Goal: Communication & Community: Answer question/provide support

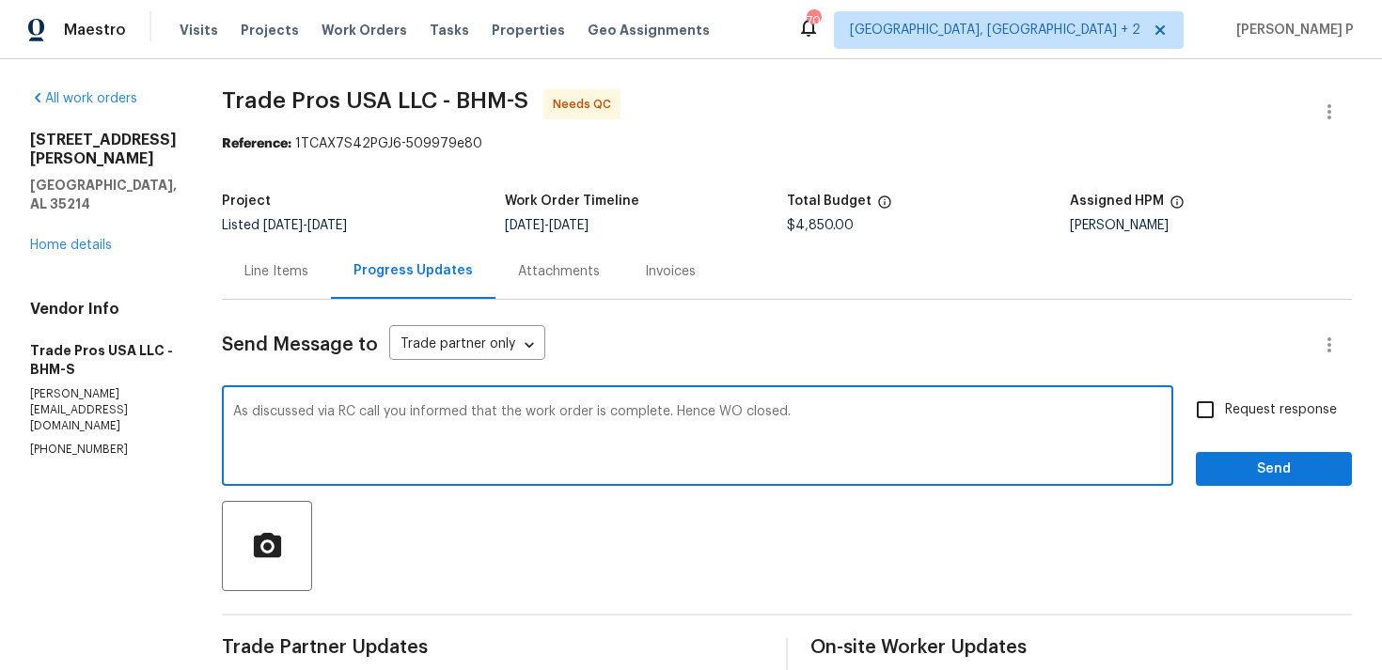
scroll to position [152, 0]
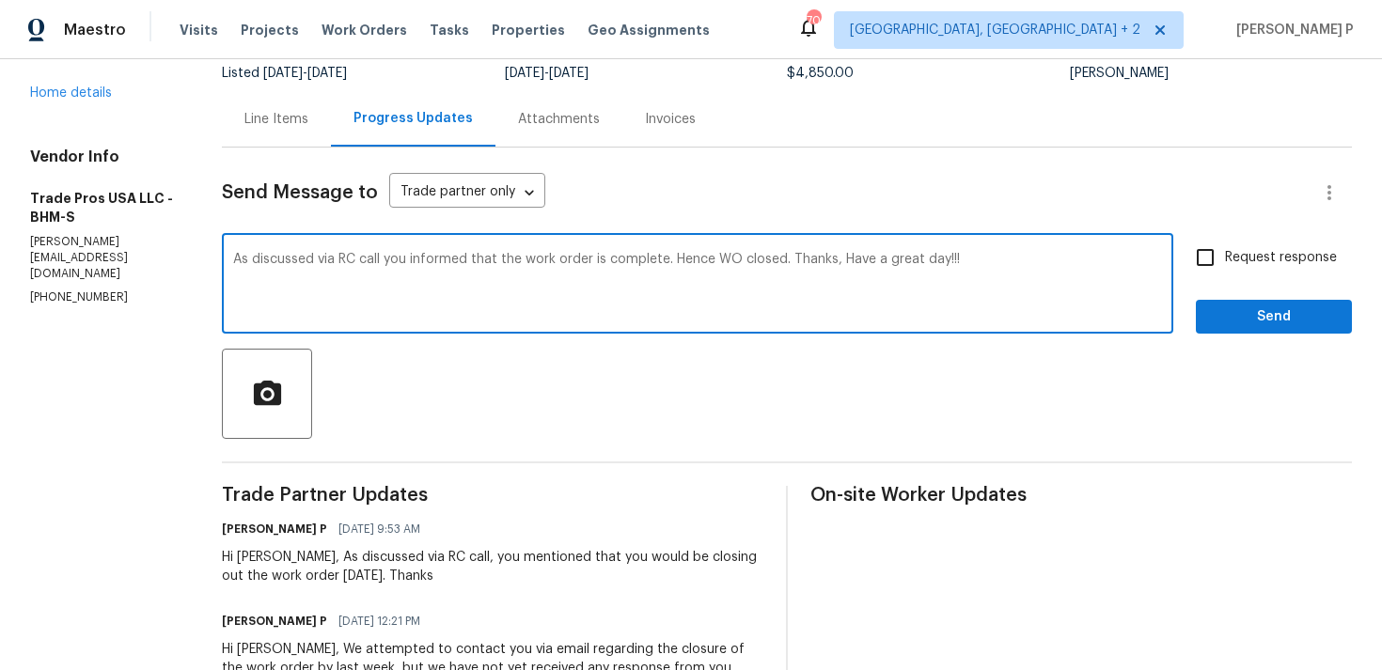
type textarea "As discussed via RC call you informed that the work order is complete. Hence WO…"
click at [1240, 330] on button "Send" at bounding box center [1274, 317] width 156 height 35
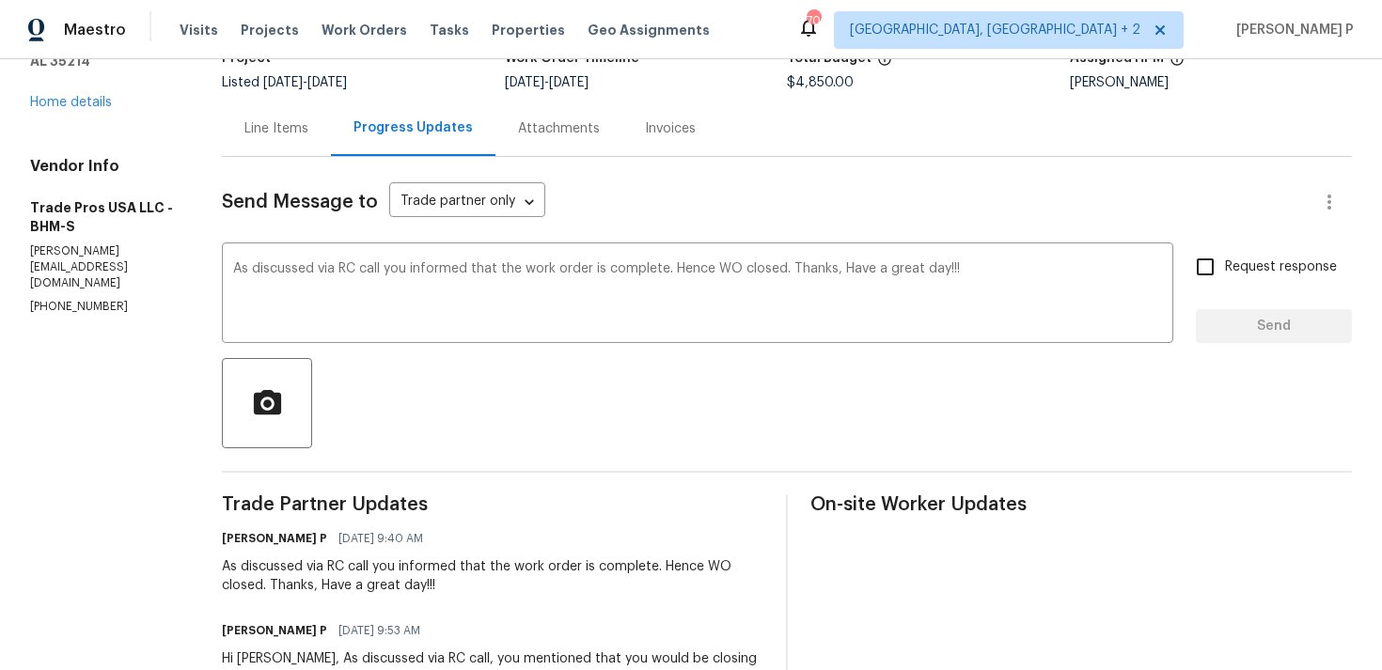
scroll to position [142, 0]
click at [648, 544] on div "Ramyasri P 08/20/2025 9:40 AM" at bounding box center [493, 539] width 542 height 26
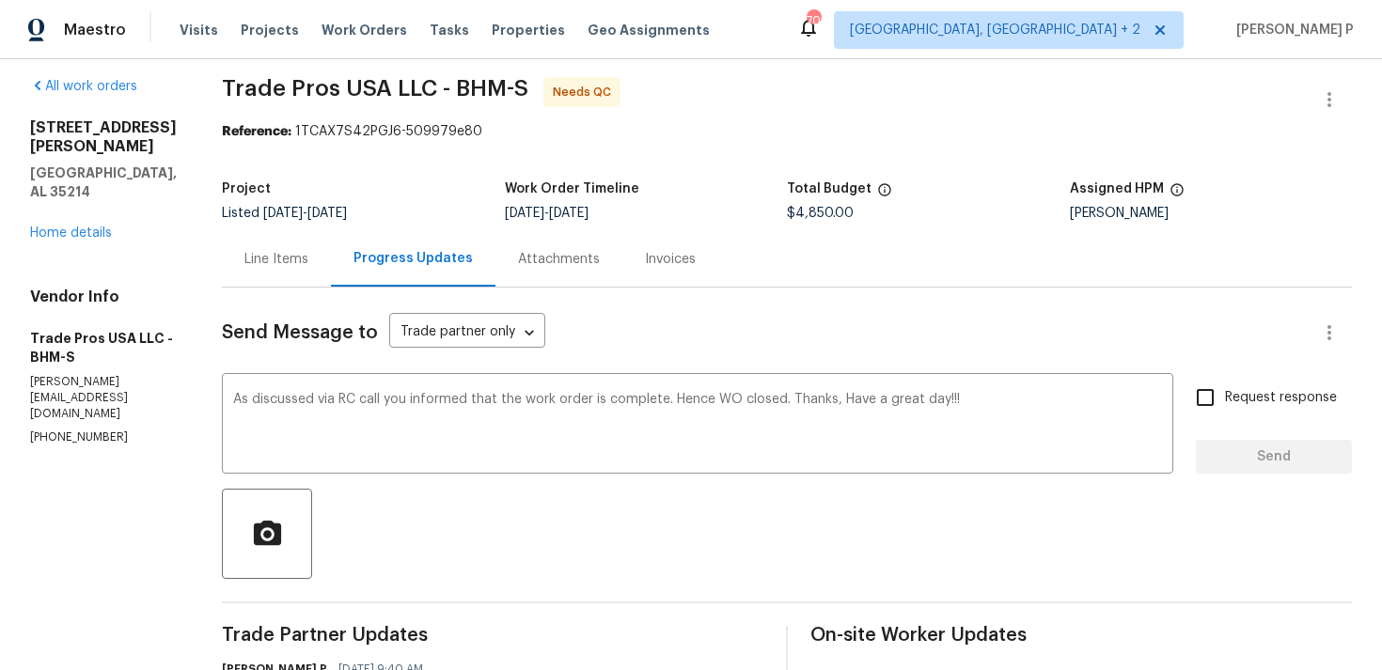
scroll to position [0, 0]
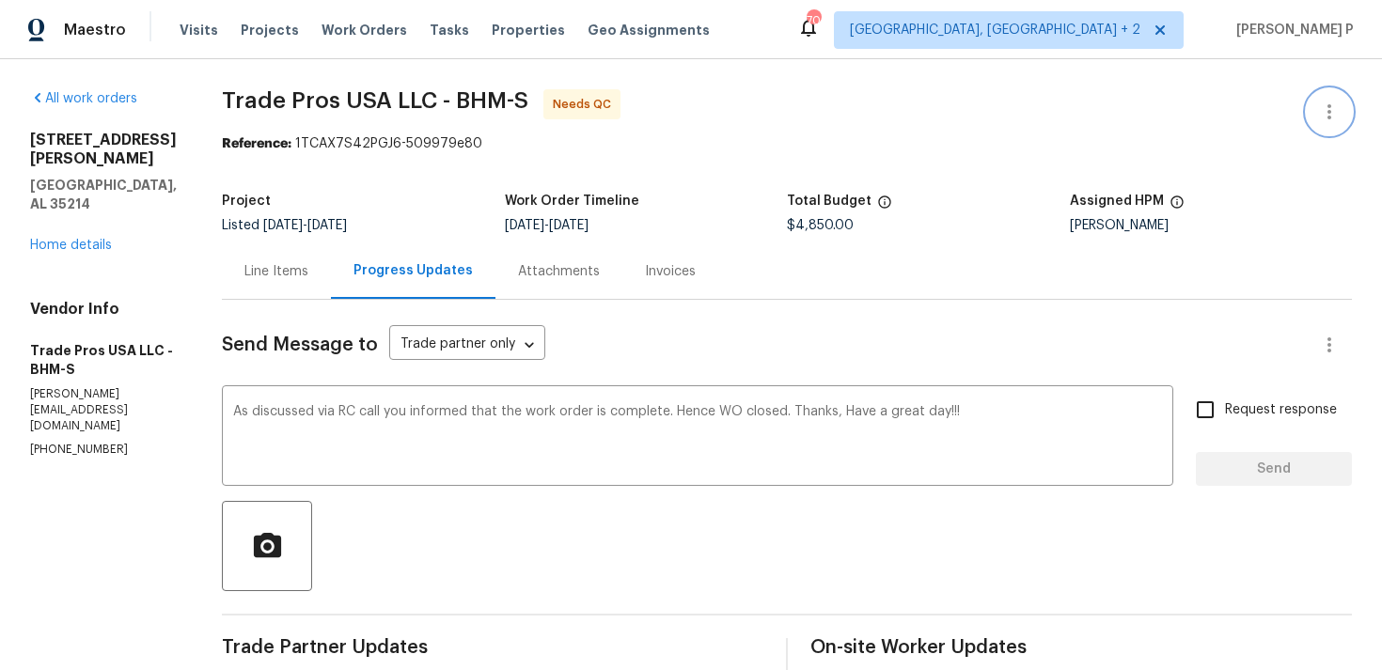
click at [1333, 118] on icon "button" at bounding box center [1329, 112] width 23 height 23
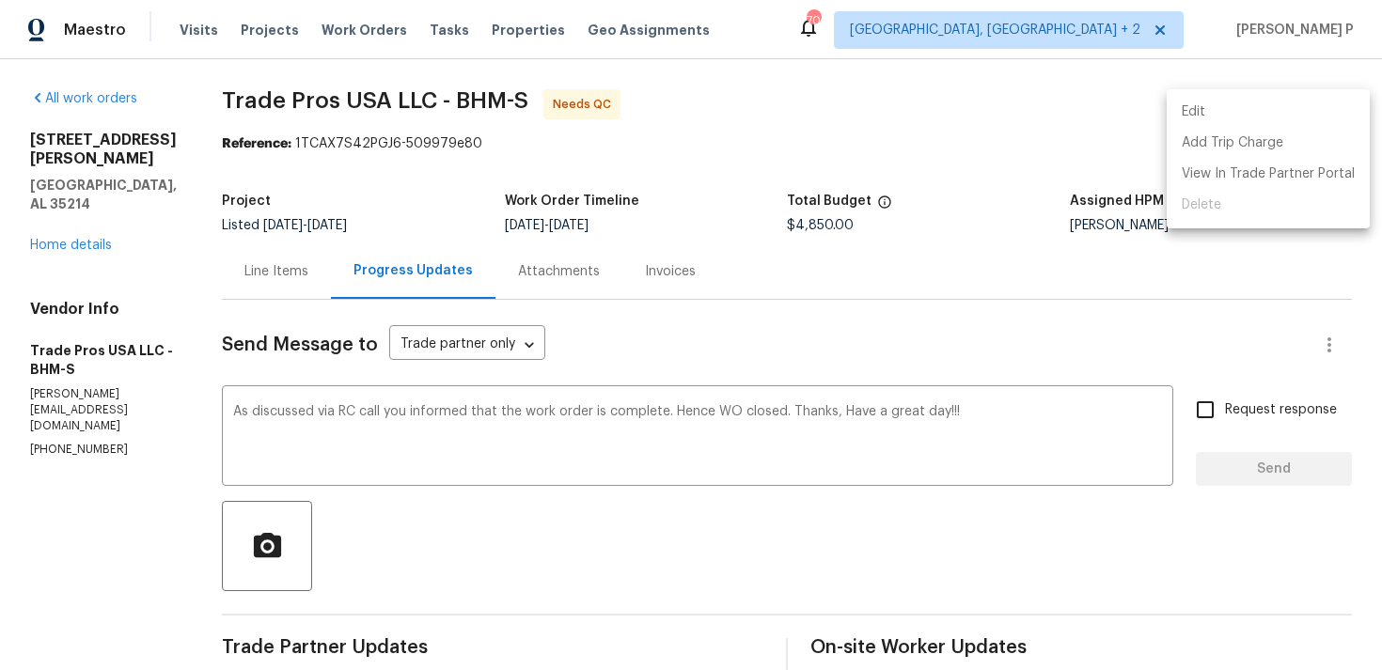
click at [1184, 112] on li "Edit" at bounding box center [1268, 112] width 203 height 31
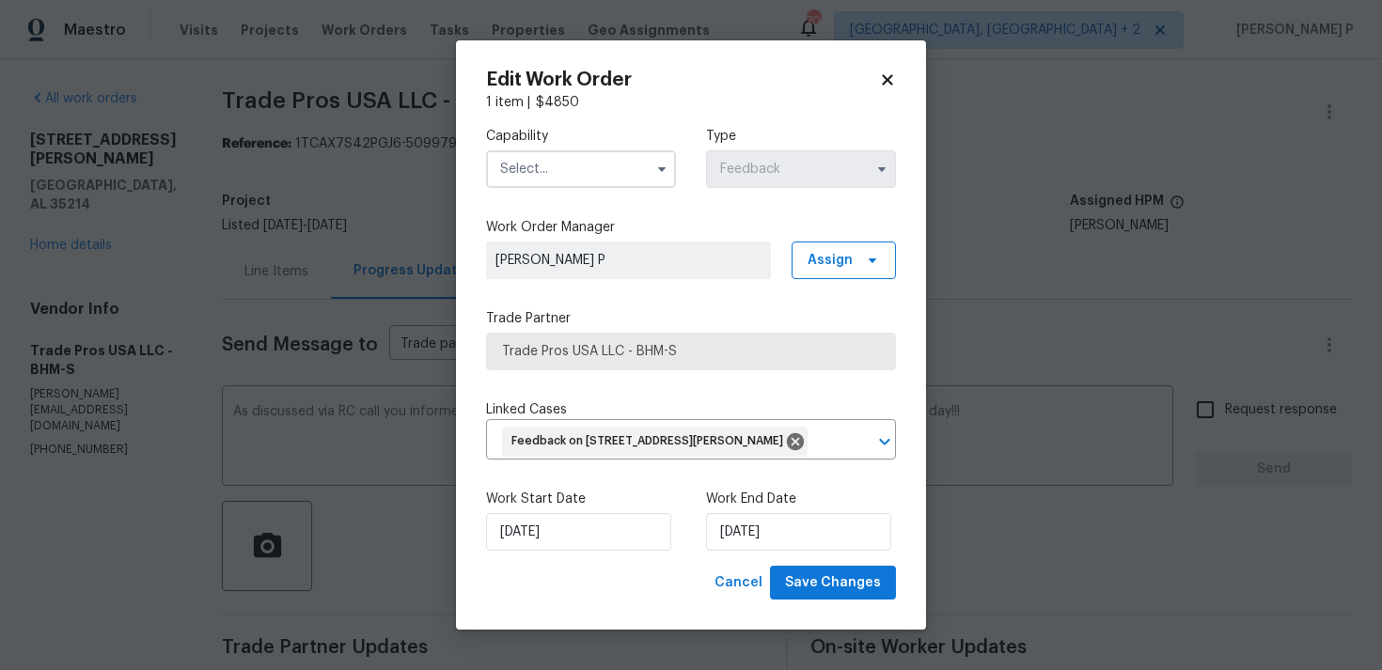
click at [562, 159] on input "text" at bounding box center [581, 169] width 190 height 38
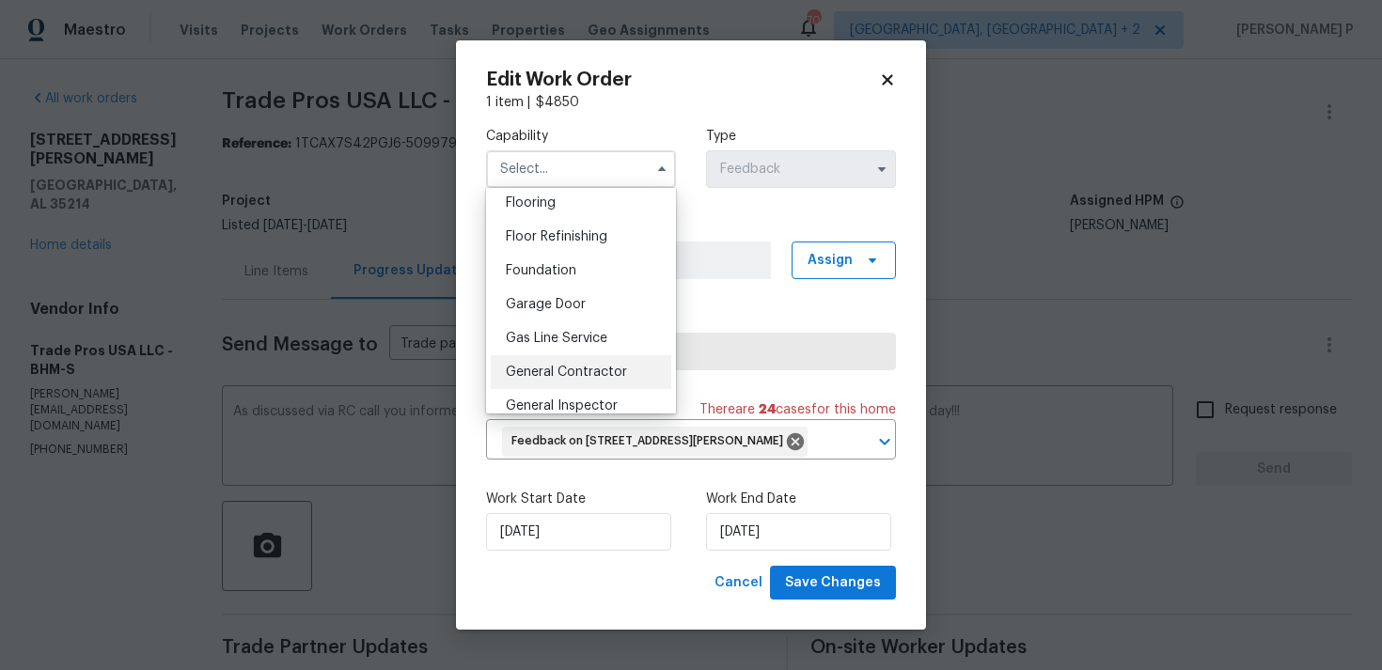
scroll to position [761, 0]
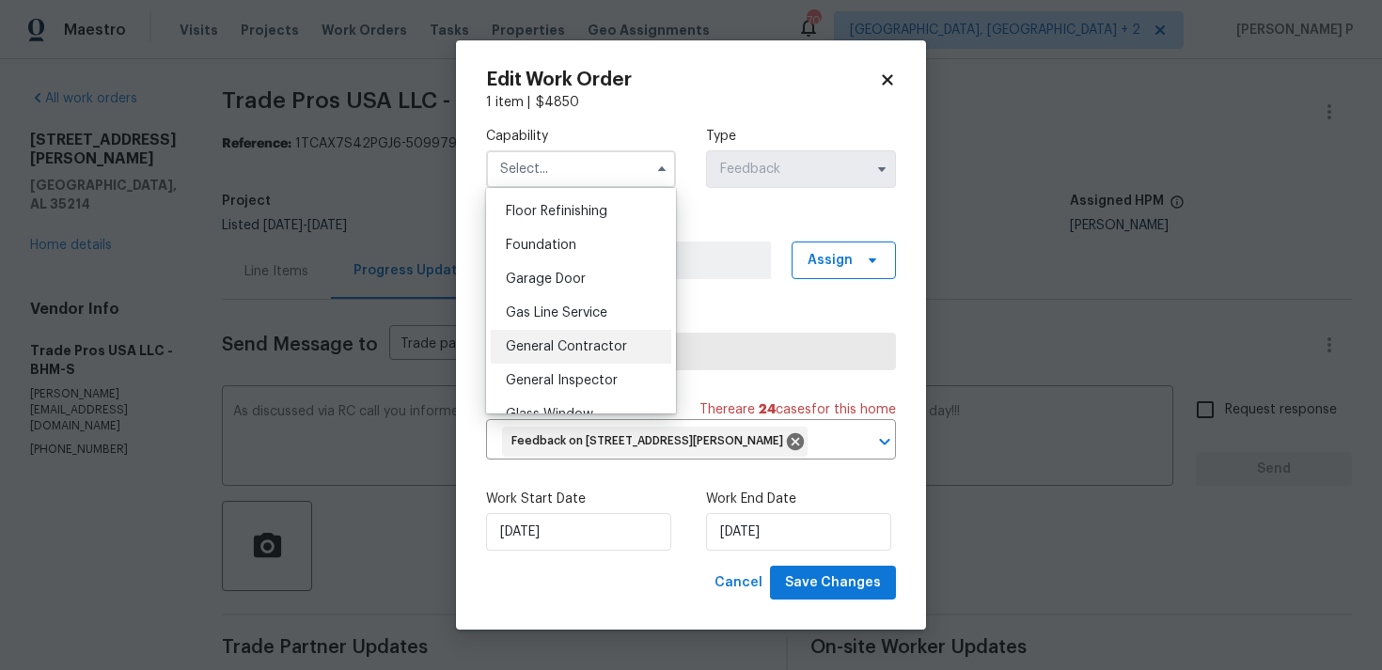
click at [550, 342] on span "General Contractor" at bounding box center [566, 346] width 121 height 13
type input "General Contractor"
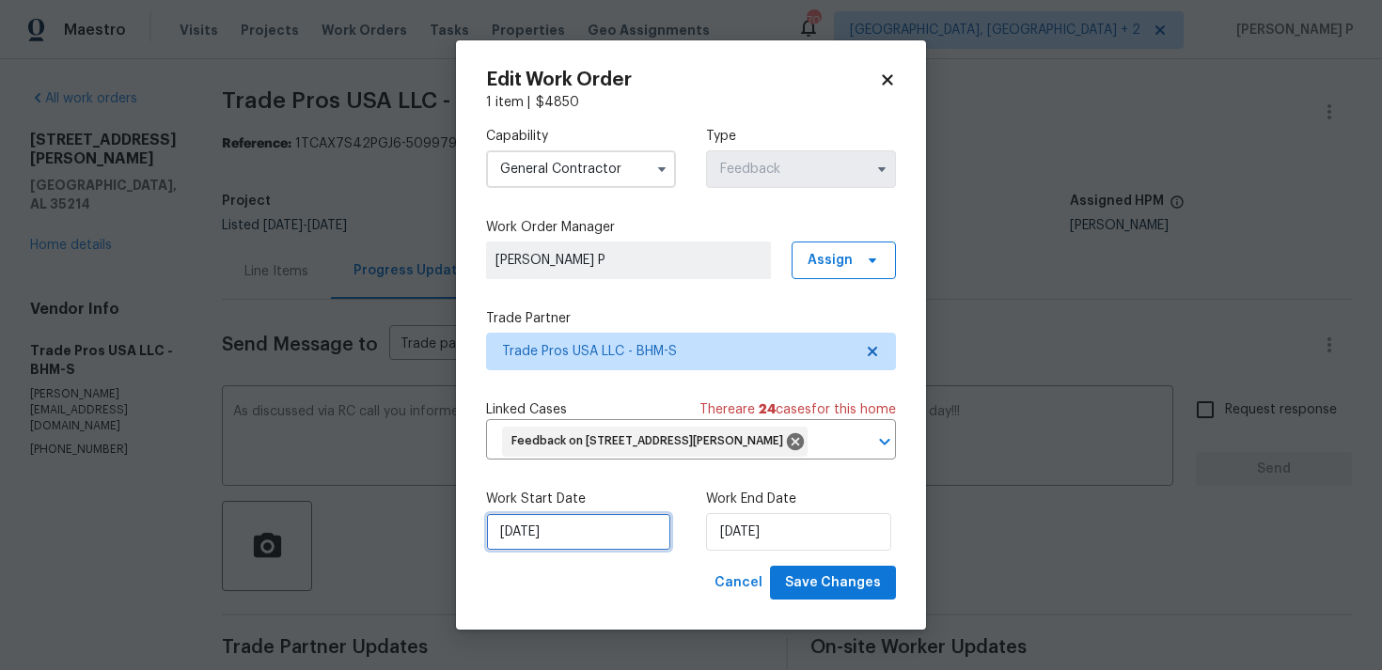
click at [594, 532] on input "07/08/2025" at bounding box center [578, 532] width 185 height 38
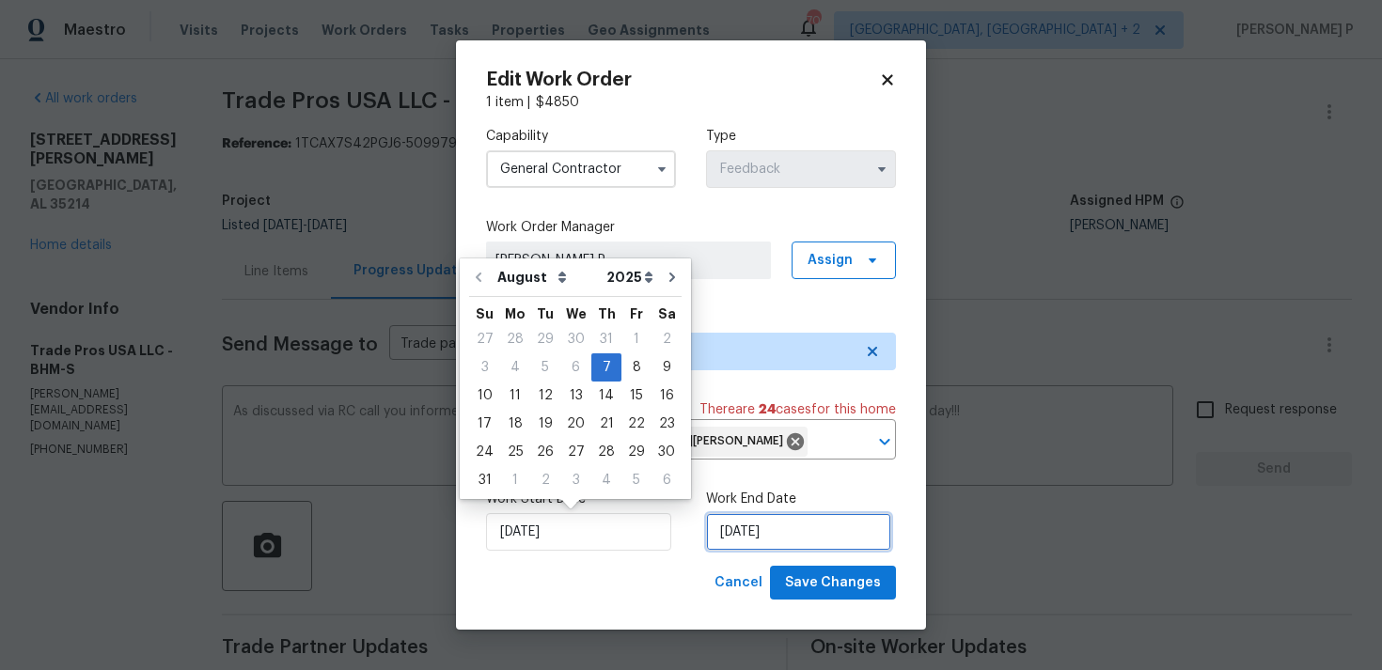
click at [757, 544] on input "11/08/2025" at bounding box center [798, 532] width 185 height 38
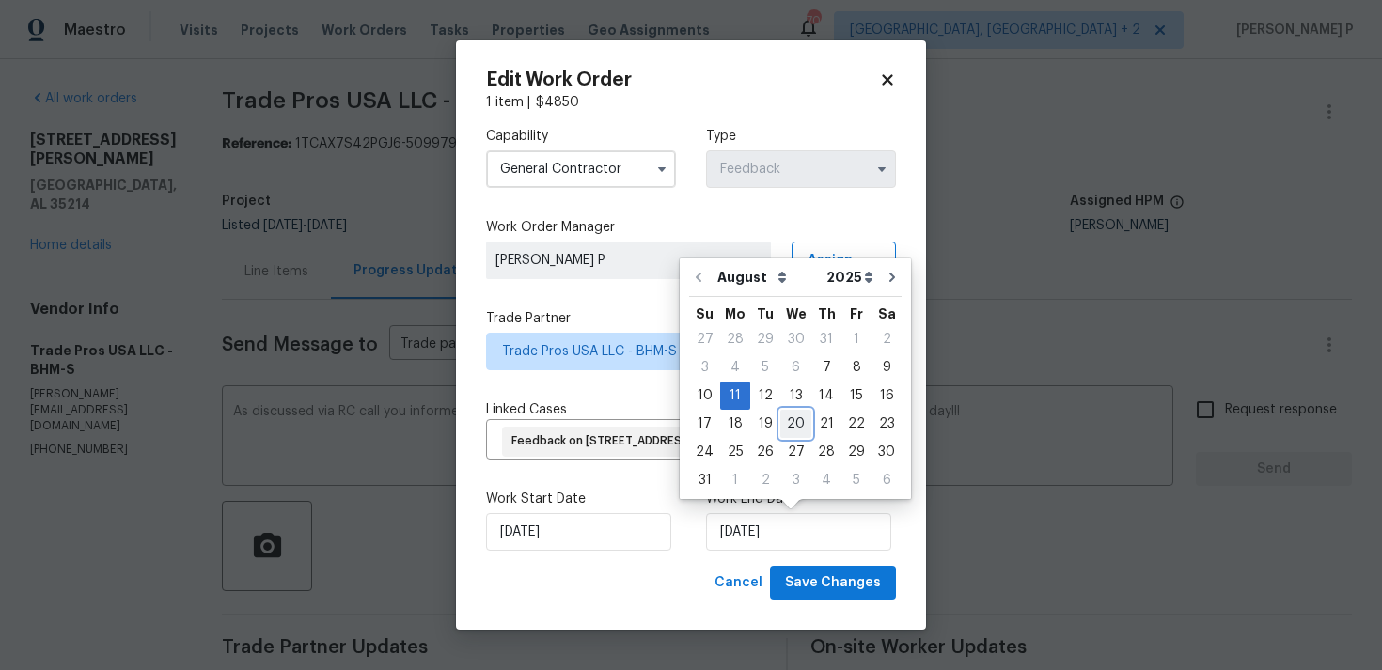
click at [789, 427] on div "20" at bounding box center [795, 424] width 31 height 26
type input "20/08/2025"
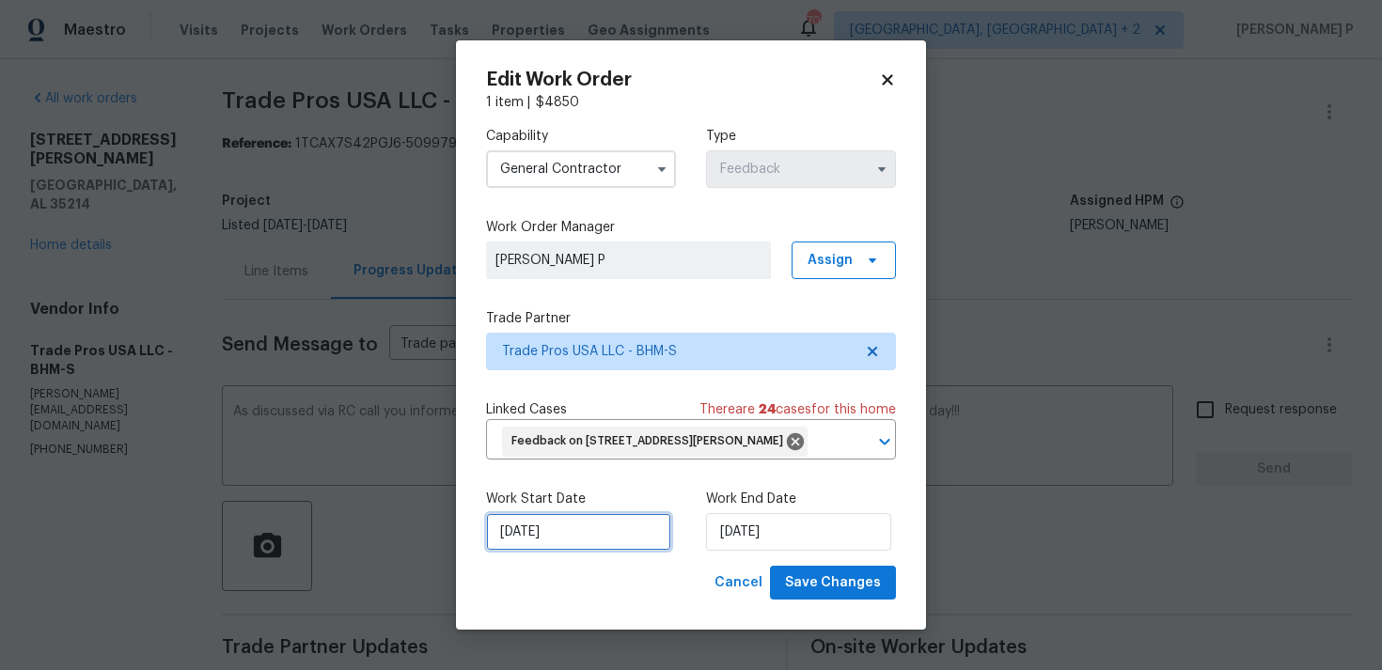
click at [613, 525] on input "07/08/2025" at bounding box center [578, 532] width 185 height 38
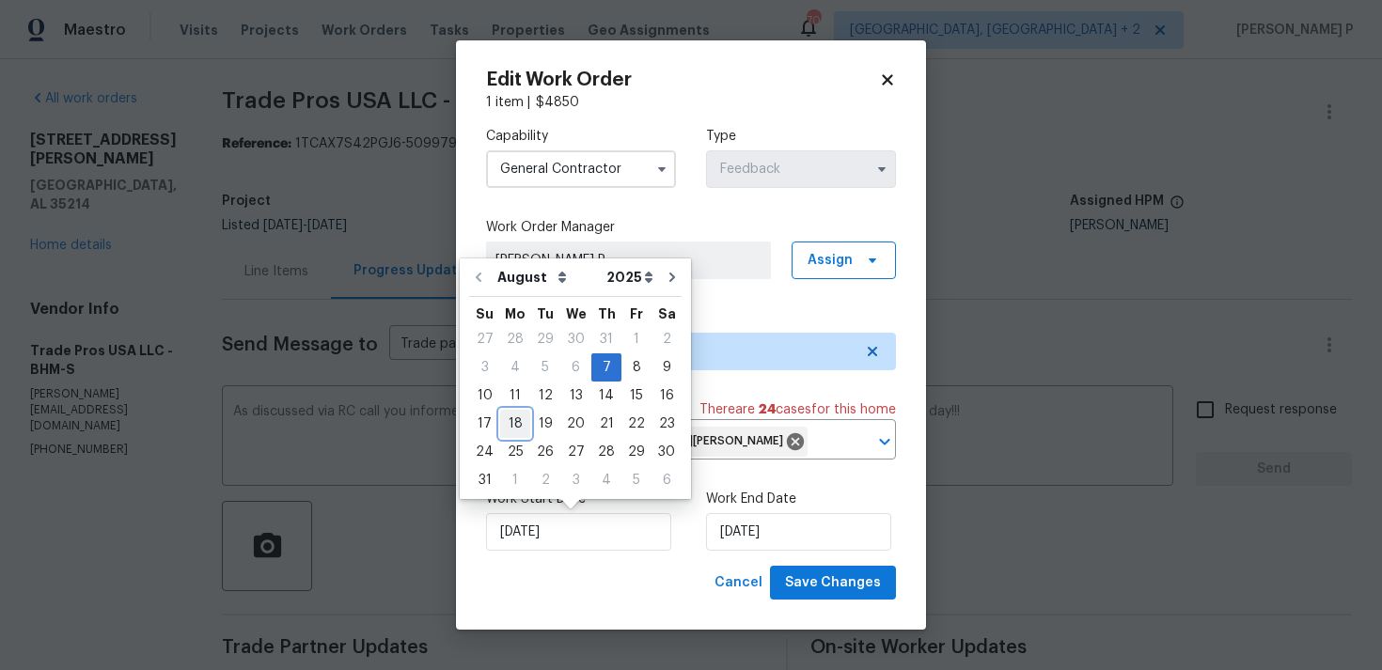
click at [511, 423] on div "18" at bounding box center [515, 424] width 30 height 26
type input "18/08/2025"
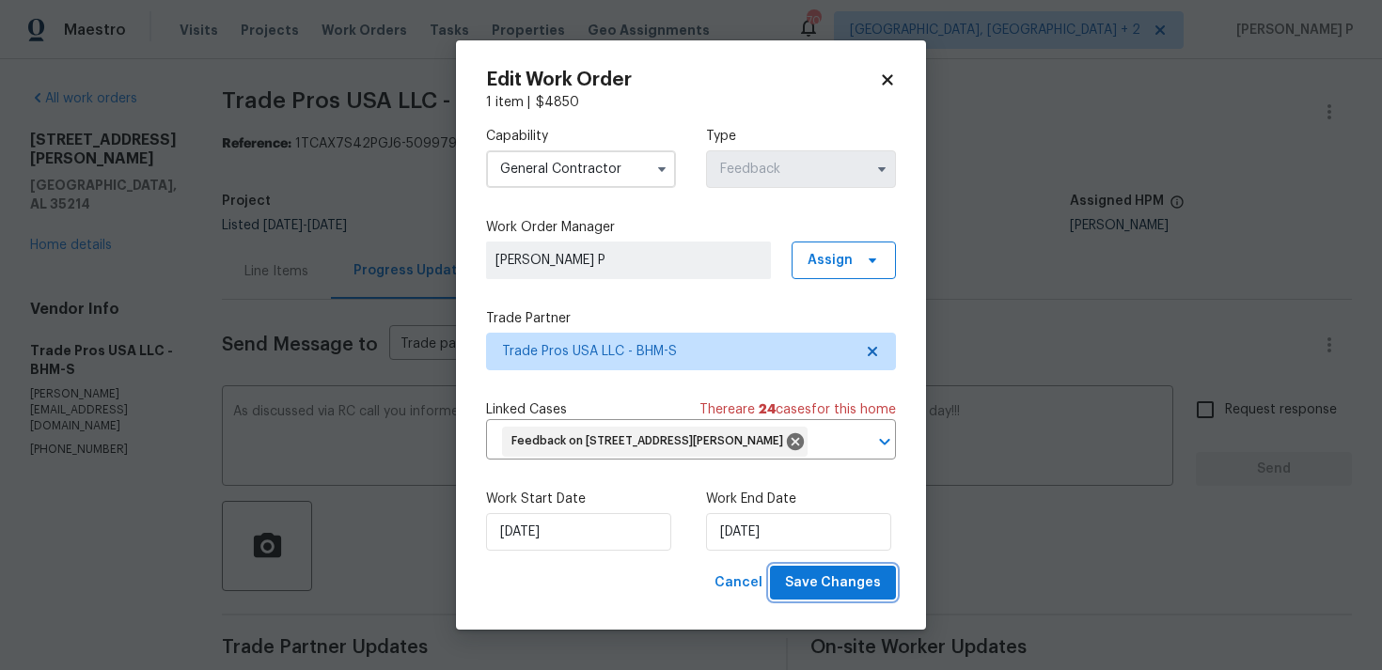
click at [820, 579] on span "Save Changes" at bounding box center [833, 584] width 96 height 24
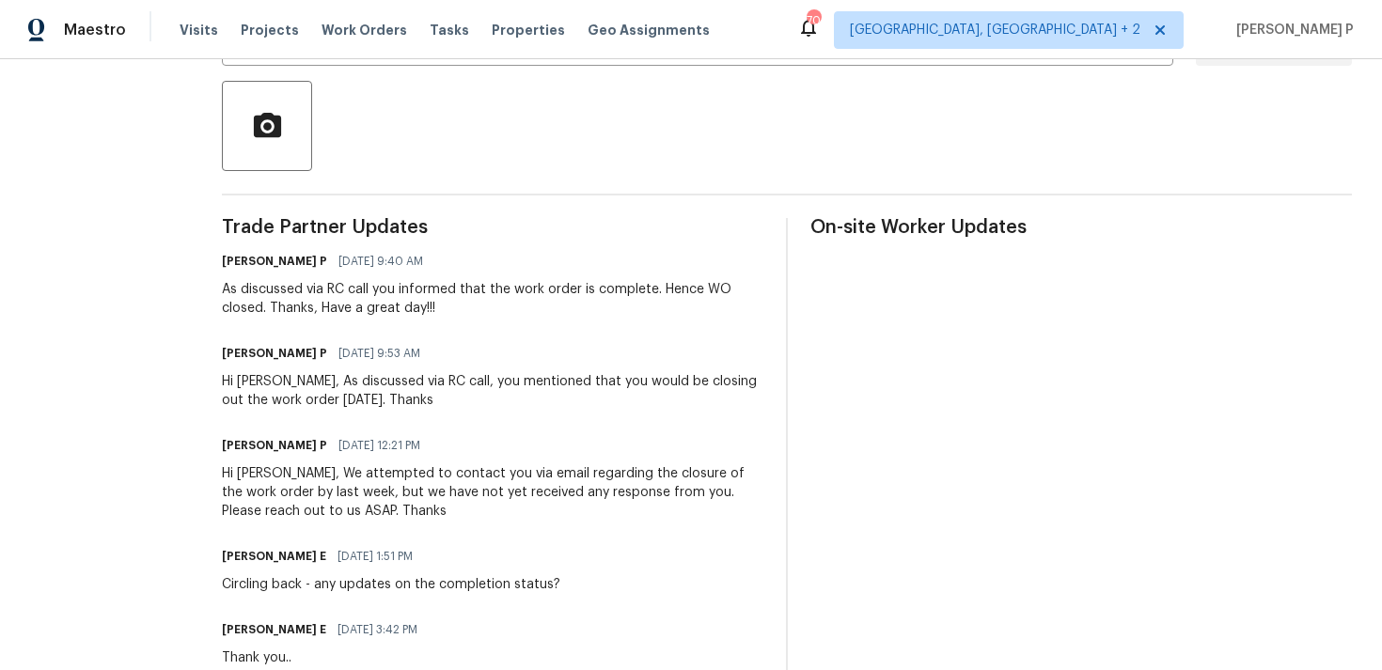
scroll to position [0, 0]
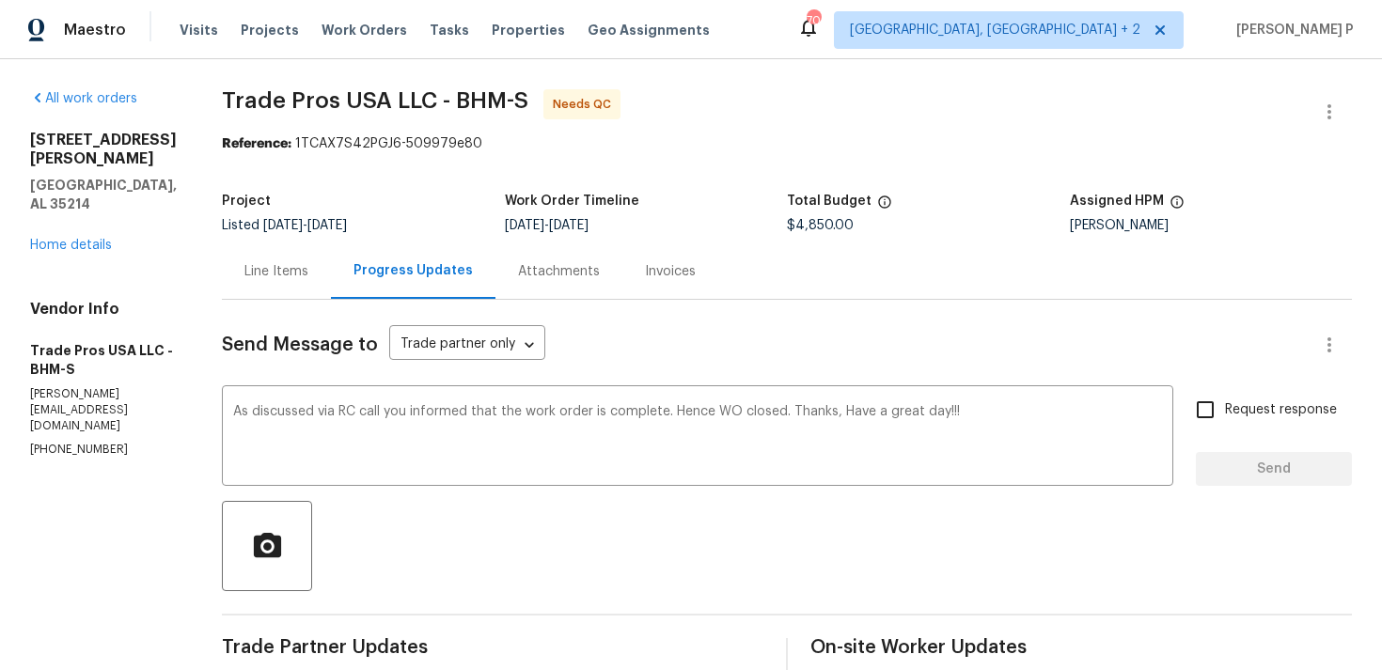
click at [272, 280] on div "Line Items" at bounding box center [276, 271] width 64 height 19
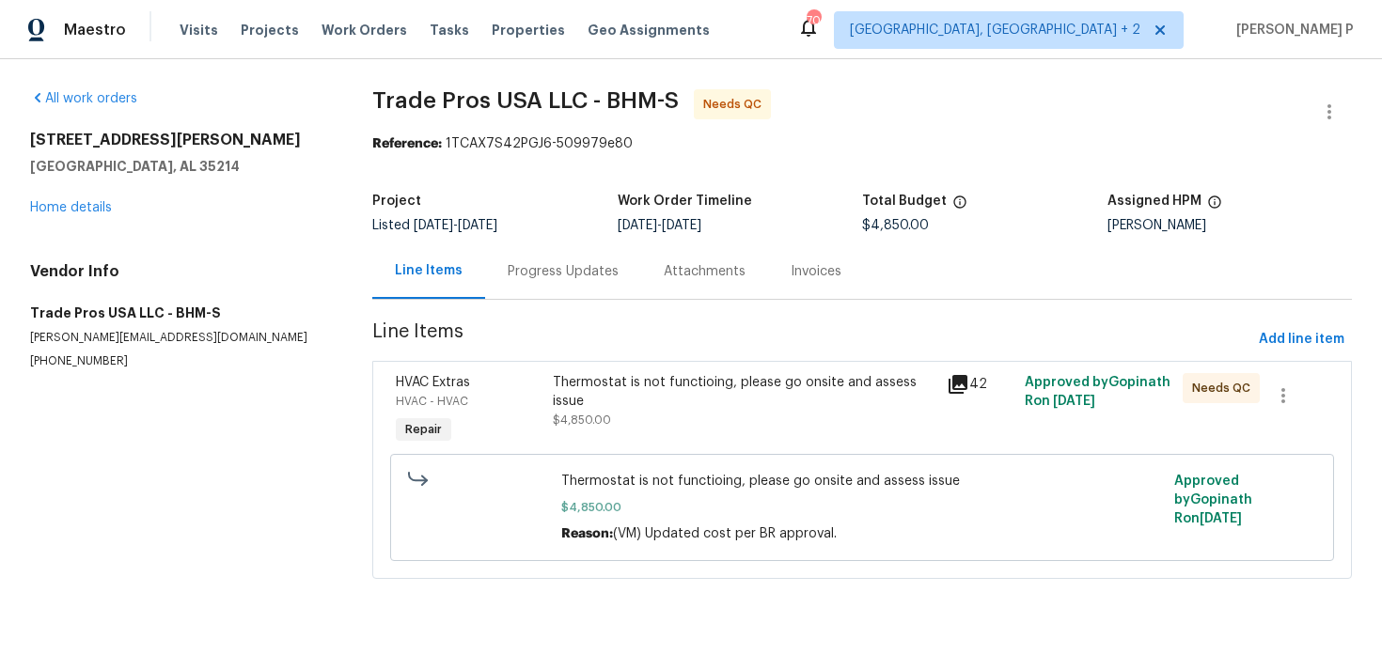
click at [620, 398] on div "Thermostat is not functioing, please go onsite and assess issue" at bounding box center [744, 392] width 382 height 38
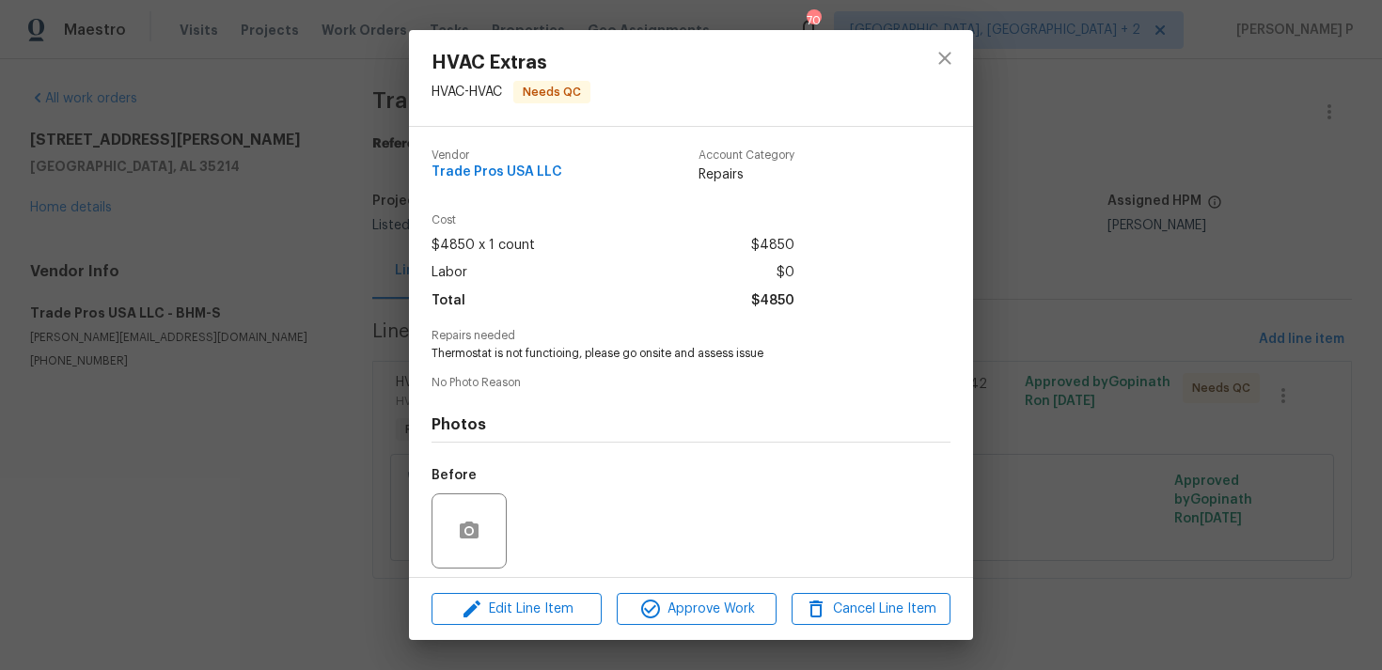
scroll to position [133, 0]
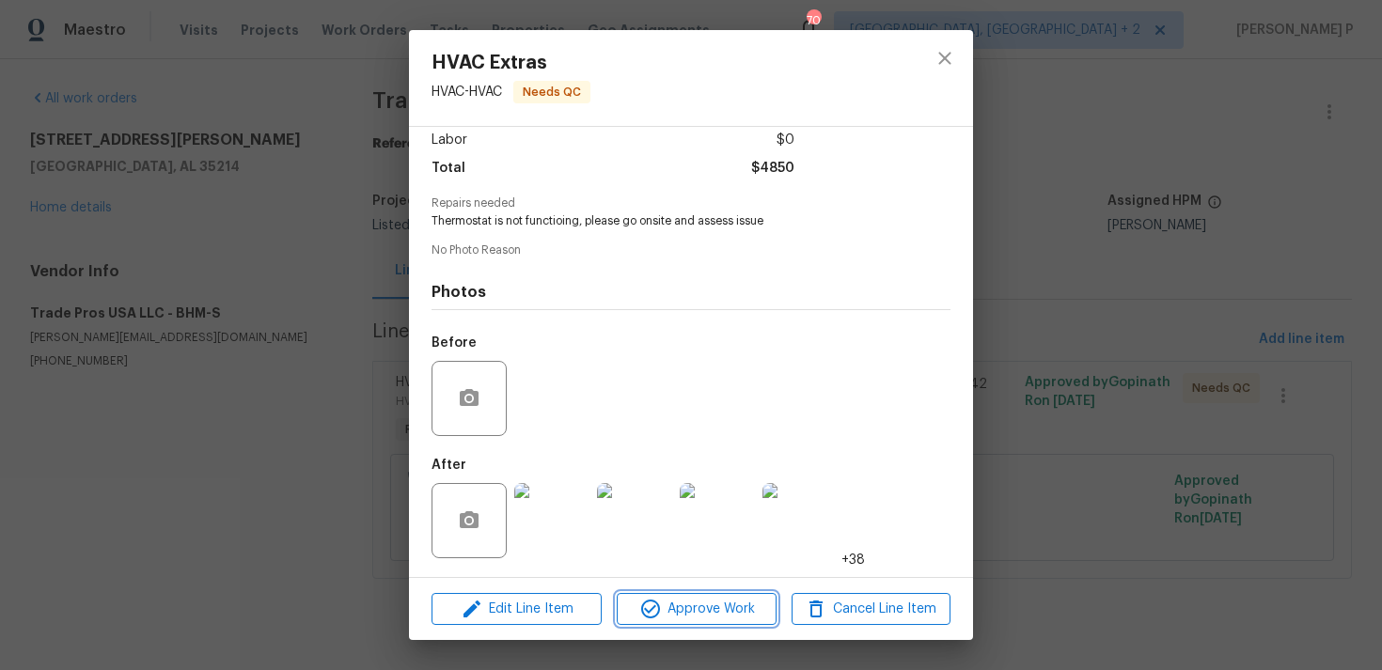
click at [683, 598] on span "Approve Work" at bounding box center [696, 610] width 148 height 24
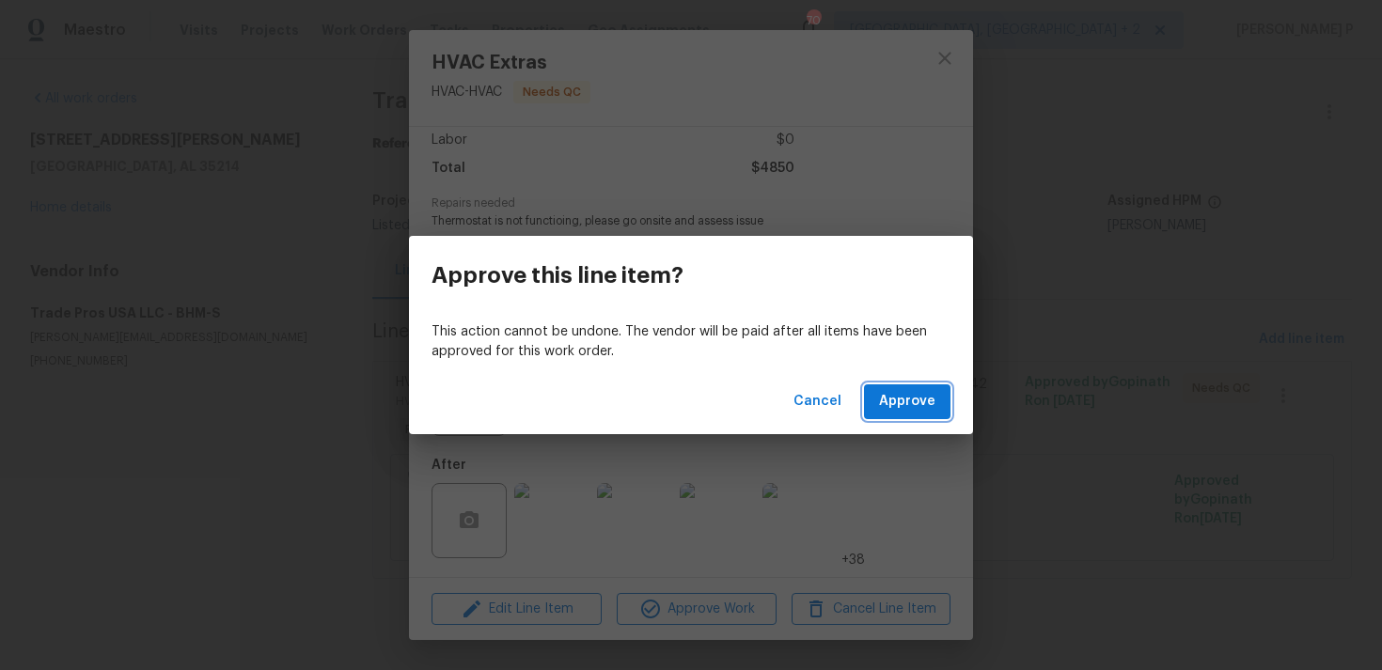
click at [902, 412] on span "Approve" at bounding box center [907, 402] width 56 height 24
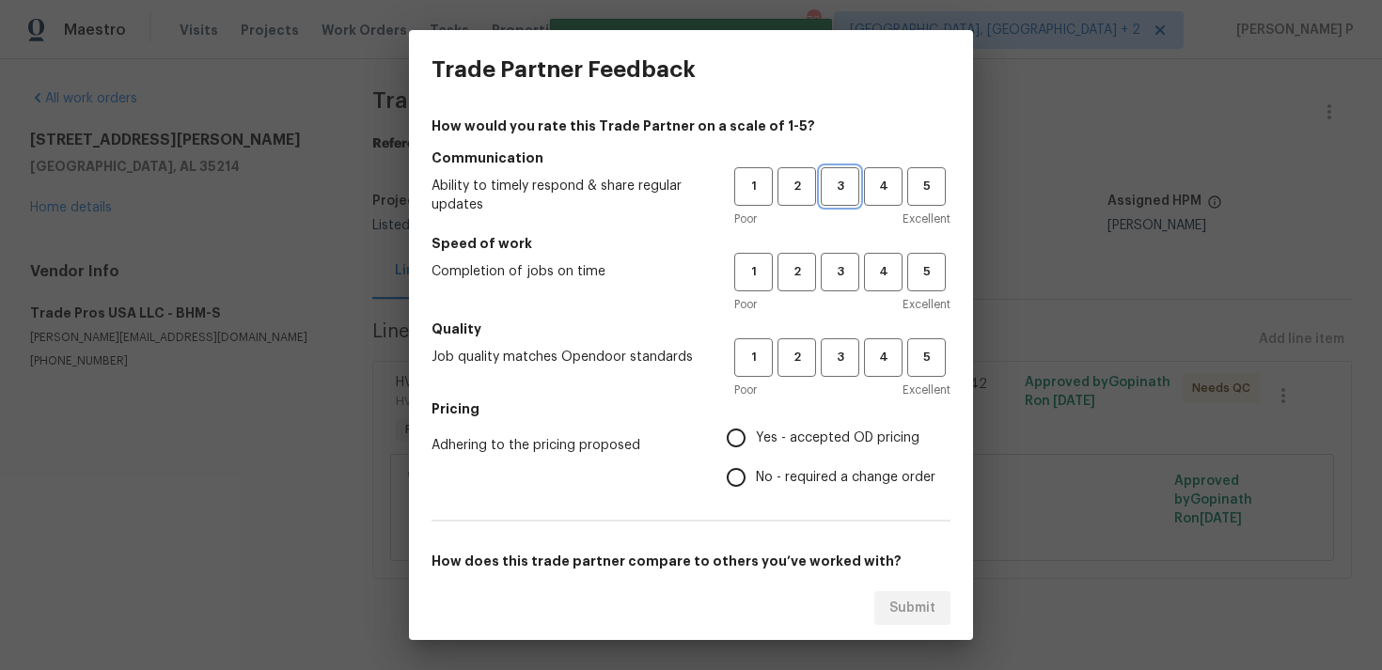
click at [824, 205] on button "3" at bounding box center [840, 186] width 39 height 39
click at [838, 290] on button "3" at bounding box center [840, 272] width 39 height 39
click at [839, 359] on span "3" at bounding box center [840, 358] width 35 height 22
click at [794, 478] on span "No - required a change order" at bounding box center [846, 478] width 180 height 20
click at [756, 478] on input "No - required a change order" at bounding box center [735, 477] width 39 height 39
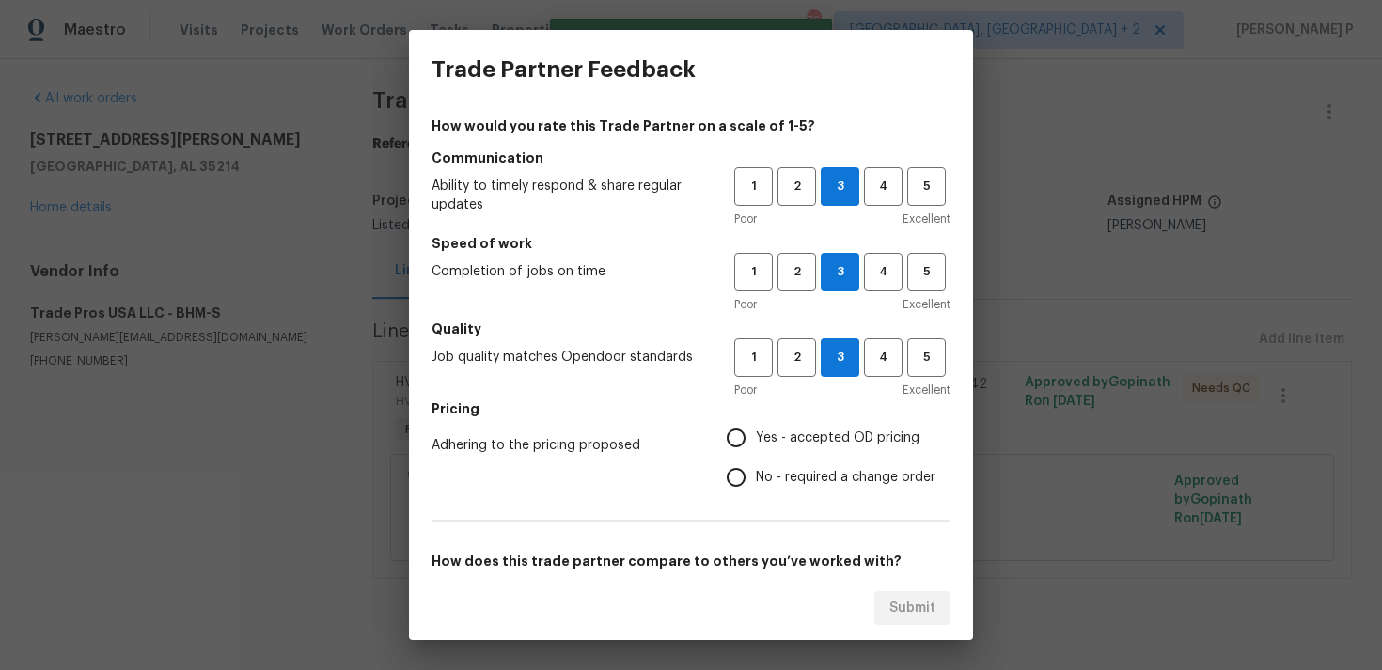
radio input "true"
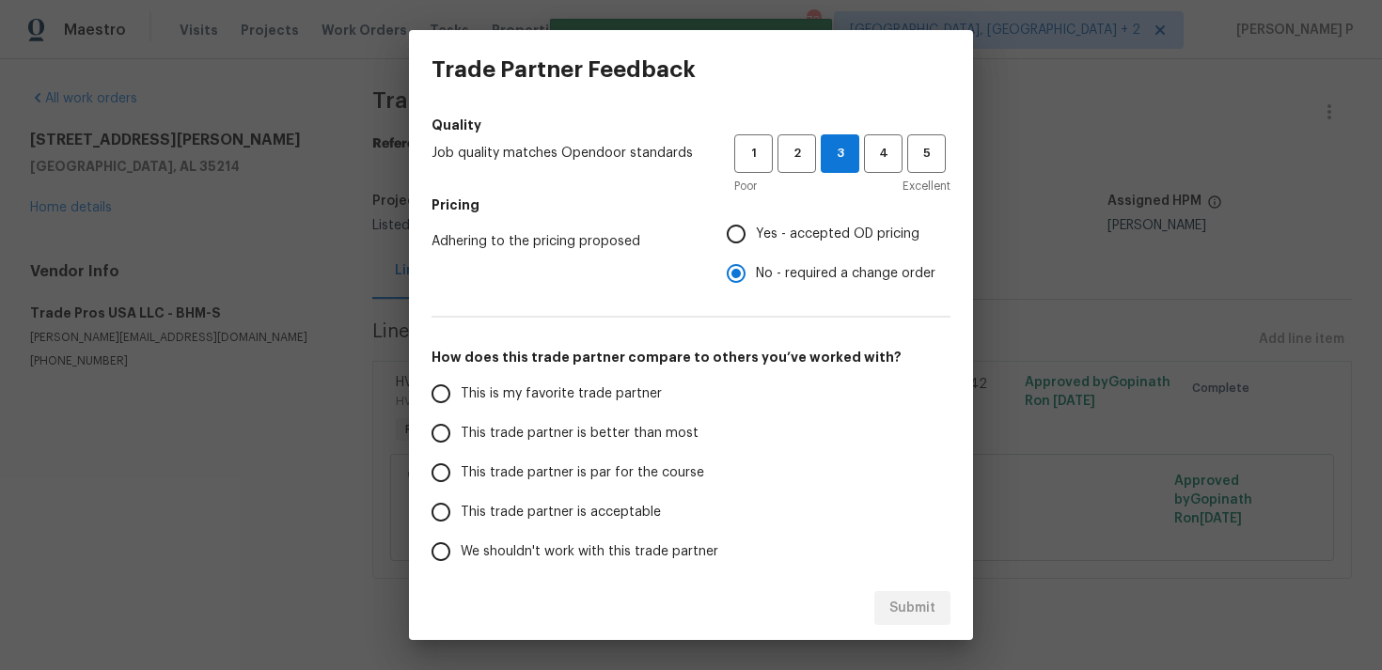
scroll to position [239, 0]
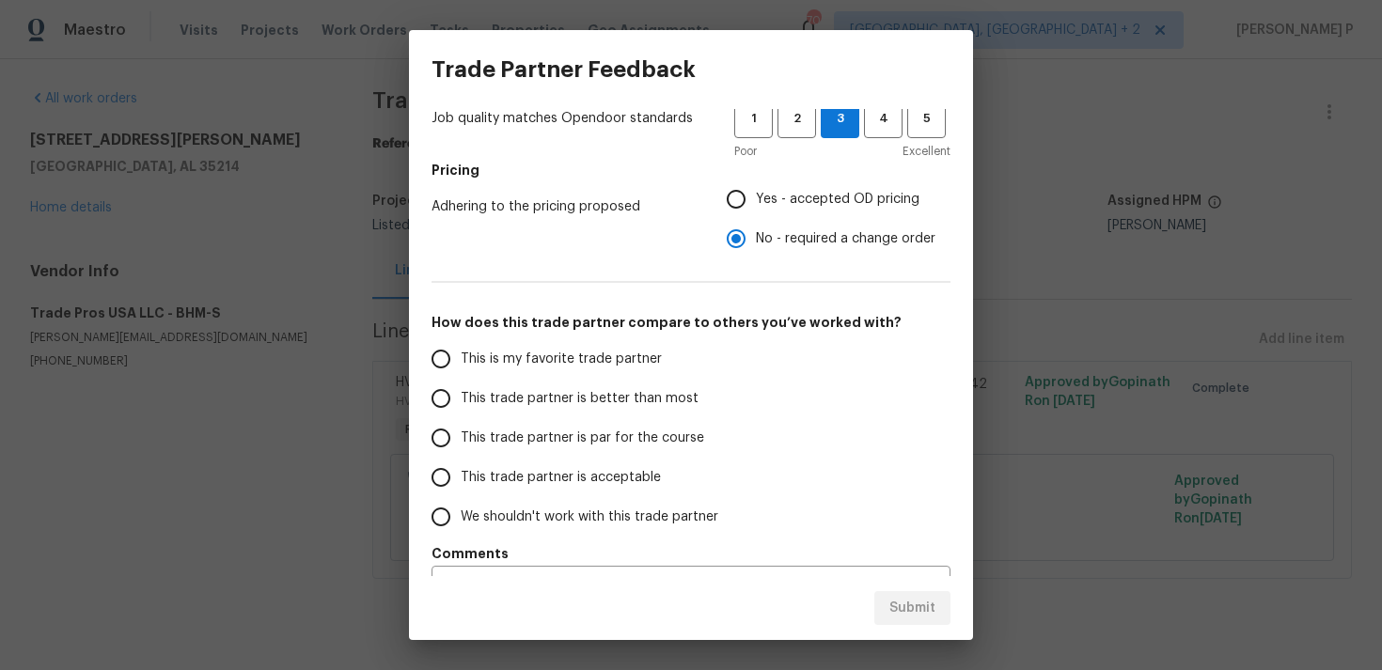
click at [521, 432] on span "This trade partner is par for the course" at bounding box center [582, 439] width 243 height 20
click at [461, 432] on input "This trade partner is par for the course" at bounding box center [440, 437] width 39 height 39
radio input "true"
click at [925, 620] on button "Submit" at bounding box center [912, 608] width 76 height 35
radio input "false"
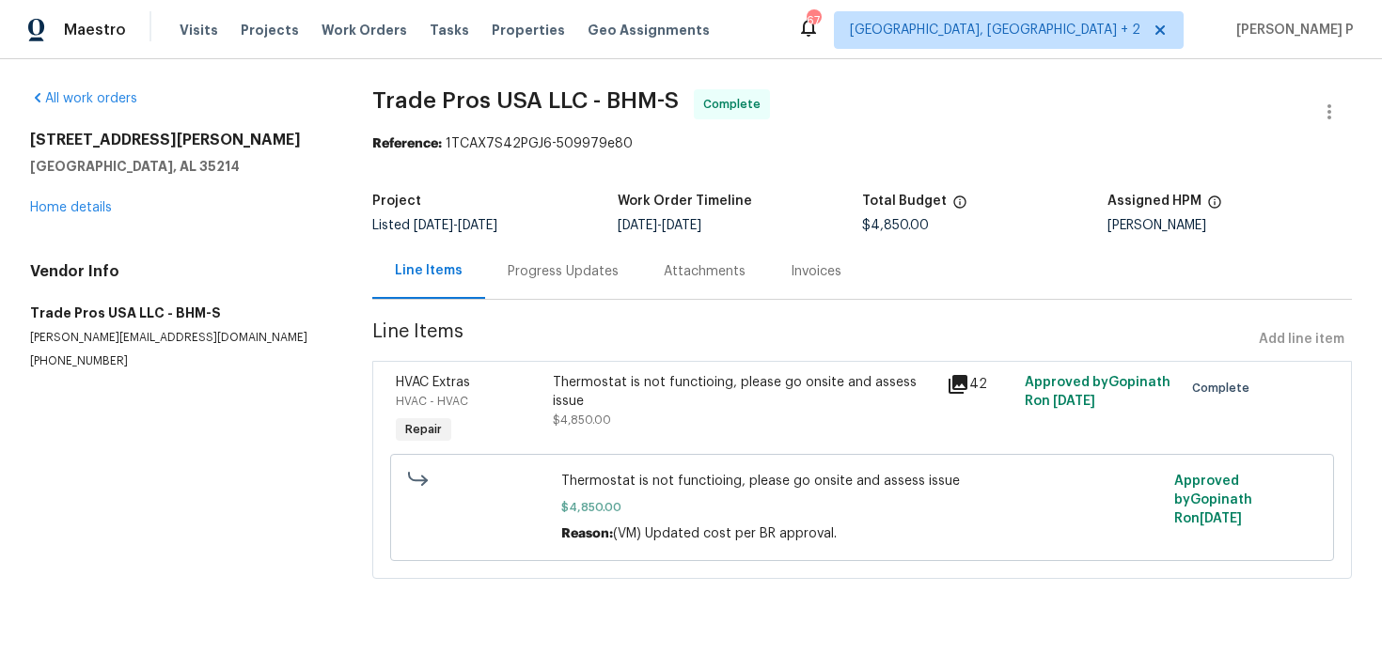
click at [227, 509] on section "All work orders [STREET_ADDRESS][PERSON_NAME] Home details Vendor Info Trade Pr…" at bounding box center [178, 345] width 297 height 512
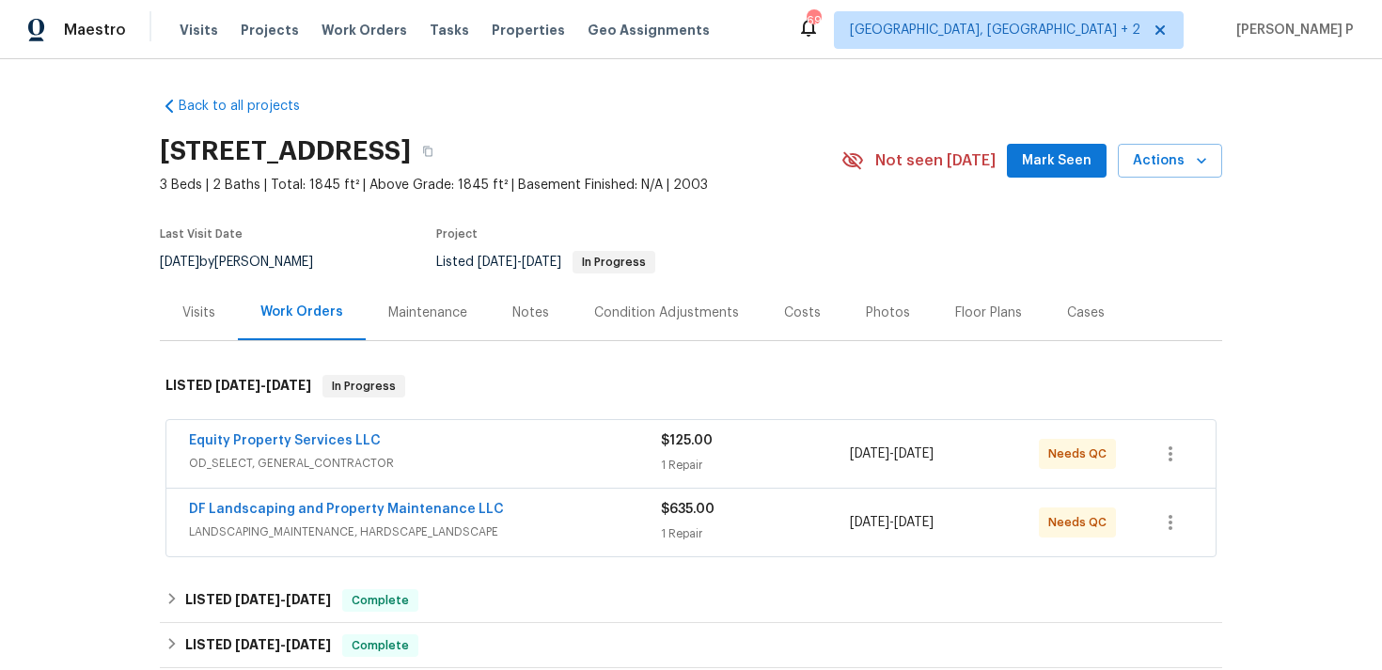
click at [312, 466] on span "OD_SELECT, GENERAL_CONTRACTOR" at bounding box center [425, 463] width 472 height 19
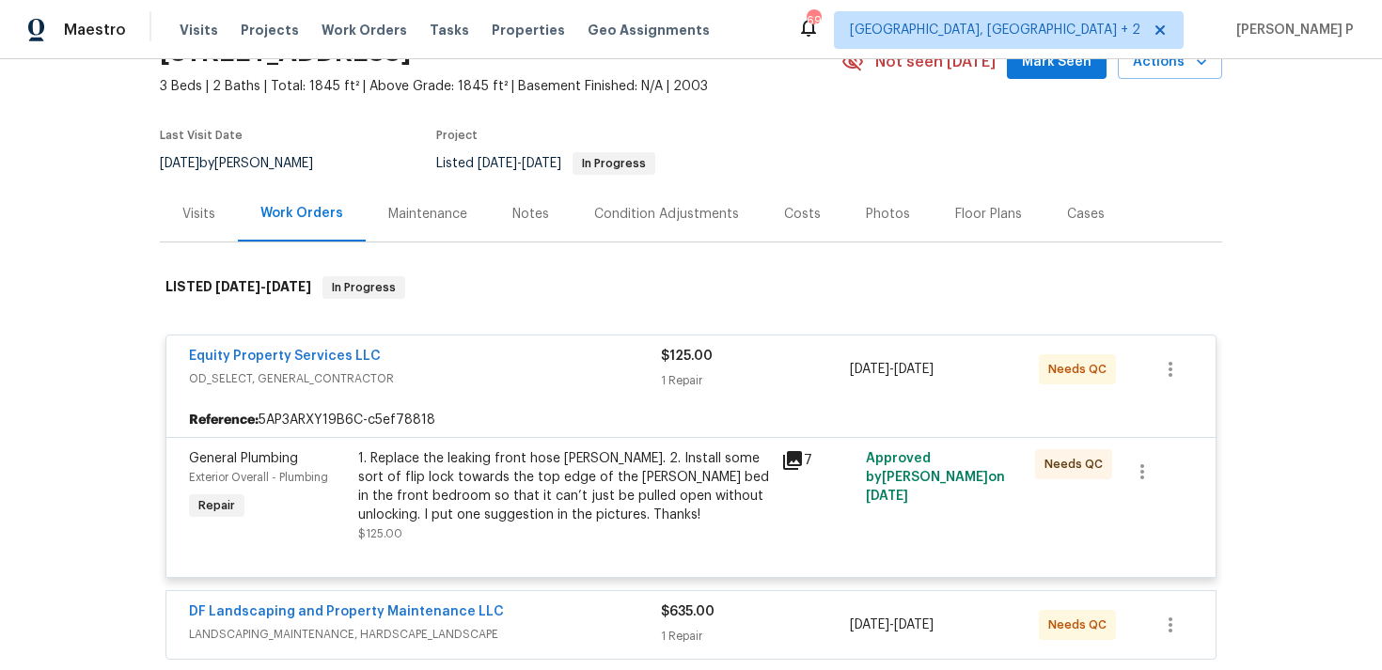
scroll to position [122, 0]
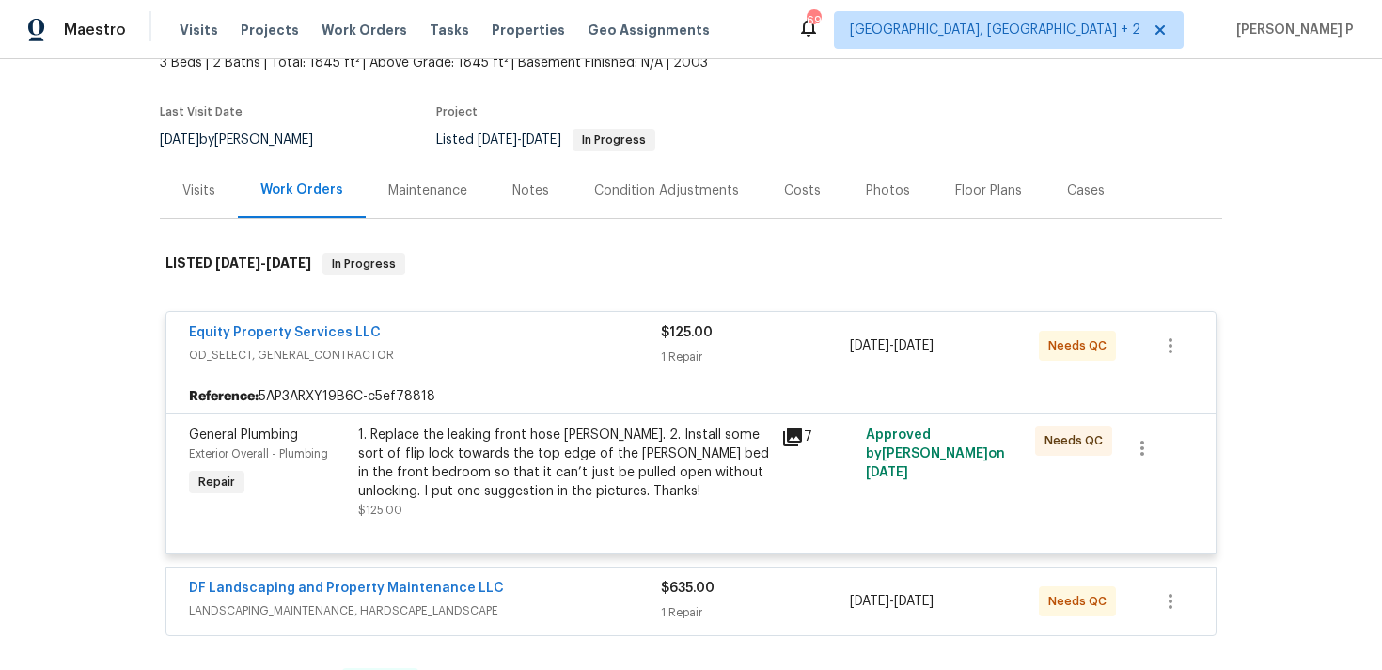
click at [347, 364] on span "OD_SELECT, GENERAL_CONTRACTOR" at bounding box center [425, 355] width 472 height 19
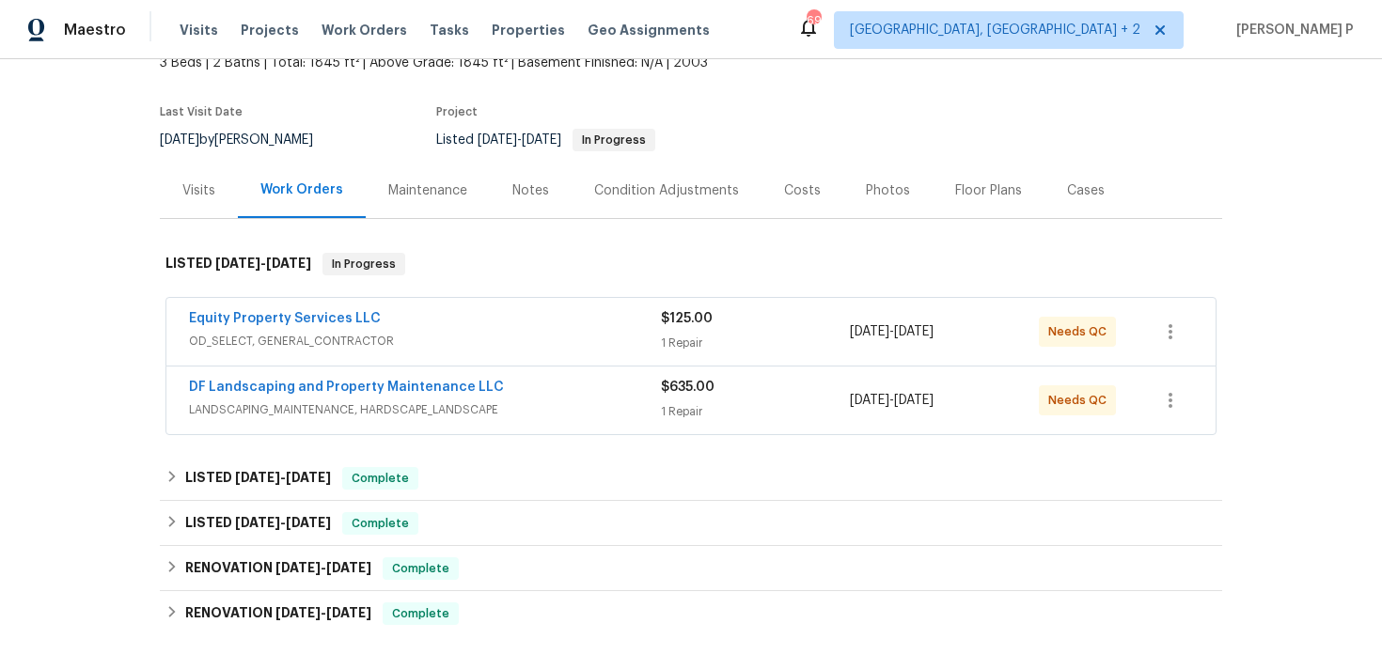
click at [351, 417] on span "LANDSCAPING_MAINTENANCE, HARDSCAPE_LANDSCAPE" at bounding box center [425, 409] width 472 height 19
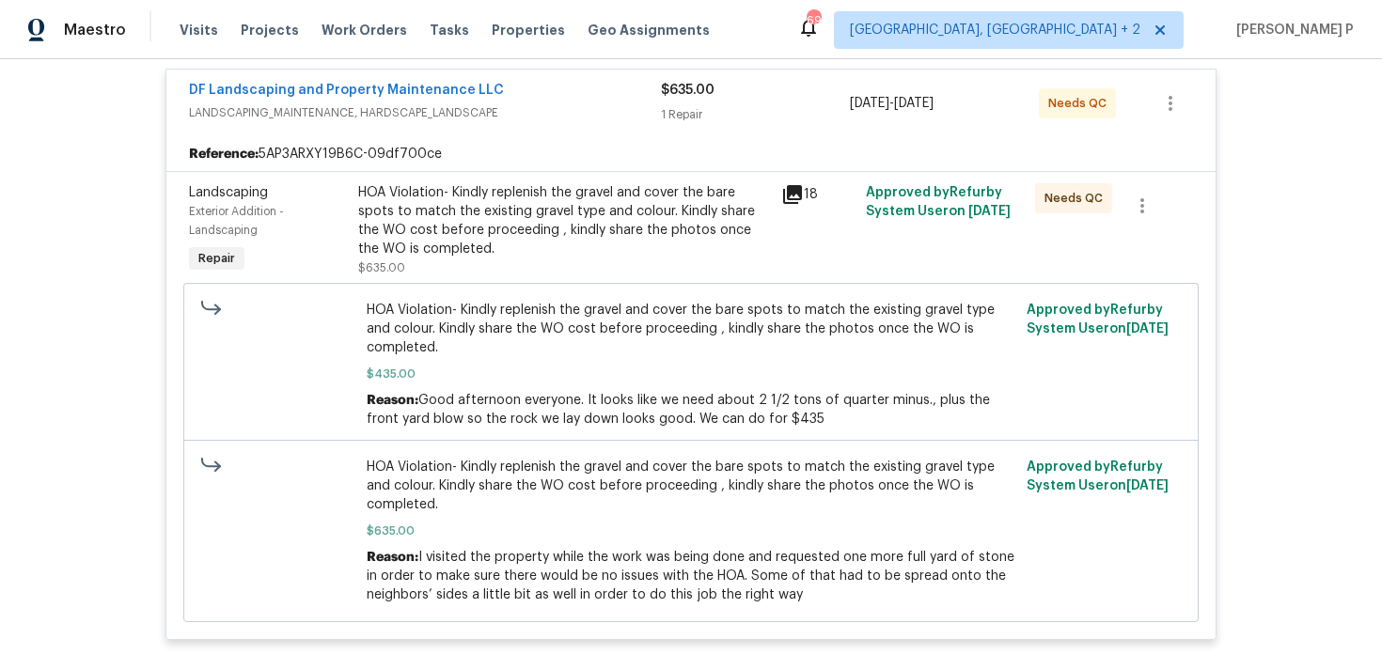
scroll to position [276, 0]
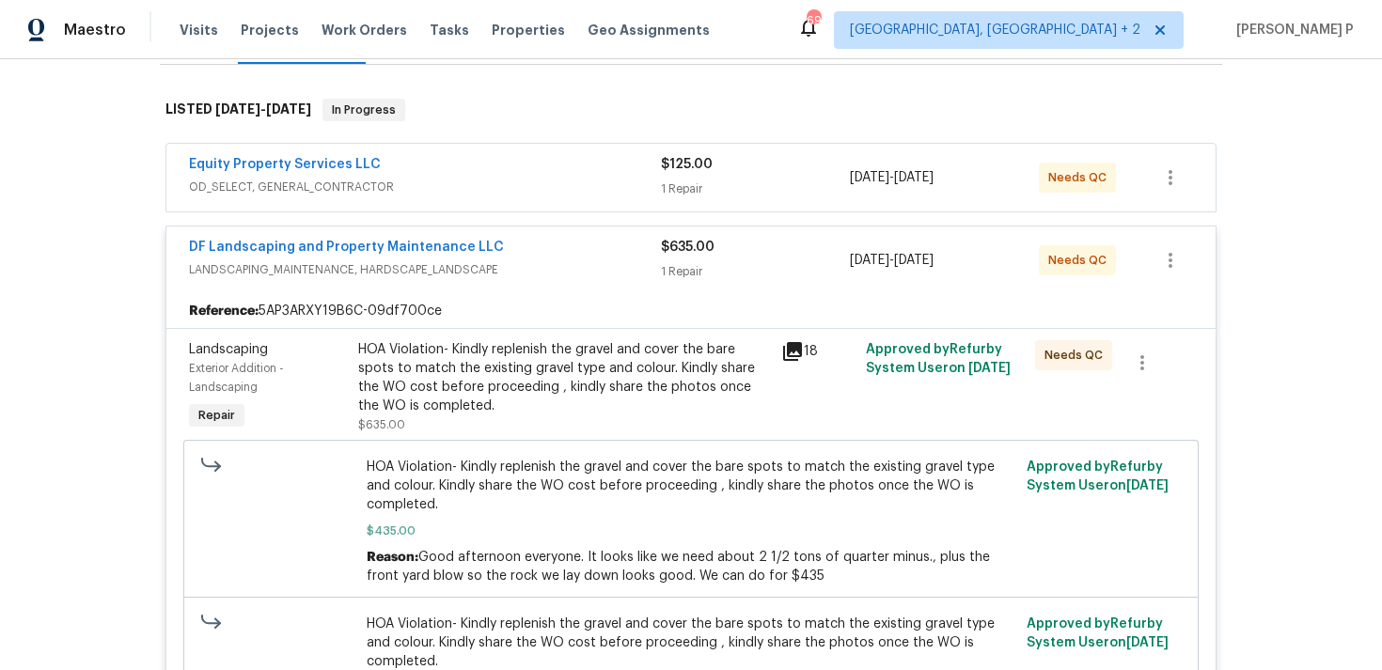
click at [360, 272] on span "LANDSCAPING_MAINTENANCE, HARDSCAPE_LANDSCAPE" at bounding box center [425, 269] width 472 height 19
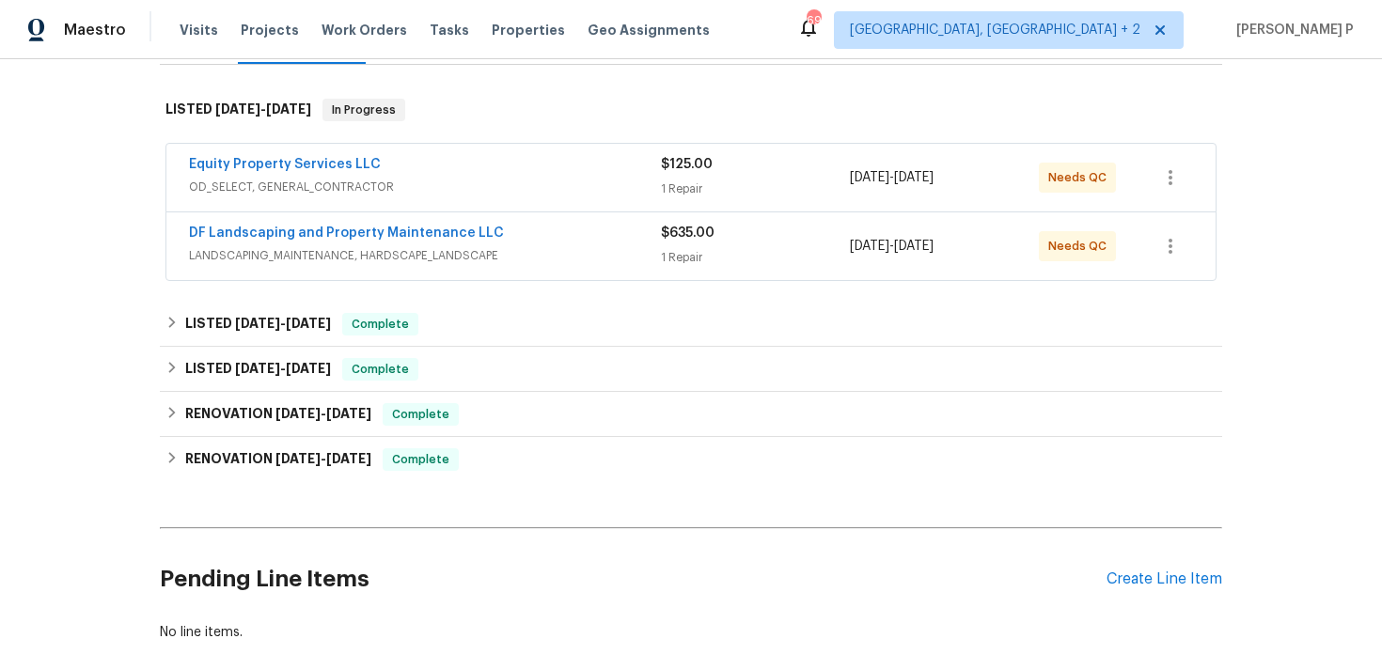
click at [78, 277] on div "Back to all projects 6617 W Cavedale Dr, Phoenix, AZ 85083 3 Beds | 2 Baths | T…" at bounding box center [691, 364] width 1382 height 611
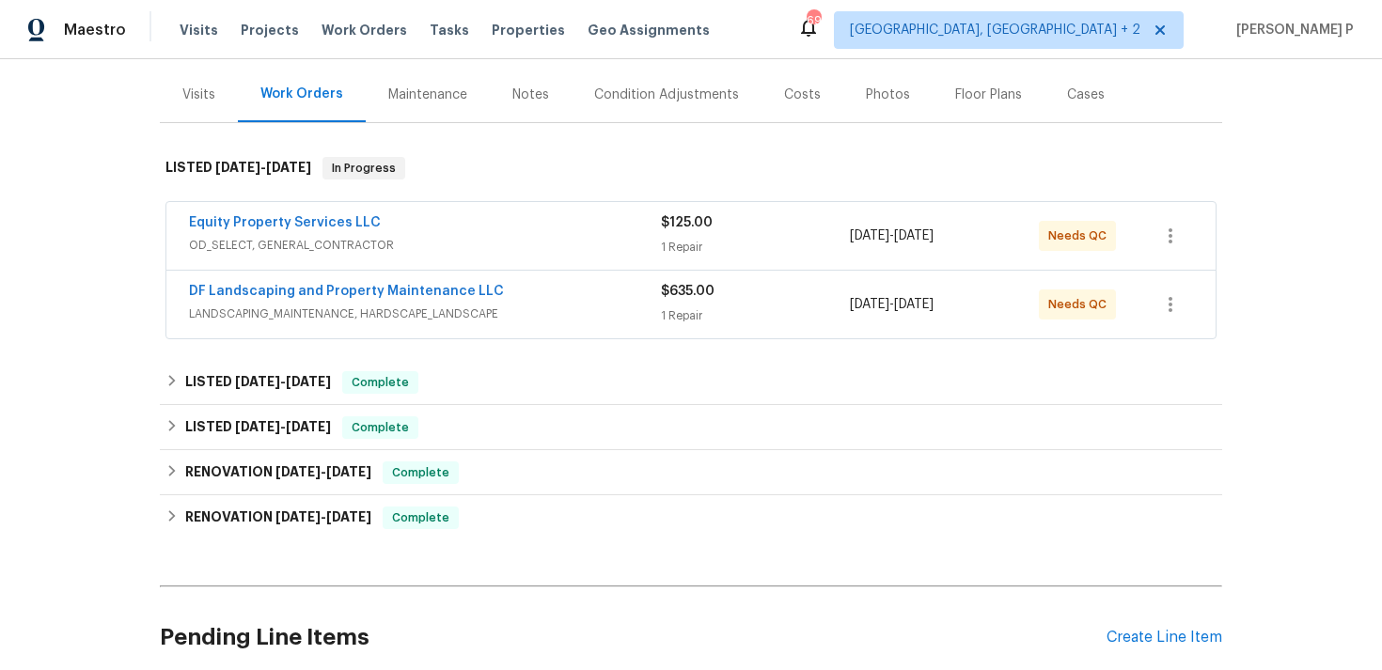
scroll to position [220, 0]
click at [94, 468] on div "Back to all projects 6617 W Cavedale Dr, Phoenix, AZ 85083 3 Beds | 2 Baths | T…" at bounding box center [691, 364] width 1382 height 611
click at [114, 545] on div "Back to all projects 6617 W Cavedale Dr, Phoenix, AZ 85083 3 Beds | 2 Baths | T…" at bounding box center [691, 364] width 1382 height 611
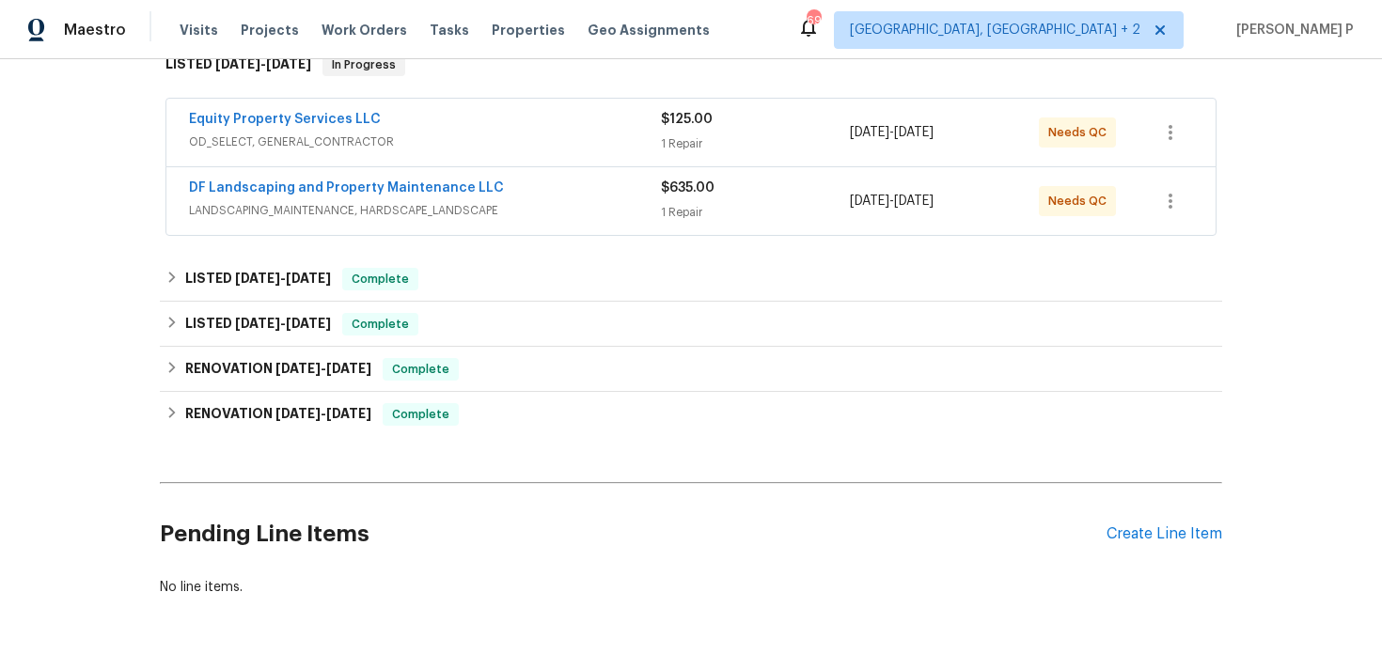
scroll to position [376, 0]
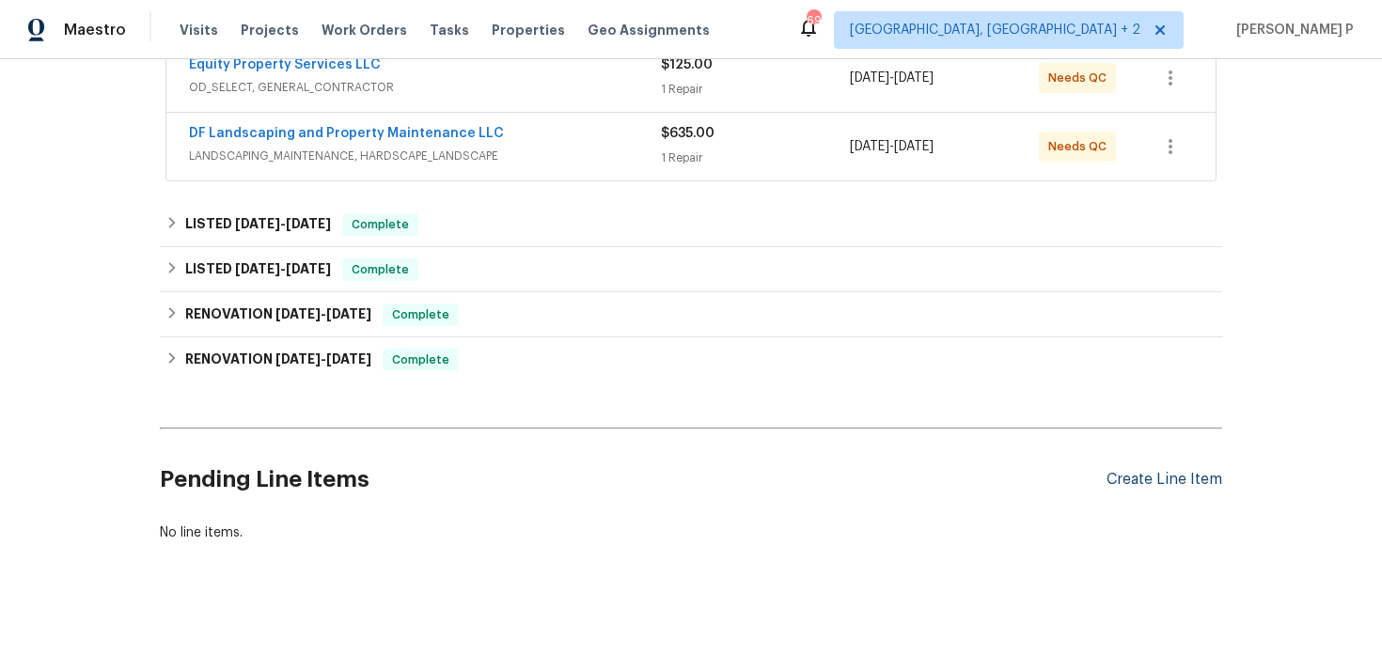
click at [1187, 479] on div "Create Line Item" at bounding box center [1165, 480] width 116 height 18
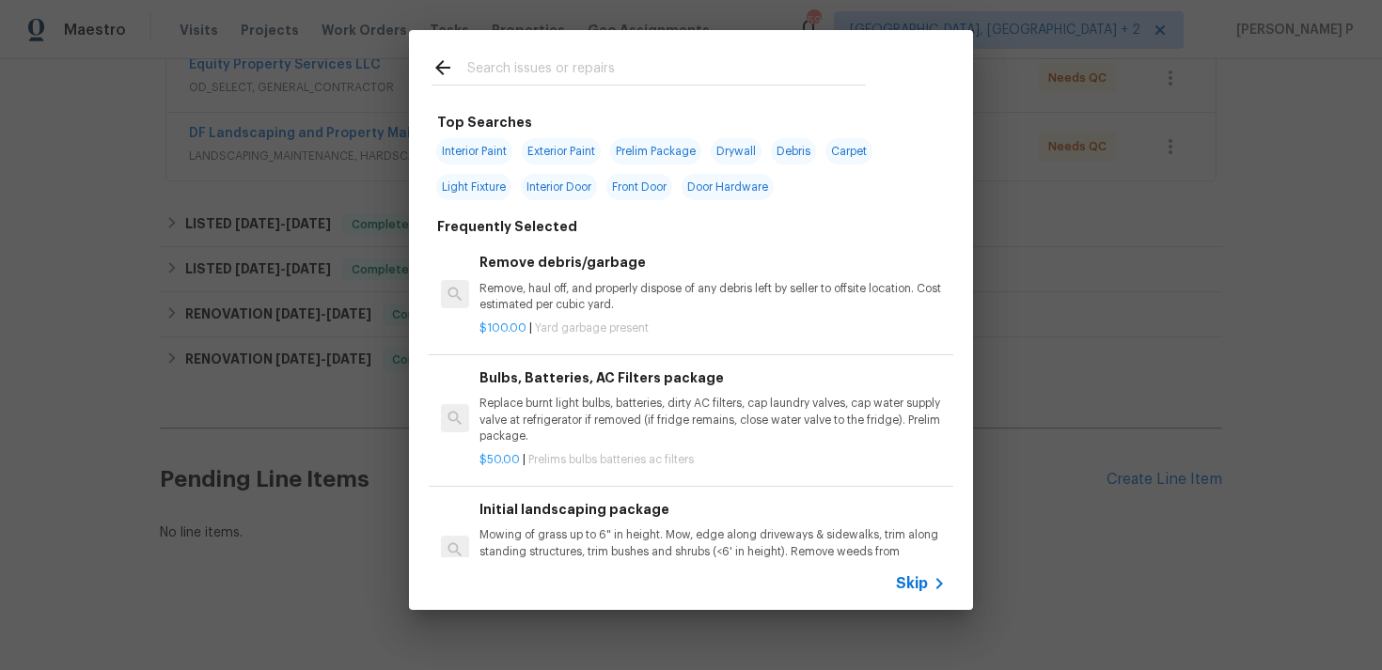
click at [923, 590] on span "Skip" at bounding box center [912, 583] width 32 height 19
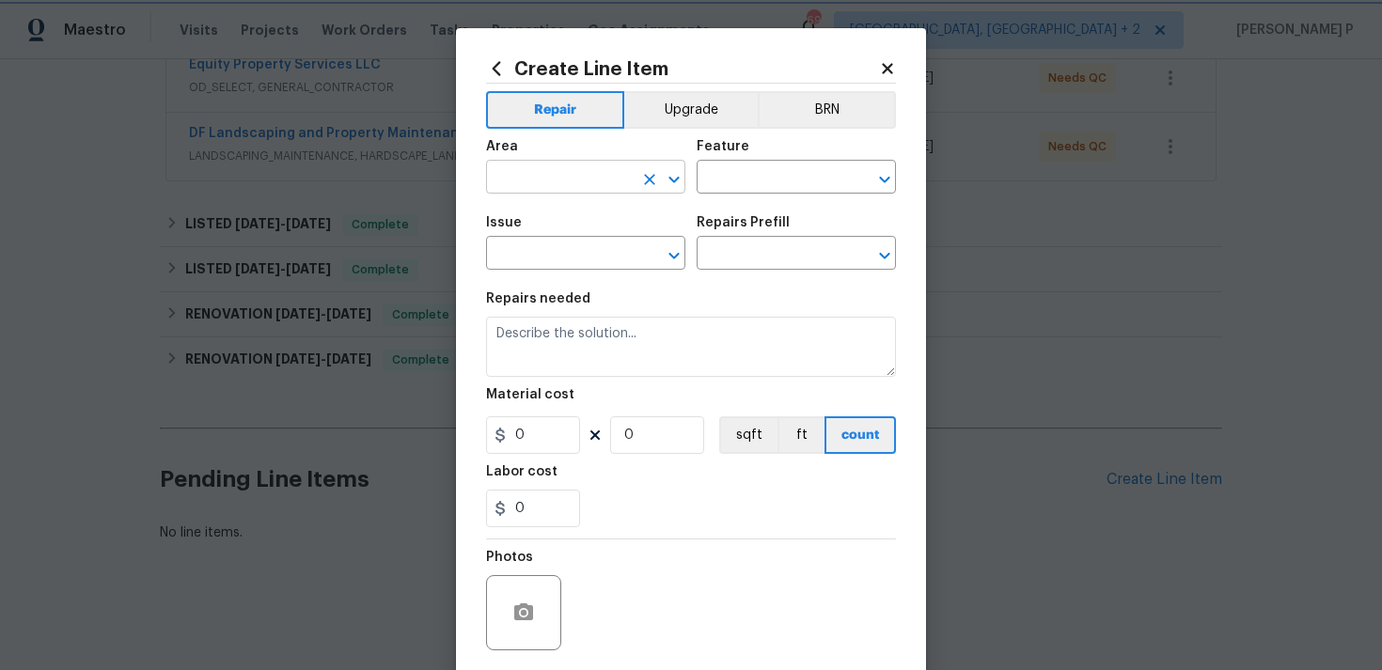
click at [669, 179] on icon "Open" at bounding box center [673, 179] width 10 height 7
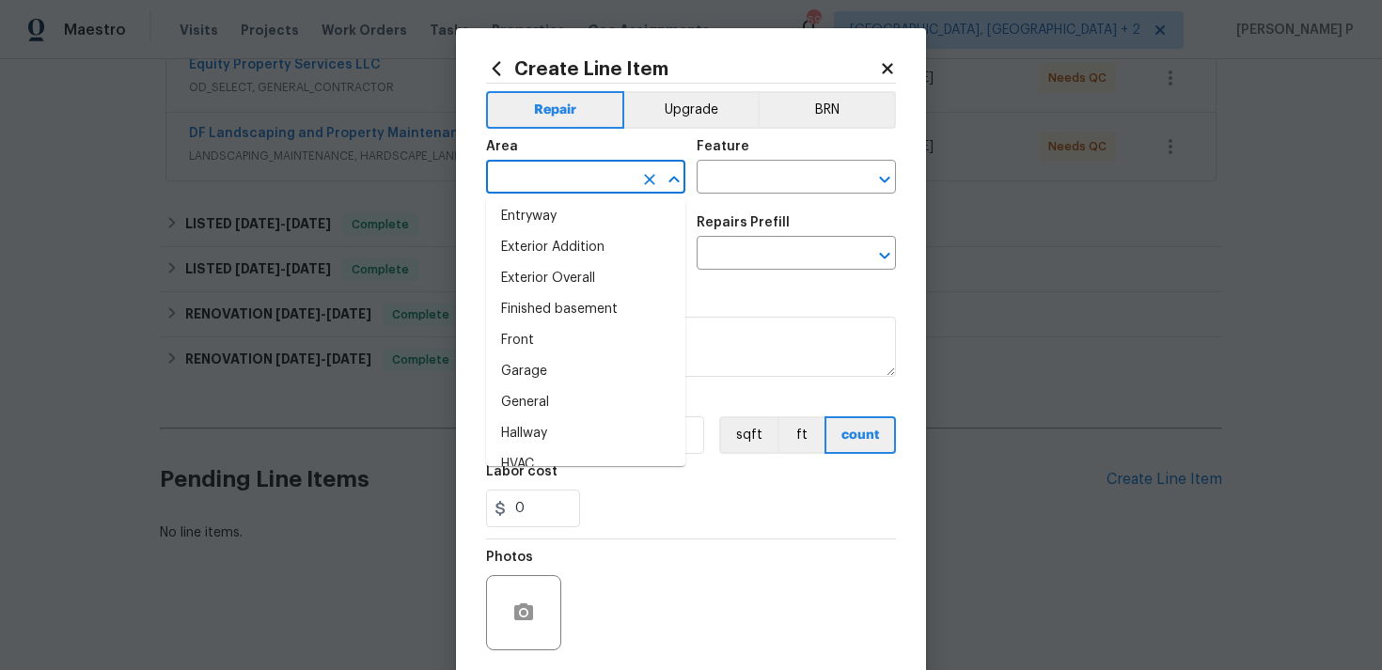
scroll to position [416, 0]
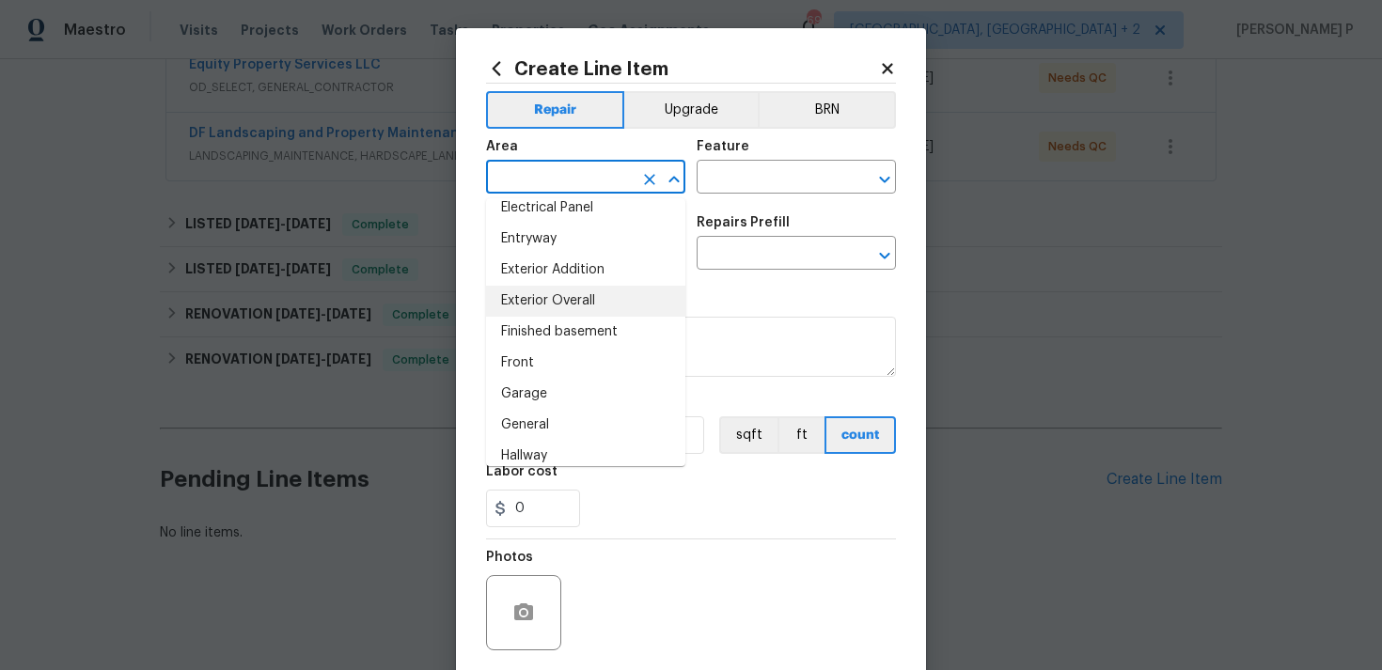
click at [574, 304] on li "Exterior Overall" at bounding box center [585, 301] width 199 height 31
type input "Exterior Overall"
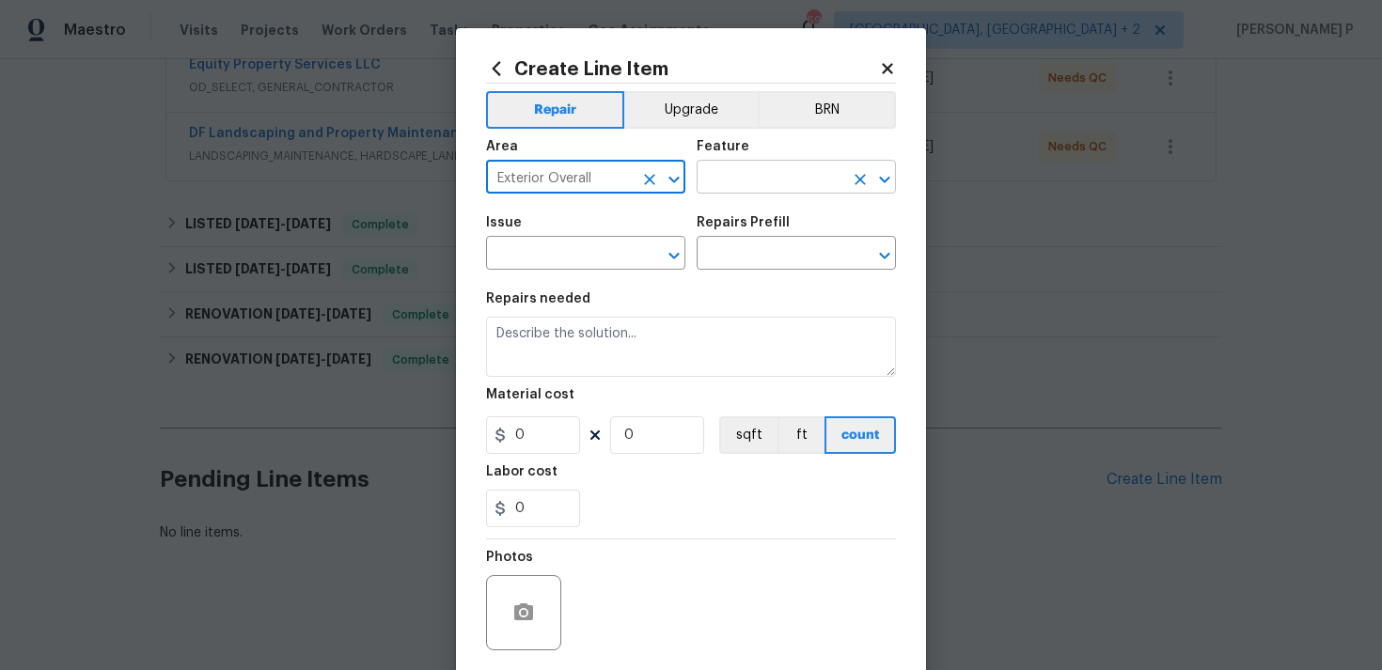
click at [761, 181] on input "text" at bounding box center [770, 179] width 147 height 29
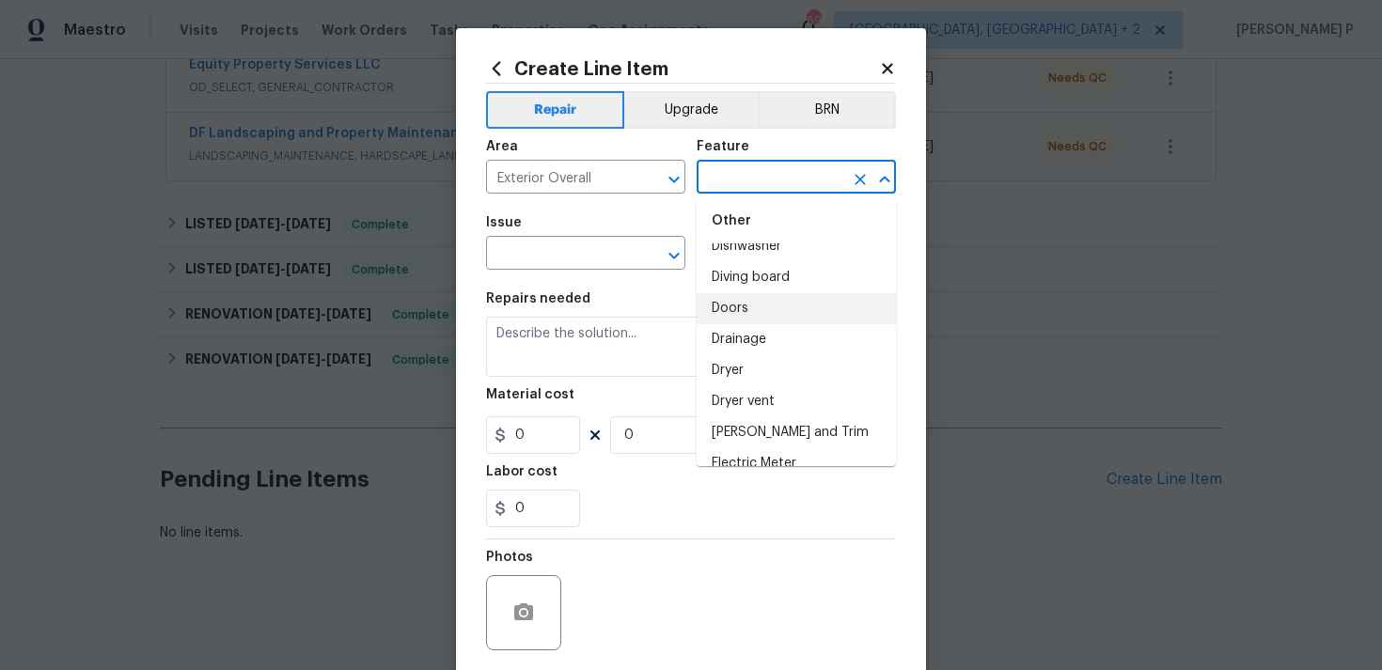
scroll to position [1114, 0]
click at [753, 311] on li "Doors" at bounding box center [796, 314] width 199 height 31
type input "Doors"
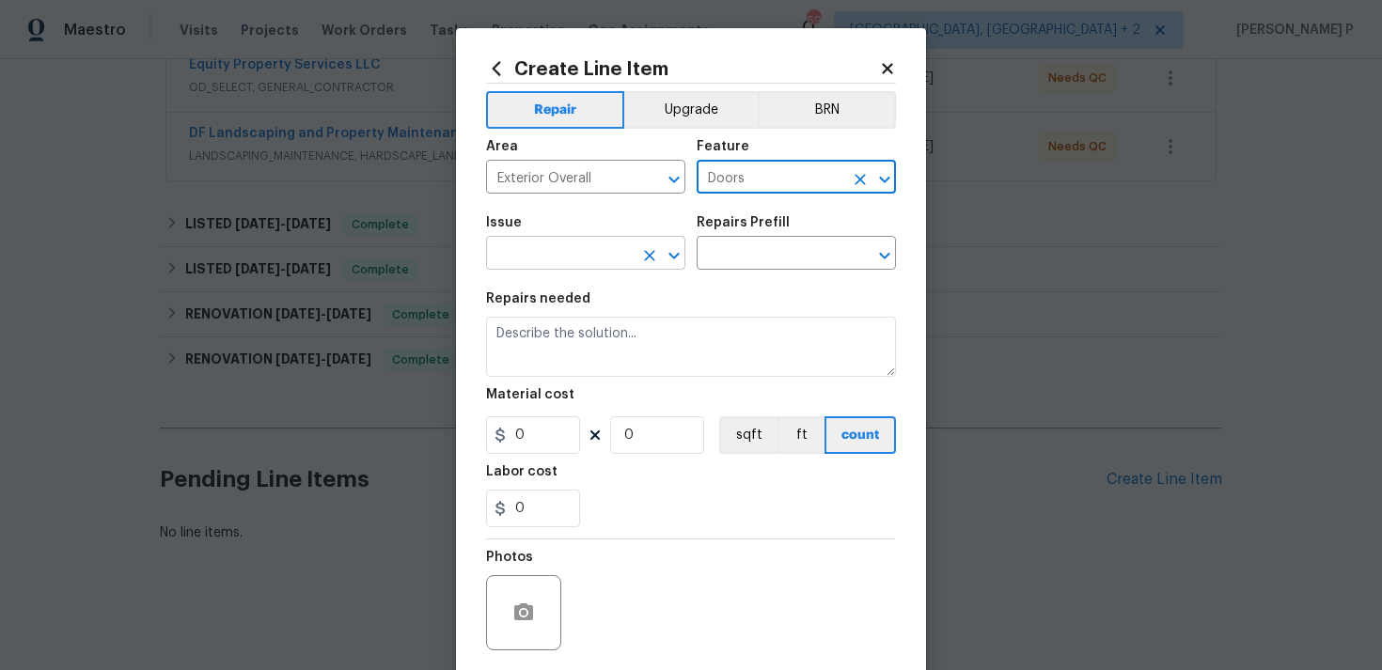
click at [679, 248] on icon "Open" at bounding box center [674, 255] width 23 height 23
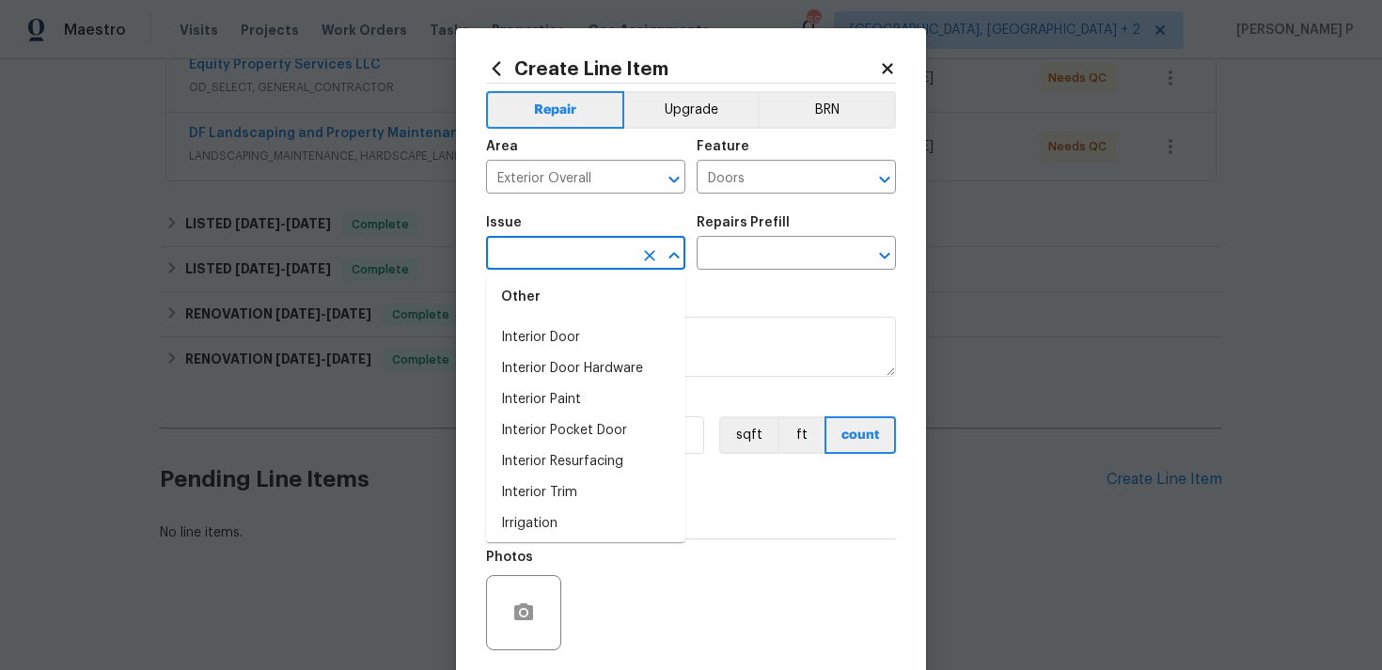
scroll to position [2588, 0]
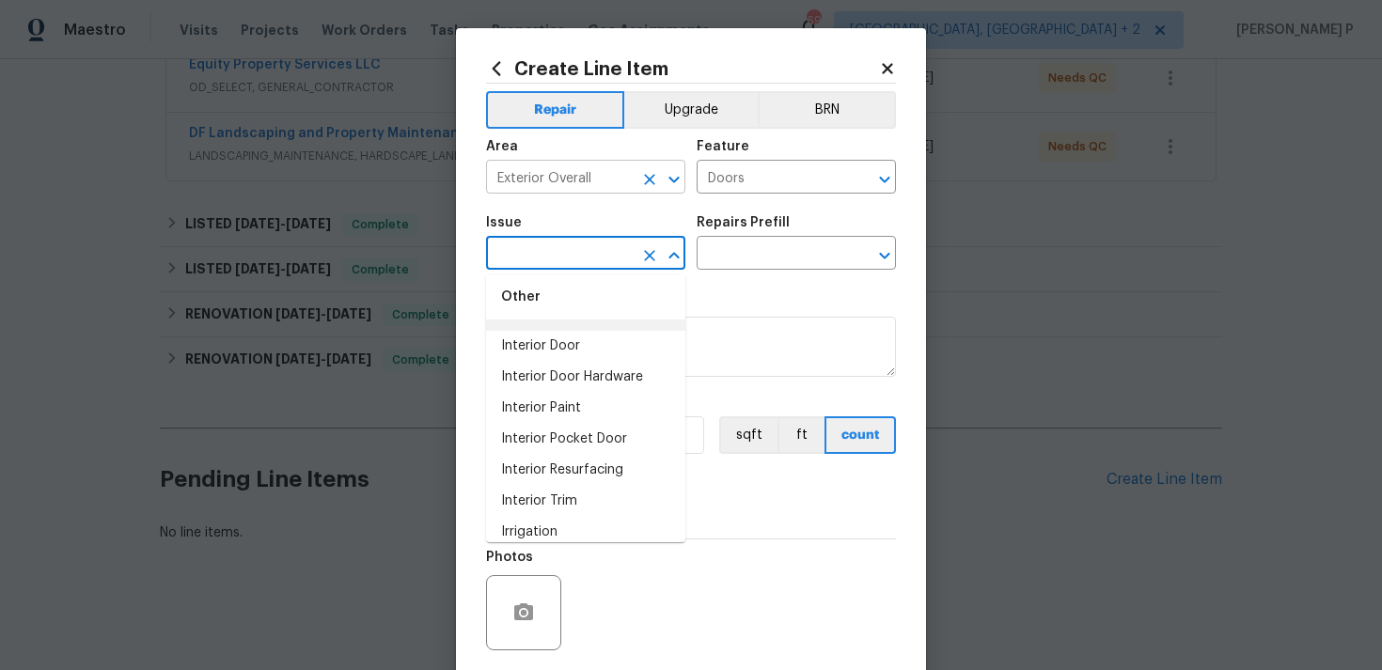
click at [669, 178] on icon "Open" at bounding box center [673, 179] width 10 height 7
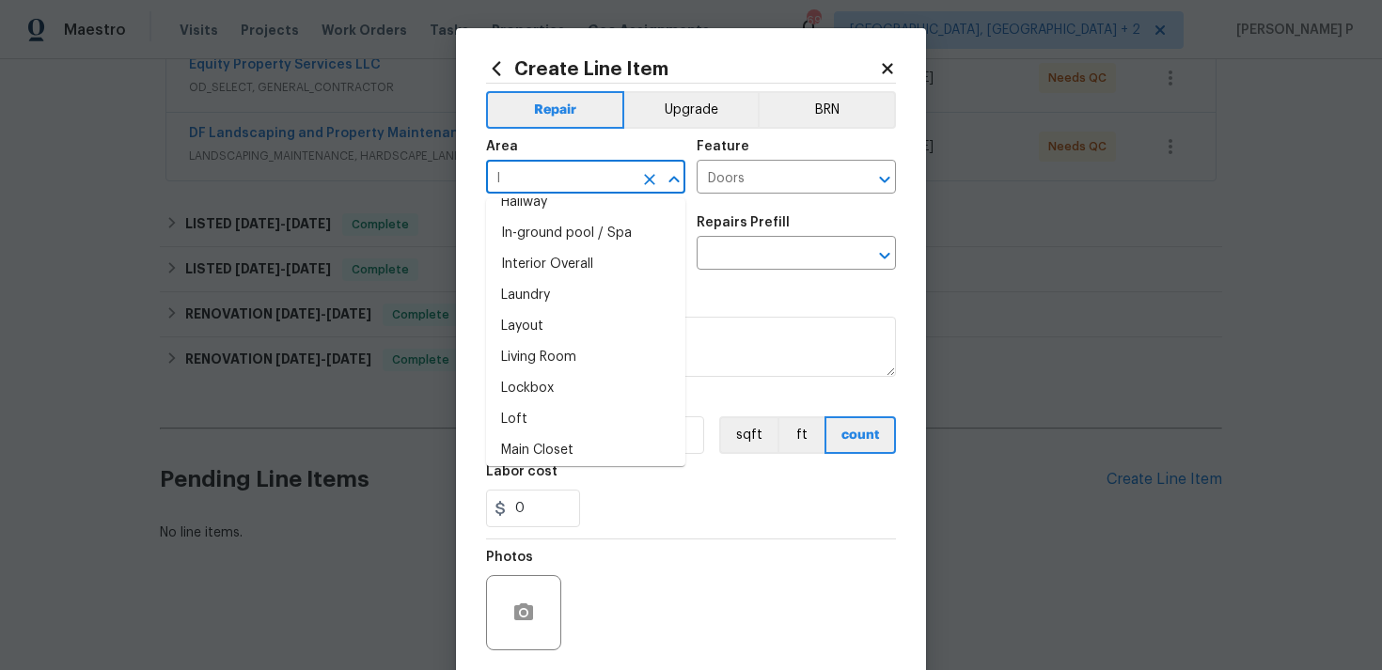
scroll to position [0, 0]
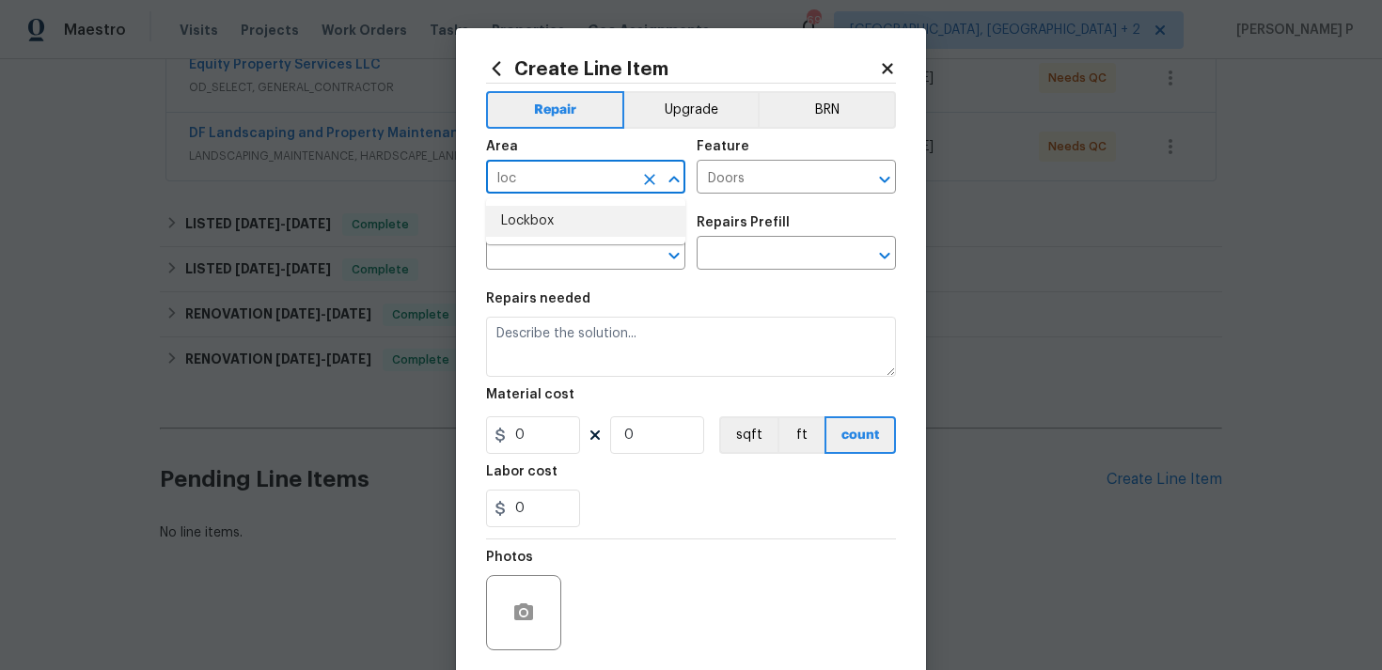
click at [609, 203] on ul "Lockbox" at bounding box center [585, 221] width 199 height 46
click at [605, 212] on li "Lockbox" at bounding box center [585, 221] width 199 height 31
type input "Lockbox"
click at [776, 181] on input "Doors" at bounding box center [770, 179] width 147 height 29
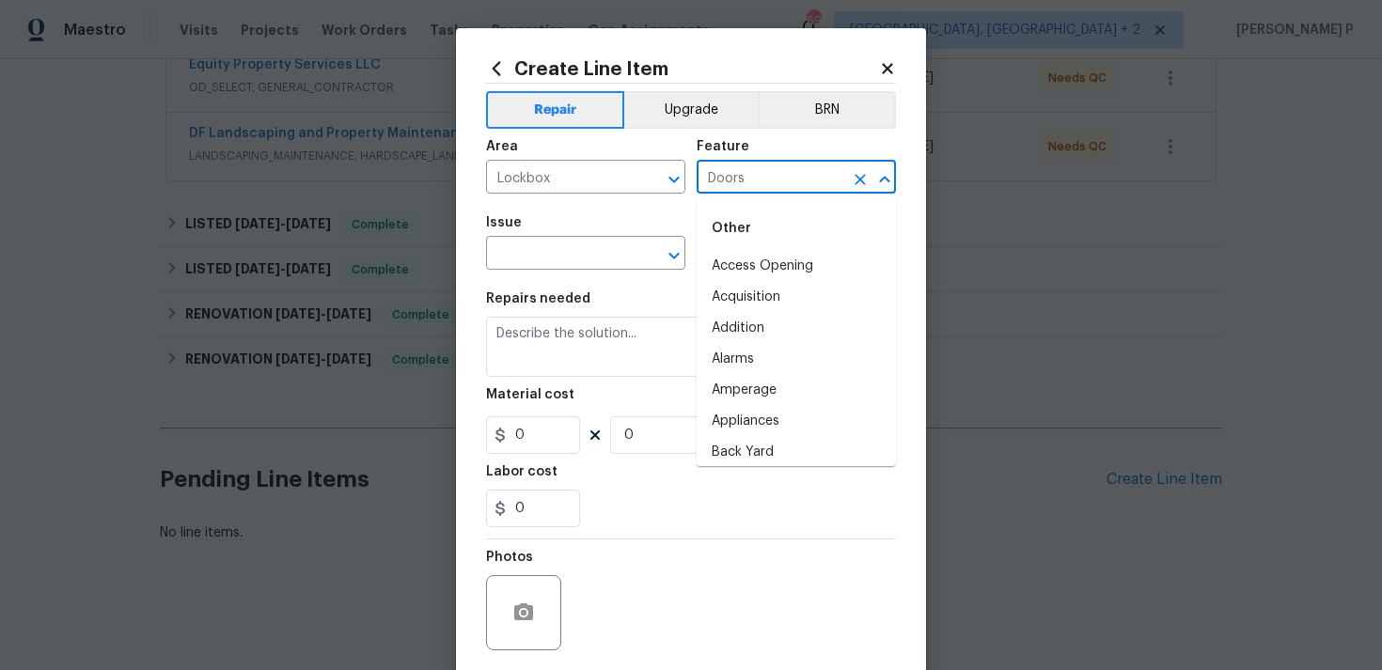
scroll to position [933, 0]
click at [776, 294] on li "Doors" at bounding box center [796, 295] width 199 height 31
click at [776, 294] on div "Repairs needed" at bounding box center [691, 304] width 410 height 24
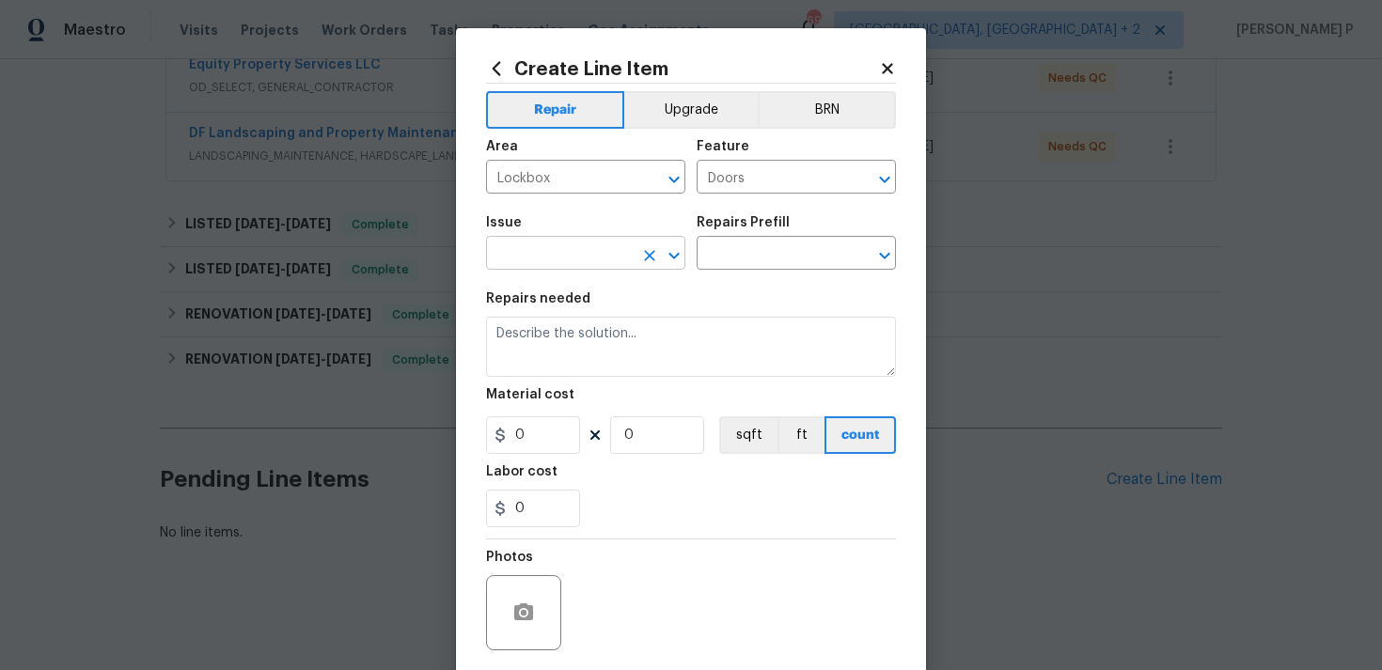
click at [680, 259] on icon "Open" at bounding box center [674, 255] width 23 height 23
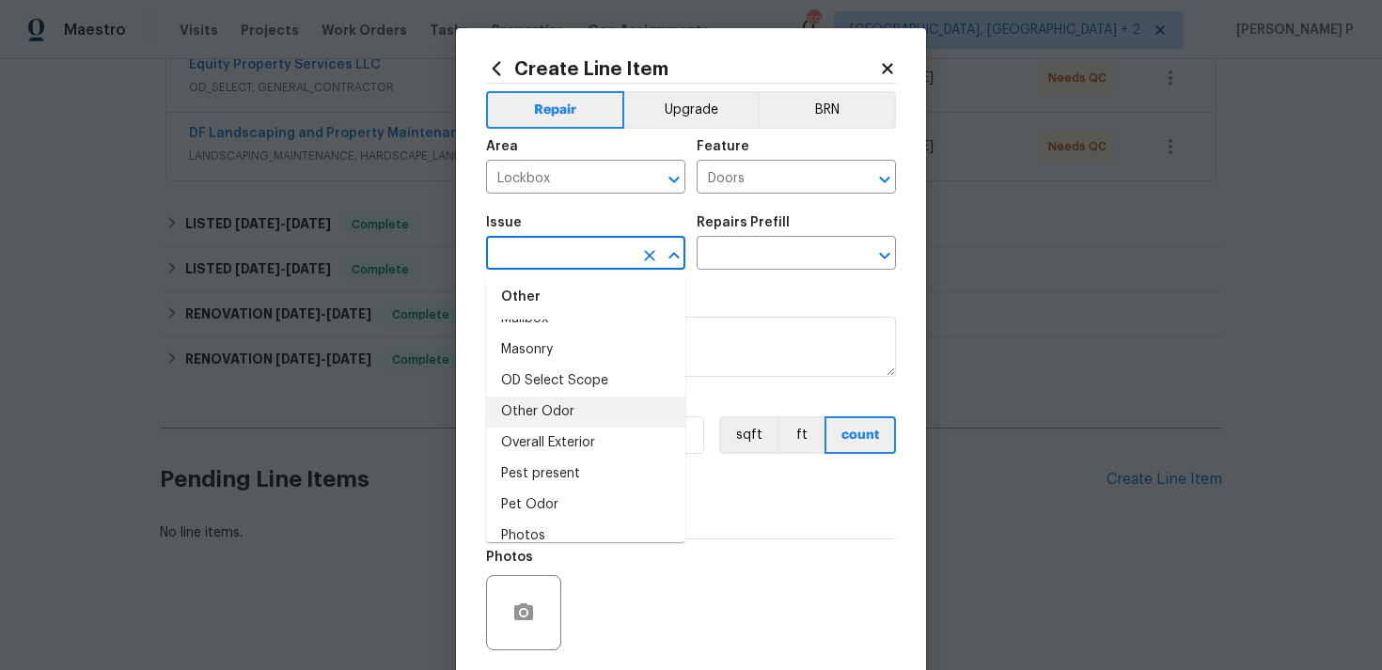
scroll to position [3020, 0]
click at [570, 444] on li "Overall Exterior" at bounding box center [585, 442] width 199 height 31
type input "Overall Exterior"
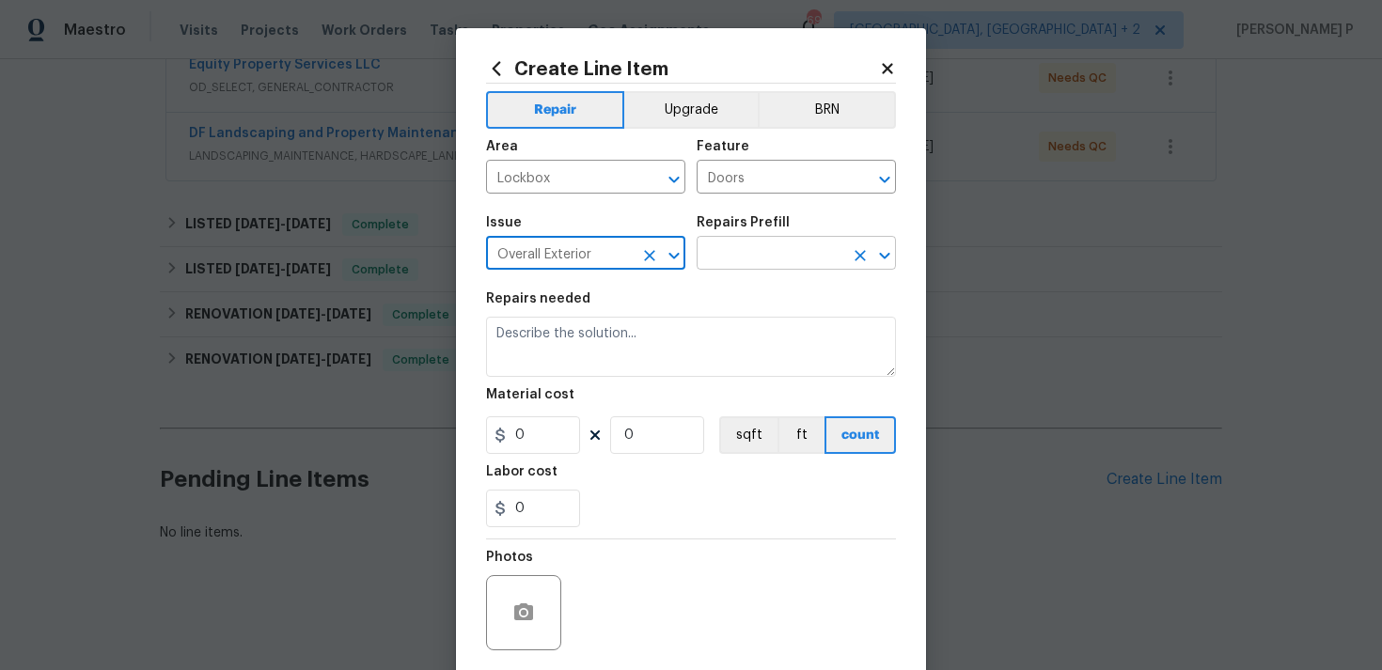
click at [778, 257] on input "text" at bounding box center [770, 255] width 147 height 29
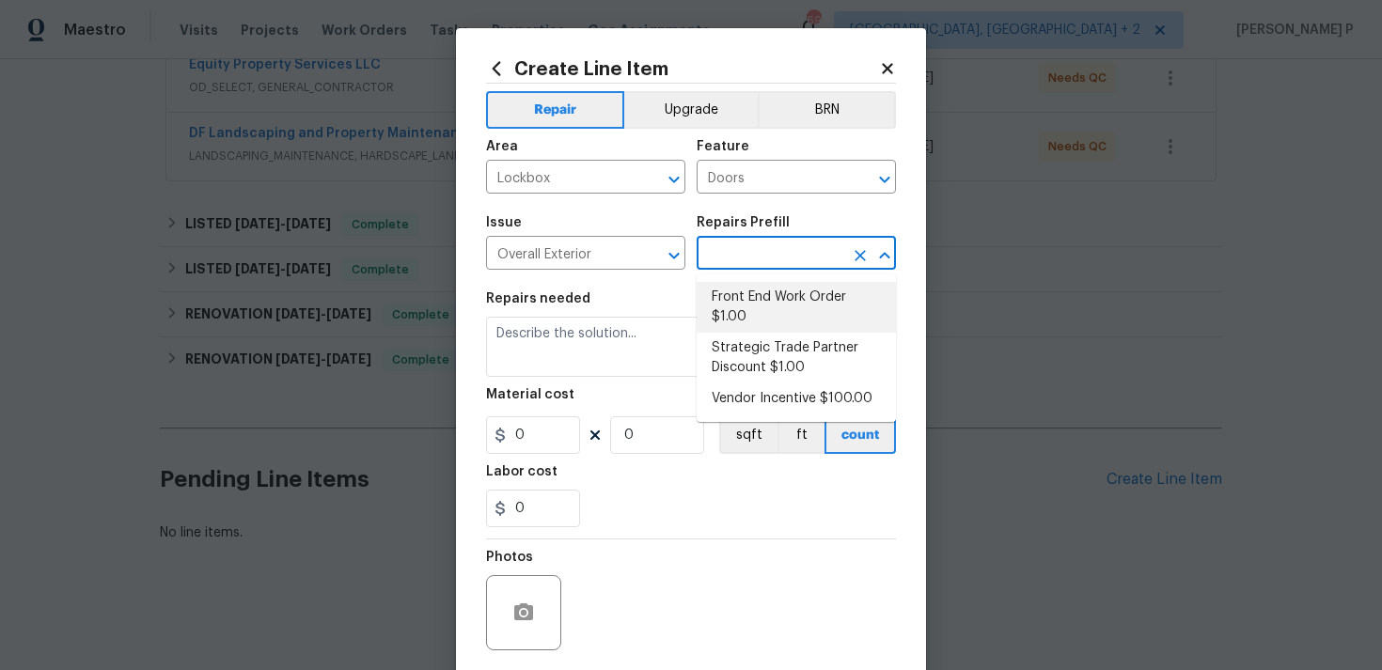
click at [775, 304] on li "Front End Work Order $1.00" at bounding box center [796, 307] width 199 height 51
type input "Front End Work Order $1.00"
type textarea "Placeholder line item for the creation of front end work orders."
type input "1"
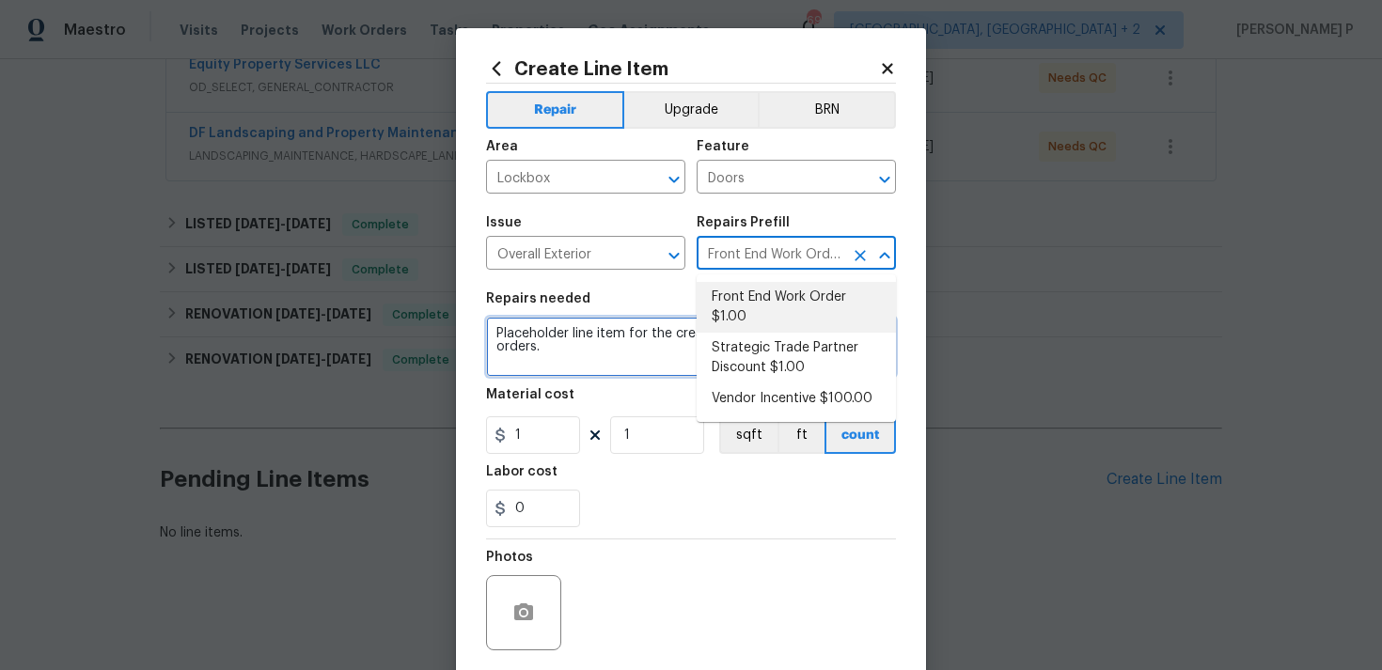
click at [567, 350] on textarea "Placeholder line item for the creation of front end work orders." at bounding box center [691, 347] width 410 height 60
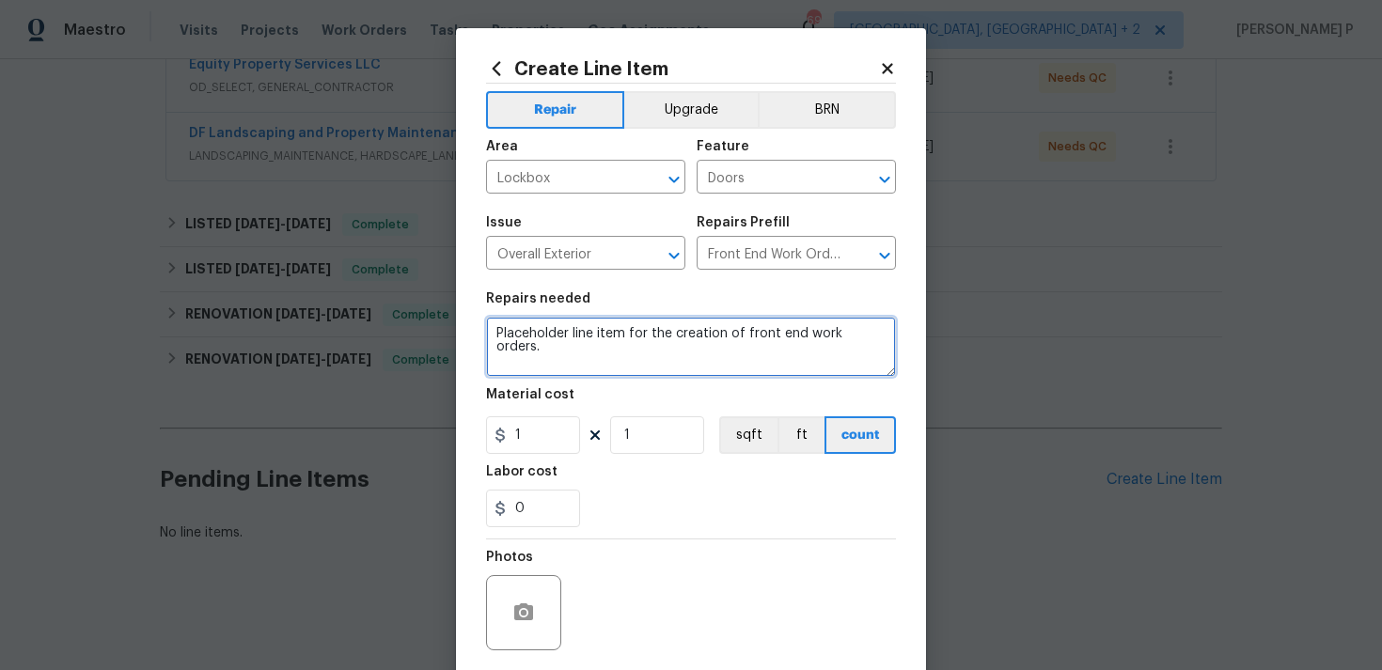
click at [567, 350] on textarea "Placeholder line item for the creation of front end work orders." at bounding box center [691, 347] width 410 height 60
paste textarea "Kindly replace the lockbox with a new code and key, clean up as needed, and ens…"
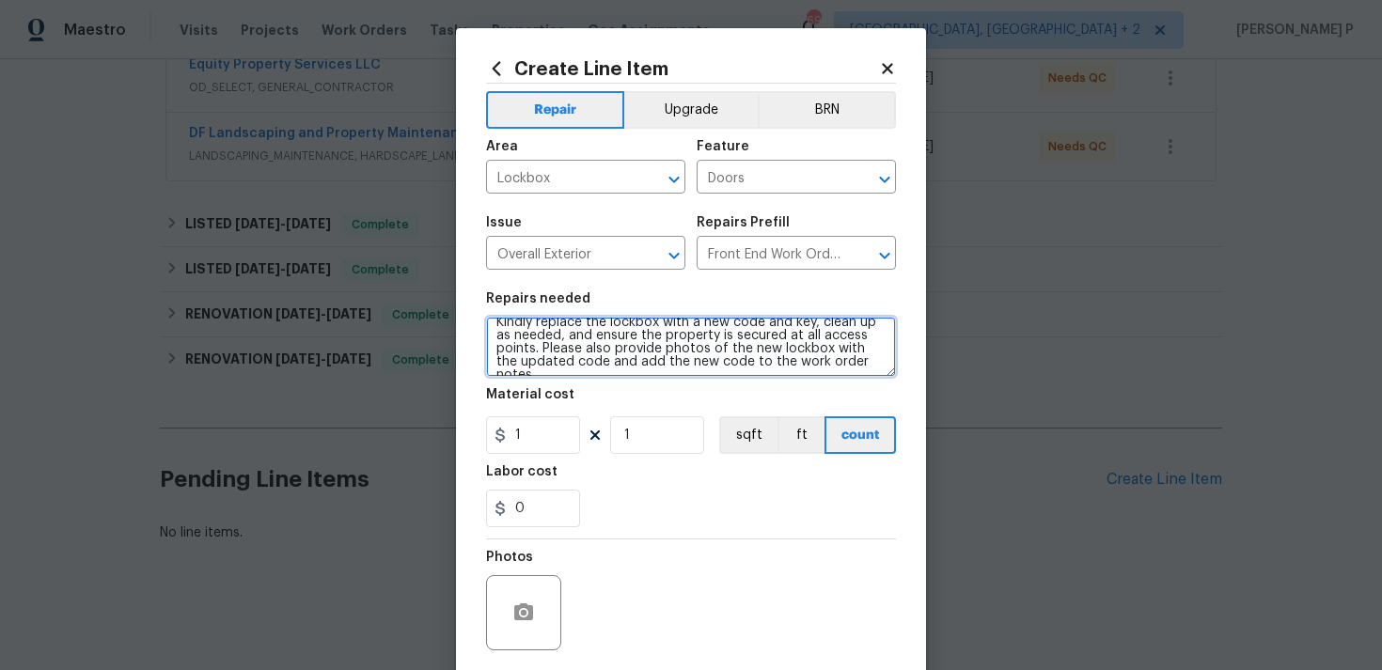
scroll to position [13, 0]
type textarea "Kindly replace the lockbox with a new code and key, clean up as needed, and ens…"
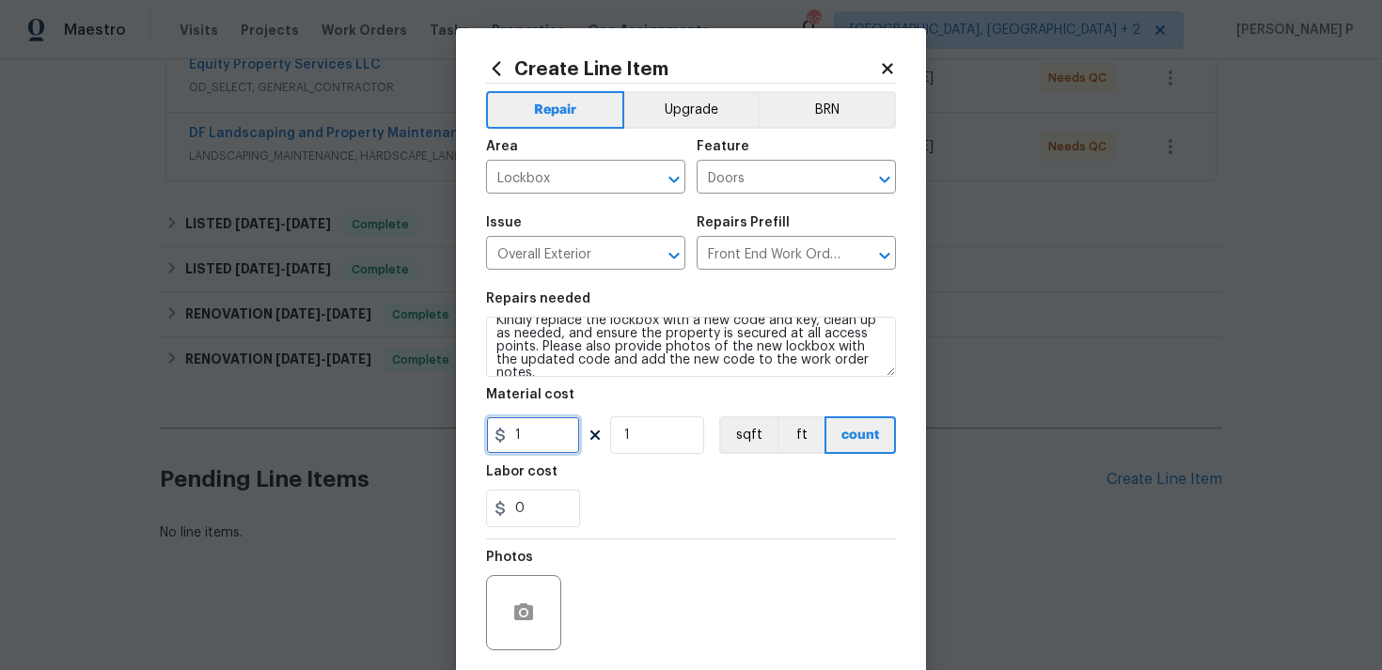
click at [542, 436] on input "1" at bounding box center [533, 435] width 94 height 38
type input "75"
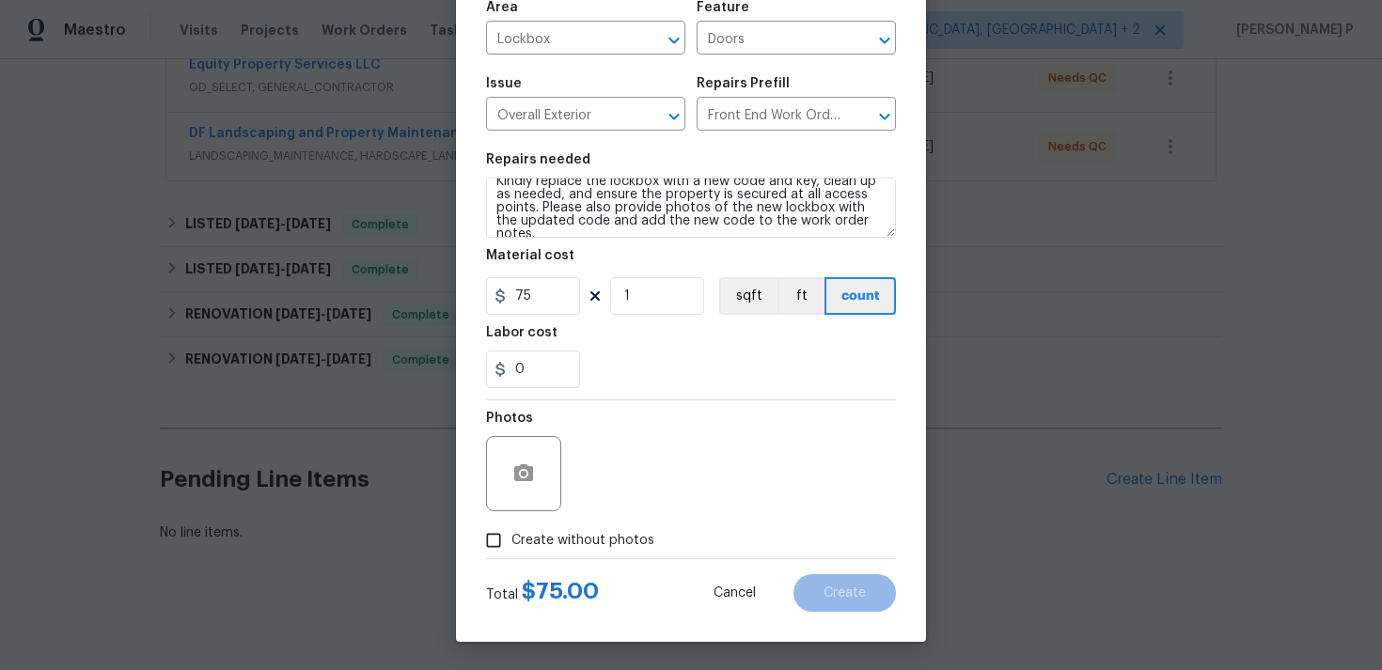
click at [494, 540] on input "Create without photos" at bounding box center [494, 541] width 36 height 36
checkbox input "true"
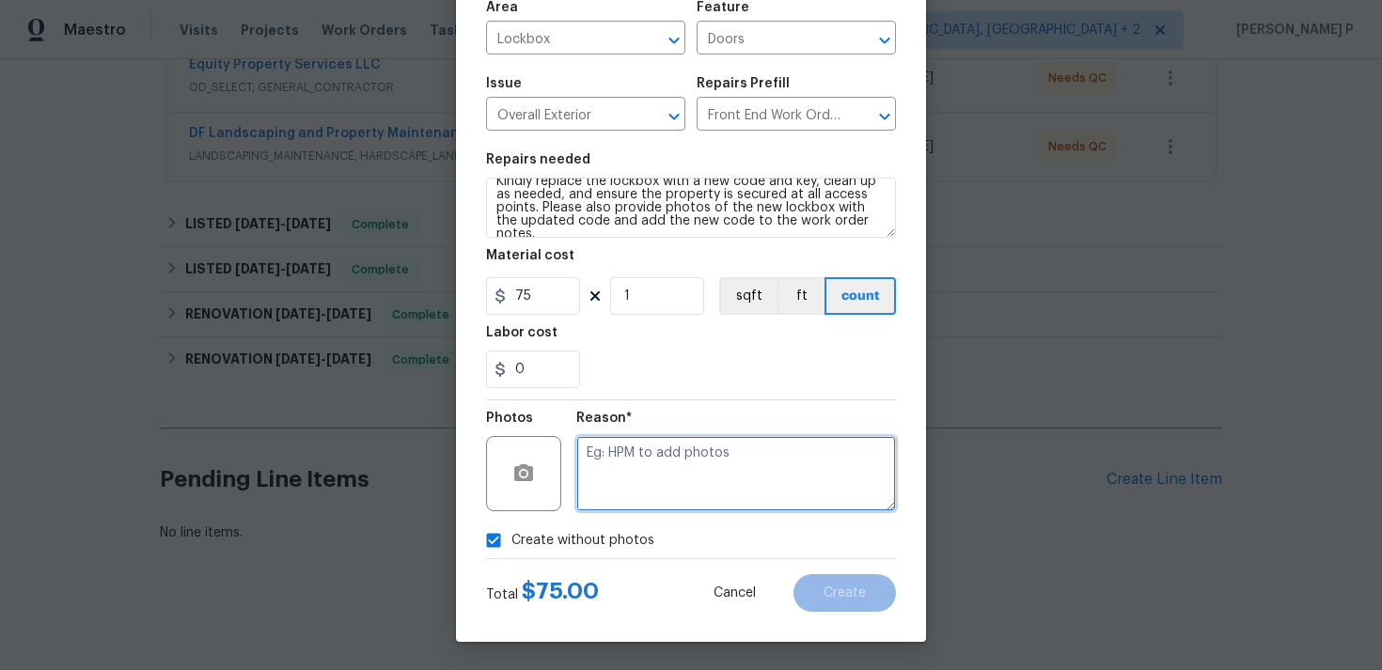
click at [592, 504] on textarea at bounding box center [736, 473] width 320 height 75
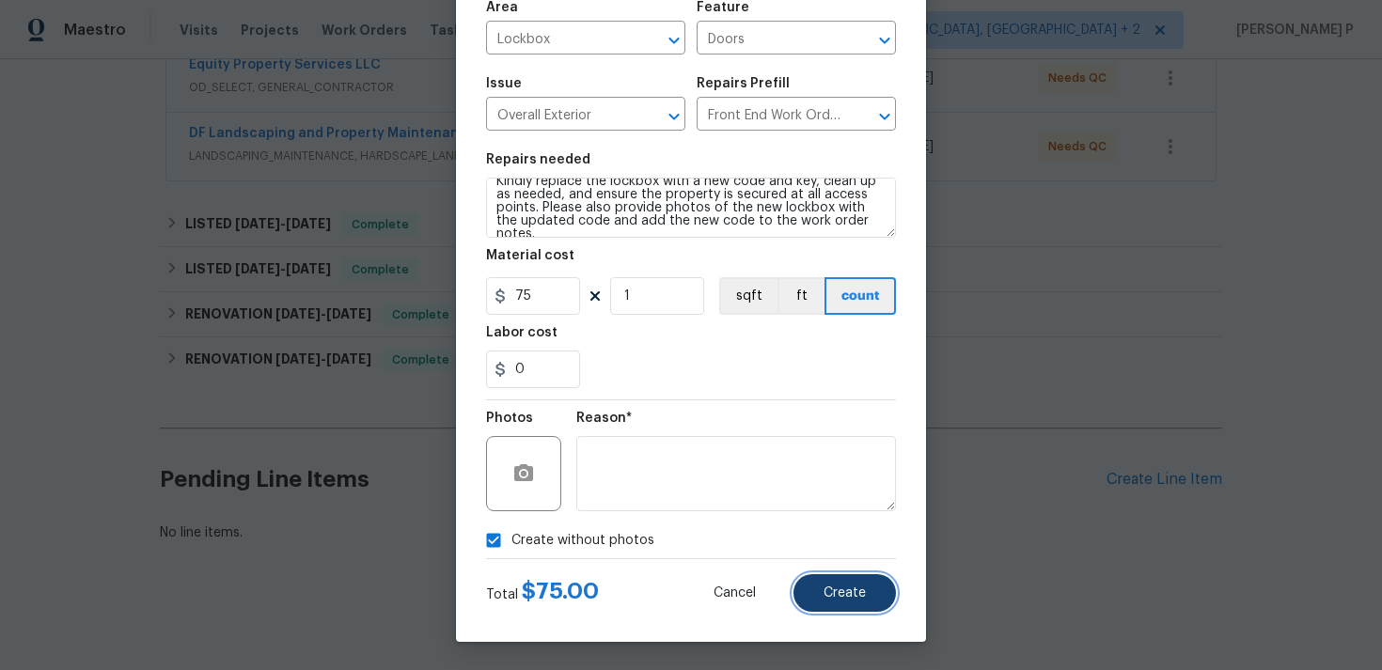
click at [840, 610] on button "Create" at bounding box center [844, 593] width 102 height 38
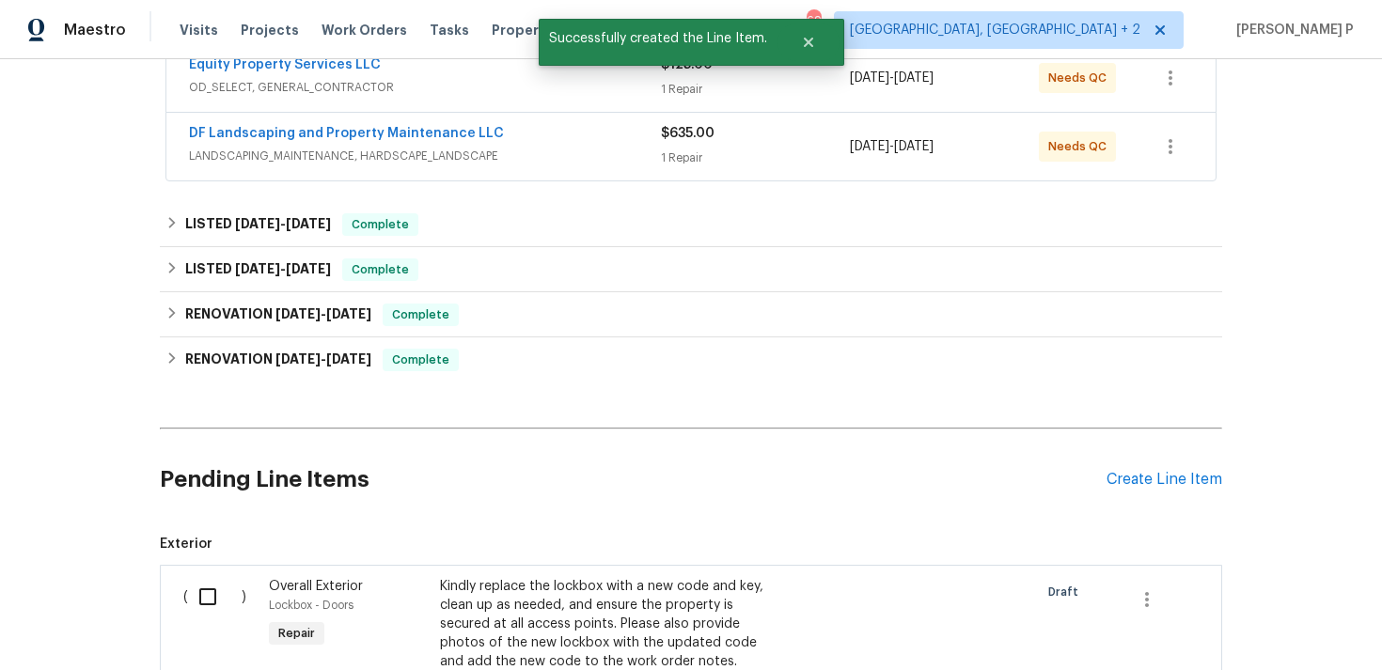
click at [205, 596] on input "checkbox" at bounding box center [215, 596] width 54 height 39
checkbox input "true"
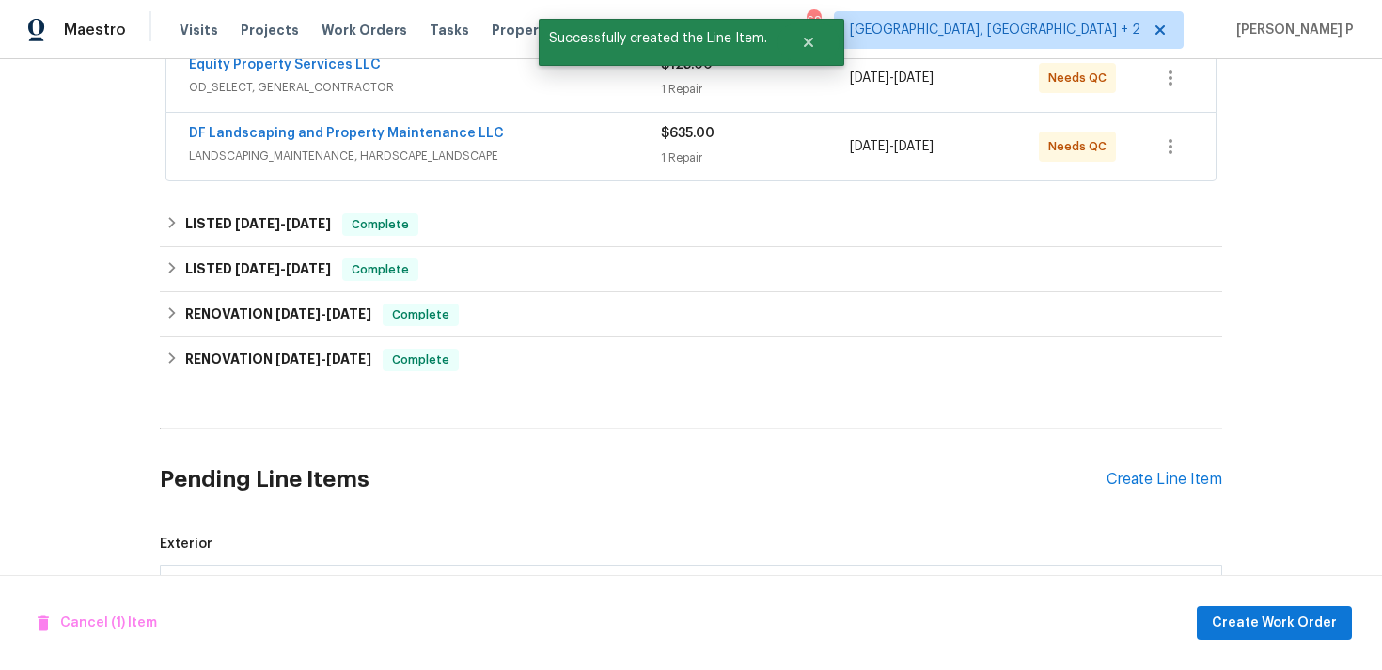
scroll to position [666, 0]
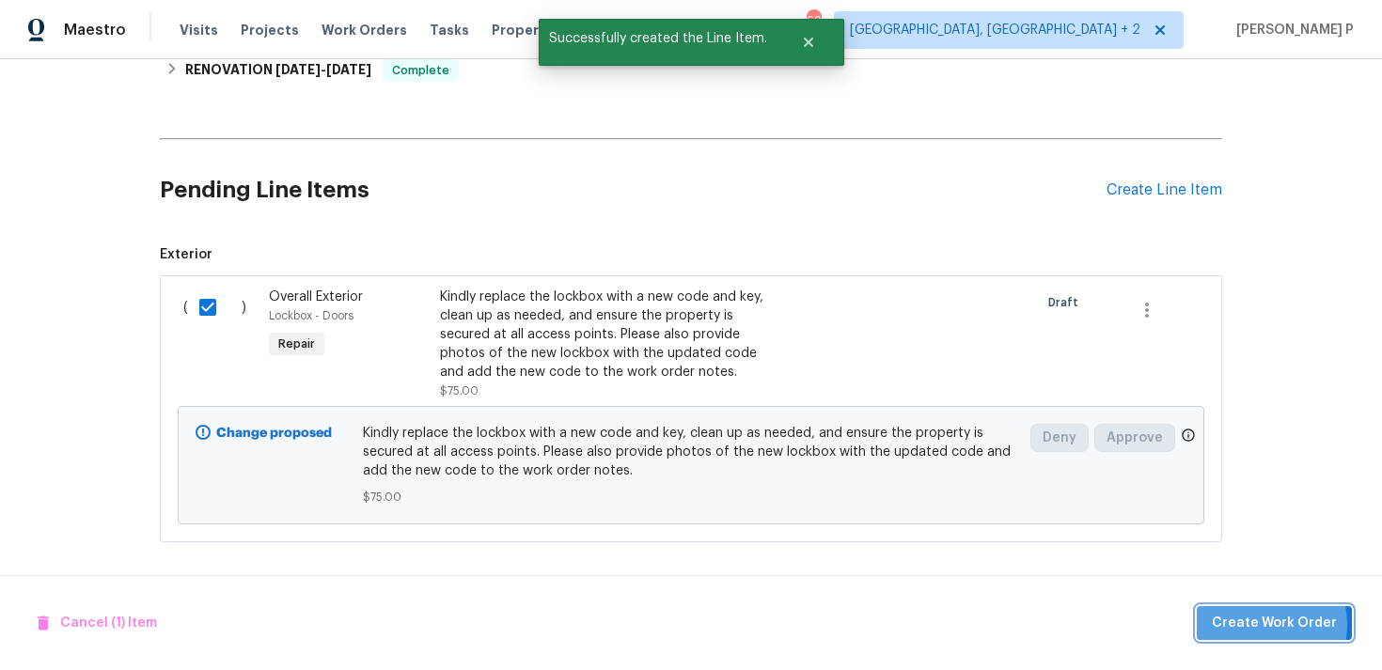
click at [1263, 624] on span "Create Work Order" at bounding box center [1274, 624] width 125 height 24
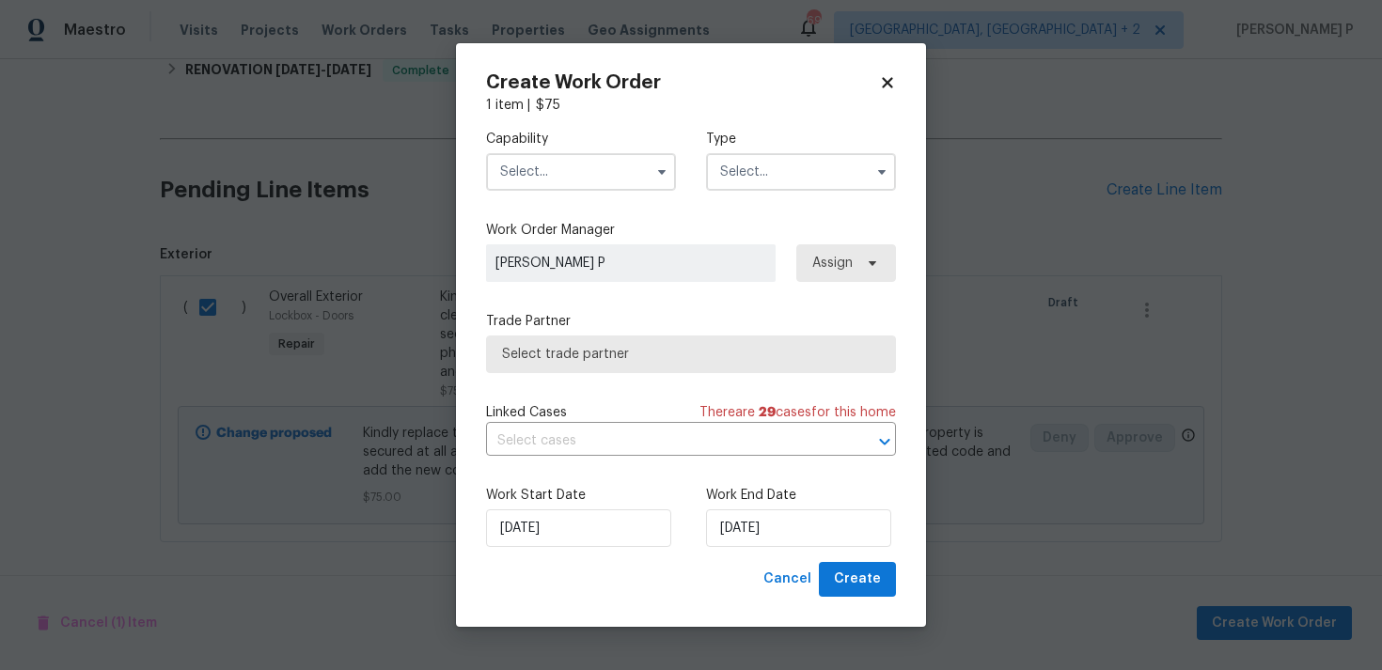
click at [768, 169] on input "text" at bounding box center [801, 172] width 190 height 38
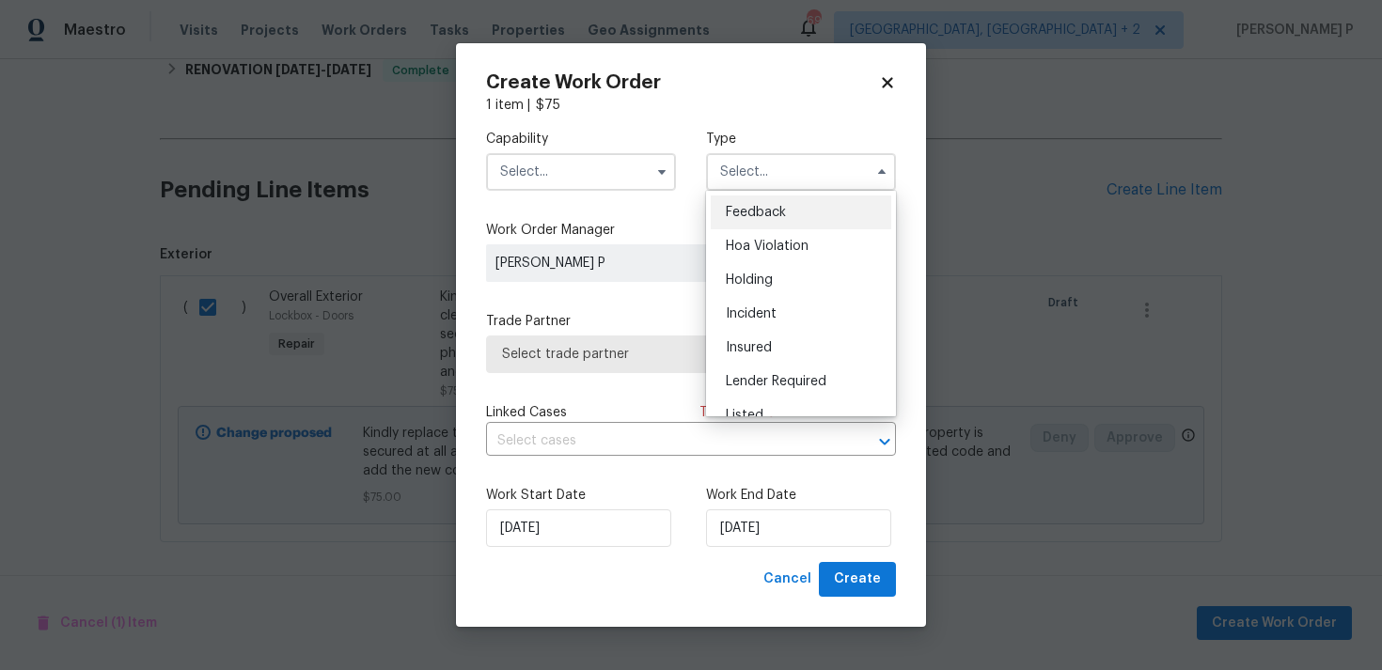
click at [761, 208] on span "Feedback" at bounding box center [756, 212] width 60 height 13
type input "Feedback"
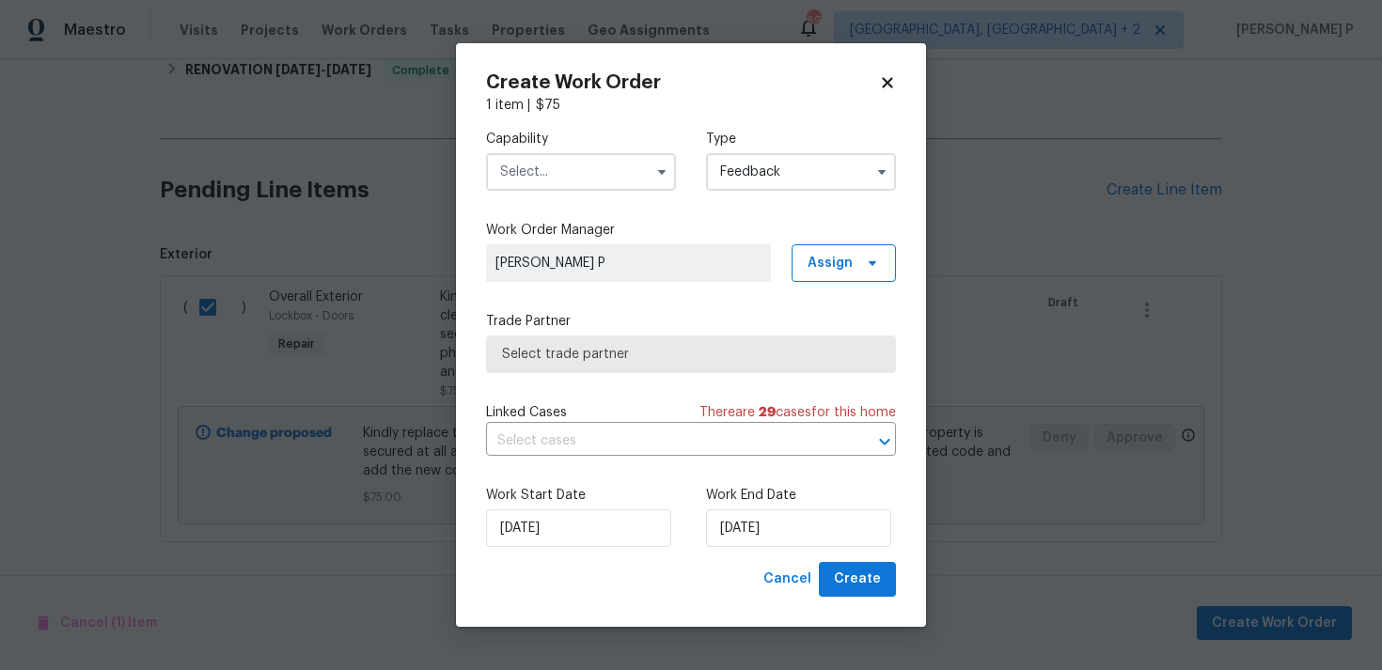
click at [614, 185] on input "text" at bounding box center [581, 172] width 190 height 38
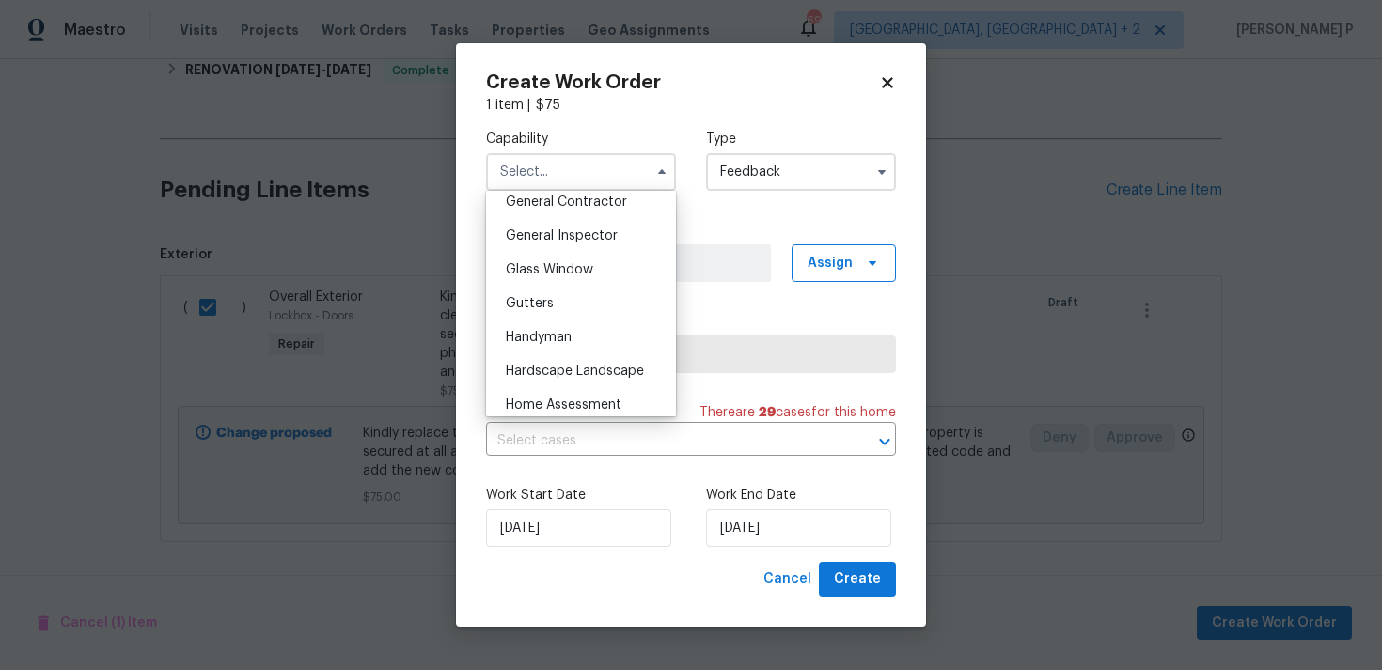
scroll to position [915, 0]
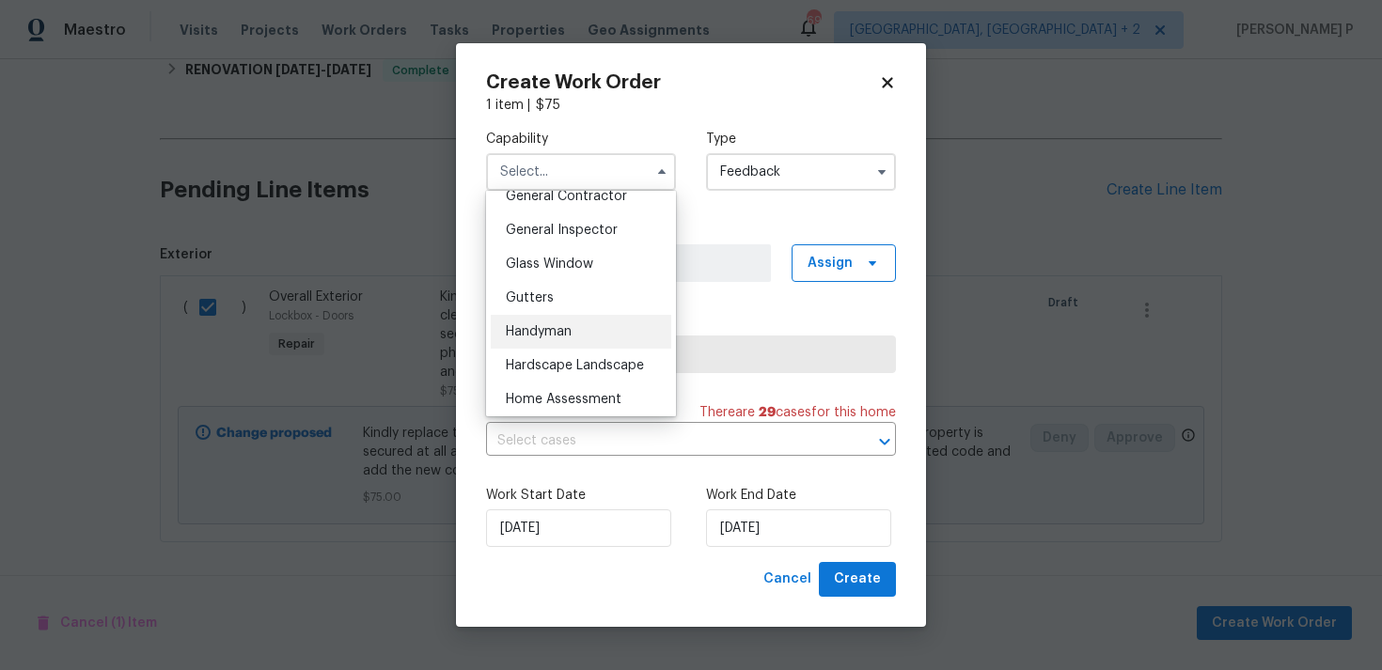
click at [565, 339] on div "Handyman" at bounding box center [581, 332] width 181 height 34
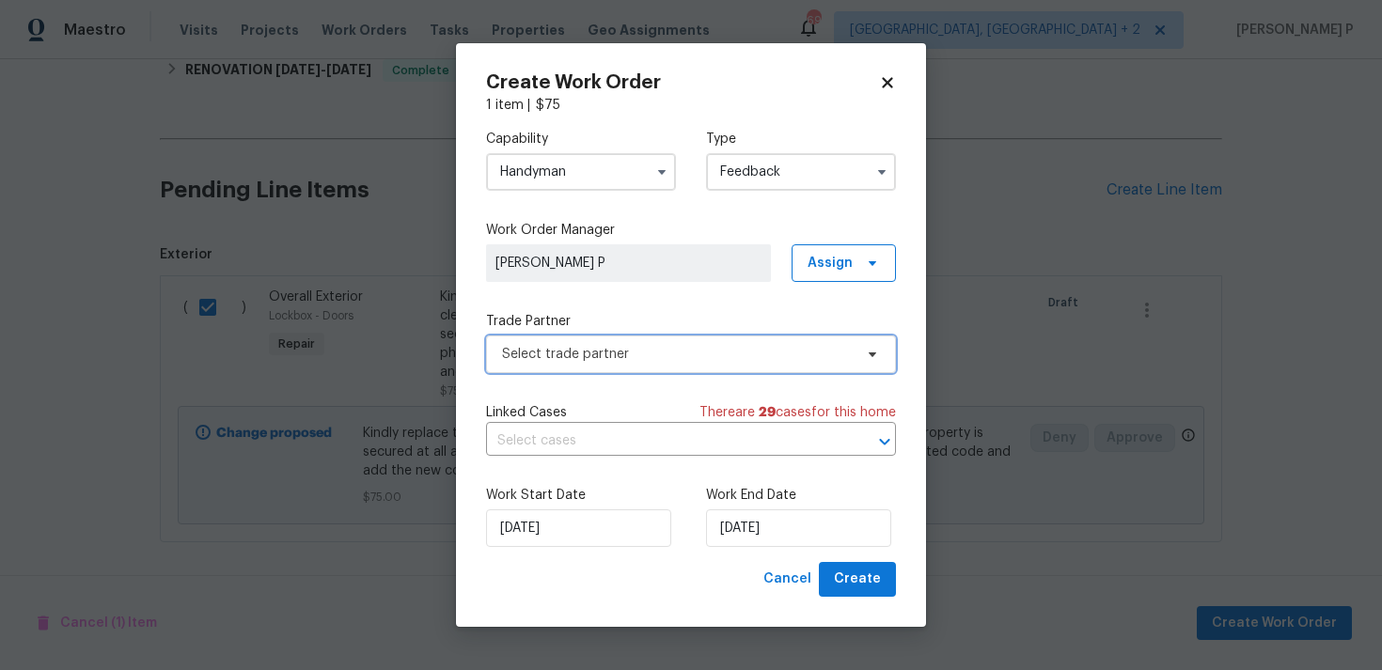
click at [589, 359] on span "Select trade partner" at bounding box center [677, 354] width 351 height 19
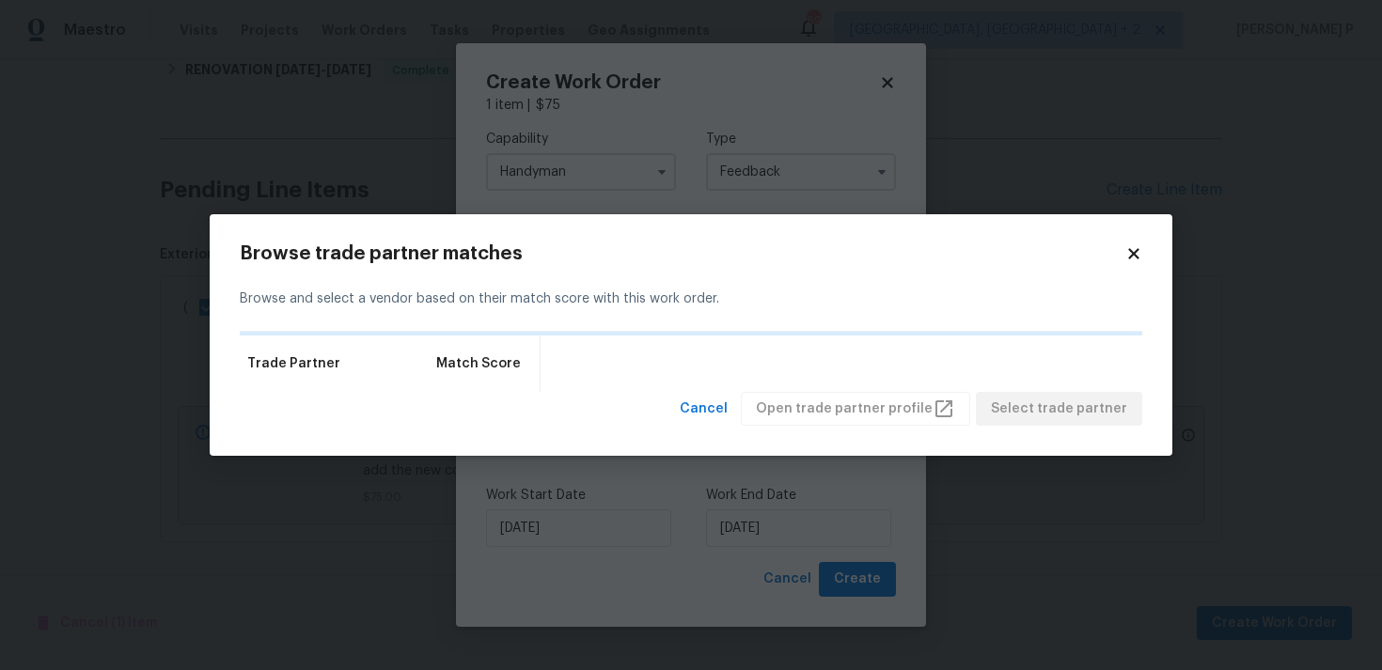
click at [1134, 245] on icon at bounding box center [1133, 253] width 17 height 17
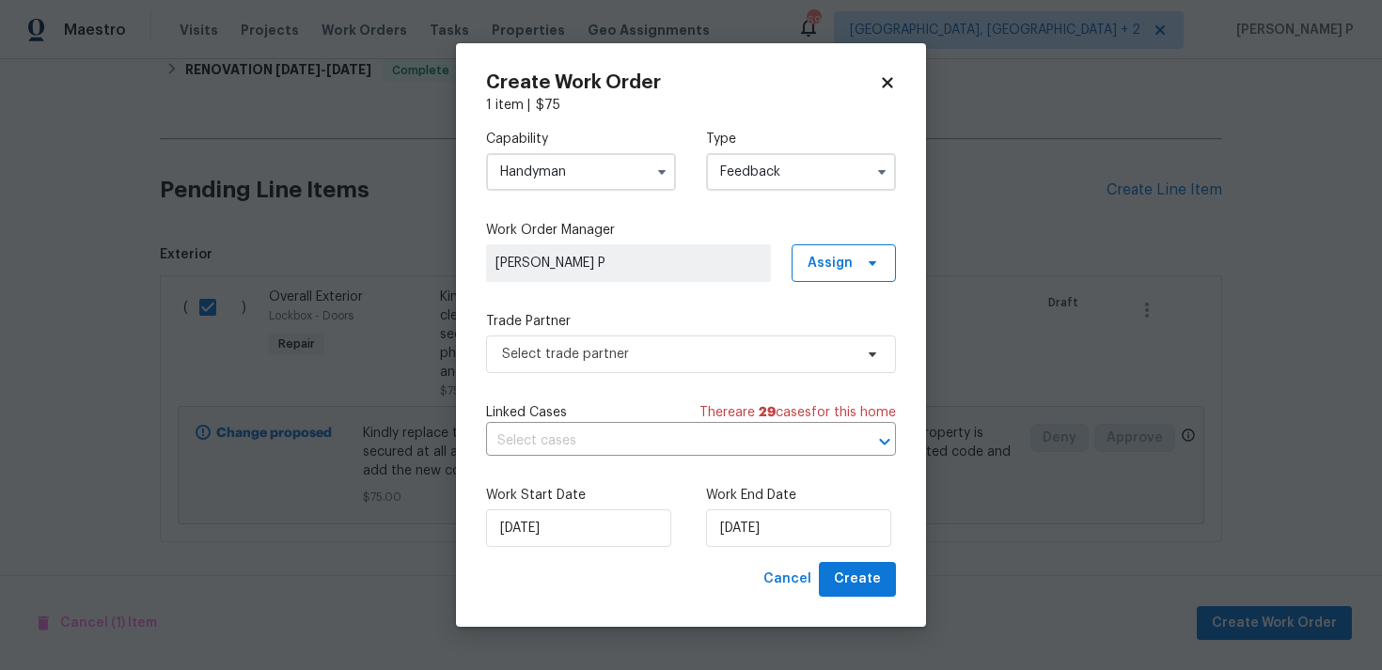
click at [617, 176] on input "Handyman" at bounding box center [581, 172] width 190 height 38
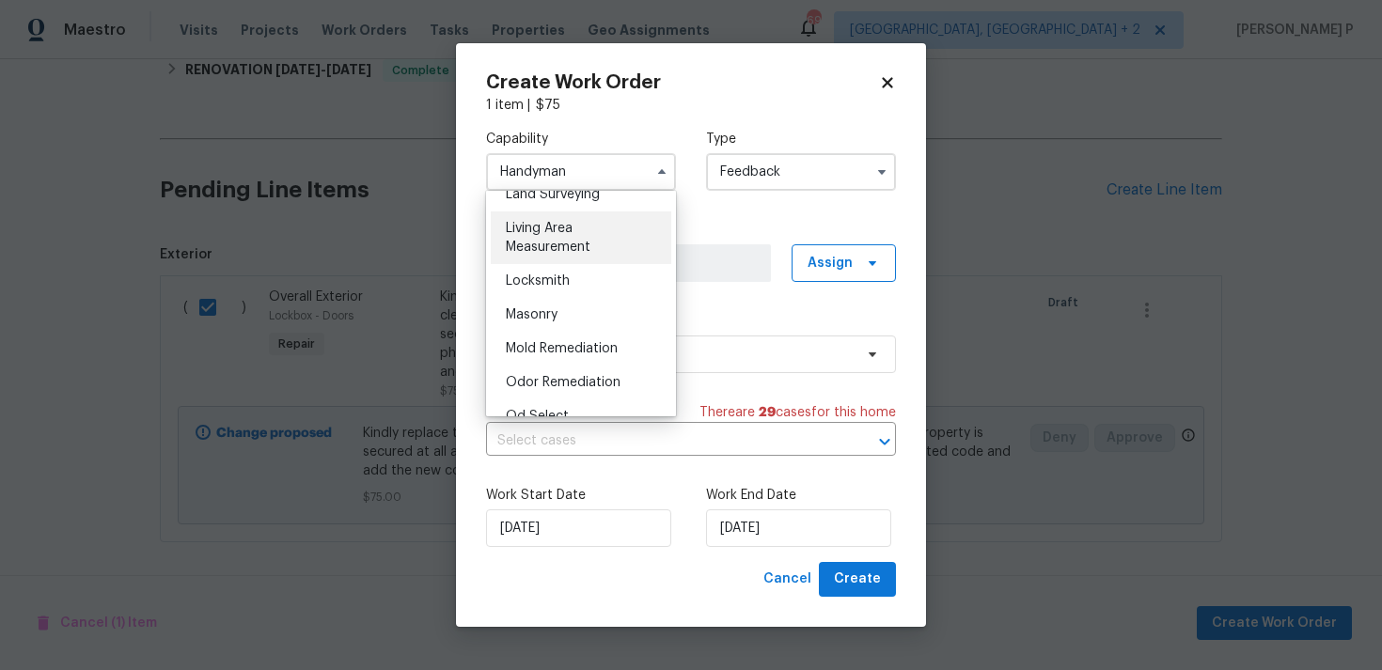
scroll to position [1305, 0]
click at [536, 289] on span "Locksmith" at bounding box center [538, 283] width 64 height 13
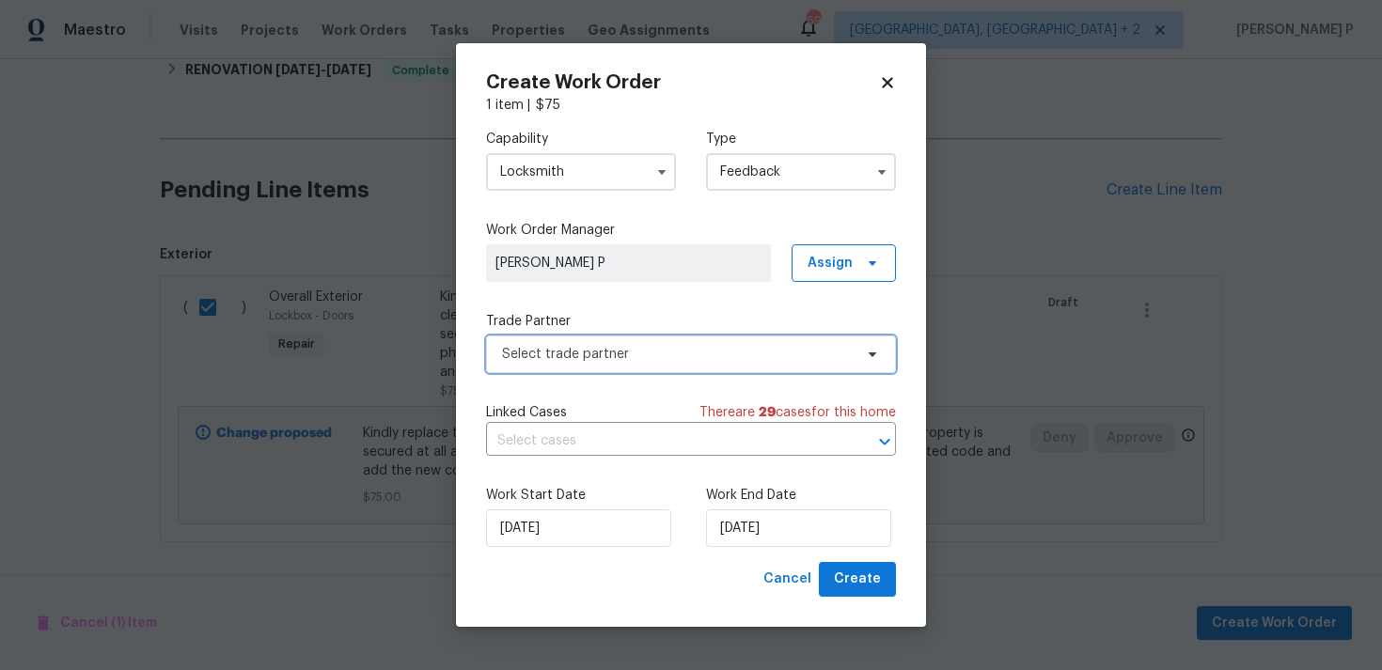
click at [555, 339] on span "Select trade partner" at bounding box center [691, 355] width 410 height 38
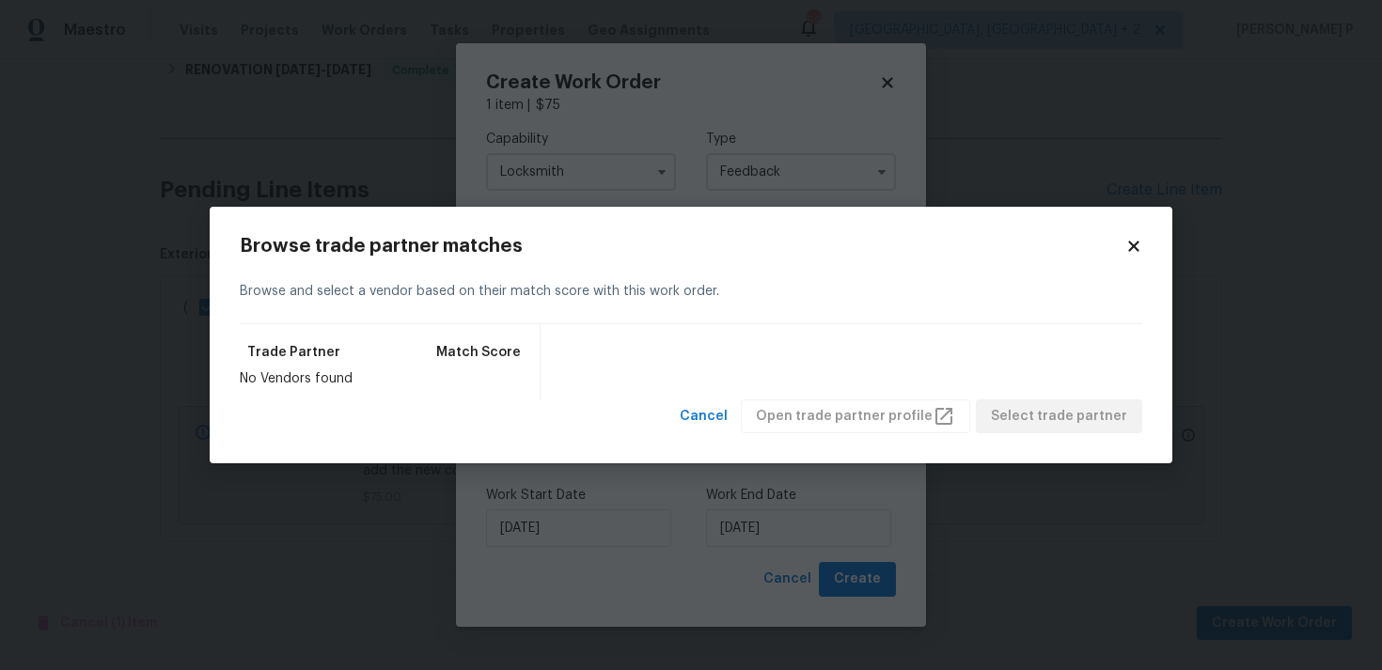
click at [1129, 244] on icon at bounding box center [1133, 246] width 17 height 17
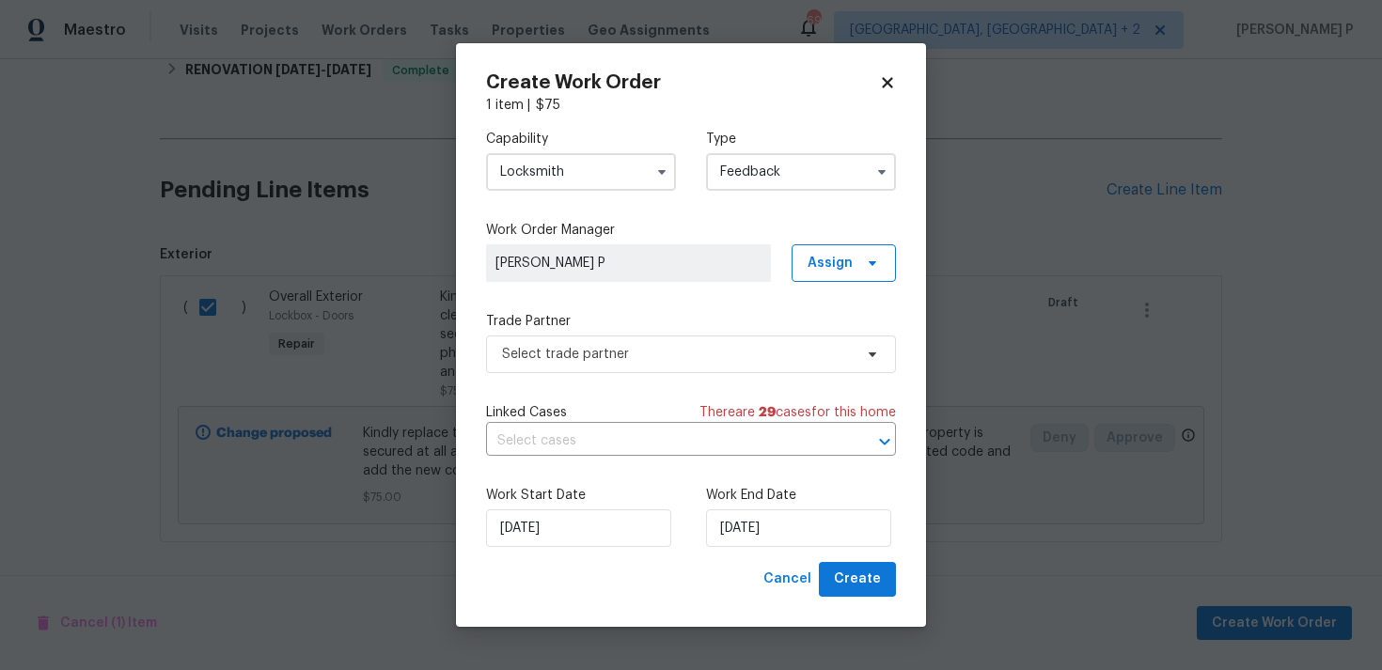
click at [576, 173] on input "Locksmith" at bounding box center [581, 172] width 190 height 38
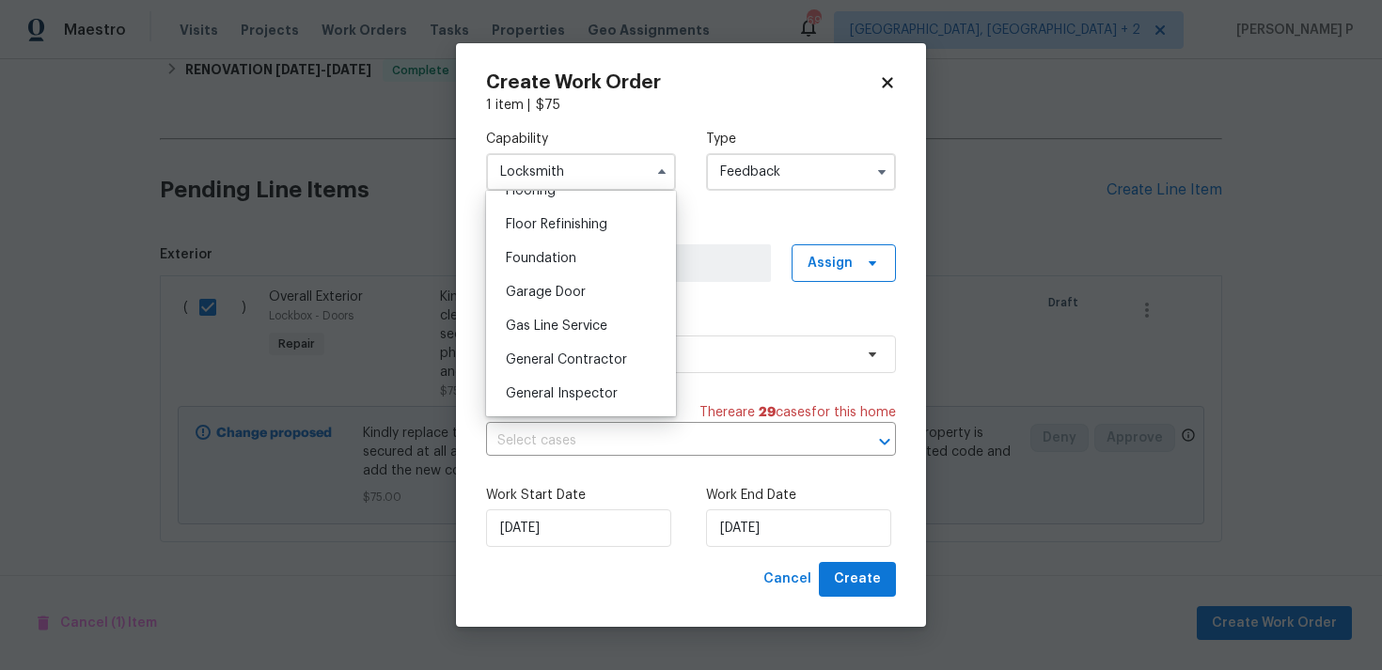
scroll to position [754, 0]
click at [549, 355] on span "General Contractor" at bounding box center [566, 357] width 121 height 13
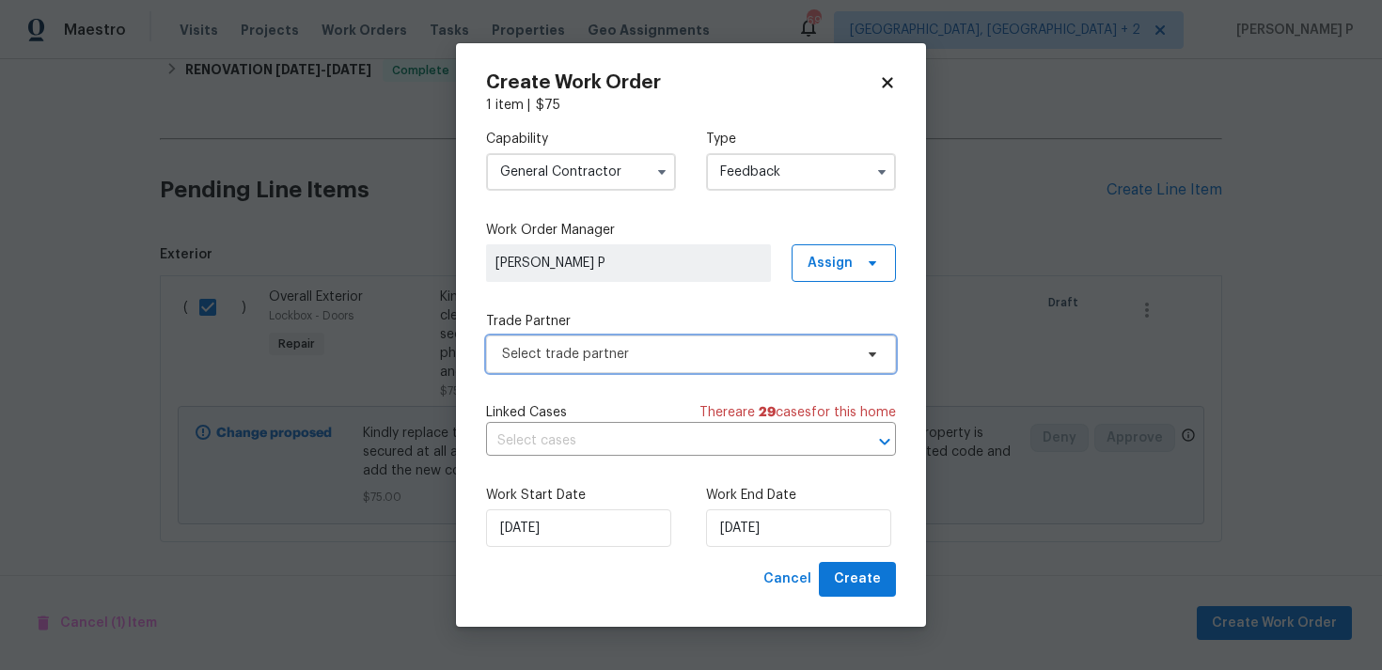
click at [585, 355] on span "Select trade partner" at bounding box center [677, 354] width 351 height 19
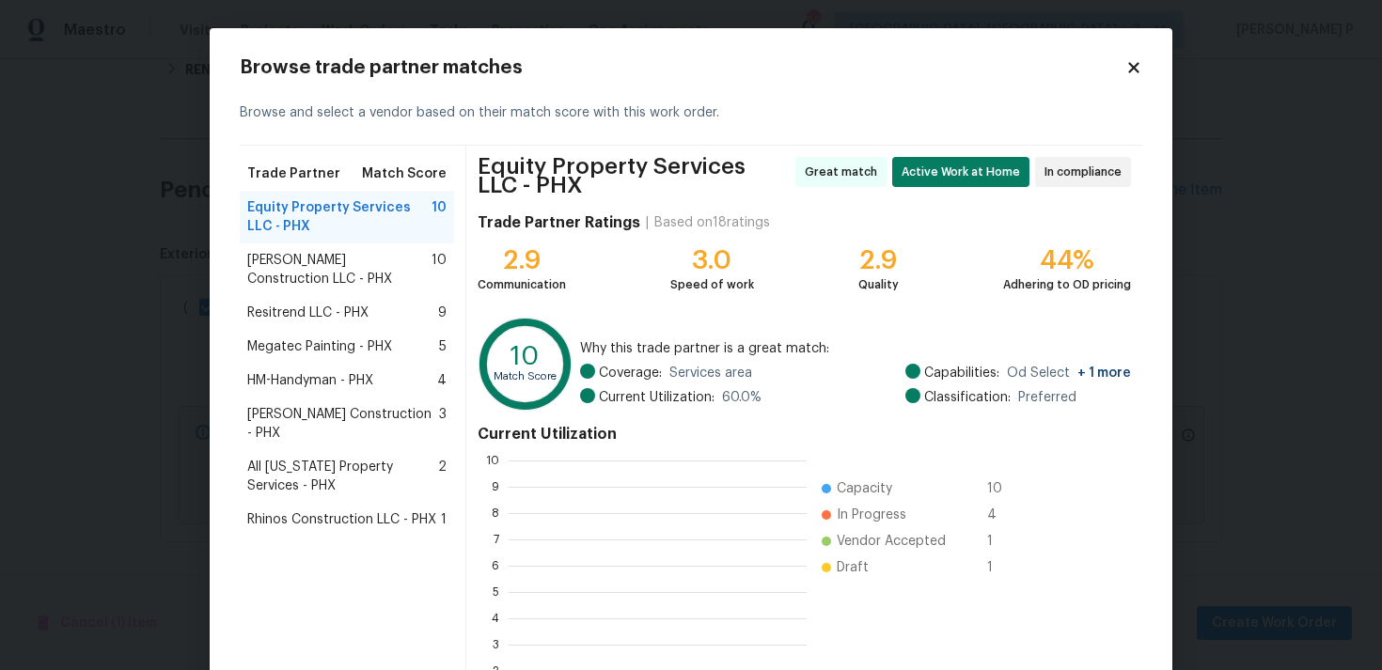
scroll to position [263, 298]
click at [1145, 62] on div "Browse trade partner matches Browse and select a vendor based on their match sc…" at bounding box center [691, 418] width 963 height 781
click at [1125, 69] on icon at bounding box center [1133, 67] width 17 height 17
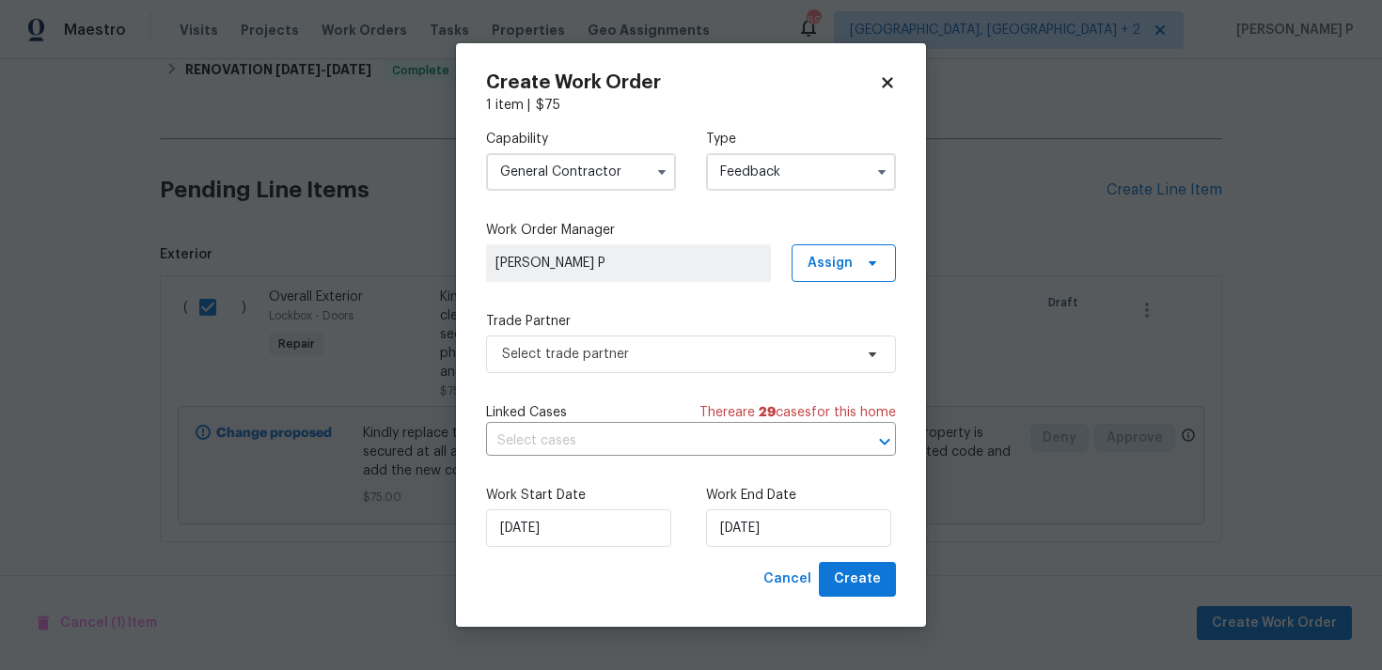
click at [606, 176] on input "General Contractor" at bounding box center [581, 172] width 190 height 38
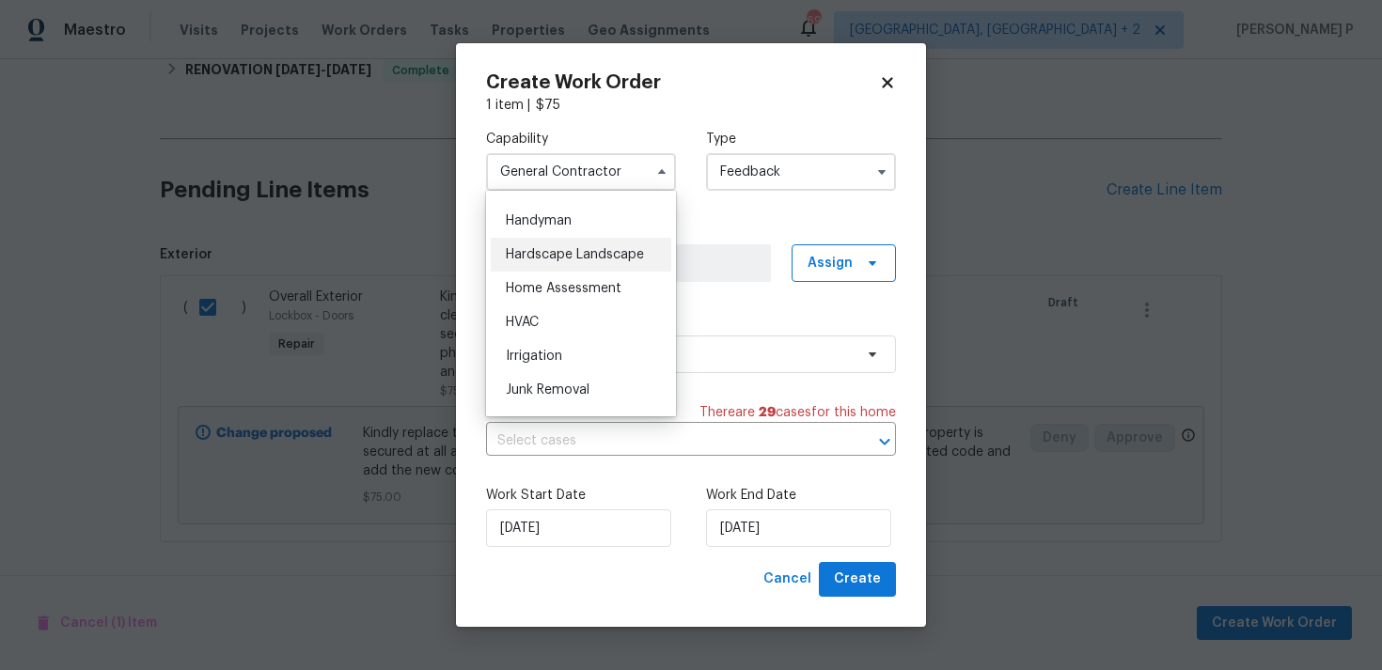
scroll to position [1017, 0]
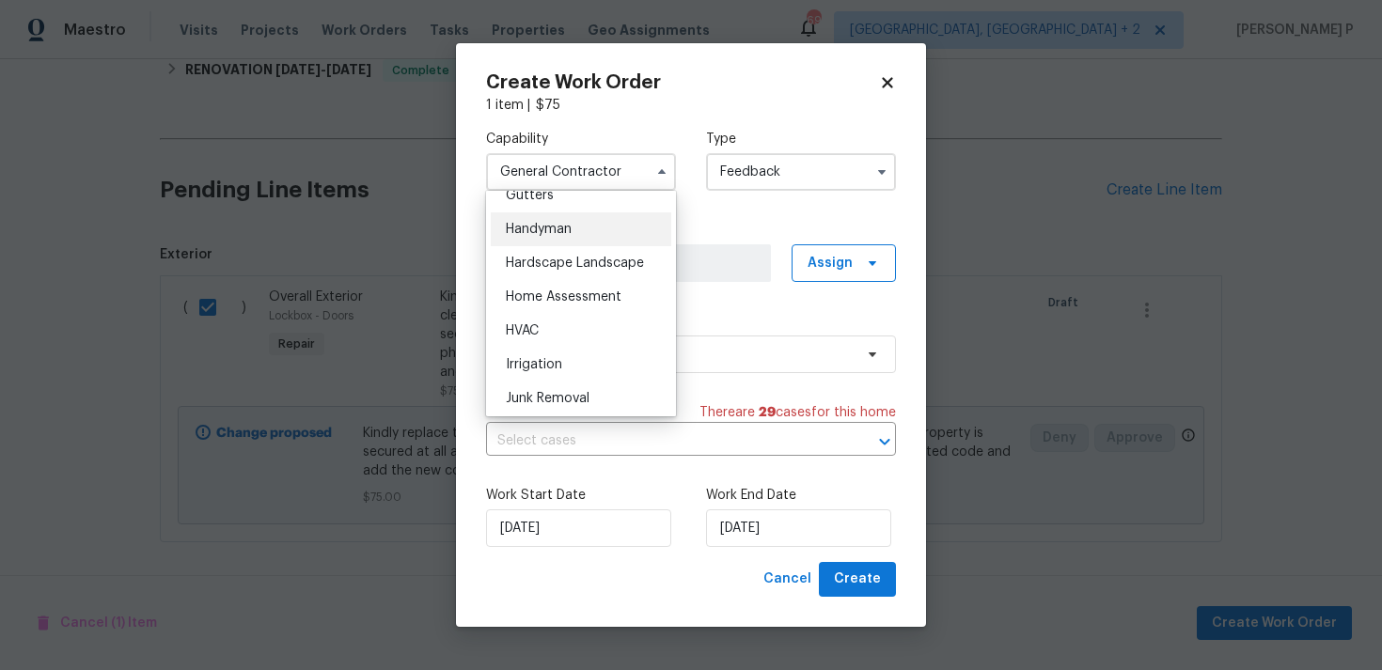
click at [553, 218] on div "Handyman" at bounding box center [581, 229] width 181 height 34
type input "Handyman"
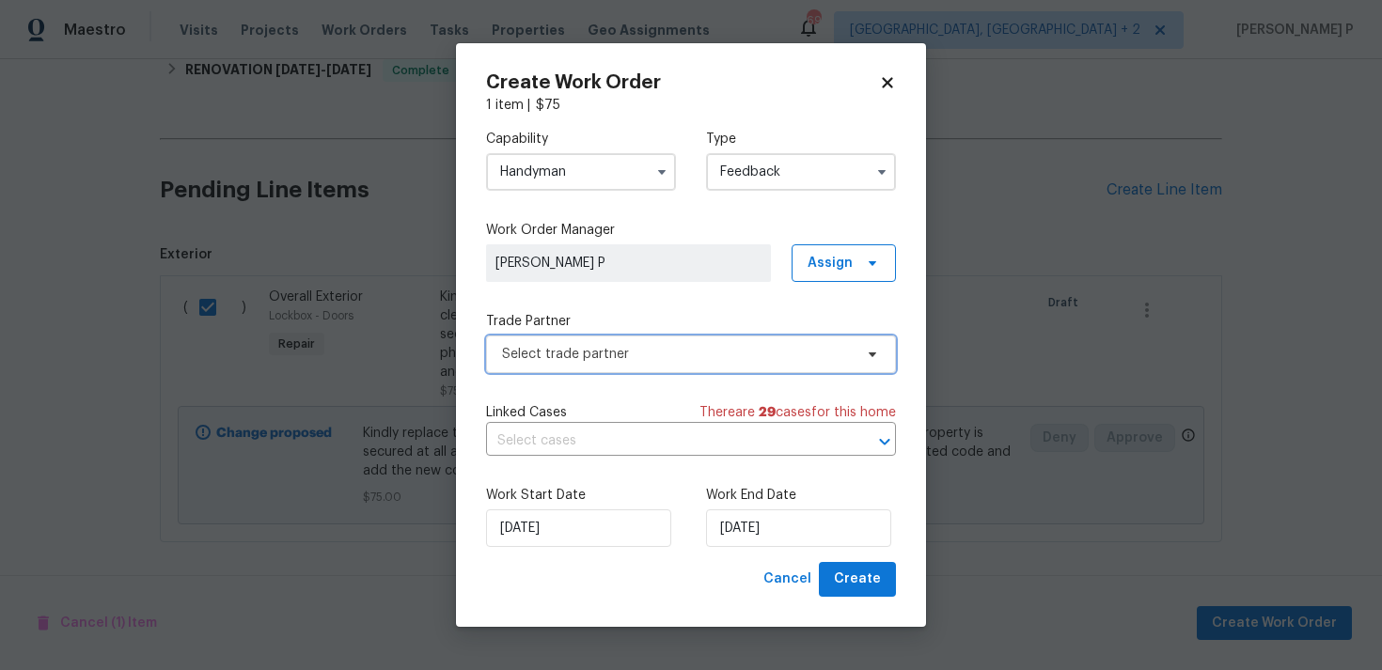
click at [603, 355] on span "Select trade partner" at bounding box center [677, 354] width 351 height 19
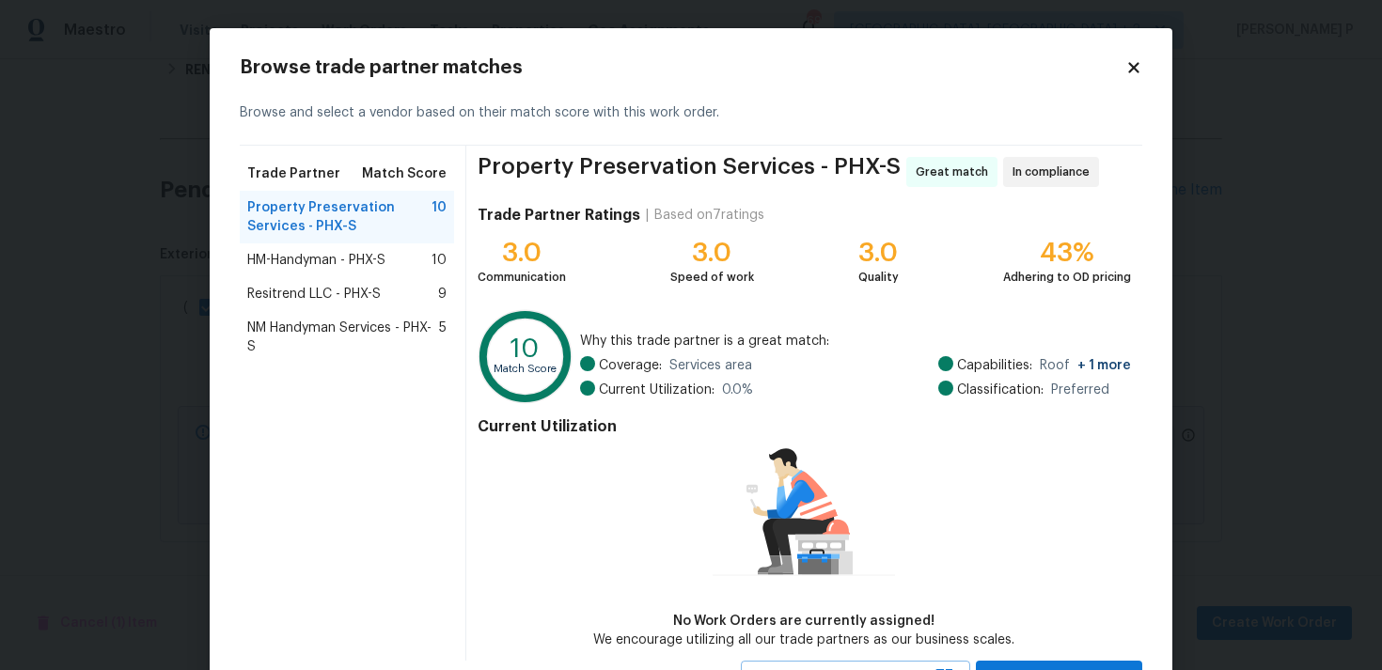
scroll to position [82, 0]
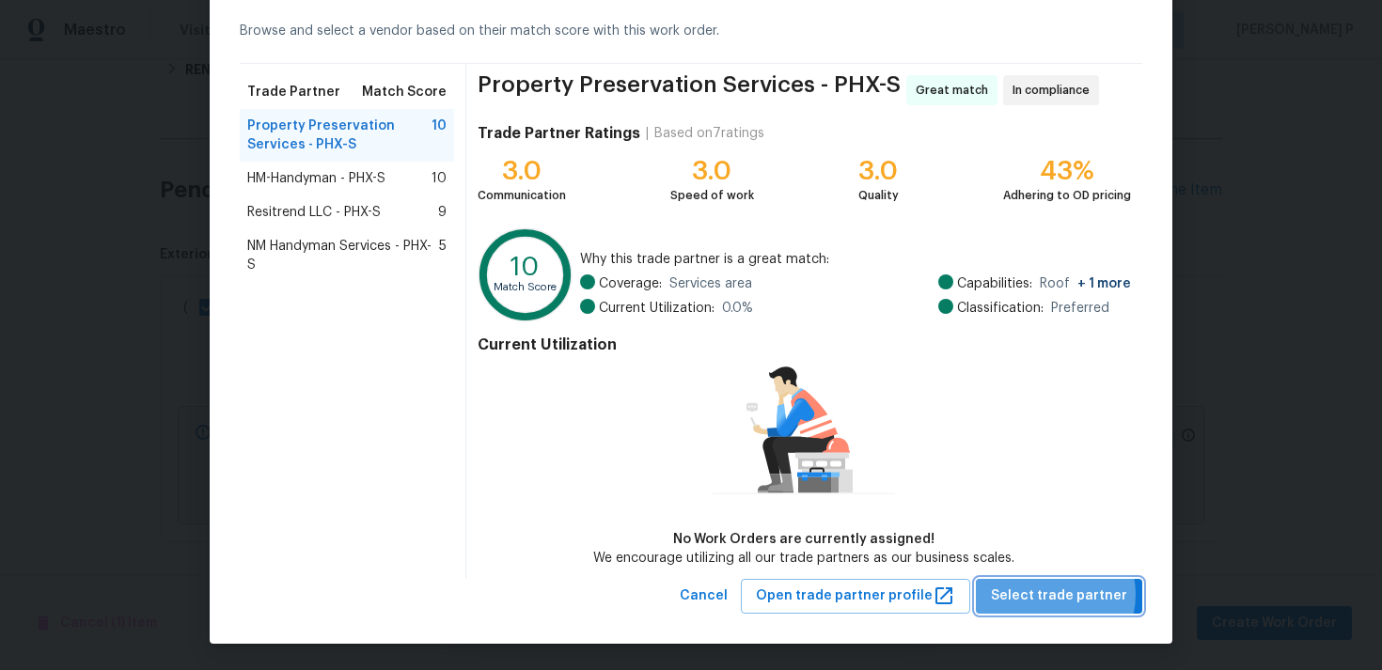
click at [1056, 593] on span "Select trade partner" at bounding box center [1059, 597] width 136 height 24
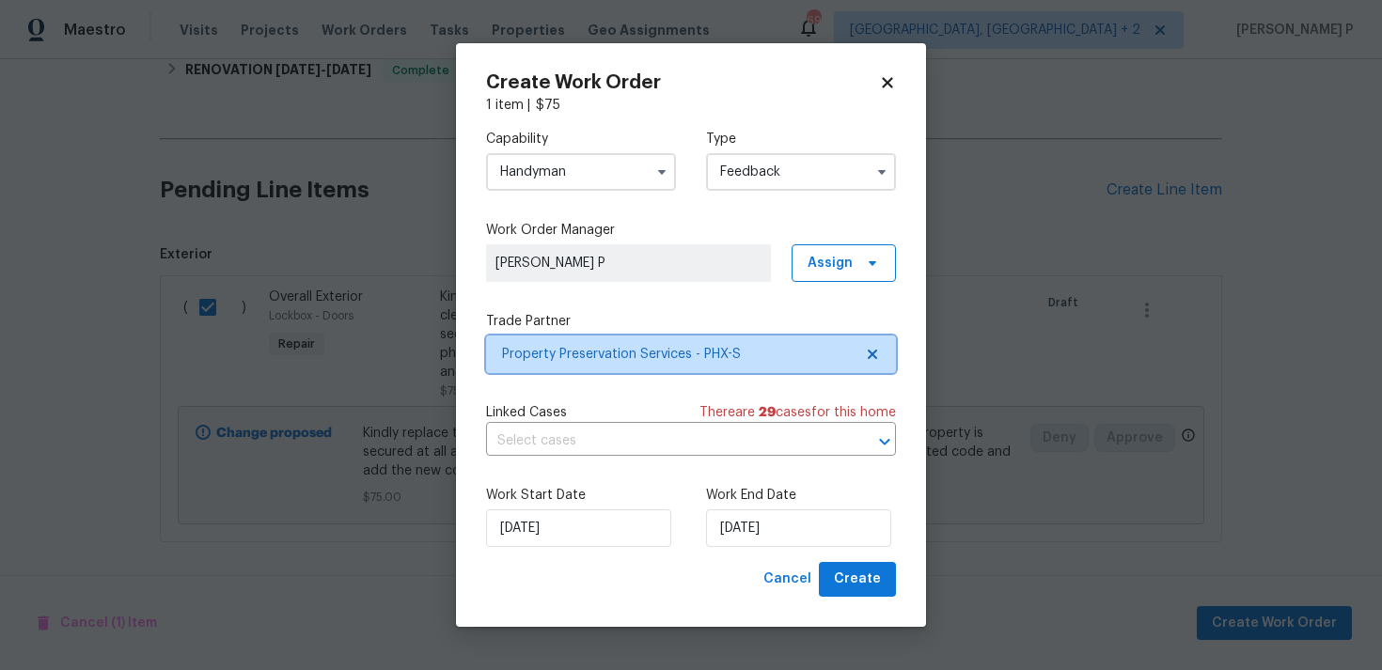
scroll to position [0, 0]
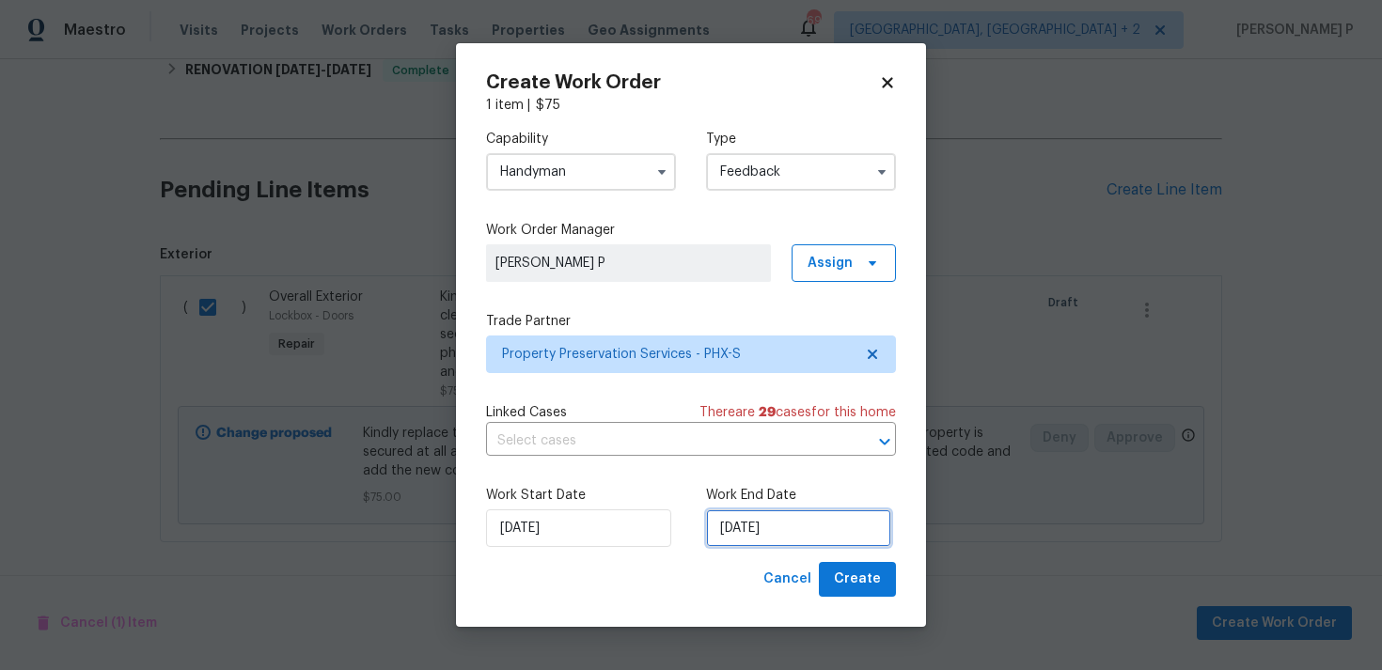
click at [742, 534] on input "20/08/2025" at bounding box center [798, 529] width 185 height 38
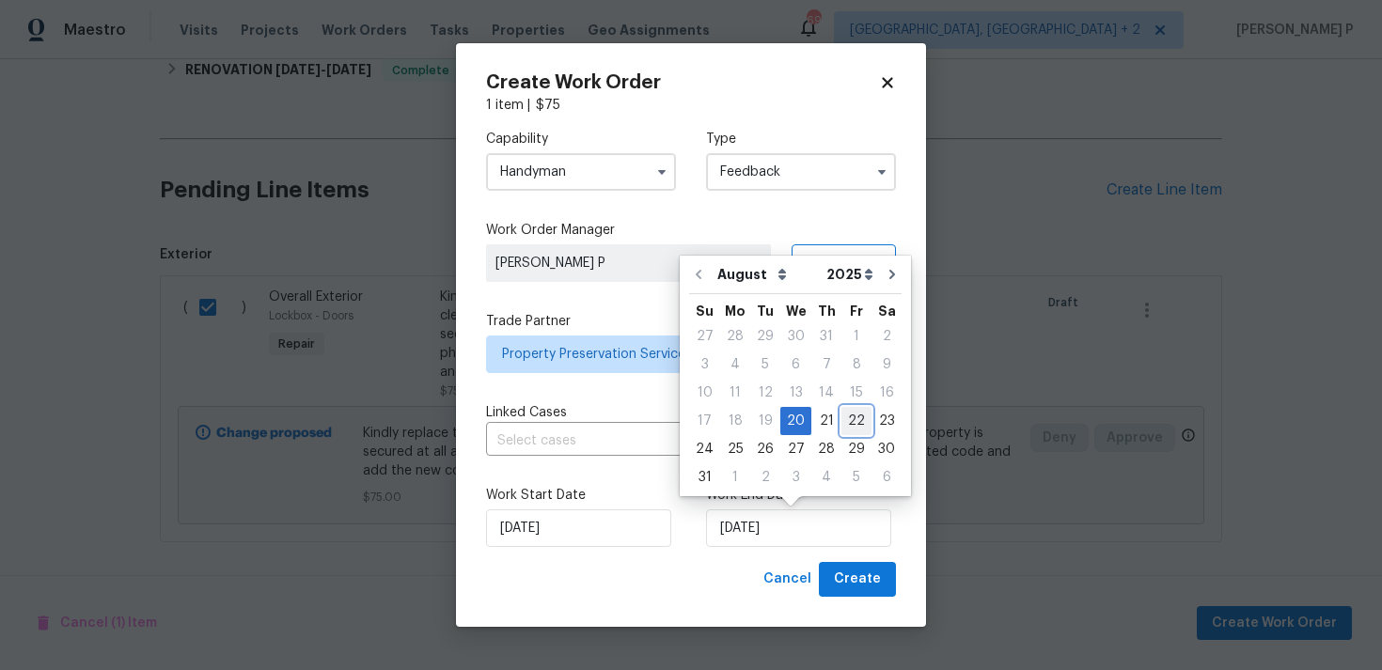
click at [850, 418] on div "22" at bounding box center [856, 421] width 30 height 26
type input "22/08/2025"
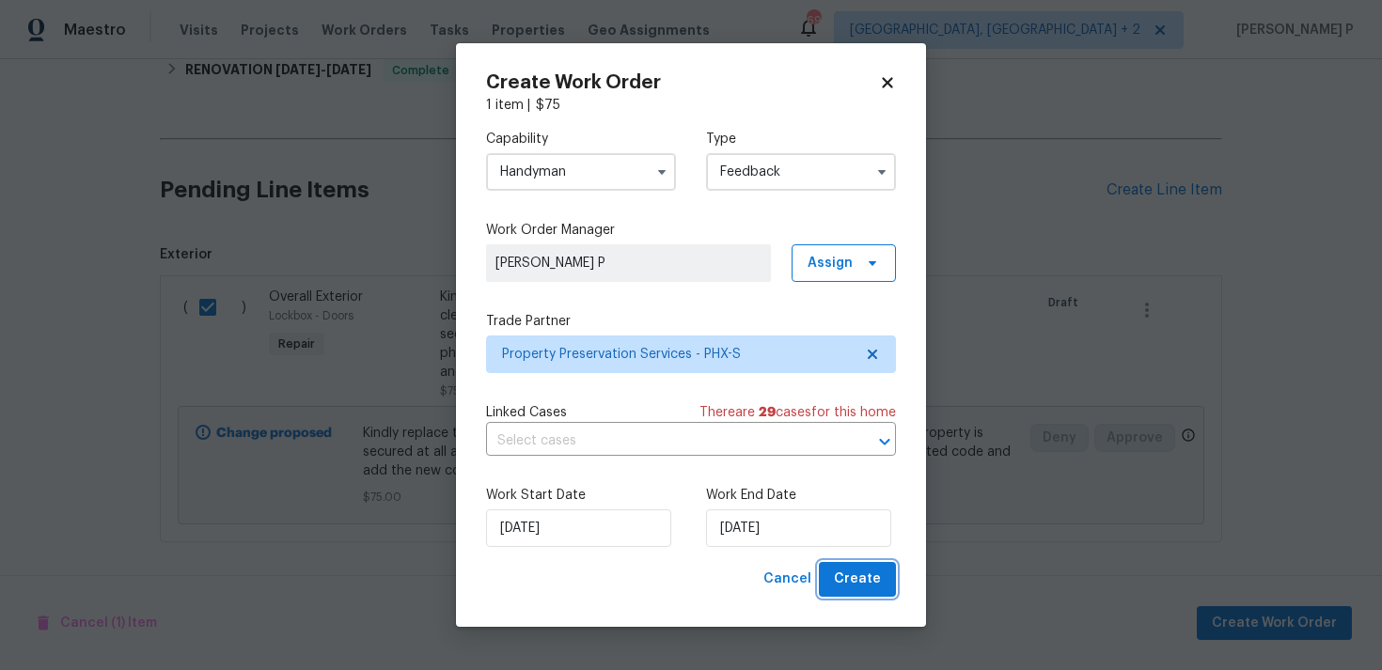
click at [863, 582] on span "Create" at bounding box center [857, 580] width 47 height 24
checkbox input "false"
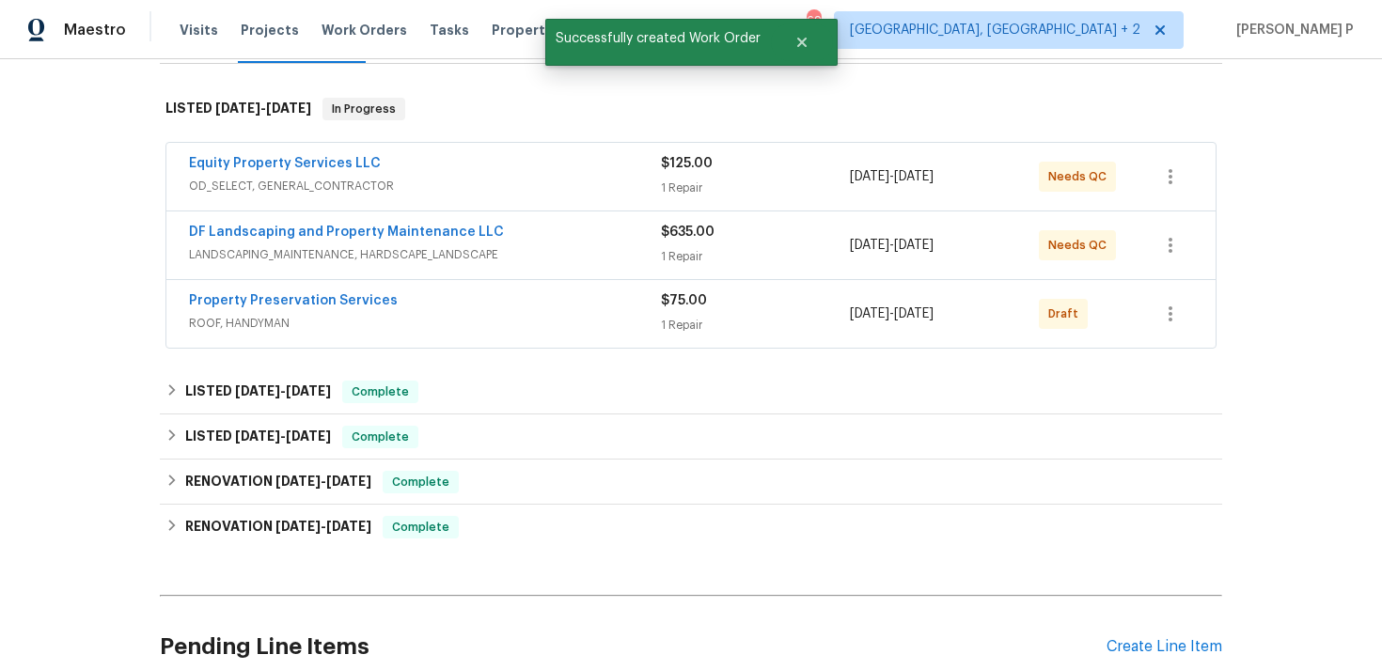
scroll to position [275, 0]
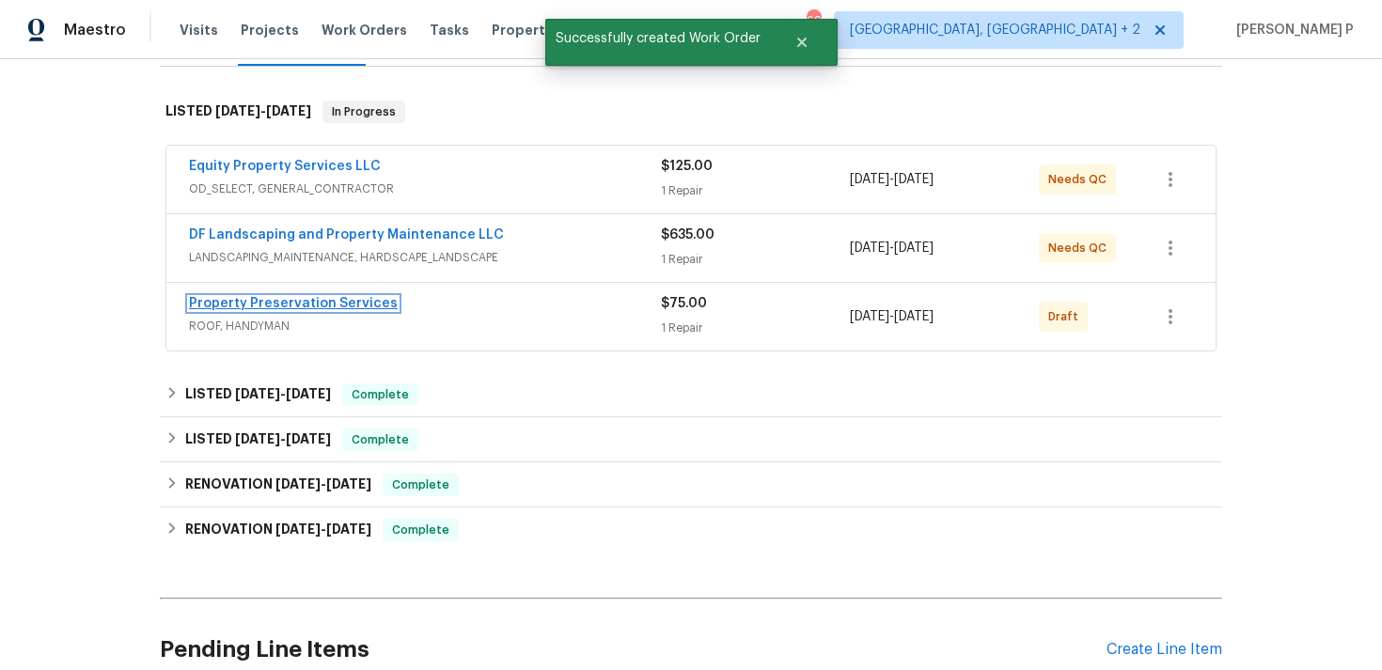
click at [302, 306] on link "Property Preservation Services" at bounding box center [293, 303] width 209 height 13
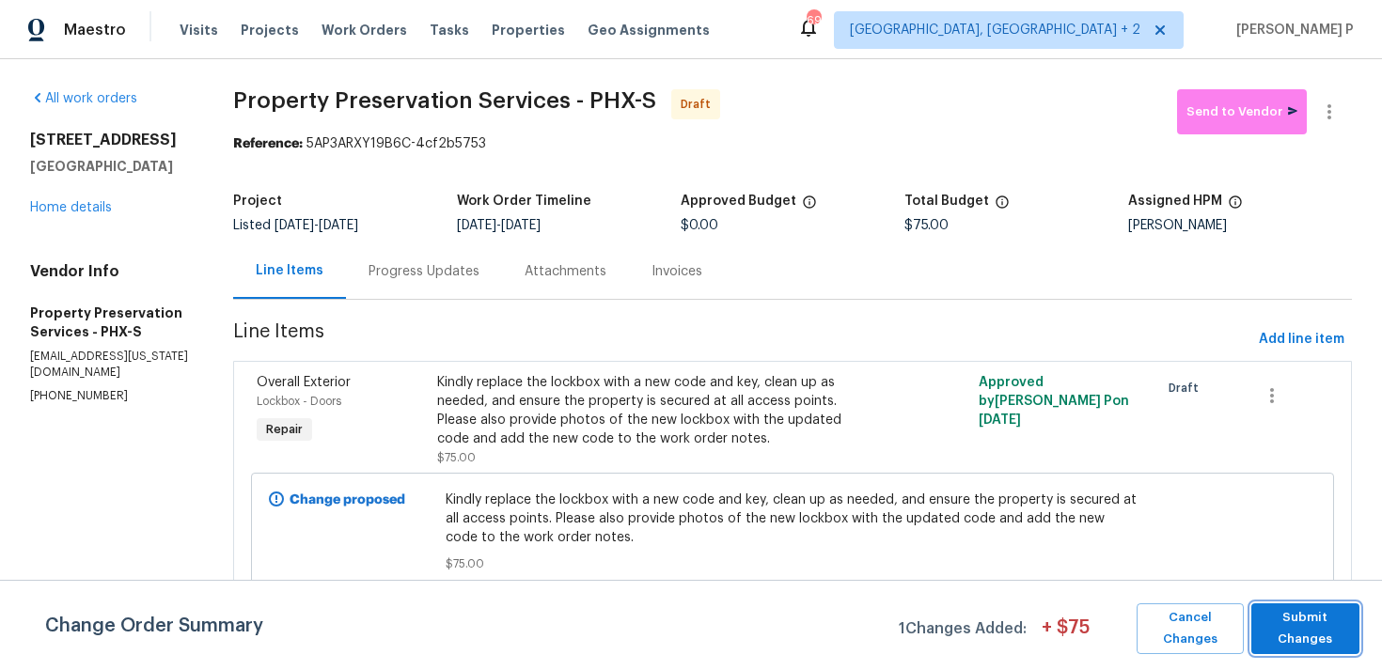
click at [1294, 630] on span "Submit Changes" at bounding box center [1305, 628] width 89 height 43
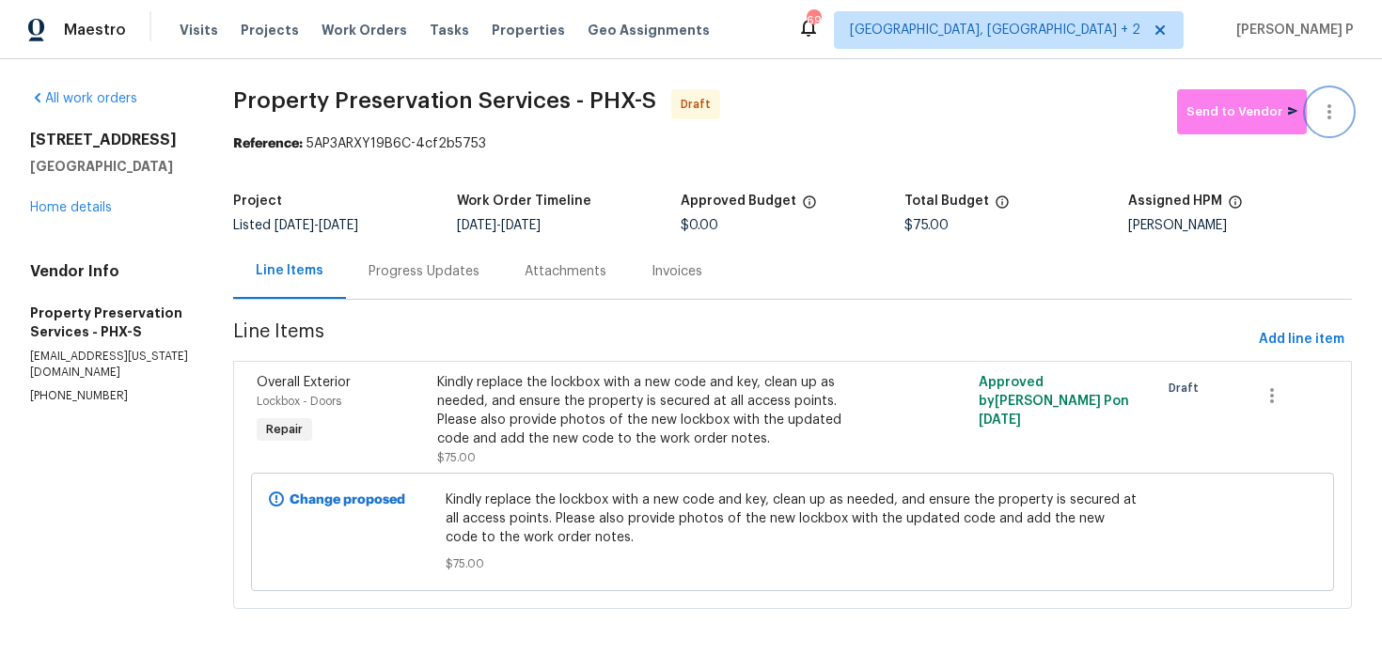
click at [1322, 117] on icon "button" at bounding box center [1329, 112] width 23 height 23
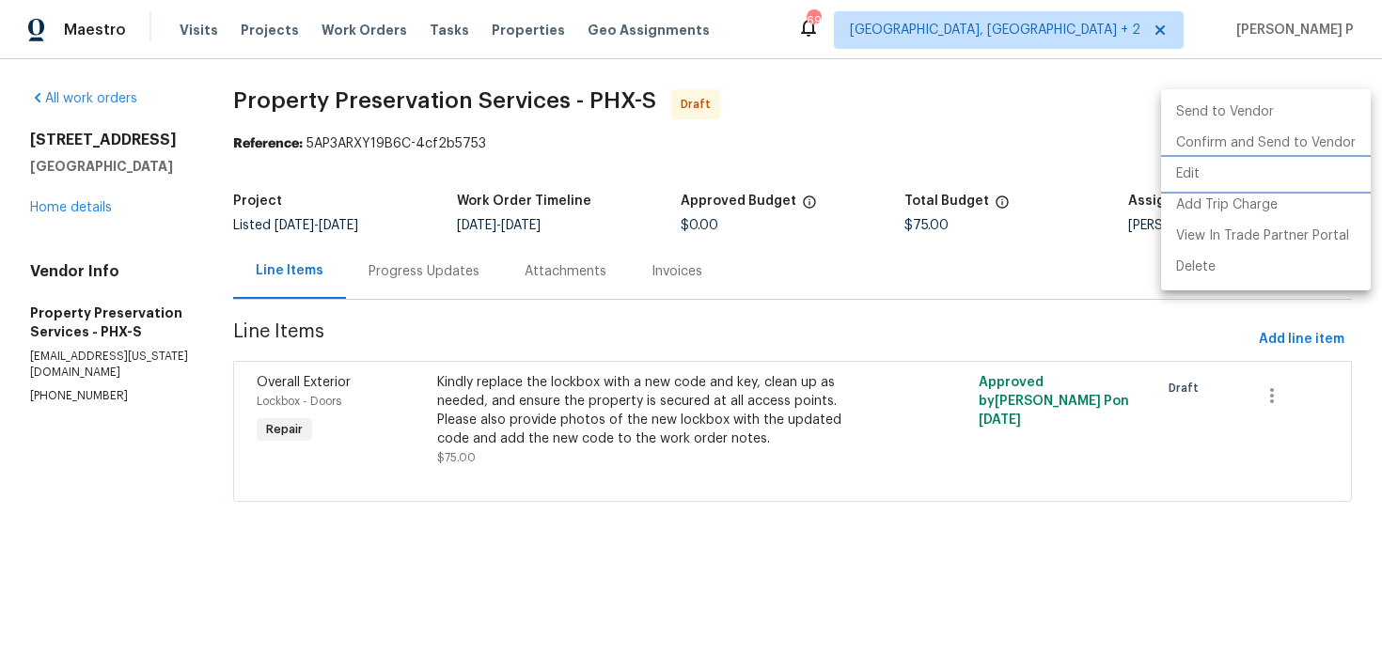
click at [1185, 184] on li "Edit" at bounding box center [1266, 174] width 210 height 31
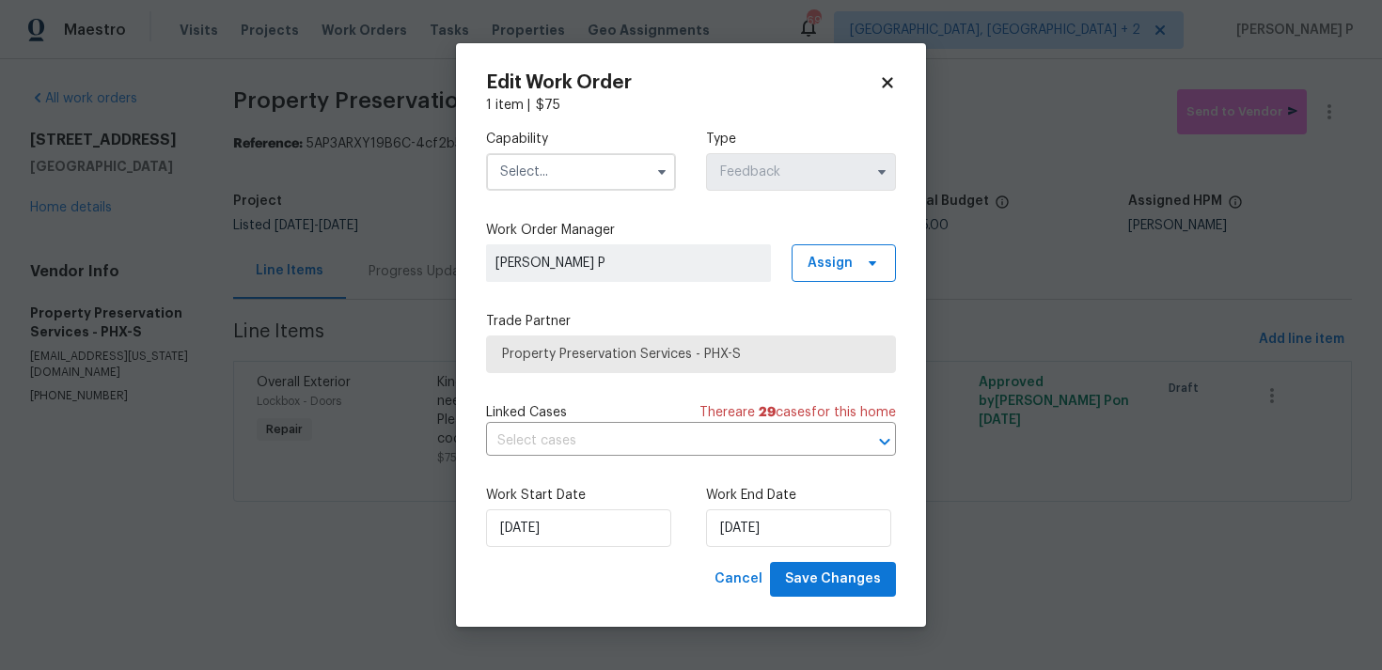
click at [621, 170] on input "text" at bounding box center [581, 172] width 190 height 38
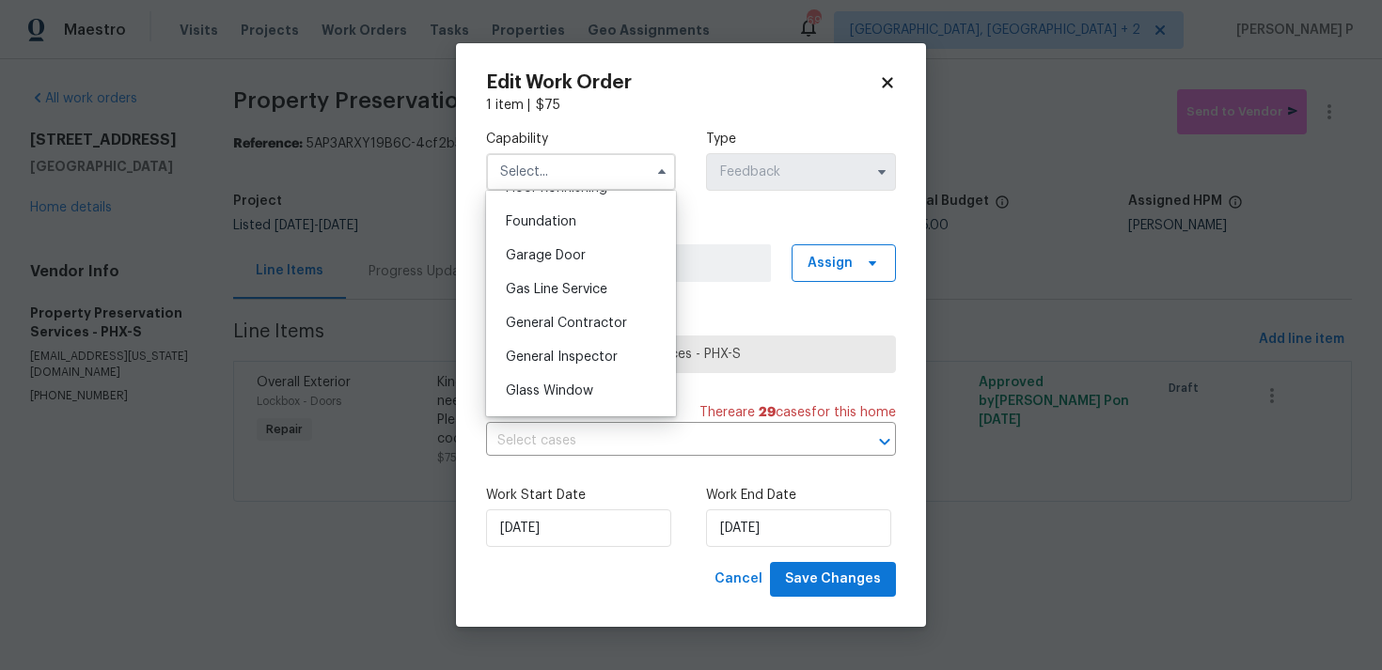
scroll to position [899, 0]
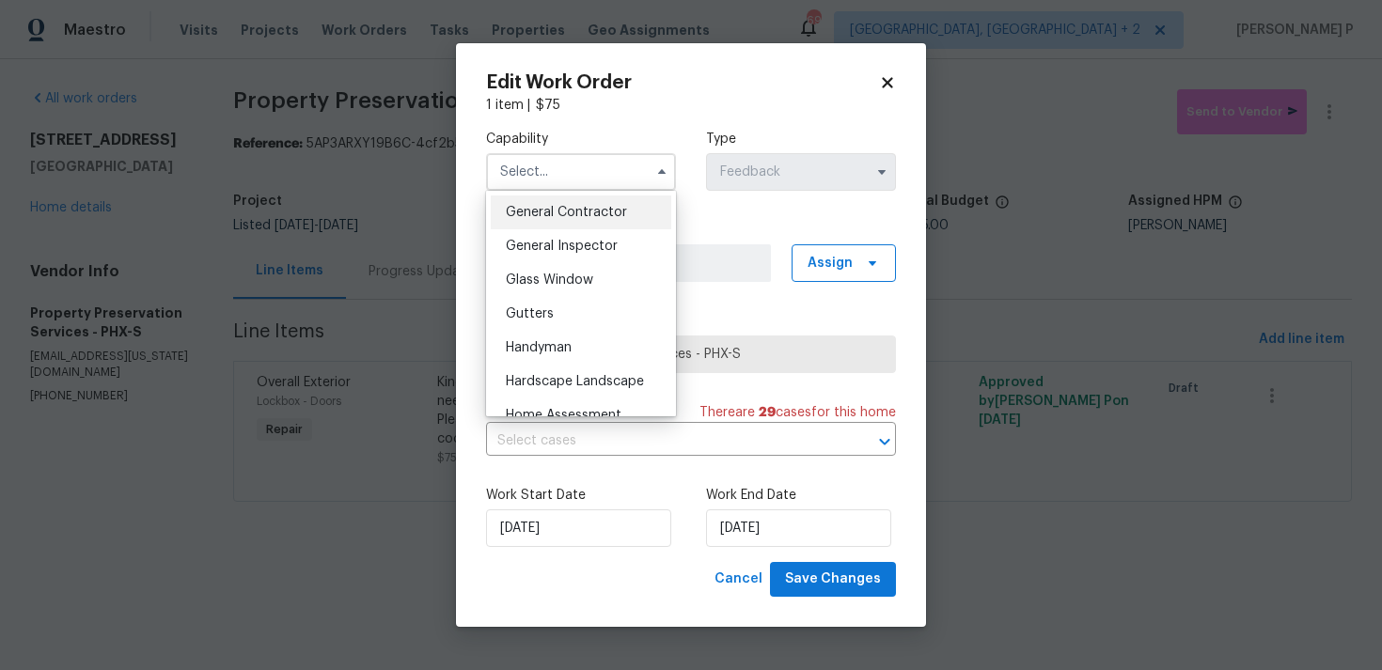
click at [589, 218] on span "General Contractor" at bounding box center [566, 212] width 121 height 13
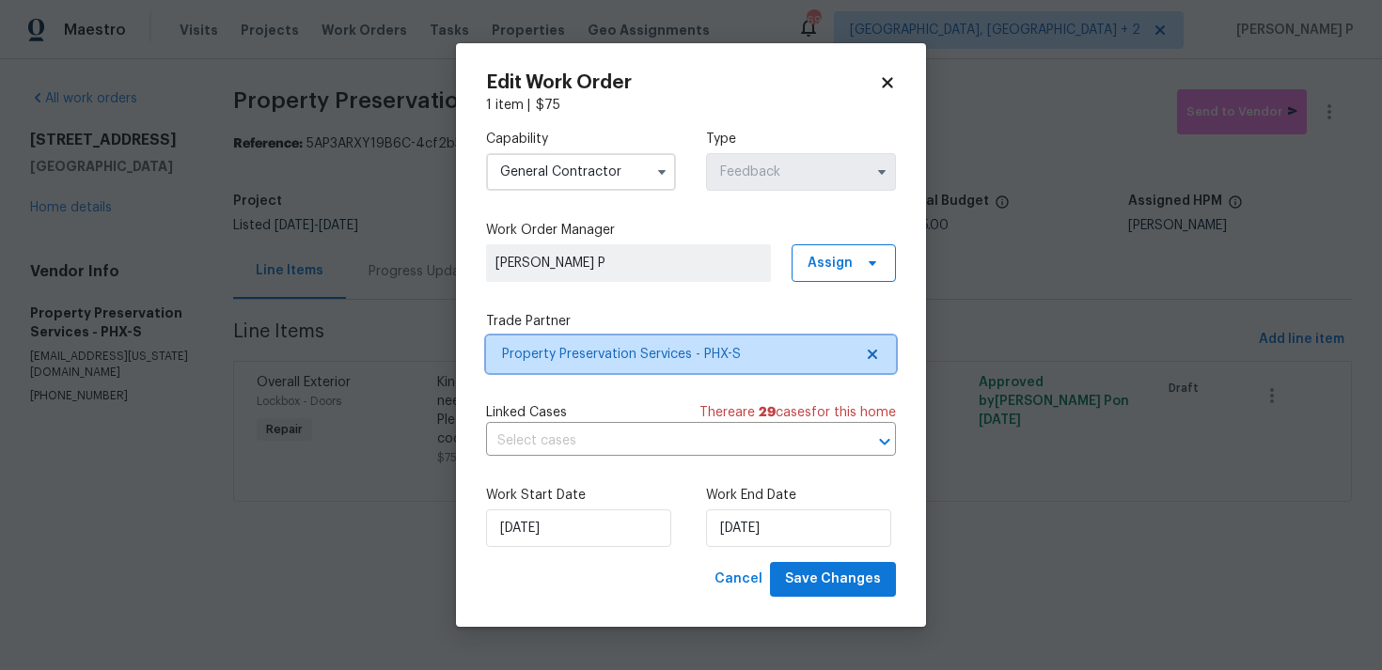
click at [593, 336] on span "Property Preservation Services - PHX-S" at bounding box center [691, 355] width 410 height 38
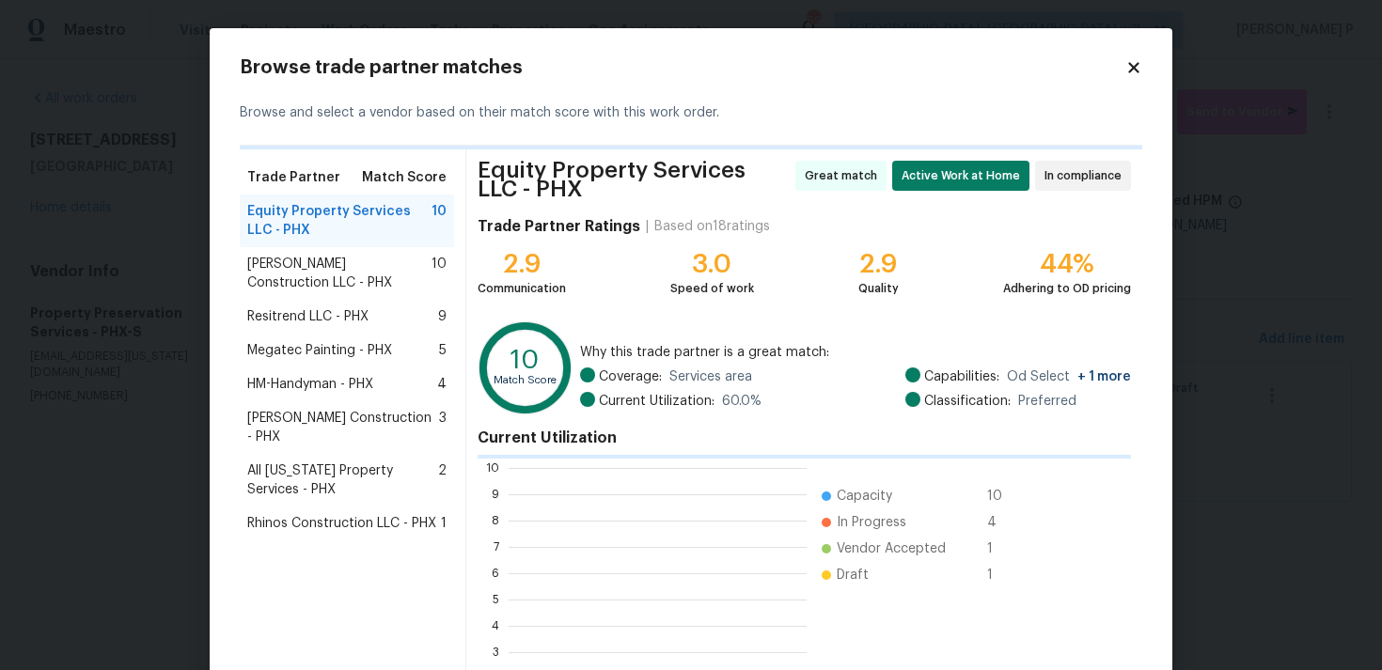
scroll to position [263, 298]
click at [1136, 76] on div "Browse trade partner matches" at bounding box center [691, 67] width 903 height 19
click at [1132, 65] on icon at bounding box center [1133, 67] width 10 height 10
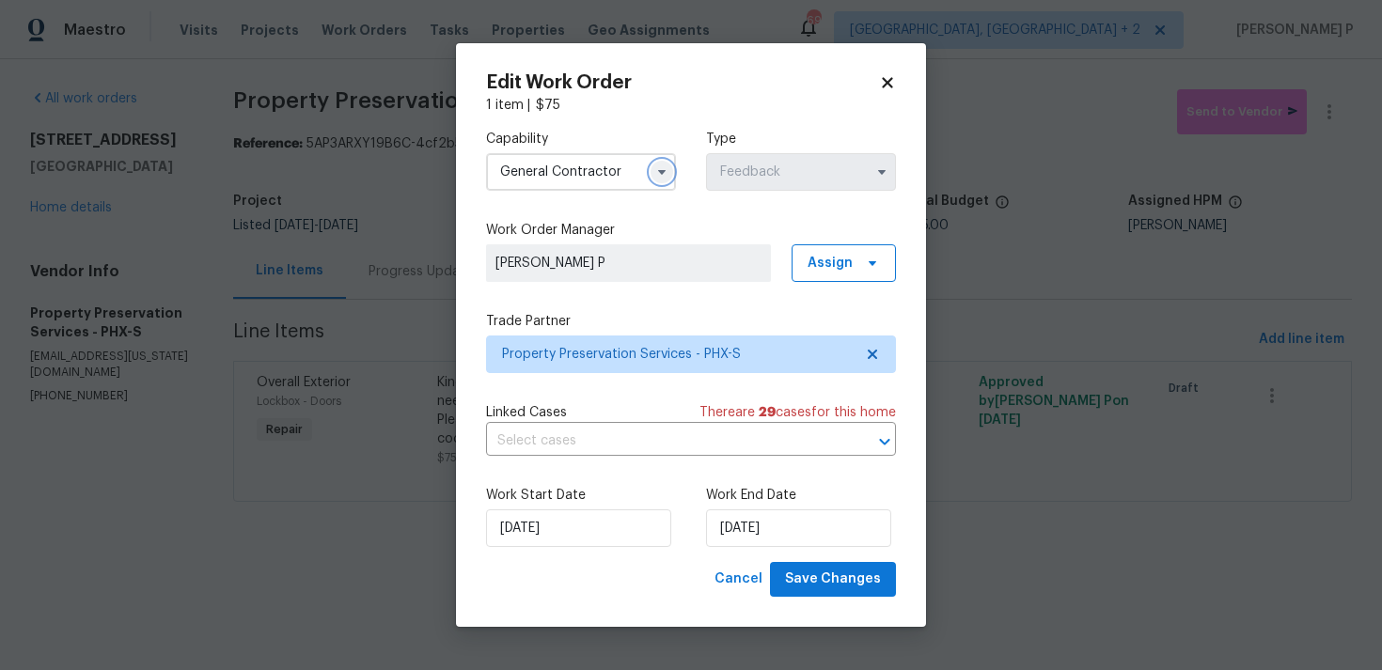
click at [662, 173] on icon "button" at bounding box center [662, 172] width 8 height 5
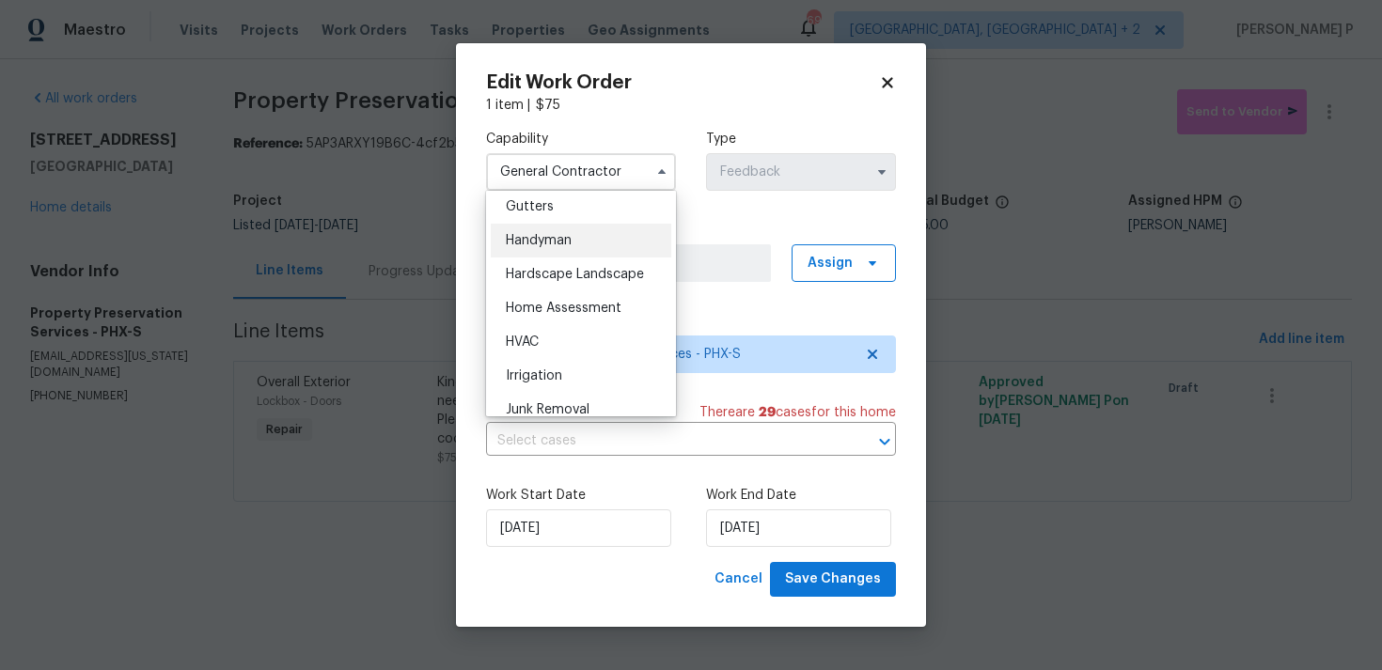
scroll to position [1007, 0]
click at [560, 249] on div "Handyman" at bounding box center [581, 240] width 181 height 34
type input "Handyman"
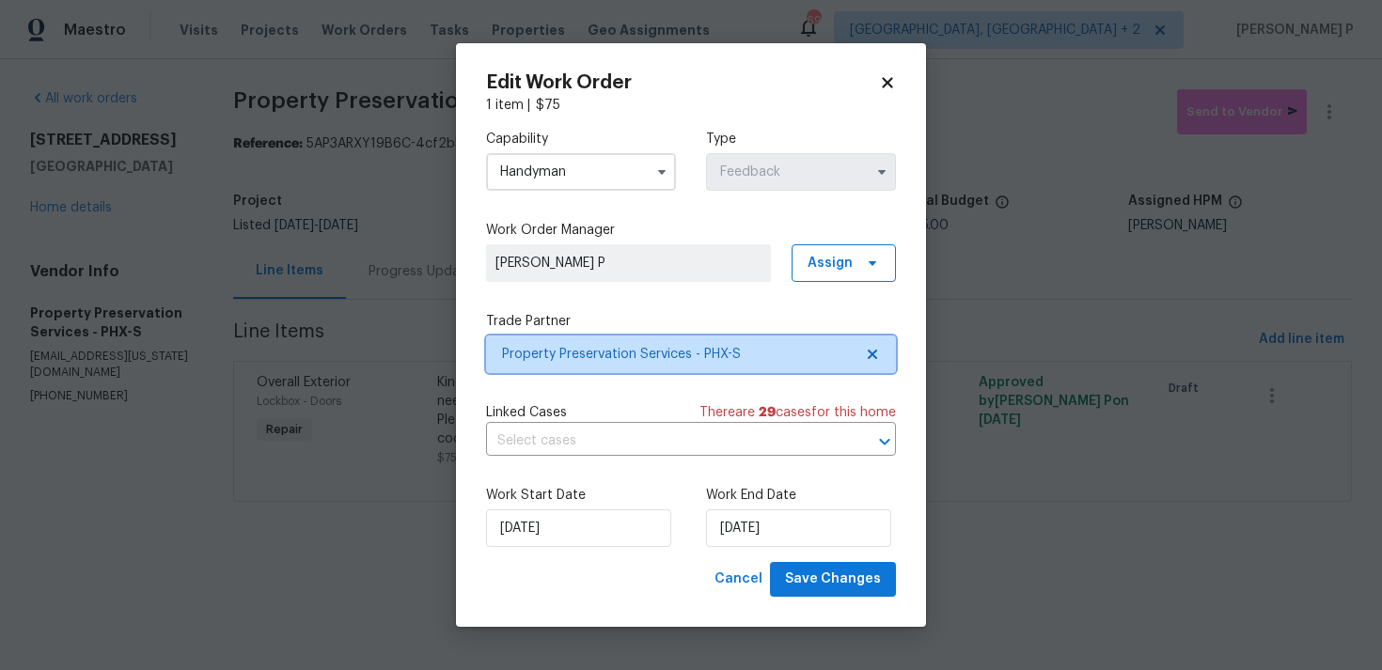
click at [589, 350] on span "Property Preservation Services - PHX-S" at bounding box center [677, 354] width 351 height 19
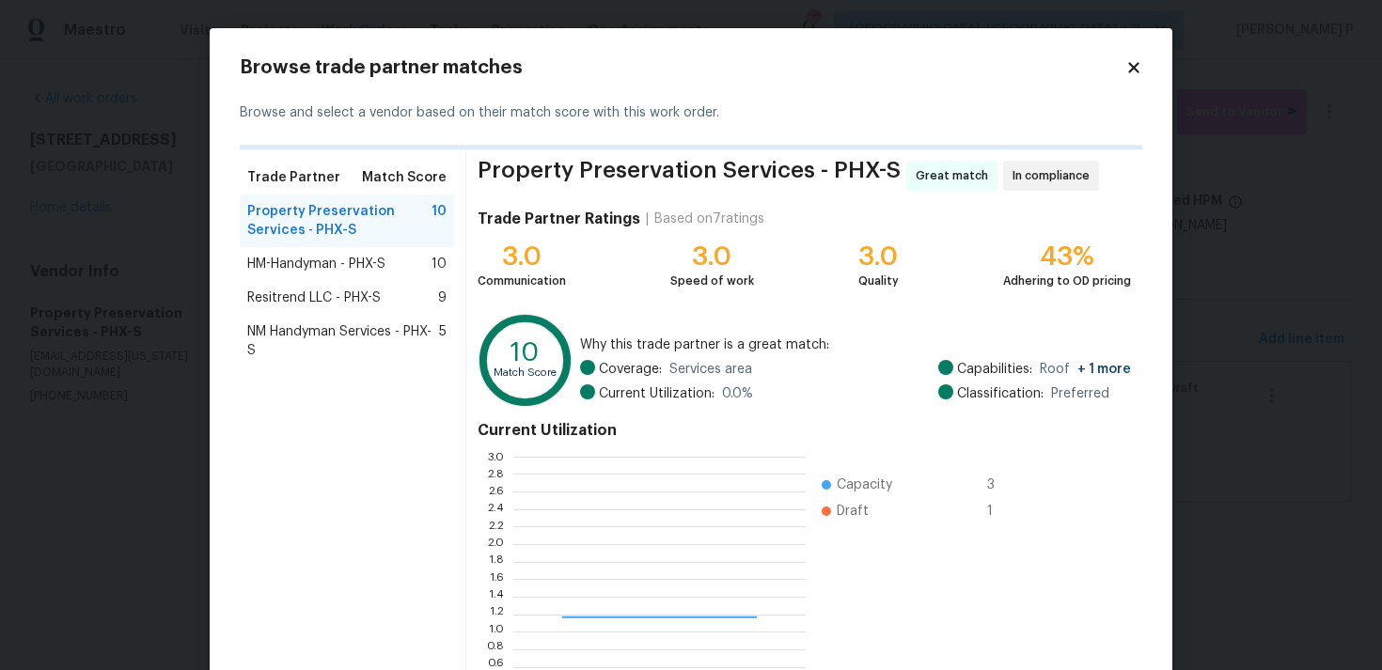
scroll to position [263, 292]
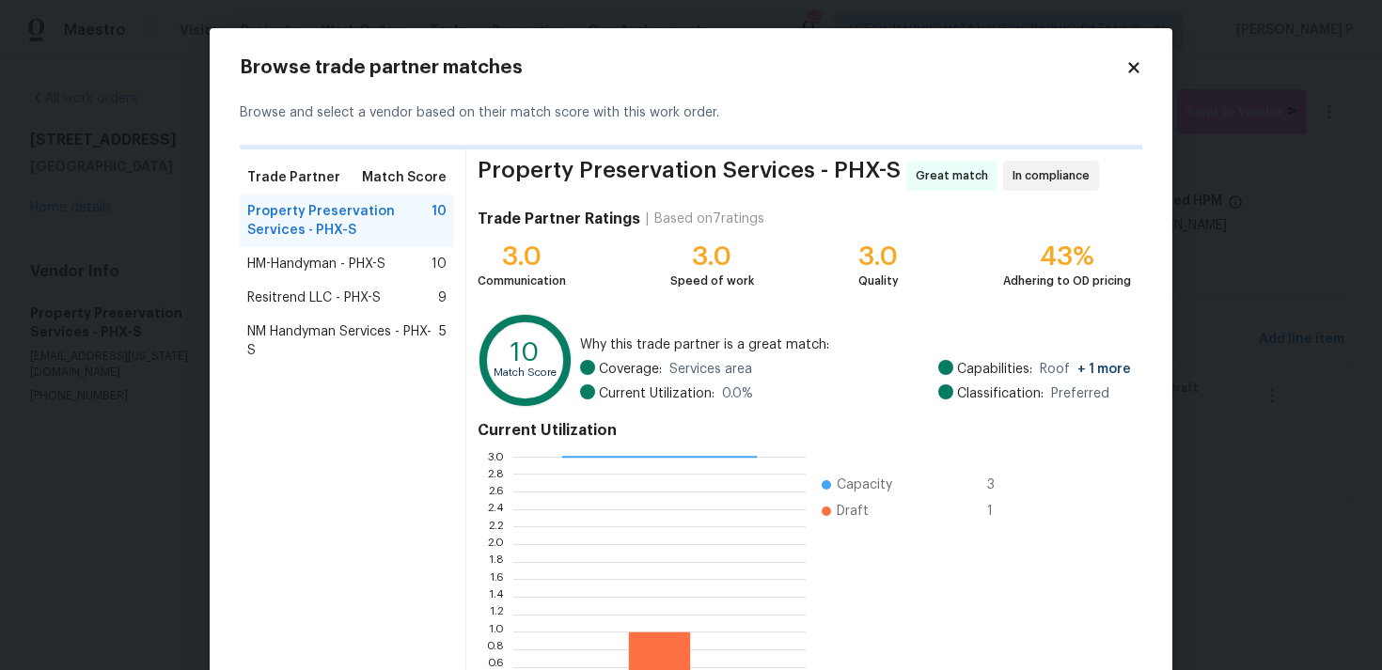
click at [315, 286] on div "Resitrend LLC - PHX-S 9" at bounding box center [347, 298] width 214 height 34
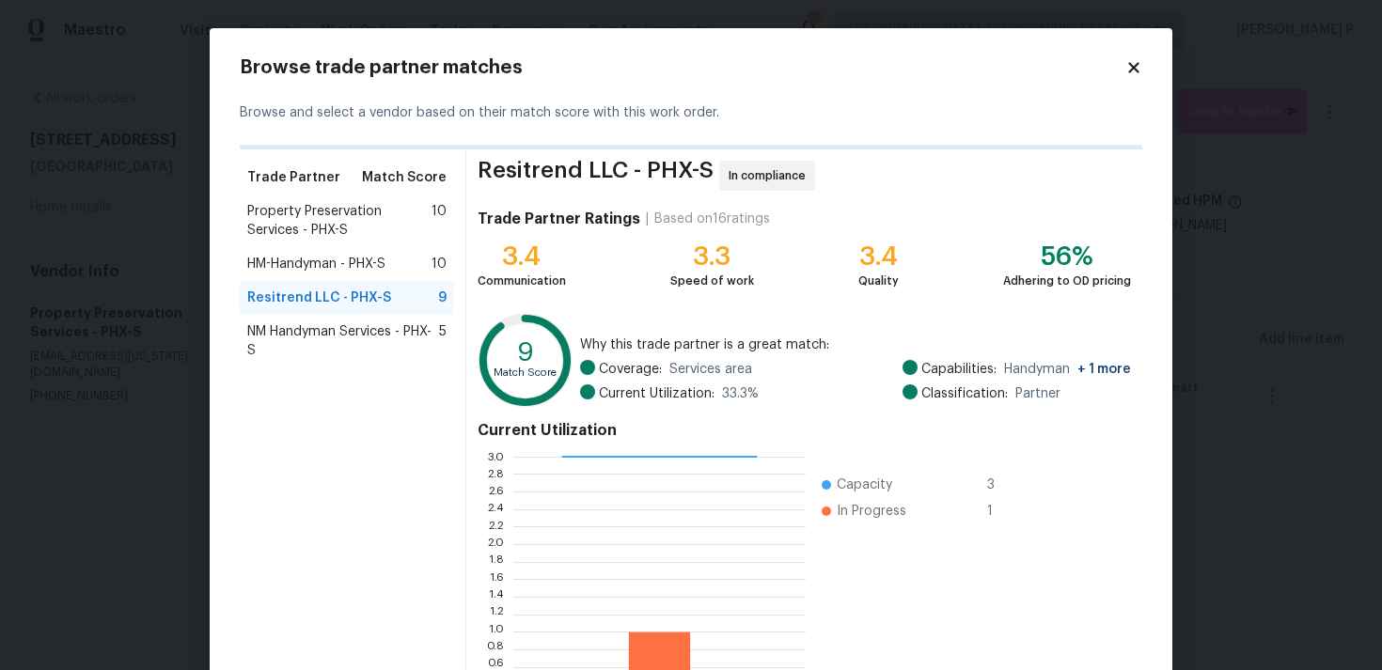
click at [343, 262] on span "HM-Handyman - PHX-S" at bounding box center [316, 264] width 138 height 19
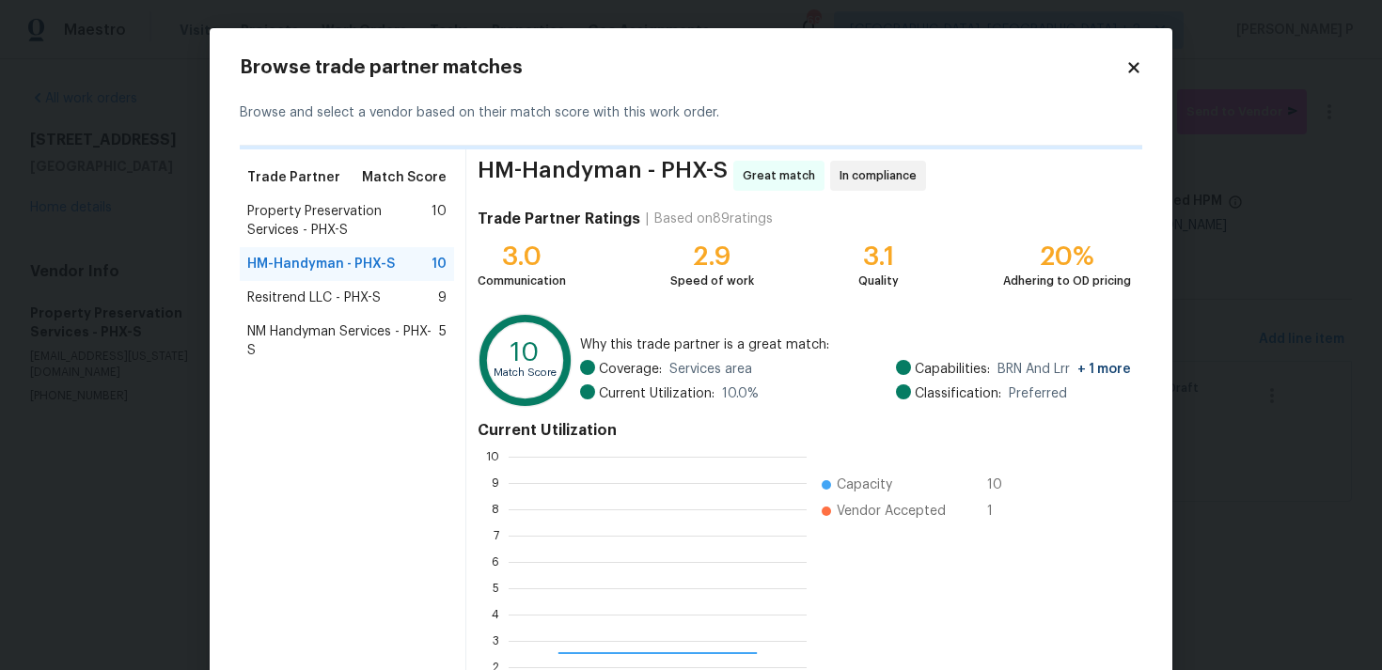
scroll to position [263, 298]
click at [340, 301] on span "Resitrend LLC - PHX-S" at bounding box center [313, 298] width 133 height 19
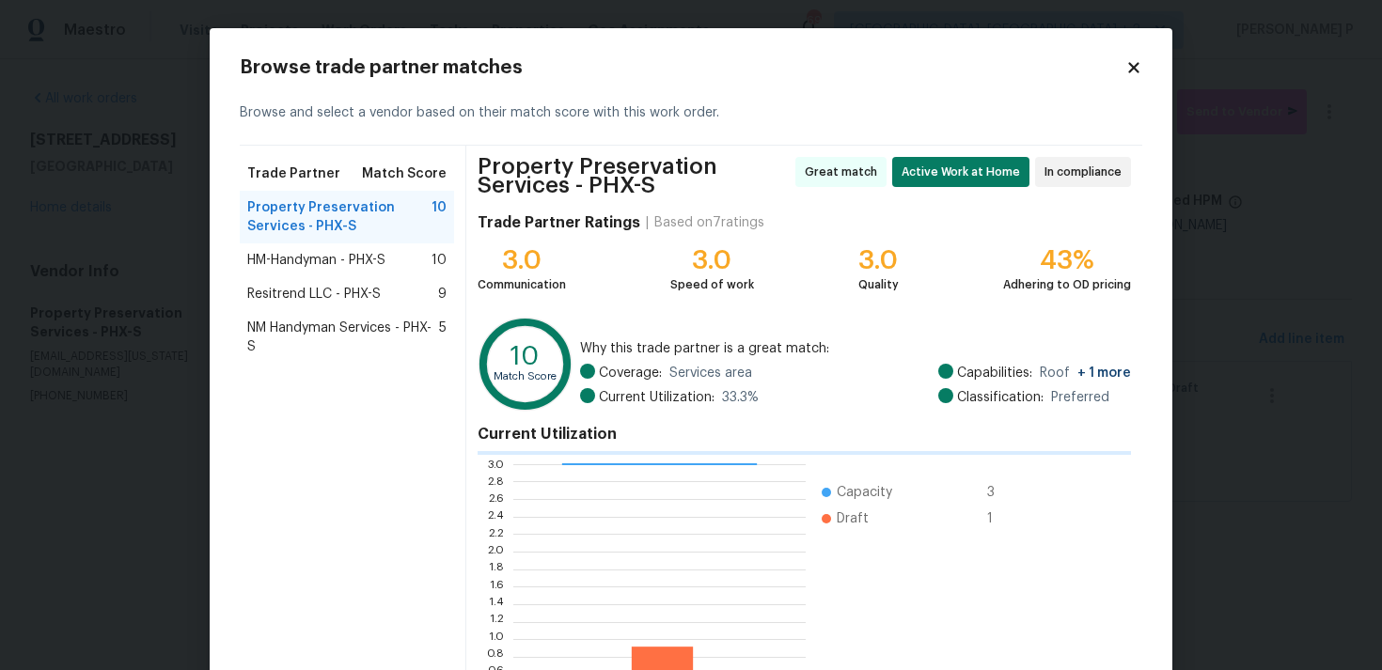
scroll to position [166, 0]
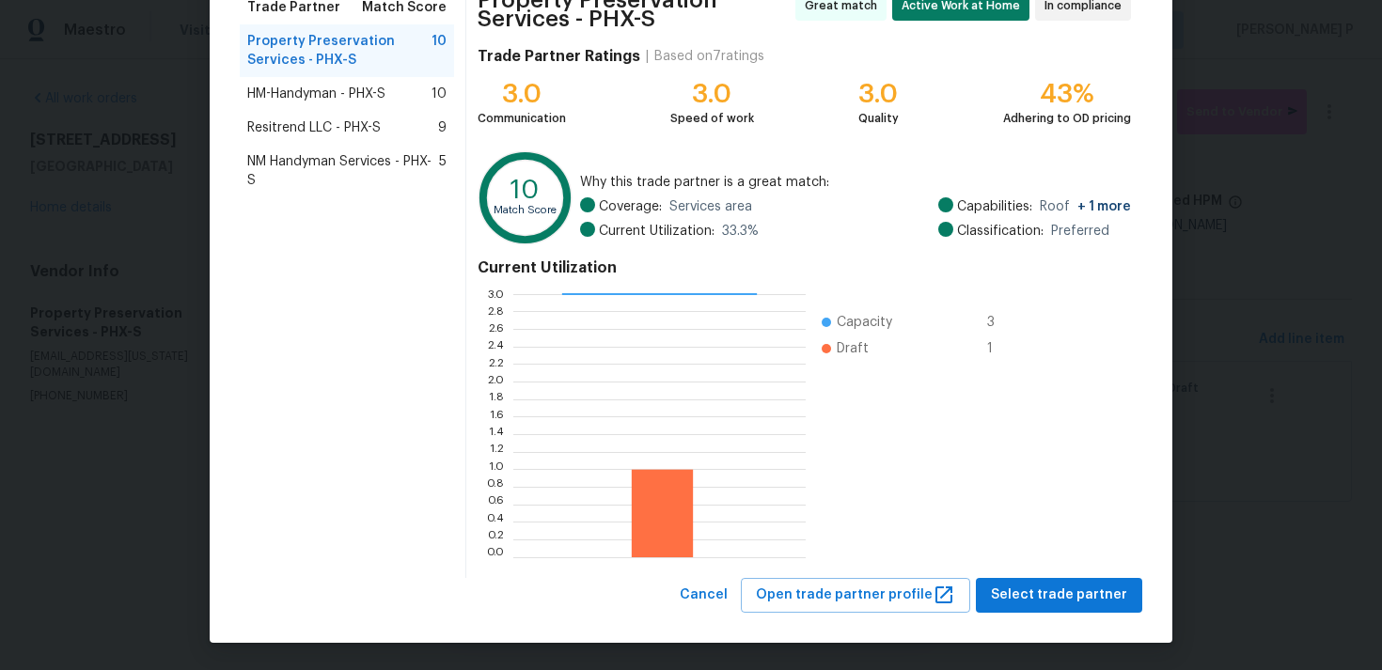
click at [374, 166] on span "NM Handyman Services - PHX-S" at bounding box center [343, 171] width 192 height 38
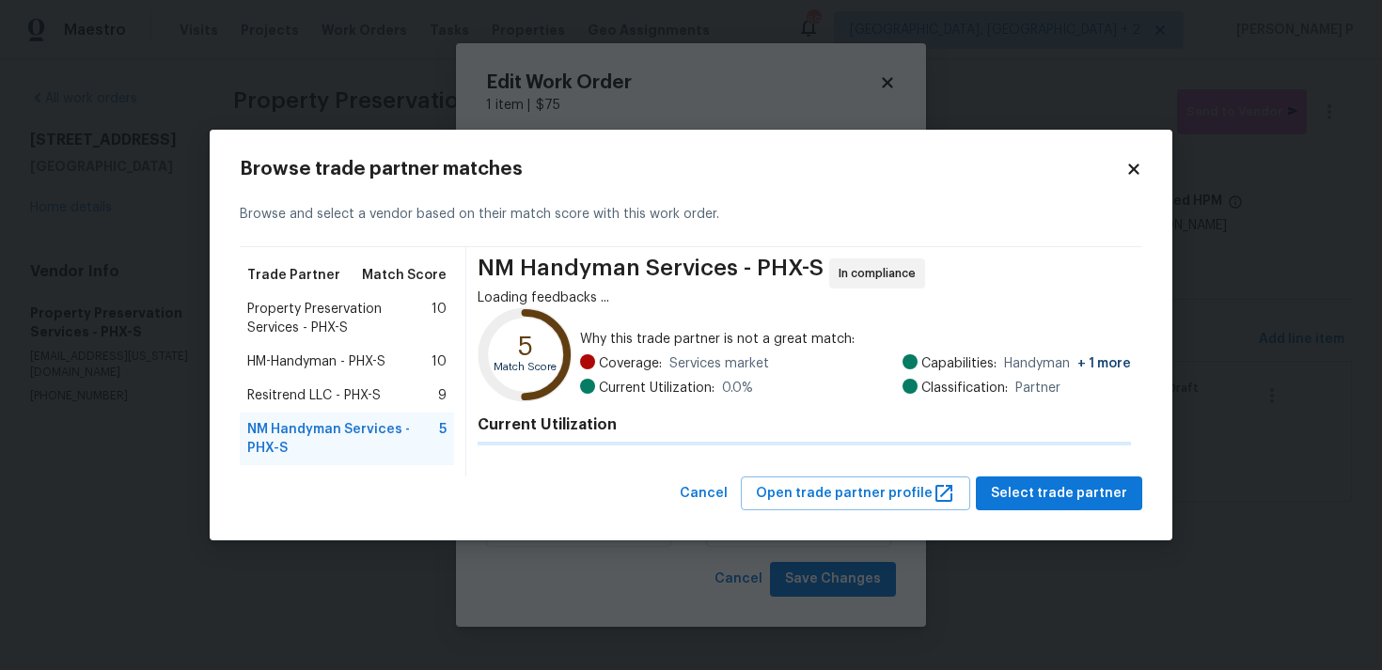
scroll to position [0, 0]
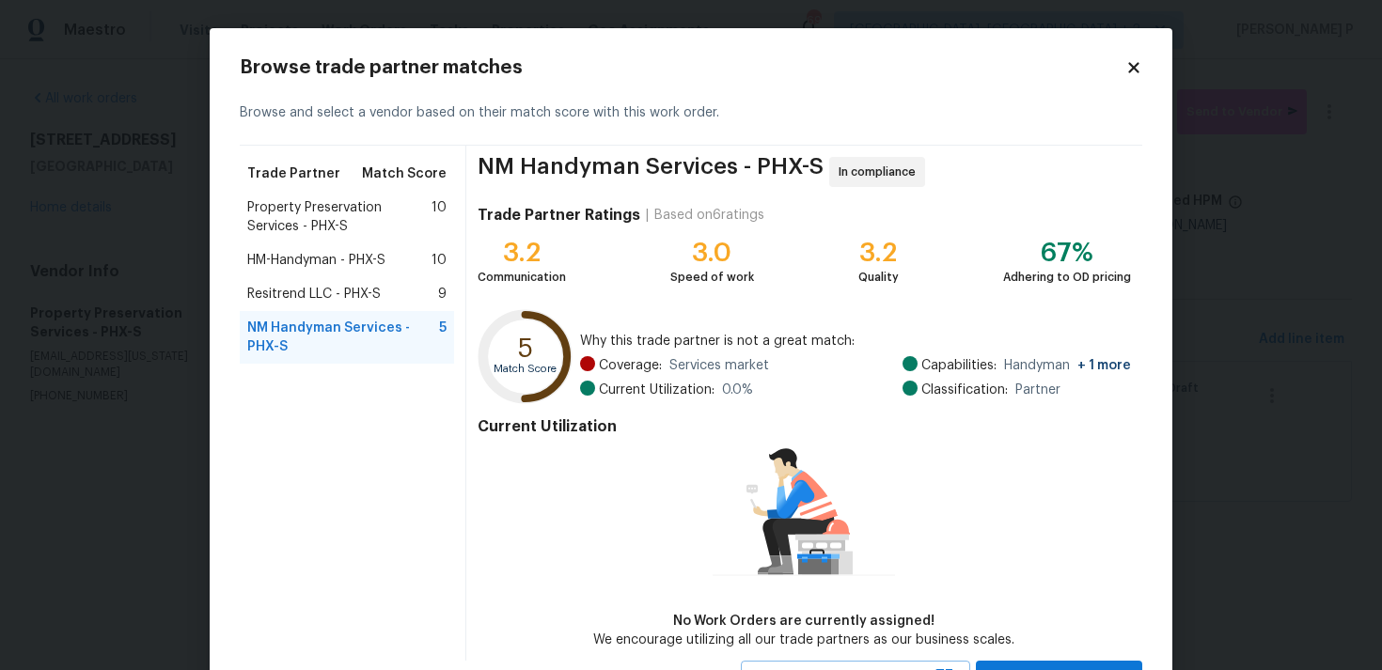
click at [352, 288] on span "Resitrend LLC - PHX-S" at bounding box center [313, 294] width 133 height 19
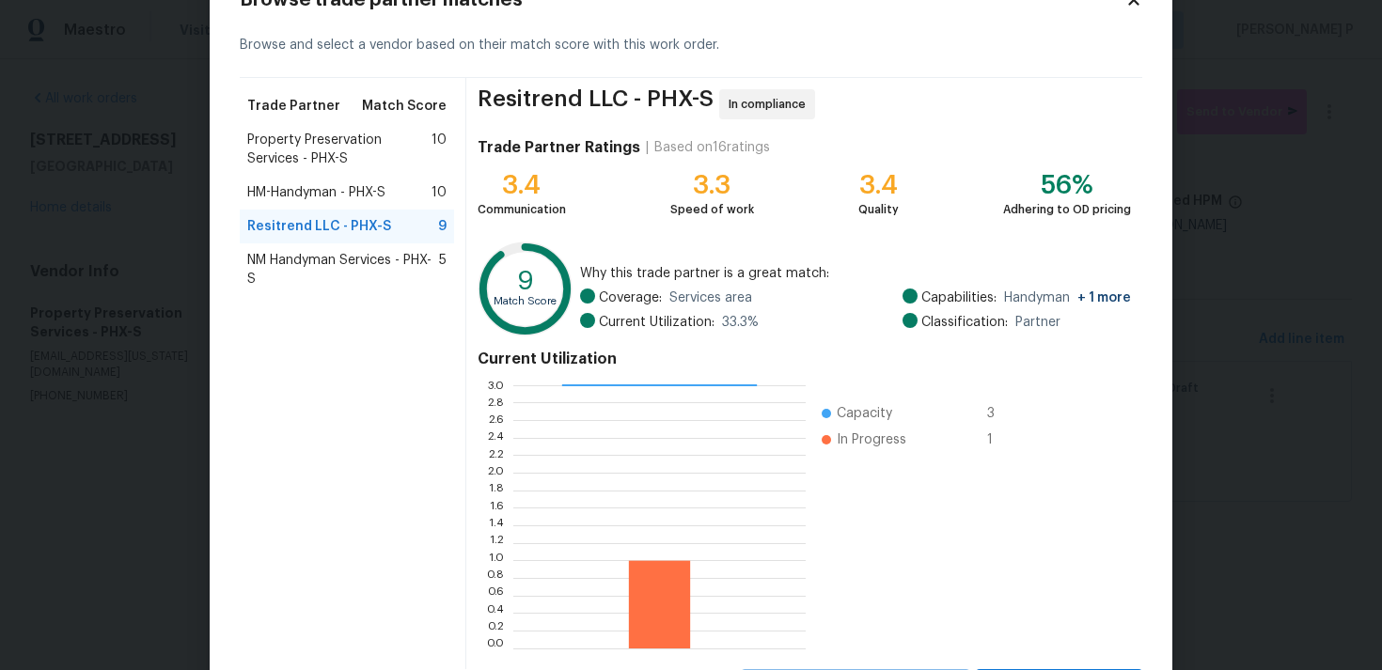
scroll to position [159, 0]
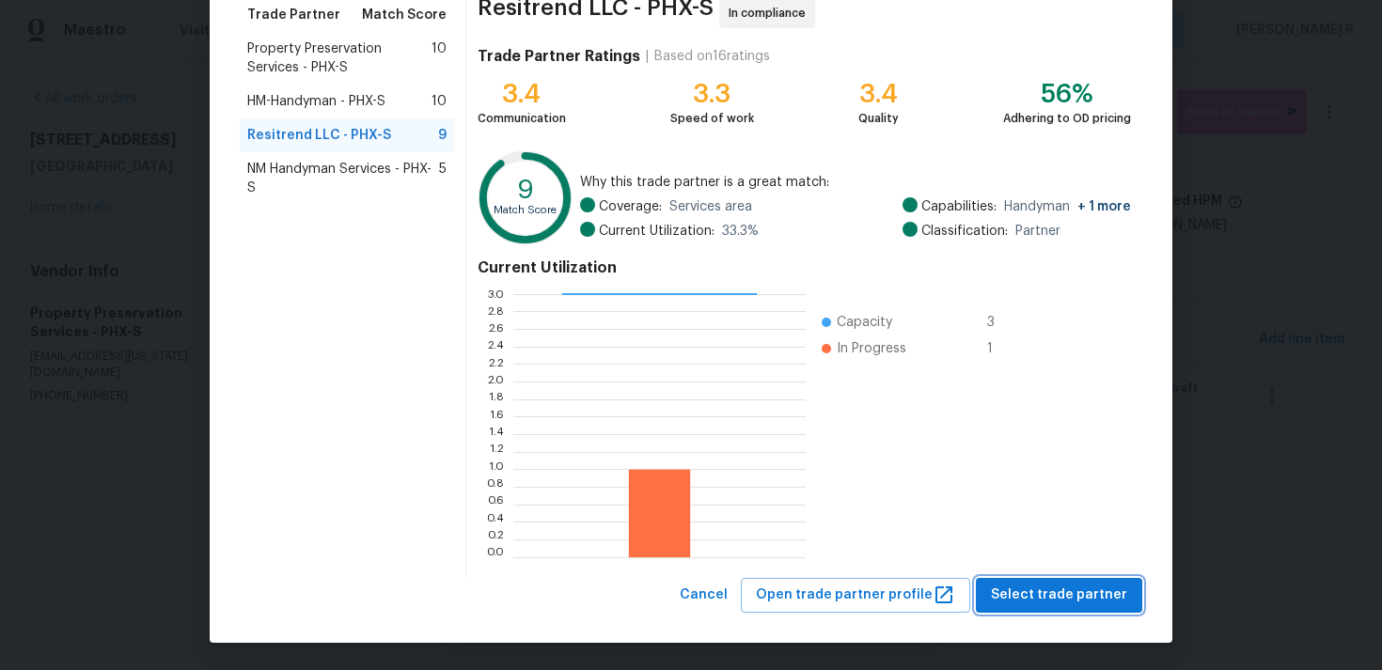
click at [1044, 595] on span "Select trade partner" at bounding box center [1059, 596] width 136 height 24
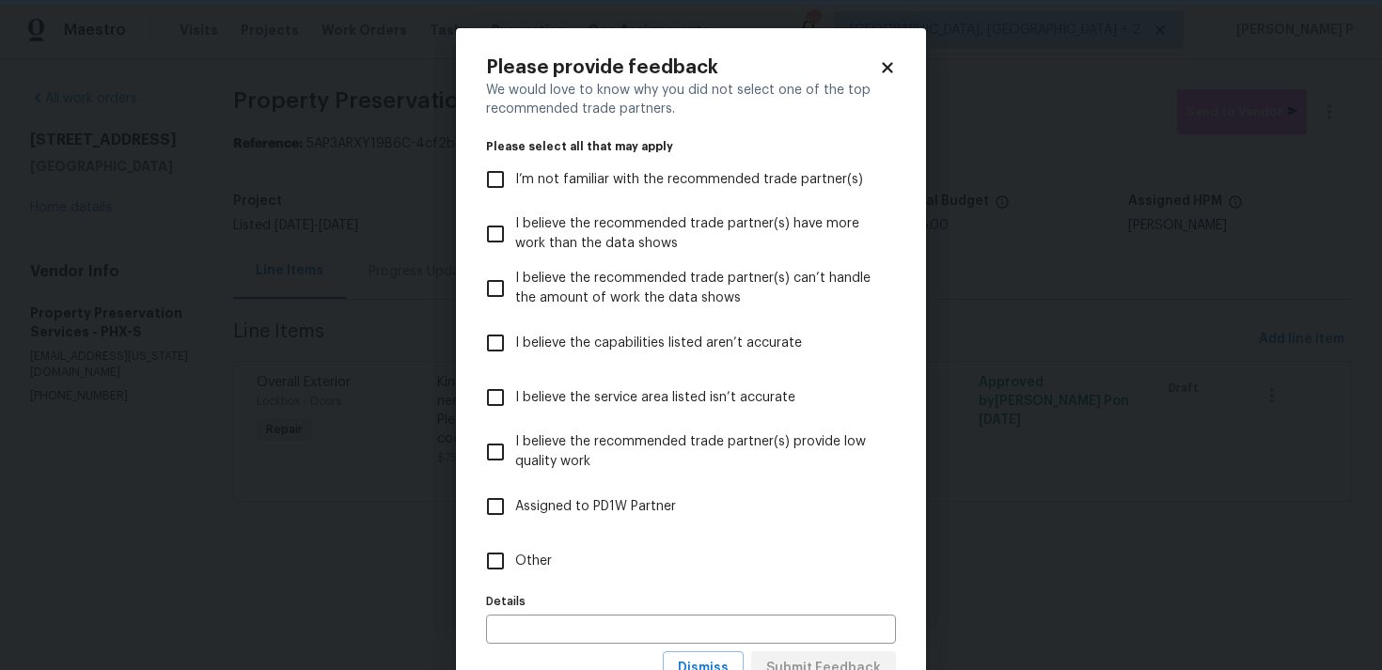
scroll to position [0, 0]
click at [504, 558] on input "Other" at bounding box center [495, 561] width 39 height 39
checkbox input "true"
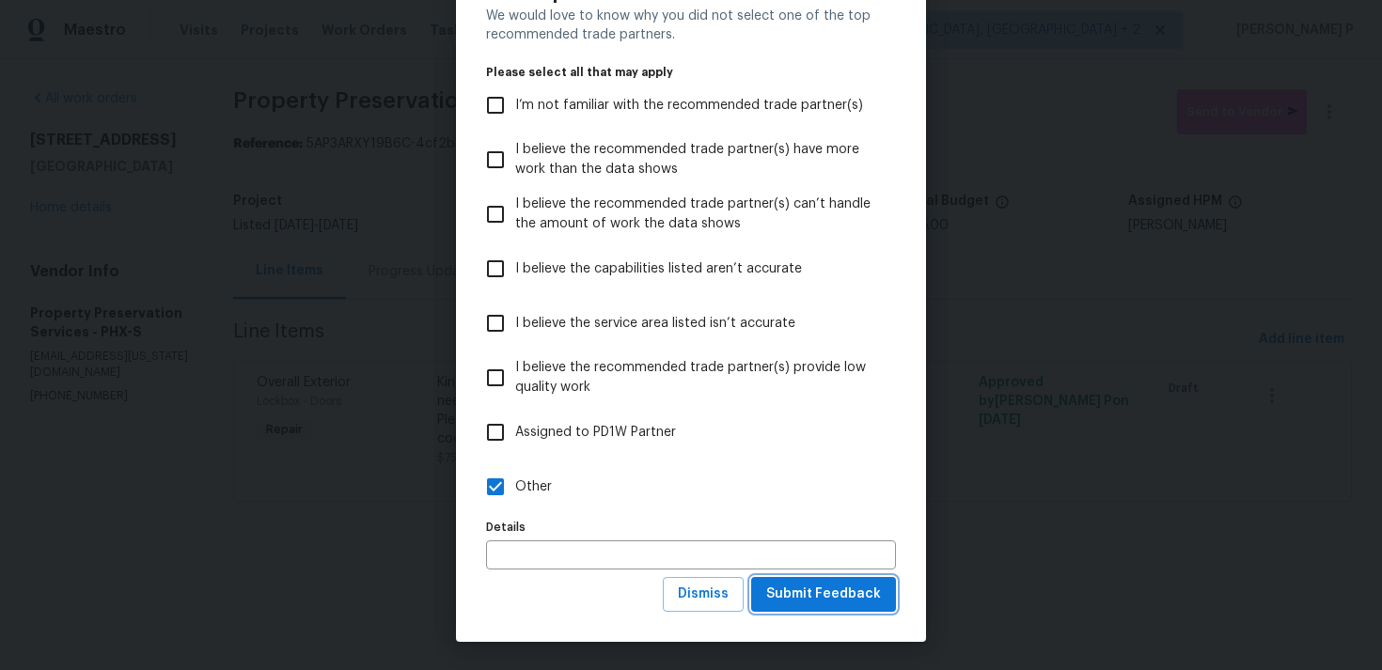
click at [834, 598] on span "Submit Feedback" at bounding box center [823, 595] width 115 height 24
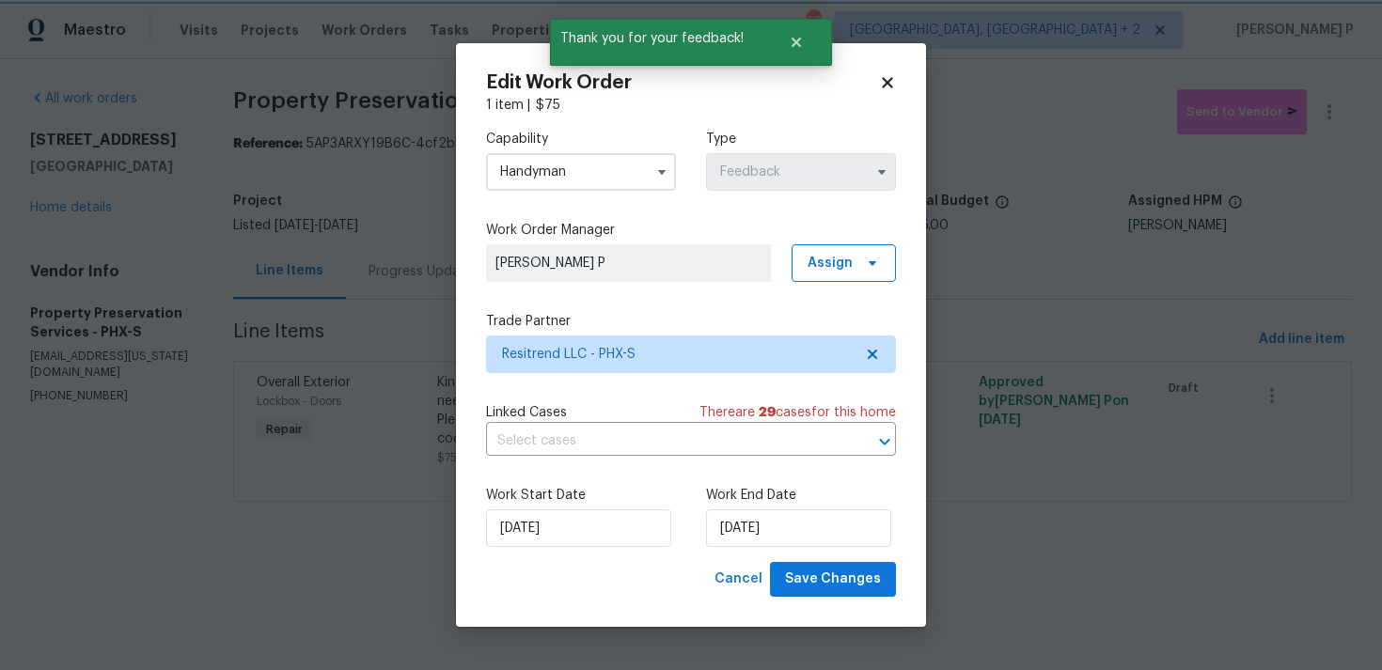
scroll to position [0, 0]
click at [824, 594] on button "Save Changes" at bounding box center [833, 579] width 126 height 35
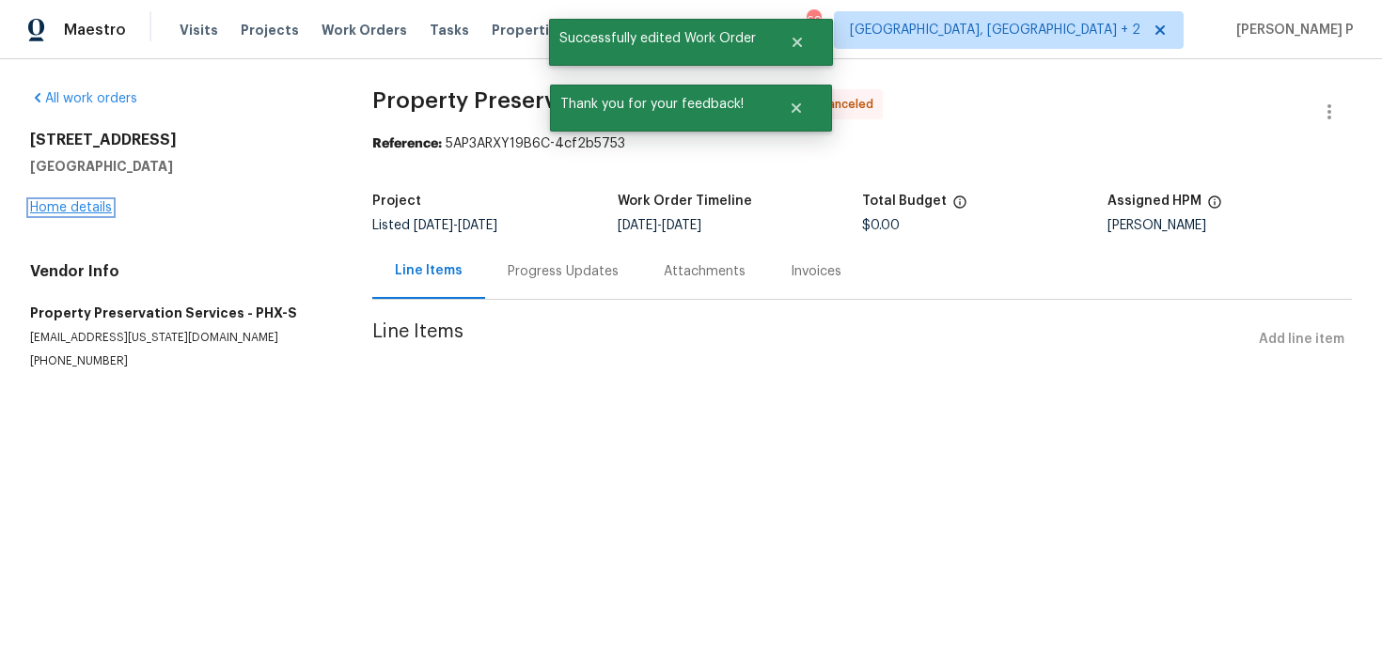
click at [65, 209] on link "Home details" at bounding box center [71, 207] width 82 height 13
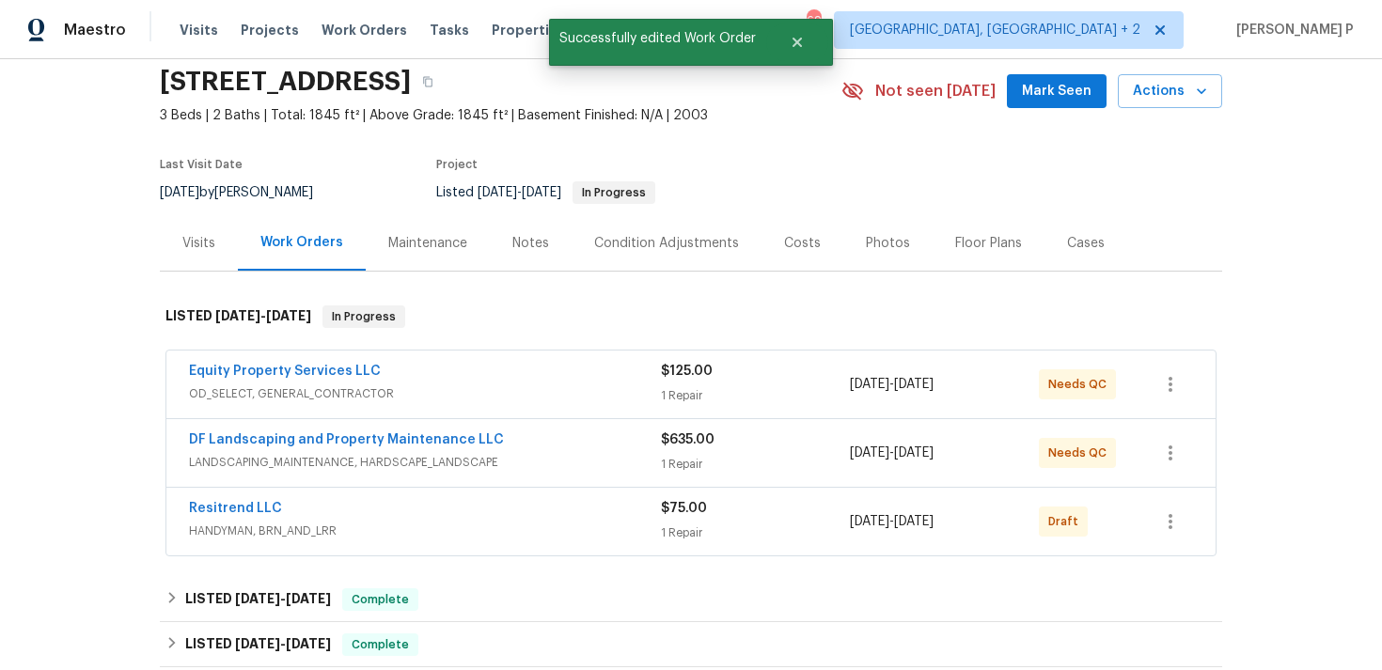
scroll to position [108, 0]
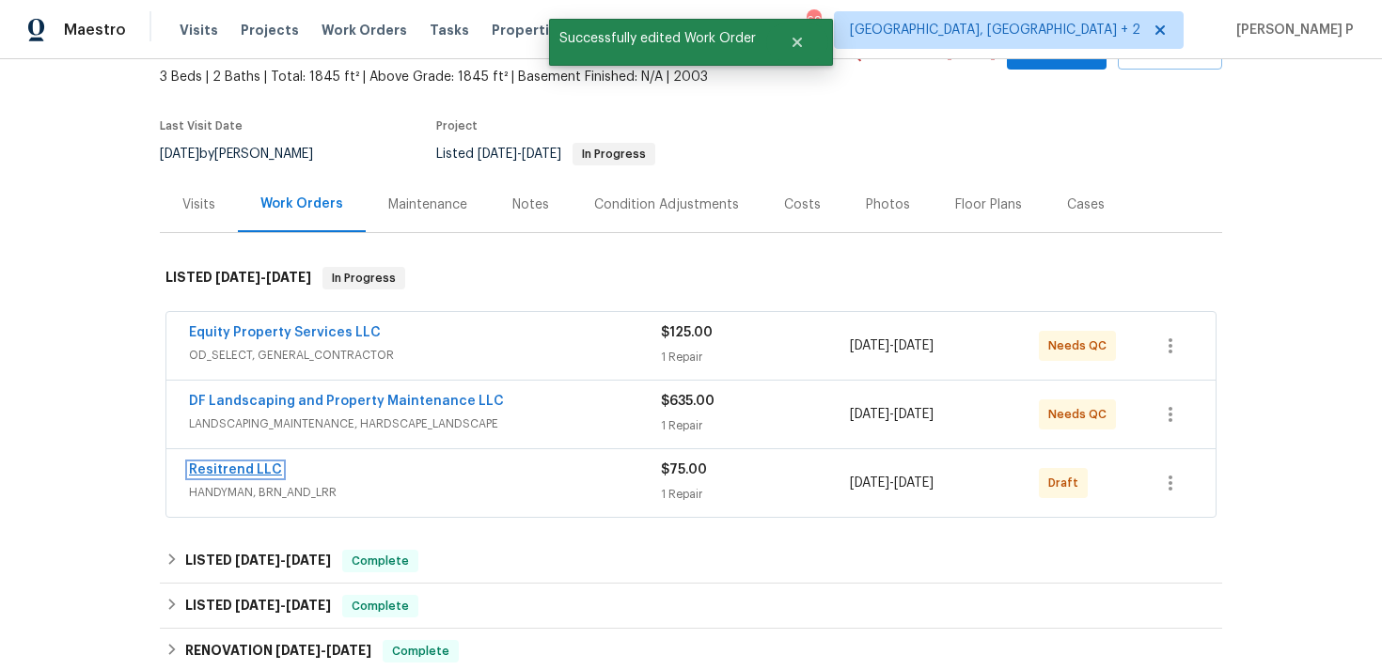
click at [247, 465] on link "Resitrend LLC" at bounding box center [235, 469] width 93 height 13
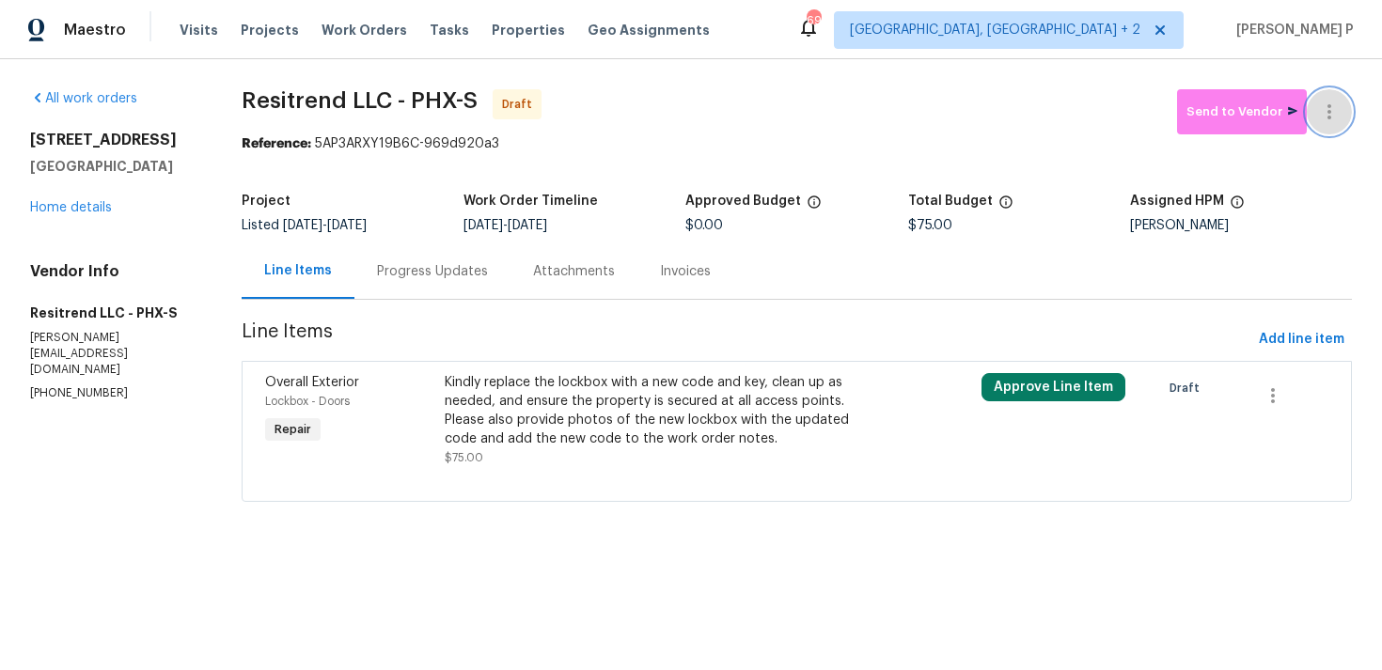
click at [1338, 106] on icon "button" at bounding box center [1329, 112] width 23 height 23
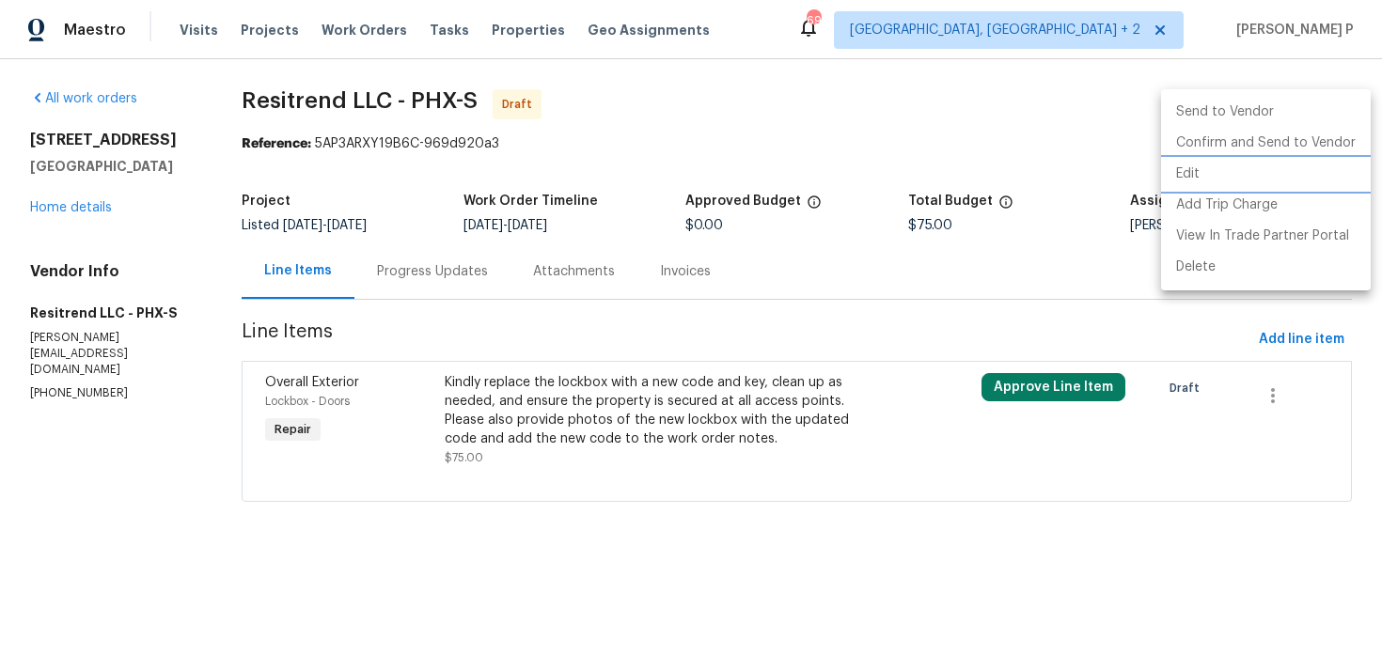
click at [1231, 185] on li "Edit" at bounding box center [1266, 174] width 210 height 31
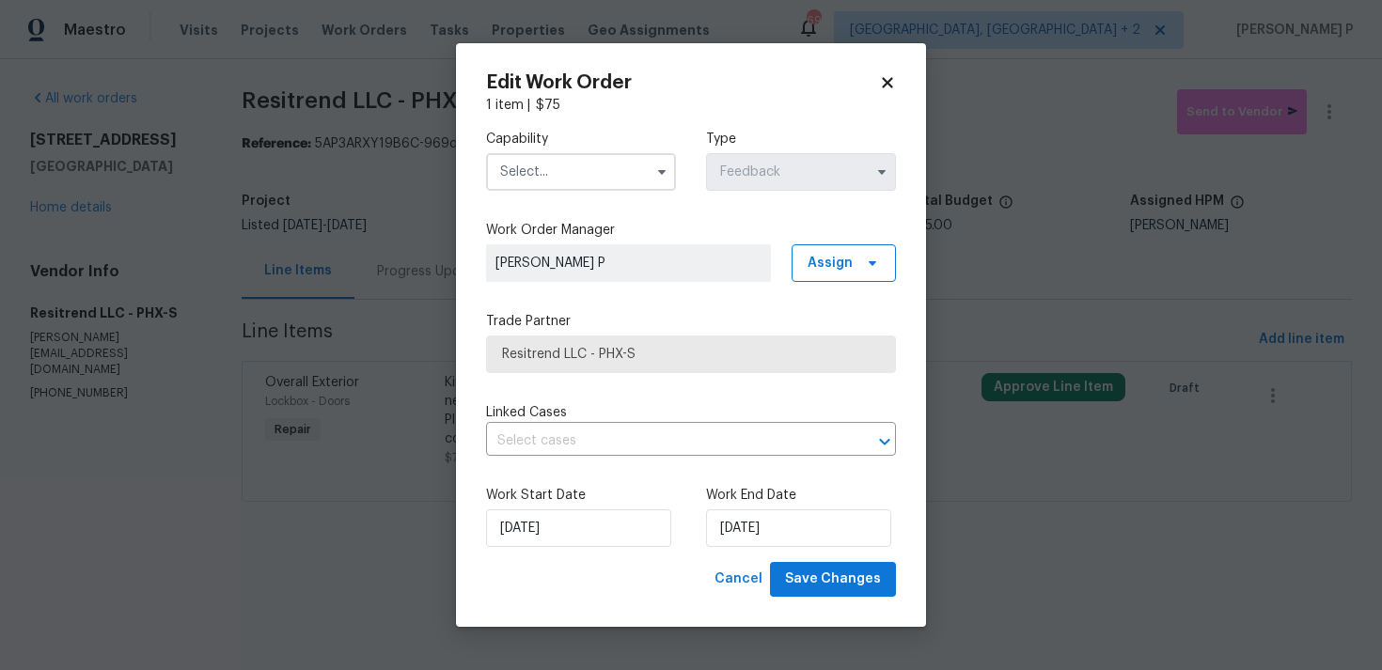
click at [607, 175] on input "text" at bounding box center [581, 172] width 190 height 38
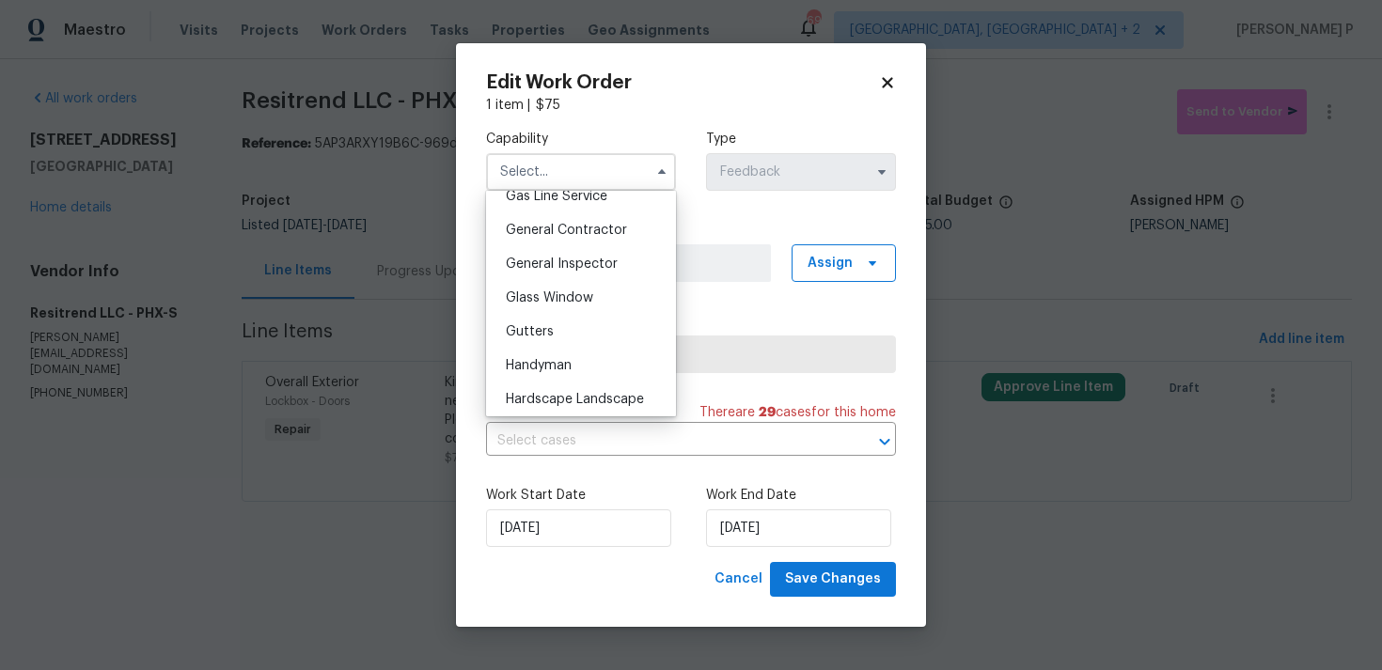
scroll to position [885, 0]
click at [556, 364] on span "Handyman" at bounding box center [539, 361] width 66 height 13
type input "Handyman"
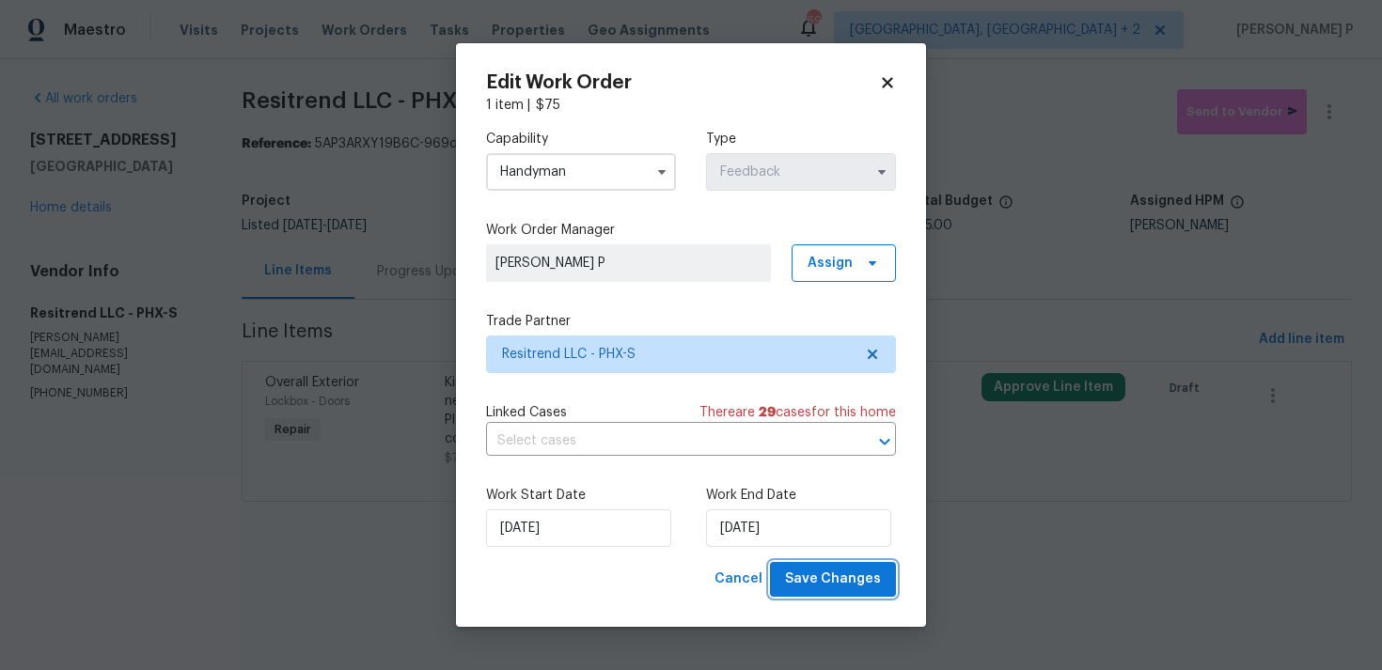
click at [832, 574] on span "Save Changes" at bounding box center [833, 580] width 96 height 24
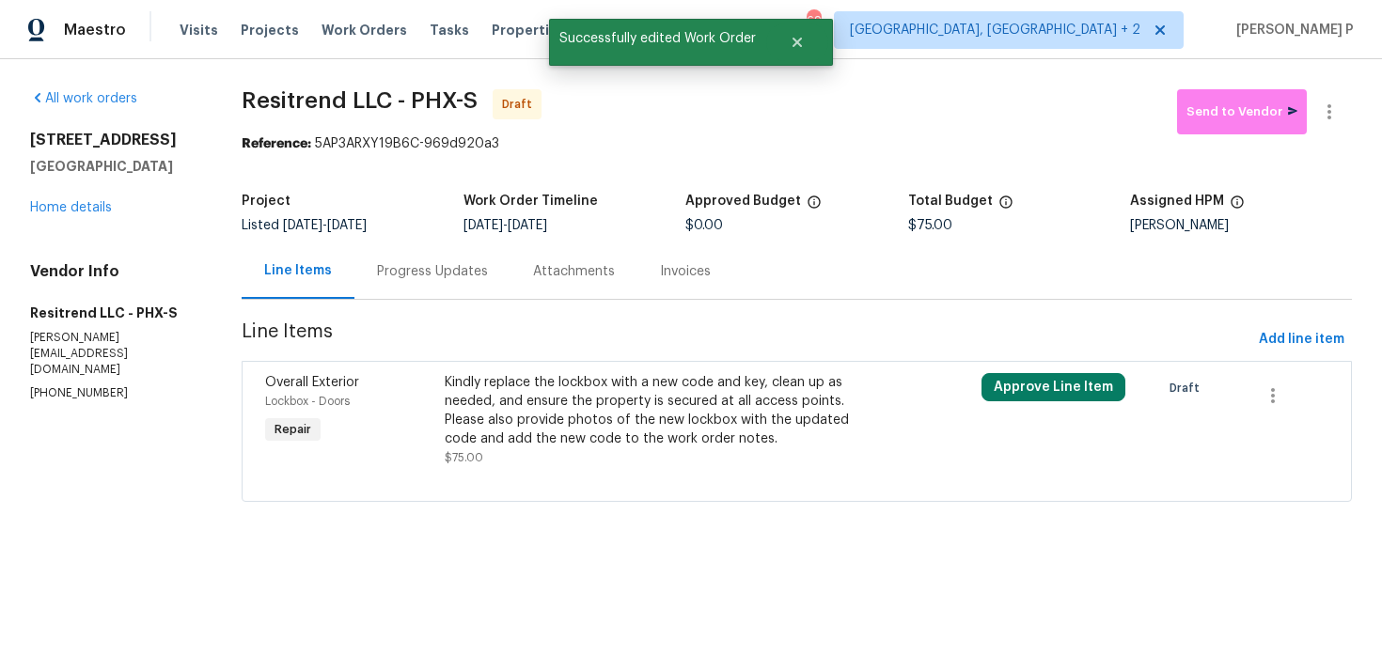
click at [464, 273] on div "Progress Updates" at bounding box center [432, 271] width 111 height 19
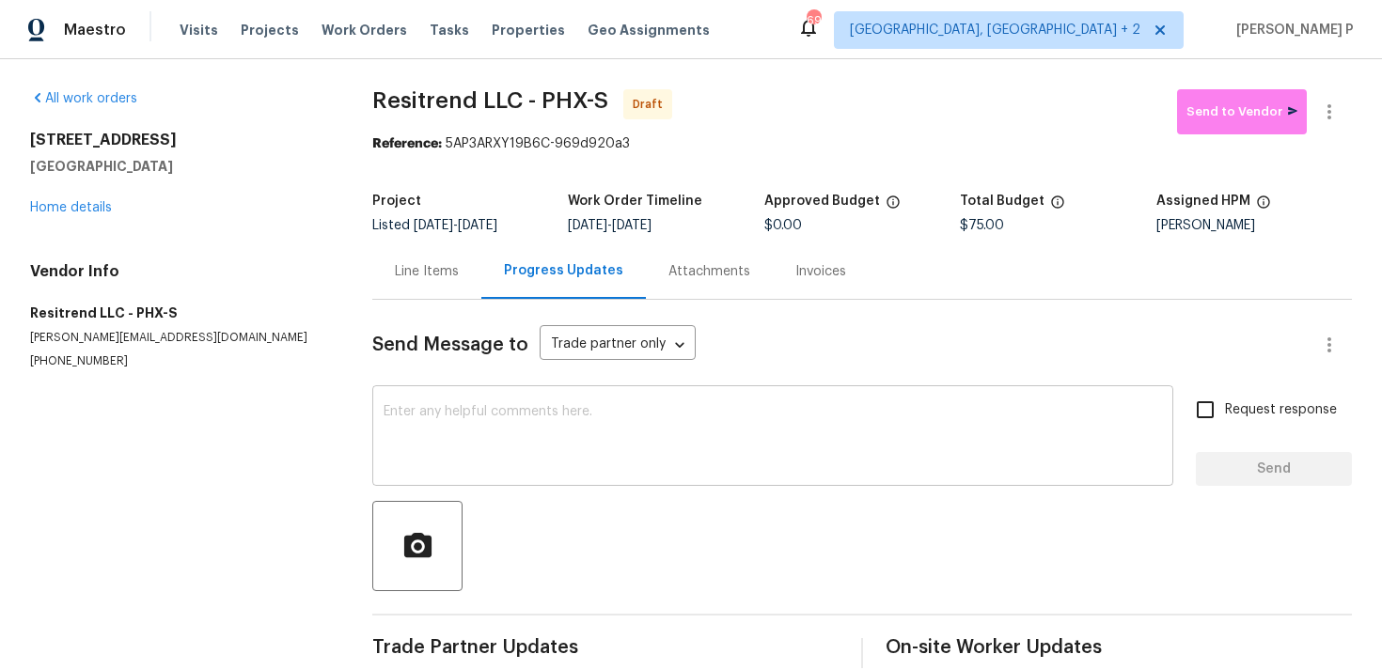
click at [585, 473] on div "x ​" at bounding box center [772, 438] width 801 height 96
paste textarea "Hi, this is Ramyasri with Opendoor. I’m confirming you received the WO for the …"
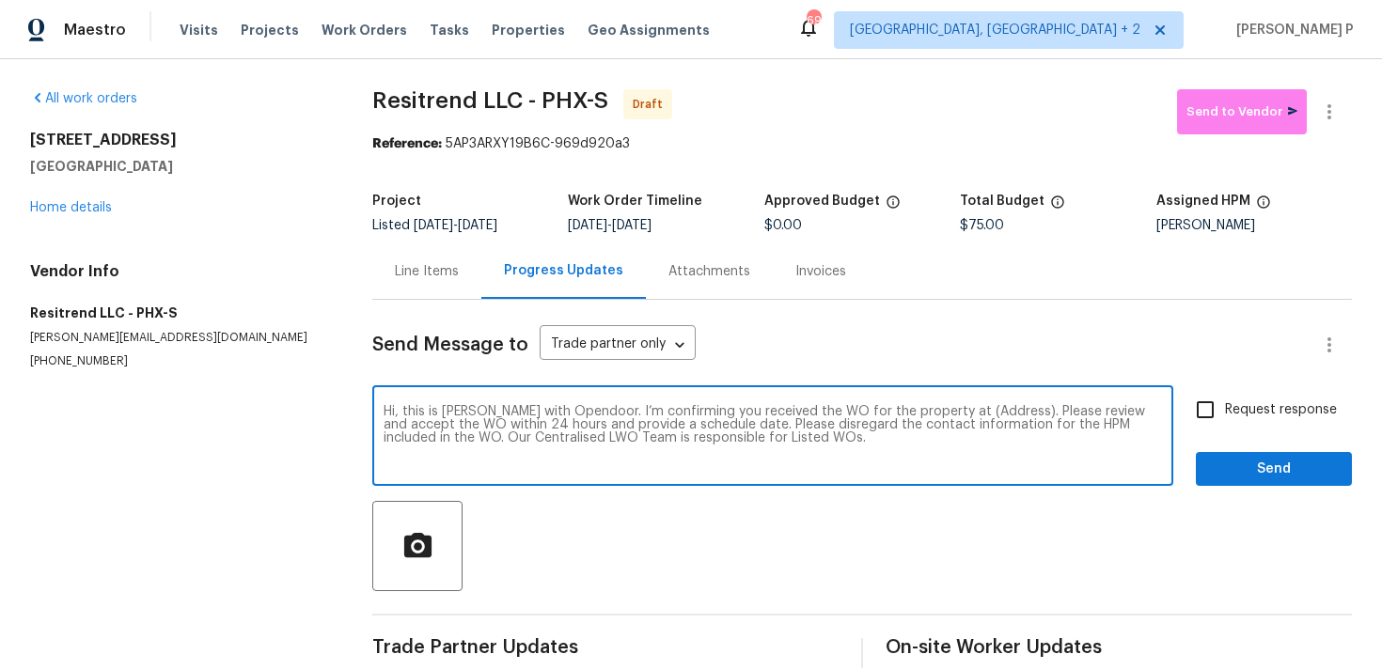
drag, startPoint x: 943, startPoint y: 409, endPoint x: 1002, endPoint y: 407, distance: 59.3
click at [1002, 407] on textarea "Hi, this is Ramyasri with Opendoor. I’m confirming you received the WO for the …" at bounding box center [773, 438] width 778 height 66
paste textarea "6617 W Cavedale Dr, Phoenix, AZ 85083"
type textarea "Hi, this is Ramyasri with Opendoor. I’m confirming you received the WO for the …"
click at [1249, 431] on div "Request response Send" at bounding box center [1274, 438] width 156 height 96
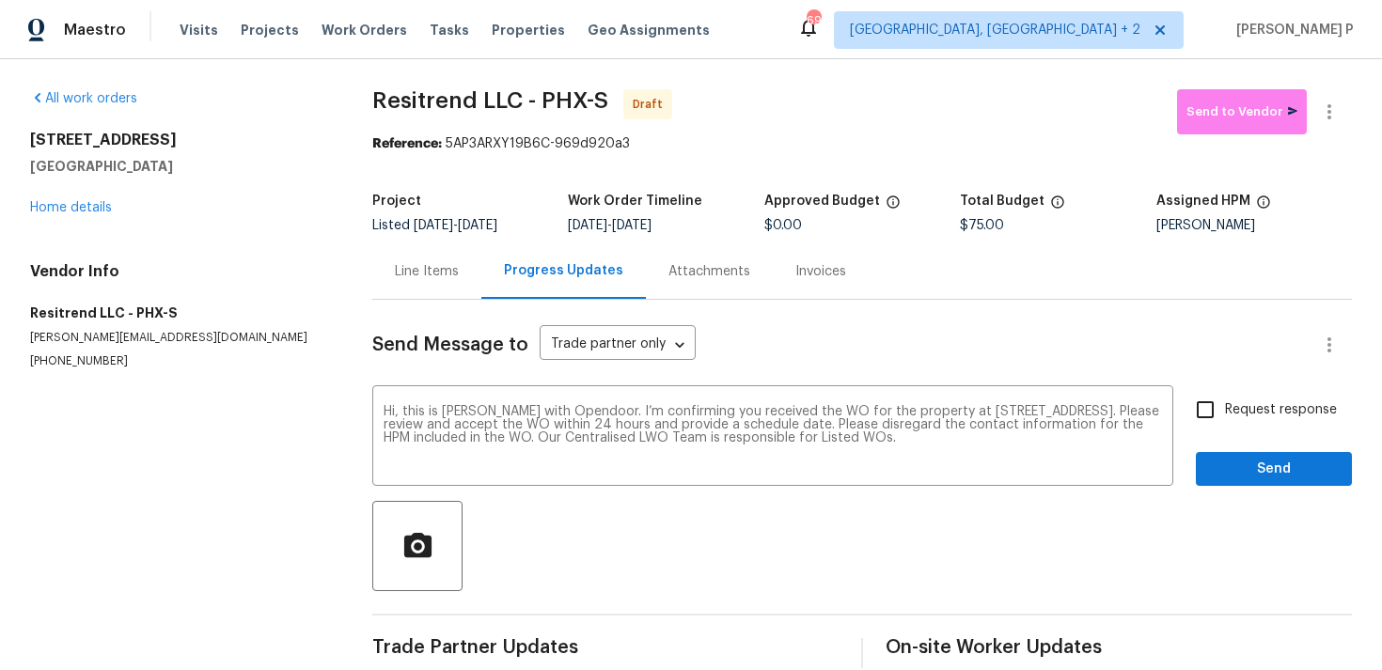
click at [1241, 407] on span "Request response" at bounding box center [1281, 410] width 112 height 20
click at [1225, 407] on input "Request response" at bounding box center [1204, 409] width 39 height 39
checkbox input "true"
click at [1233, 468] on span "Send" at bounding box center [1274, 470] width 126 height 24
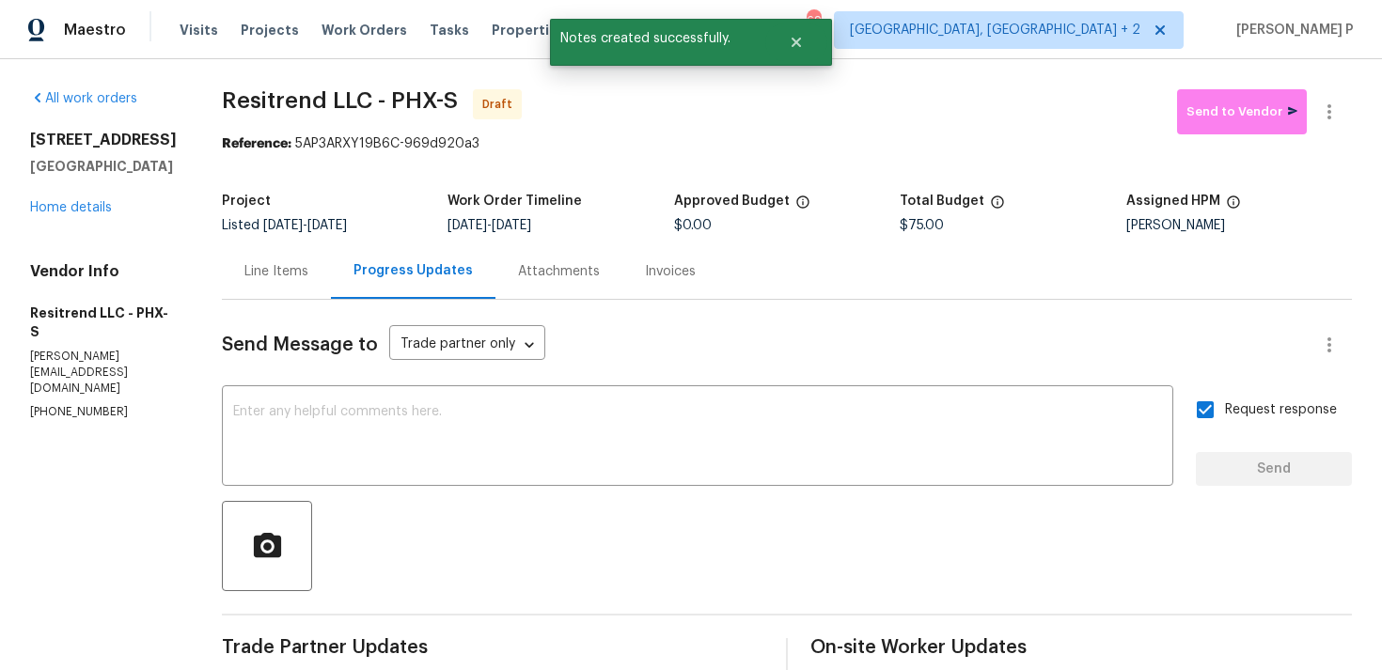
click at [779, 584] on div at bounding box center [787, 546] width 1130 height 90
click at [1331, 109] on icon "button" at bounding box center [1329, 112] width 23 height 23
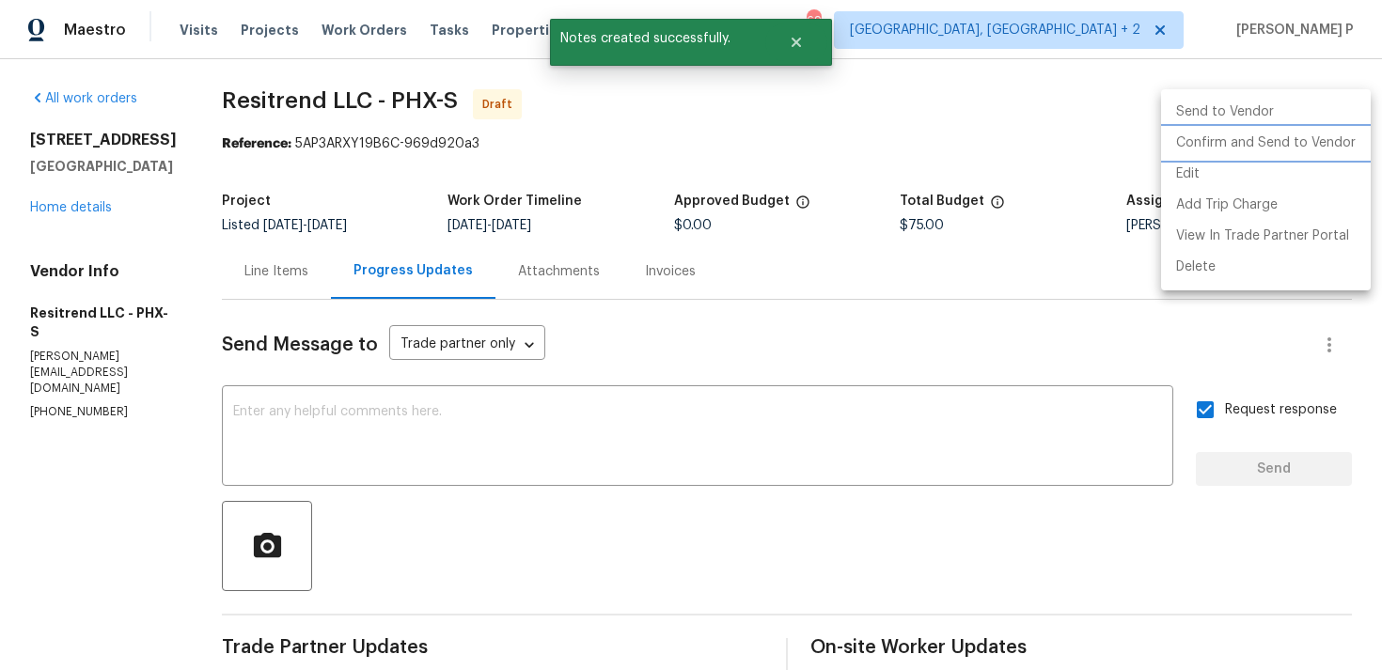
click at [1216, 138] on li "Confirm and Send to Vendor" at bounding box center [1266, 143] width 210 height 31
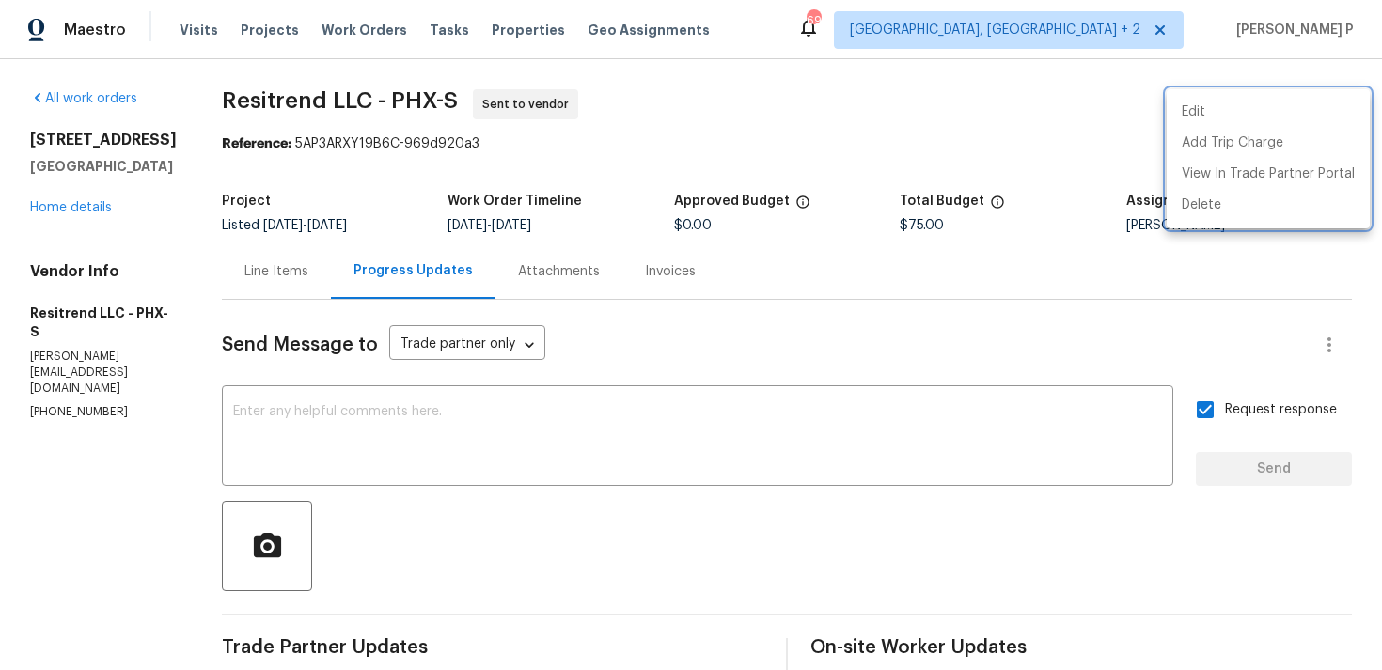
click at [497, 517] on div at bounding box center [691, 335] width 1382 height 670
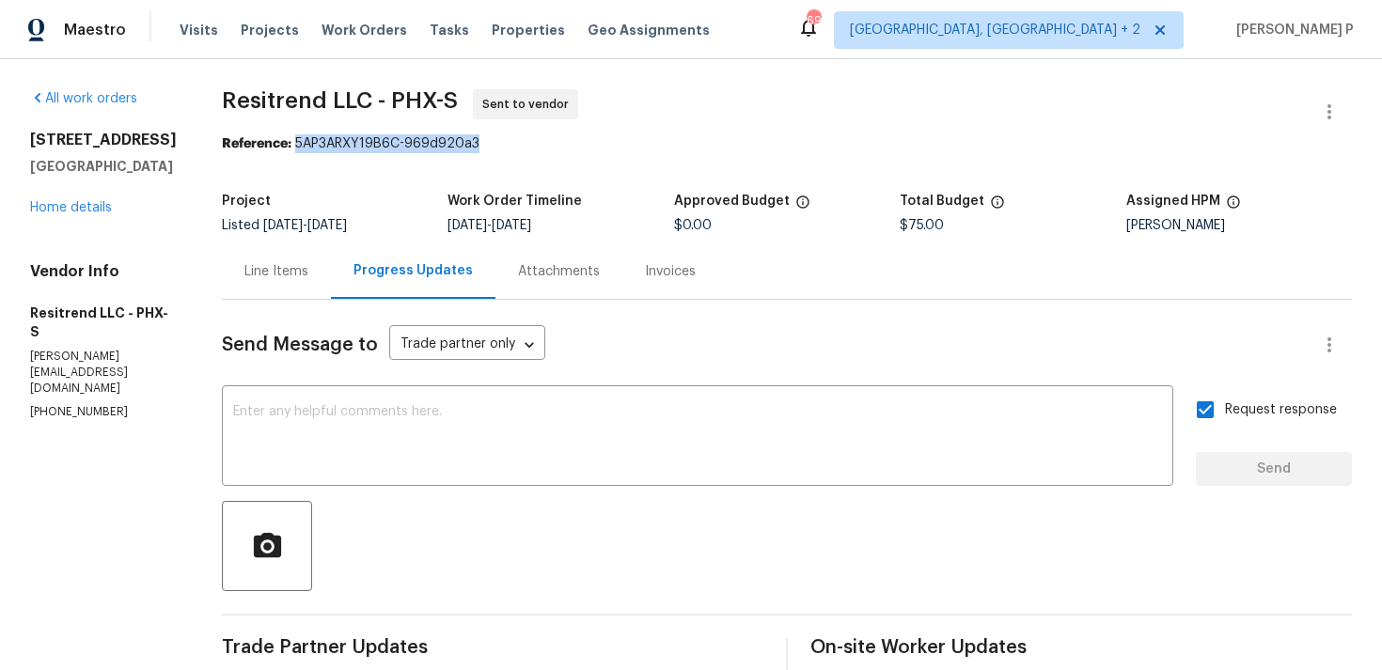
drag, startPoint x: 291, startPoint y: 142, endPoint x: 532, endPoint y: 142, distance: 240.7
click at [532, 142] on div "Reference: 5AP3ARXY19B6C-969d920a3" at bounding box center [787, 143] width 1130 height 19
copy div "5AP3ARXY19B6C-969d920a3"
click at [426, 170] on section "Resitrend LLC - PHX-S Sent to vendor Reference: 5AP3ARXY19B6C-969d920a3 Project…" at bounding box center [787, 443] width 1130 height 709
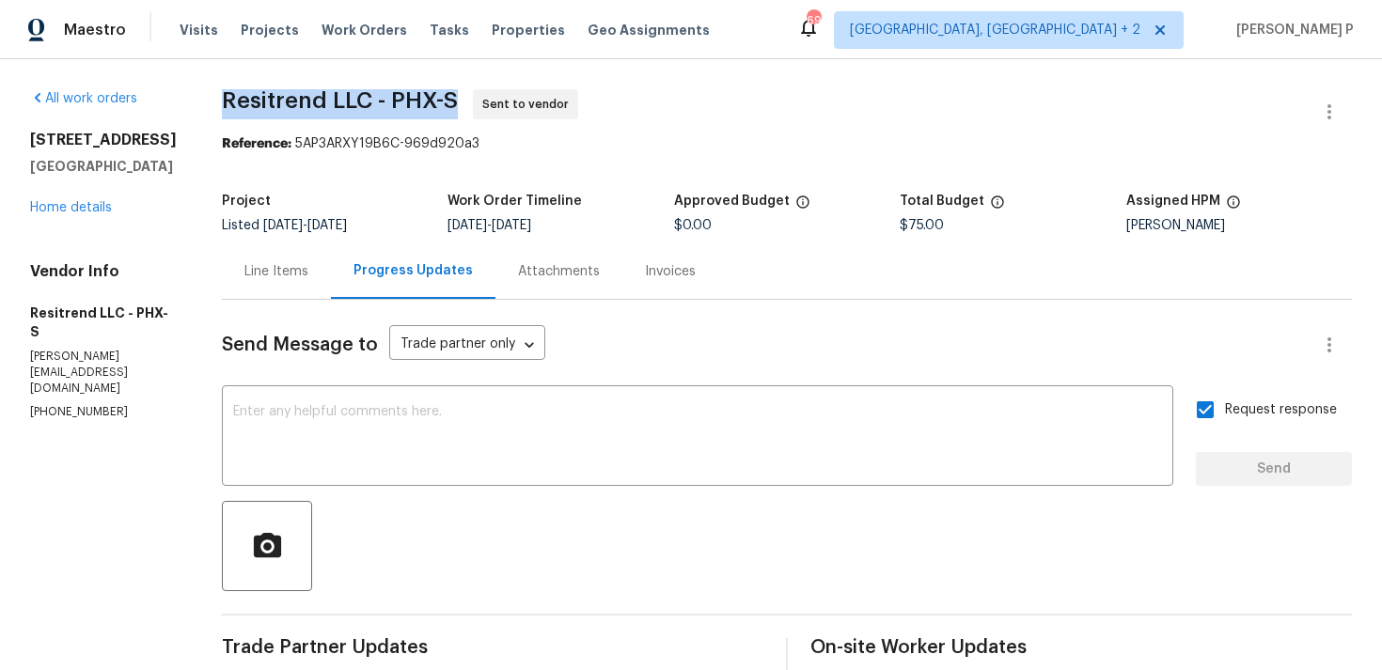
drag, startPoint x: 223, startPoint y: 101, endPoint x: 463, endPoint y: 91, distance: 240.9
click at [463, 91] on span "Resitrend LLC - PHX-S Sent to vendor" at bounding box center [764, 111] width 1085 height 45
copy span "Resitrend LLC - PHX-S"
click at [282, 272] on div "Line Items" at bounding box center [276, 271] width 64 height 19
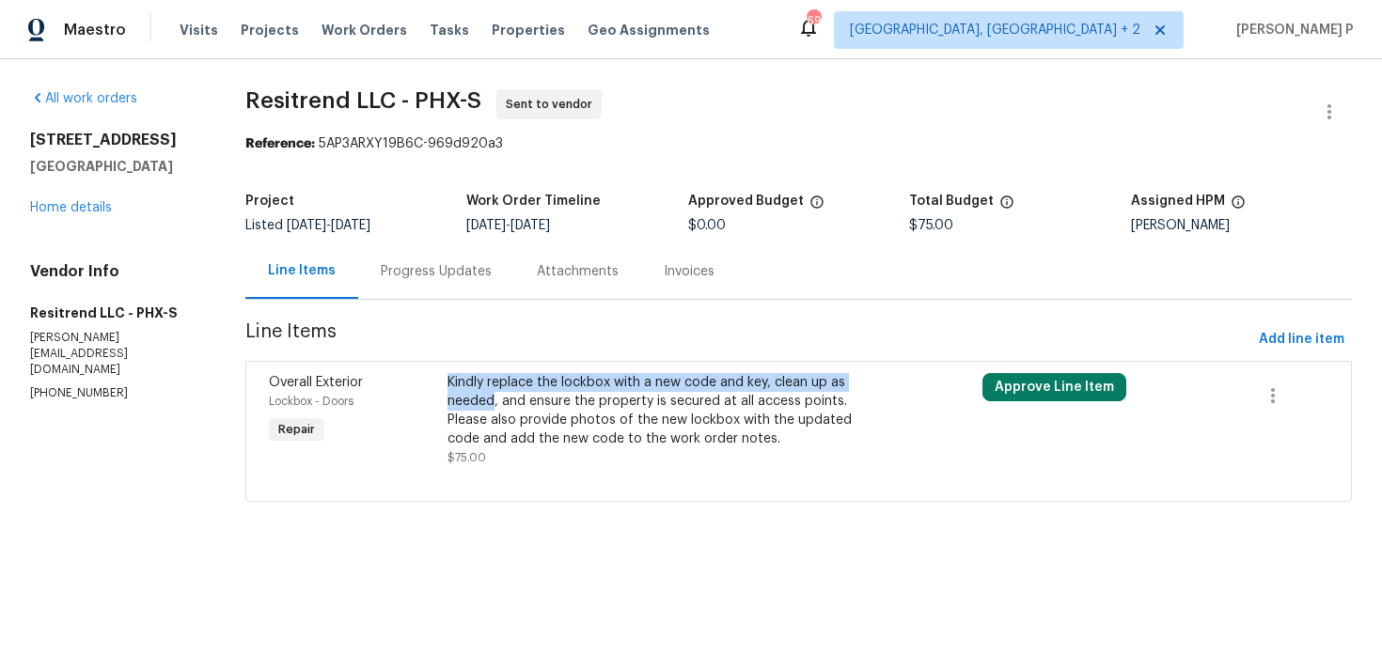
copy div "Kindly replace the lockbox with a new code and key, clean up as needed"
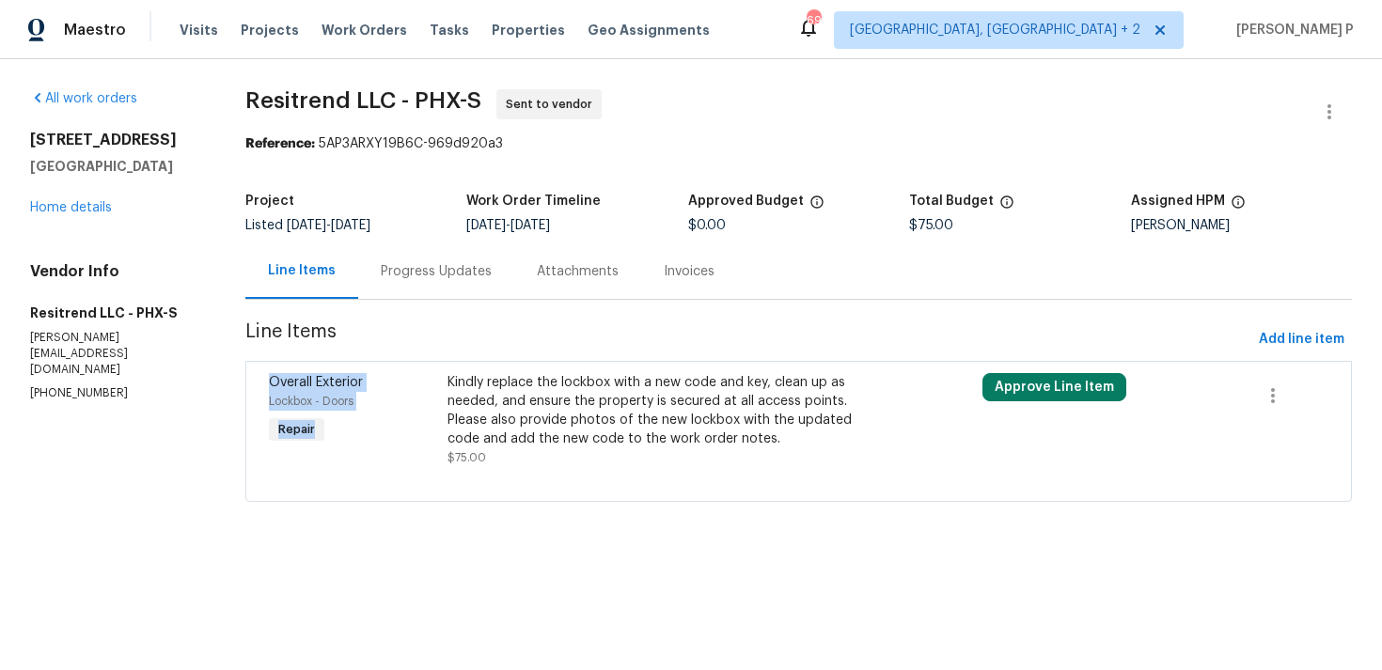
drag, startPoint x: 450, startPoint y: 385, endPoint x: 512, endPoint y: 354, distance: 69.4
click at [511, 355] on section "Resitrend LLC - PHX-S Sent to vendor Reference: 5AP3ARXY19B6C-969d920a3 Project…" at bounding box center [798, 306] width 1107 height 435
click at [522, 346] on span "Line Items" at bounding box center [748, 339] width 1006 height 35
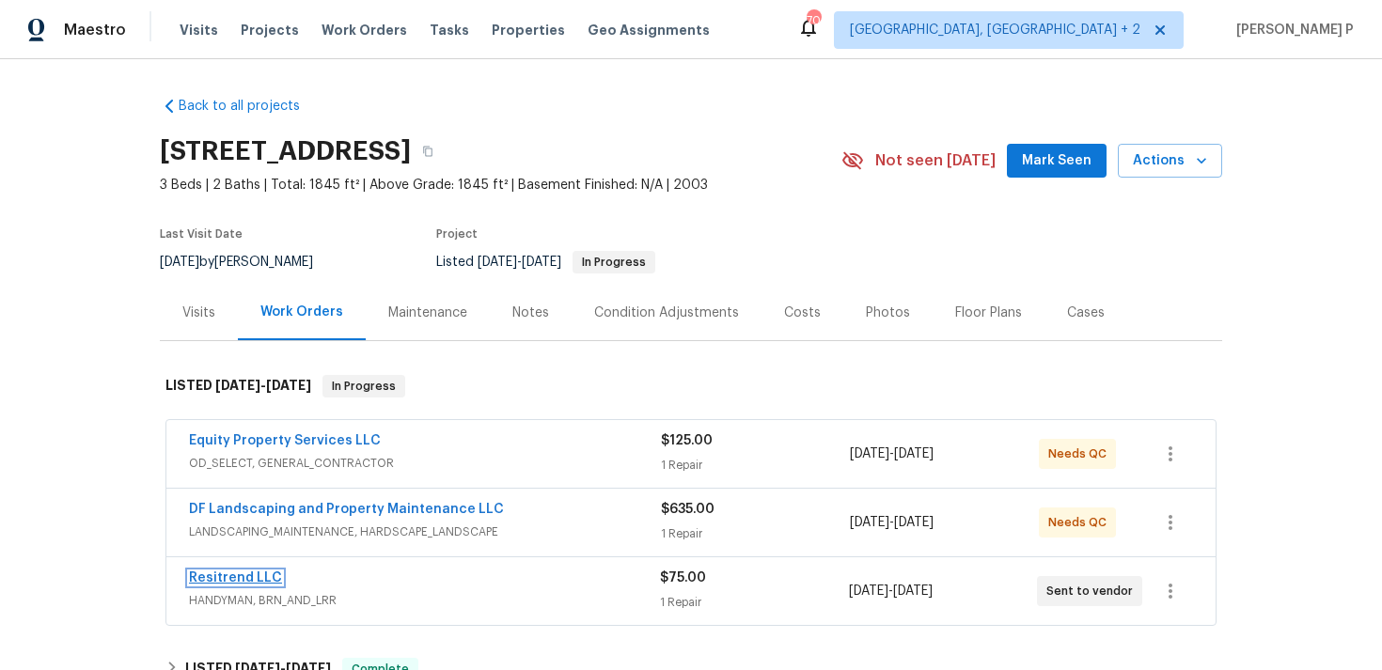
click at [231, 574] on link "Resitrend LLC" at bounding box center [235, 578] width 93 height 13
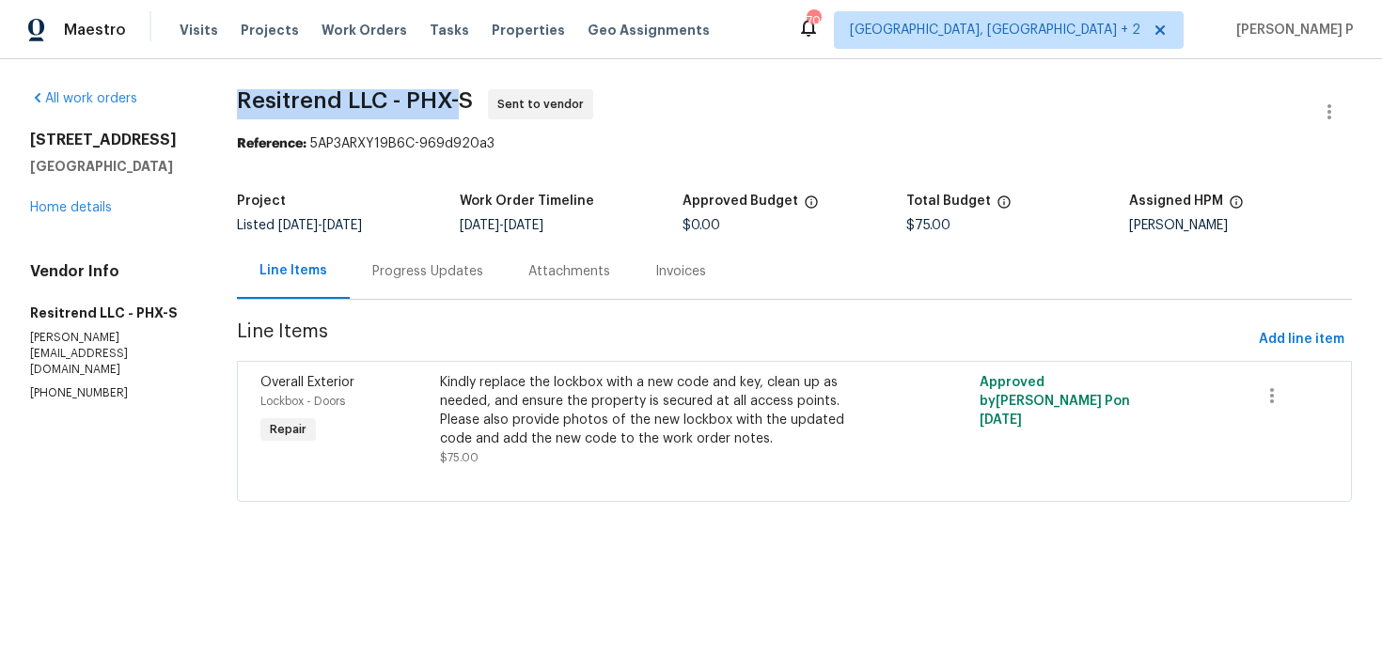
drag, startPoint x: 243, startPoint y: 100, endPoint x: 465, endPoint y: 98, distance: 221.9
click at [465, 98] on span "Resitrend LLC - PHX-S" at bounding box center [355, 100] width 236 height 23
copy span "Resitrend LLC - PHX-"
click at [312, 110] on span "Resitrend LLC - PHX-S" at bounding box center [355, 100] width 236 height 23
drag, startPoint x: 243, startPoint y: 102, endPoint x: 473, endPoint y: 101, distance: 230.3
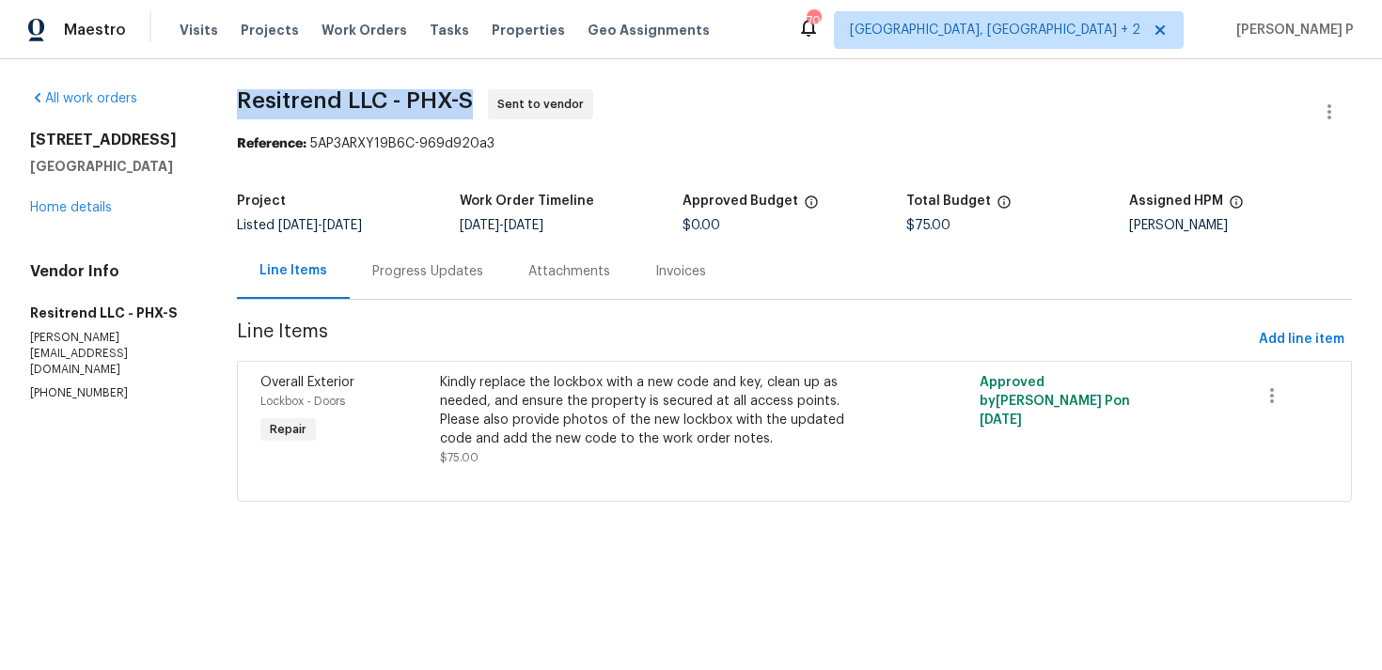
click at [473, 101] on span "Resitrend LLC - PHX-S" at bounding box center [355, 100] width 236 height 23
copy span "Resitrend LLC - PHX-S"
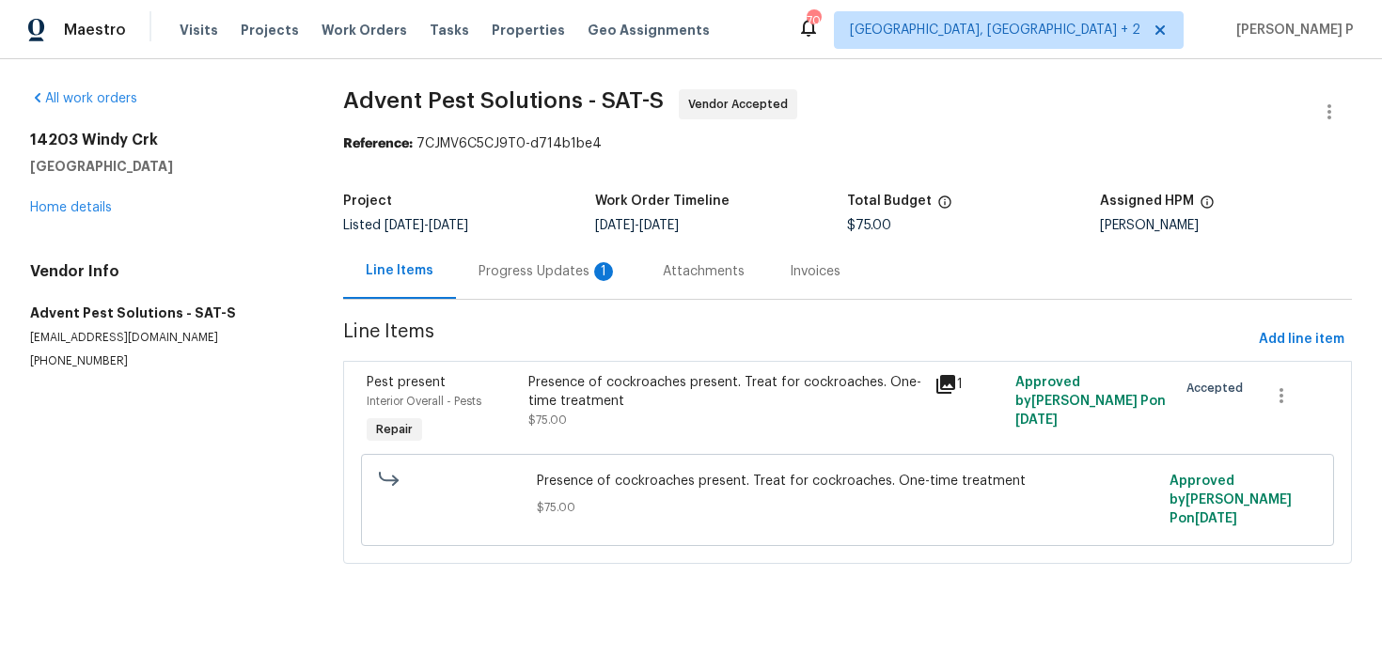
click at [536, 272] on div "Progress Updates 1" at bounding box center [548, 271] width 139 height 19
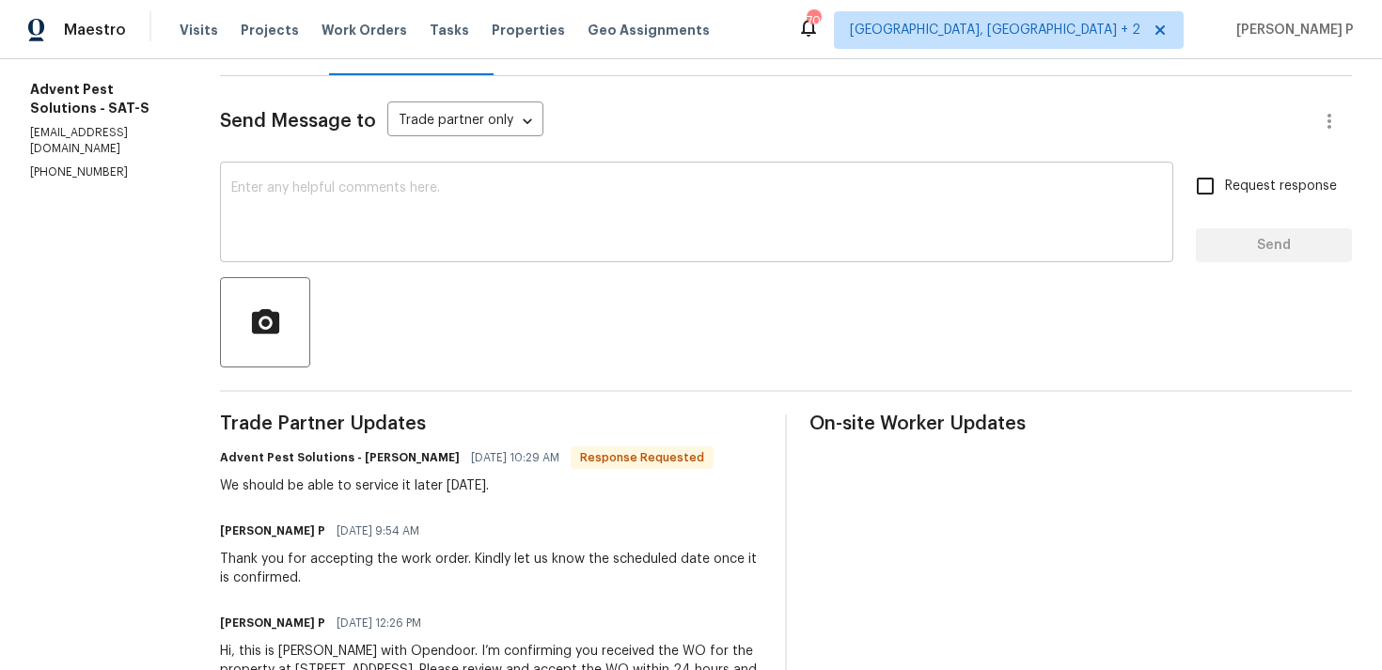
scroll to position [225, 0]
click at [471, 209] on textarea at bounding box center [696, 214] width 931 height 66
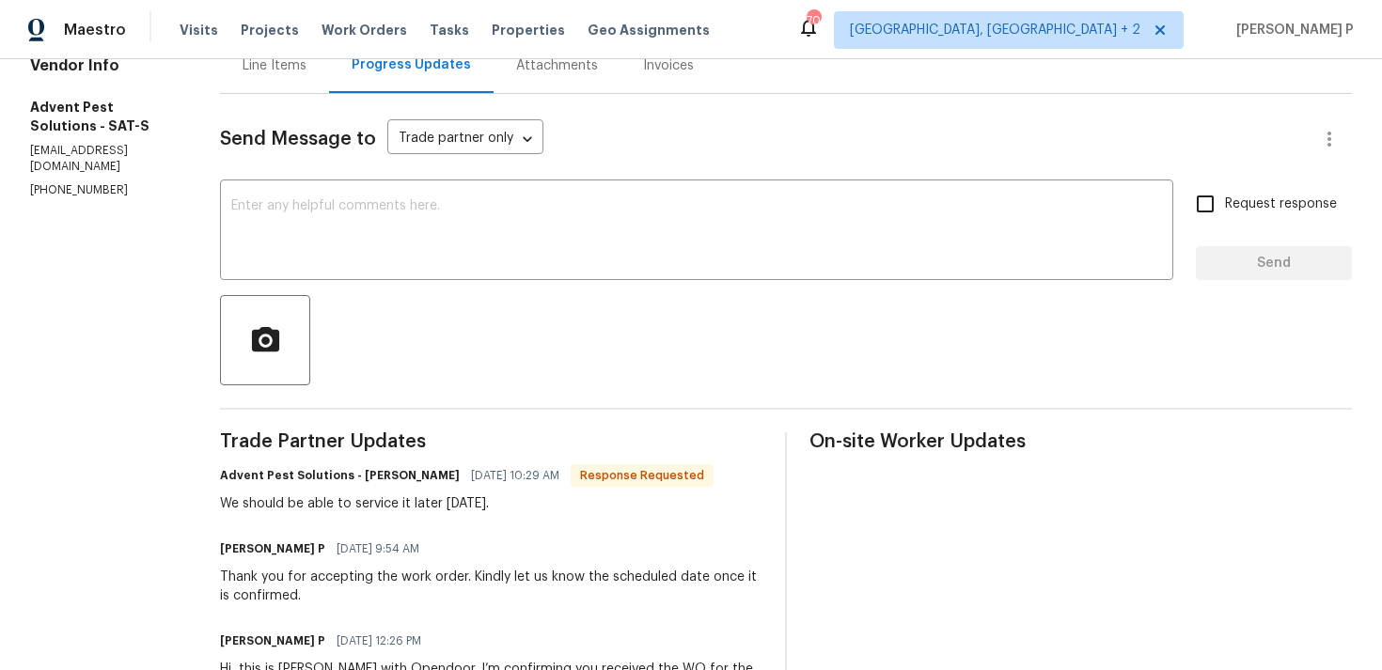
scroll to position [201, 0]
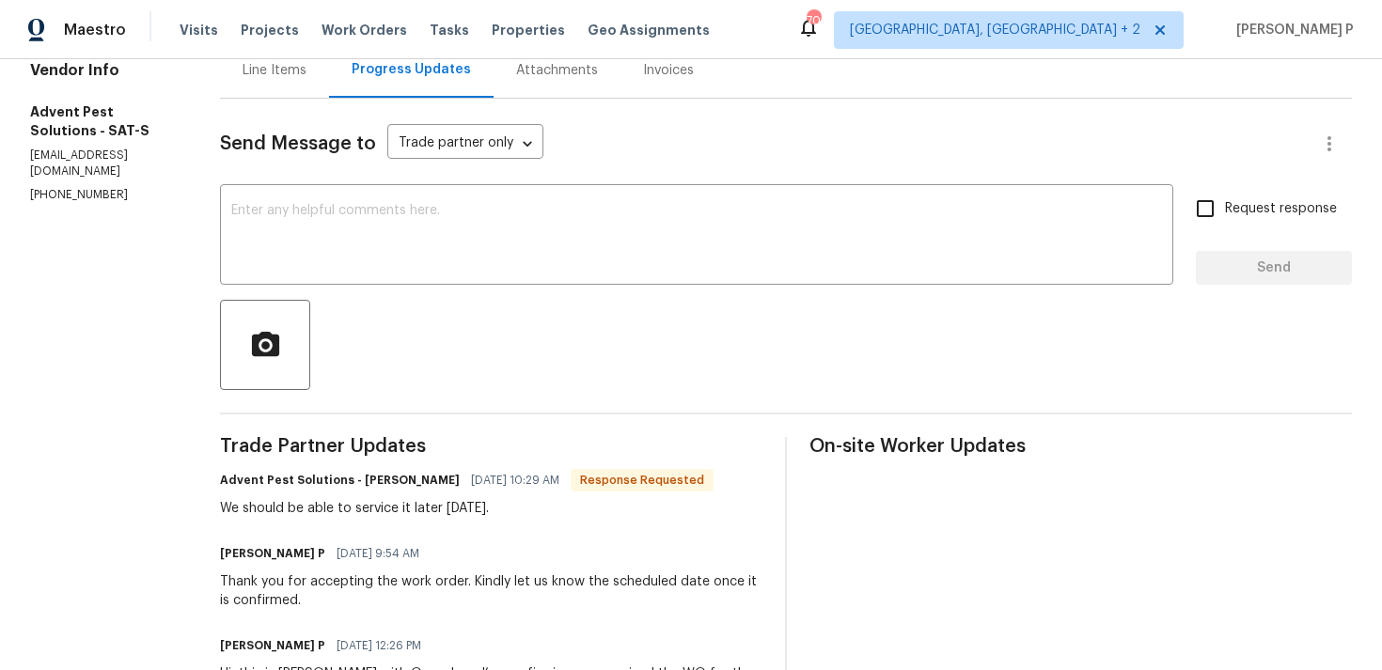
click at [391, 290] on div "Send Message to Trade partner only Trade partner only ​ x ​ Request response Se…" at bounding box center [786, 431] width 1132 height 664
click at [402, 233] on textarea at bounding box center [696, 237] width 931 height 66
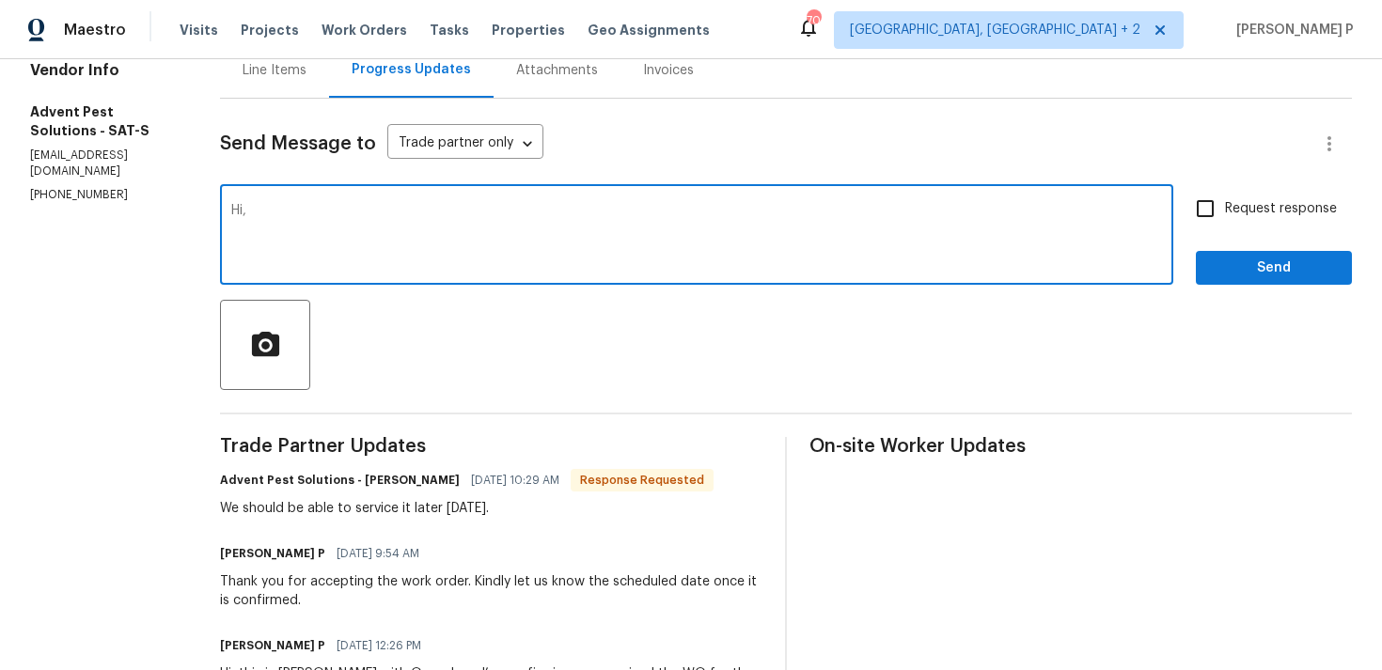
paste textarea "Could you please provide us with an update on the status of the work order?"
type textarea "Hi, Could you please provide us with an update on the status of the work order?"
click at [1177, 214] on div "Hi, Could you please provide us with an update on the status of the work order?…" at bounding box center [786, 237] width 1132 height 96
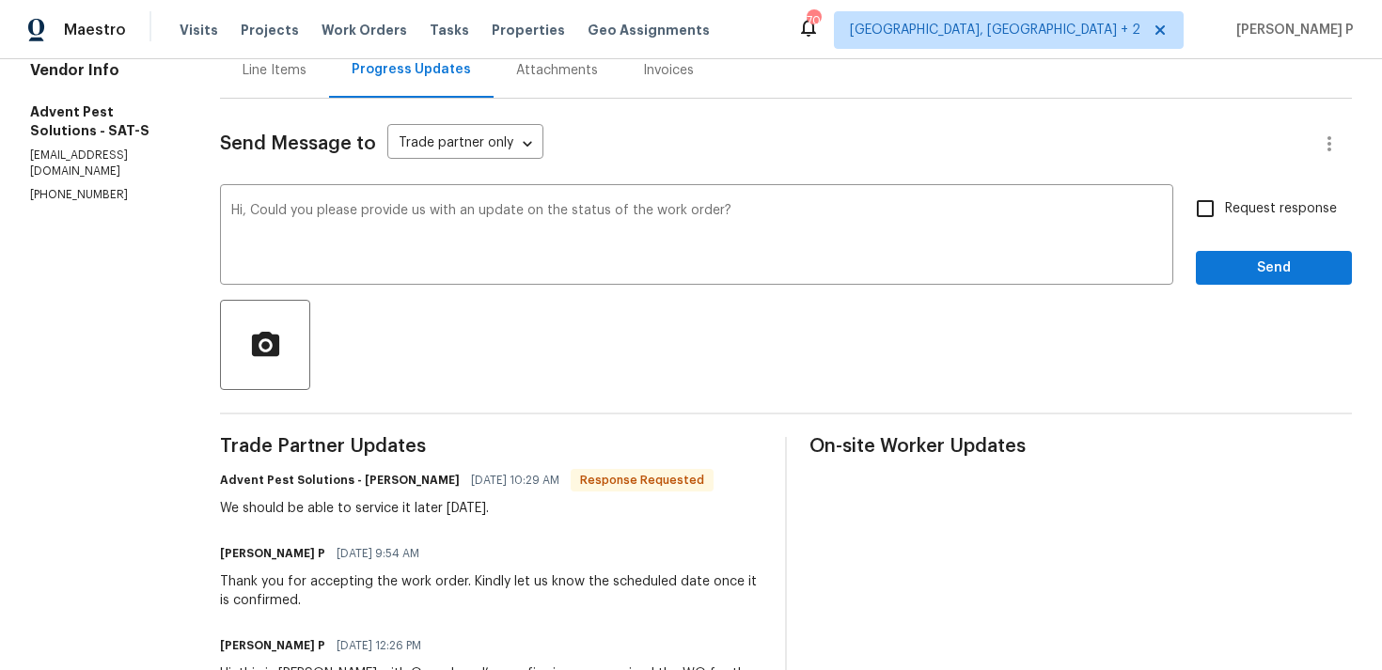
click at [1232, 207] on span "Request response" at bounding box center [1281, 209] width 112 height 20
click at [1225, 207] on input "Request response" at bounding box center [1204, 208] width 39 height 39
checkbox input "true"
click at [1225, 274] on span "Send" at bounding box center [1274, 269] width 126 height 24
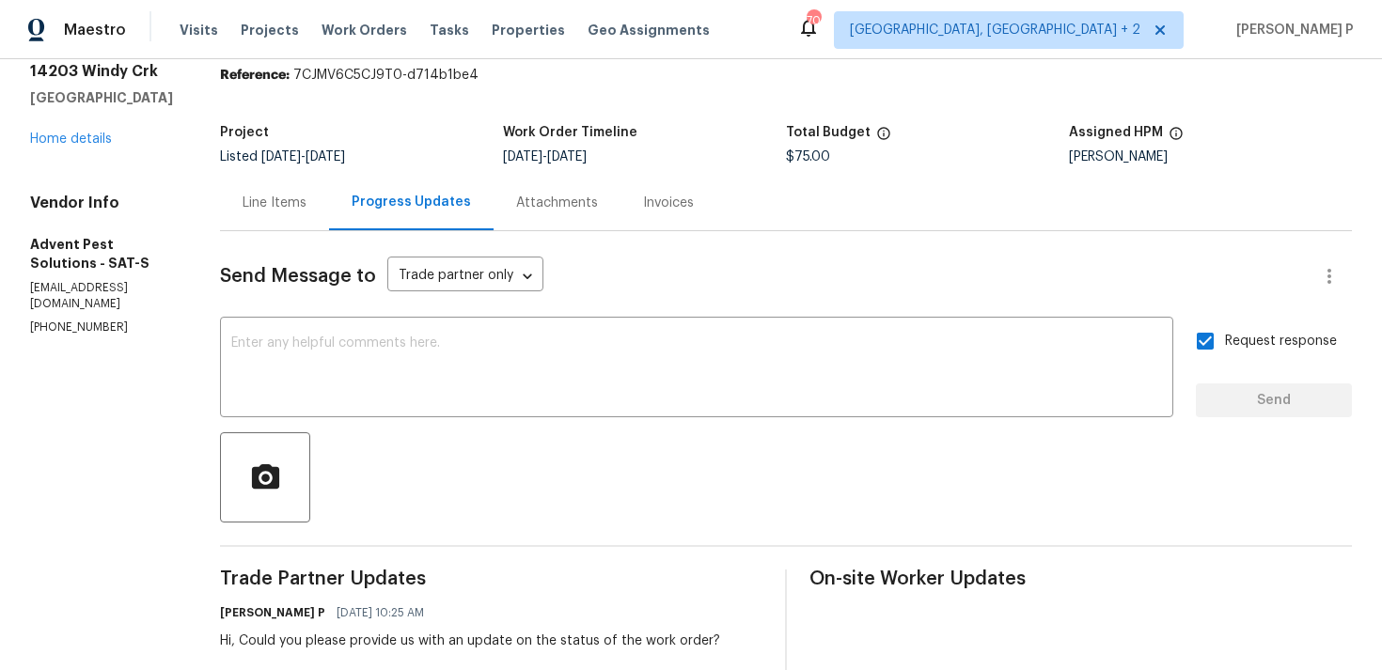
scroll to position [0, 0]
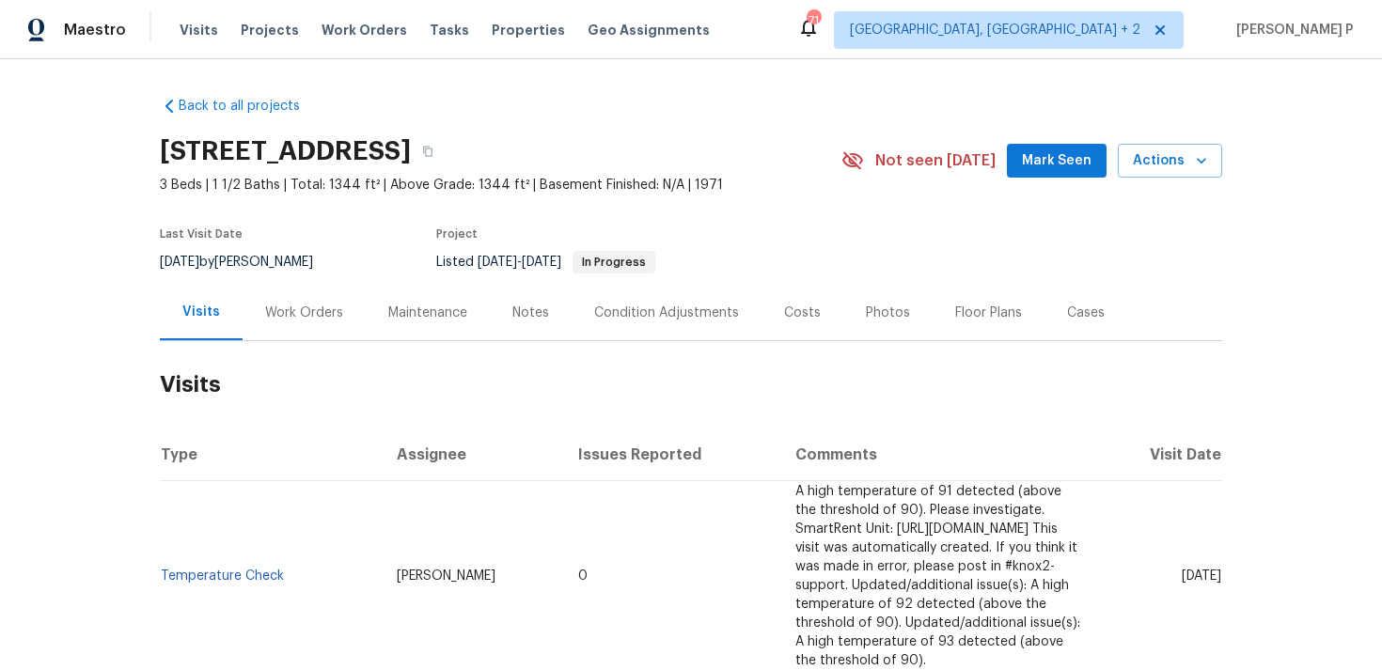
click at [322, 302] on div "Work Orders" at bounding box center [304, 312] width 123 height 55
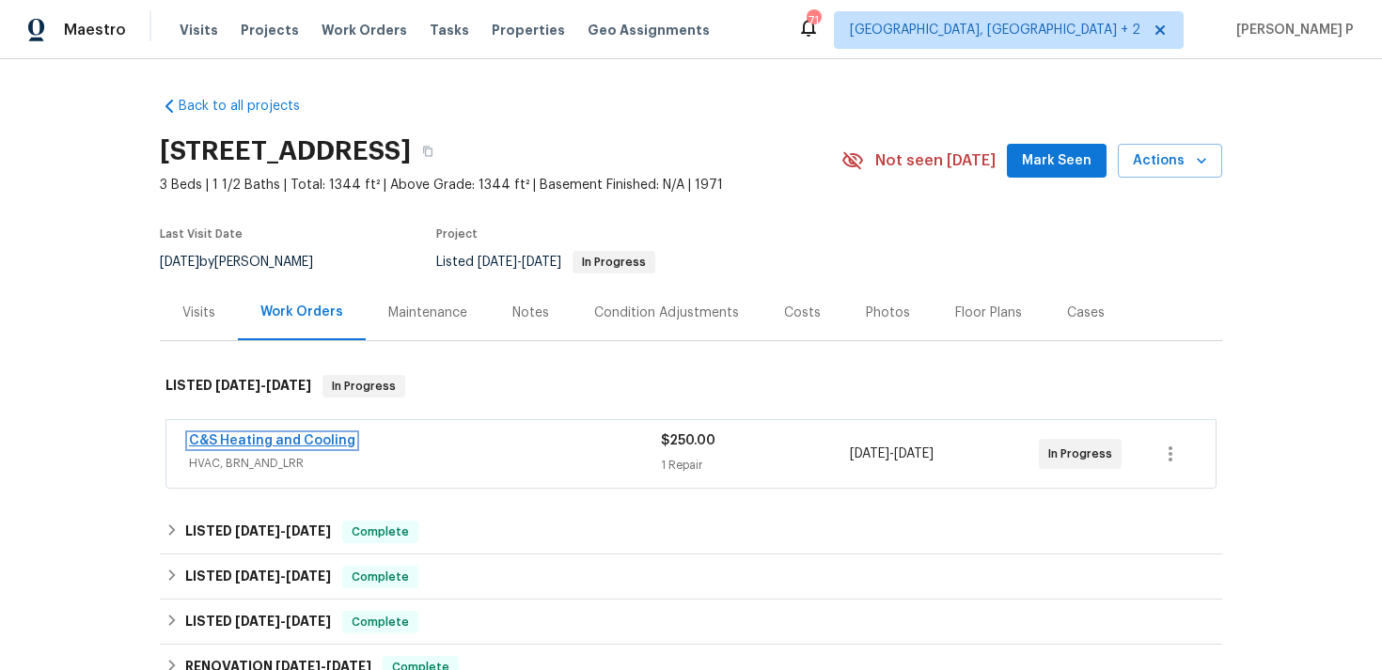
click at [279, 446] on link "C&S Heating and Cooling" at bounding box center [272, 440] width 166 height 13
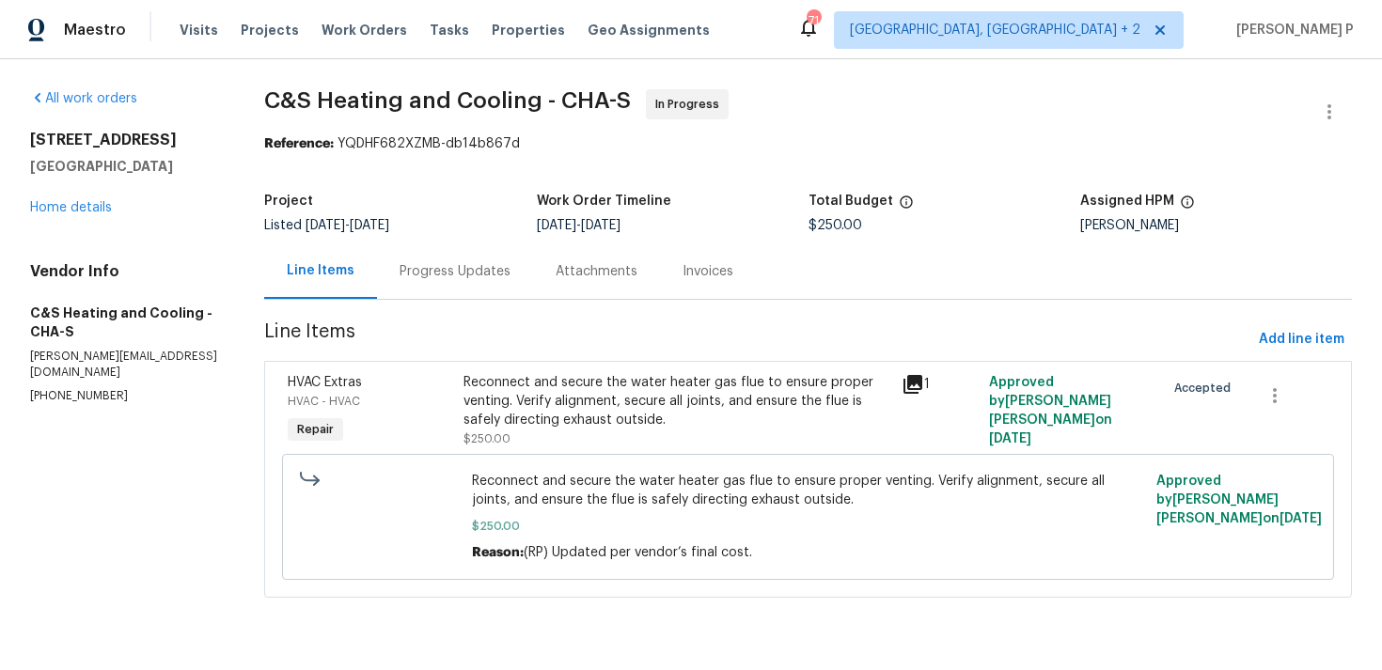
click at [511, 259] on div "Progress Updates" at bounding box center [455, 270] width 156 height 55
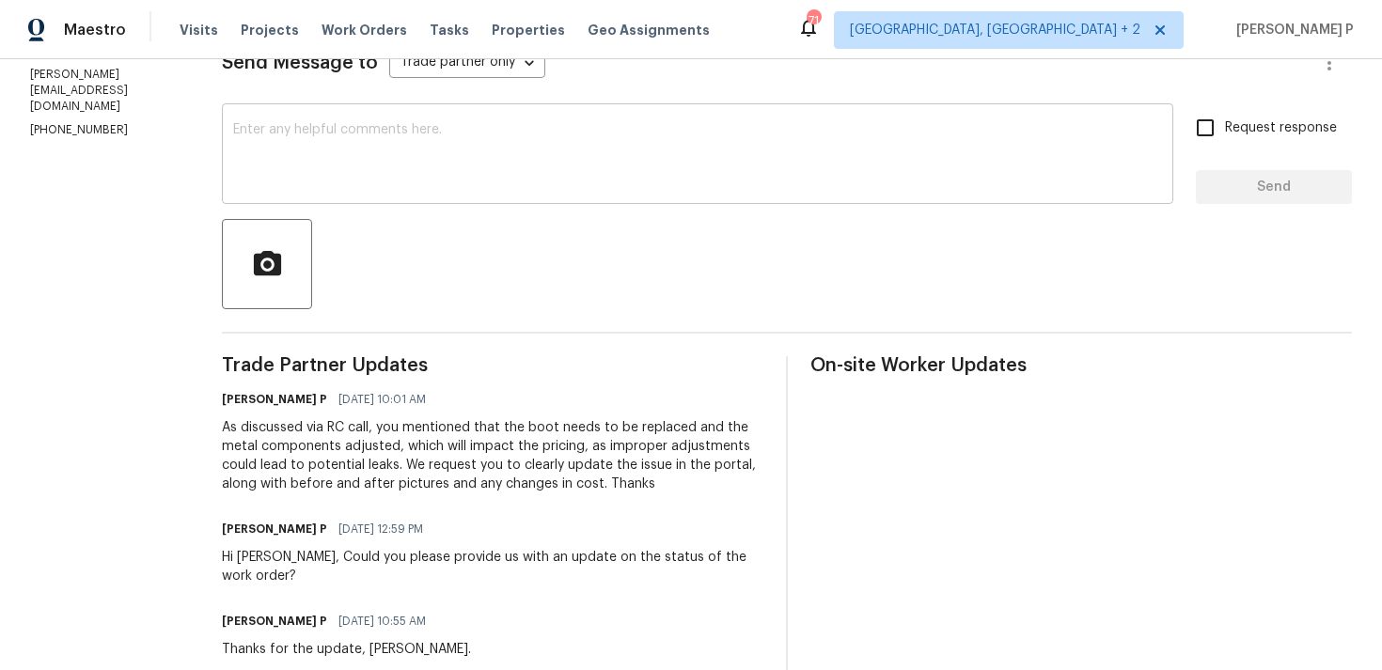
scroll to position [287, 0]
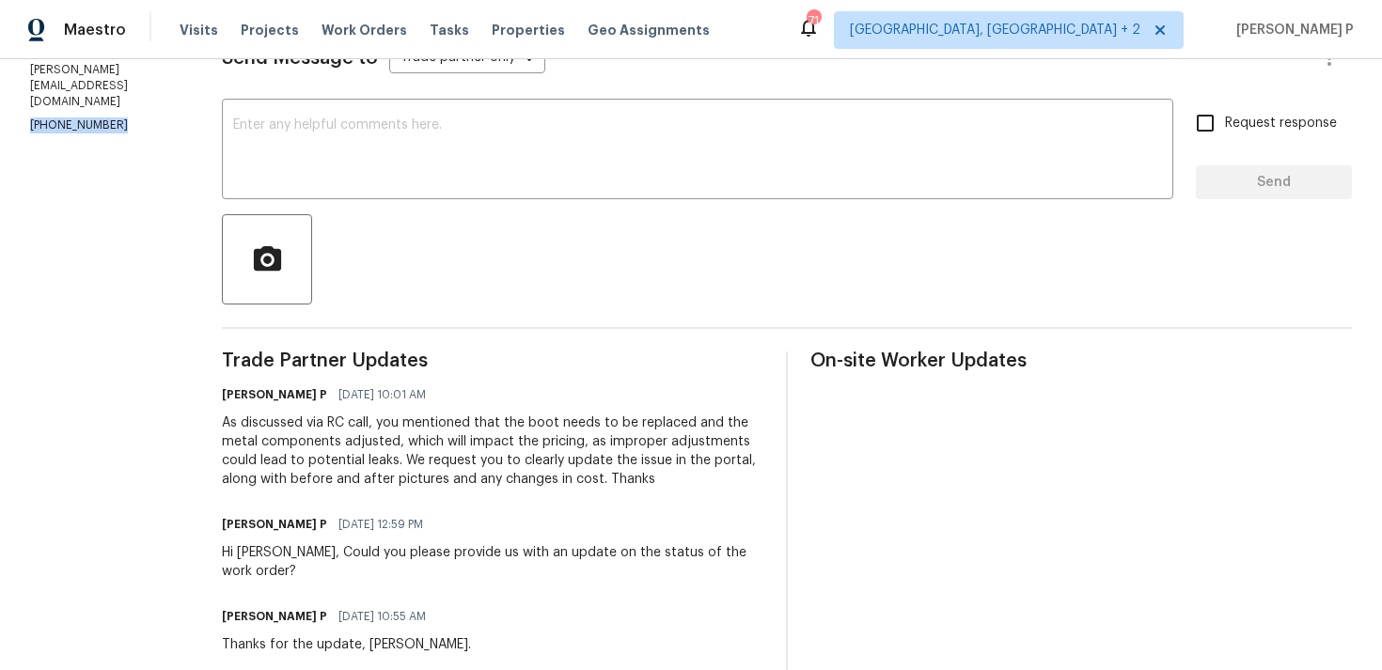
drag, startPoint x: 117, startPoint y: 71, endPoint x: 12, endPoint y: 73, distance: 104.4
click at [12, 73] on div "All work orders 523 Pinewood Cir Fort Oglethorpe, GA 30742 Home details Vendor …" at bounding box center [691, 515] width 1382 height 1487
copy p "(865) 724-8002"
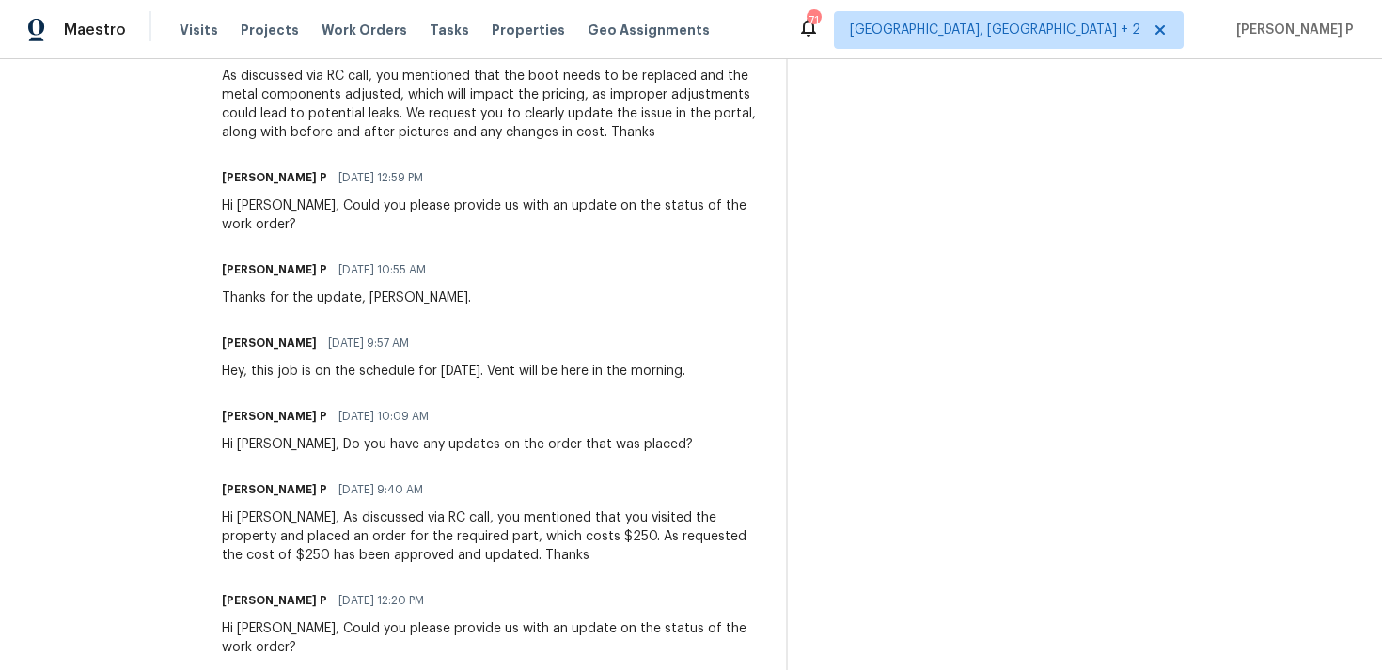
scroll to position [914, 0]
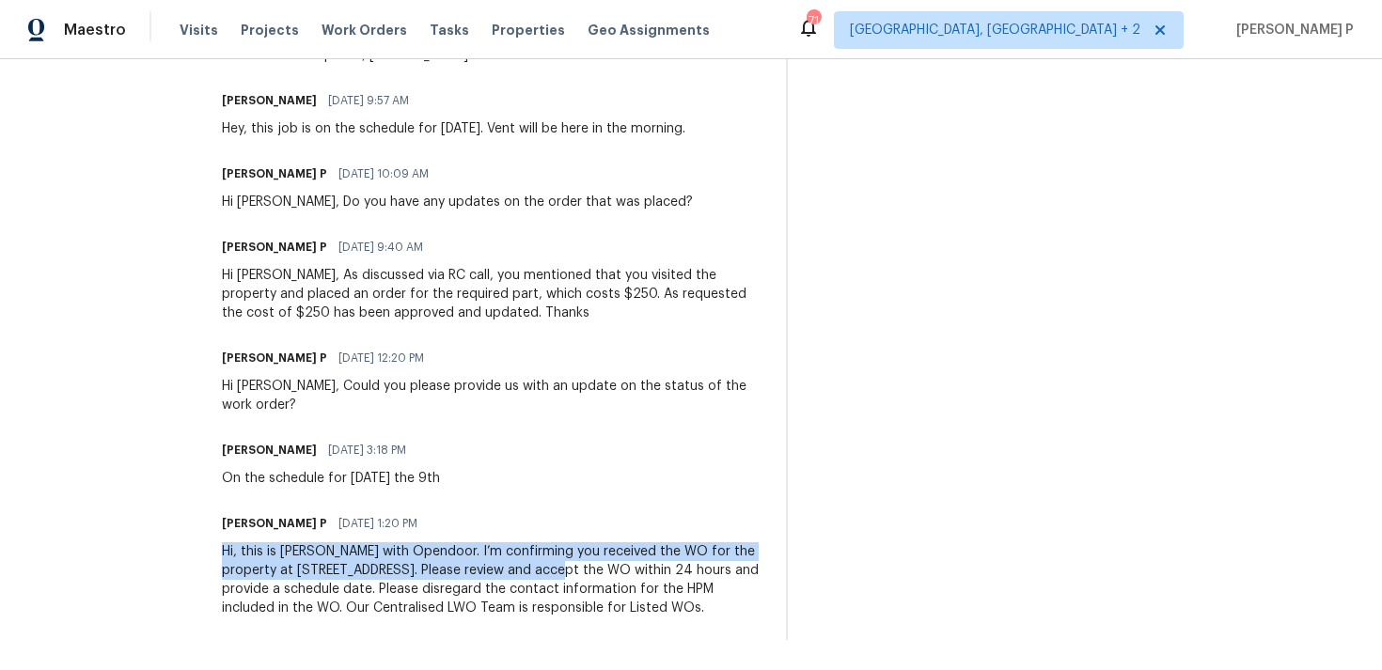
drag, startPoint x: 303, startPoint y: 531, endPoint x: 661, endPoint y: 545, distance: 358.5
click at [661, 545] on div "Hi, this is Ramyasri with Opendoor. I’m confirming you received the WO for the …" at bounding box center [493, 579] width 542 height 75
copy div "Hi, this is Ramyasri with Opendoor. I’m confirming you received the WO for the …"
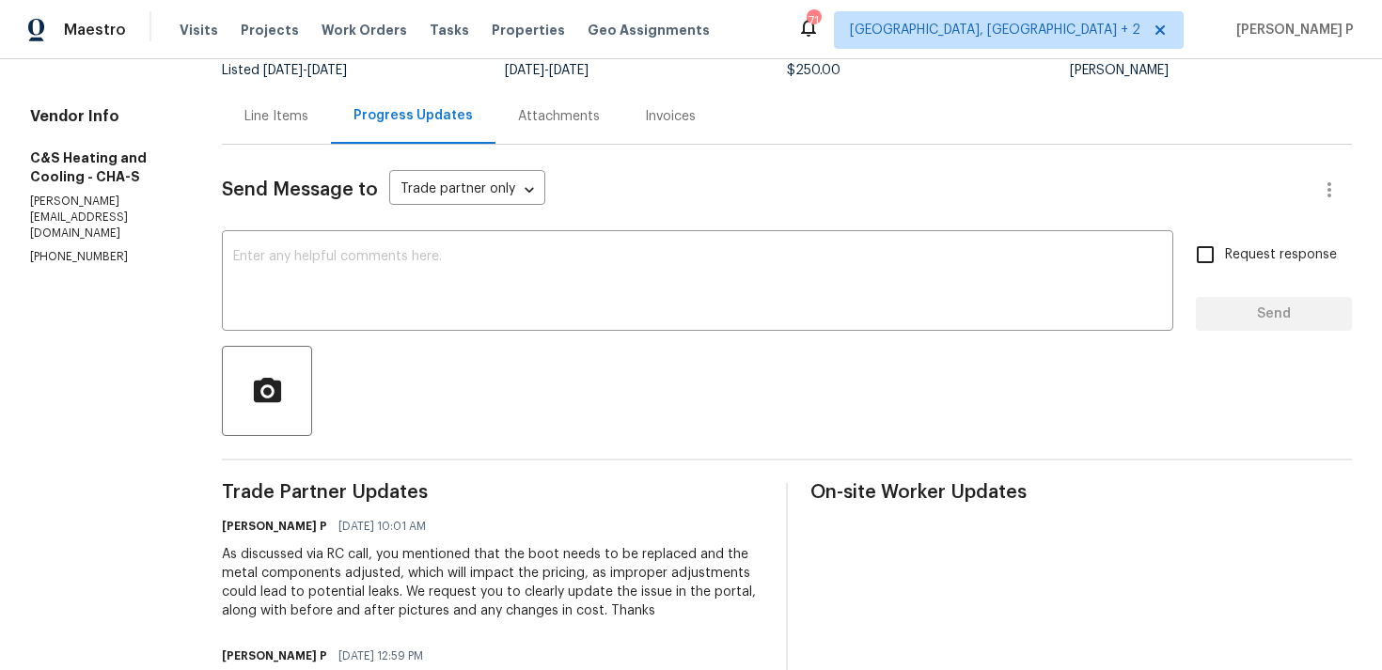
scroll to position [175, 0]
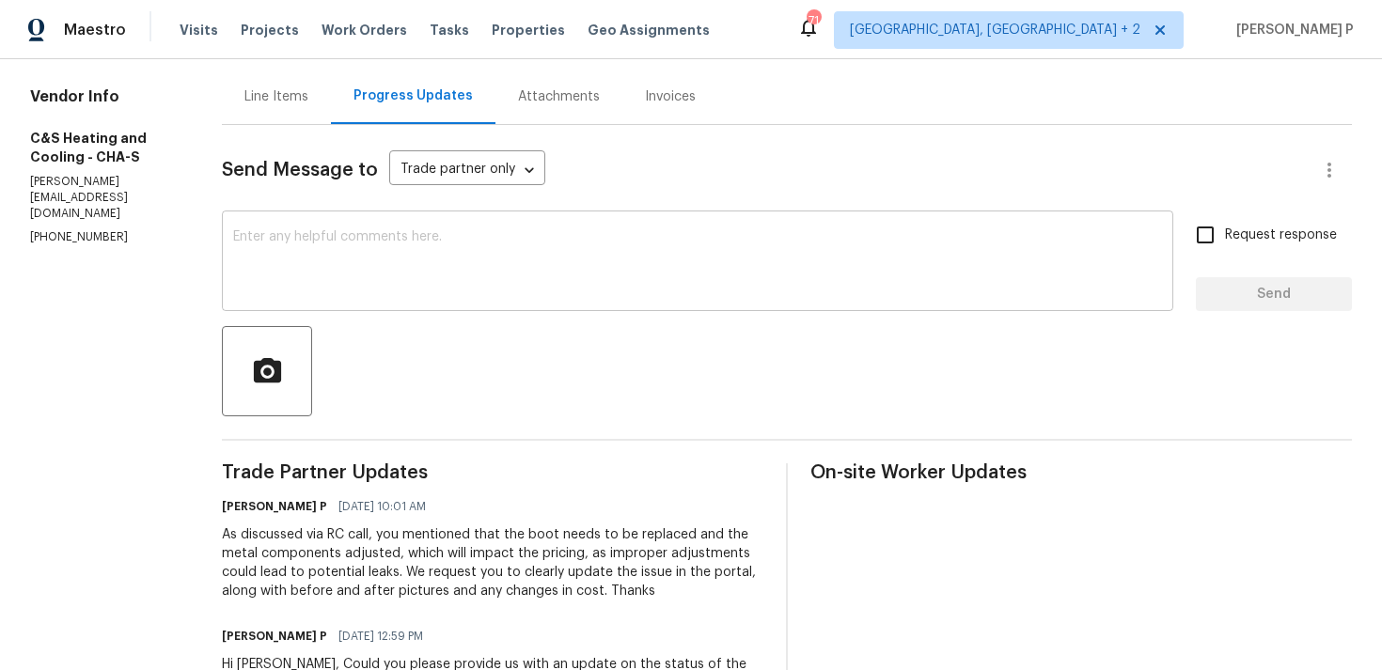
click at [534, 232] on textarea at bounding box center [697, 263] width 929 height 66
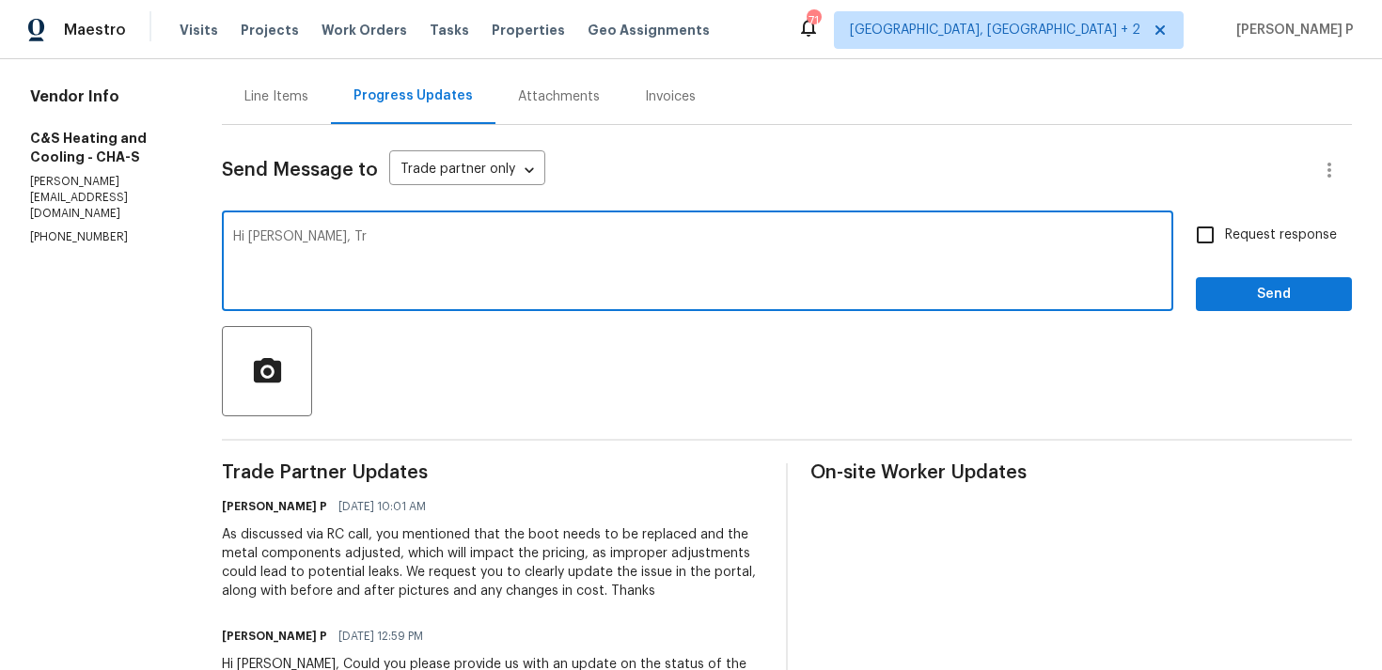
drag, startPoint x: 435, startPoint y: 238, endPoint x: 406, endPoint y: 233, distance: 29.5
click at [406, 233] on textarea "Hi Christopher, Tr" at bounding box center [697, 263] width 929 height 66
paste textarea "We tried reaching out to you via RC text"
click at [965, 234] on textarea "Hi Christopher, We tried reaching out to you via RC text to get the revised cos…" at bounding box center [697, 263] width 929 height 66
click at [1005, 233] on textarea "Hi Christopher, We tried reaching out to you via RC text to get the revised cos…" at bounding box center [697, 263] width 929 height 66
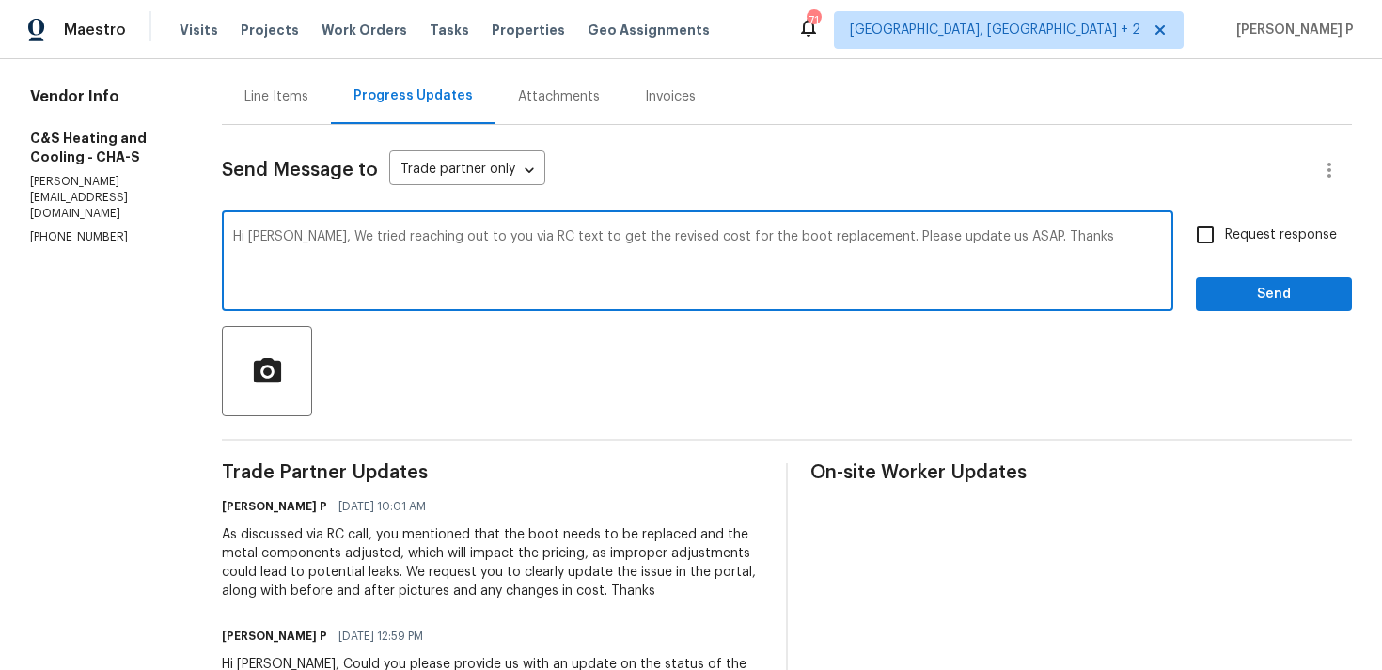
drag, startPoint x: 410, startPoint y: 236, endPoint x: 956, endPoint y: 241, distance: 546.2
click at [956, 241] on textarea "Hi Christopher, We tried reaching out to you via RC text to get the revised cos…" at bounding box center [697, 263] width 929 height 66
paste textarea "attempted to reach you via RC text to request the revised cost for the boot rep…"
type textarea "Hi Christopher, We attempted to reach you via RC text to request the revised co…"
click at [1186, 244] on input "Request response" at bounding box center [1204, 234] width 39 height 39
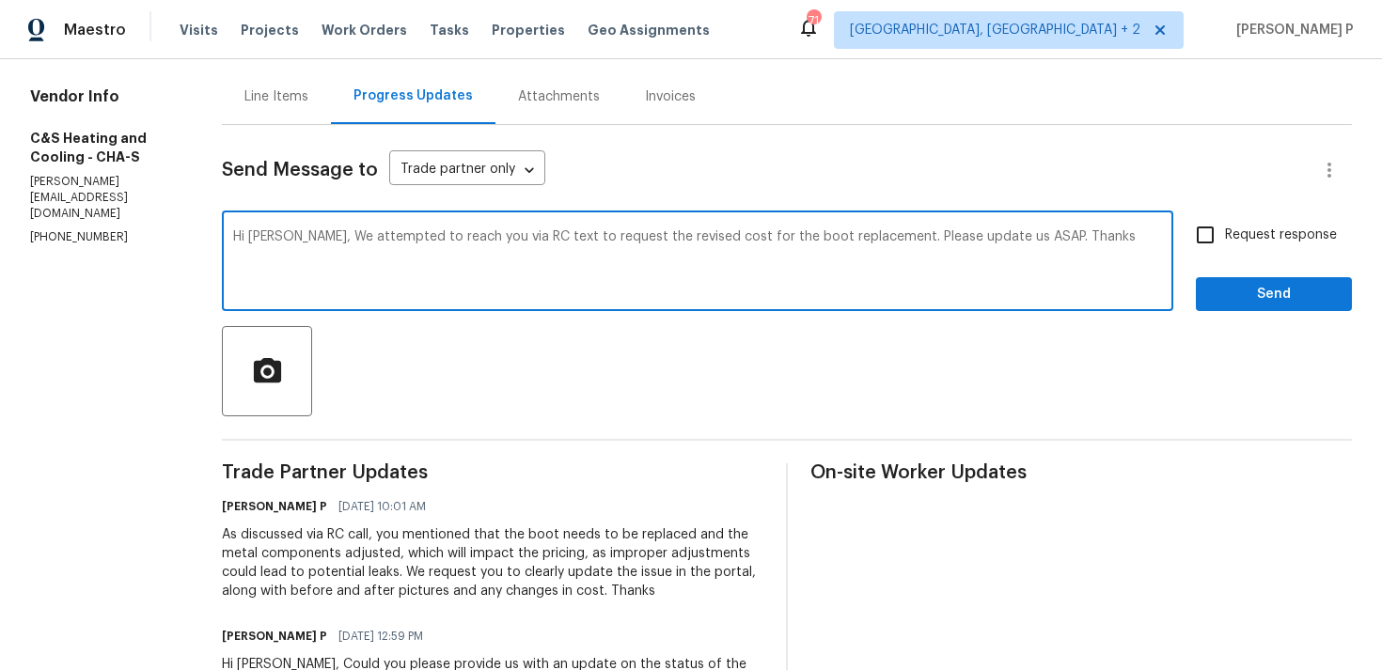
checkbox input "true"
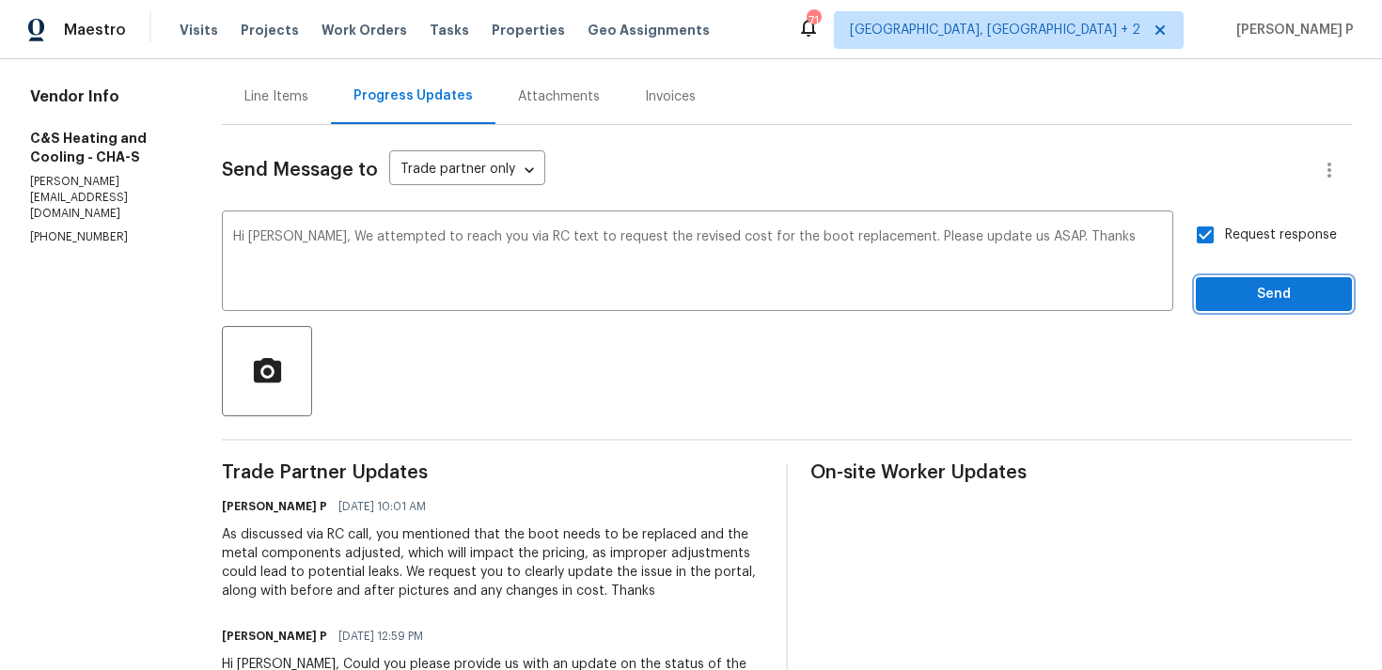
click at [1259, 295] on span "Send" at bounding box center [1274, 295] width 126 height 24
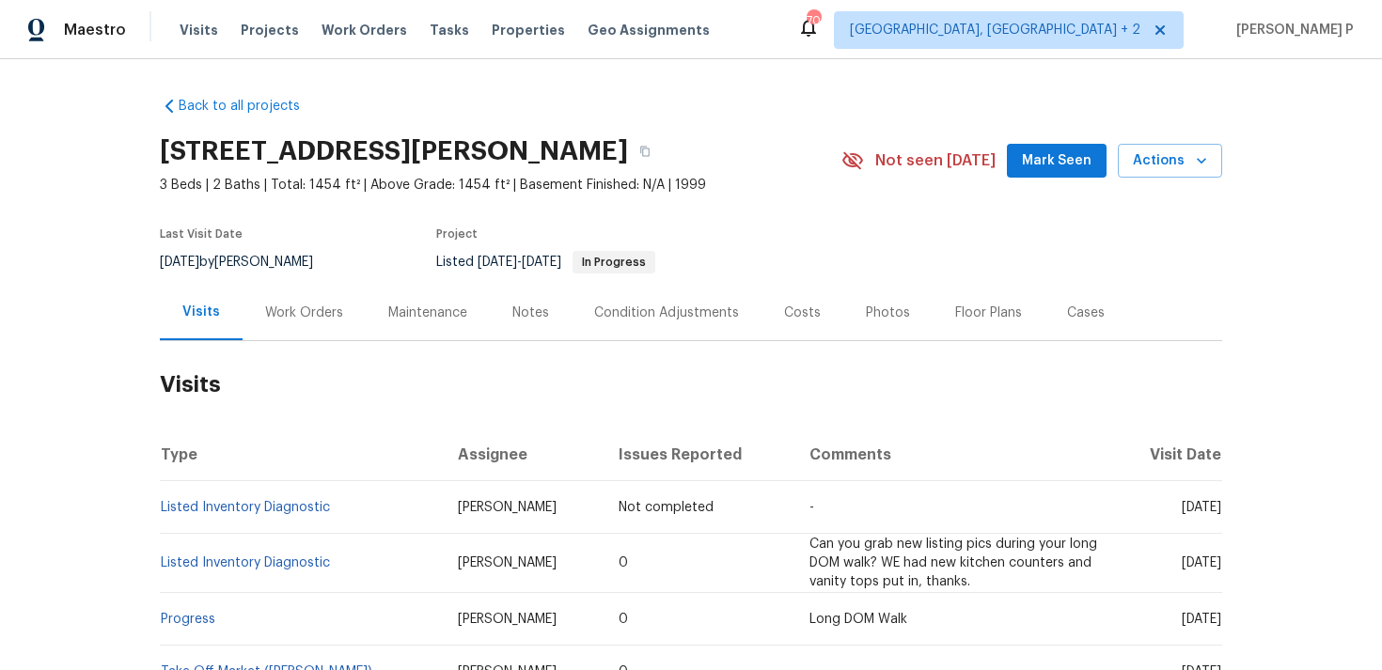
click at [275, 305] on div "Work Orders" at bounding box center [304, 313] width 78 height 19
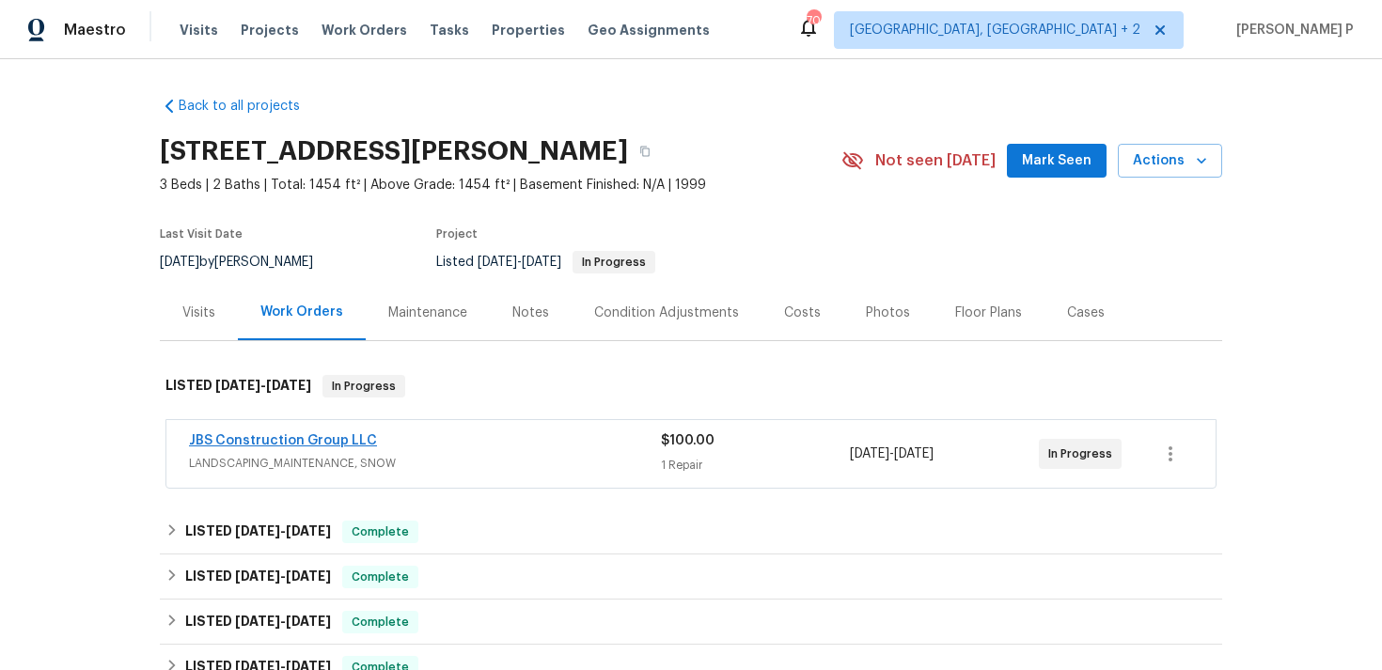
click at [265, 444] on link "JBS Construction Group LLC" at bounding box center [283, 440] width 188 height 13
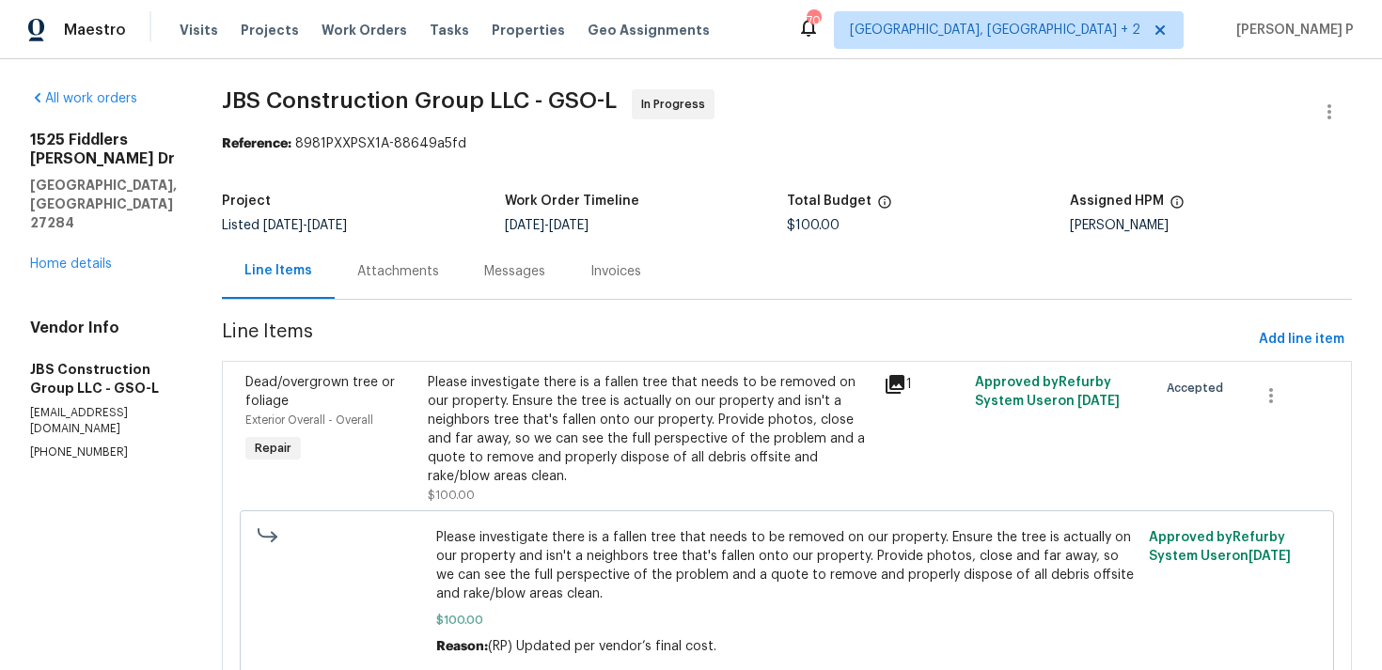
click at [439, 277] on div "Attachments" at bounding box center [398, 271] width 82 height 19
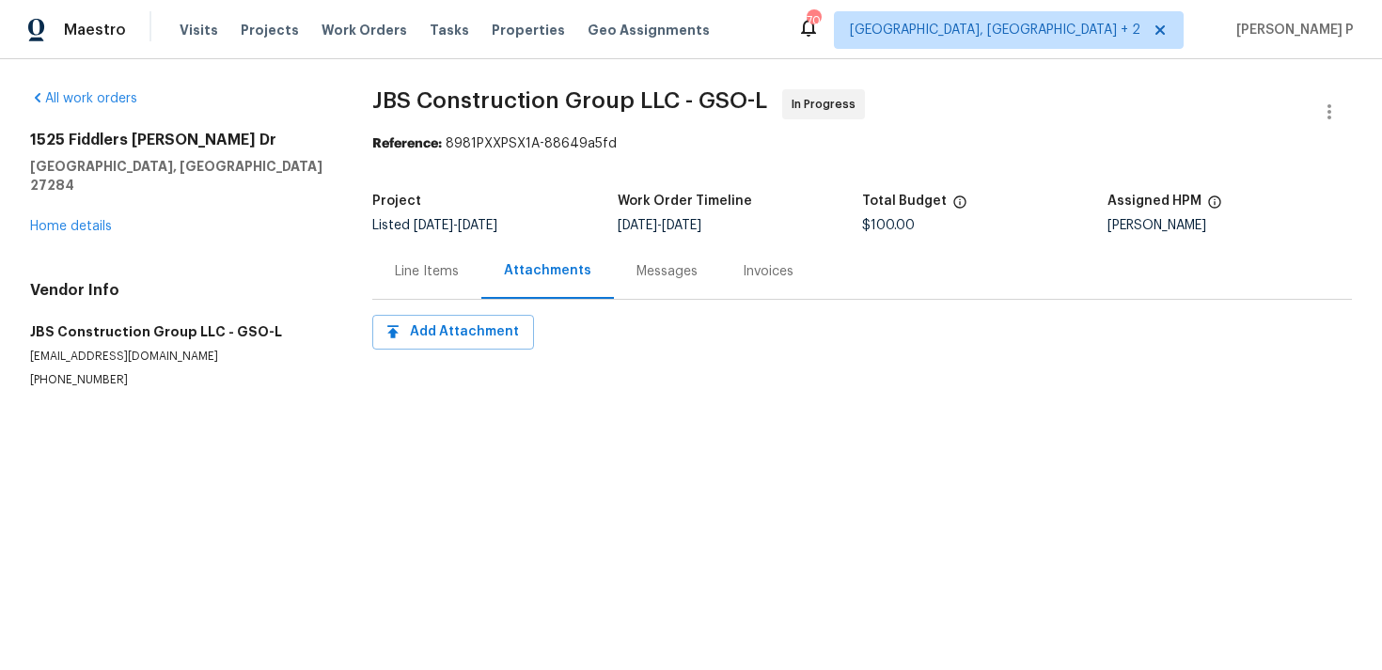
click at [678, 254] on div "Messages" at bounding box center [667, 270] width 106 height 55
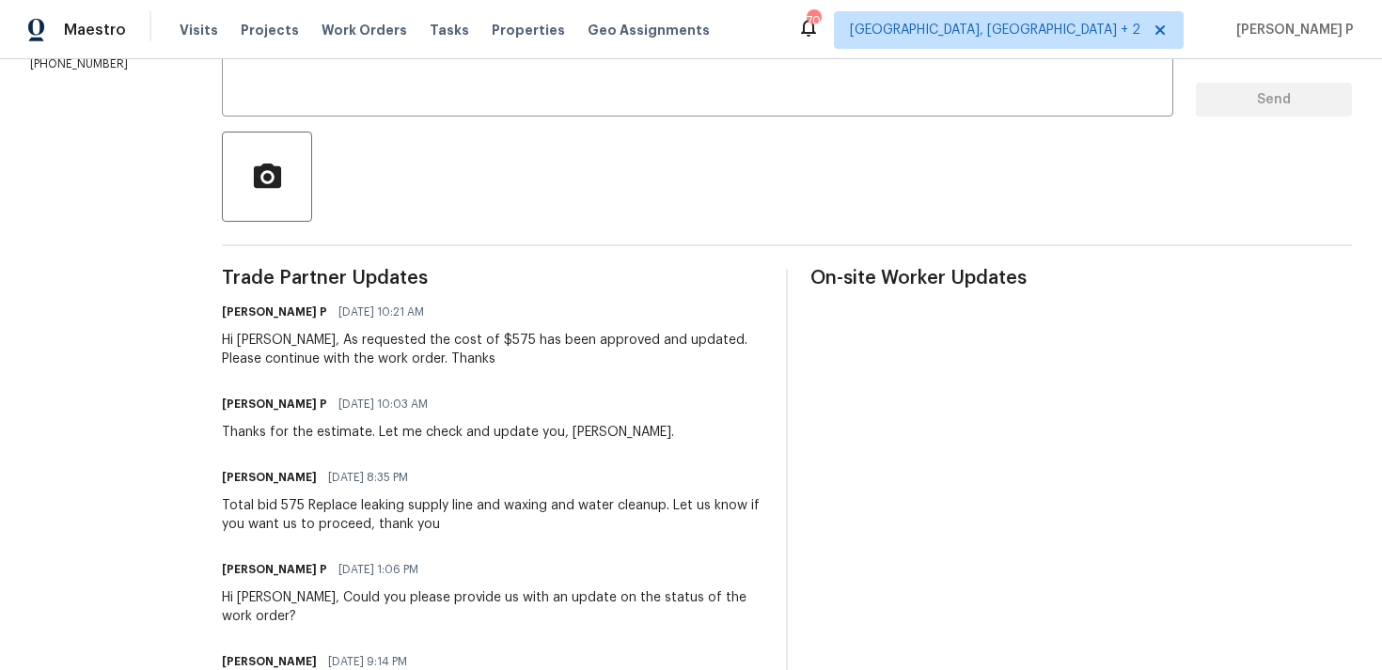
scroll to position [371, 0]
click at [244, 404] on h6 "[PERSON_NAME] P" at bounding box center [274, 402] width 105 height 19
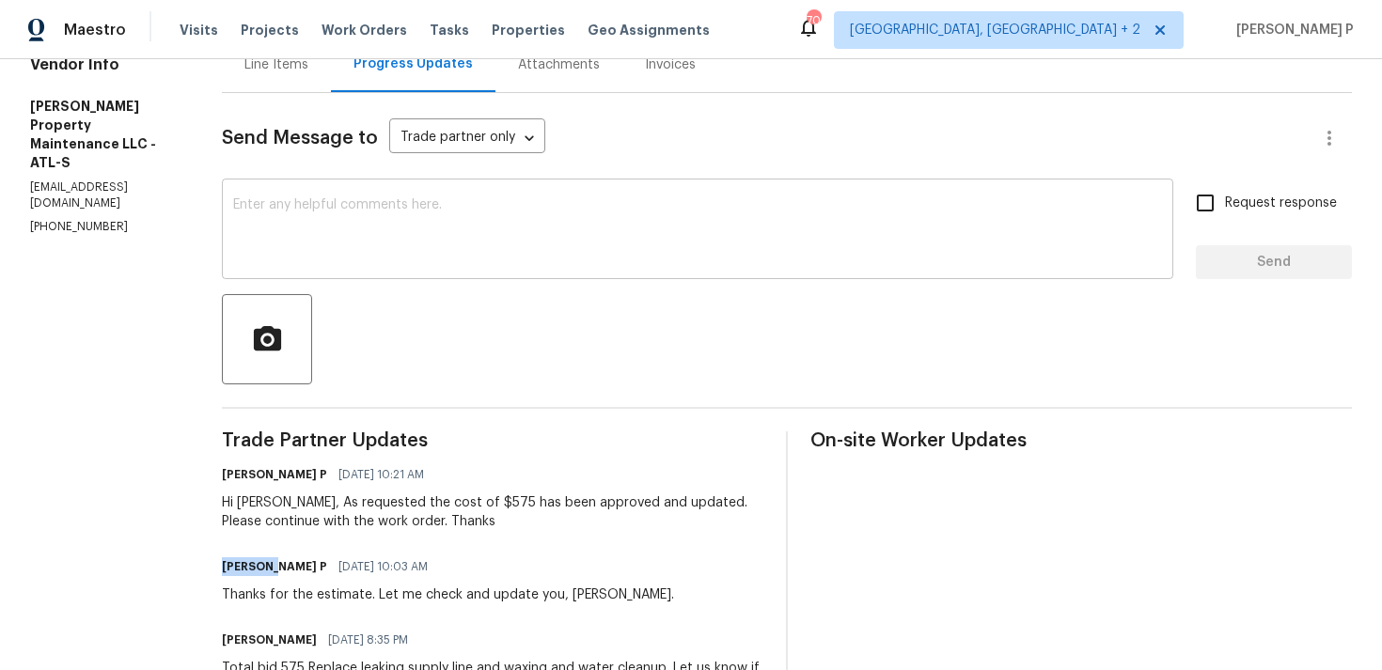
click at [301, 243] on textarea at bounding box center [697, 231] width 929 height 66
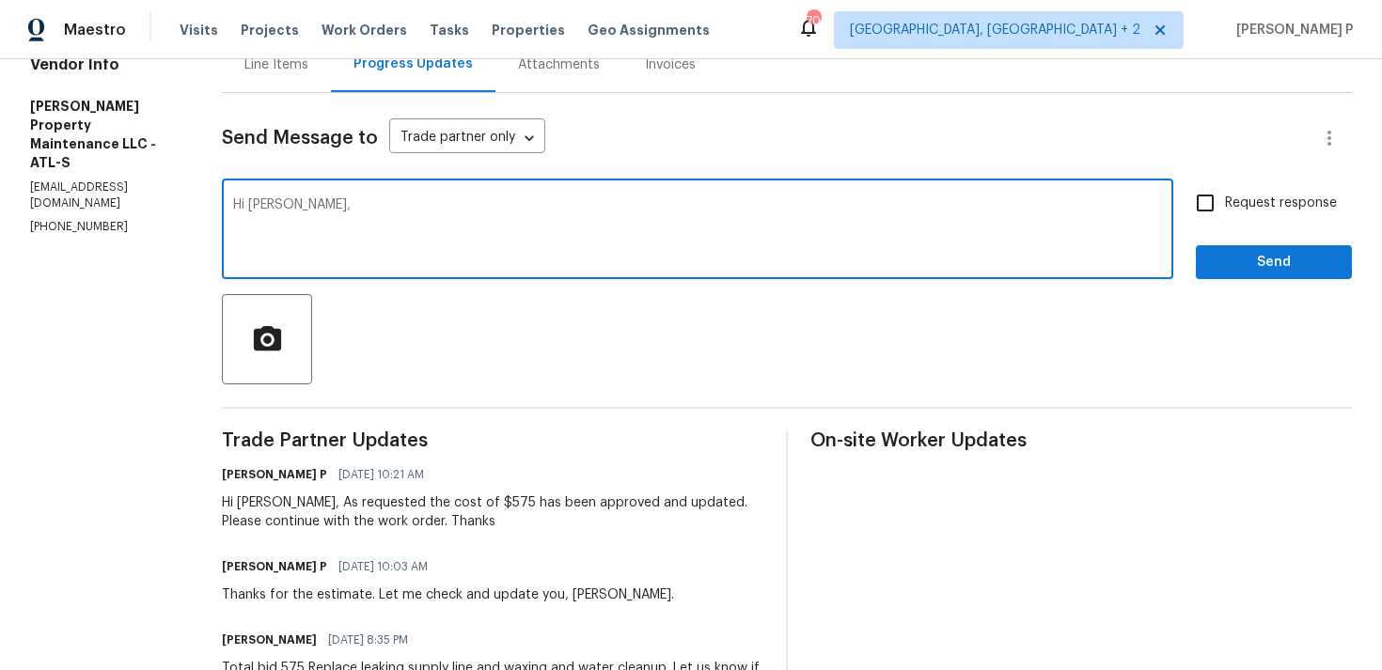
paste textarea "Could you please provide us with an update on the status of the work order?"
type textarea "Hi Daniel, Could you please provide us with an update on the status of the work…"
click at [1198, 205] on input "Request response" at bounding box center [1204, 202] width 39 height 39
checkbox input "true"
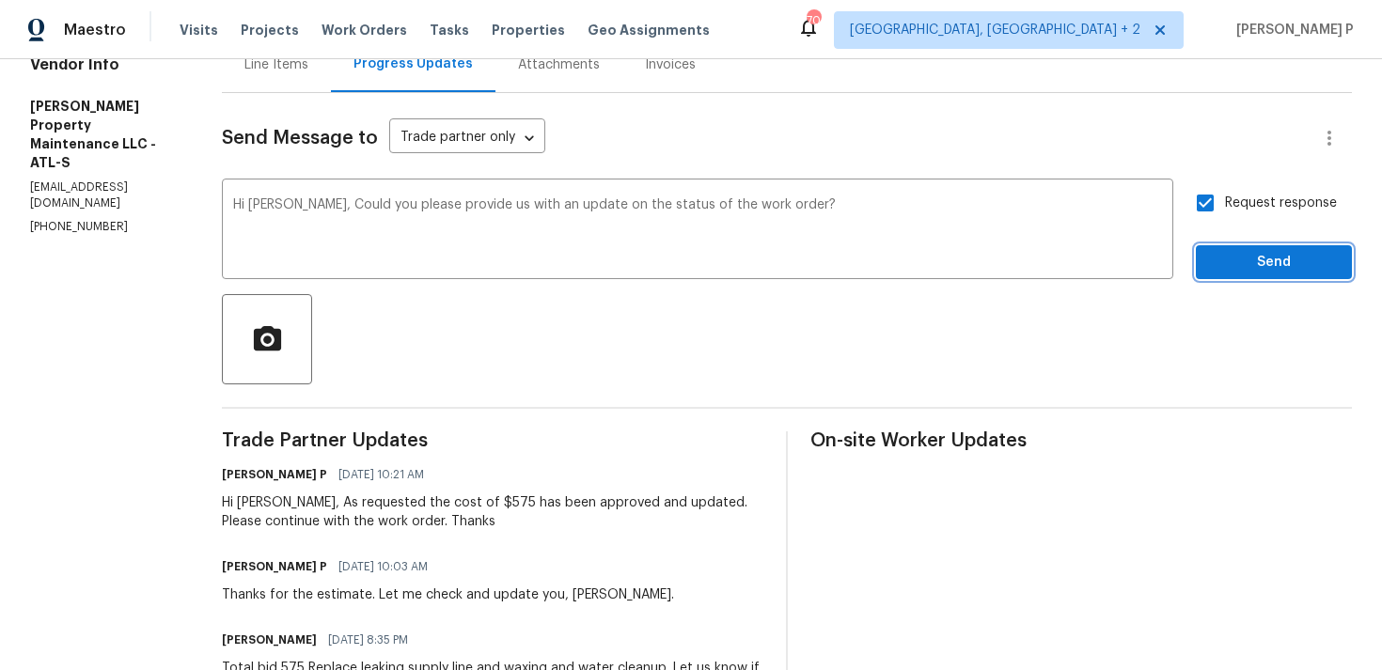
click at [1238, 275] on button "Send" at bounding box center [1274, 262] width 156 height 35
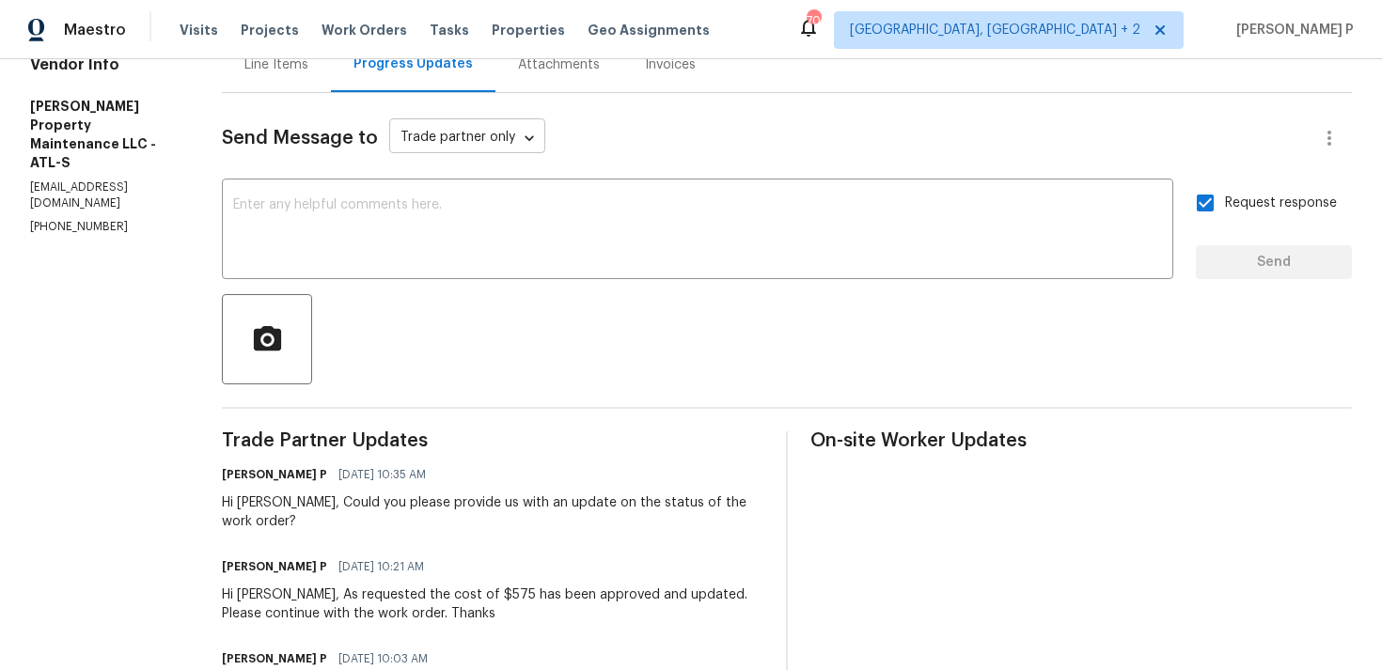
scroll to position [0, 0]
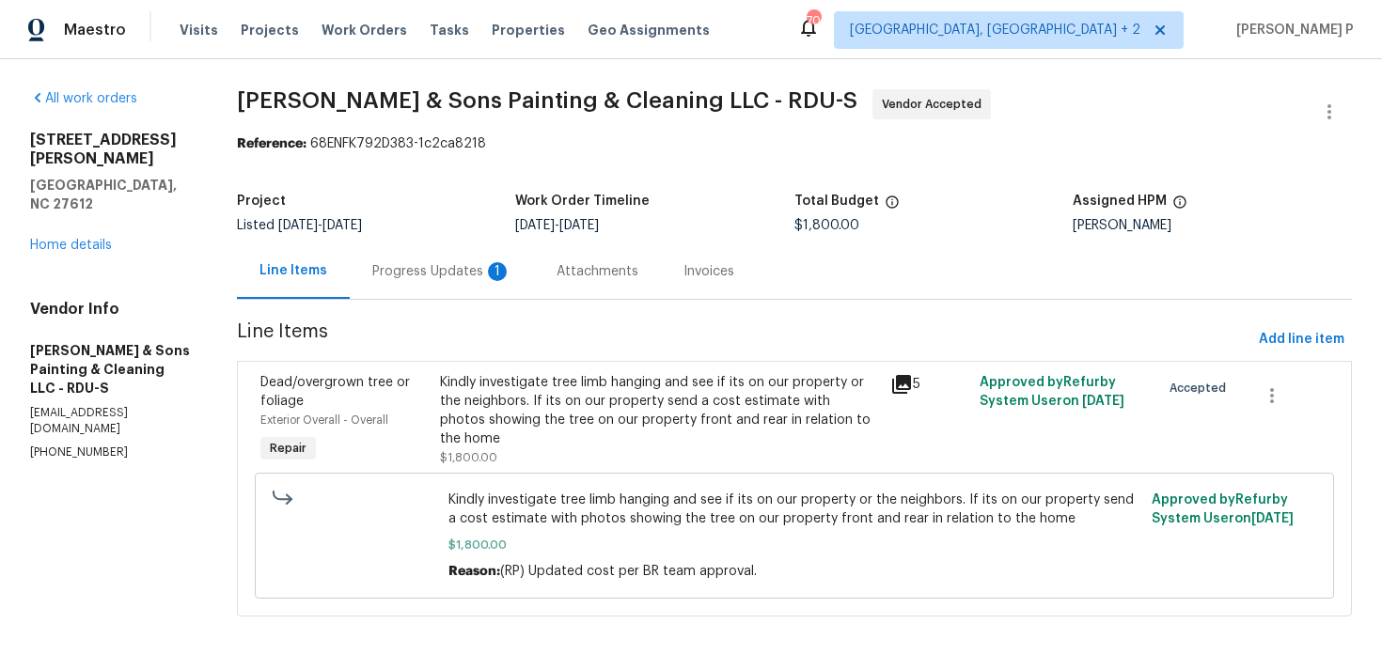
click at [452, 284] on div "Progress Updates 1" at bounding box center [442, 270] width 184 height 55
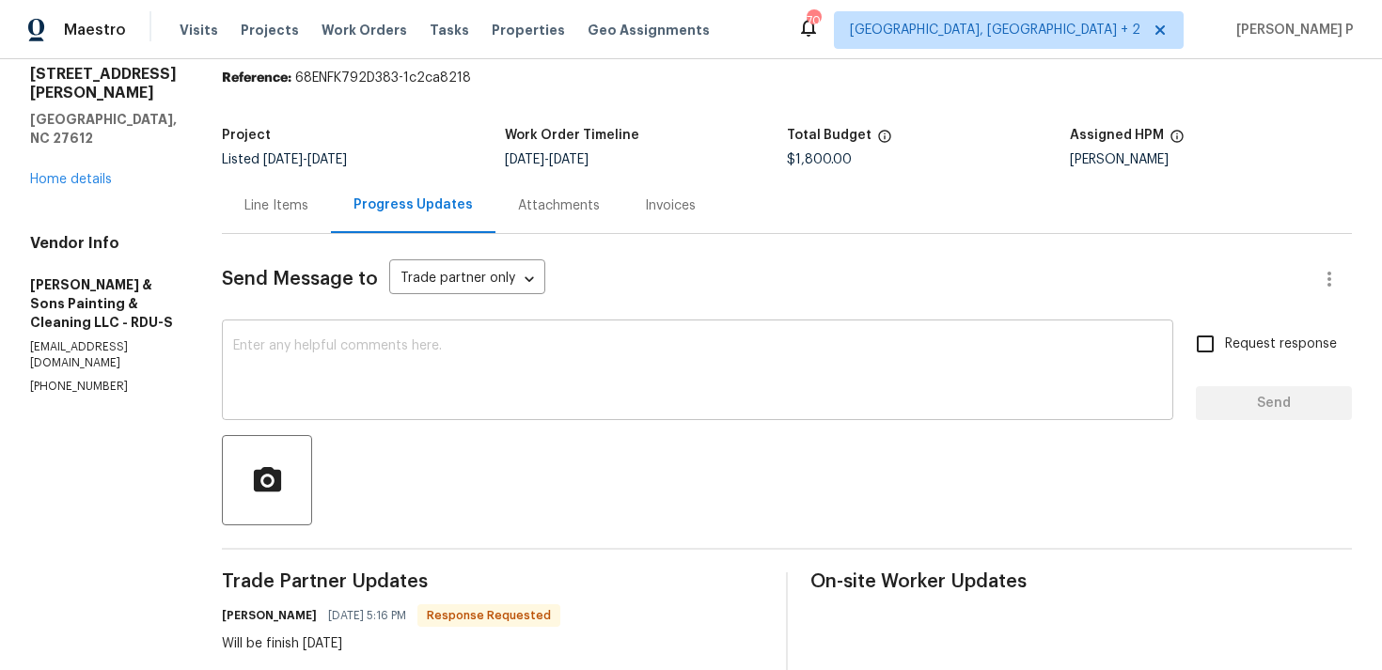
scroll to position [43, 0]
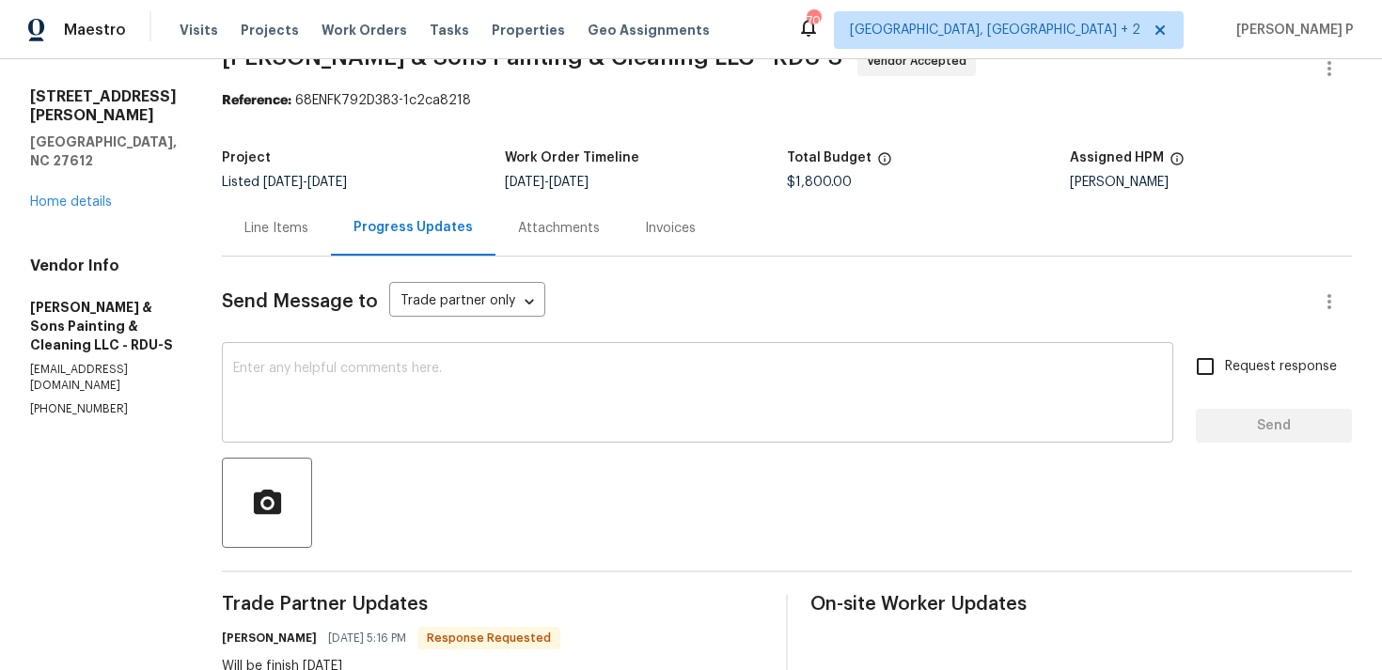
click at [371, 395] on textarea at bounding box center [697, 395] width 929 height 66
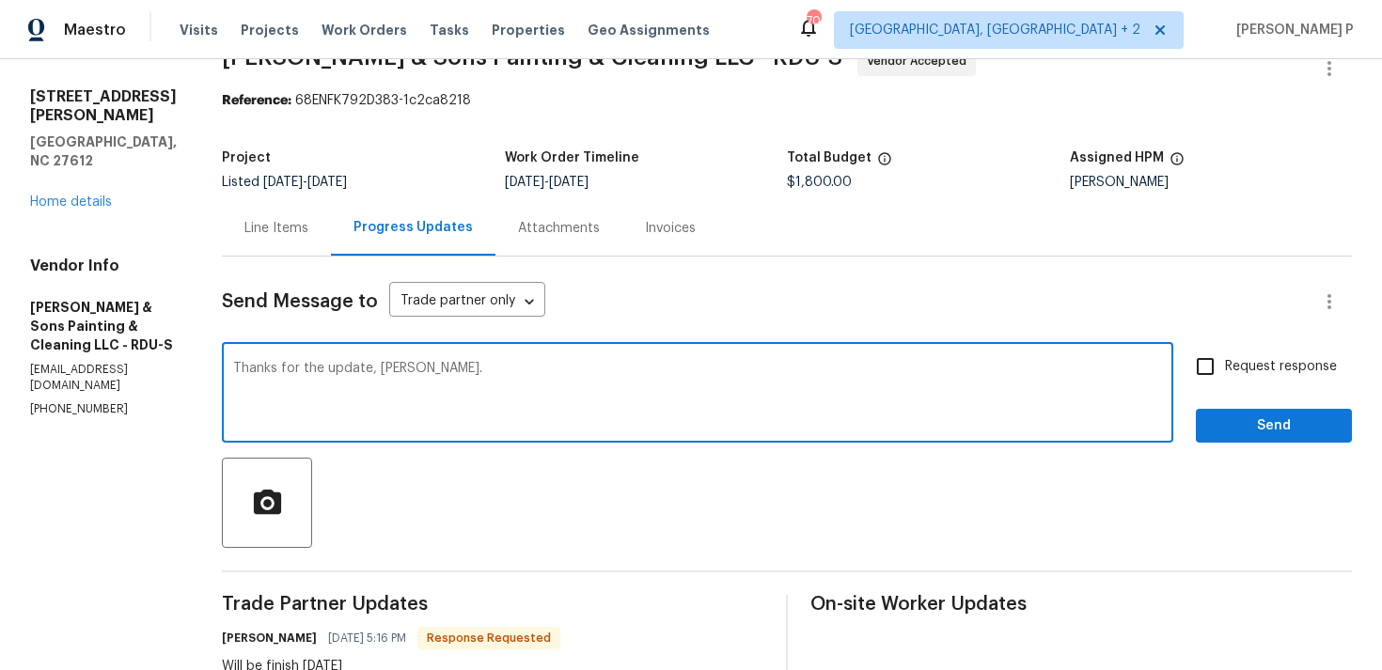
type textarea "Thanks for the update, Christopher."
click at [1265, 436] on span "Send" at bounding box center [1274, 427] width 126 height 24
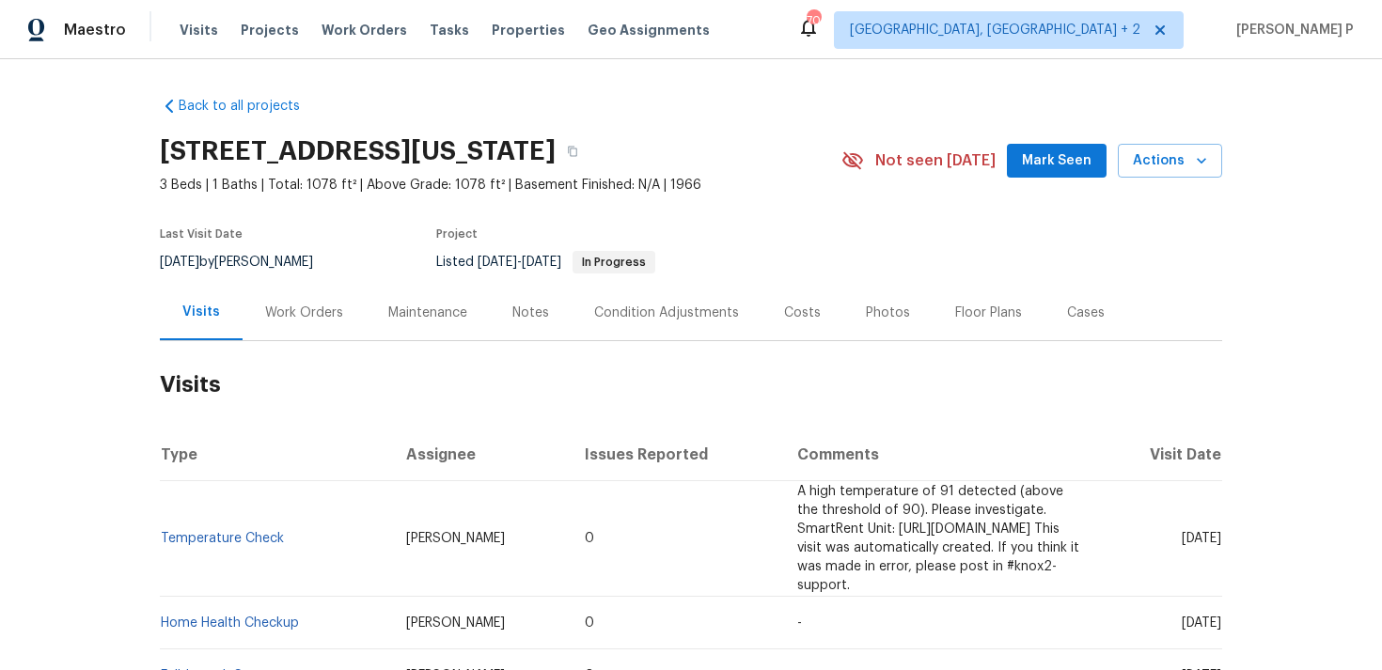
click at [303, 312] on div "Work Orders" at bounding box center [304, 313] width 78 height 19
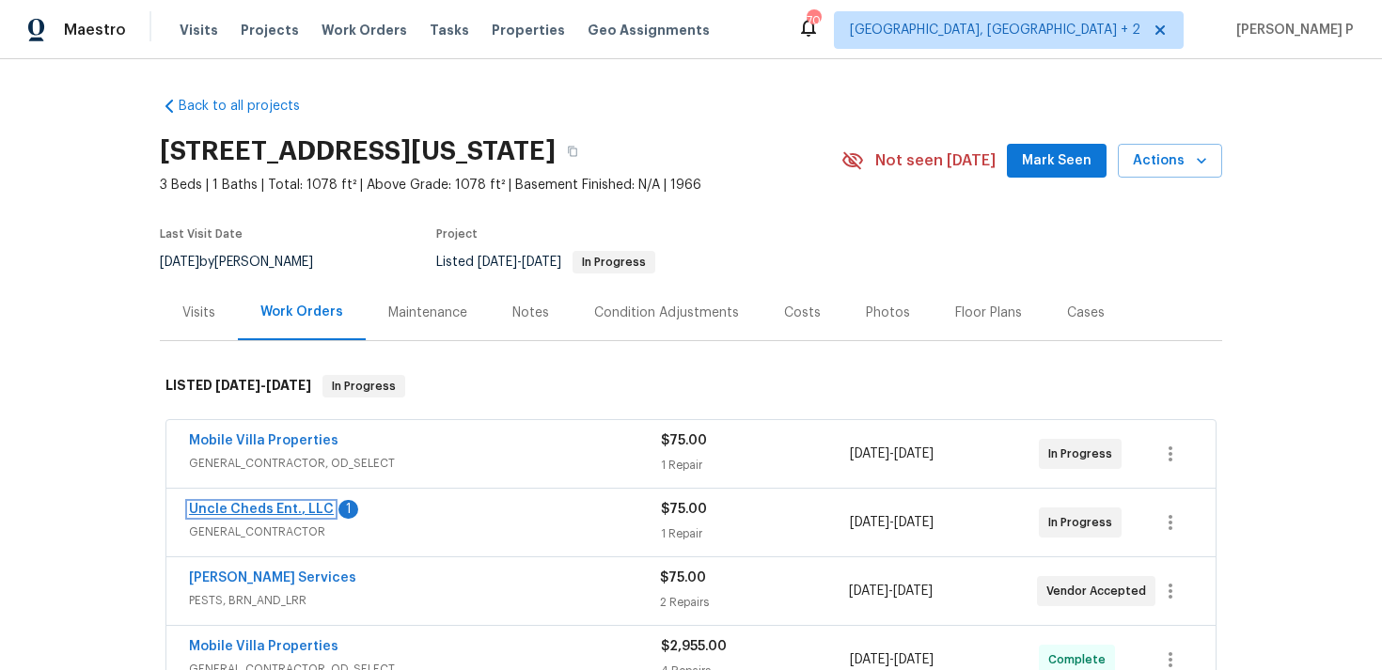
click at [280, 506] on link "Uncle Cheds Ent., LLC" at bounding box center [261, 509] width 145 height 13
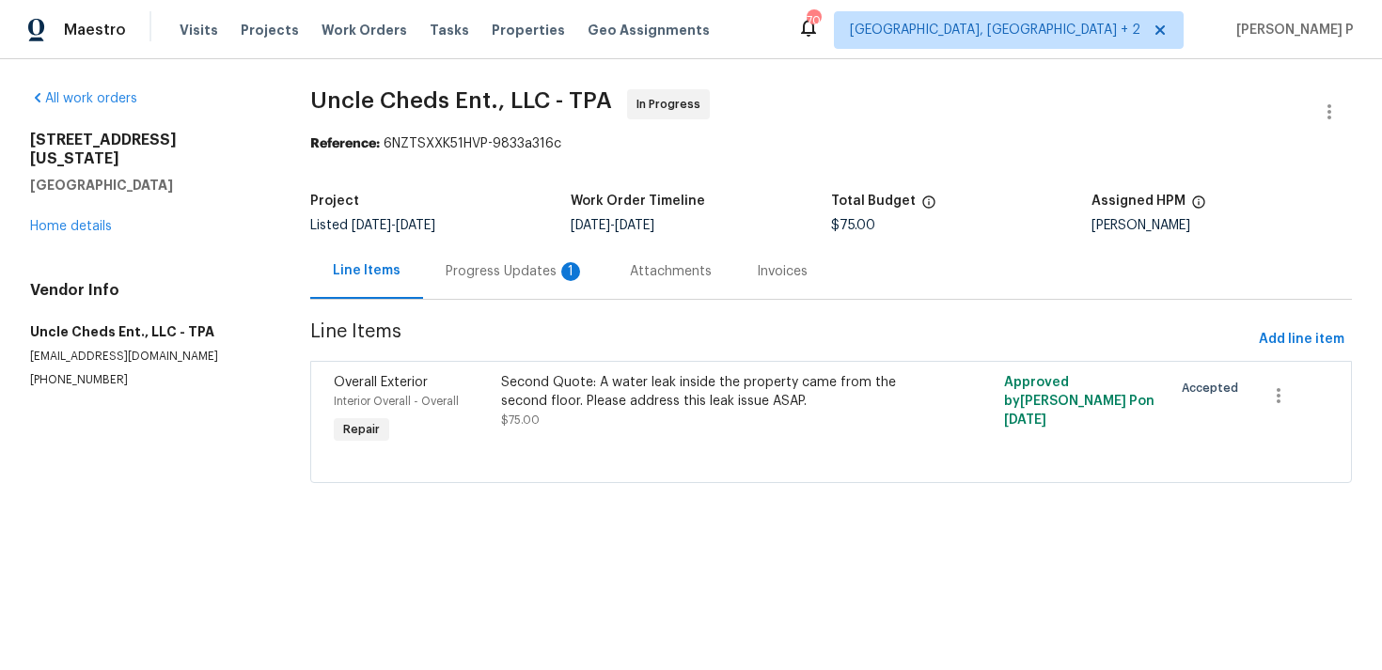
click at [532, 262] on div "Progress Updates 1" at bounding box center [515, 271] width 139 height 19
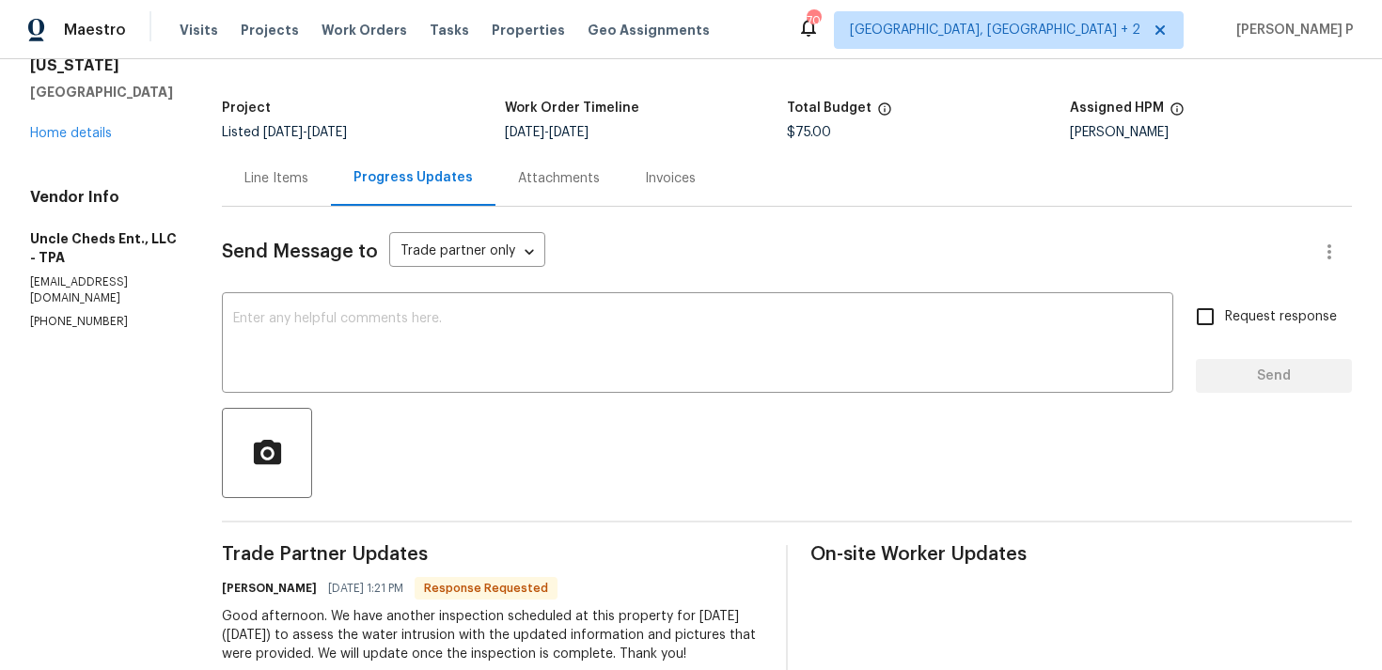
scroll to position [80, 0]
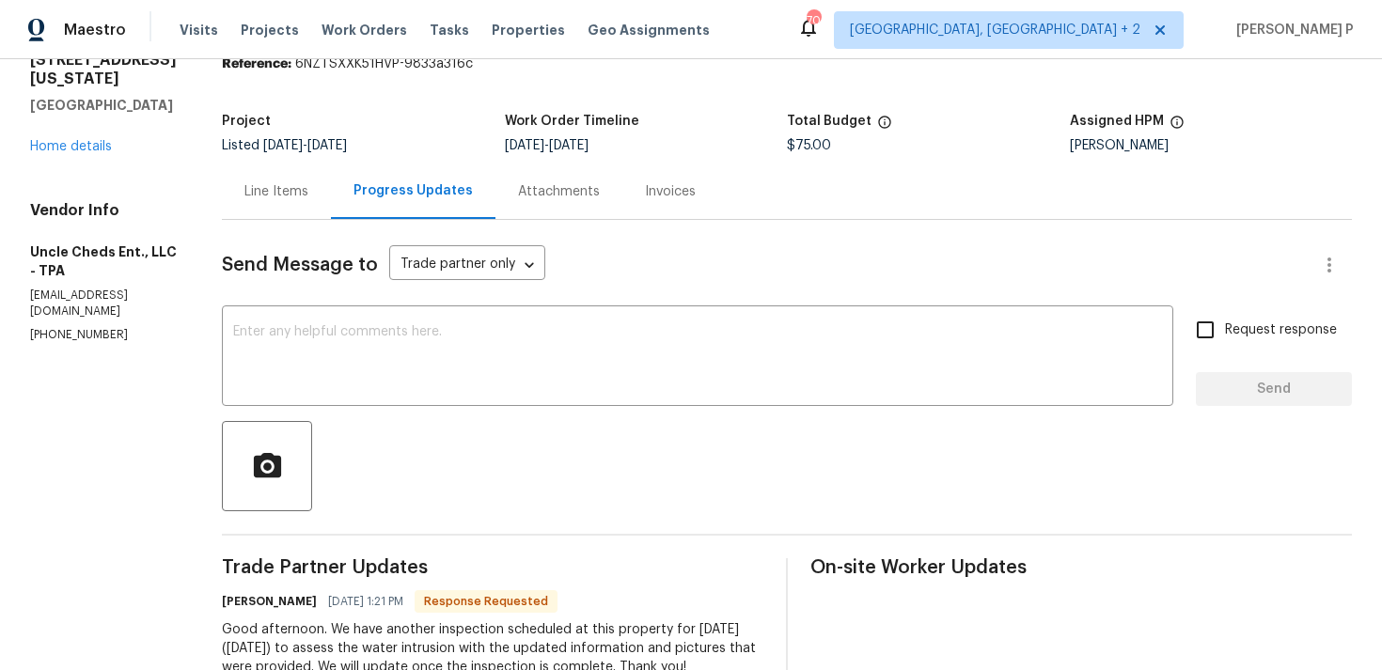
click at [284, 192] on div "Line Items" at bounding box center [276, 191] width 64 height 19
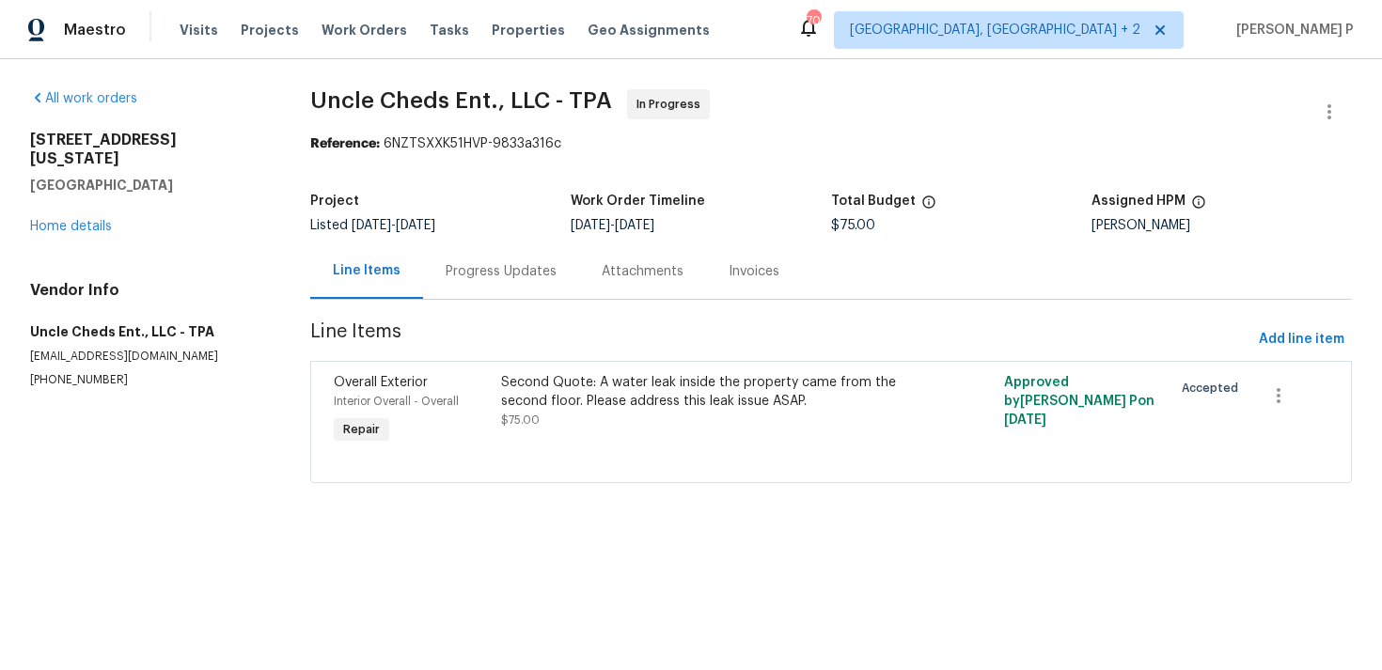
click at [492, 257] on div "Progress Updates" at bounding box center [501, 270] width 156 height 55
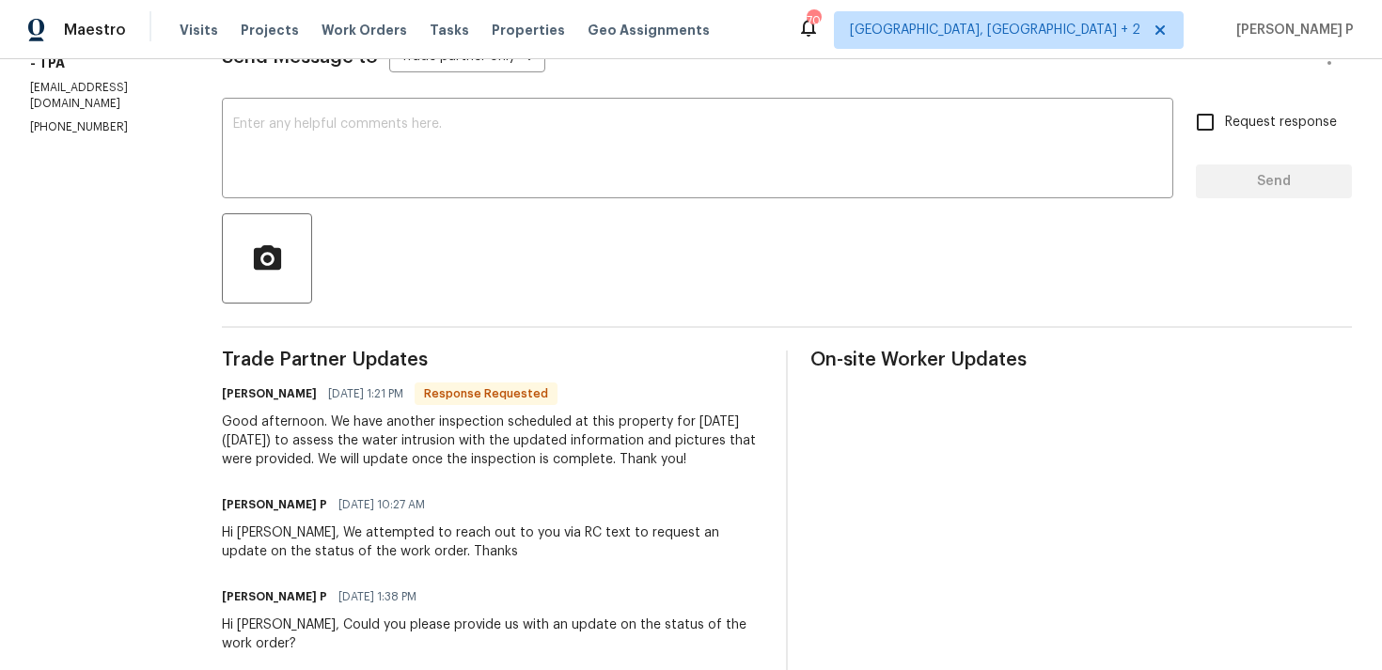
scroll to position [178, 0]
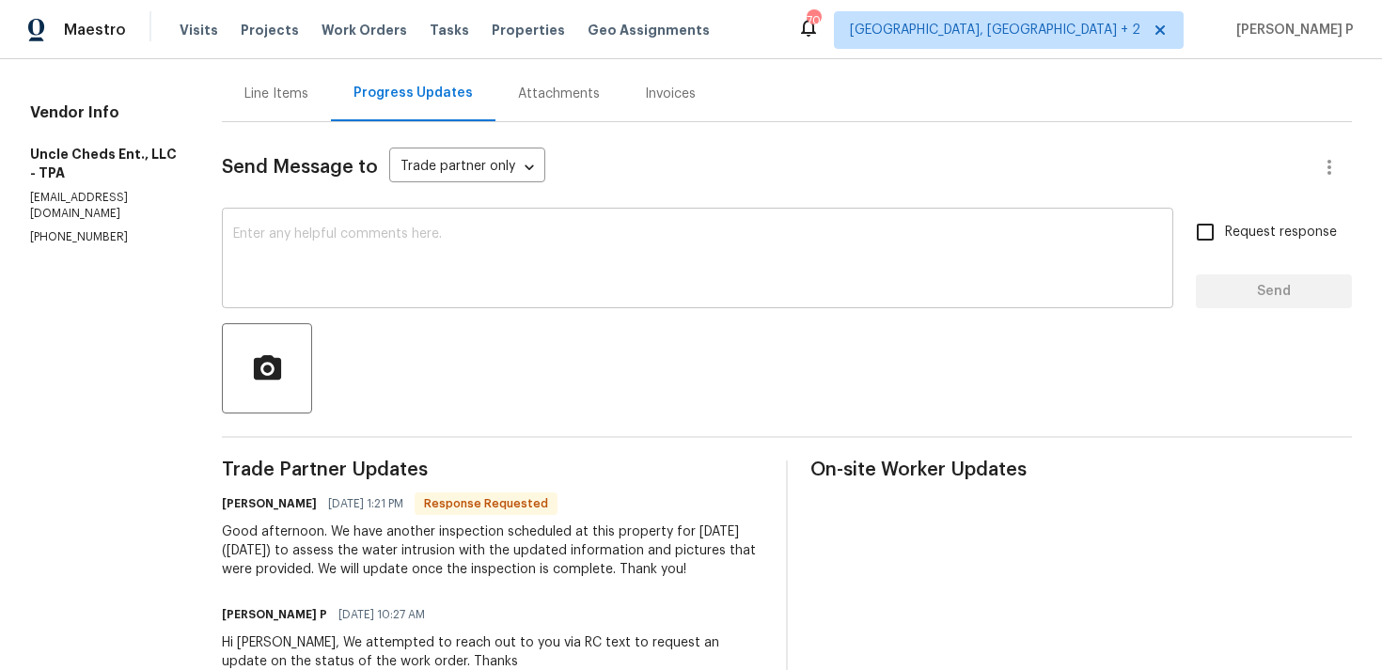
click at [490, 286] on textarea at bounding box center [697, 261] width 929 height 66
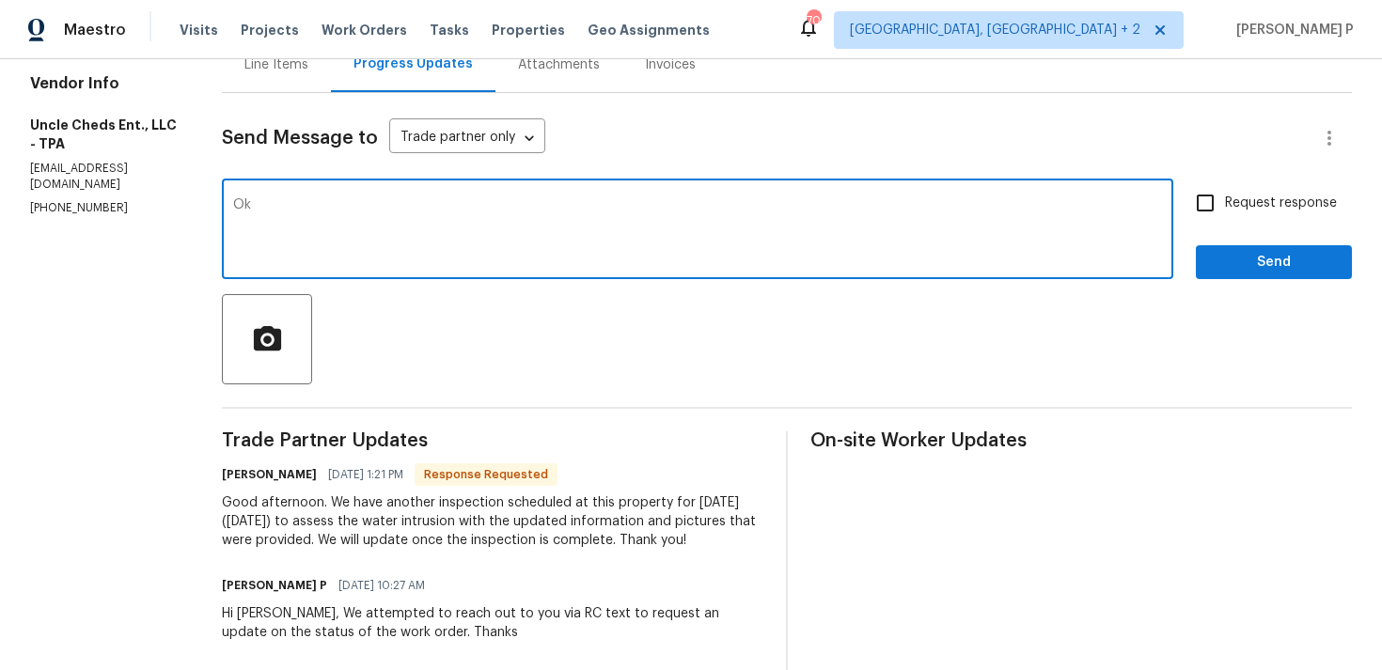
scroll to position [210, 0]
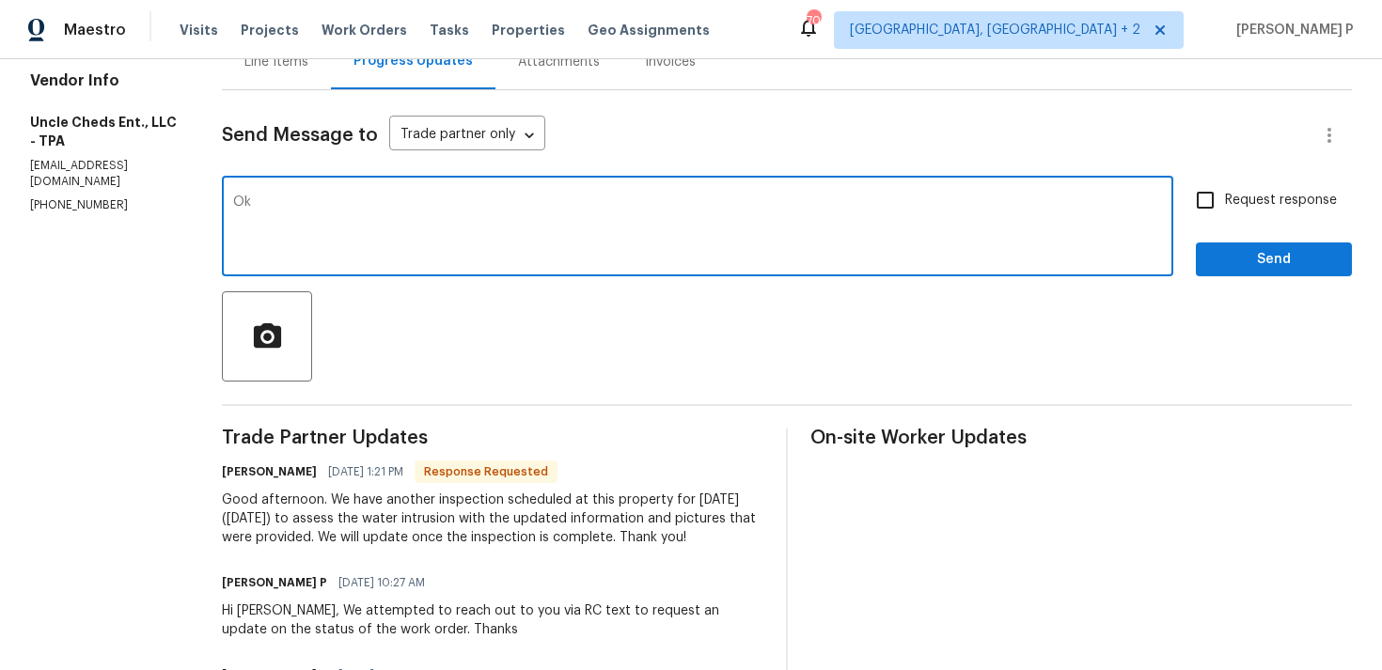
type textarea "O"
type textarea "Thanks for the update, [PERSON_NAME]."
click at [1243, 263] on span "Send" at bounding box center [1274, 260] width 126 height 24
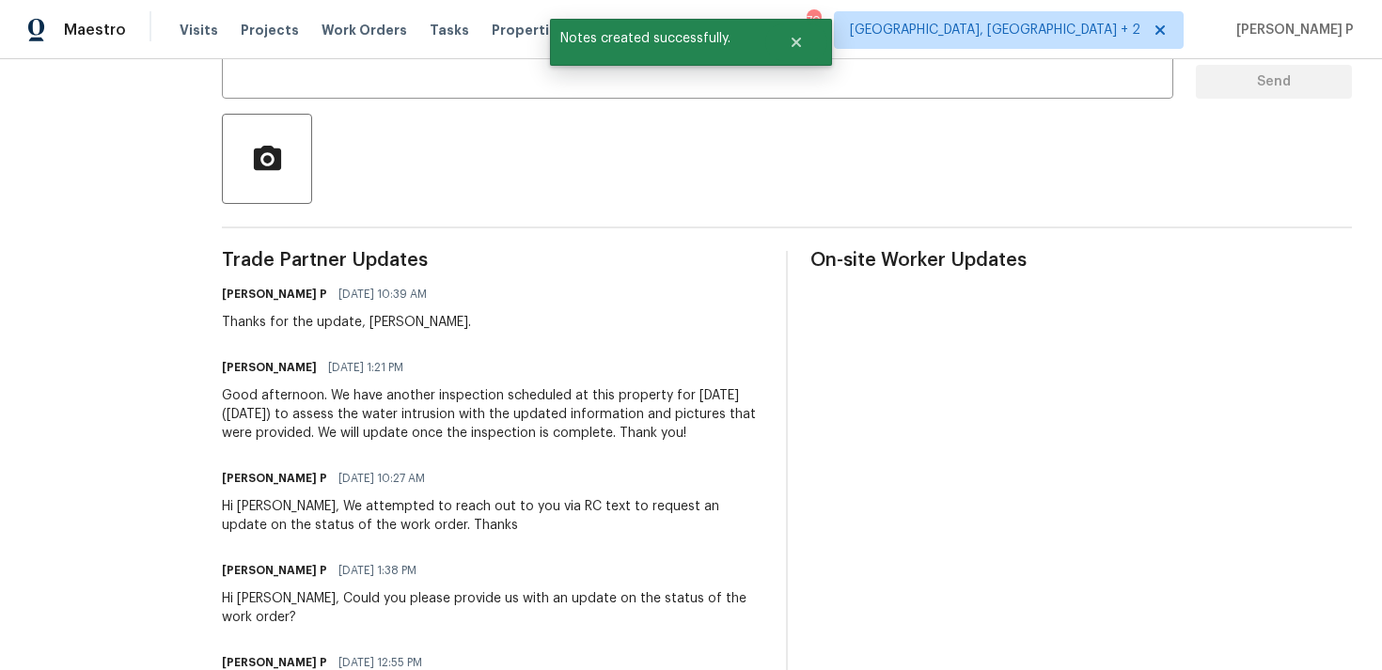
scroll to position [394, 0]
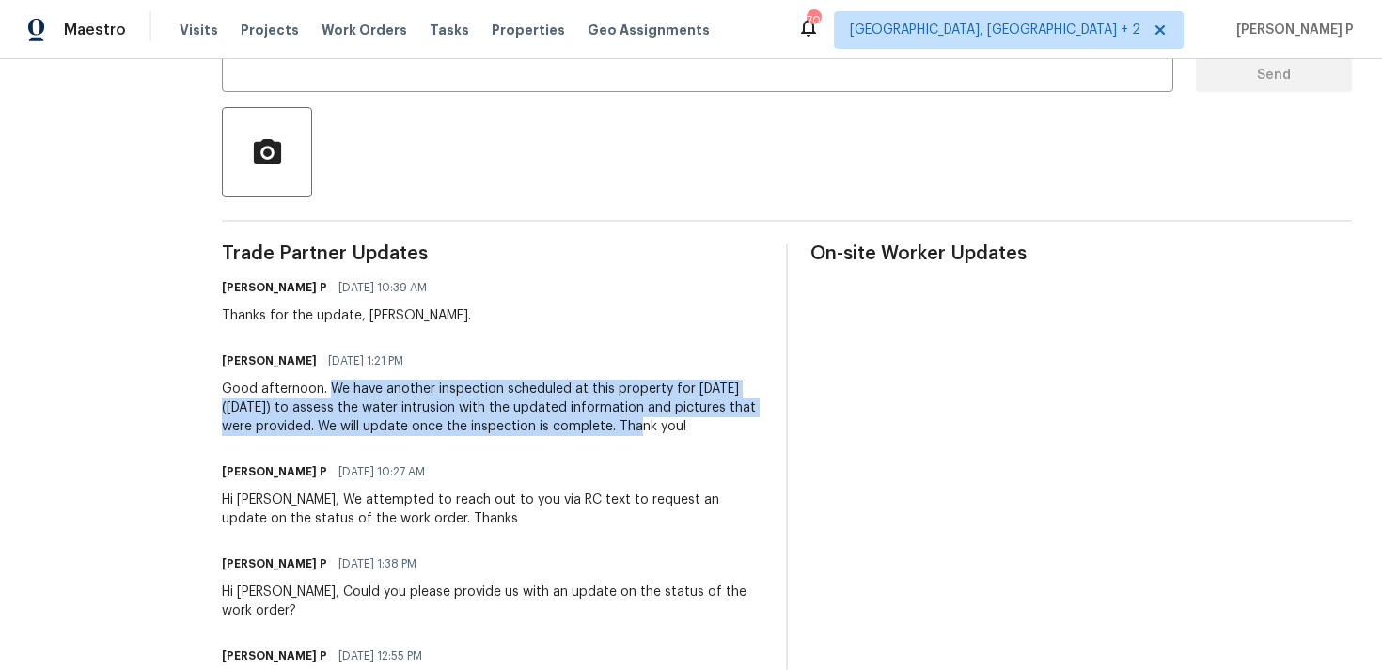
drag, startPoint x: 321, startPoint y: 388, endPoint x: 610, endPoint y: 426, distance: 292.0
click at [610, 426] on div "Good afternoon. We have another inspection scheduled at this property for [DATE…" at bounding box center [493, 408] width 542 height 56
copy div "We have another inspection scheduled at this property for [DATE] ([DATE]) to as…"
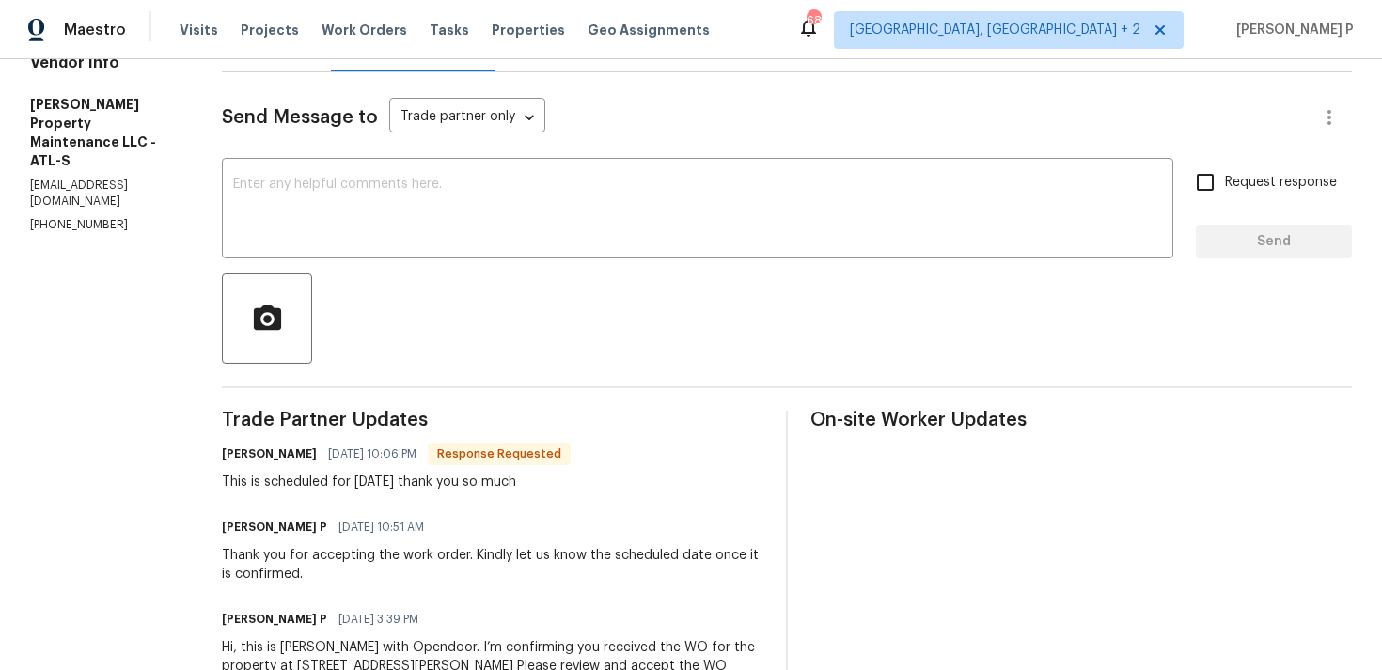
scroll to position [232, 0]
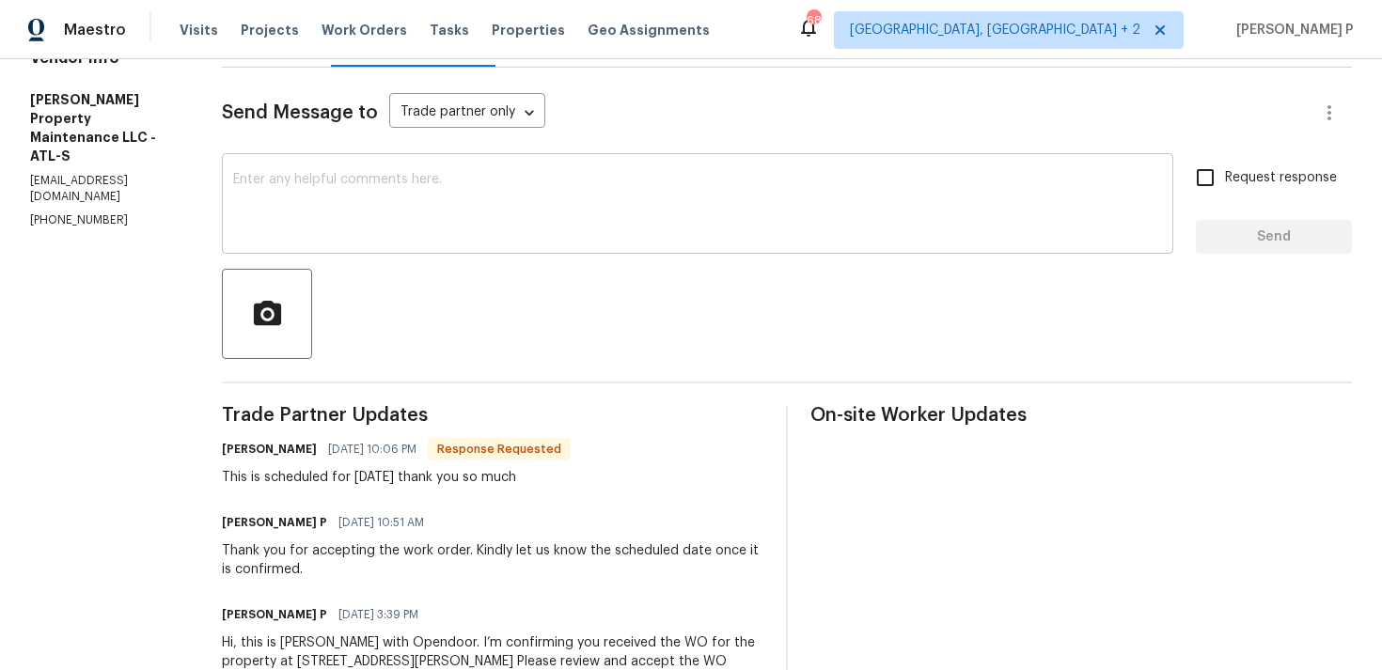
click at [491, 188] on textarea at bounding box center [697, 206] width 929 height 66
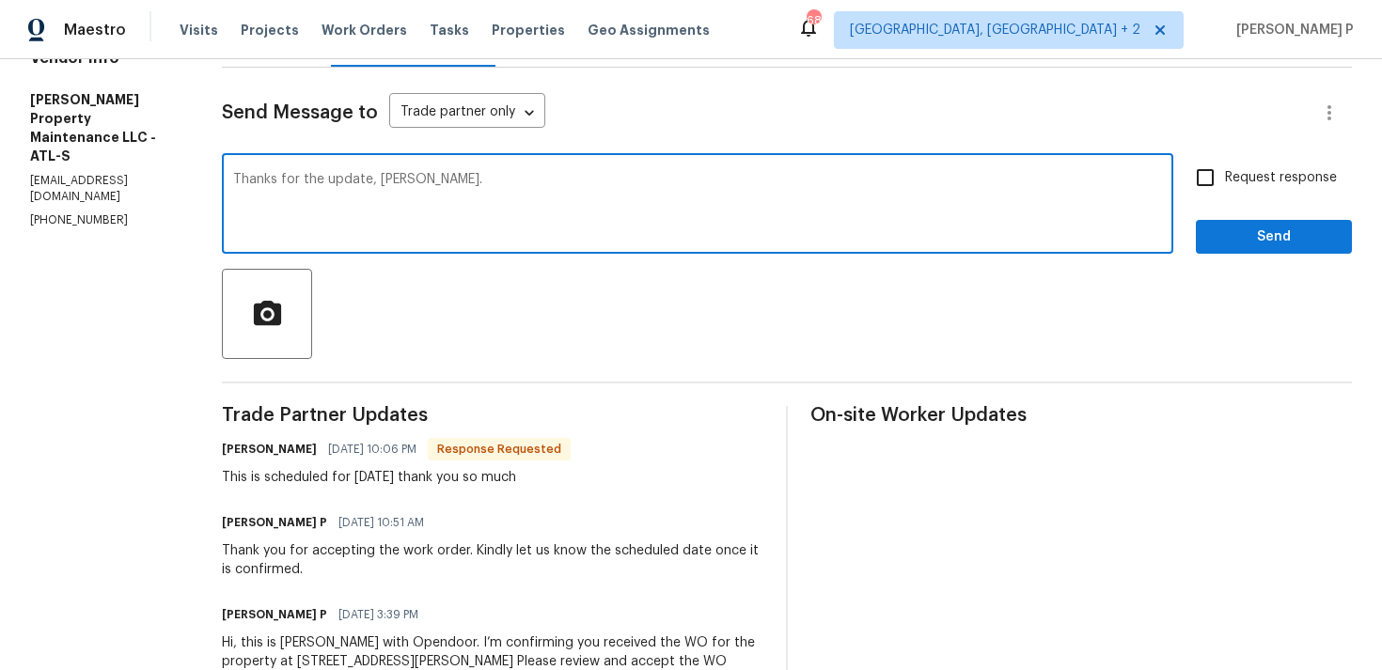
type textarea "Thanks for the update, [PERSON_NAME]."
click at [1264, 223] on button "Send" at bounding box center [1274, 237] width 156 height 35
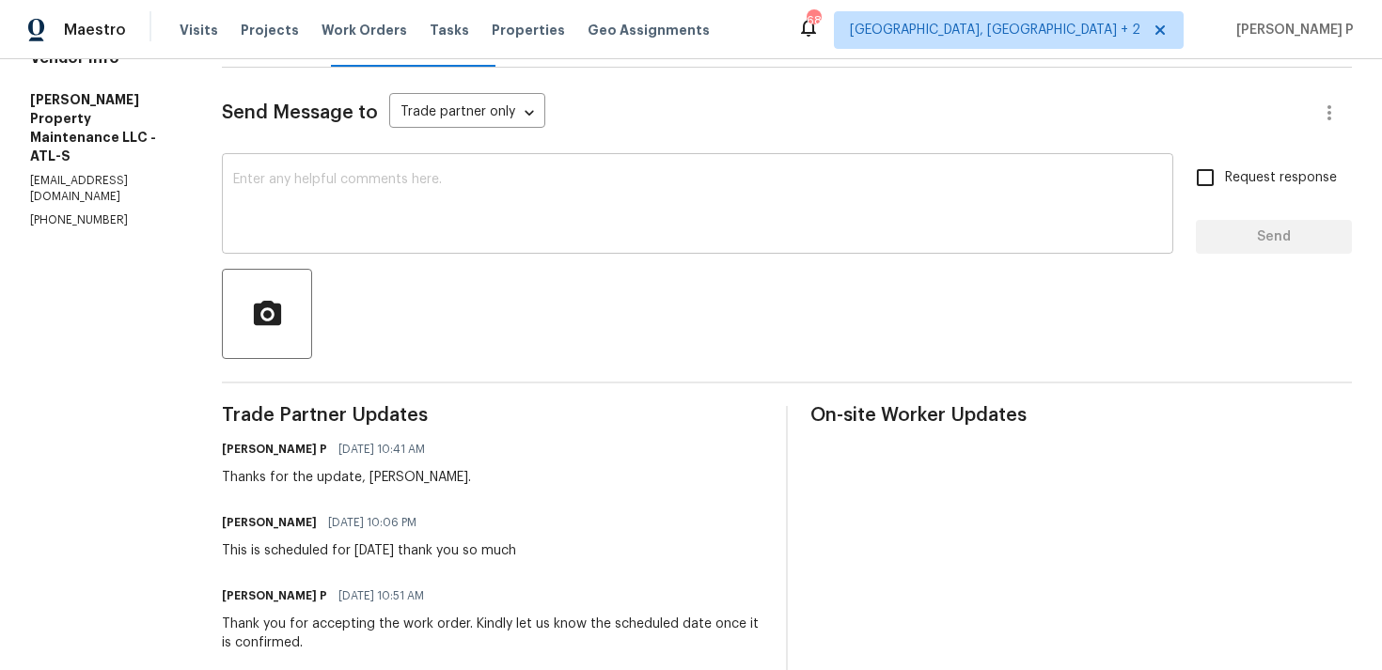
scroll to position [0, 0]
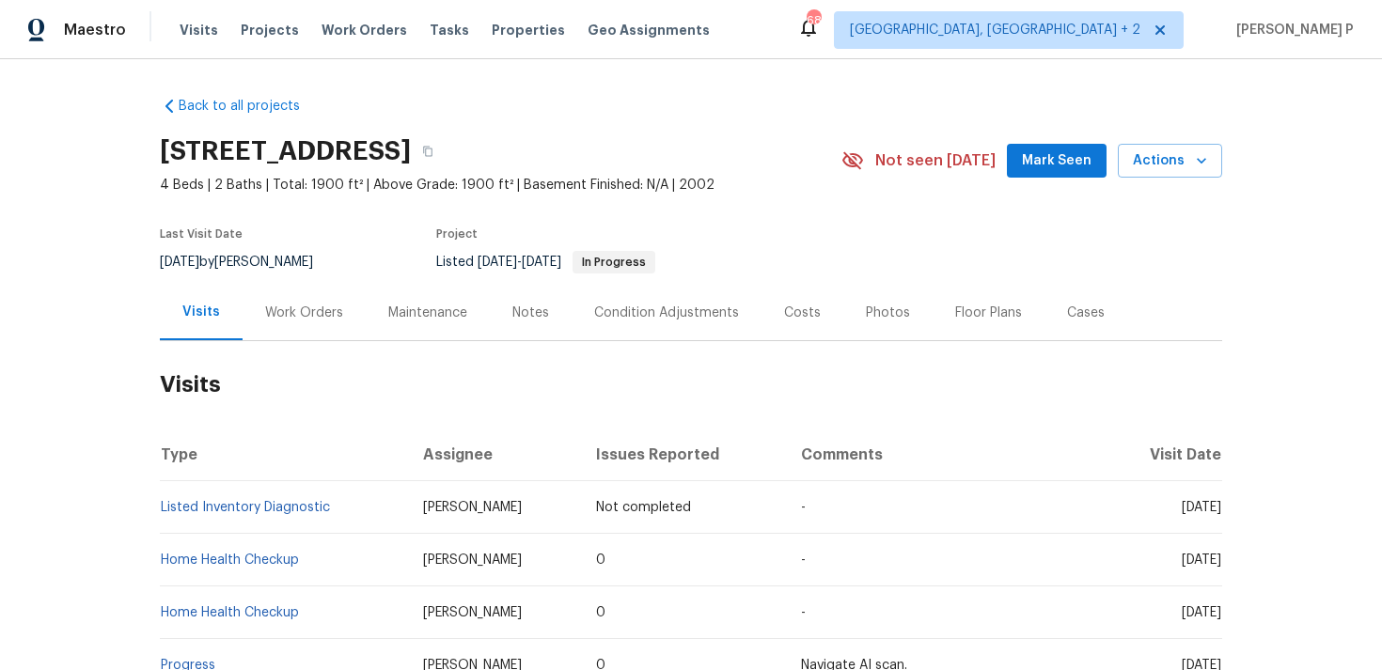
click at [290, 313] on div "Work Orders" at bounding box center [304, 313] width 78 height 19
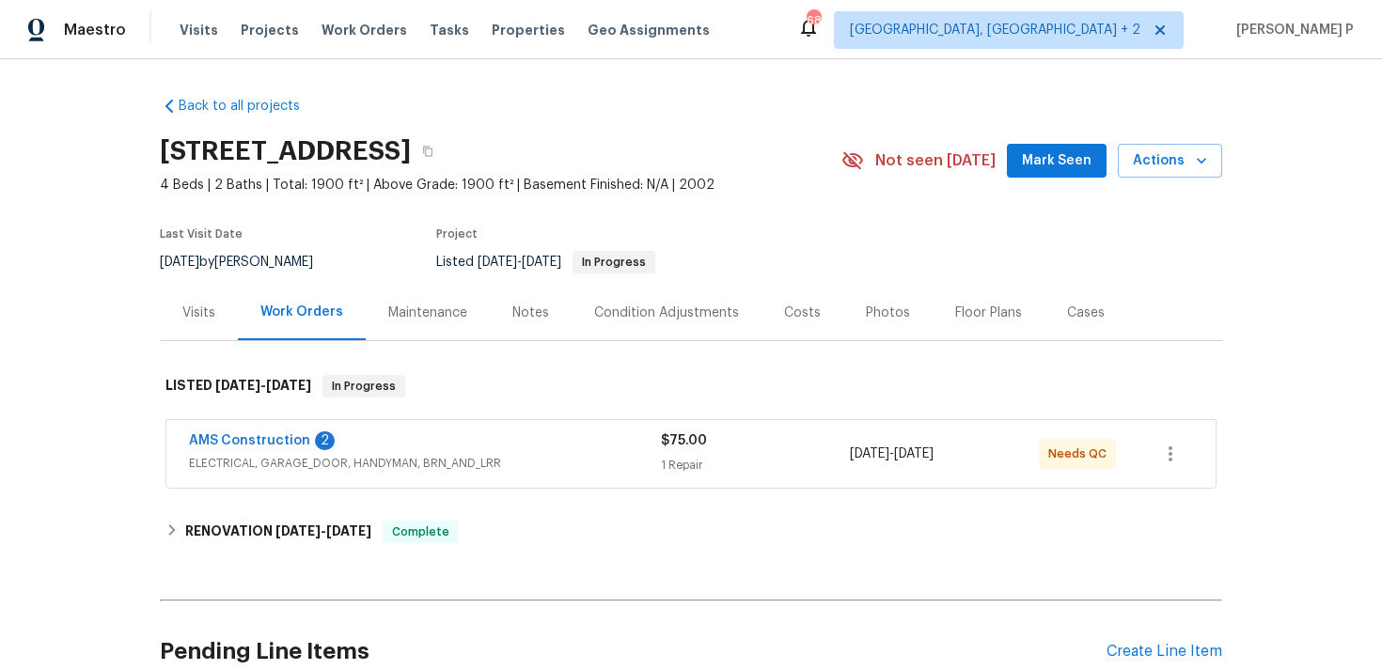
click at [240, 448] on span "AMS Construction" at bounding box center [249, 441] width 121 height 19
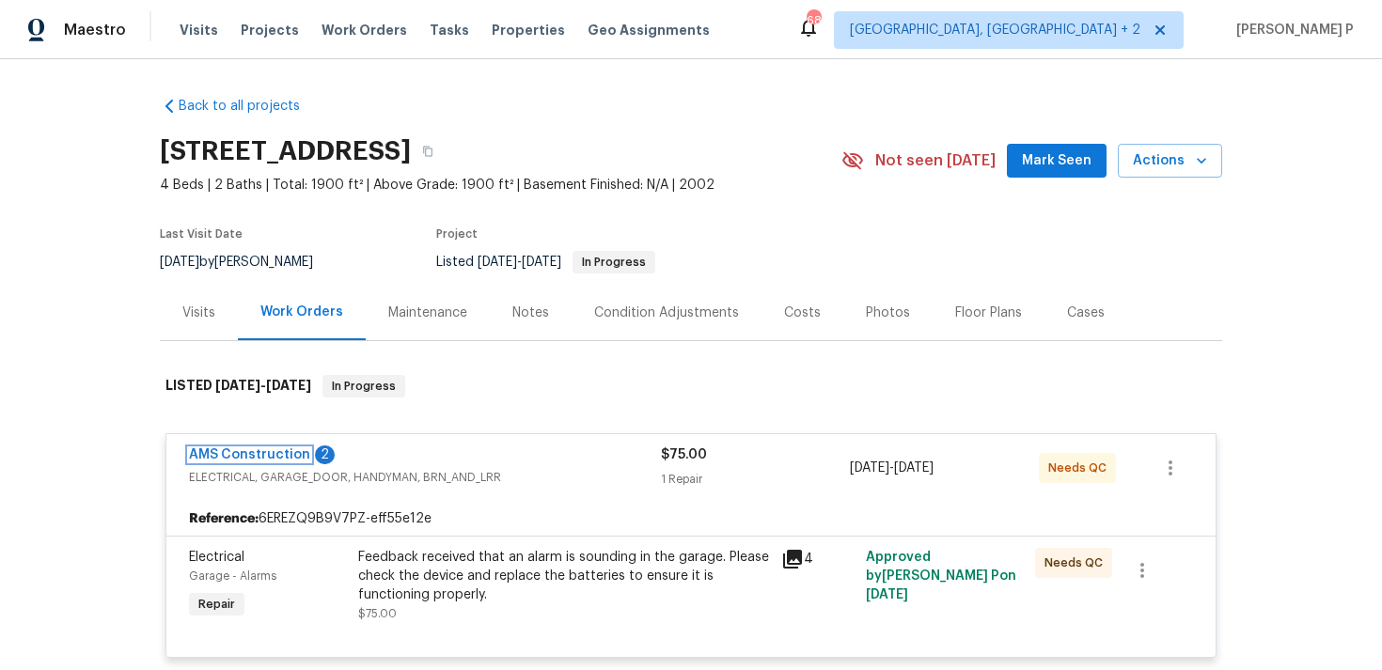
click at [254, 449] on link "AMS Construction" at bounding box center [249, 454] width 121 height 13
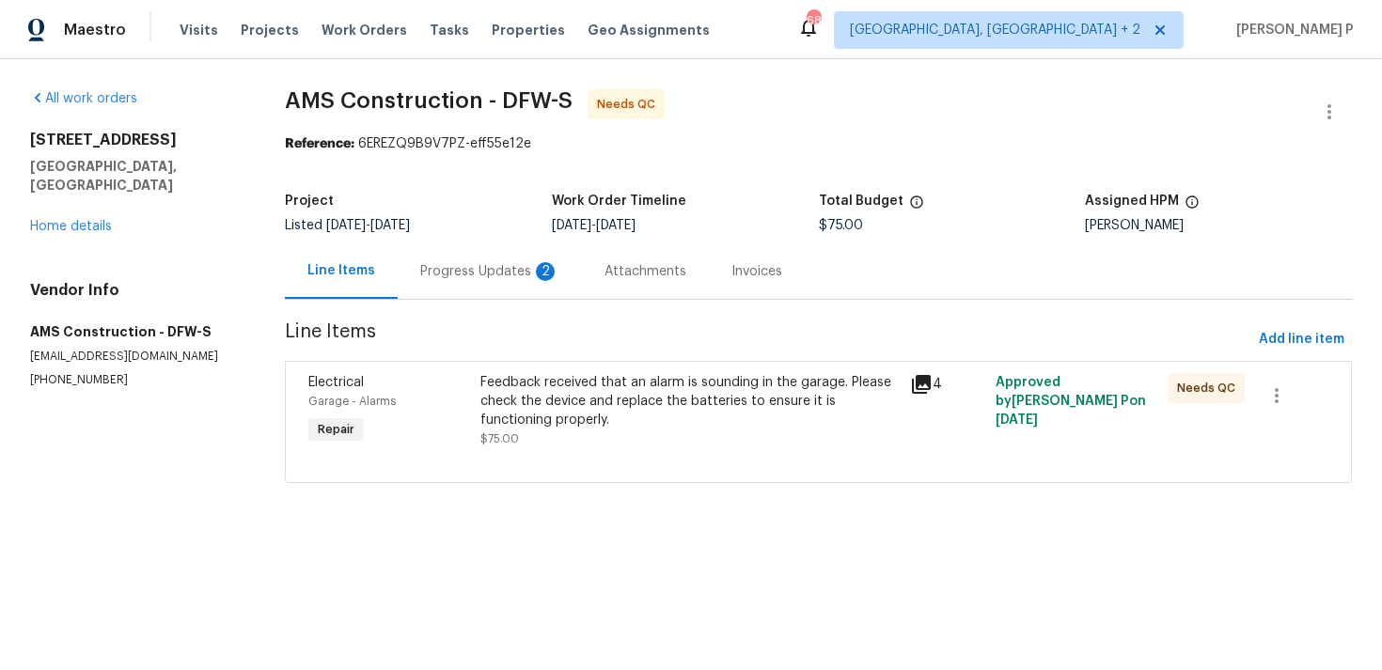
click at [472, 271] on div "Progress Updates 2" at bounding box center [489, 271] width 139 height 19
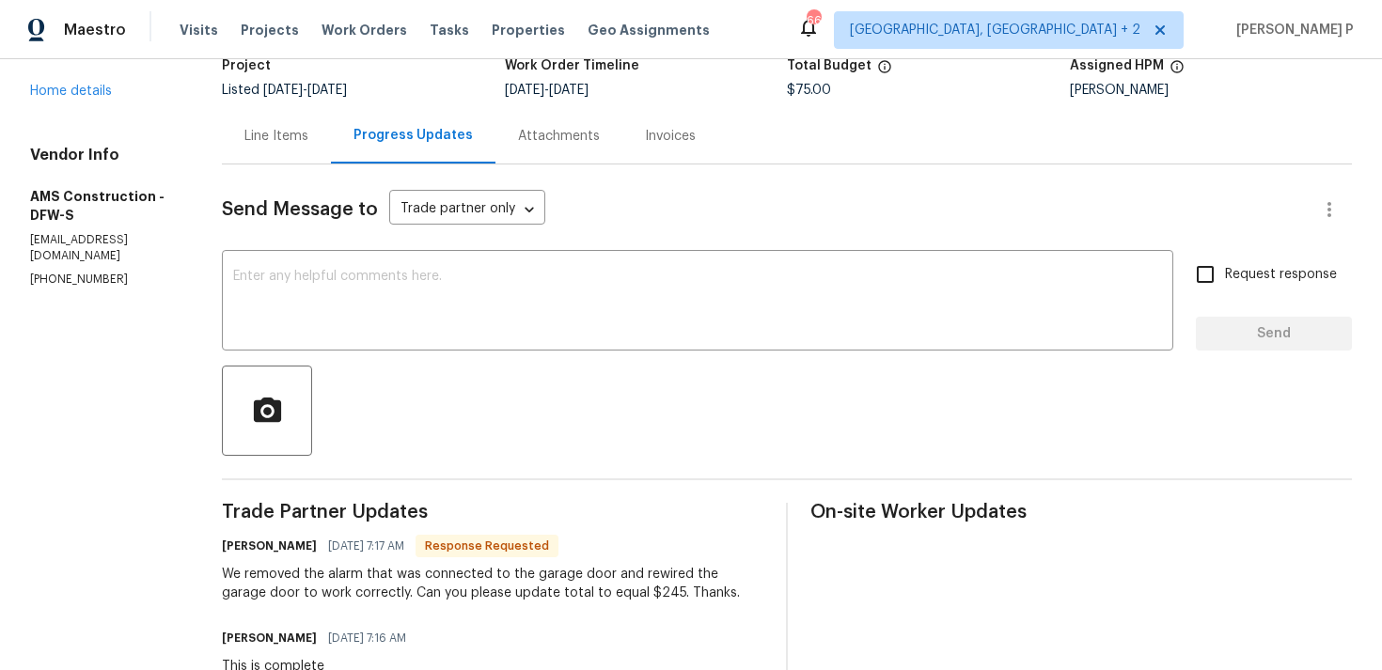
scroll to position [39, 0]
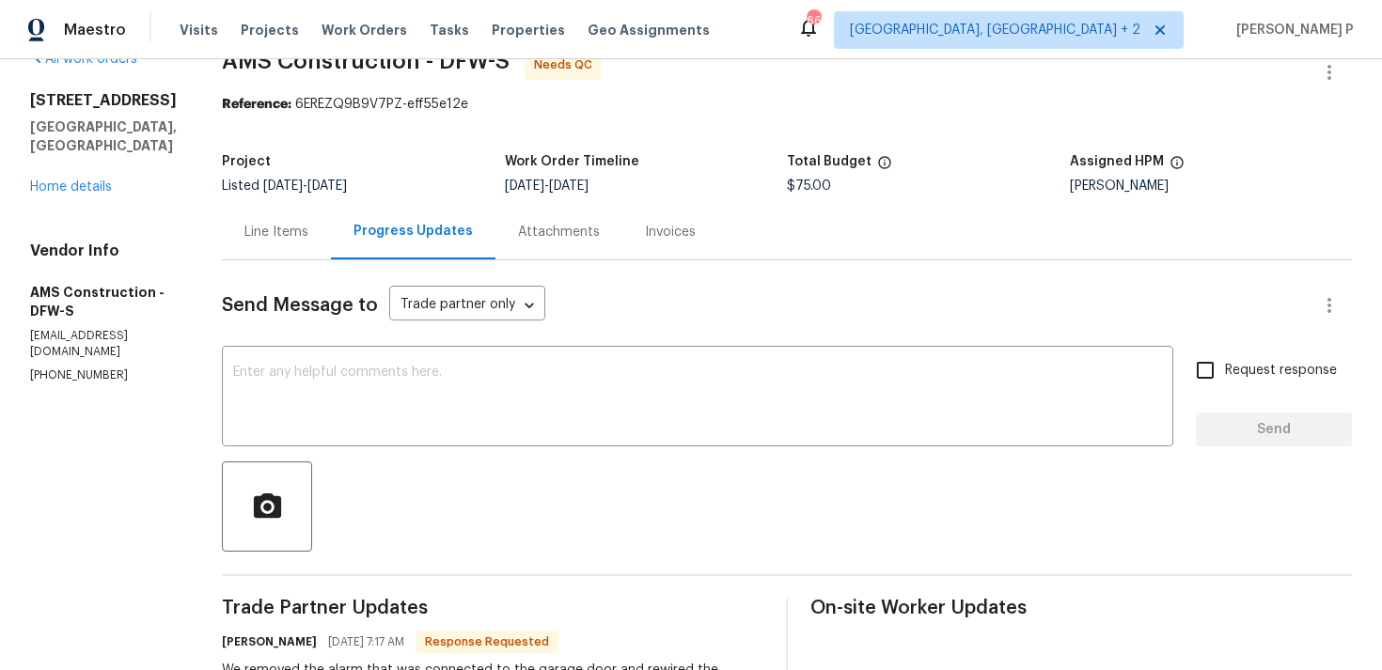
click at [301, 215] on div "Line Items" at bounding box center [276, 231] width 109 height 55
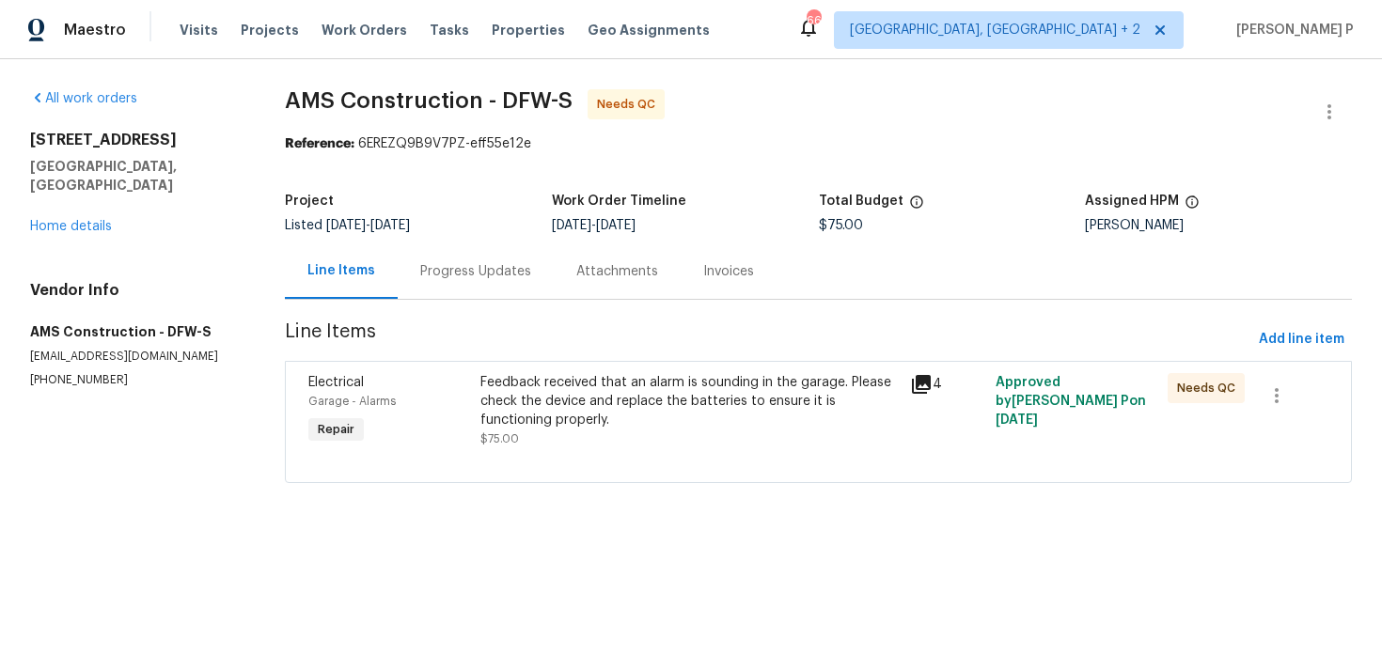
click at [604, 398] on div "Feedback received that an alarm is sounding in the garage. Please check the dev…" at bounding box center [689, 401] width 418 height 56
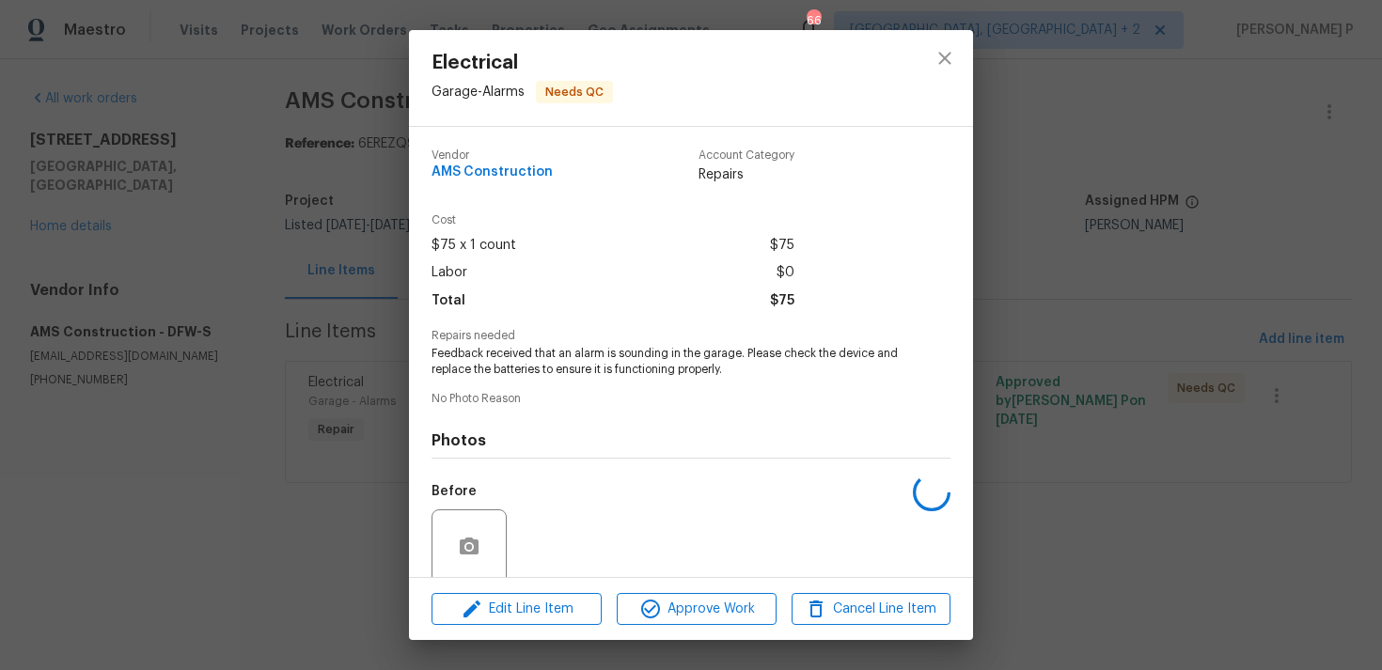
scroll to position [148, 0]
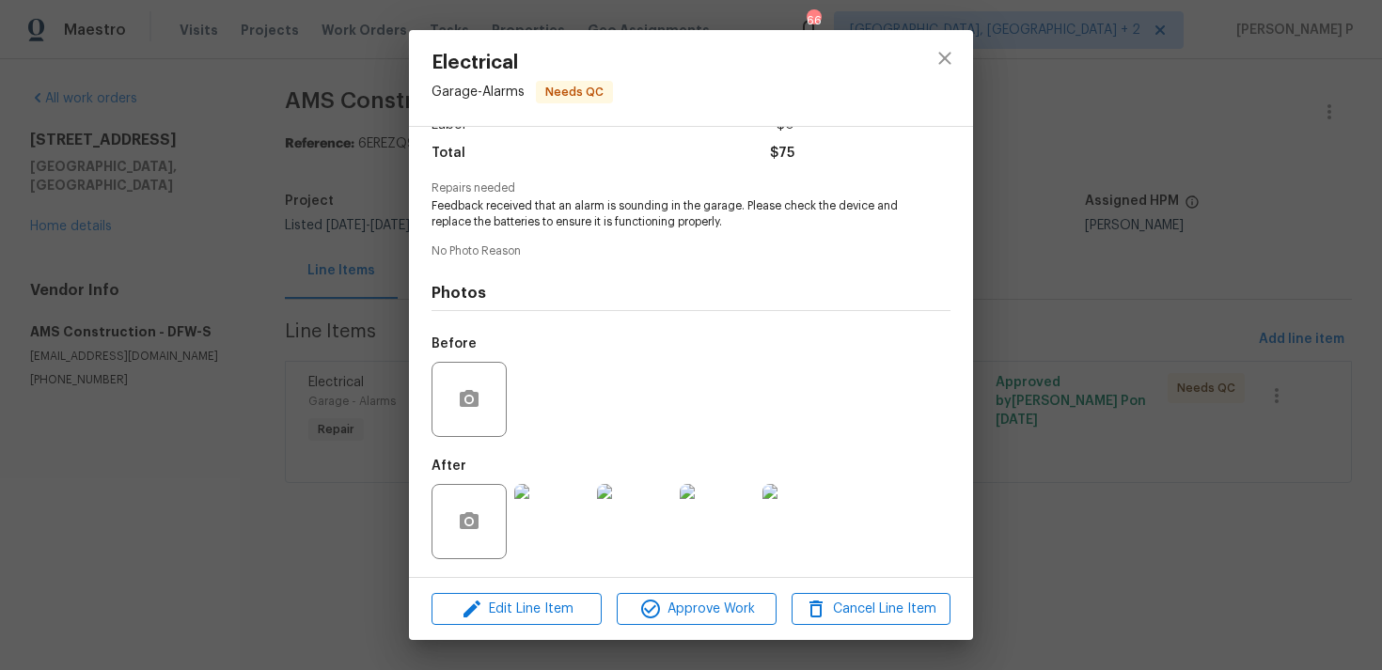
click at [536, 525] on img at bounding box center [551, 521] width 75 height 75
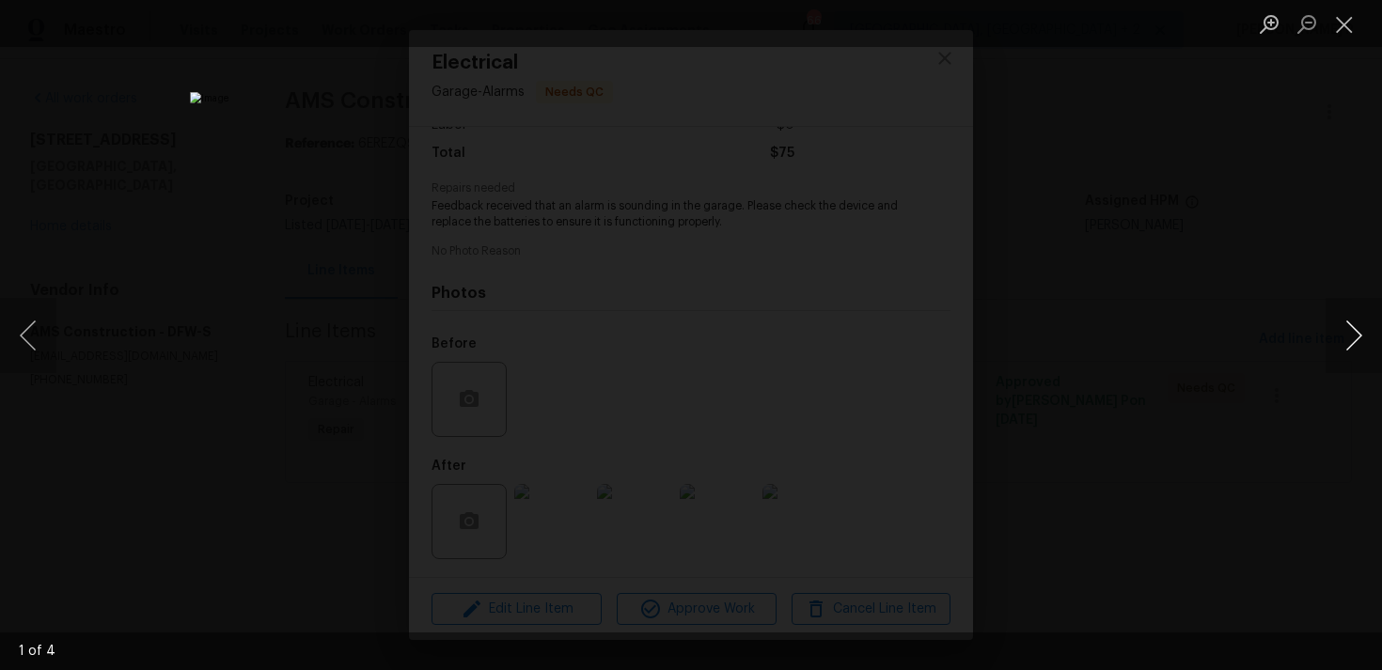
click at [1350, 325] on button "Next image" at bounding box center [1354, 335] width 56 height 75
click at [1343, 15] on button "Close lightbox" at bounding box center [1345, 24] width 38 height 33
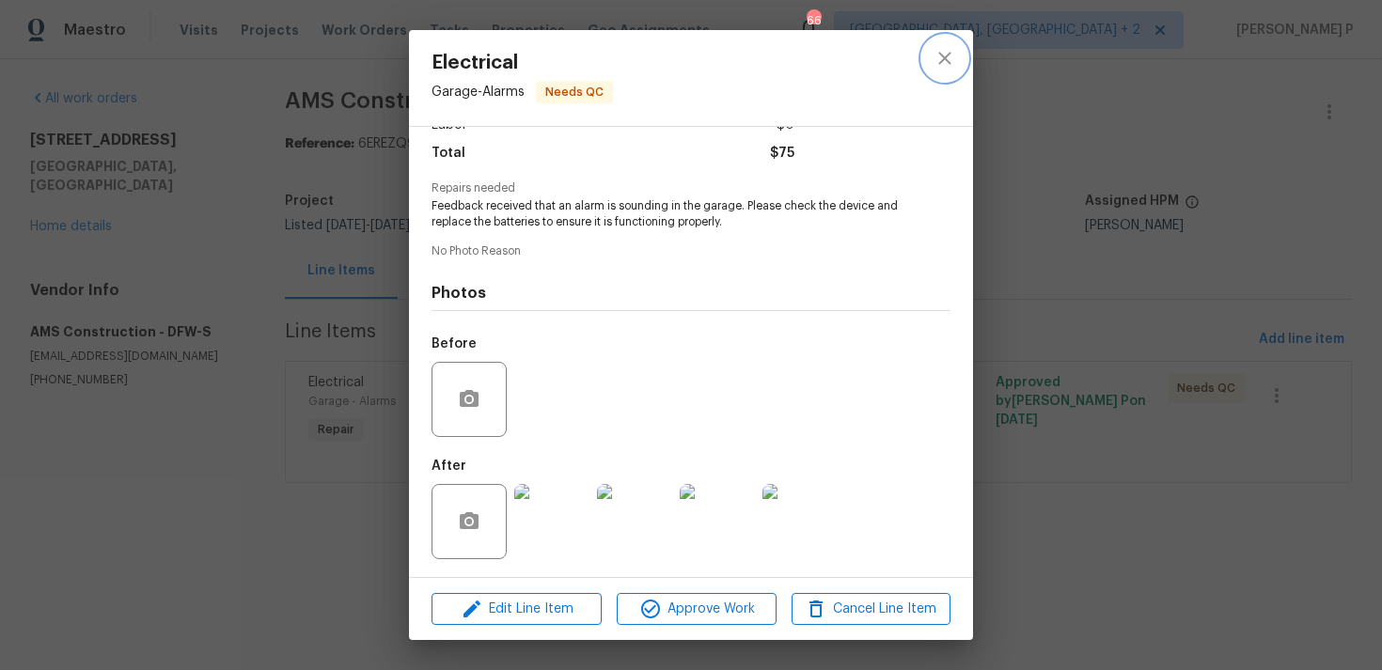
click at [943, 60] on icon "close" at bounding box center [944, 58] width 12 height 12
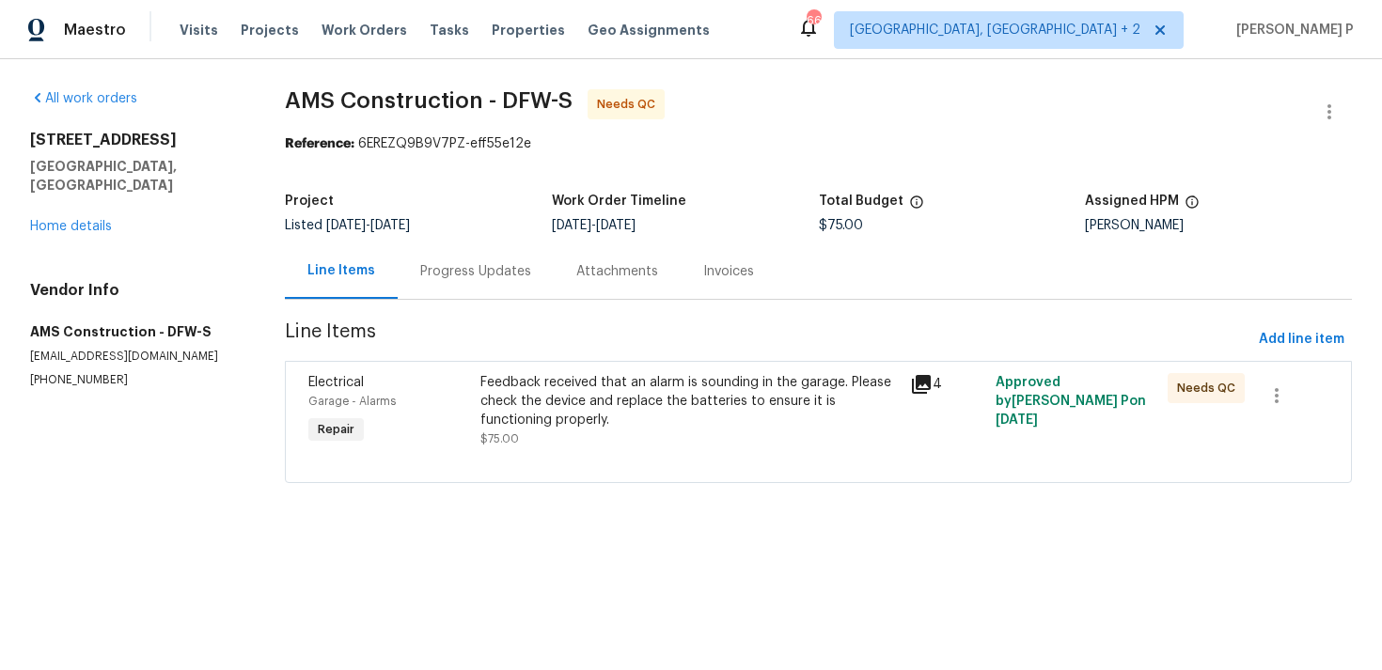
click at [486, 286] on div "Progress Updates" at bounding box center [476, 270] width 156 height 55
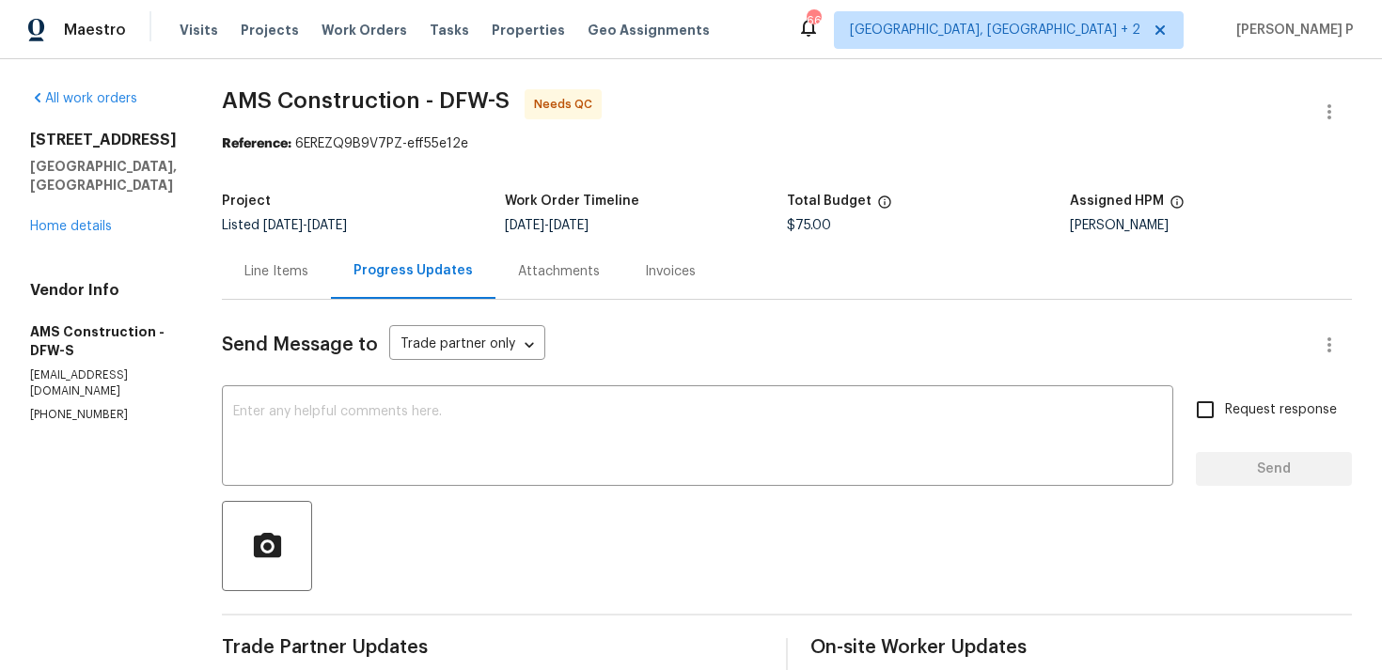
click at [286, 275] on div "Line Items" at bounding box center [276, 271] width 64 height 19
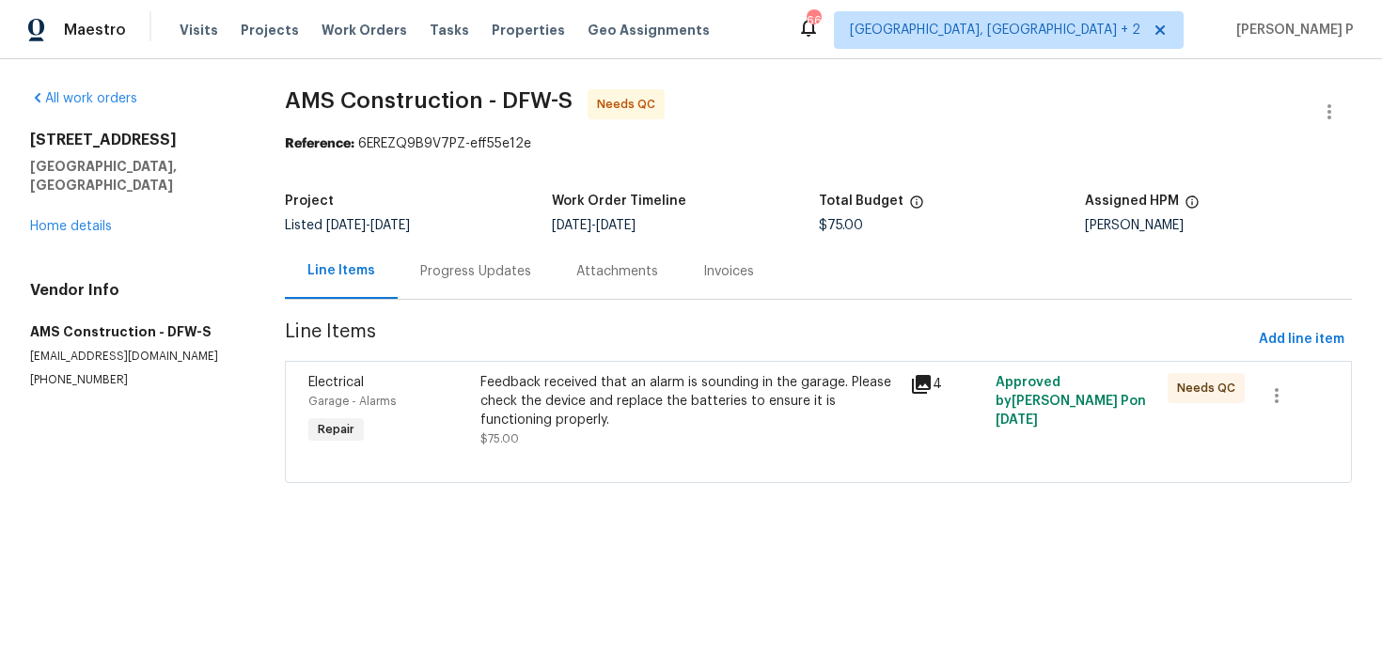
click at [493, 393] on div "Feedback received that an alarm is sounding in the garage. Please check the dev…" at bounding box center [689, 401] width 418 height 56
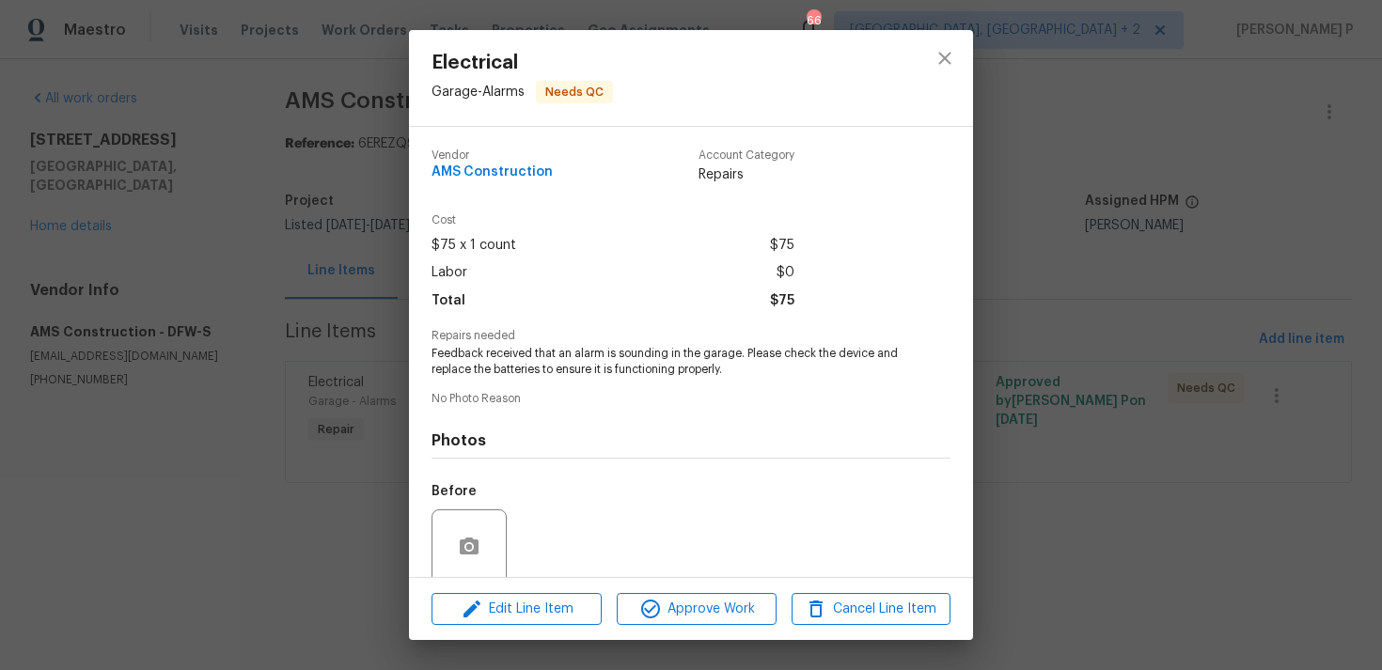
scroll to position [148, 0]
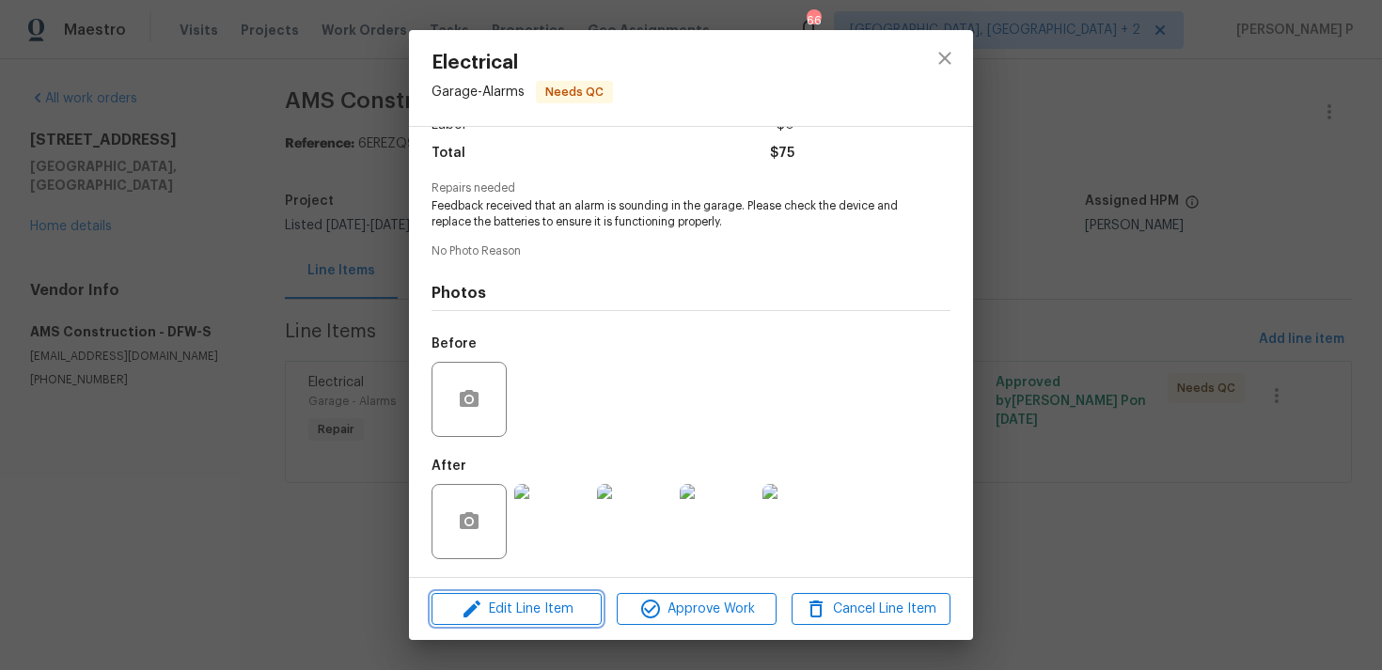
click at [527, 601] on span "Edit Line Item" at bounding box center [516, 610] width 159 height 24
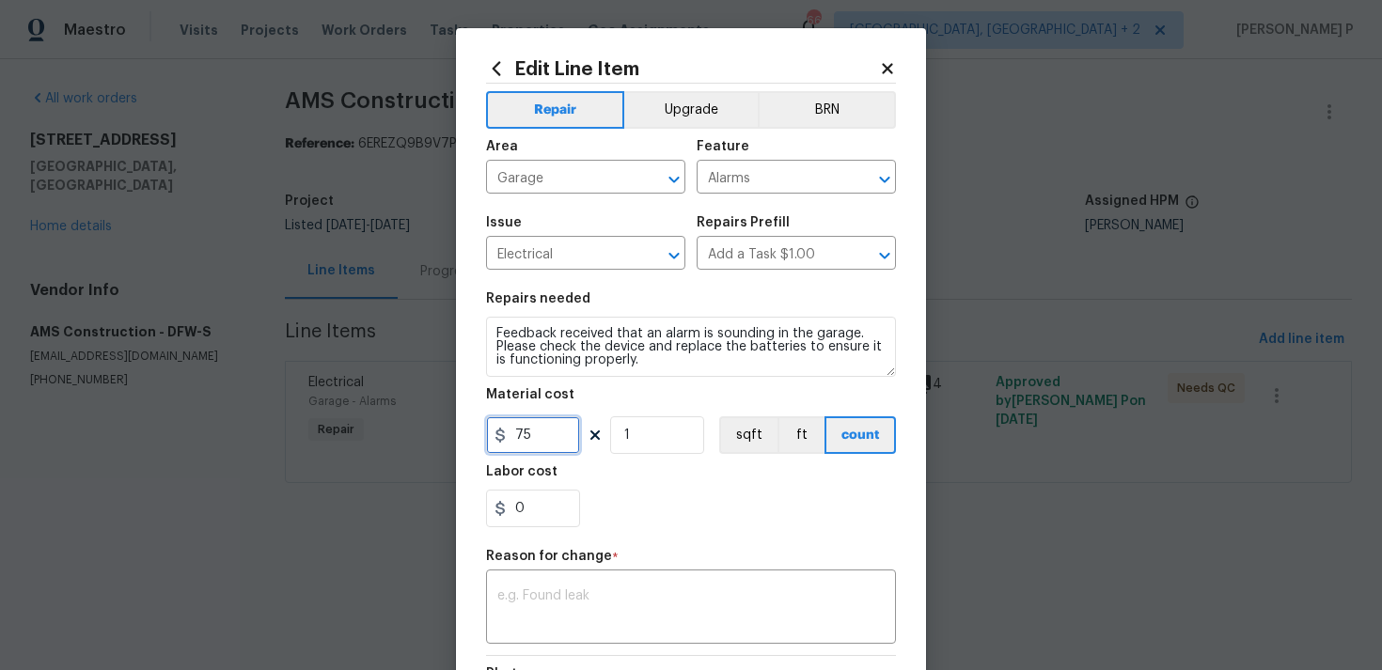
click at [555, 440] on input "75" at bounding box center [533, 435] width 94 height 38
type input "245"
click at [561, 615] on textarea at bounding box center [690, 608] width 387 height 39
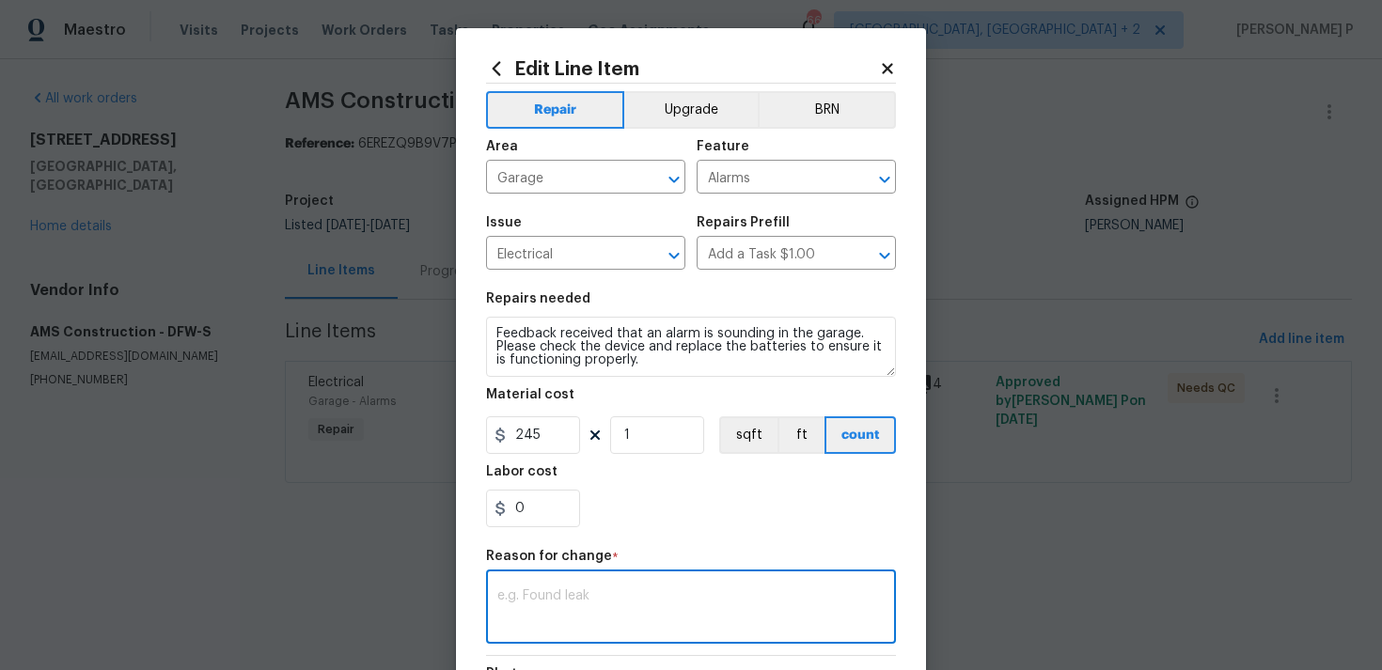
paste textarea "(RP) Updated per vendor’s final cost."
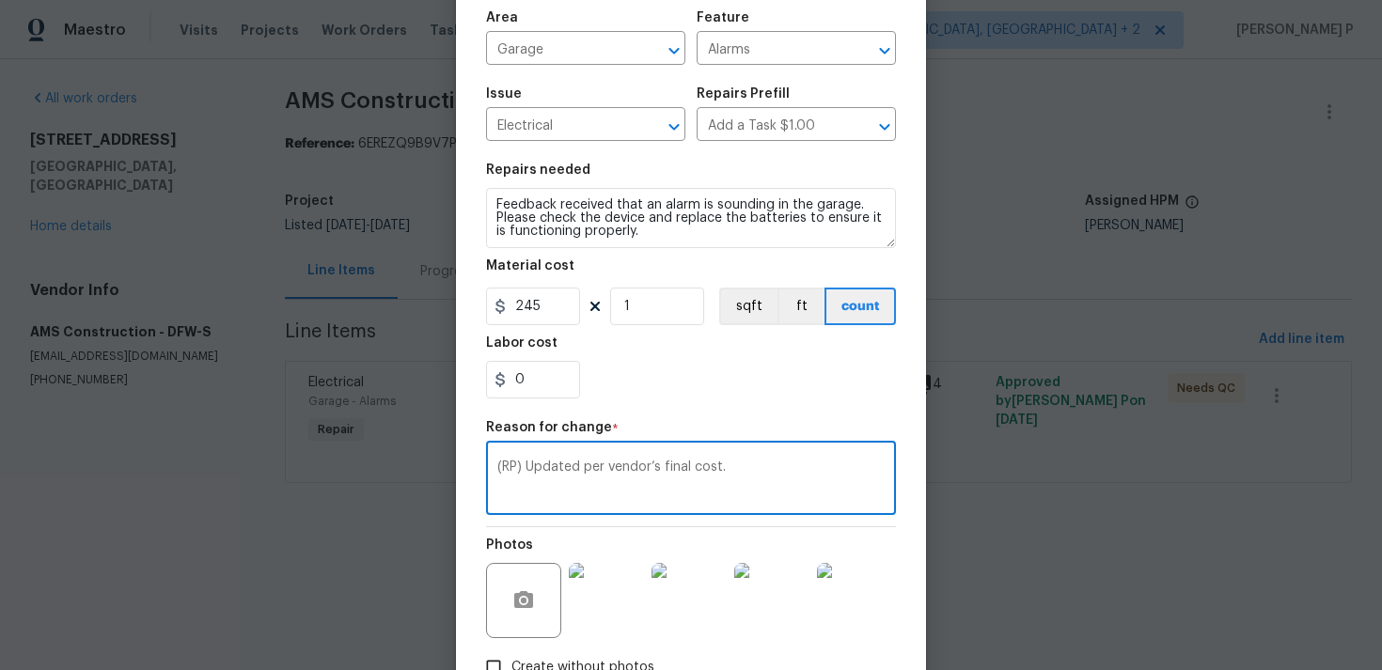
scroll to position [257, 0]
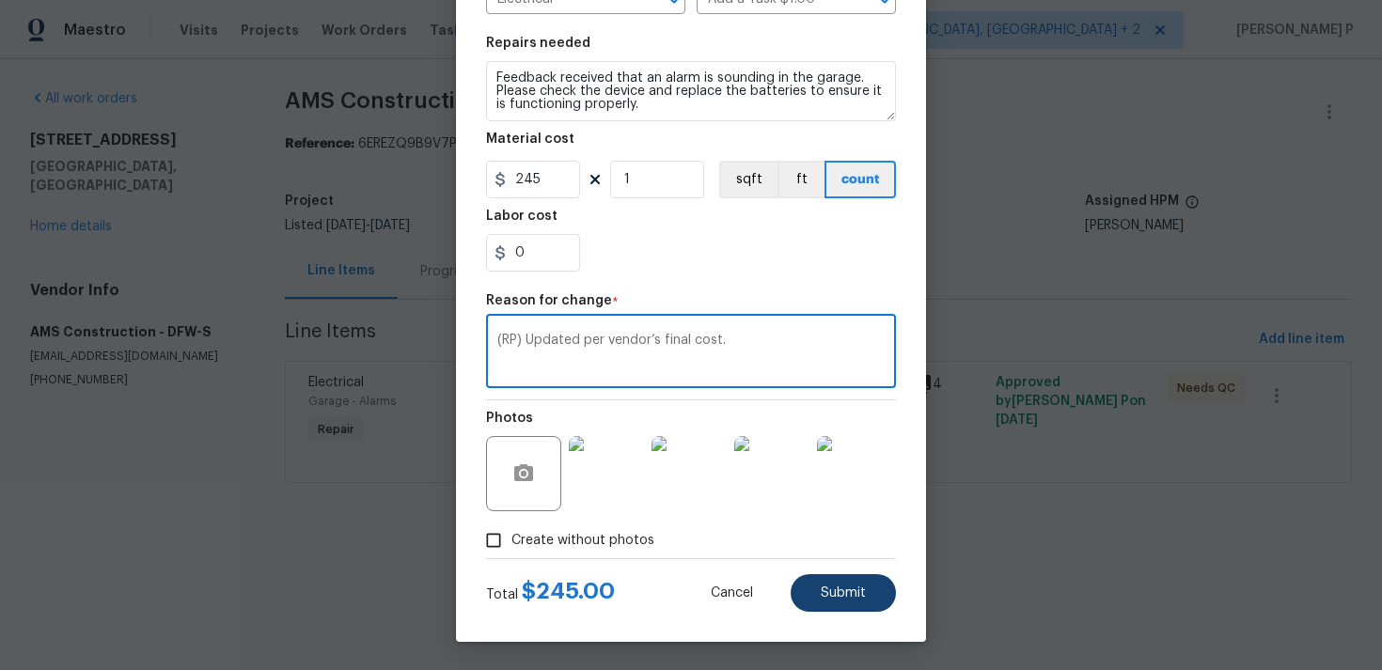
type textarea "(RP) Updated per vendor’s final cost."
click at [870, 593] on button "Submit" at bounding box center [843, 593] width 105 height 38
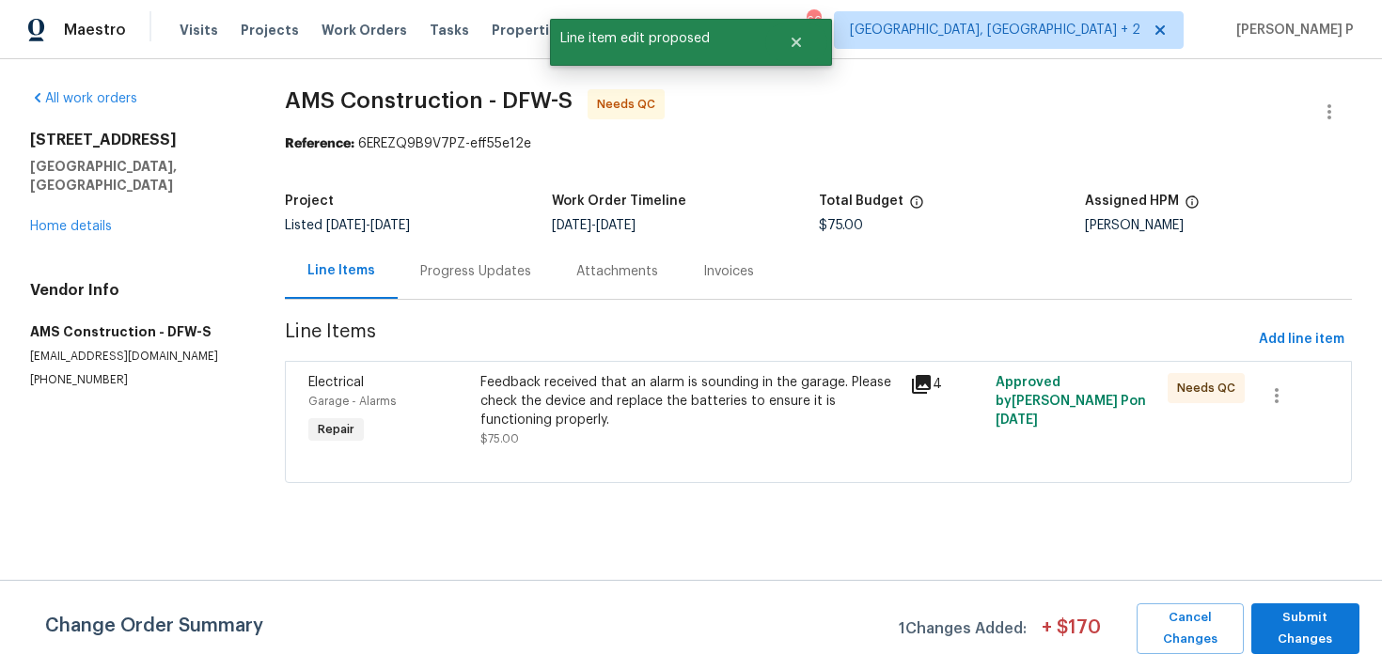
scroll to position [0, 0]
click at [1262, 631] on span "Submit Changes" at bounding box center [1305, 628] width 89 height 43
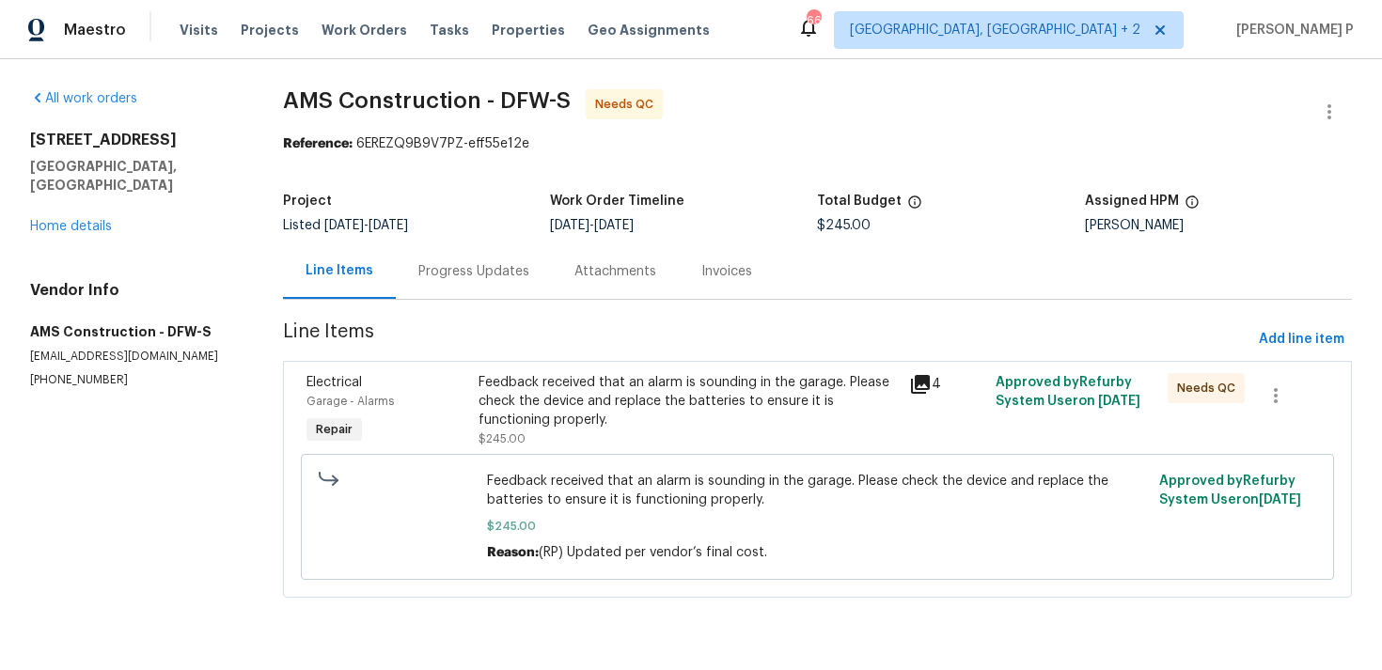
click at [495, 260] on div "Progress Updates" at bounding box center [474, 270] width 156 height 55
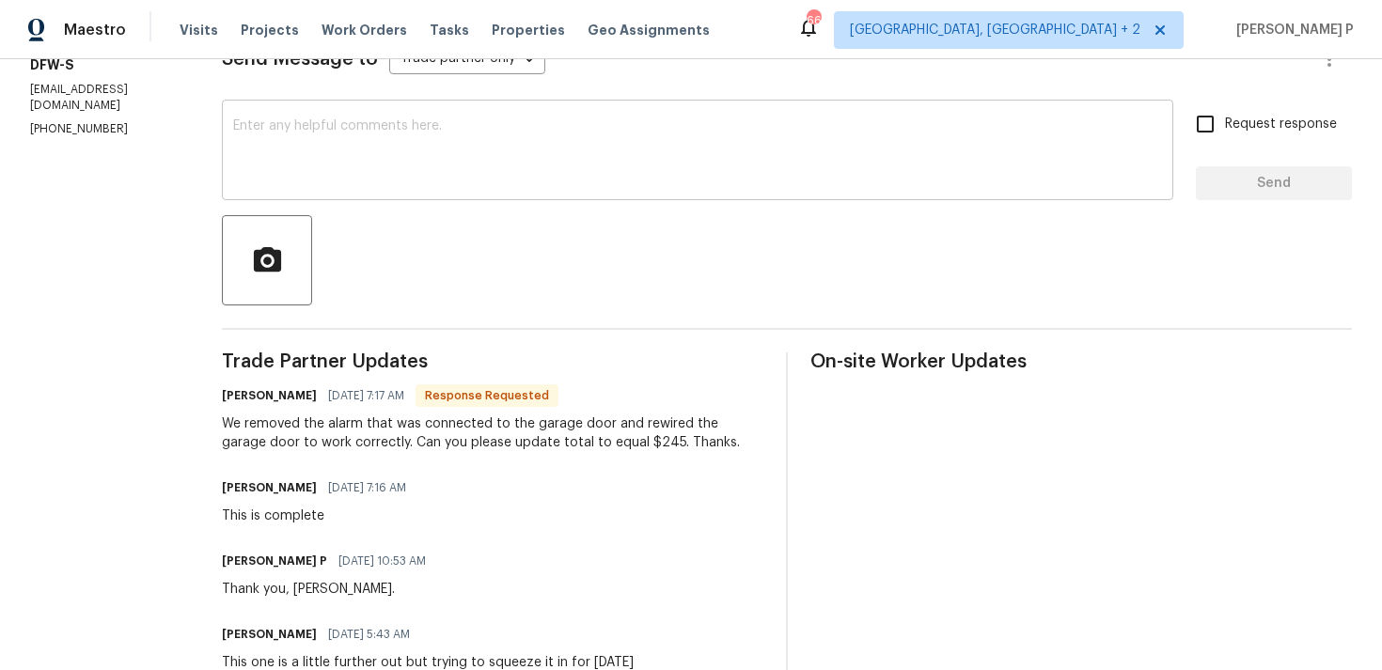
scroll to position [289, 0]
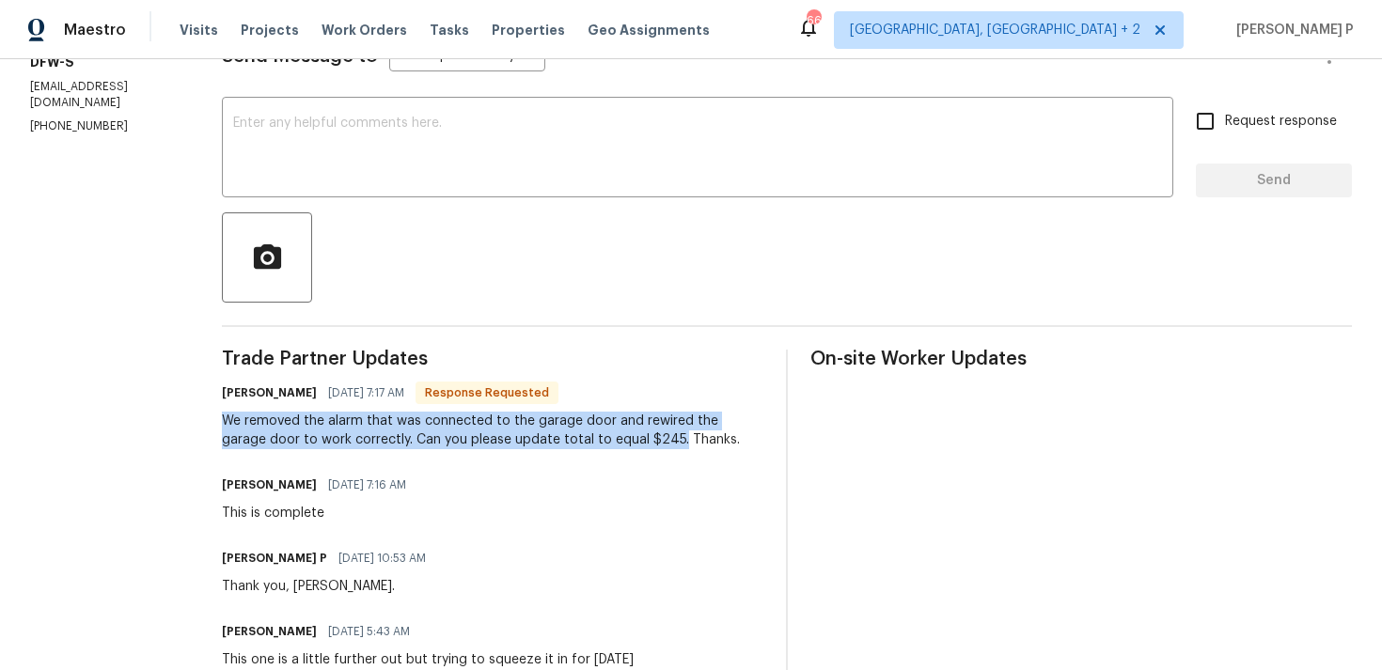
drag, startPoint x: 219, startPoint y: 420, endPoint x: 622, endPoint y: 432, distance: 403.5
click at [622, 432] on div "We removed the alarm that was connected to the garage door and rewired the gara…" at bounding box center [493, 431] width 542 height 38
copy div "We removed the alarm that was connected to the garage door and rewired the gara…"
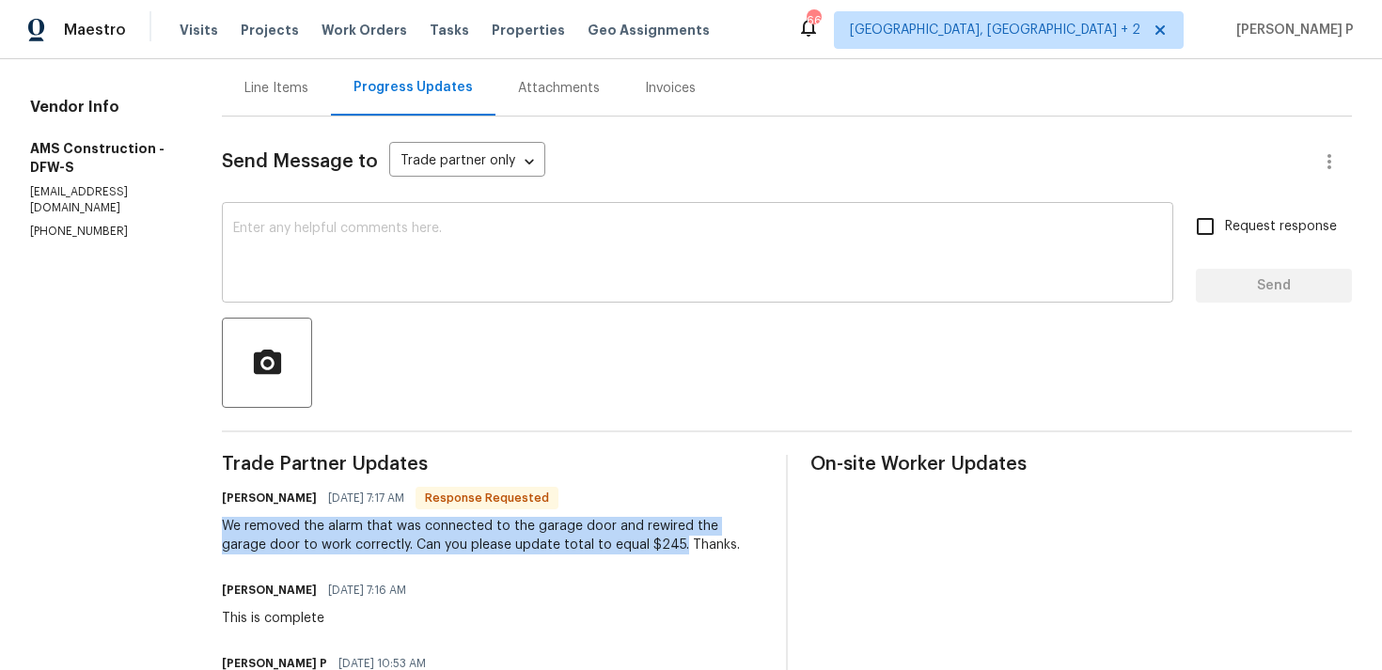
scroll to position [174, 0]
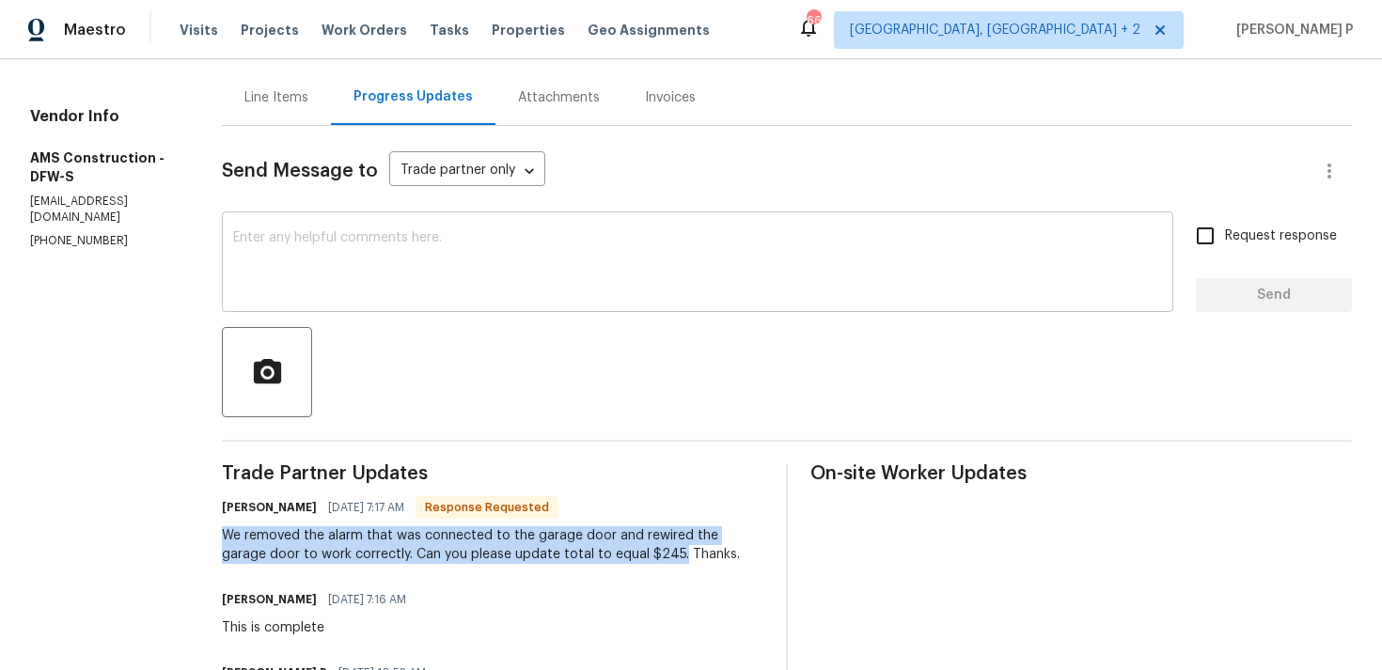
click at [538, 236] on textarea at bounding box center [697, 264] width 929 height 66
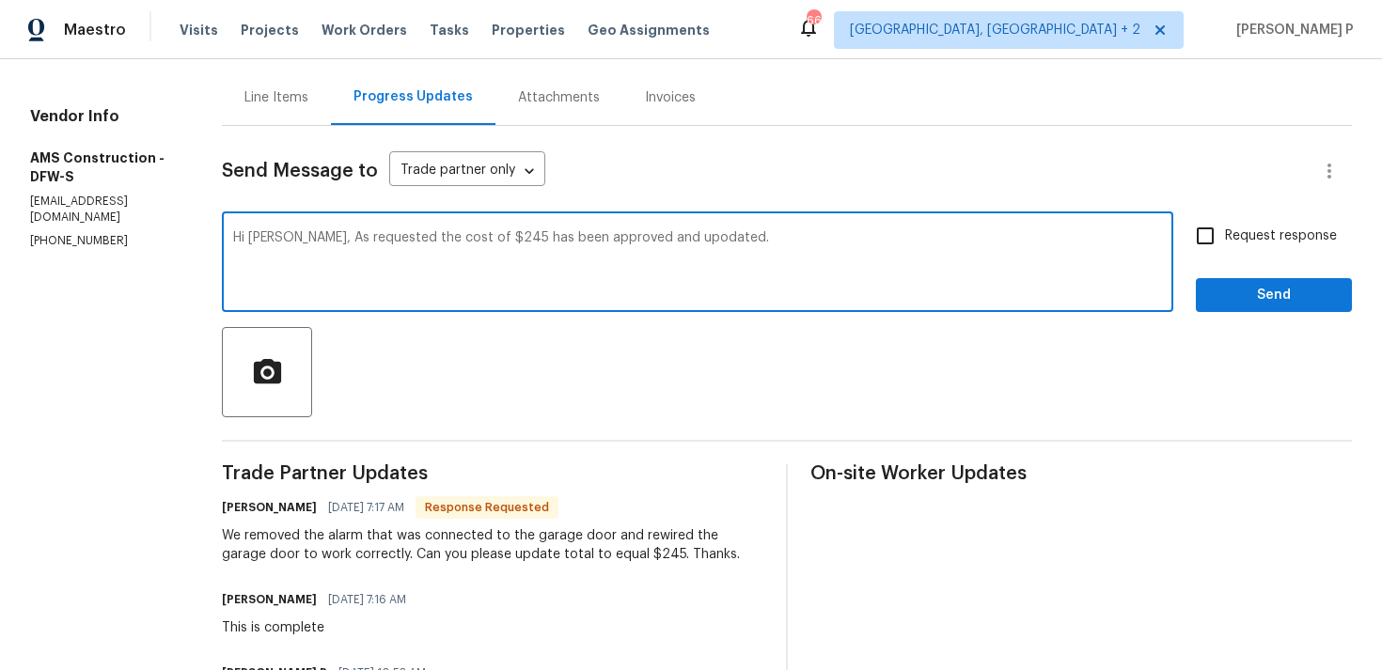
click at [658, 238] on textarea "Hi Michael, As requested the cost of $245 has been approved and upodated." at bounding box center [697, 264] width 929 height 66
click at [778, 243] on textarea "Hi Michael, As requested the cost of $245 has been approved and updated." at bounding box center [697, 264] width 929 height 66
click at [894, 236] on textarea "Hi Michael, As requested the cost of $245 has been approved and updated. WO clo…" at bounding box center [697, 264] width 929 height 66
click at [962, 240] on textarea "Hi Michael, As requested the cost of $245 has been approved and updated. WO clo…" at bounding box center [697, 264] width 929 height 66
type textarea "Hi Michael, As requested the cost of $245 has been approved and updated. WO clo…"
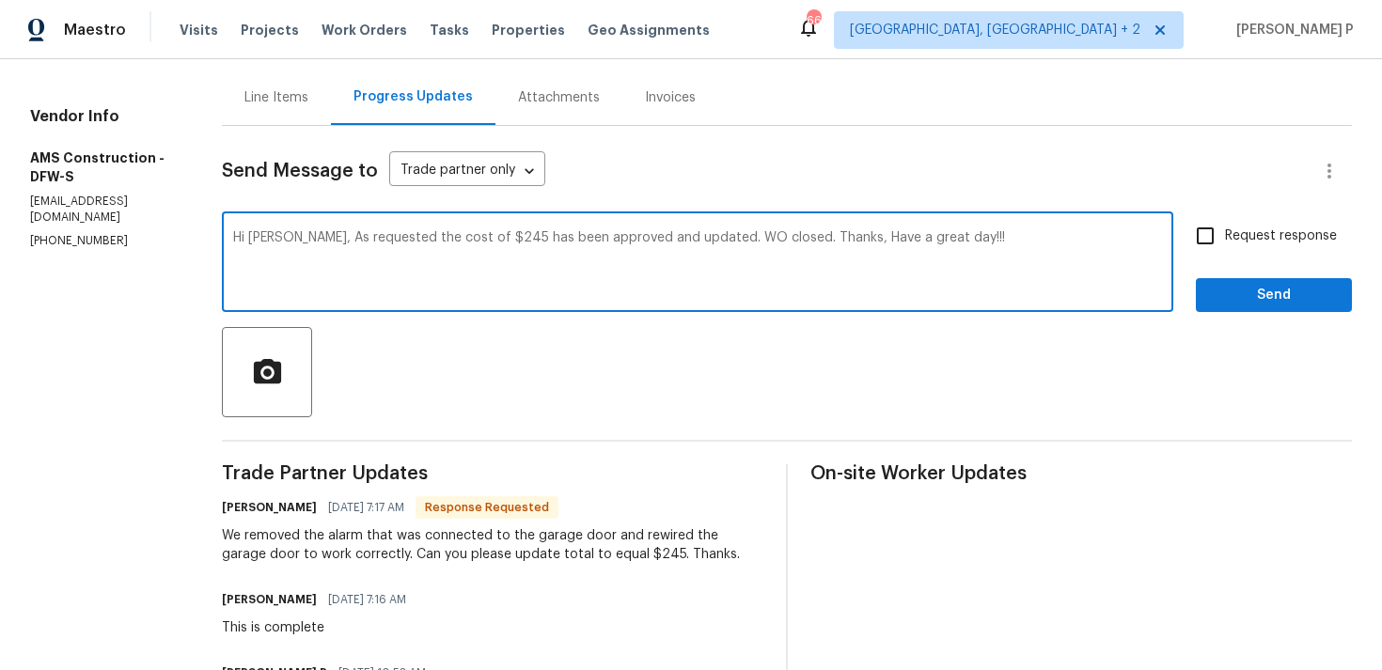
drag, startPoint x: 299, startPoint y: 238, endPoint x: 689, endPoint y: 238, distance: 390.1
click at [689, 238] on textarea "Hi Michael, As requested the cost of $245 has been approved and updated. WO clo…" at bounding box center [697, 264] width 929 height 66
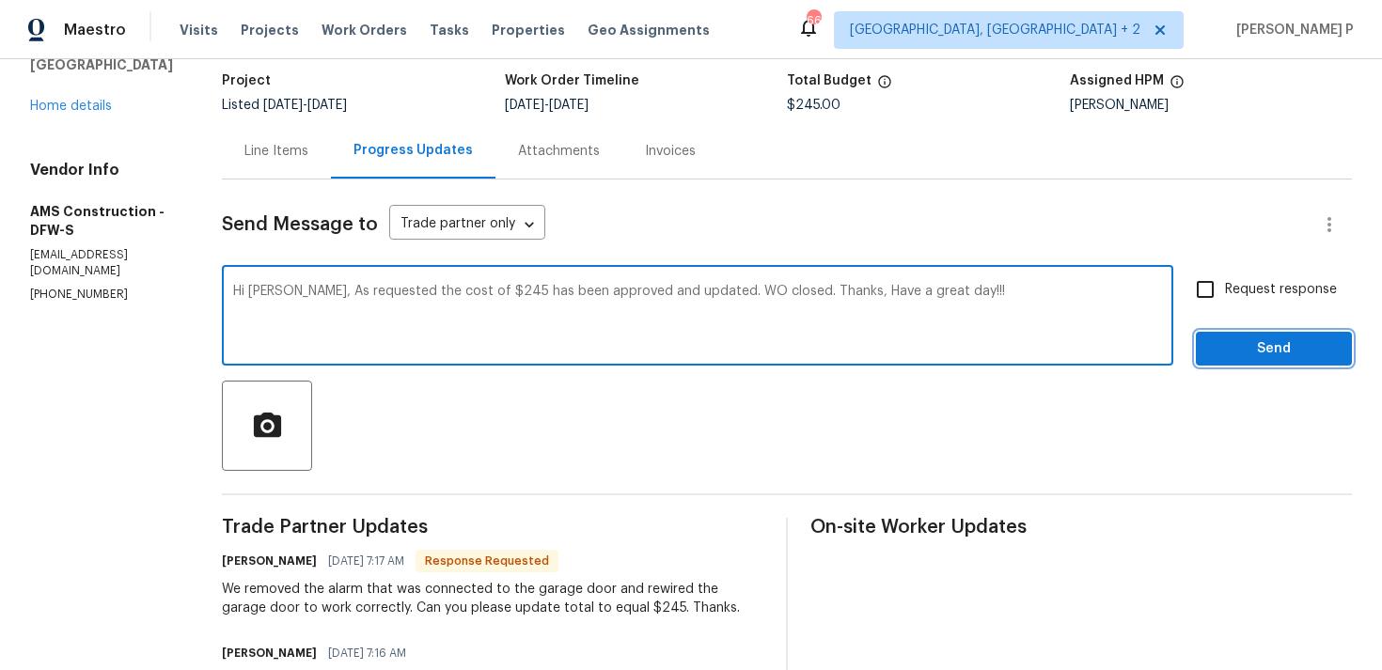
click at [1240, 349] on span "Send" at bounding box center [1274, 350] width 126 height 24
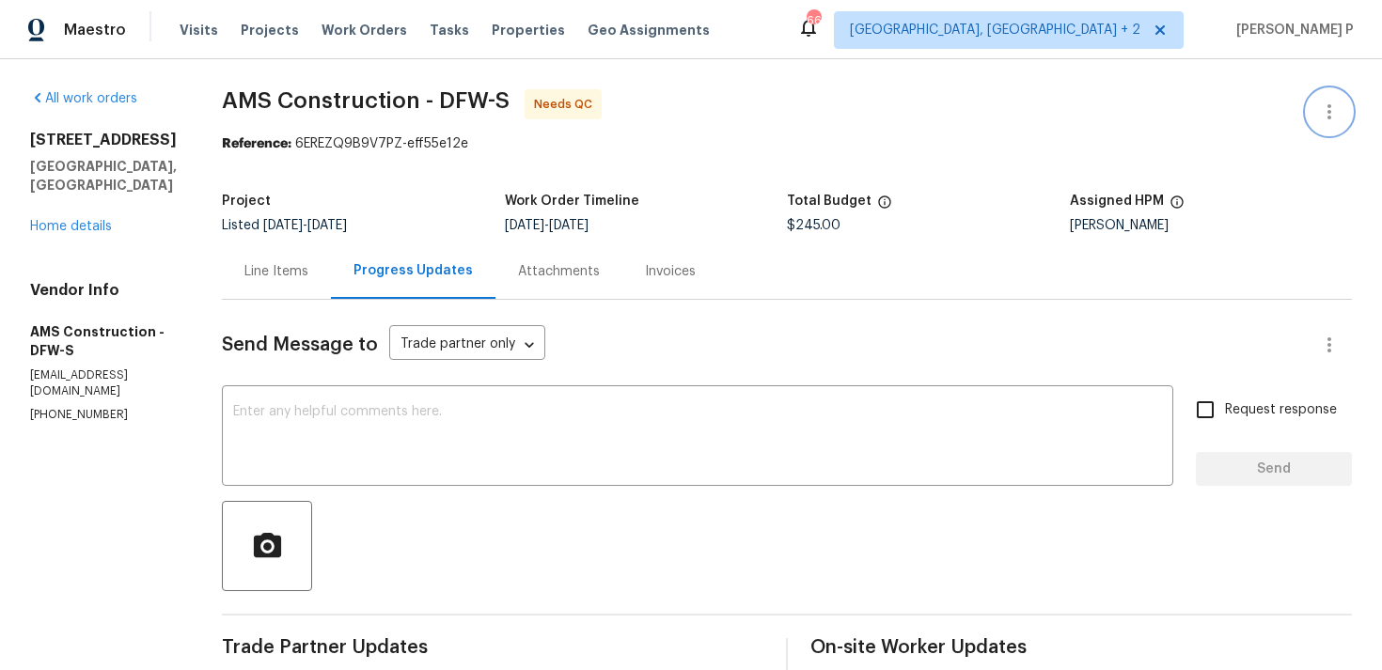
click at [1326, 101] on icon "button" at bounding box center [1329, 112] width 23 height 23
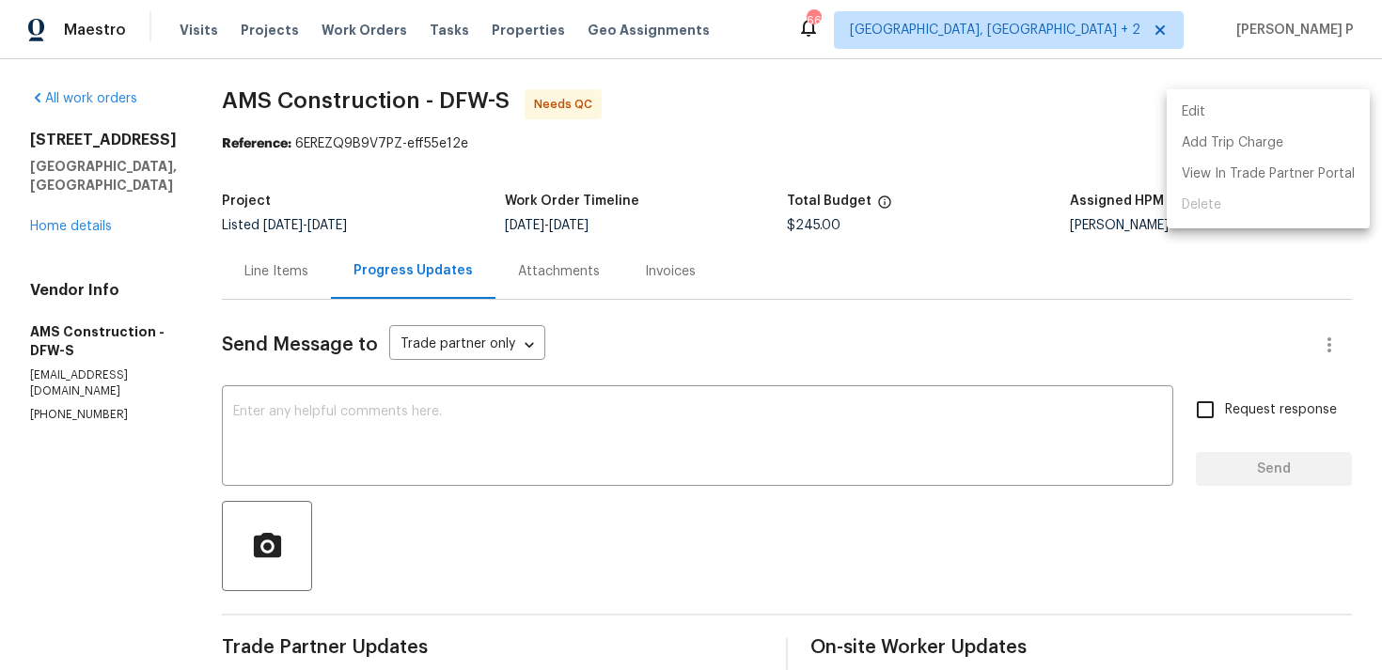
click at [1250, 114] on li "Edit" at bounding box center [1268, 112] width 203 height 31
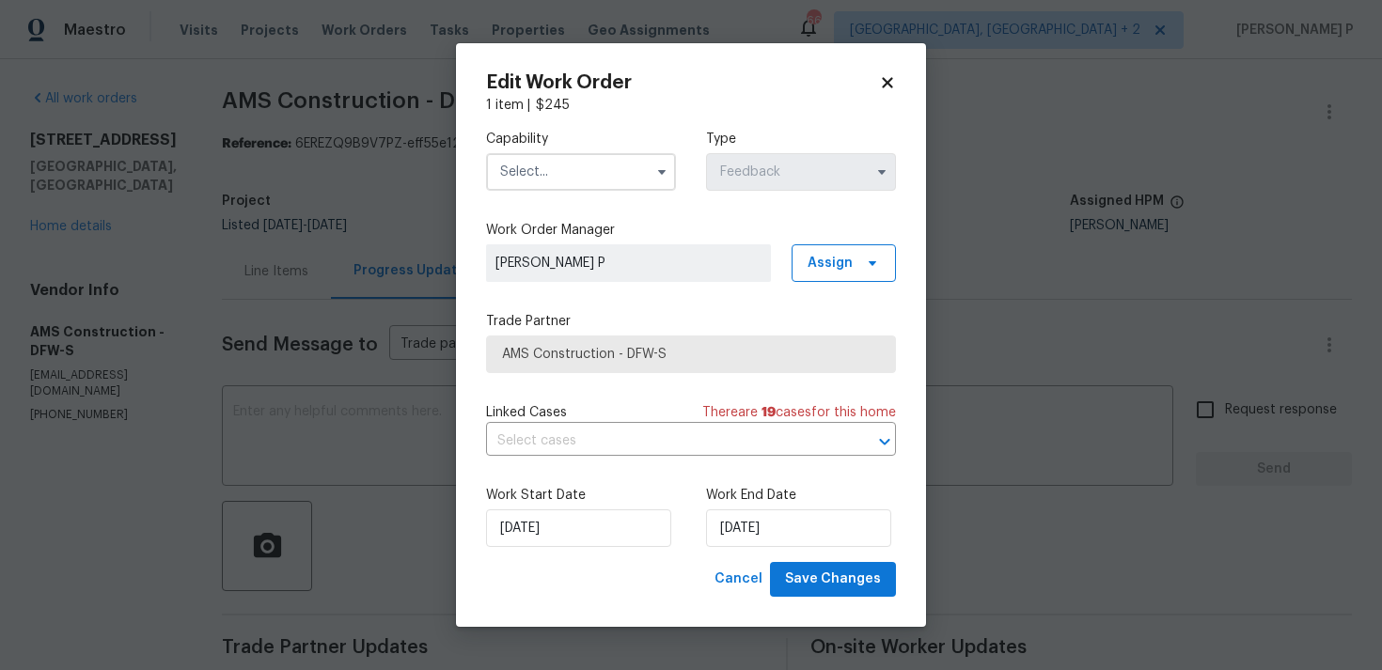
click at [589, 181] on input "text" at bounding box center [581, 172] width 190 height 38
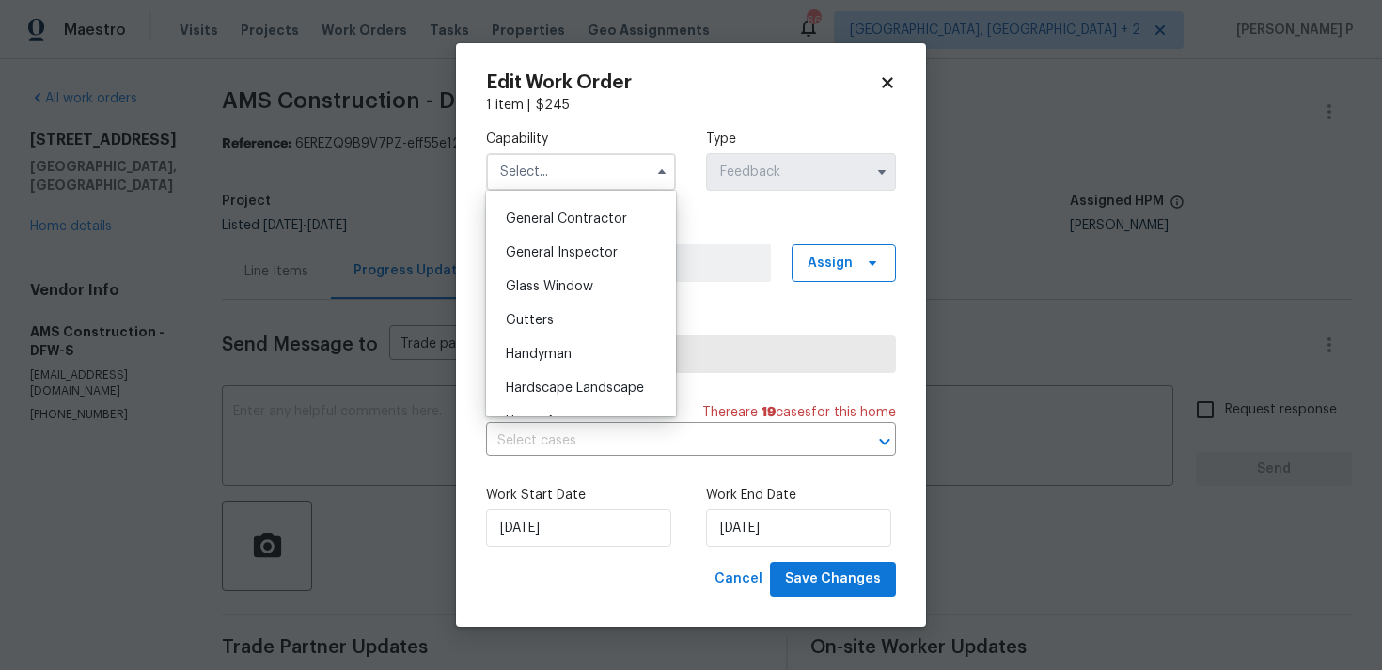
scroll to position [907, 0]
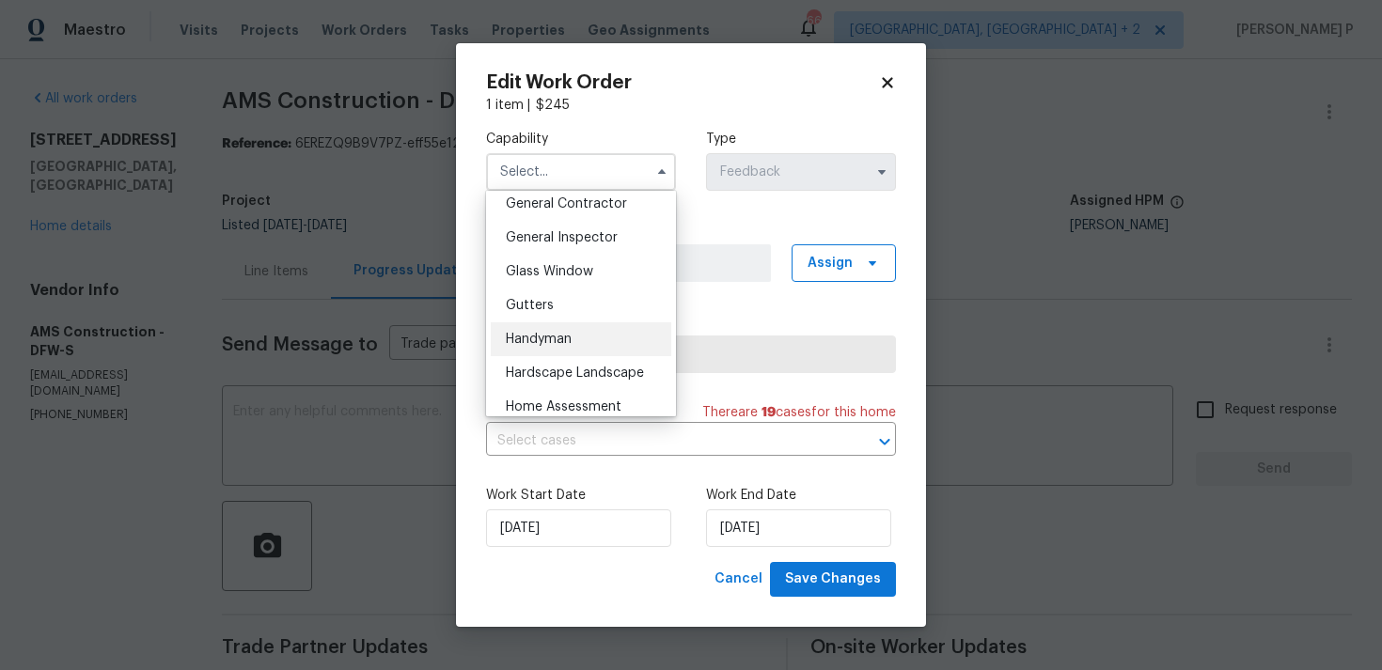
click at [540, 354] on div "Handyman" at bounding box center [581, 339] width 181 height 34
type input "Handyman"
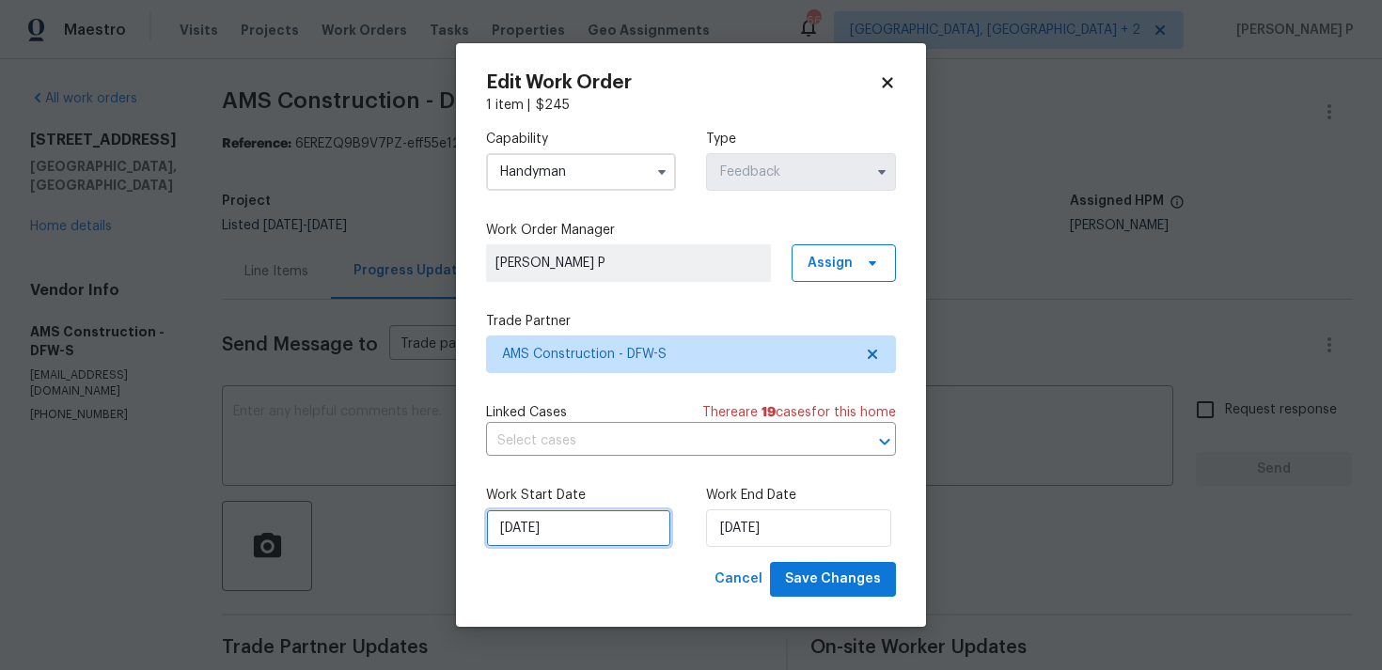
click at [577, 544] on input "15/08/2025" at bounding box center [578, 529] width 185 height 38
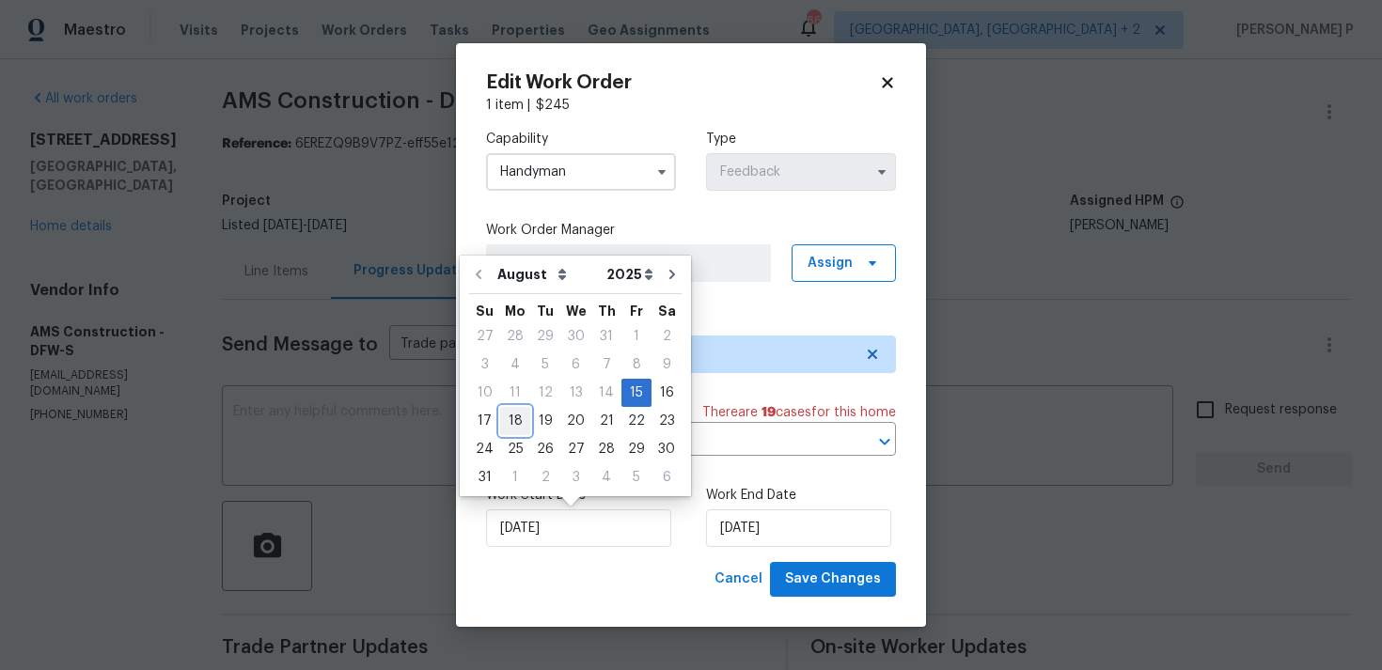
click at [511, 417] on div "18" at bounding box center [515, 421] width 30 height 26
type input "18/08/2025"
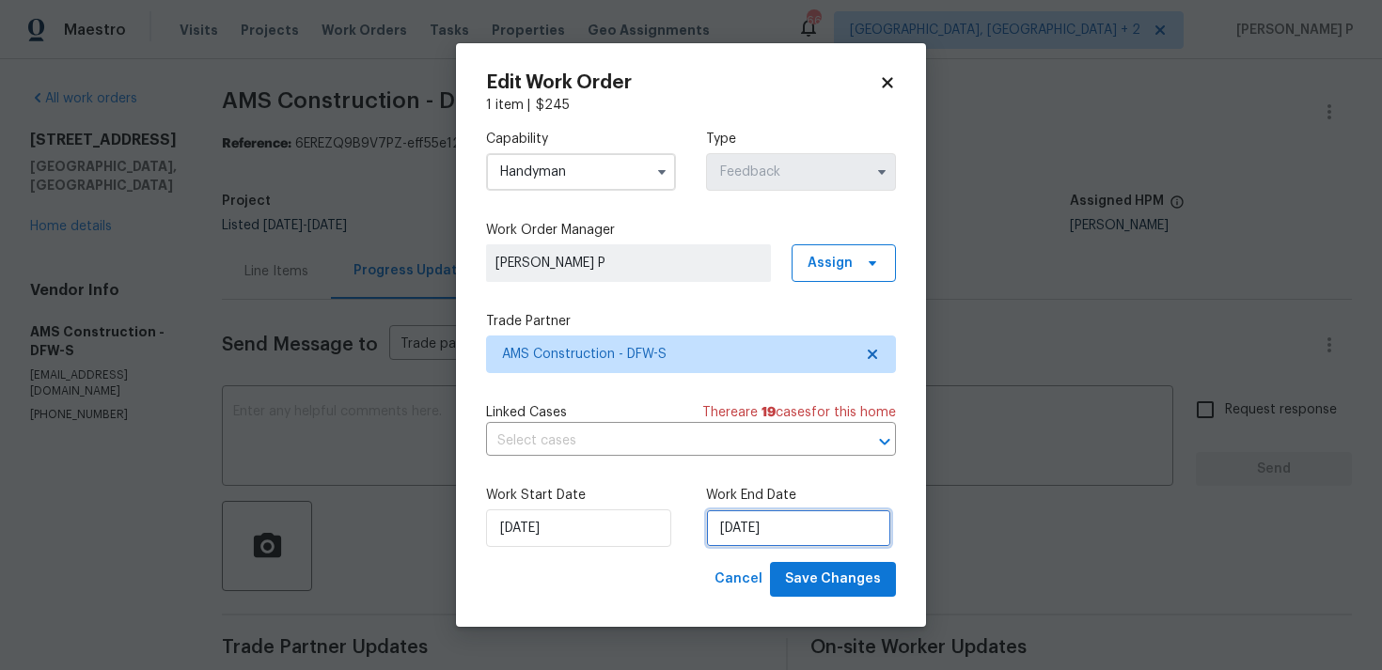
click at [737, 533] on input "[DATE]" at bounding box center [798, 529] width 185 height 38
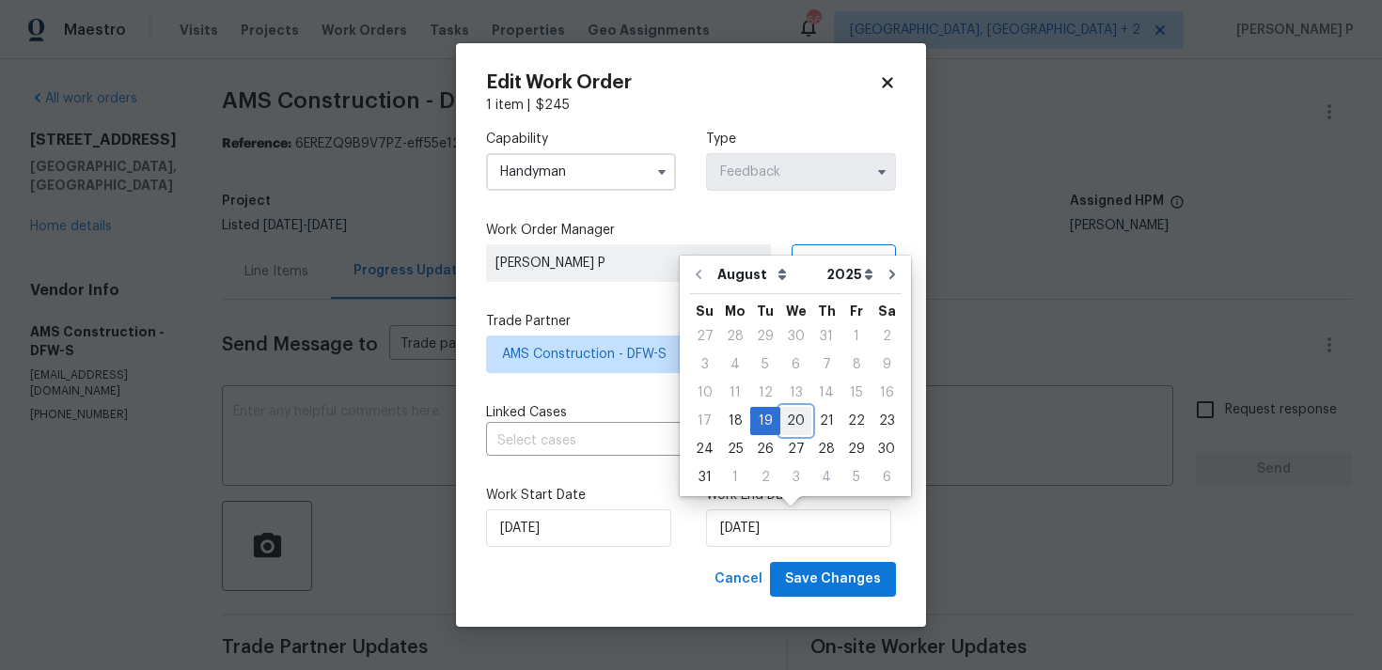
click at [793, 424] on div "20" at bounding box center [795, 421] width 31 height 26
type input "20/08/2025"
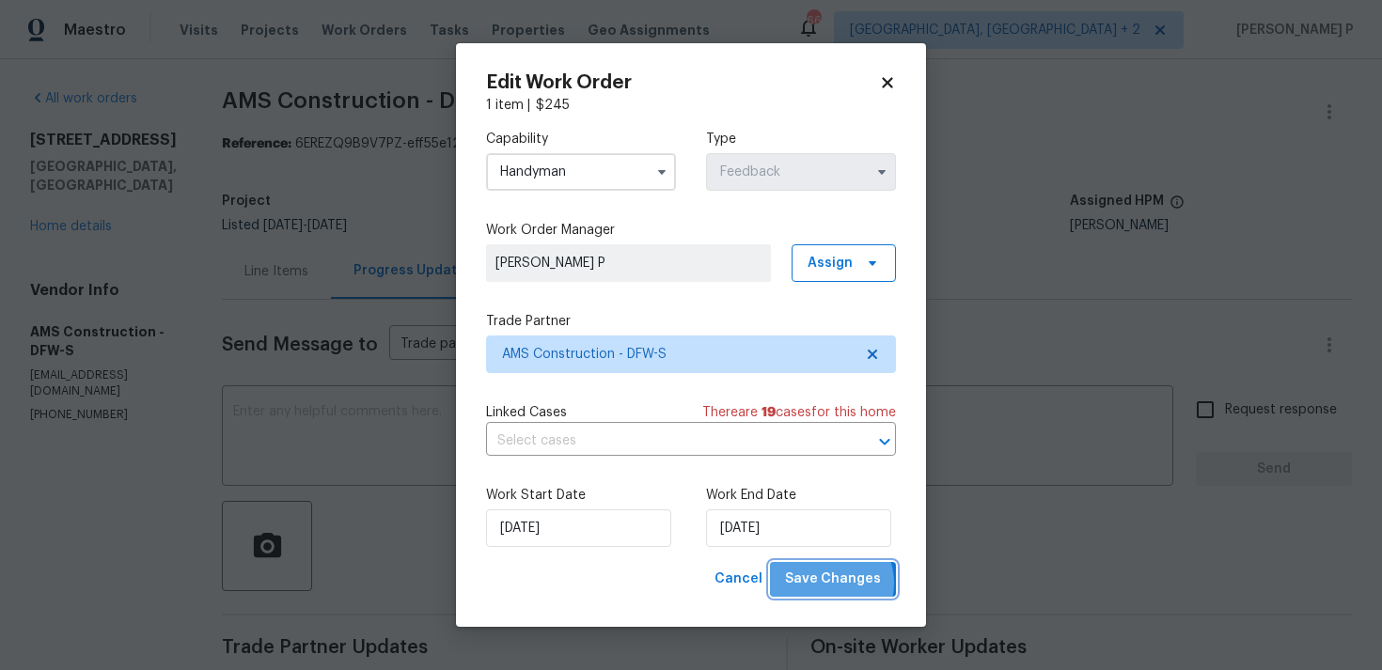
click at [829, 584] on span "Save Changes" at bounding box center [833, 580] width 96 height 24
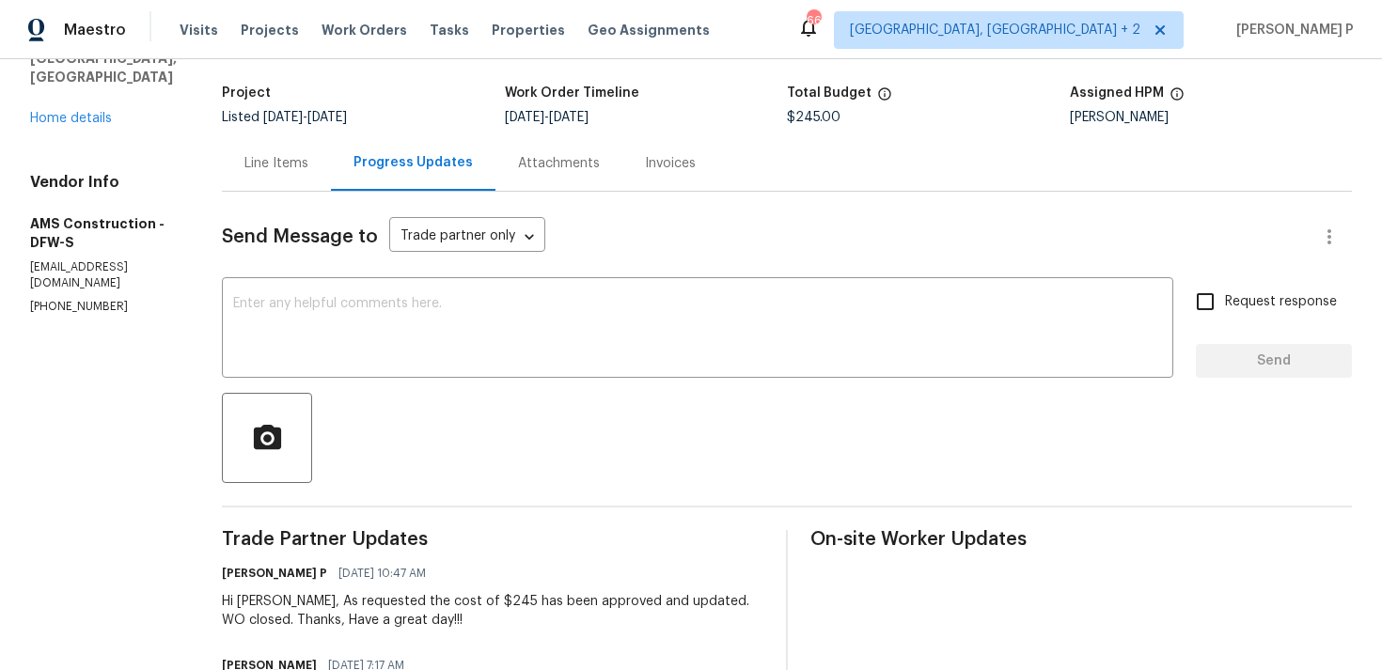
scroll to position [0, 0]
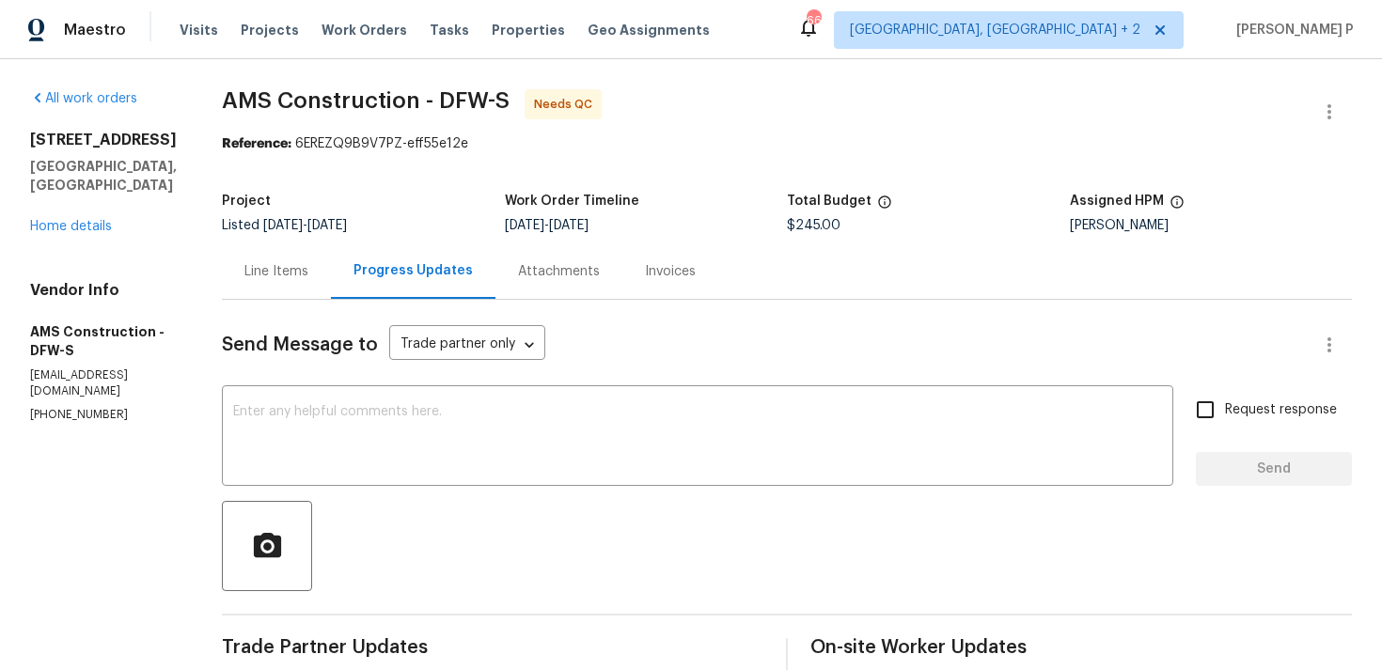
click at [290, 275] on div "Line Items" at bounding box center [276, 271] width 64 height 19
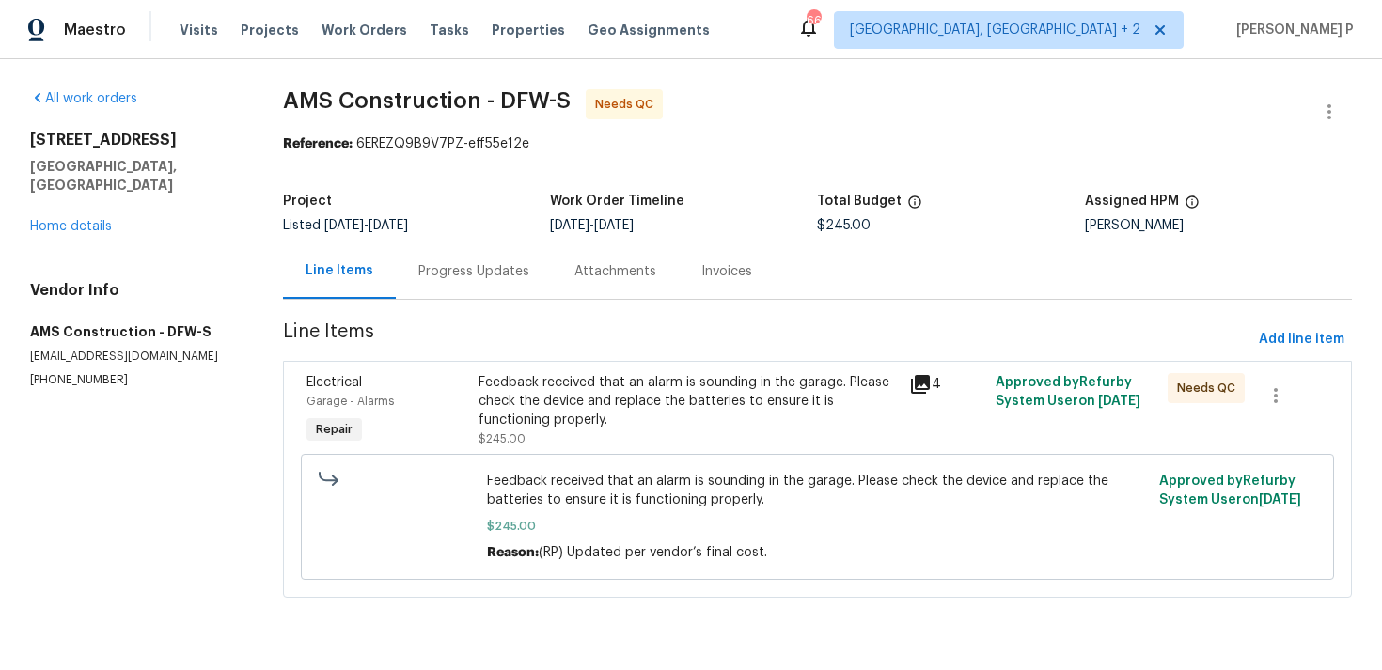
click at [645, 403] on div "Feedback received that an alarm is sounding in the garage. Please check the dev…" at bounding box center [688, 401] width 419 height 56
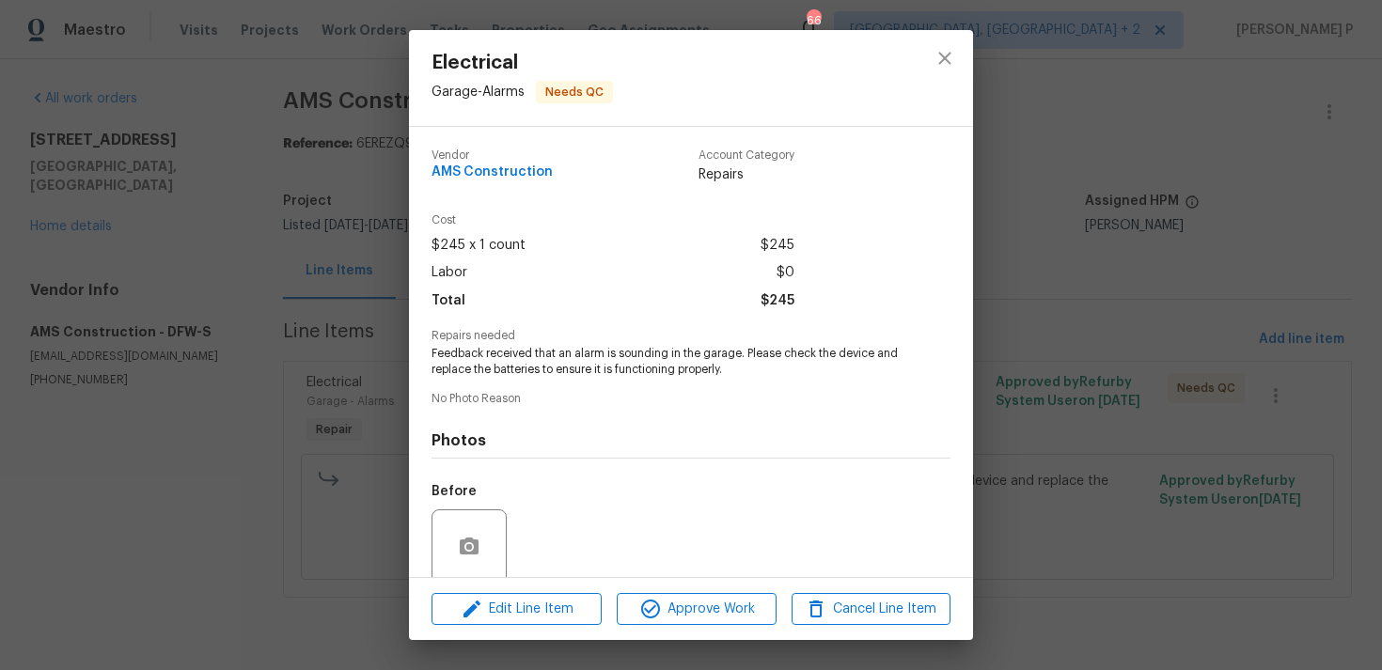
scroll to position [148, 0]
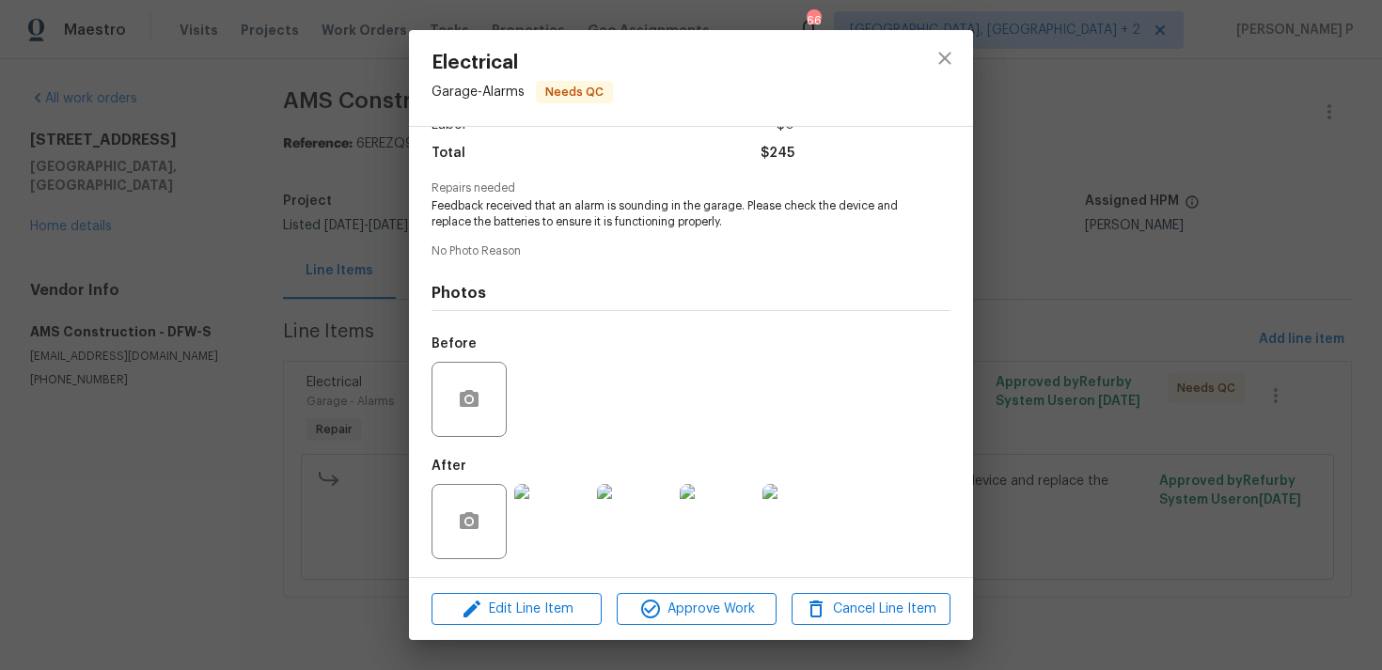
click at [714, 631] on div "Edit Line Item Approve Work Cancel Line Item" at bounding box center [691, 609] width 564 height 63
click at [713, 607] on span "Approve Work" at bounding box center [696, 610] width 148 height 24
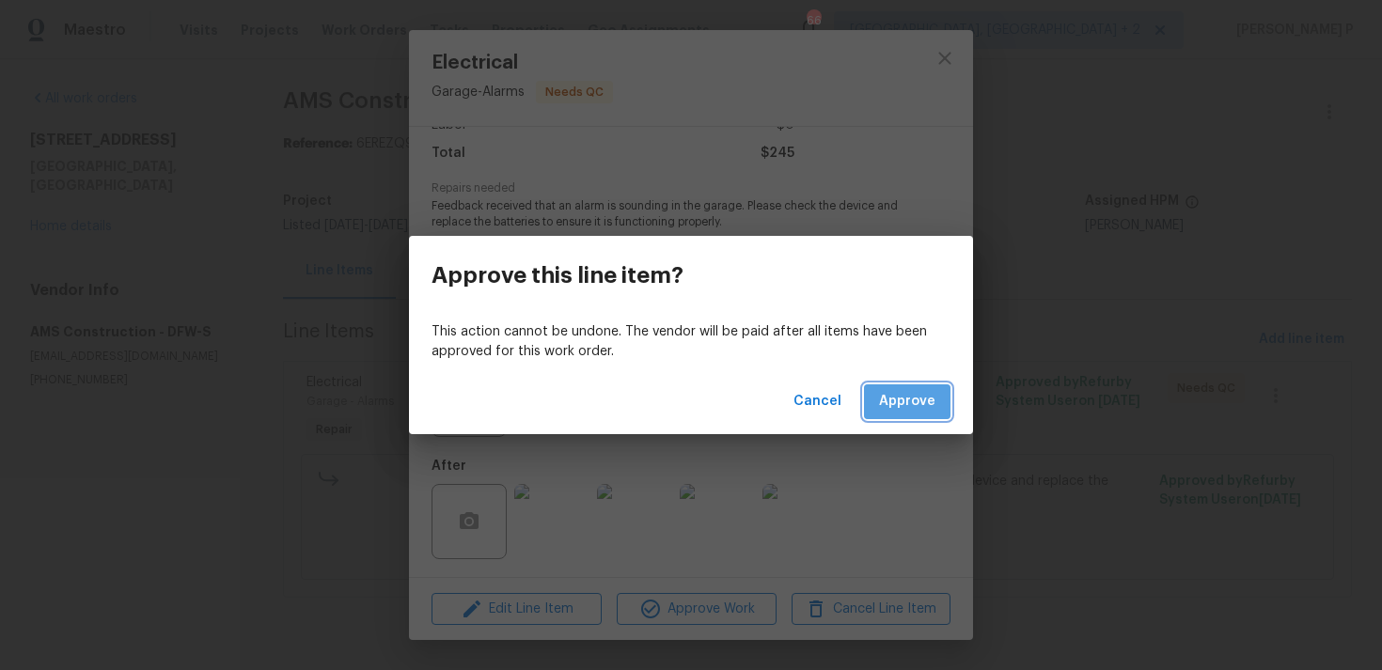
click at [918, 410] on span "Approve" at bounding box center [907, 402] width 56 height 24
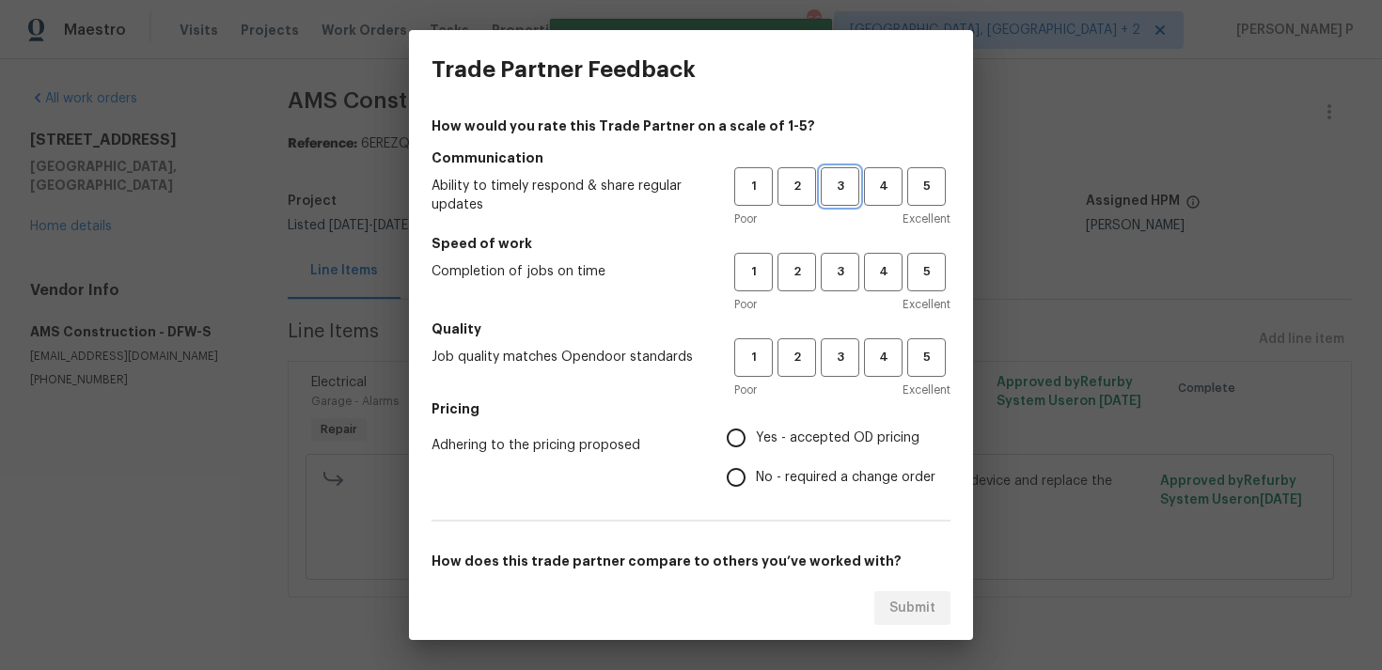
click at [843, 190] on span "3" at bounding box center [840, 187] width 35 height 22
click at [843, 292] on div "1 2 3 4 5 Poor Excellent" at bounding box center [842, 283] width 216 height 61
click at [842, 275] on span "3" at bounding box center [840, 272] width 35 height 22
click at [841, 343] on button "3" at bounding box center [840, 357] width 39 height 39
click at [772, 476] on span "No - required a change order" at bounding box center [846, 478] width 180 height 20
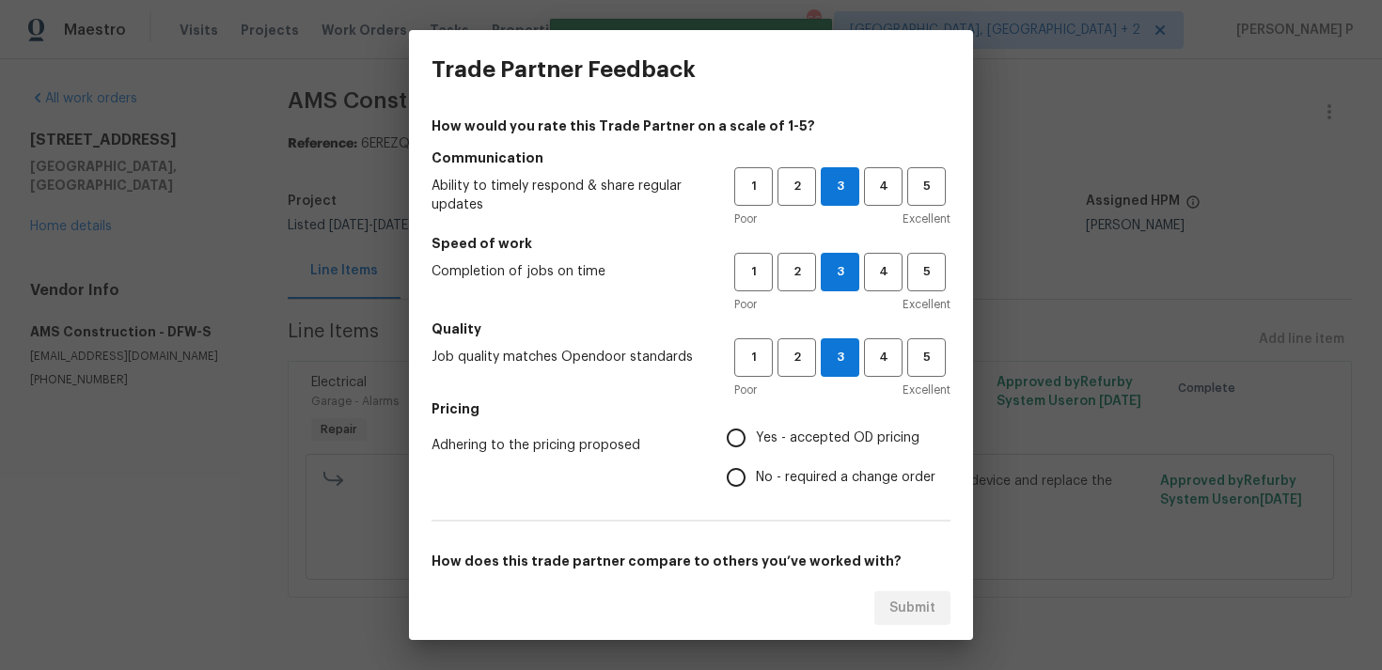
click at [756, 476] on input "No - required a change order" at bounding box center [735, 477] width 39 height 39
radio input "true"
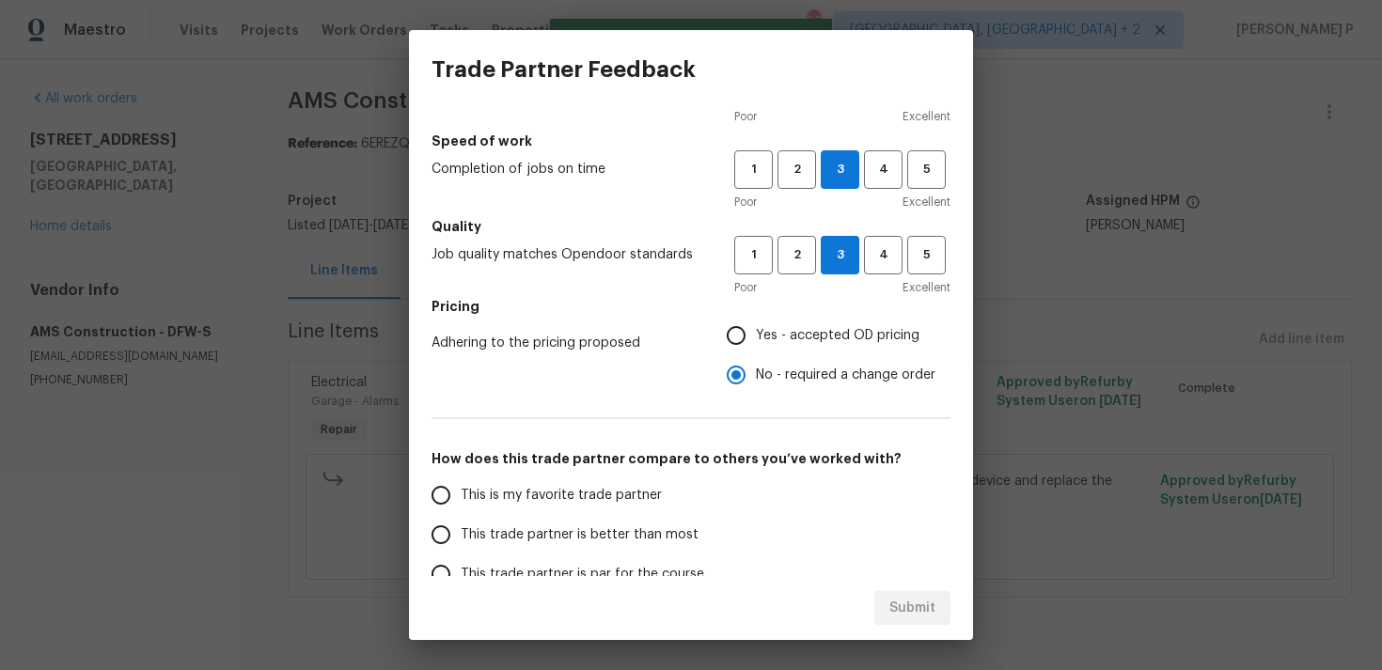
scroll to position [284, 0]
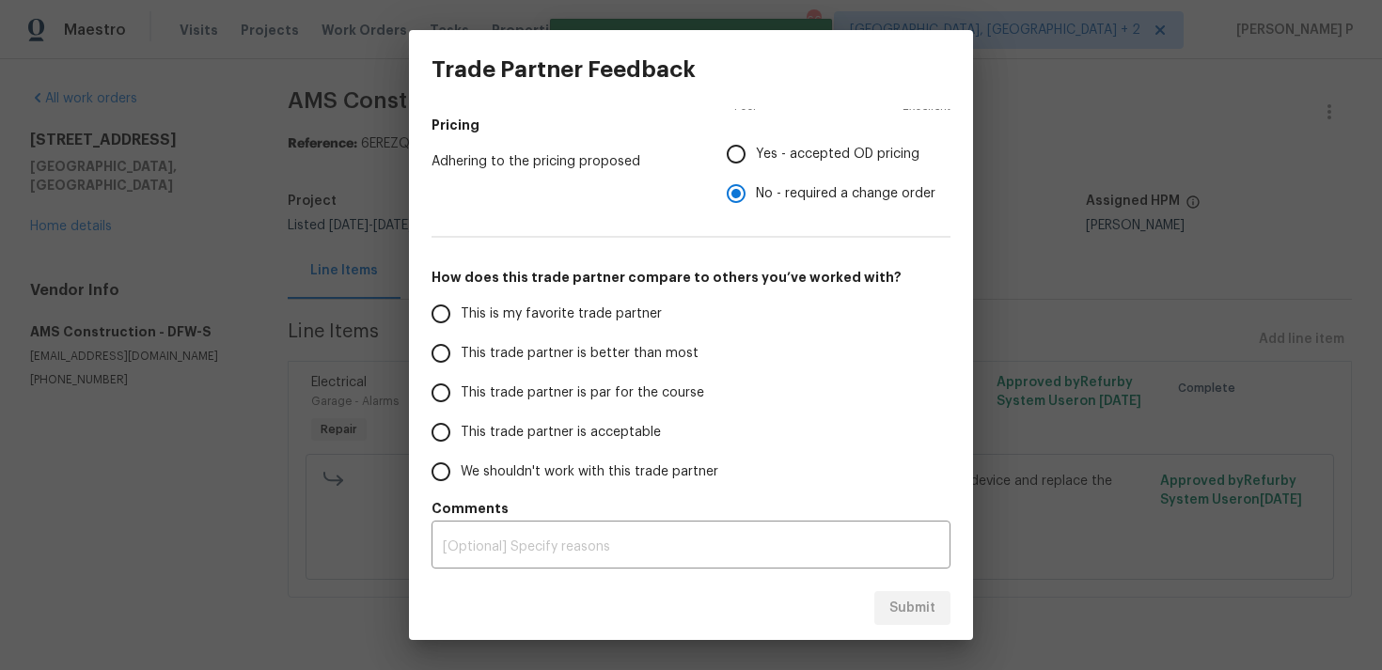
click at [521, 398] on span "This trade partner is par for the course" at bounding box center [582, 394] width 243 height 20
click at [461, 398] on input "This trade partner is par for the course" at bounding box center [440, 392] width 39 height 39
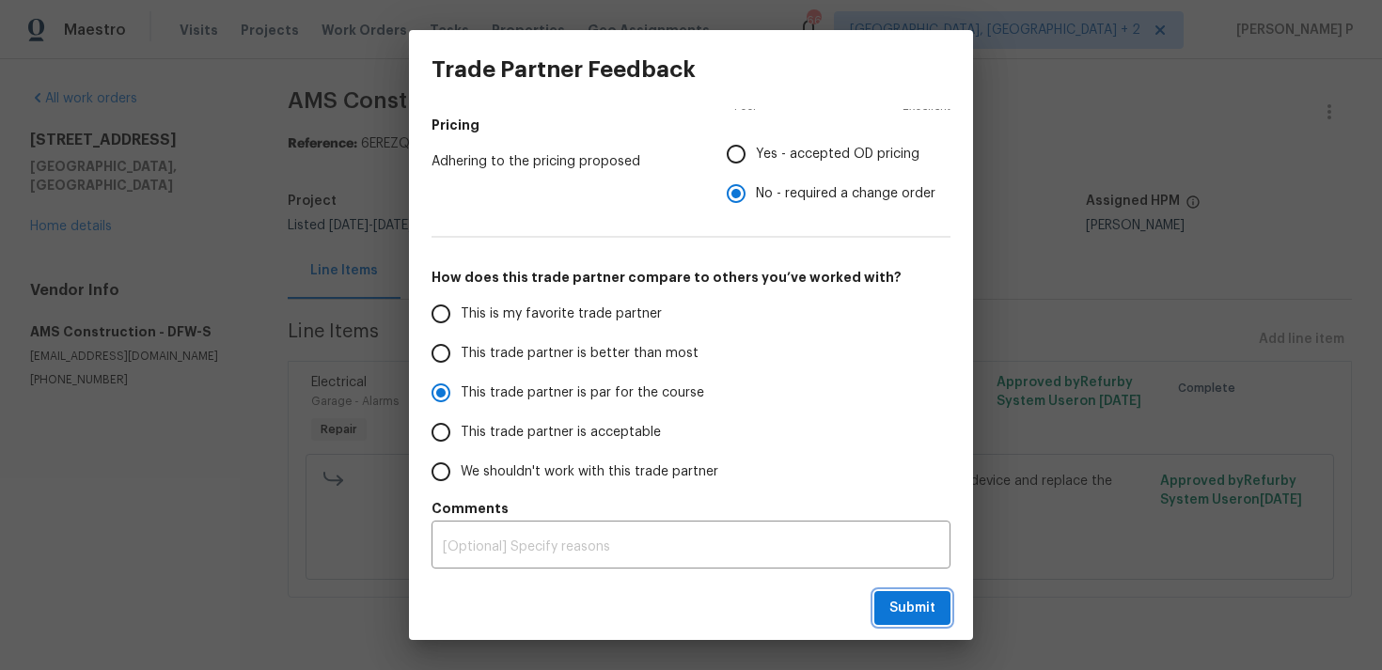
click at [918, 624] on button "Submit" at bounding box center [912, 608] width 76 height 35
radio input "true"
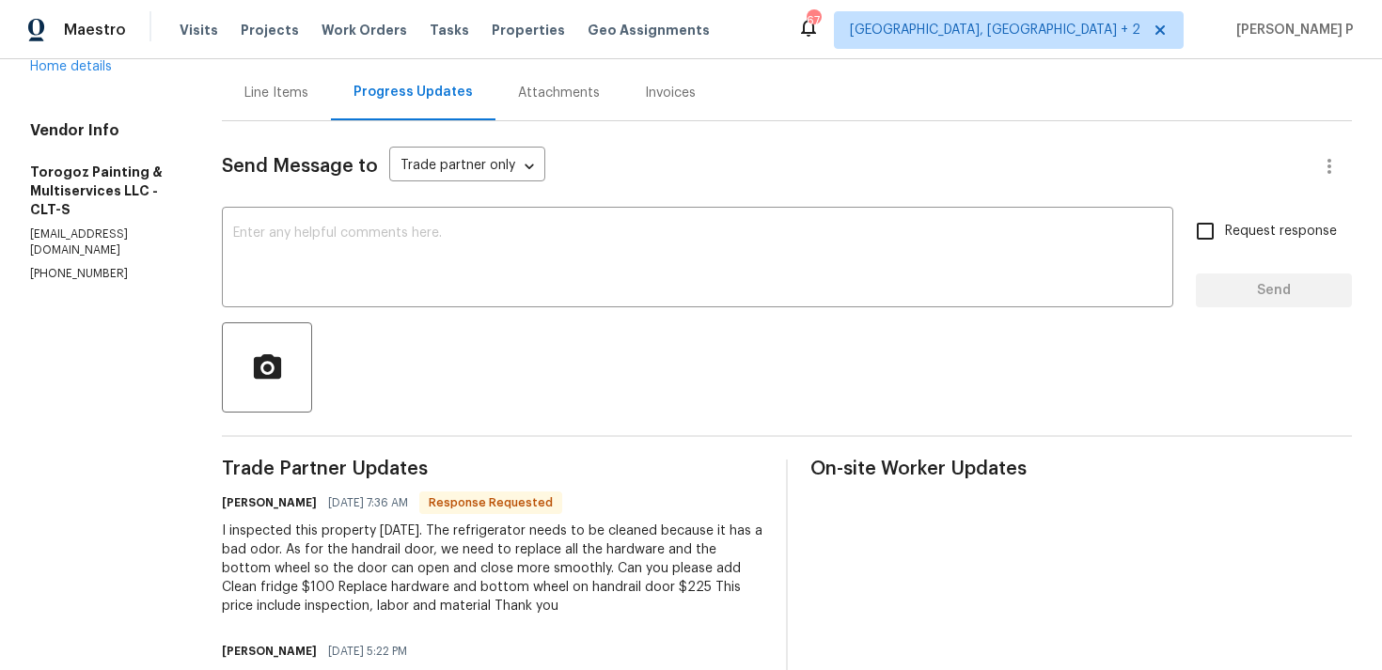
scroll to position [133, 0]
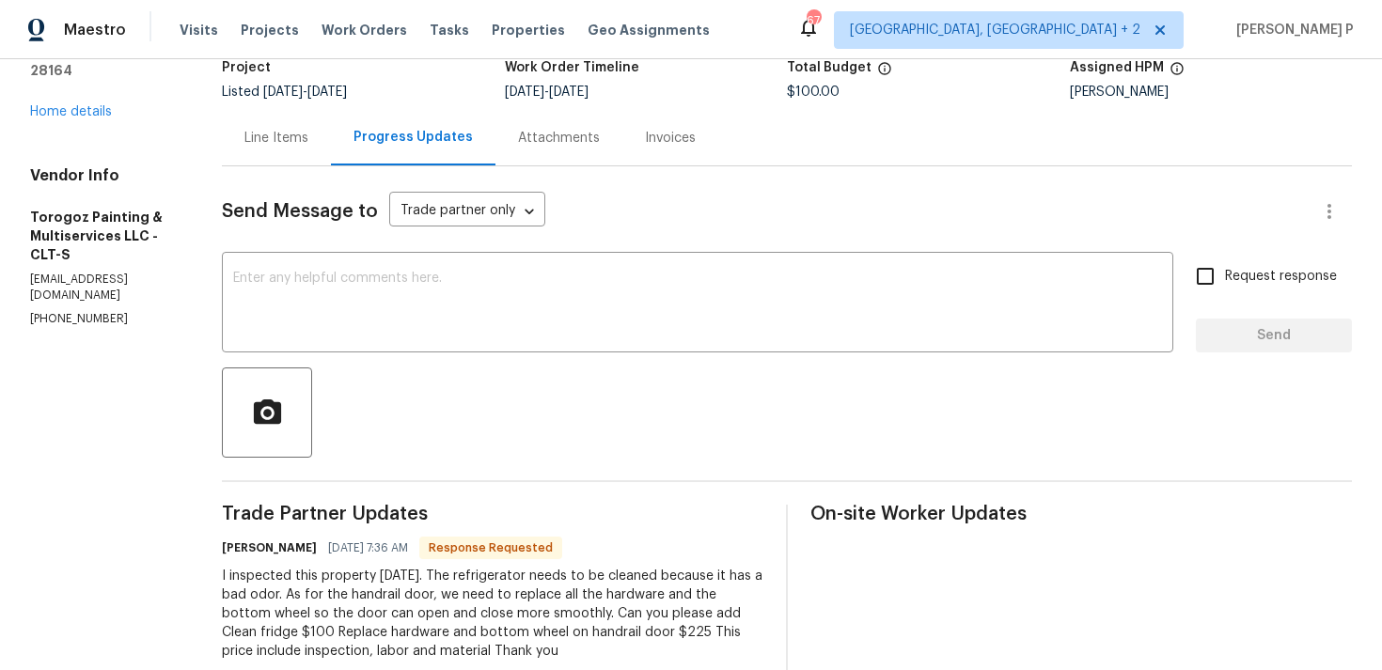
click at [308, 136] on div "Line Items" at bounding box center [276, 138] width 64 height 19
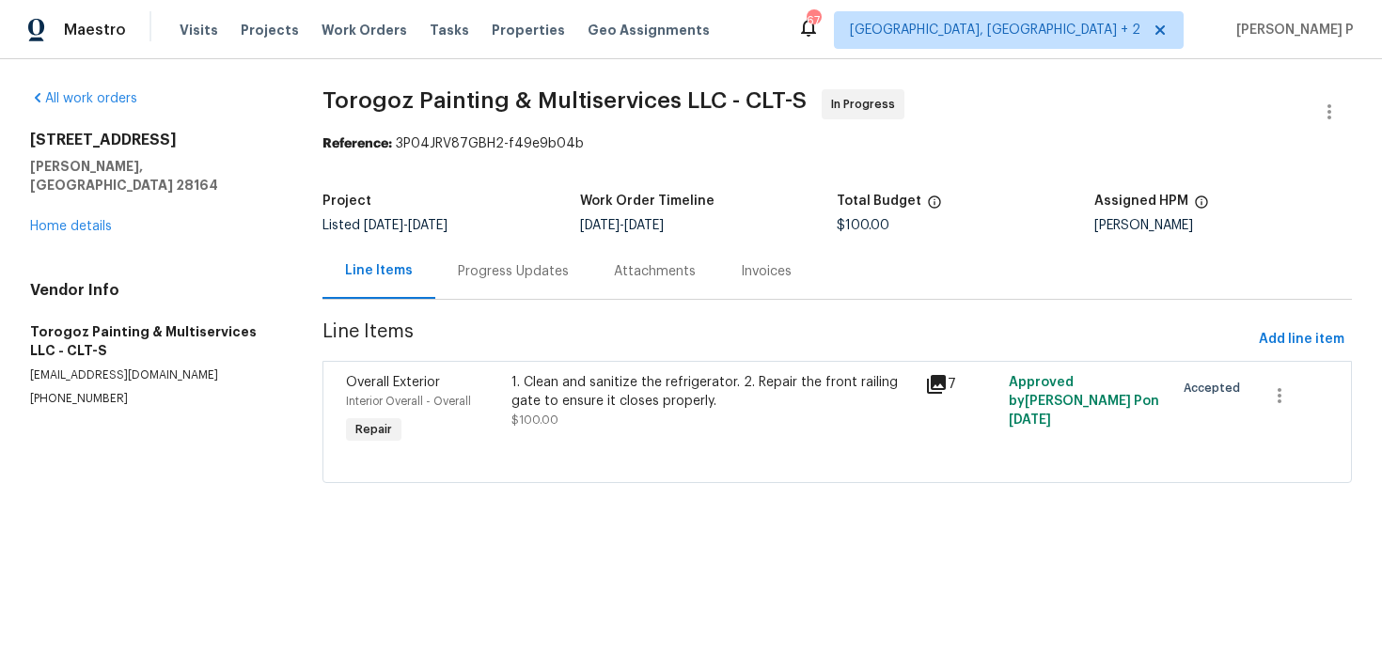
click at [527, 295] on div "Progress Updates" at bounding box center [513, 270] width 156 height 55
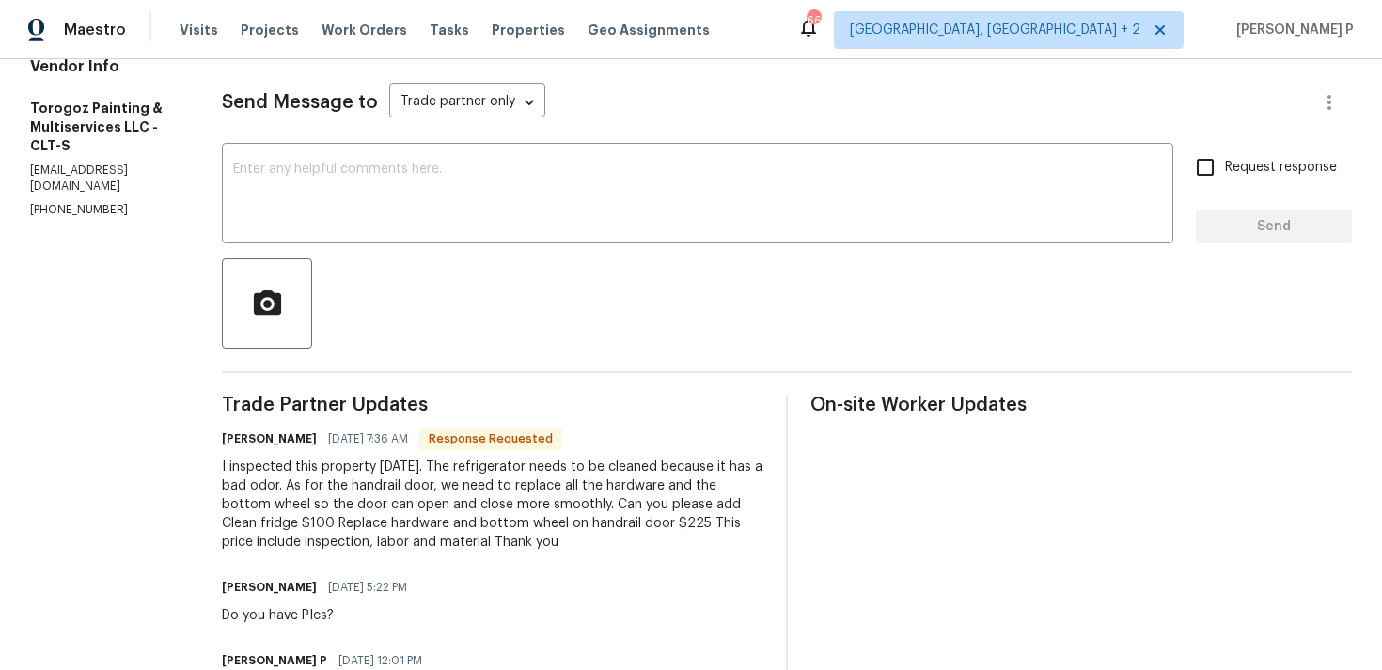
scroll to position [241, 0]
click at [431, 211] on textarea at bounding box center [697, 198] width 929 height 66
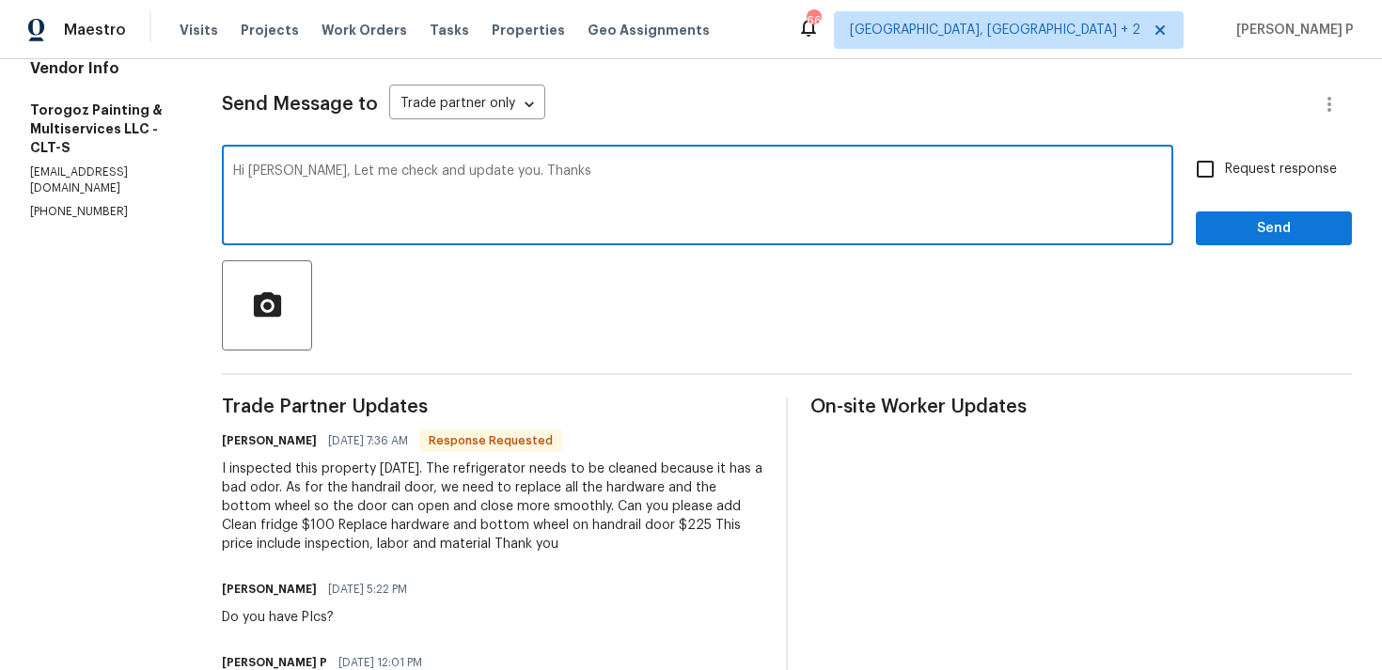
type textarea "Hi [PERSON_NAME], Let me check and update you. Thanks"
click at [1265, 229] on span "Send" at bounding box center [1274, 229] width 126 height 24
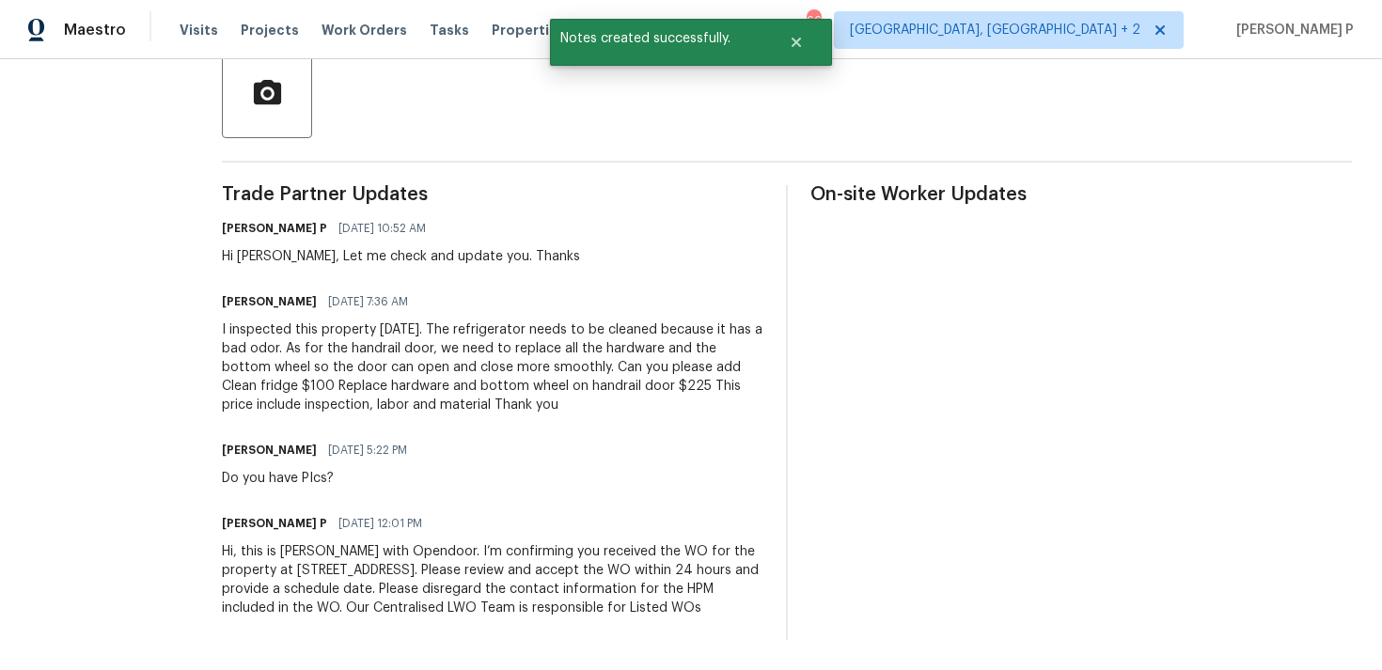
scroll to position [472, 0]
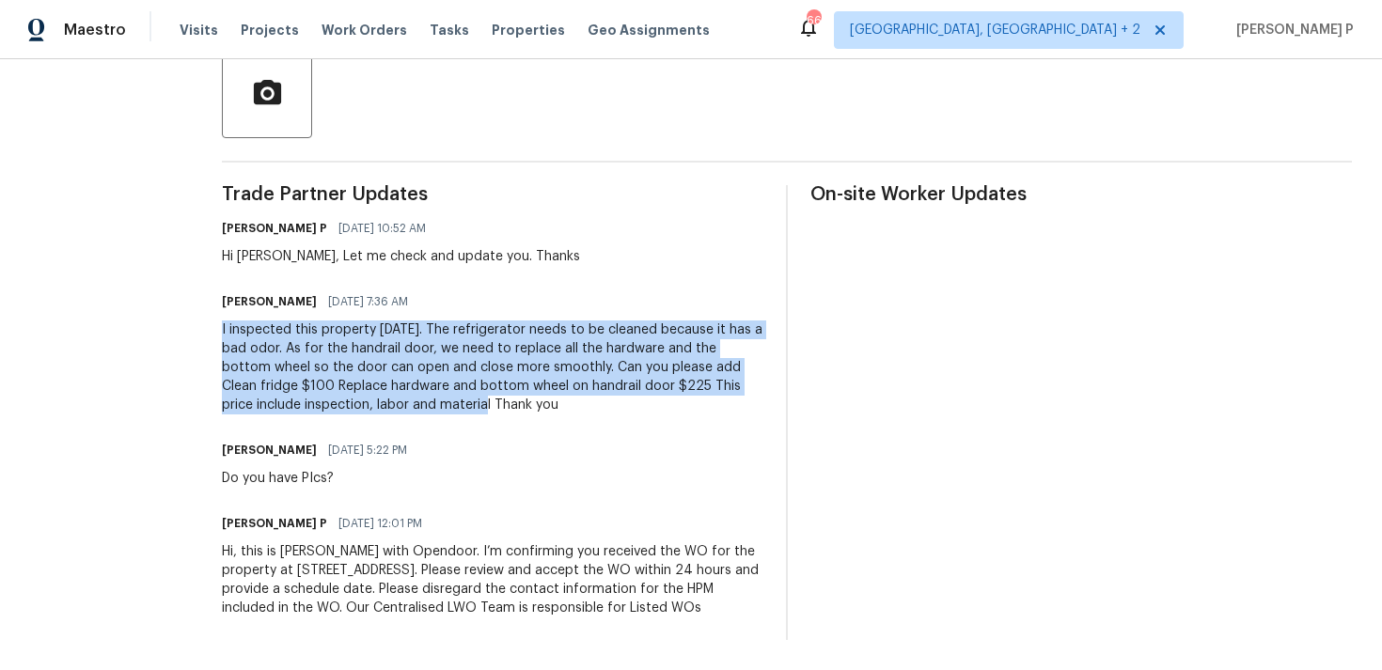
drag, startPoint x: 266, startPoint y: 310, endPoint x: 535, endPoint y: 391, distance: 280.8
click at [535, 391] on div "I inspected this property [DATE]. The refrigerator needs to be cleaned because …" at bounding box center [493, 368] width 542 height 94
copy div "I inspected this property [DATE]. The refrigerator needs to be cleaned because …"
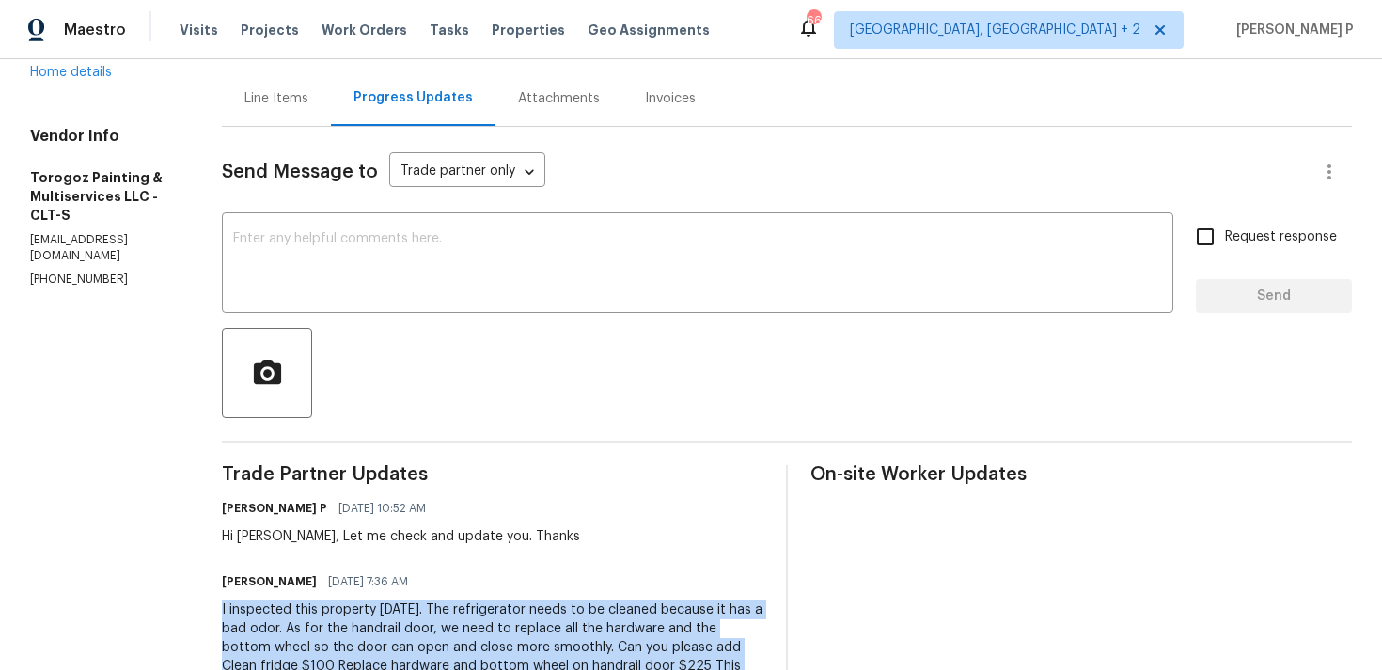
scroll to position [69, 0]
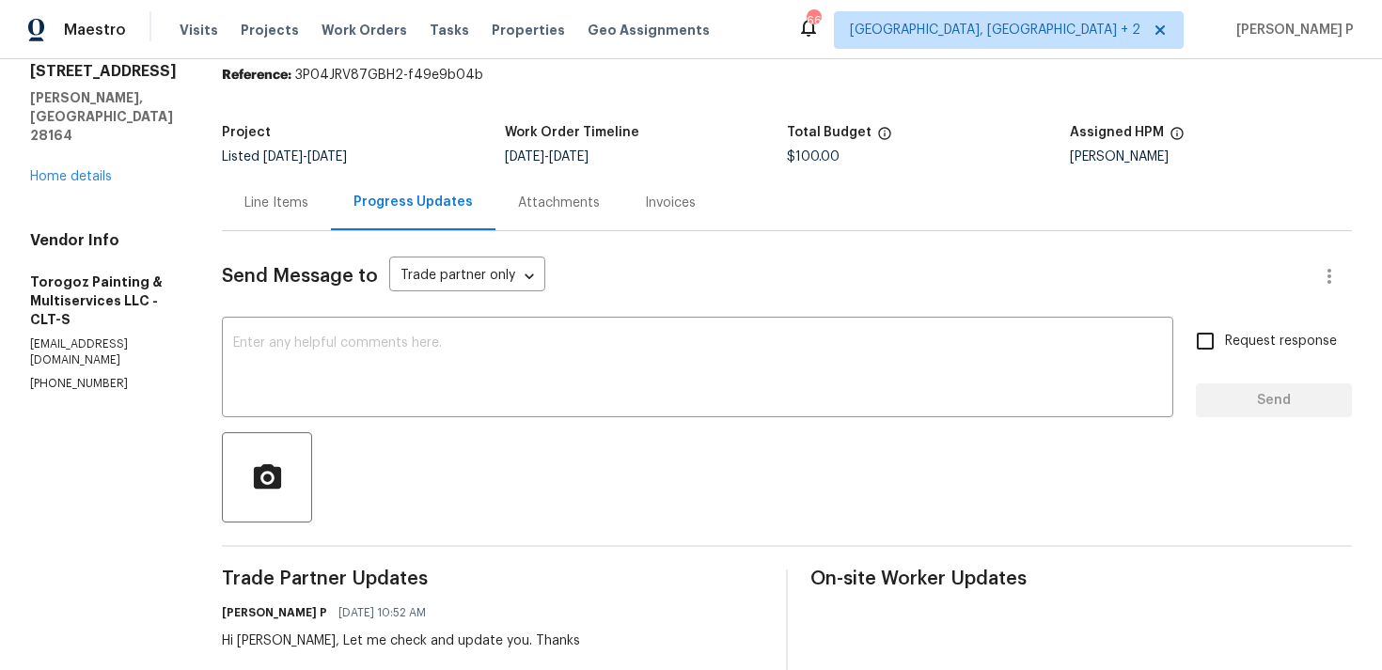
click at [320, 212] on div "Line Items" at bounding box center [276, 202] width 109 height 55
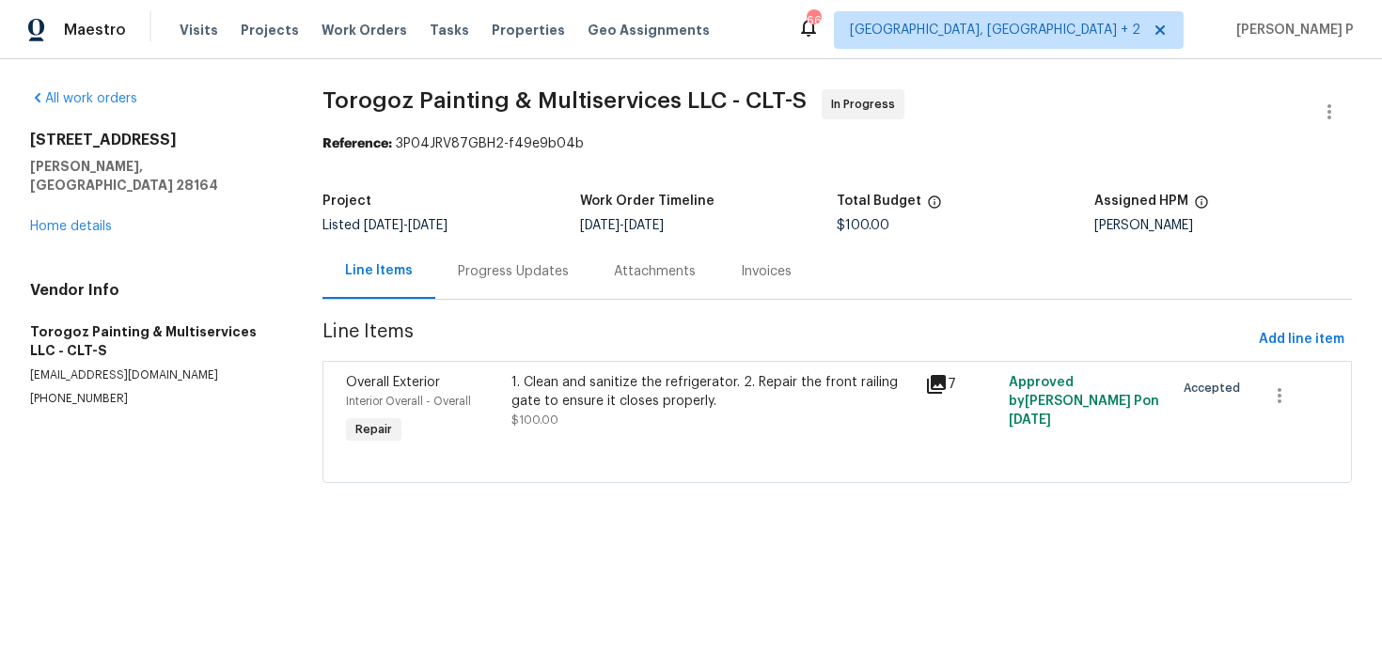
click at [687, 411] on div "1. Clean and sanitize the refrigerator. 2. Repair the front railing gate to ens…" at bounding box center [712, 401] width 403 height 56
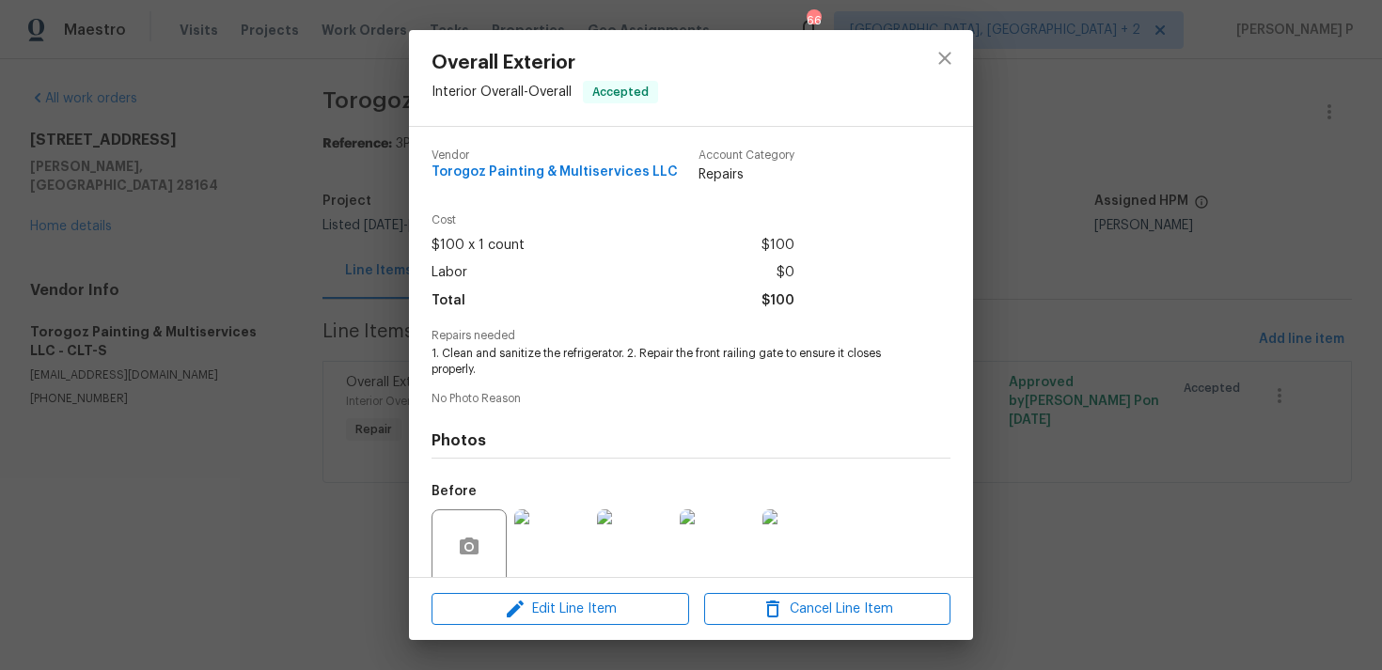
scroll to position [148, 0]
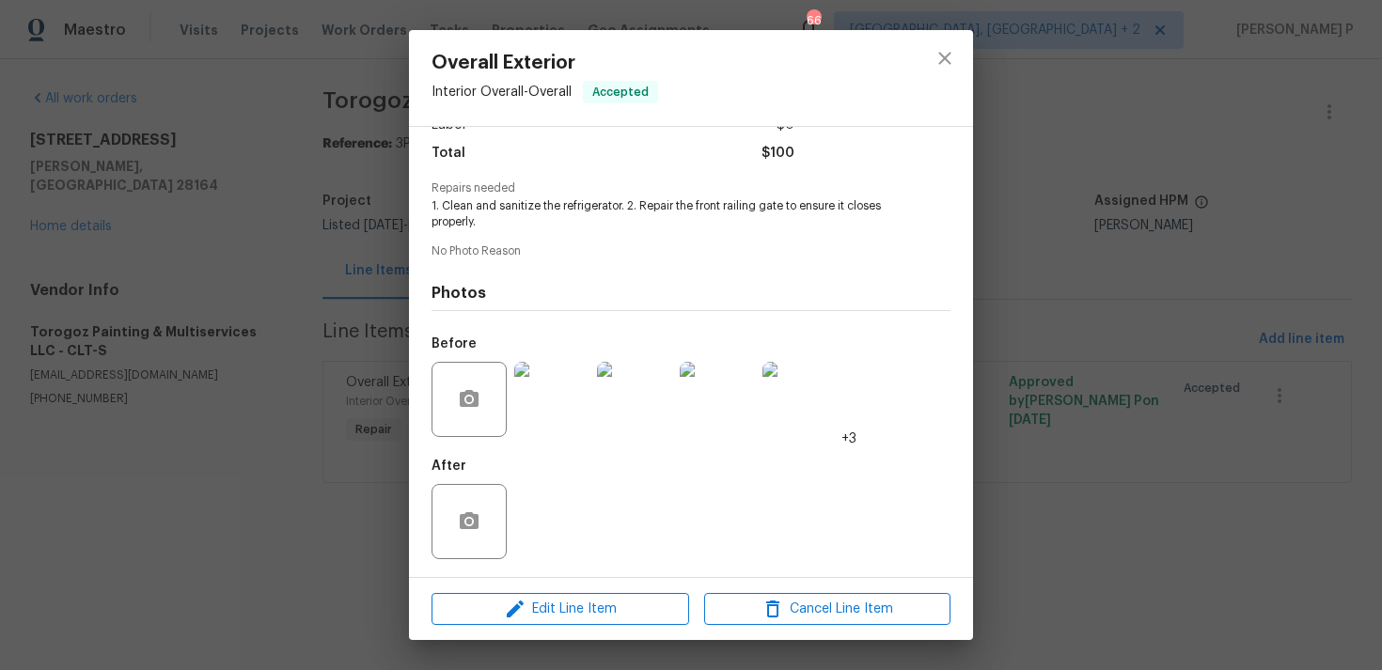
click at [558, 404] on img at bounding box center [551, 399] width 75 height 75
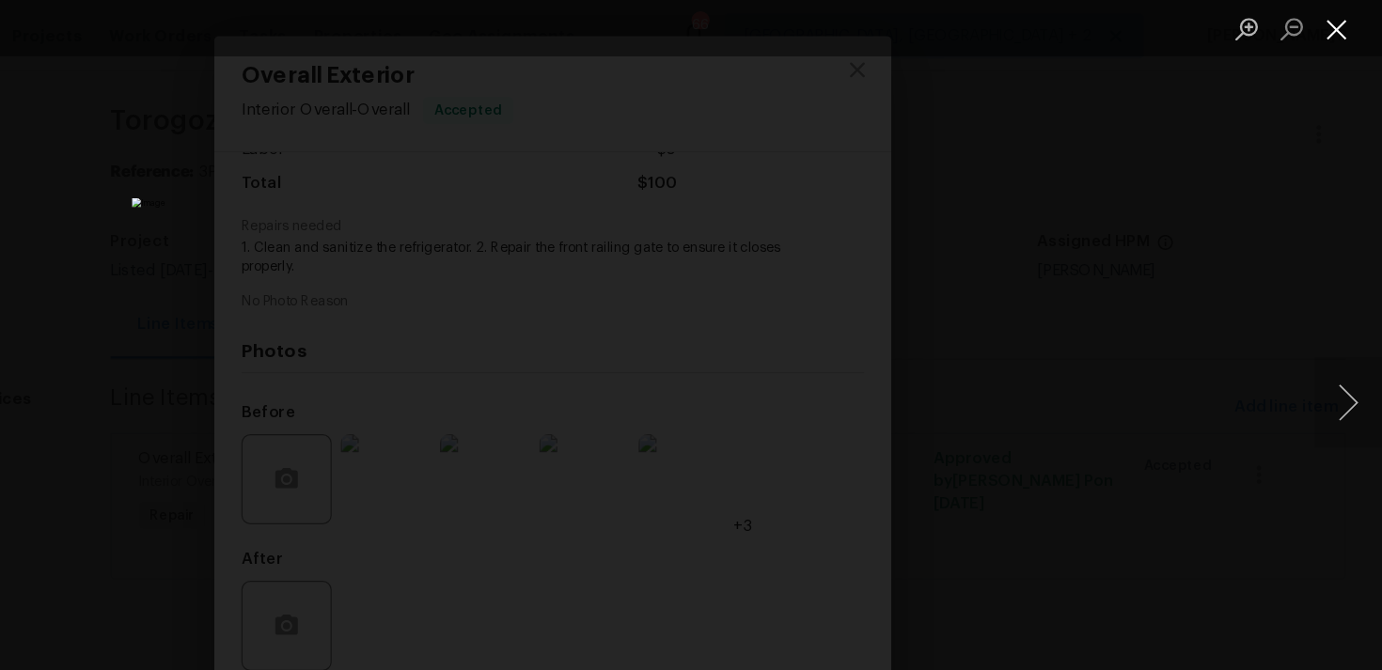
click at [1341, 24] on button "Close lightbox" at bounding box center [1345, 24] width 38 height 33
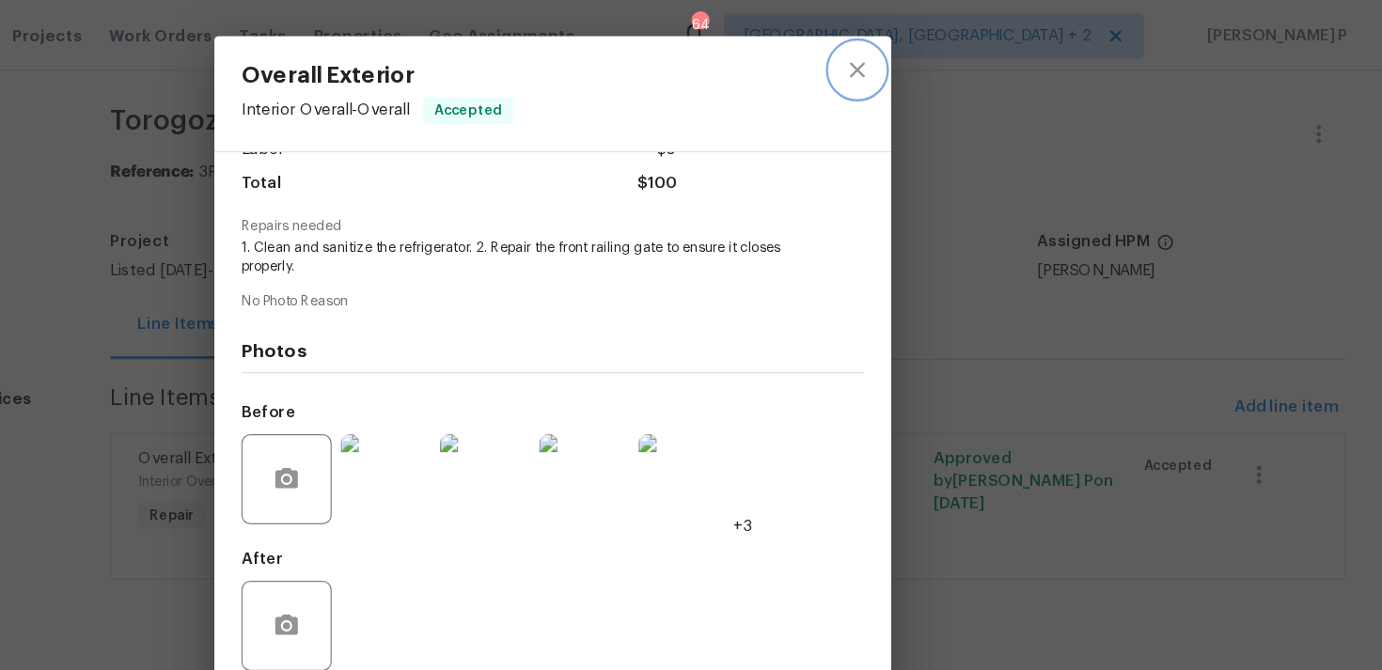
click at [946, 61] on icon "close" at bounding box center [945, 58] width 23 height 23
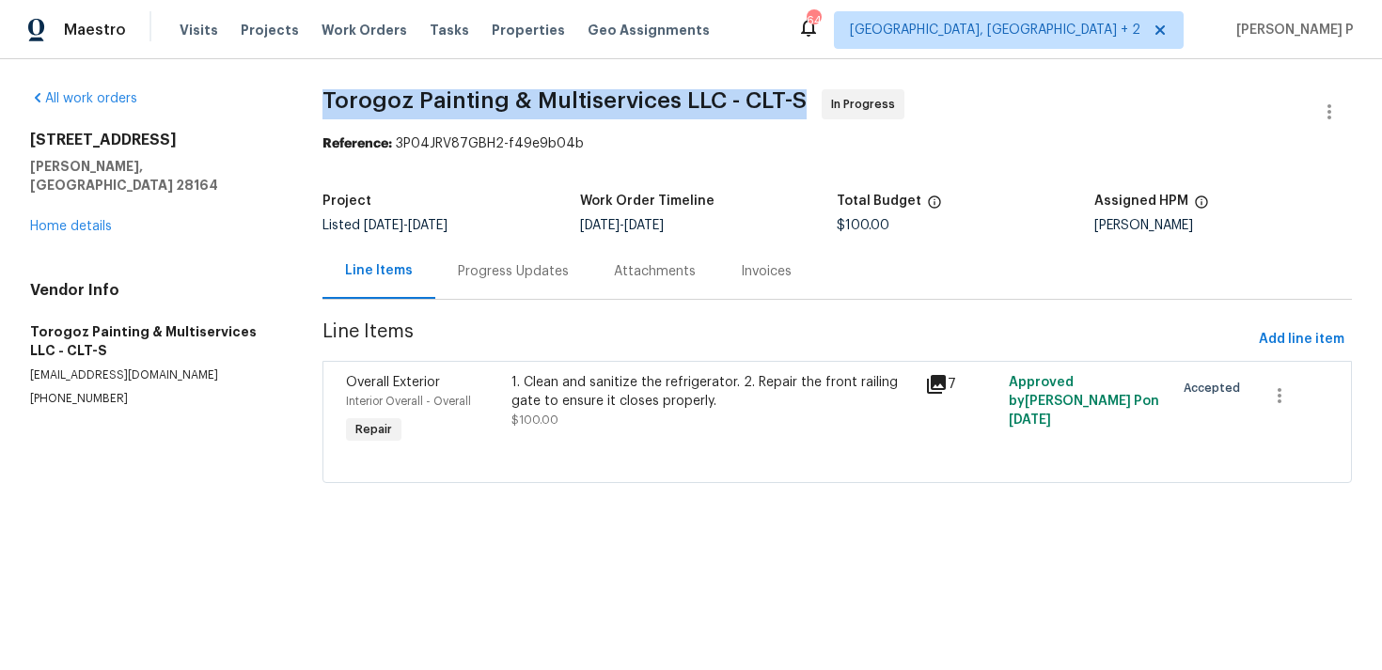
drag, startPoint x: 326, startPoint y: 96, endPoint x: 808, endPoint y: 99, distance: 482.3
click at [808, 99] on div "All work orders [STREET_ADDRESS][PERSON_NAME] Home details Vendor Info Torogoz …" at bounding box center [691, 297] width 1382 height 477
copy span "Torogoz Painting & Multiservices LLC - CLT-S"
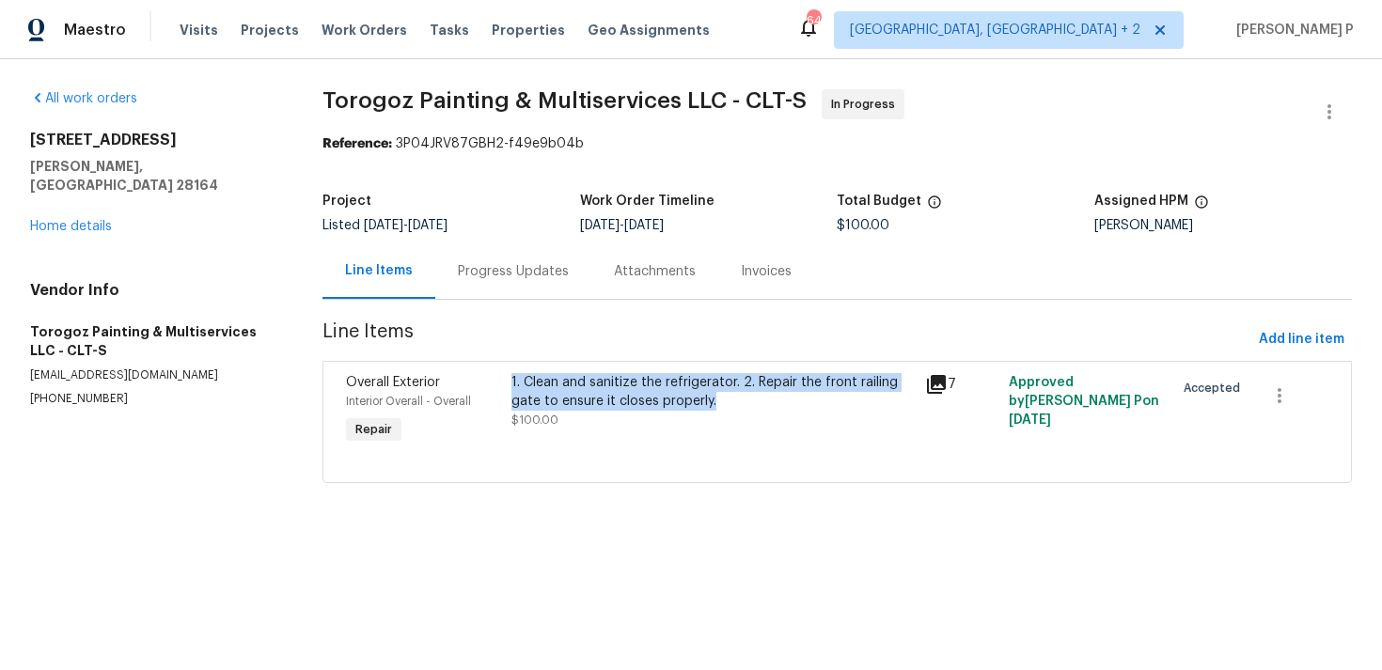
copy div "1. Clean and sanitize the refrigerator. 2. Repair the front railing gate to ens…"
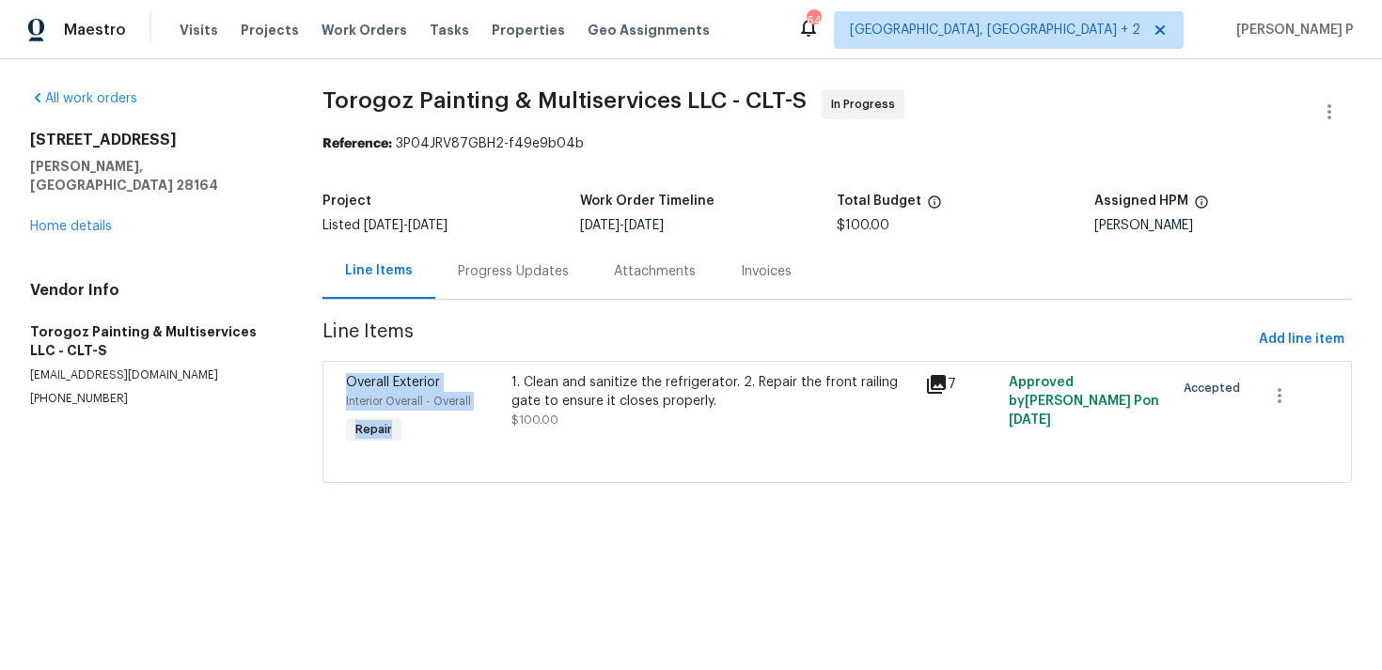
drag, startPoint x: 517, startPoint y: 383, endPoint x: 720, endPoint y: 340, distance: 207.4
click at [719, 342] on section "Torogoz Painting & Multiservices LLC - CLT-S In Progress Reference: 3P04JRV87GB…" at bounding box center [836, 297] width 1029 height 416
click at [720, 340] on span "Line Items" at bounding box center [786, 339] width 929 height 35
click at [503, 259] on div "Progress Updates" at bounding box center [513, 270] width 156 height 55
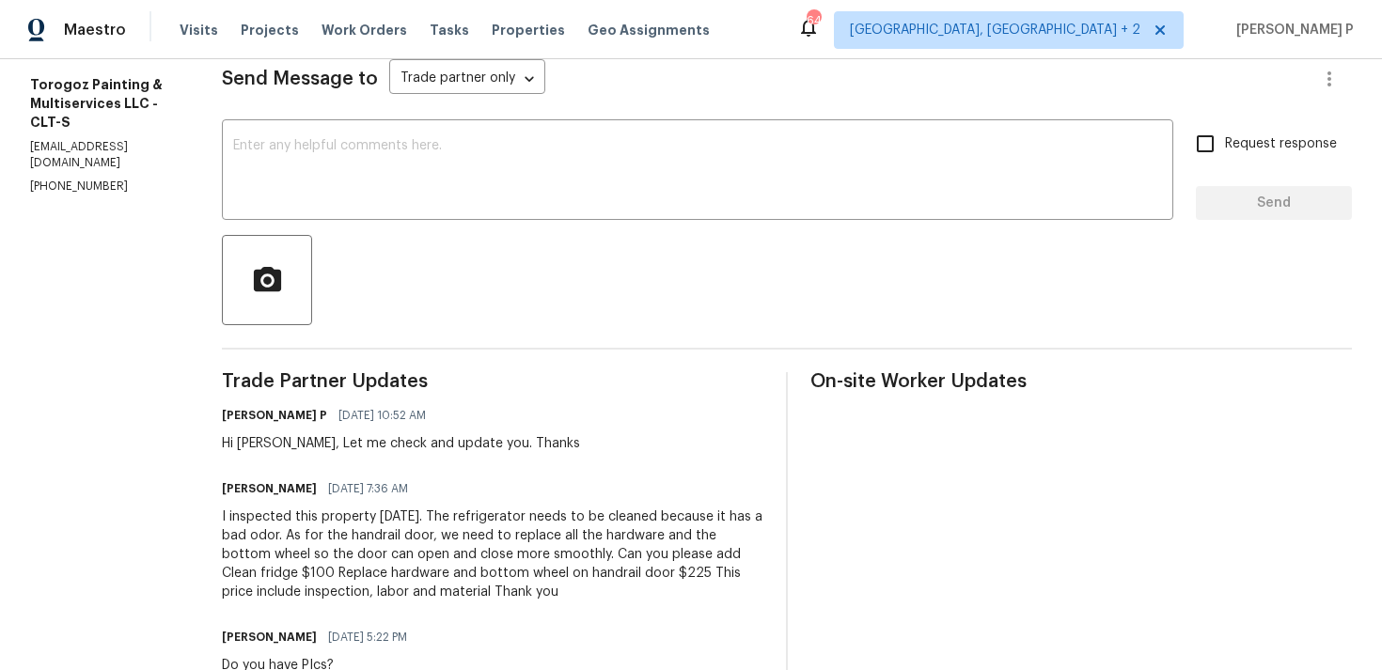
scroll to position [416, 0]
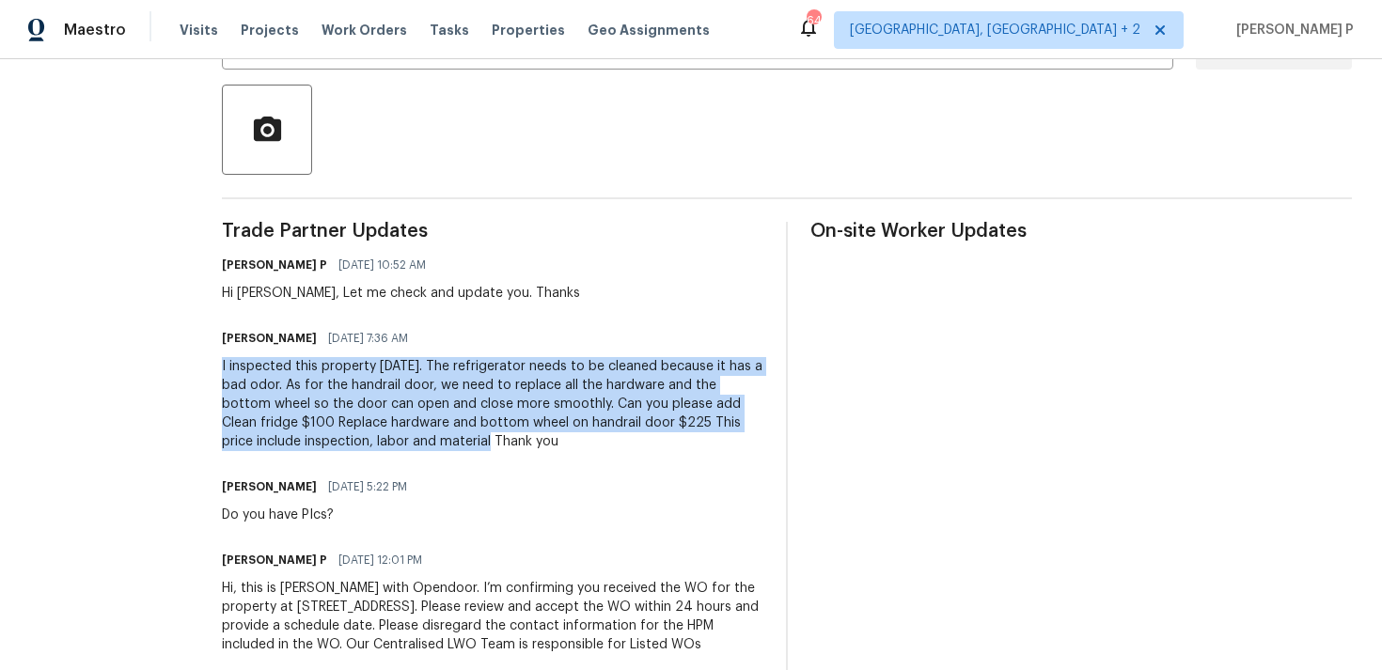
drag, startPoint x: 264, startPoint y: 366, endPoint x: 537, endPoint y: 447, distance: 284.4
click at [537, 447] on div "All work orders [STREET_ADDRESS][PERSON_NAME] Home details Vendor Info Torogoz …" at bounding box center [691, 175] width 1382 height 1064
copy div "I inspected this property [DATE]. The refrigerator needs to be cleaned because …"
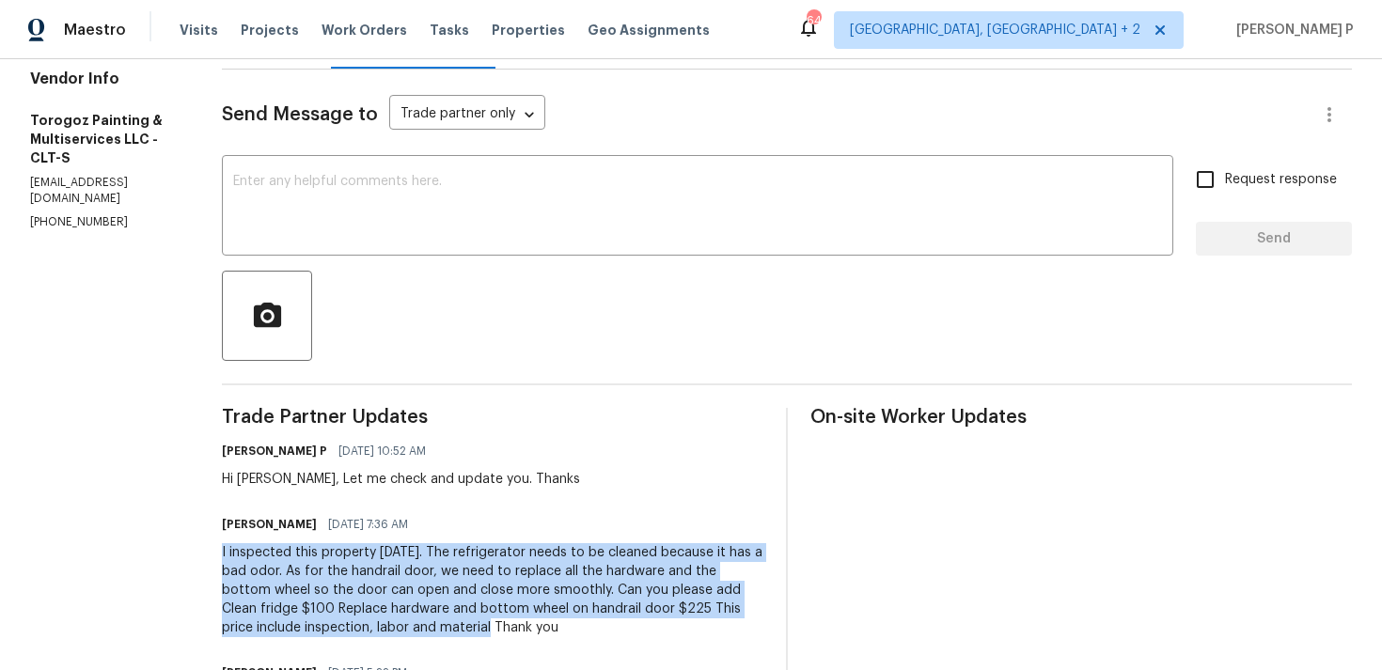
scroll to position [0, 0]
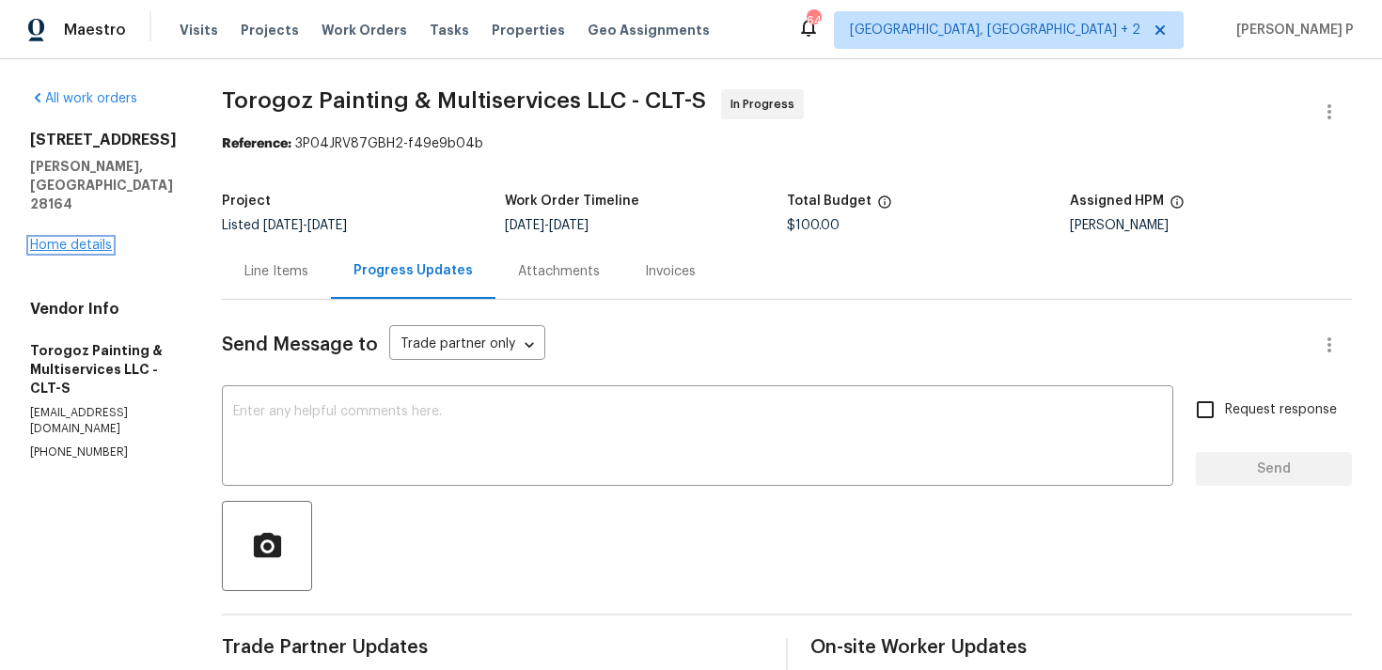
click at [87, 239] on link "Home details" at bounding box center [71, 245] width 82 height 13
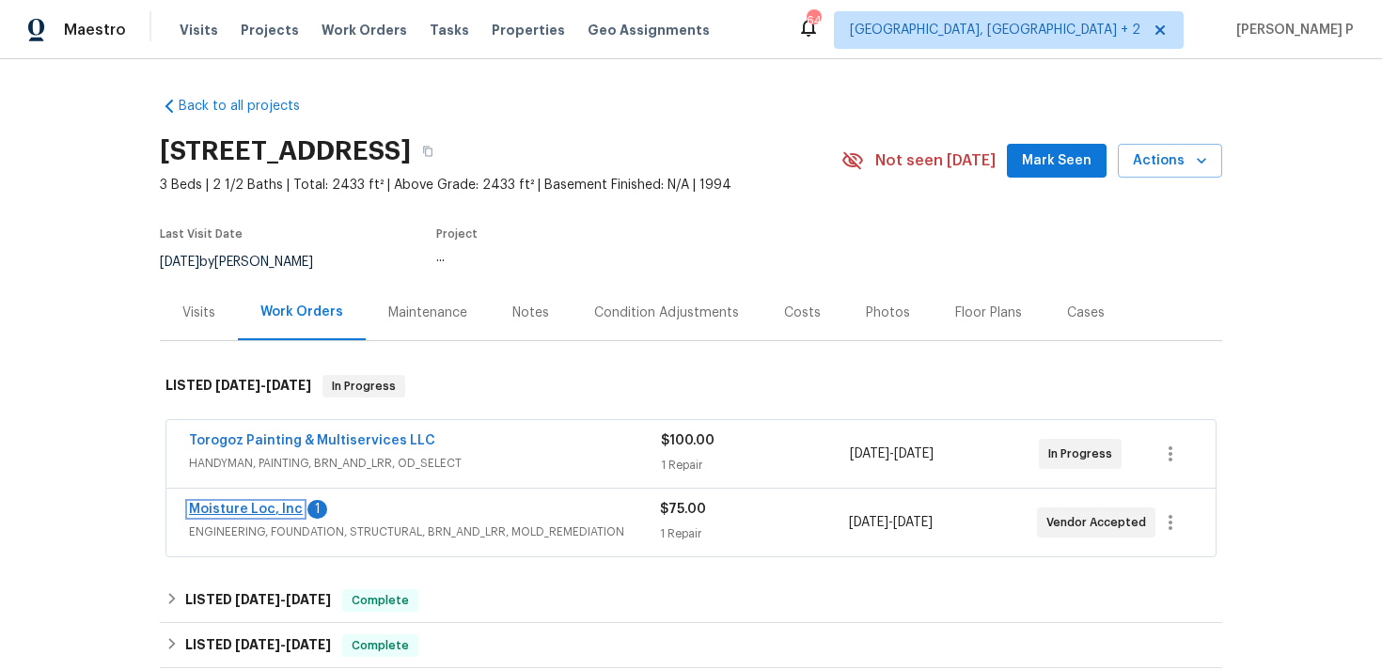
click at [244, 506] on link "Moisture Loc, Inc" at bounding box center [246, 509] width 114 height 13
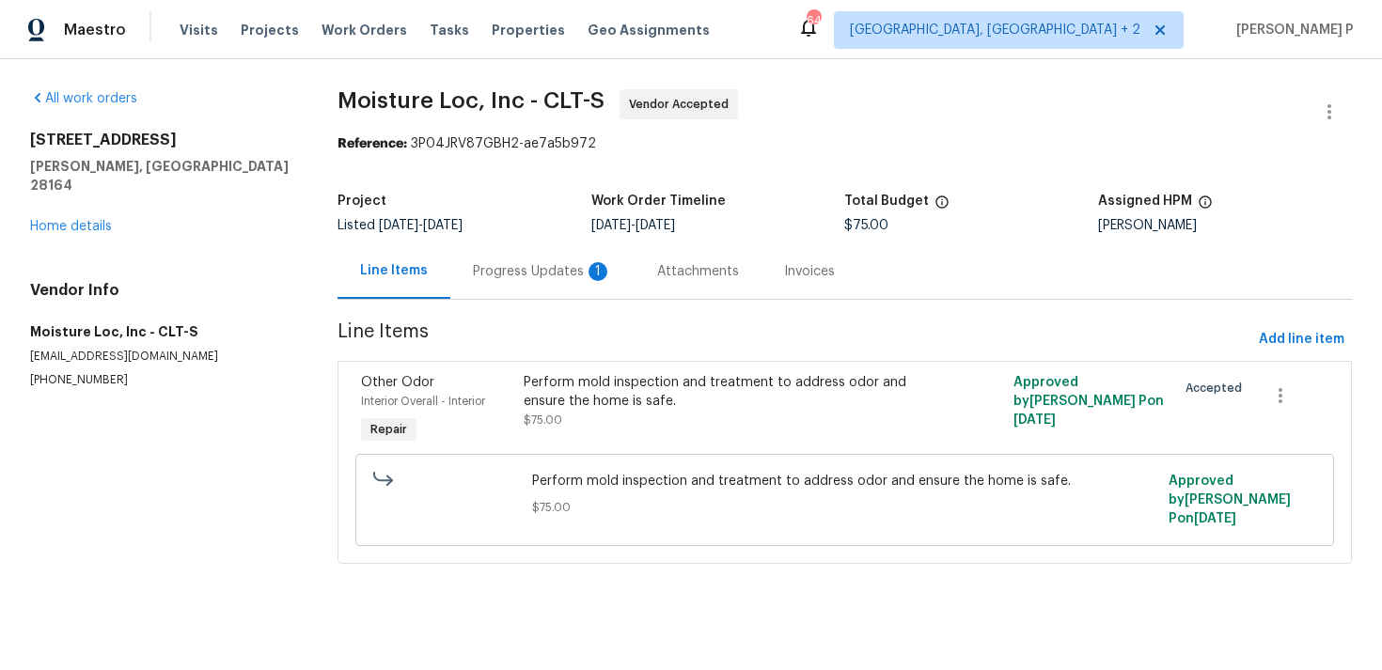
click at [546, 266] on div "Progress Updates 1" at bounding box center [542, 271] width 139 height 19
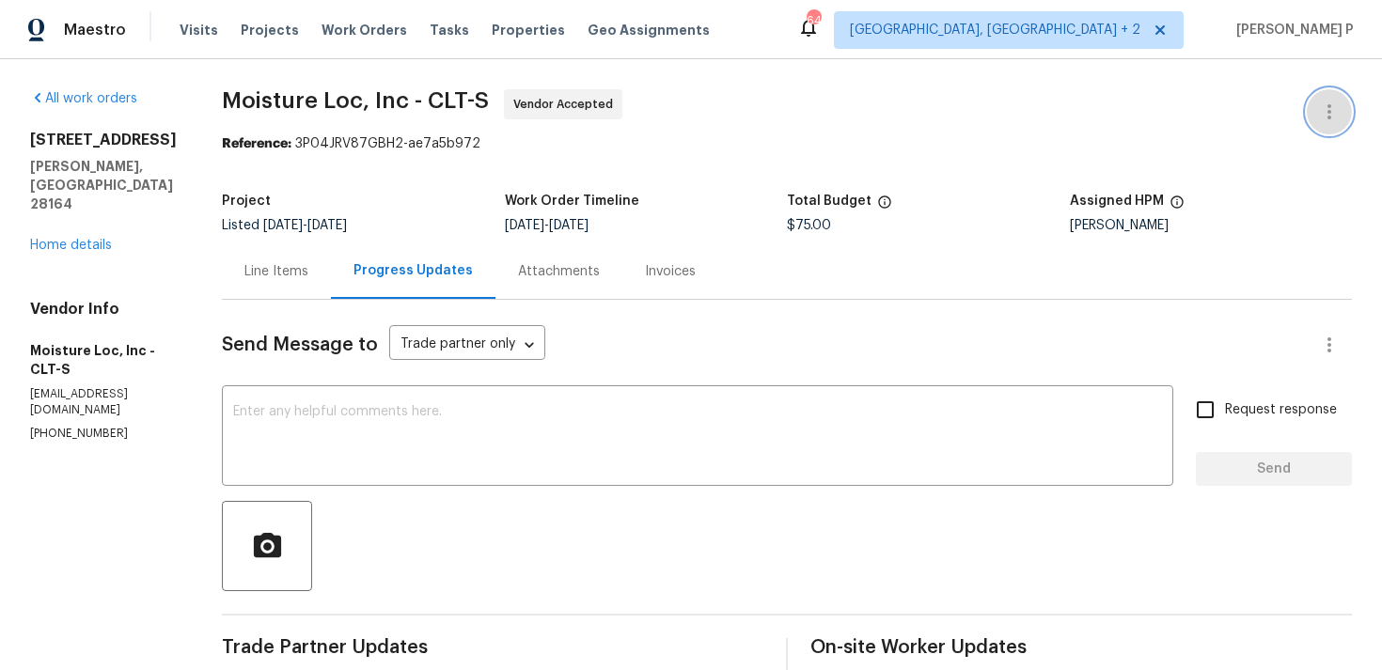
click at [1333, 109] on icon "button" at bounding box center [1329, 112] width 23 height 23
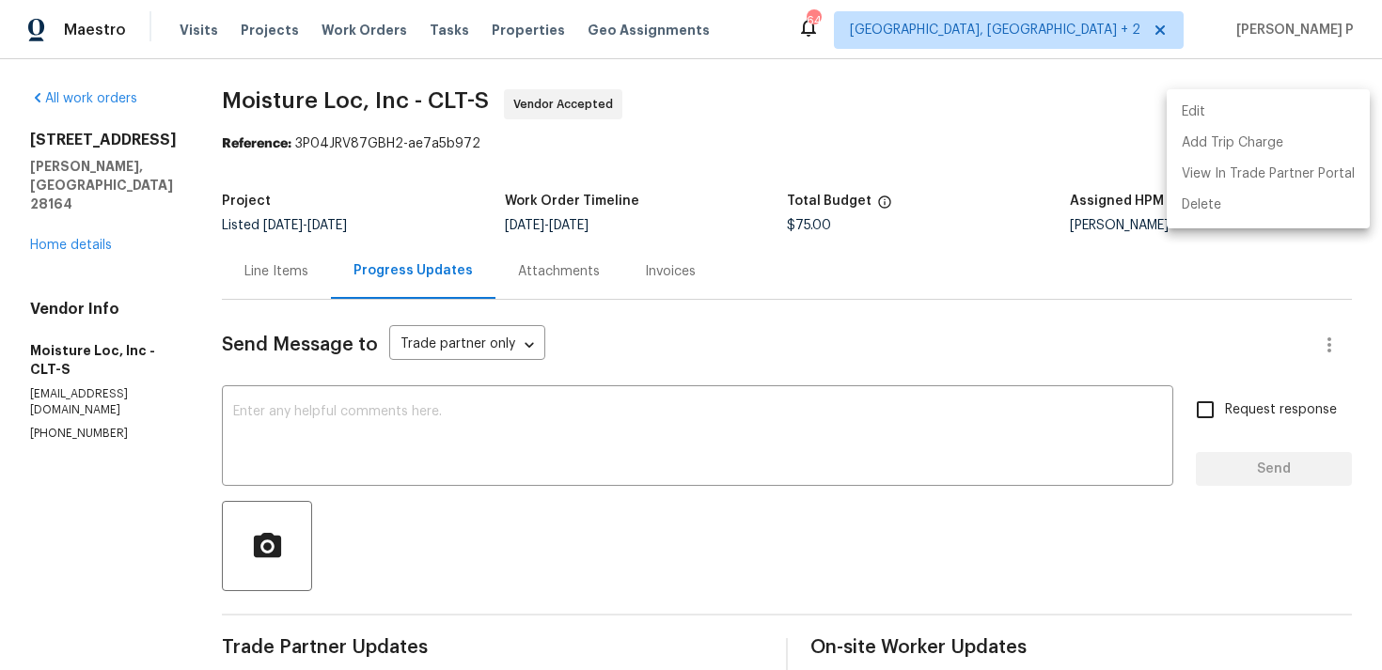
click at [1230, 99] on li "Edit" at bounding box center [1268, 112] width 203 height 31
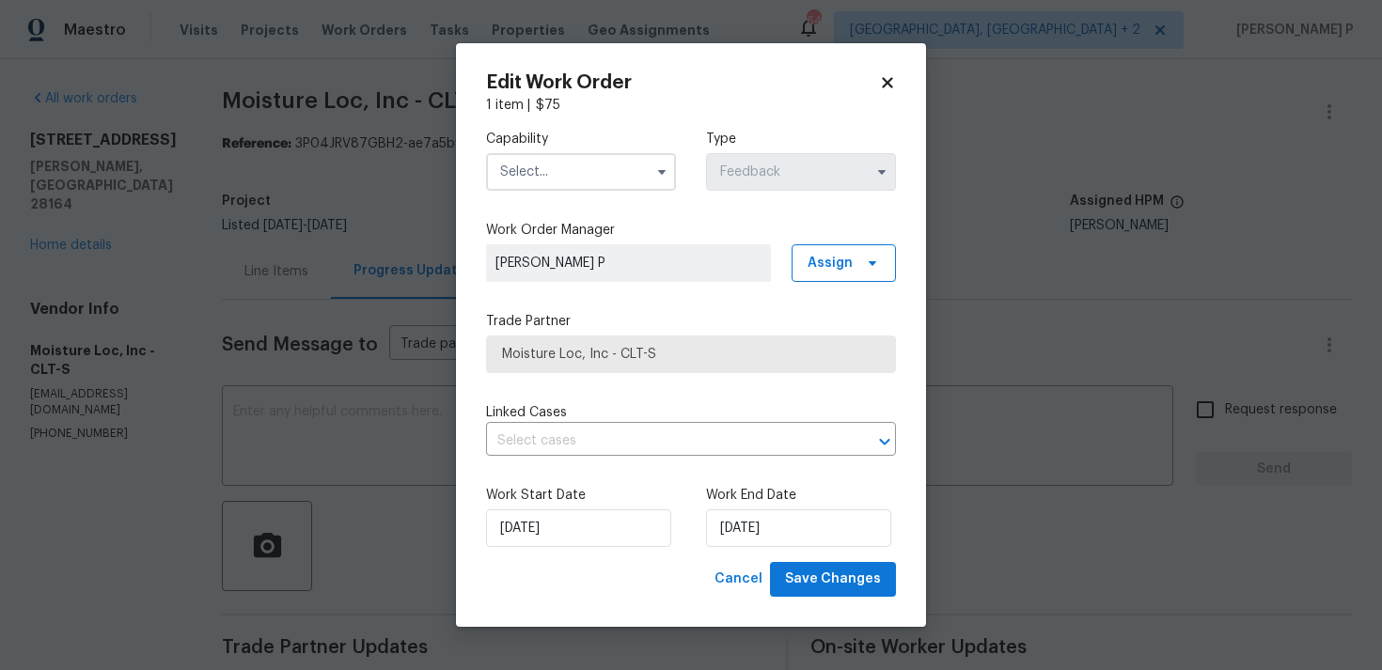
click at [608, 195] on div "Capability Type Feedback" at bounding box center [691, 160] width 410 height 91
click at [613, 179] on input "text" at bounding box center [581, 172] width 190 height 38
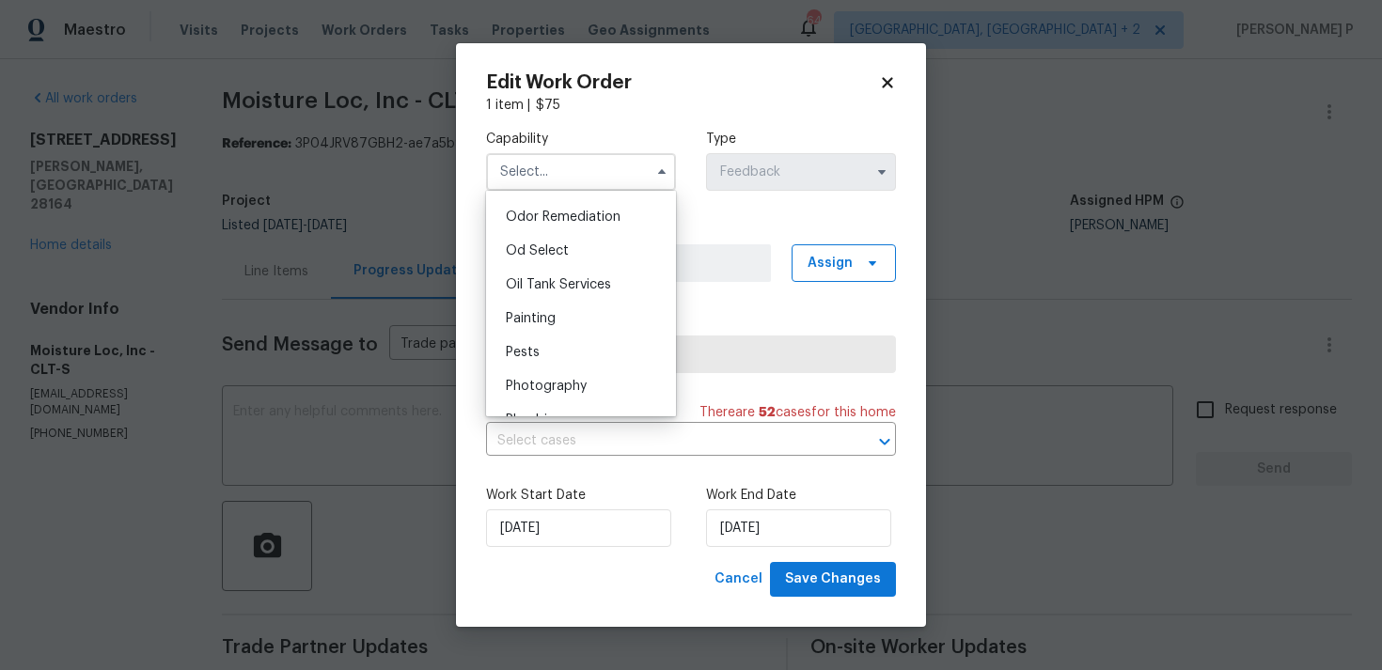
scroll to position [1406, 0]
click at [557, 245] on span "Mold Remediation" at bounding box center [562, 249] width 112 height 13
type input "Mold Remediation"
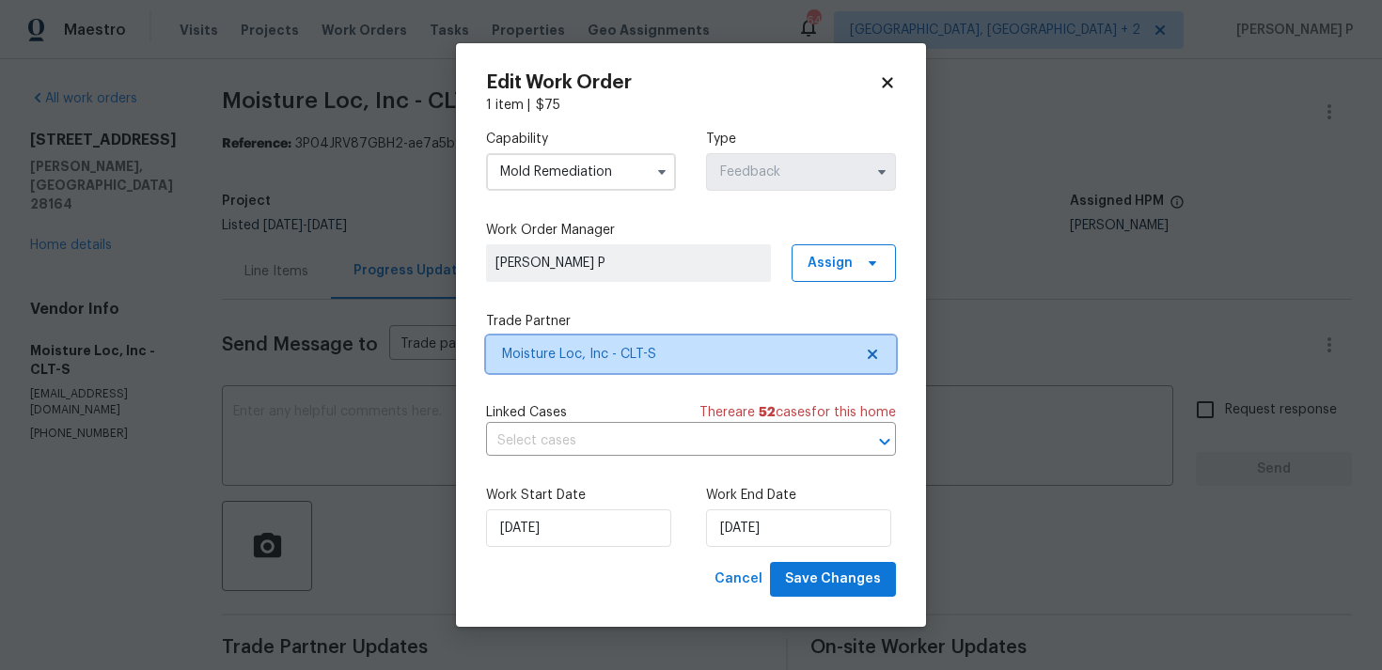
click at [593, 352] on span "Moisture Loc, Inc - CLT-S" at bounding box center [677, 354] width 351 height 19
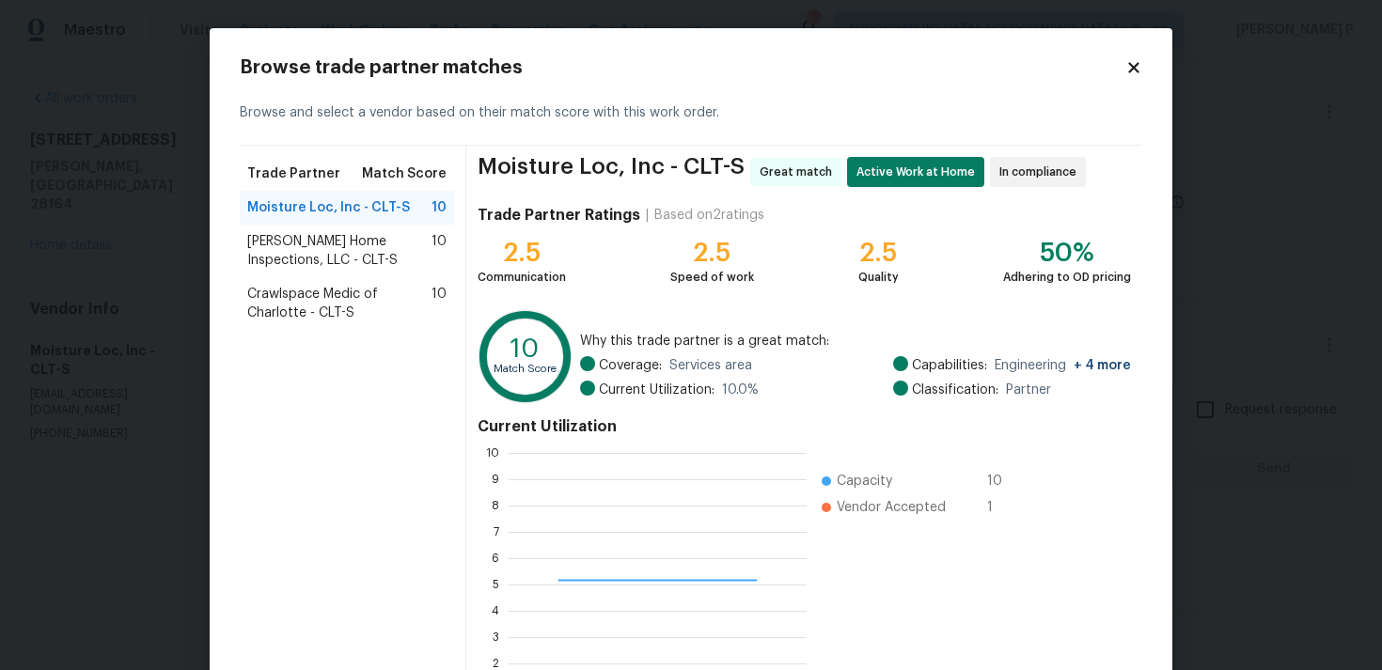
scroll to position [263, 298]
click at [1137, 59] on icon at bounding box center [1133, 67] width 17 height 17
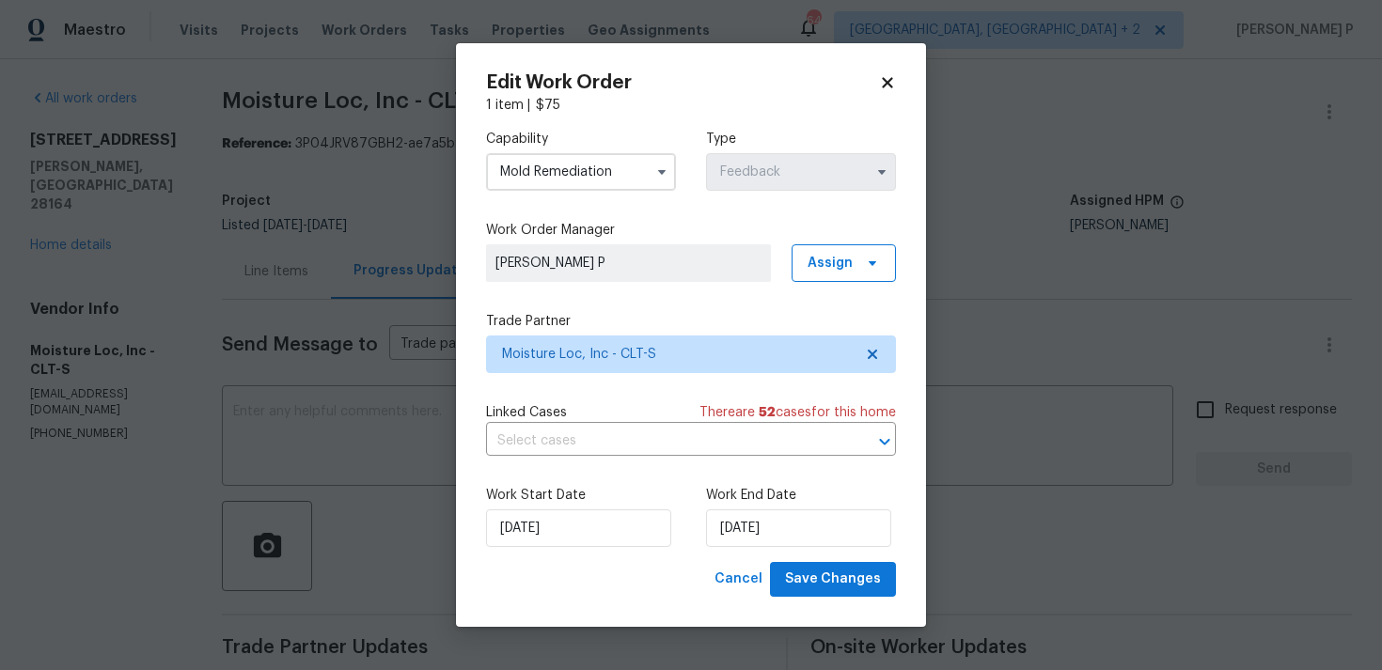
click at [887, 77] on icon at bounding box center [887, 82] width 17 height 17
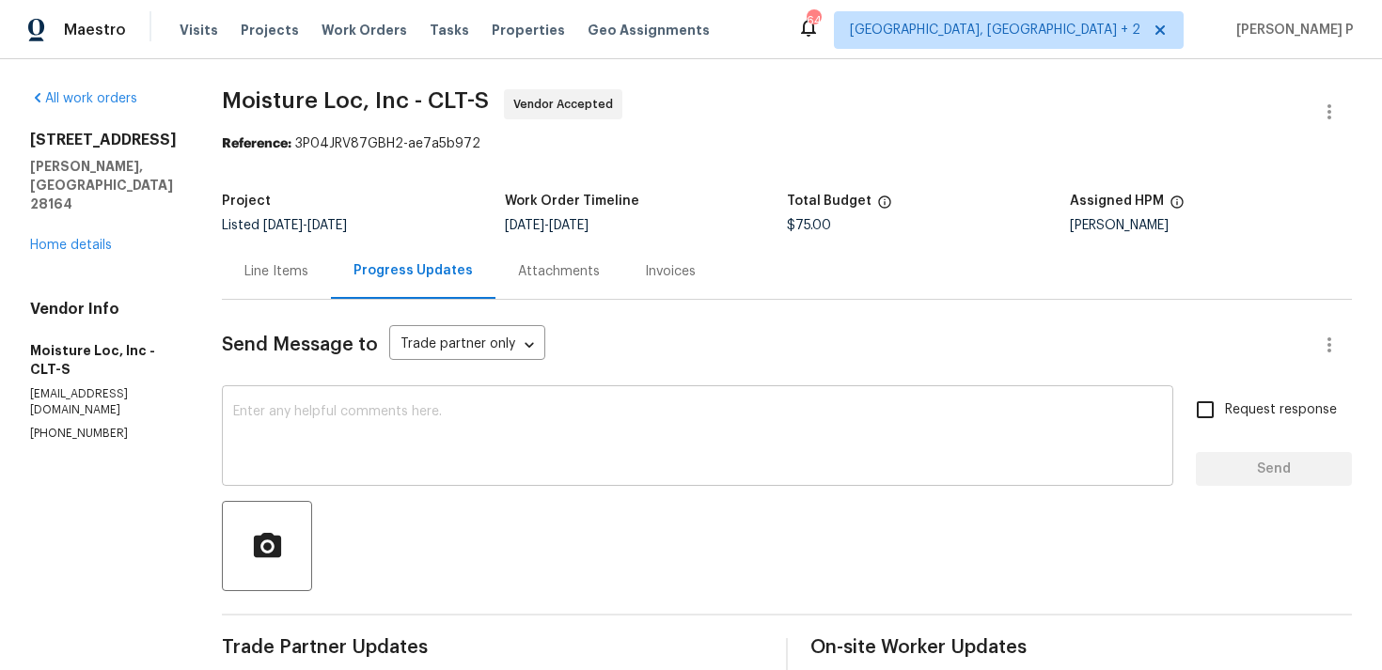
scroll to position [158, 0]
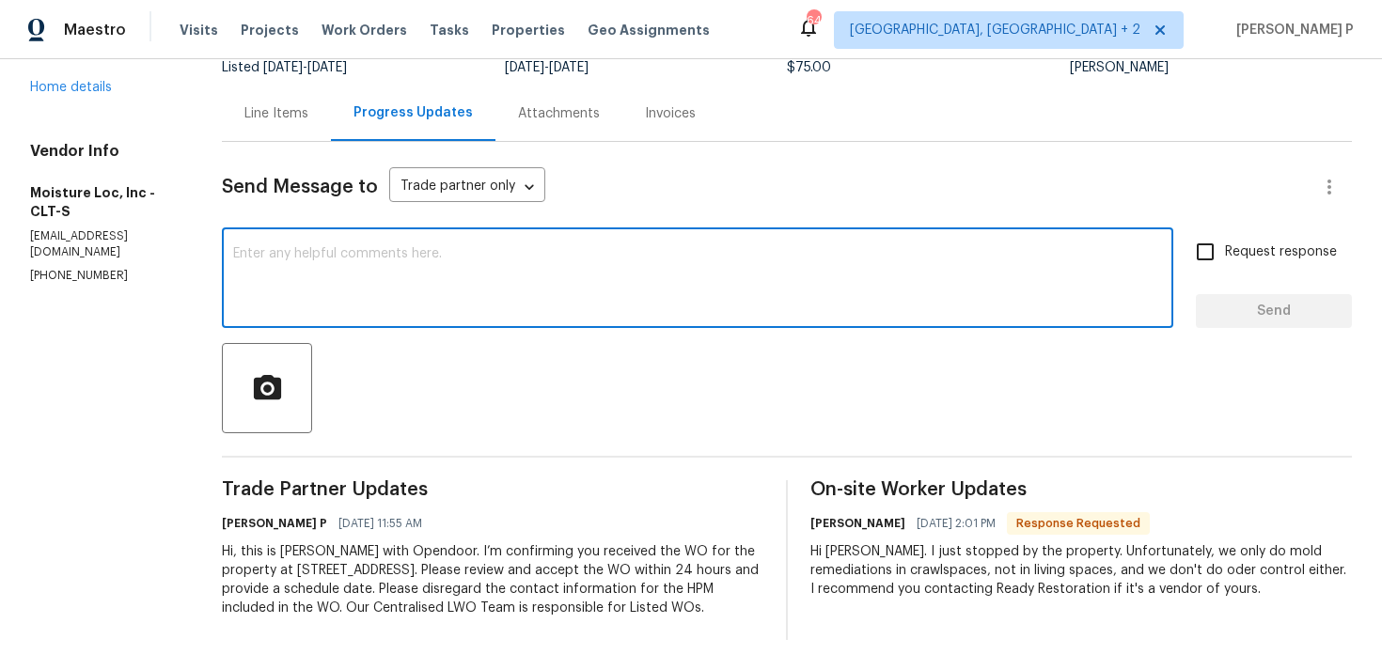
click at [360, 306] on textarea at bounding box center [697, 280] width 929 height 66
type textarea "Ok Thanks"
click at [282, 92] on div "Line Items" at bounding box center [276, 113] width 109 height 55
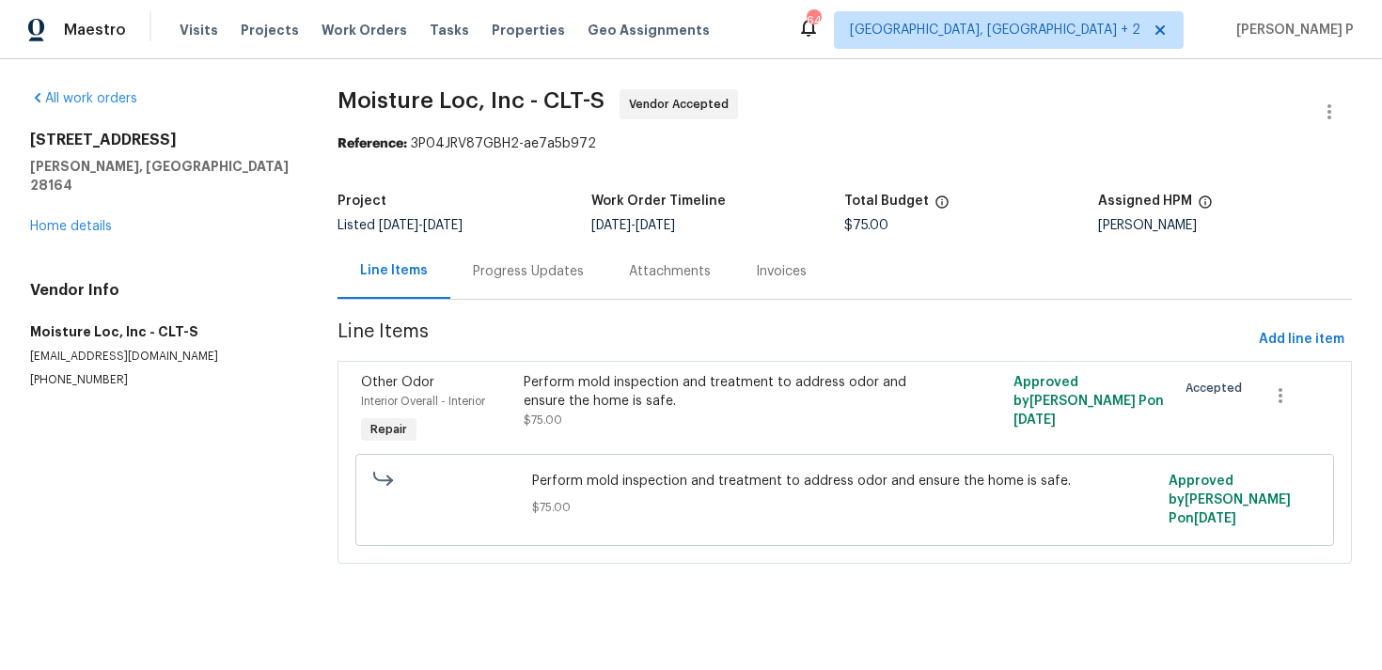
click at [580, 385] on div "Perform mold inspection and treatment to address odor and ensure the home is sa…" at bounding box center [722, 392] width 397 height 38
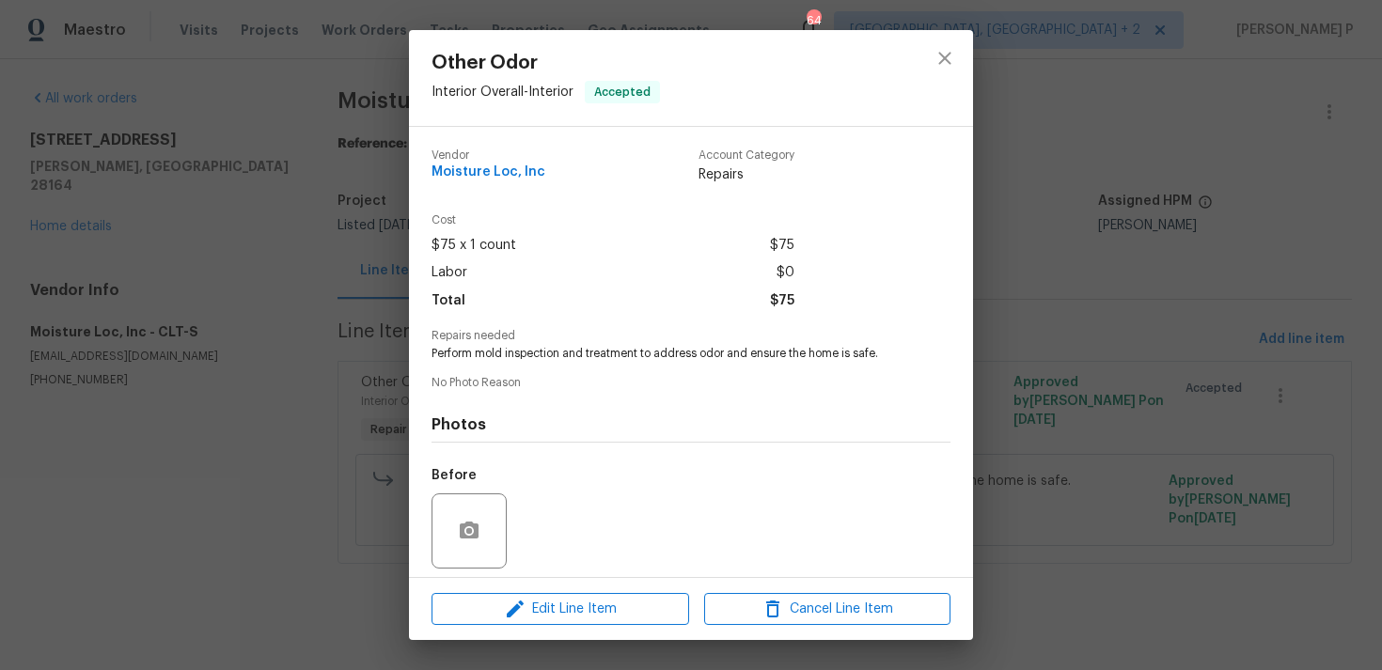
scroll to position [133, 0]
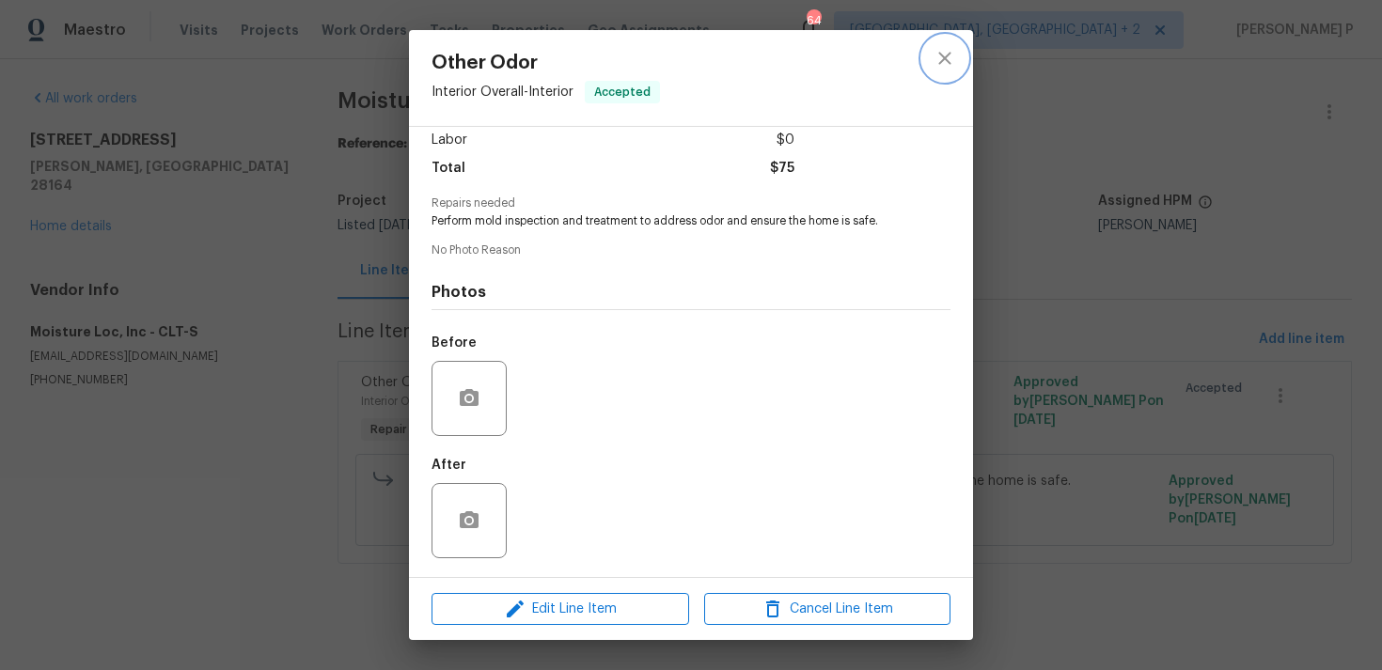
click at [952, 48] on icon "close" at bounding box center [945, 58] width 23 height 23
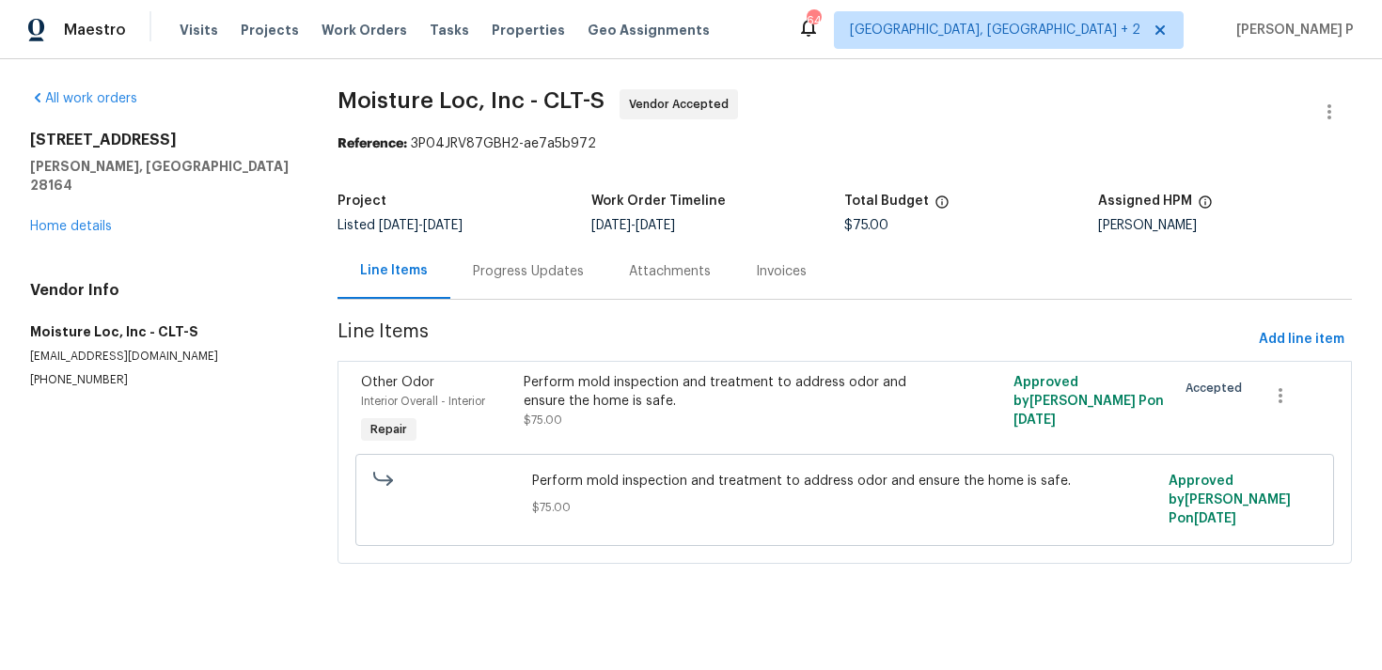
click at [539, 279] on div "Progress Updates" at bounding box center [528, 271] width 111 height 19
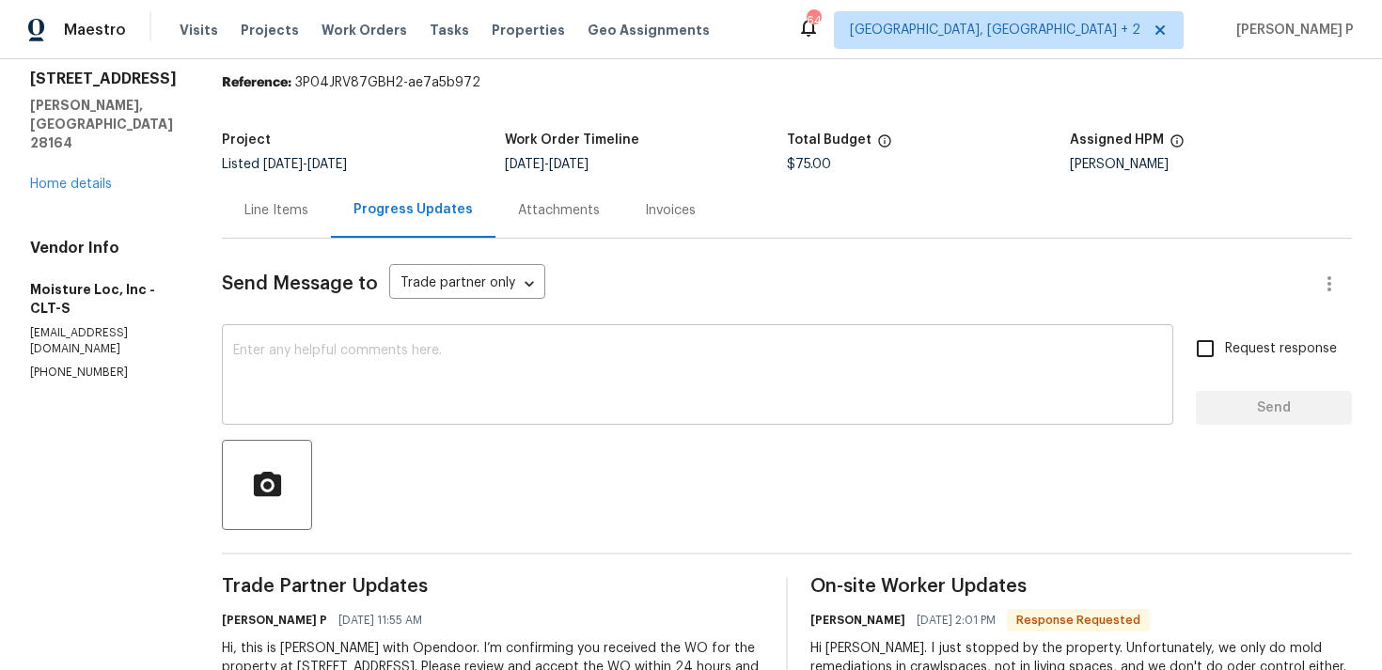
scroll to position [158, 0]
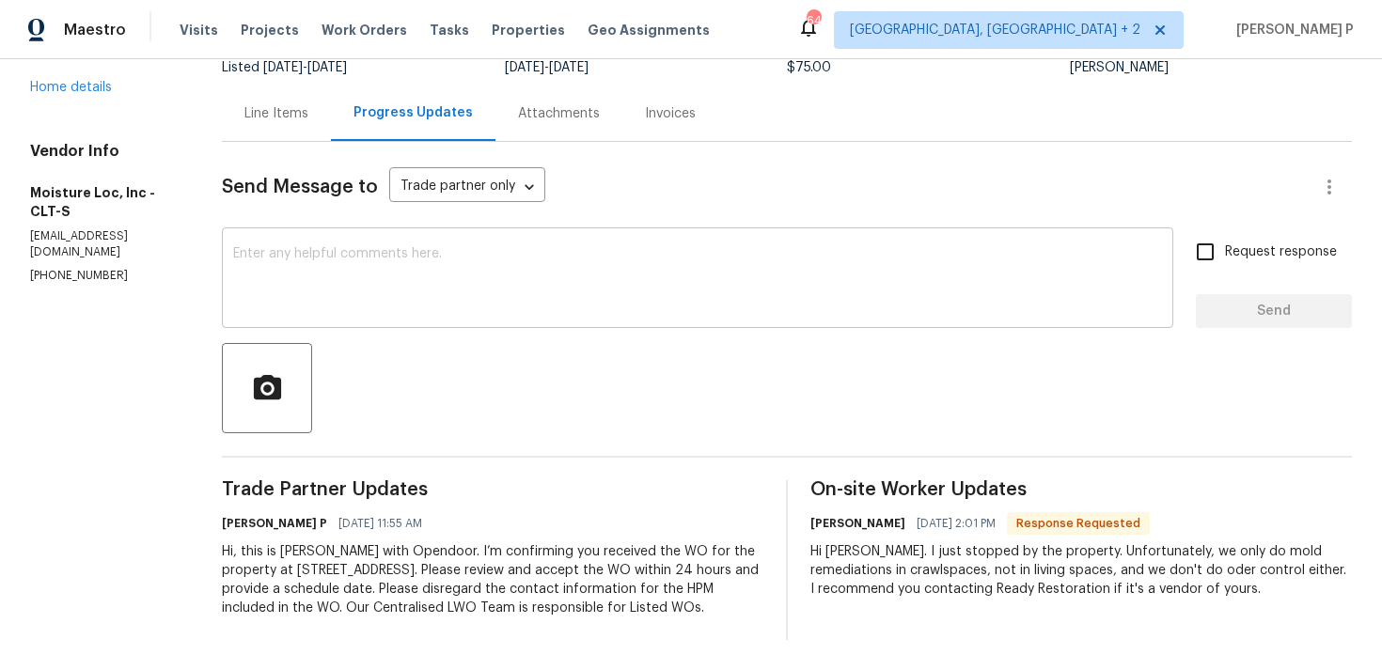
click at [483, 270] on textarea at bounding box center [697, 280] width 929 height 66
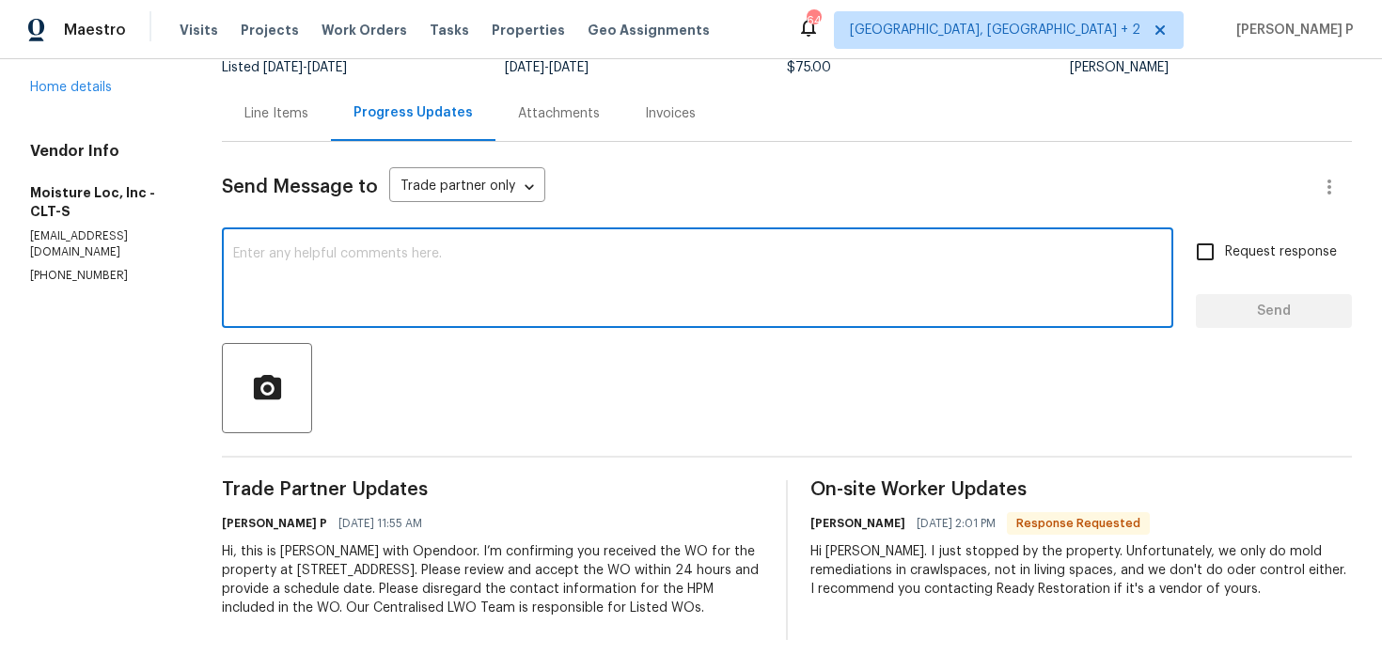
click at [483, 299] on textarea at bounding box center [697, 280] width 929 height 66
click at [482, 276] on textarea at bounding box center [697, 280] width 929 height 66
type textarea "Thanks for the update. Is there any trip fee ?"
click at [1209, 252] on input "Request response" at bounding box center [1204, 251] width 39 height 39
checkbox input "true"
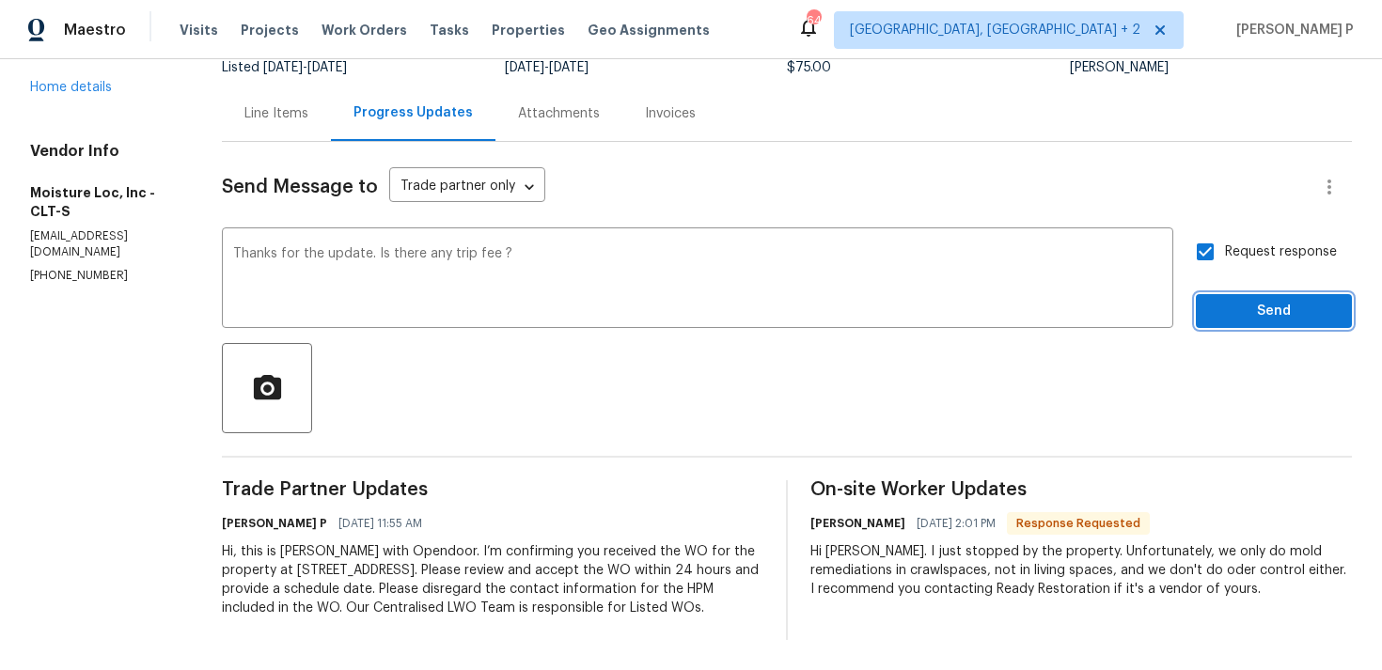
click at [1238, 303] on span "Send" at bounding box center [1274, 312] width 126 height 24
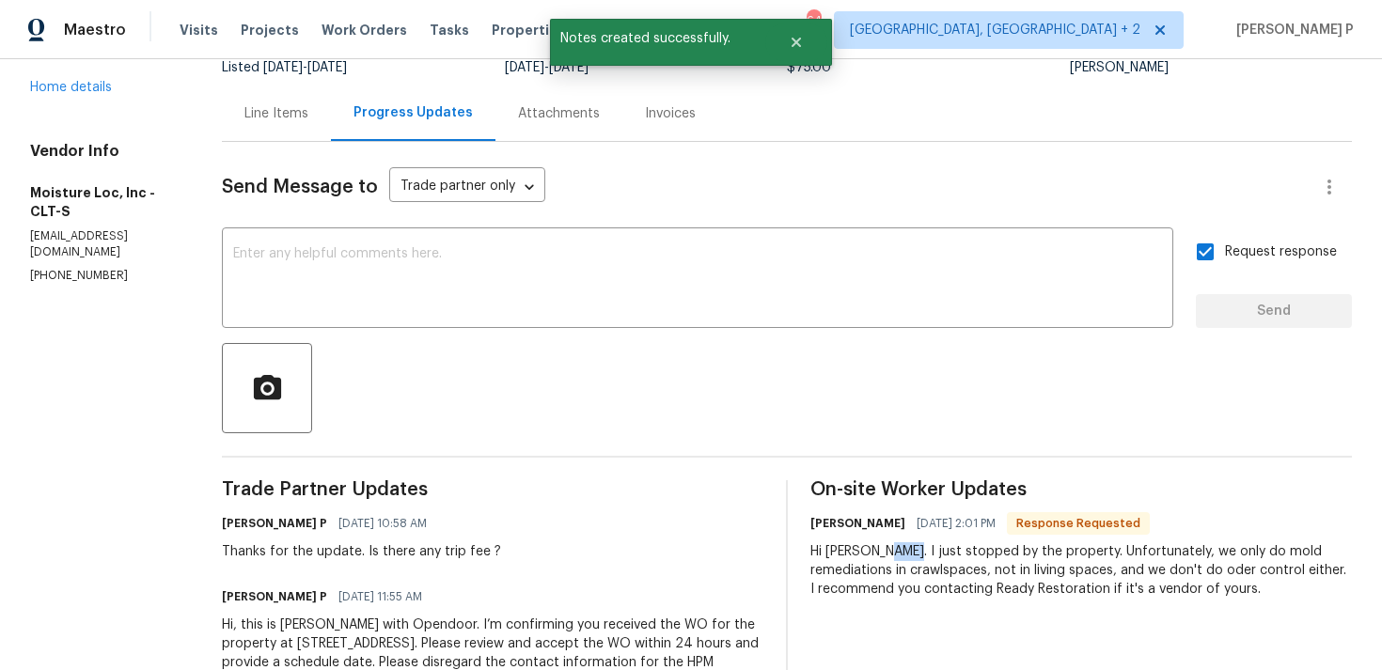
drag, startPoint x: 877, startPoint y: 551, endPoint x: 894, endPoint y: 550, distance: 16.9
click at [894, 550] on div "Hi [PERSON_NAME]. I just stopped by the property. Unfortunately, we only do mol…" at bounding box center [1081, 570] width 542 height 56
click at [877, 551] on div "Hi [PERSON_NAME]. I just stopped by the property. Unfortunately, we only do mol…" at bounding box center [1081, 570] width 542 height 56
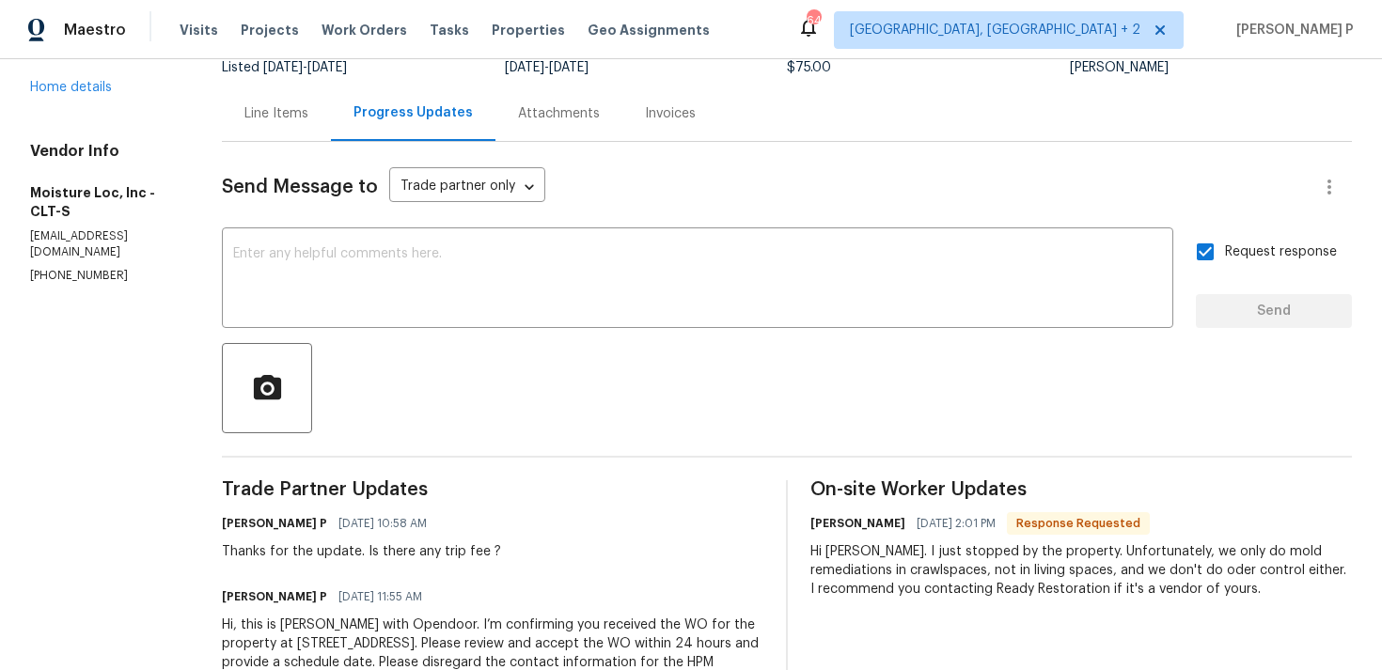
drag, startPoint x: 882, startPoint y: 550, endPoint x: 1091, endPoint y: 578, distance: 211.5
click at [1091, 578] on div "Hi [PERSON_NAME]. I just stopped by the property. Unfortunately, we only do mol…" at bounding box center [1081, 570] width 542 height 56
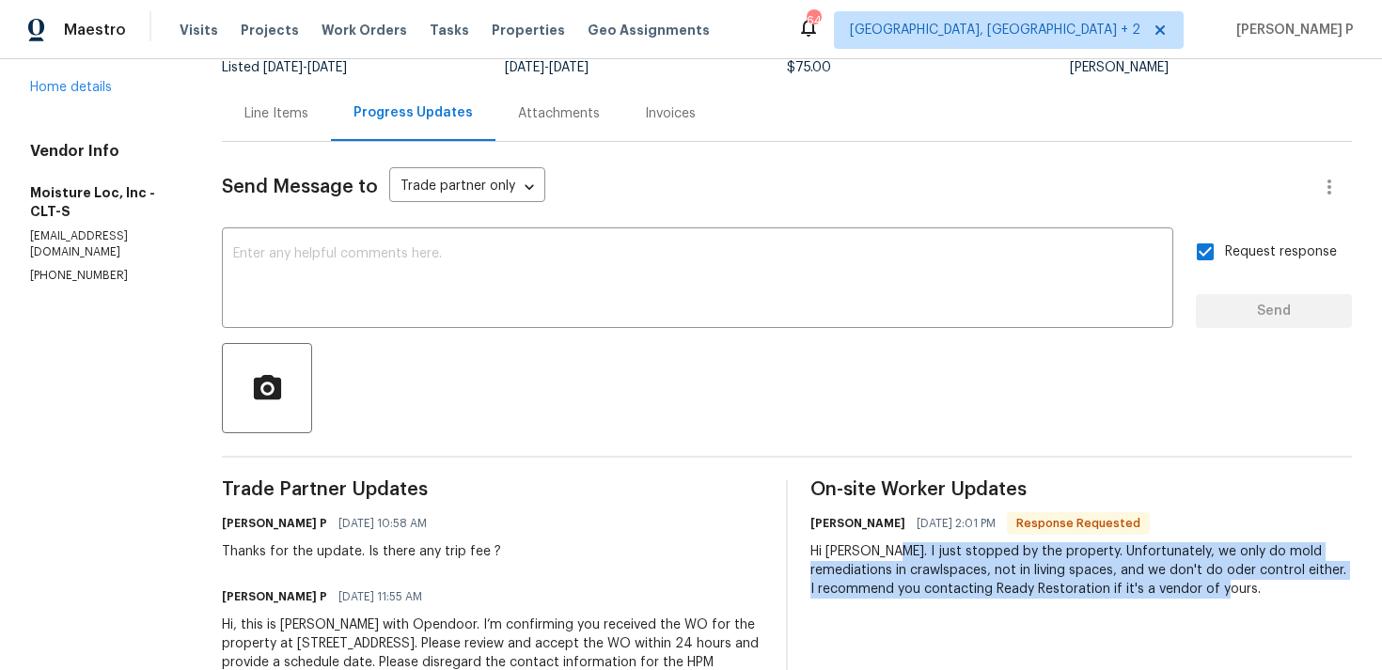
drag, startPoint x: 879, startPoint y: 548, endPoint x: 1157, endPoint y: 589, distance: 281.2
click at [1157, 589] on div "Hi [PERSON_NAME]. I just stopped by the property. Unfortunately, we only do mol…" at bounding box center [1081, 570] width 542 height 56
copy div "I just stopped by the property. Unfortunately, we only do mold remediations in …"
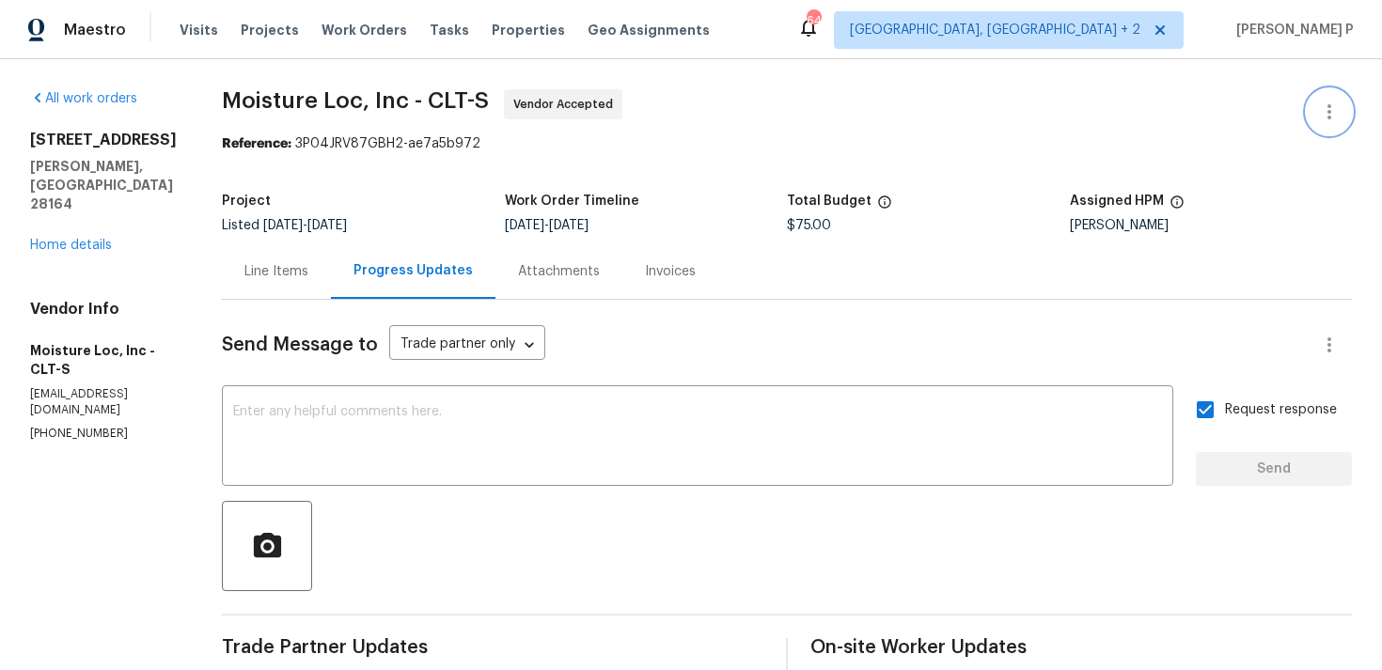
click at [1337, 105] on icon "button" at bounding box center [1329, 112] width 23 height 23
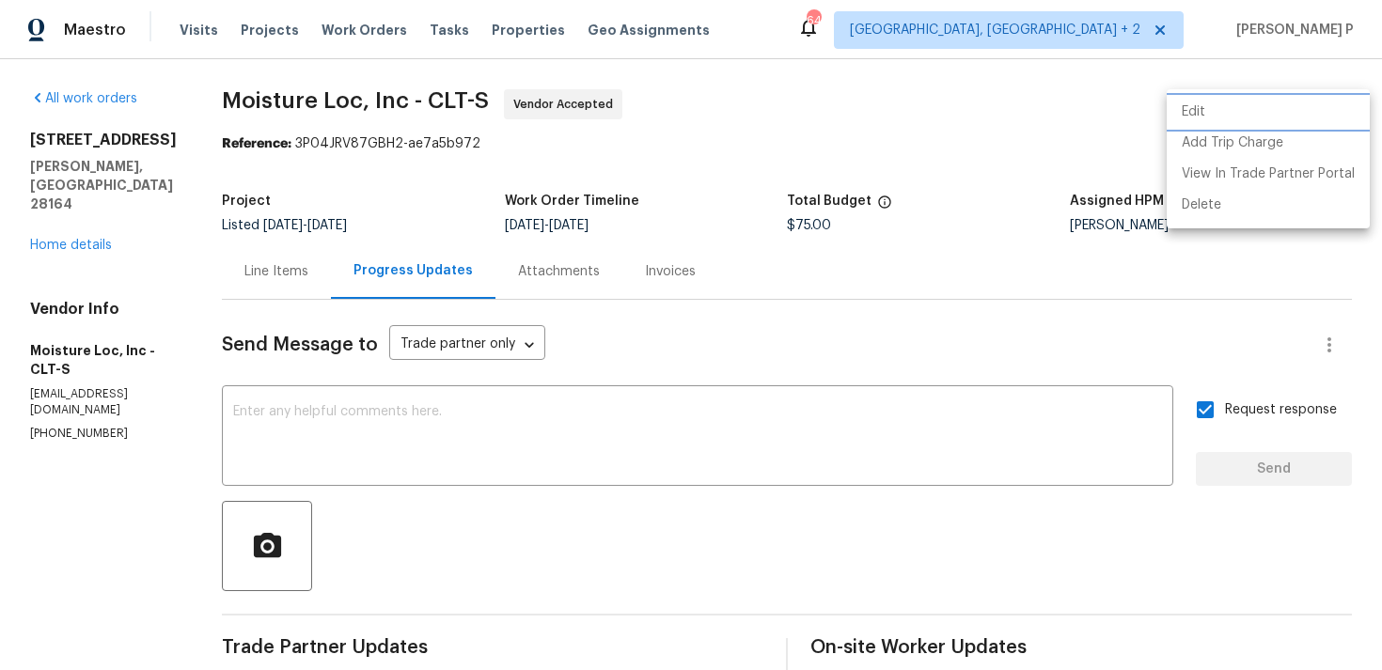
click at [1189, 115] on li "Edit" at bounding box center [1268, 112] width 203 height 31
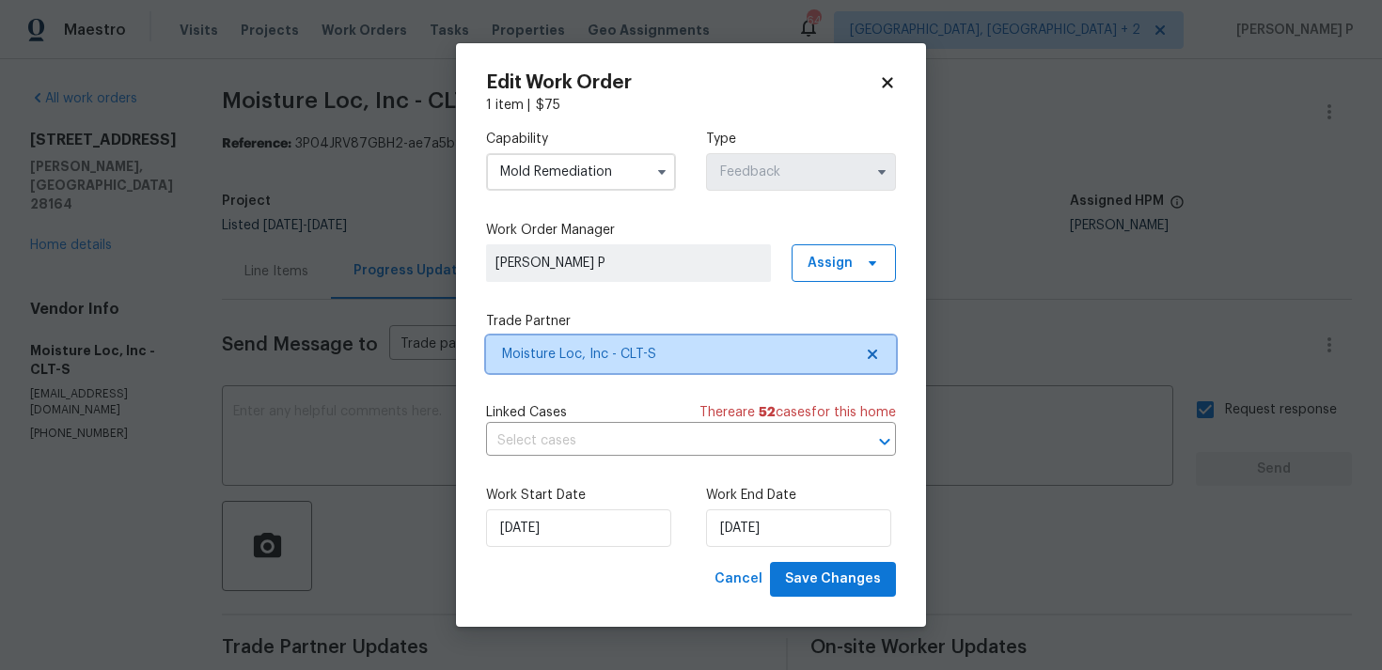
click at [551, 363] on span "Moisture Loc, Inc - CLT-S" at bounding box center [677, 354] width 351 height 19
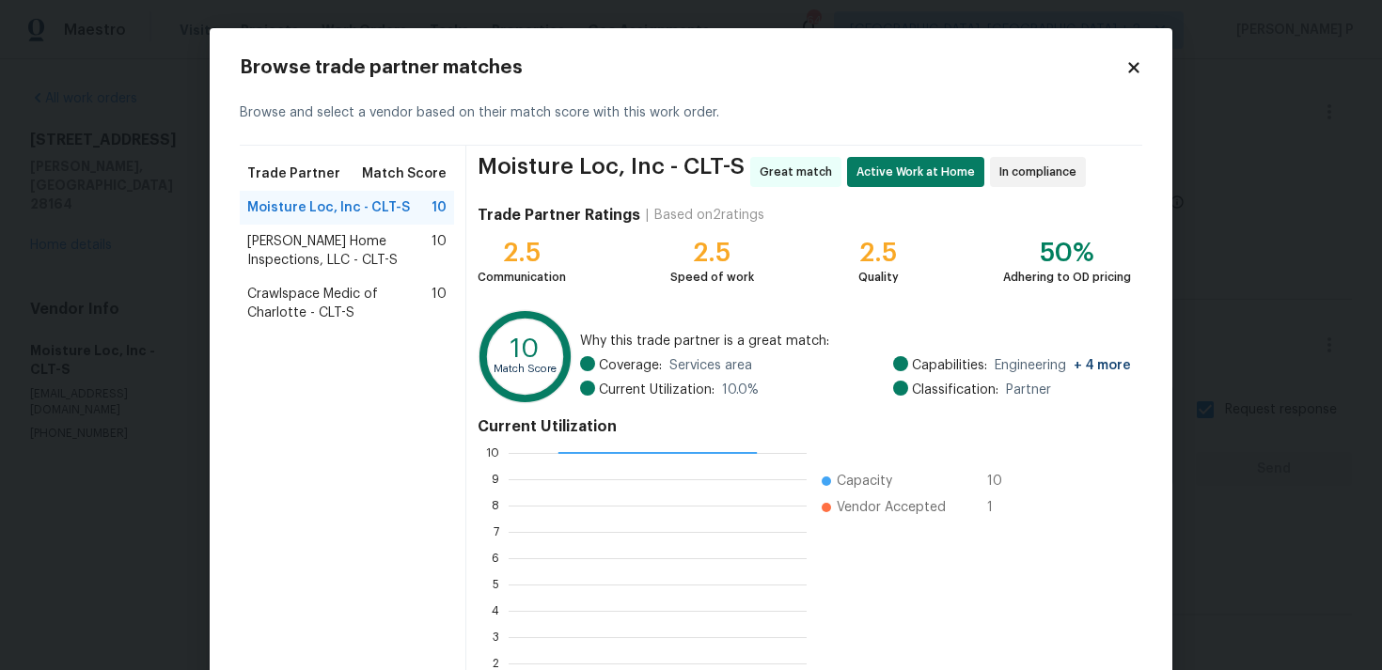
scroll to position [159, 0]
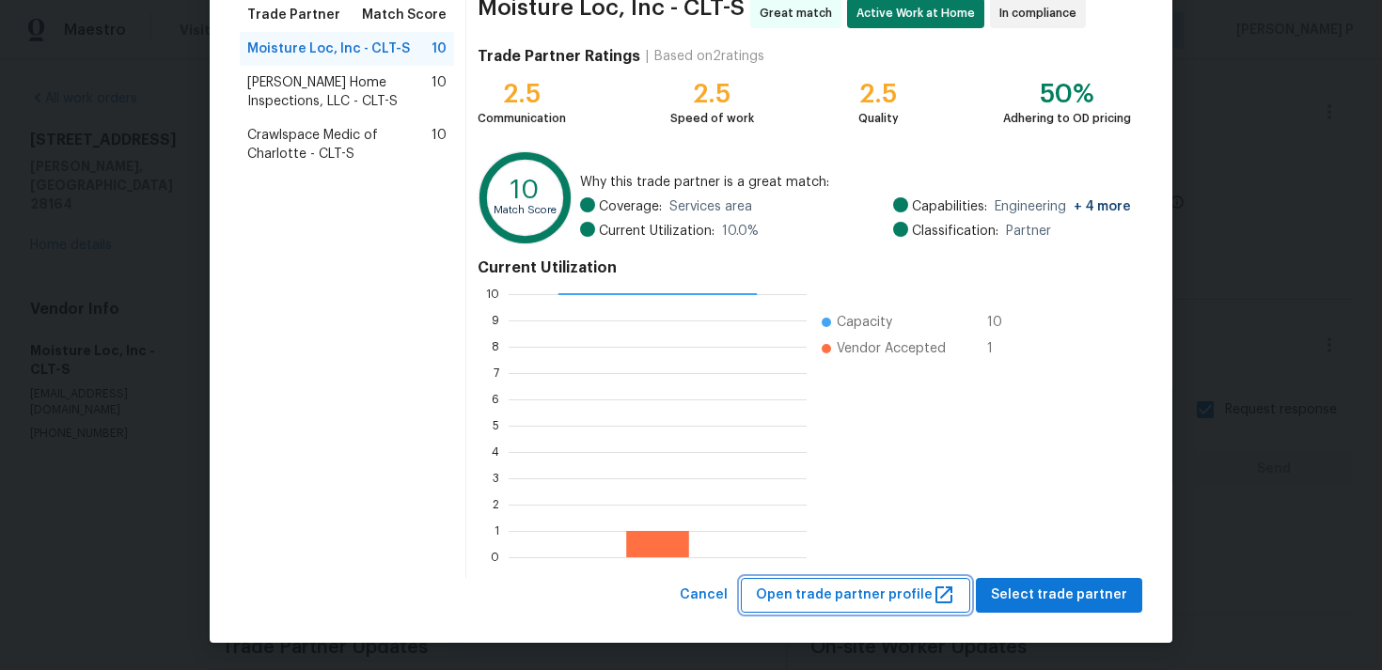
click at [855, 589] on span "Open trade partner profile" at bounding box center [855, 596] width 199 height 24
click at [1225, 426] on body "Maestro Visits Projects Work Orders Tasks Properties Geo Assignments 64 [GEOGRA…" at bounding box center [691, 335] width 1382 height 670
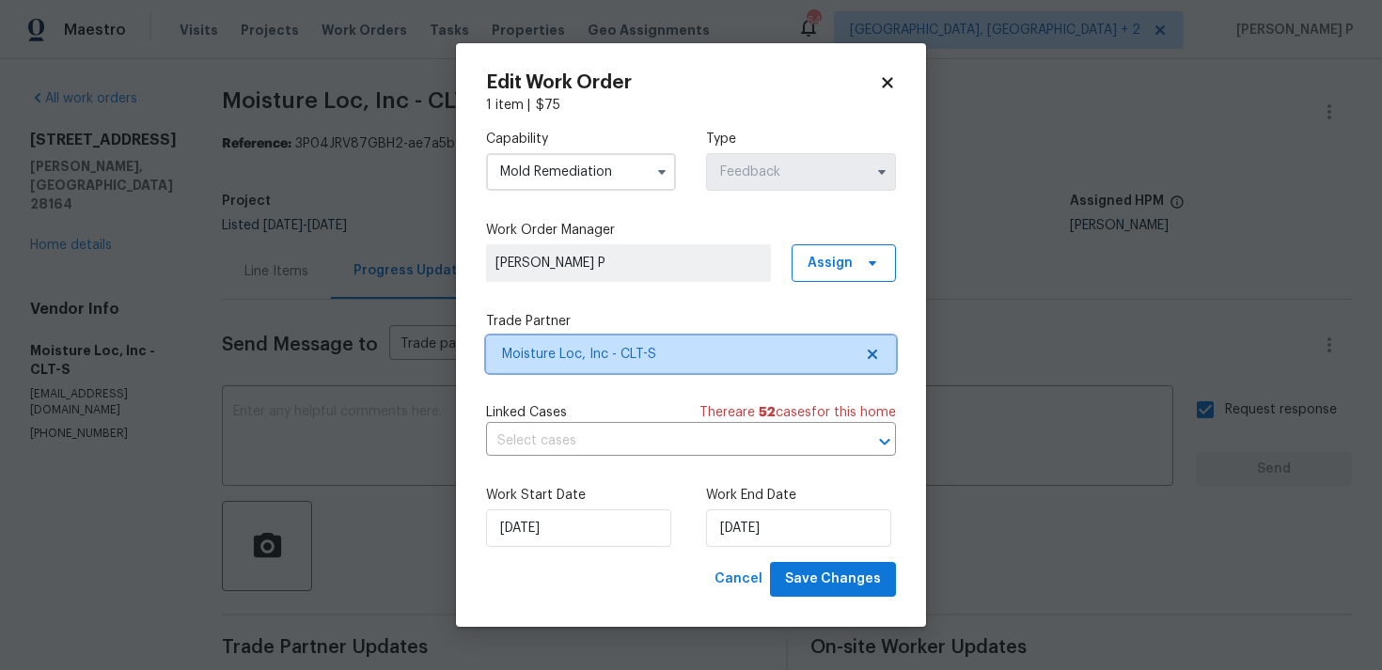
scroll to position [0, 0]
click at [887, 81] on icon at bounding box center [887, 83] width 10 height 10
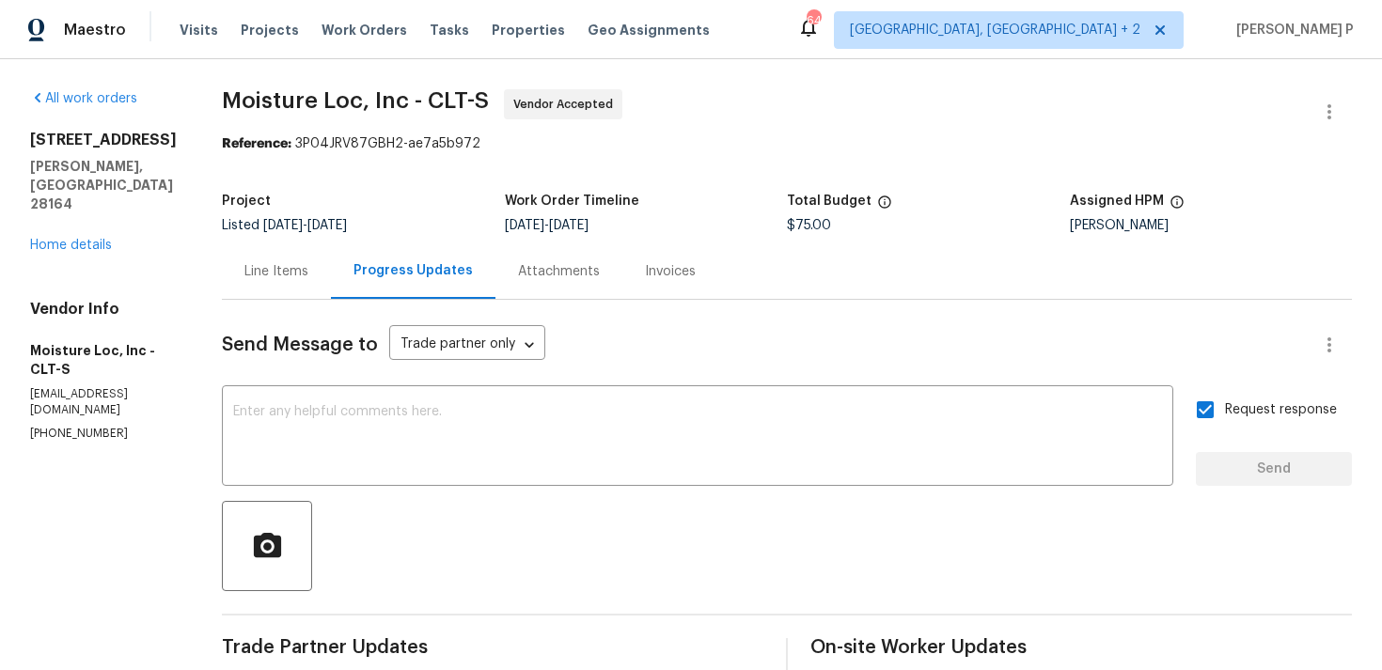
click at [644, 570] on div at bounding box center [787, 546] width 1130 height 90
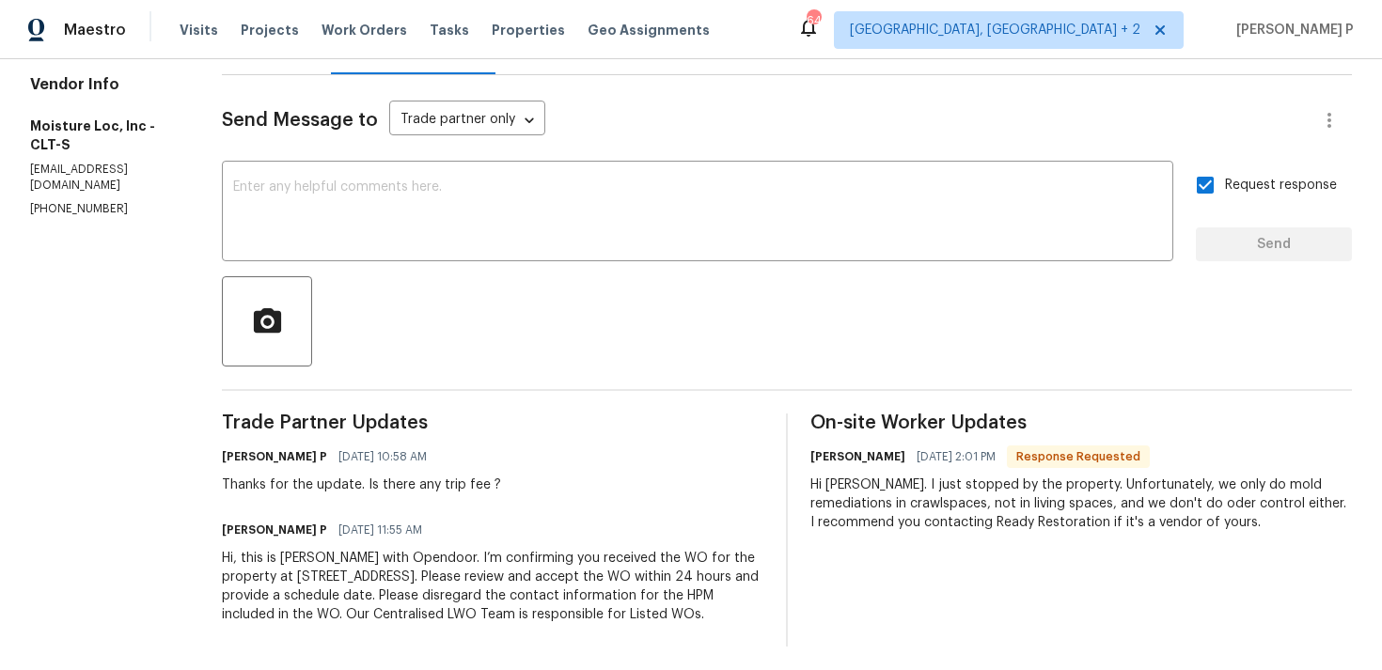
scroll to position [231, 0]
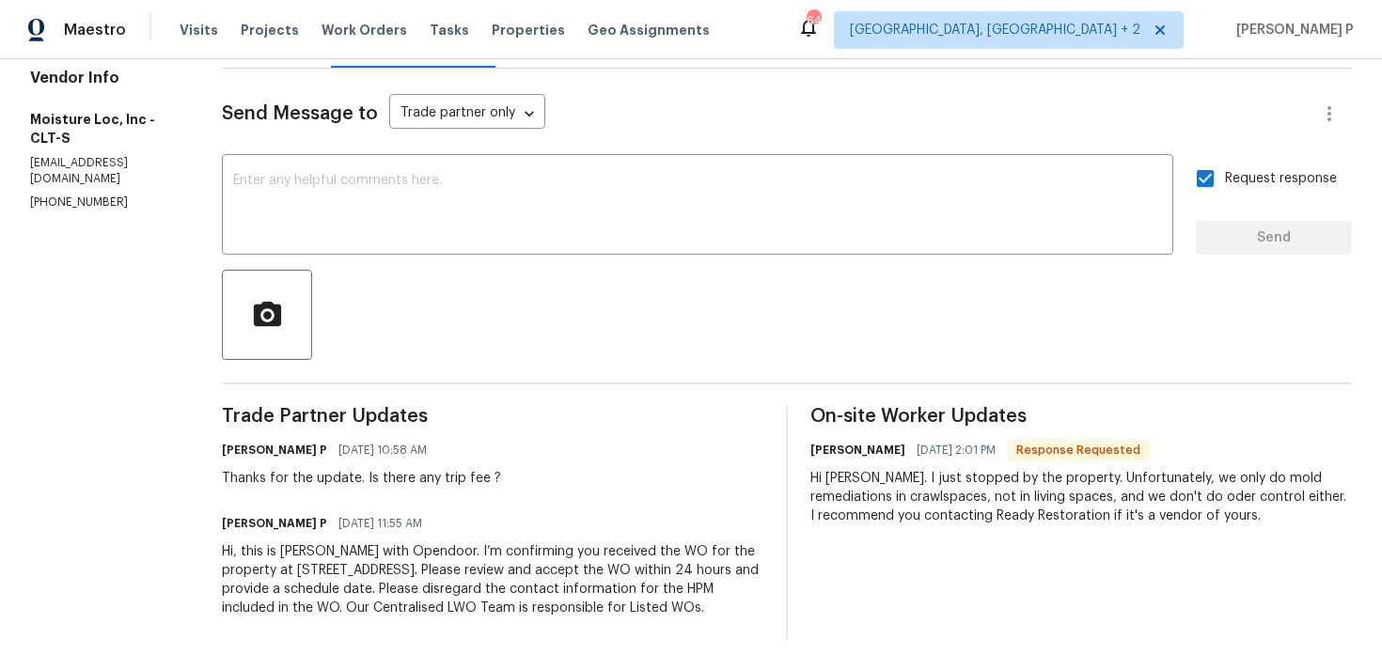
drag, startPoint x: 878, startPoint y: 478, endPoint x: 1157, endPoint y: 523, distance: 282.8
click at [1157, 523] on div "Hi [PERSON_NAME]. I just stopped by the property. Unfortunately, we only do mol…" at bounding box center [1081, 497] width 542 height 56
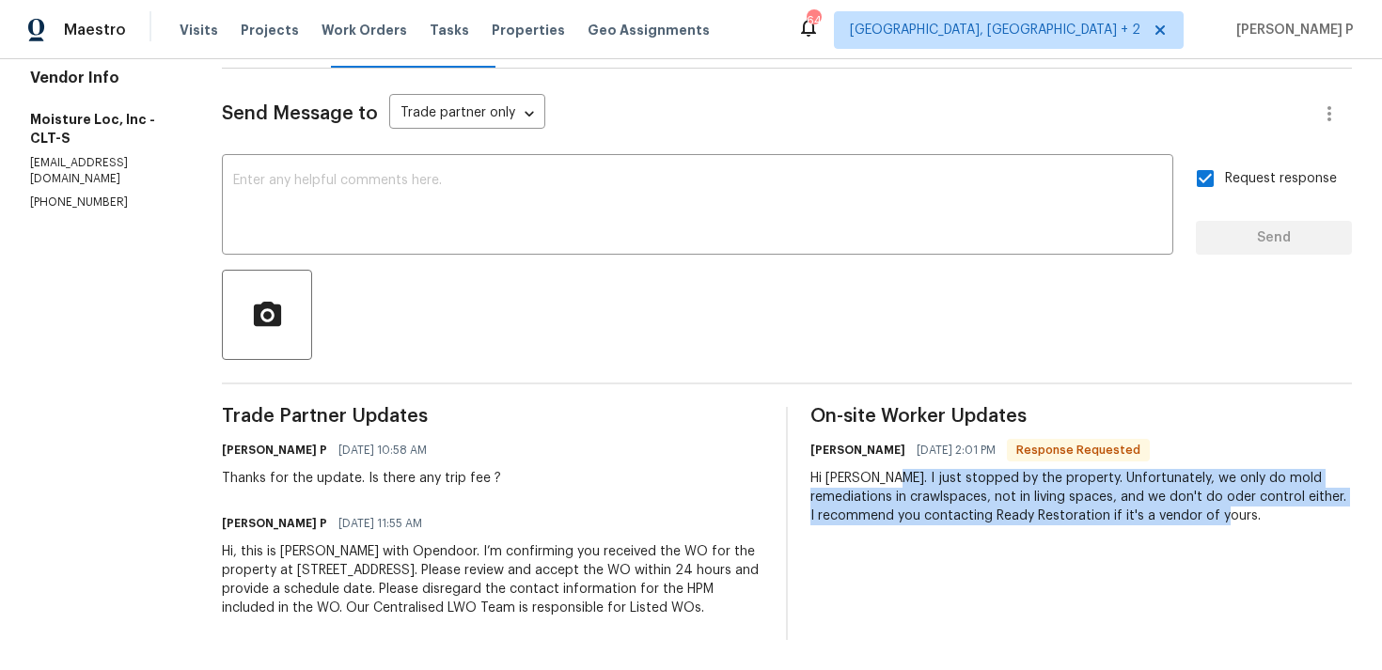
drag, startPoint x: 879, startPoint y: 473, endPoint x: 1154, endPoint y: 527, distance: 280.8
click at [1154, 527] on div "On-site Worker Updates [PERSON_NAME] [DATE] 2:01 PM Response Requested Hi [PERS…" at bounding box center [1081, 523] width 542 height 233
copy div "I just stopped by the property. Unfortunately, we only do mold remediations in …"
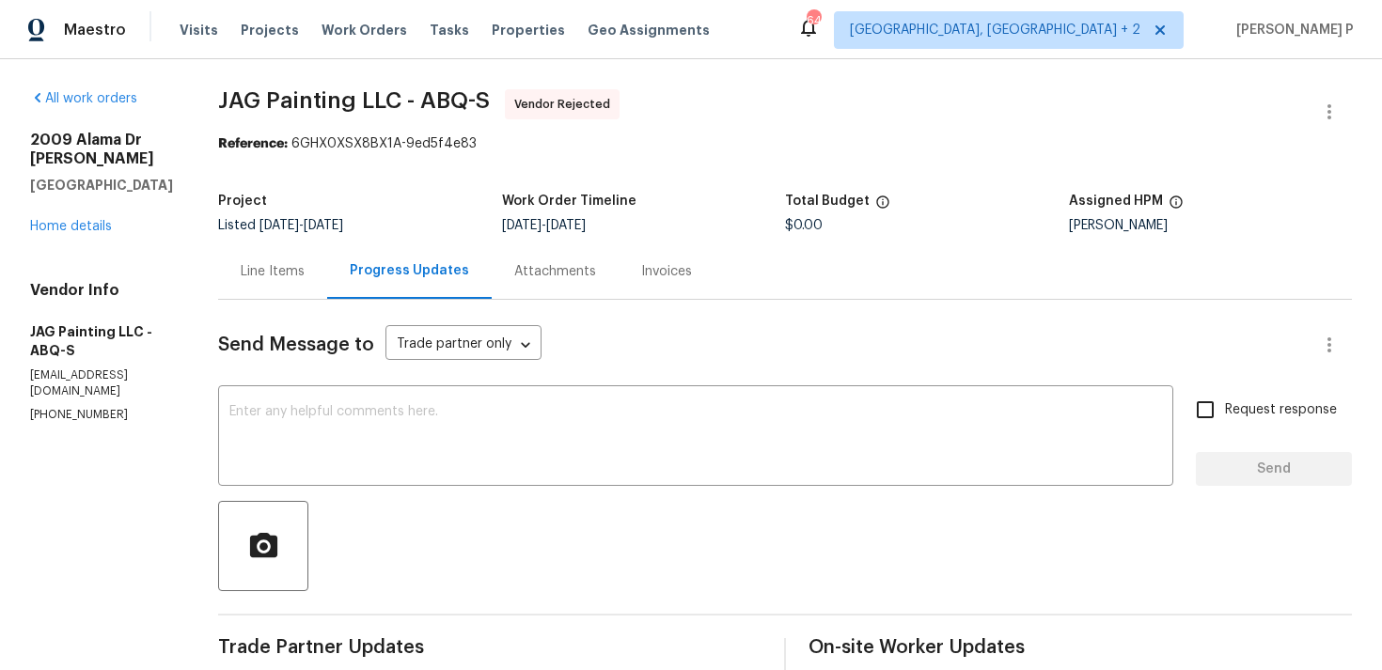
click at [281, 270] on div "Line Items" at bounding box center [273, 271] width 64 height 19
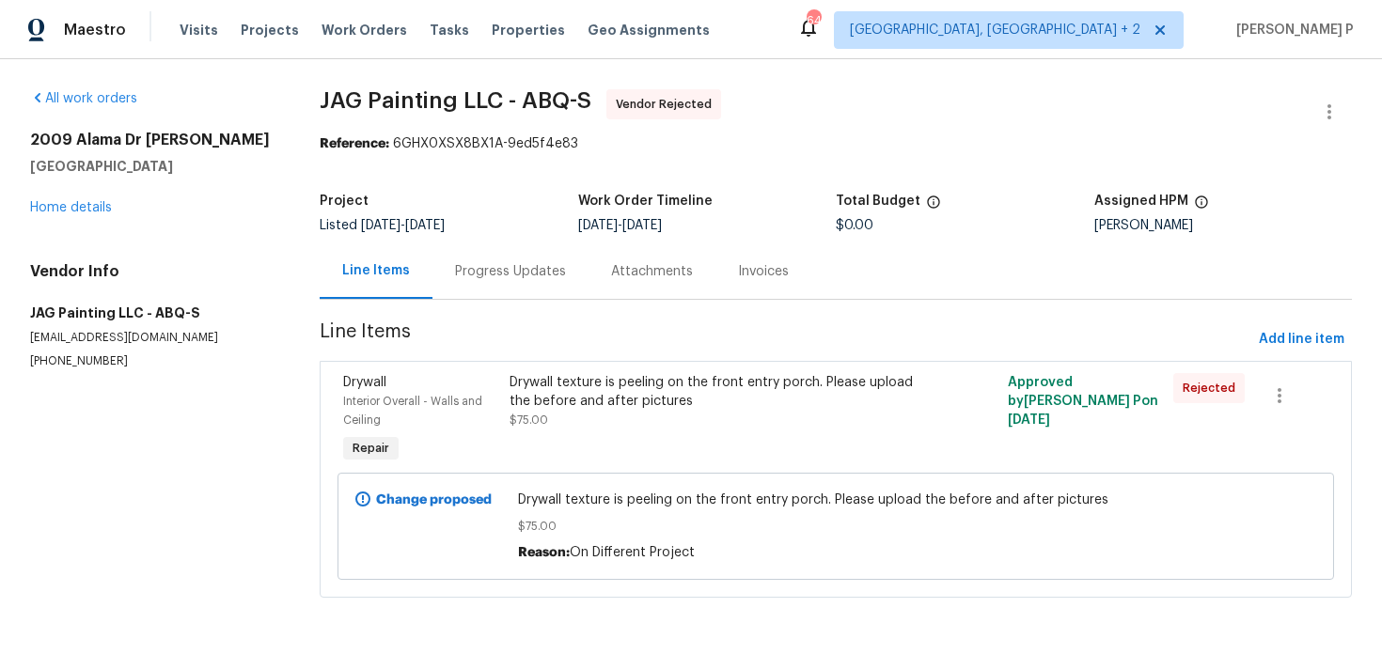
click at [497, 273] on div "Progress Updates" at bounding box center [510, 271] width 111 height 19
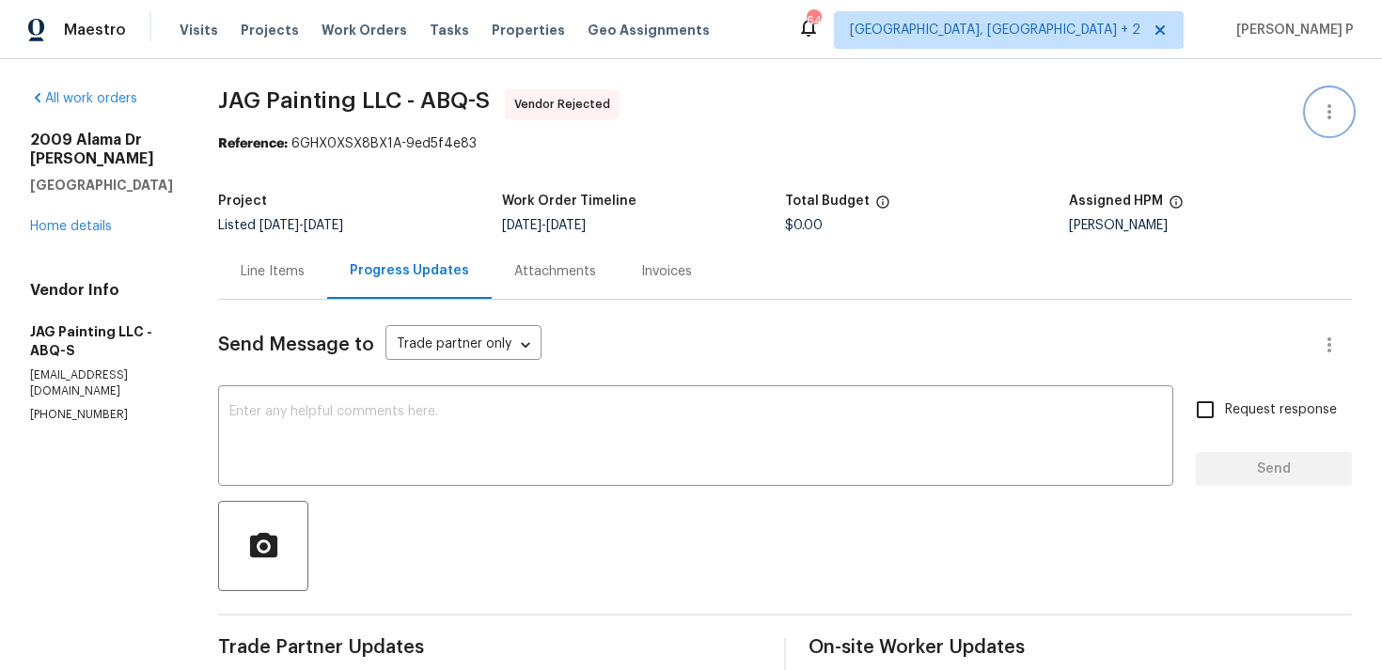
click at [1333, 108] on icon "button" at bounding box center [1329, 112] width 23 height 23
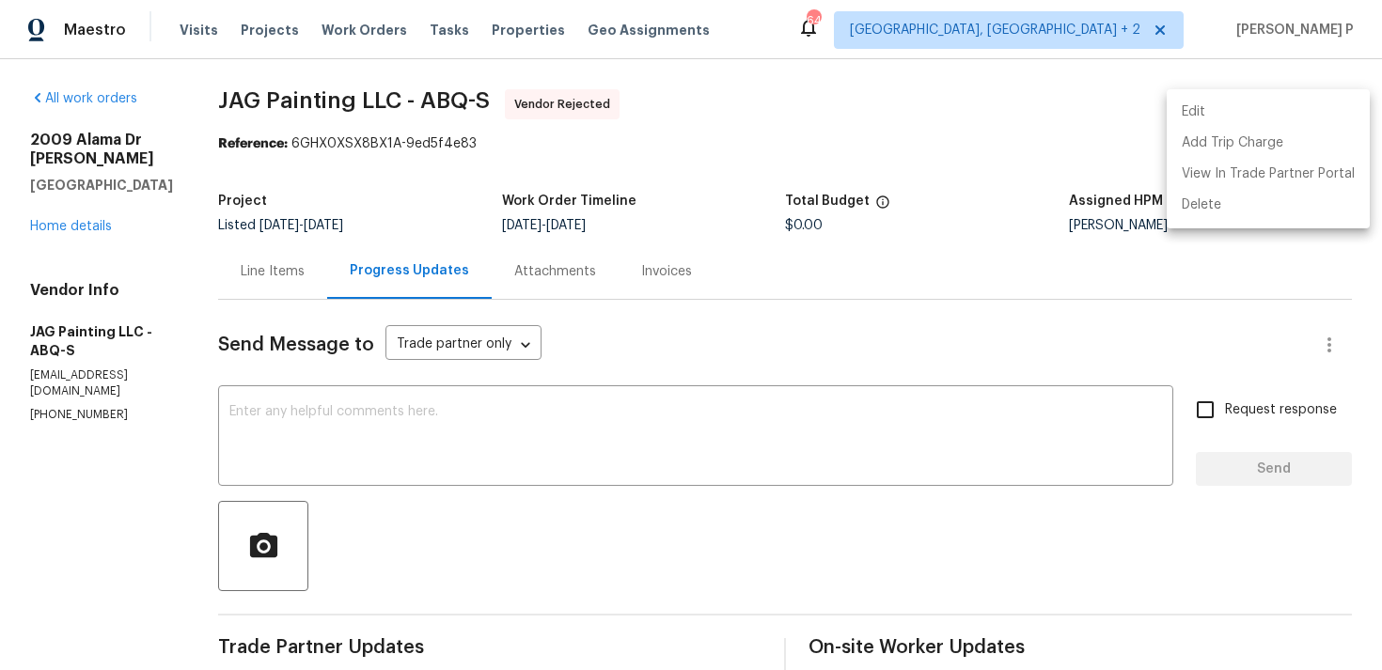
click at [1243, 111] on li "Edit" at bounding box center [1268, 112] width 203 height 31
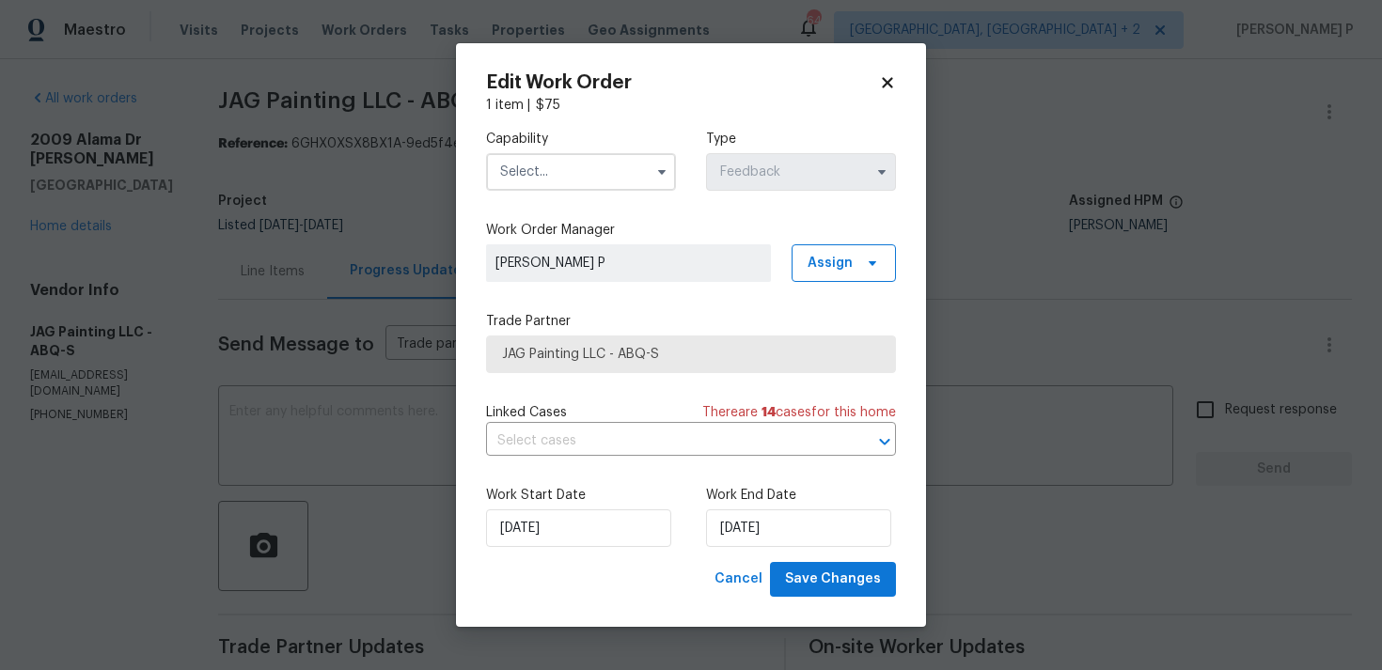
click at [604, 175] on input "text" at bounding box center [581, 172] width 190 height 38
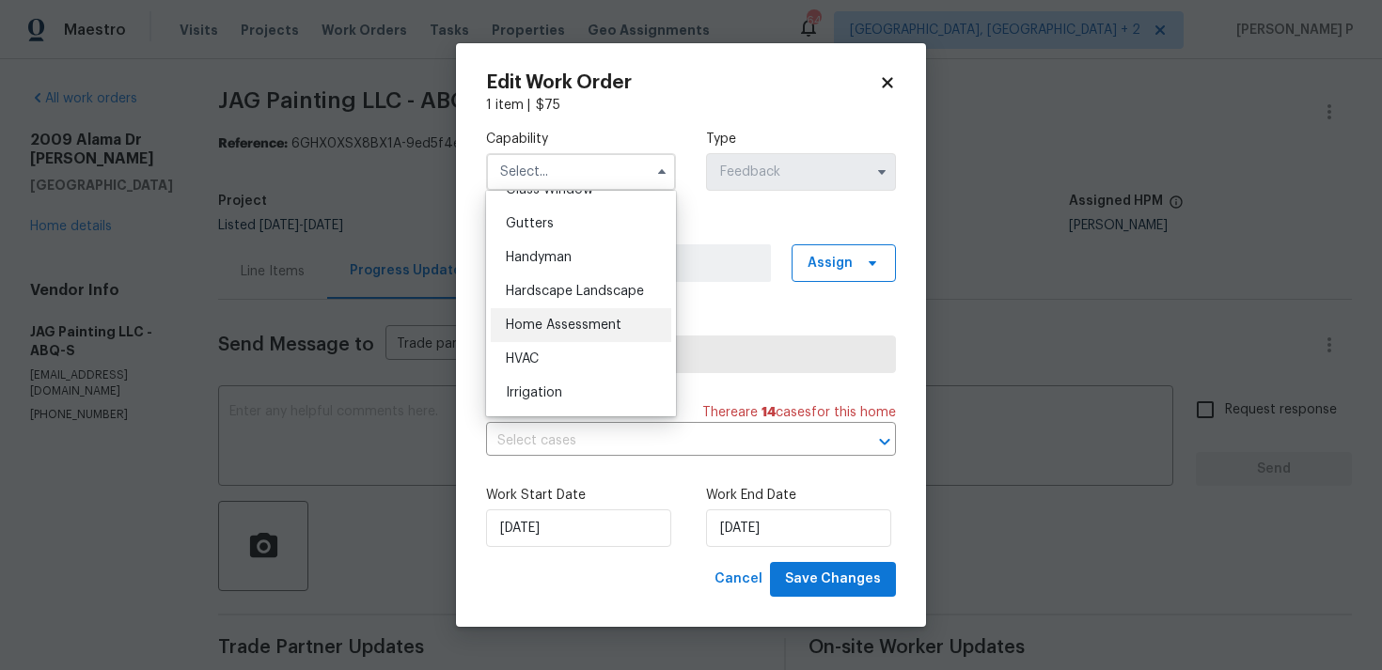
scroll to position [981, 0]
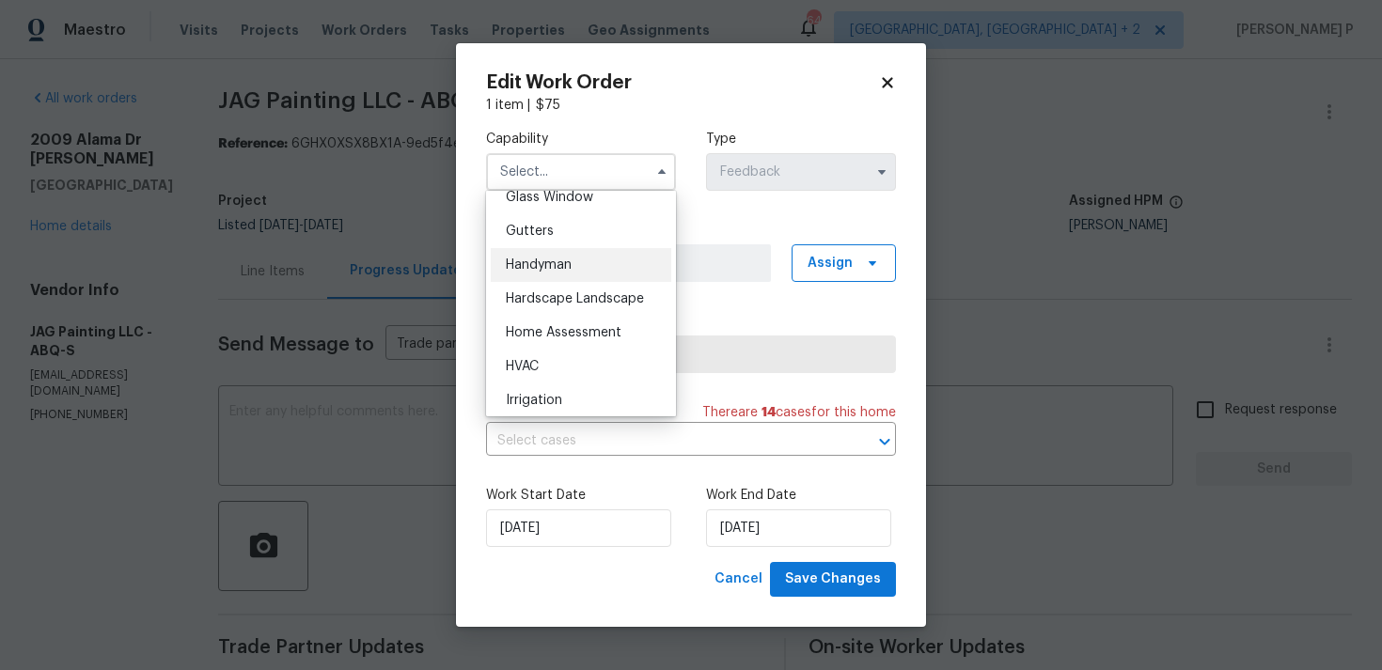
click at [564, 259] on span "Handyman" at bounding box center [539, 265] width 66 height 13
type input "Handyman"
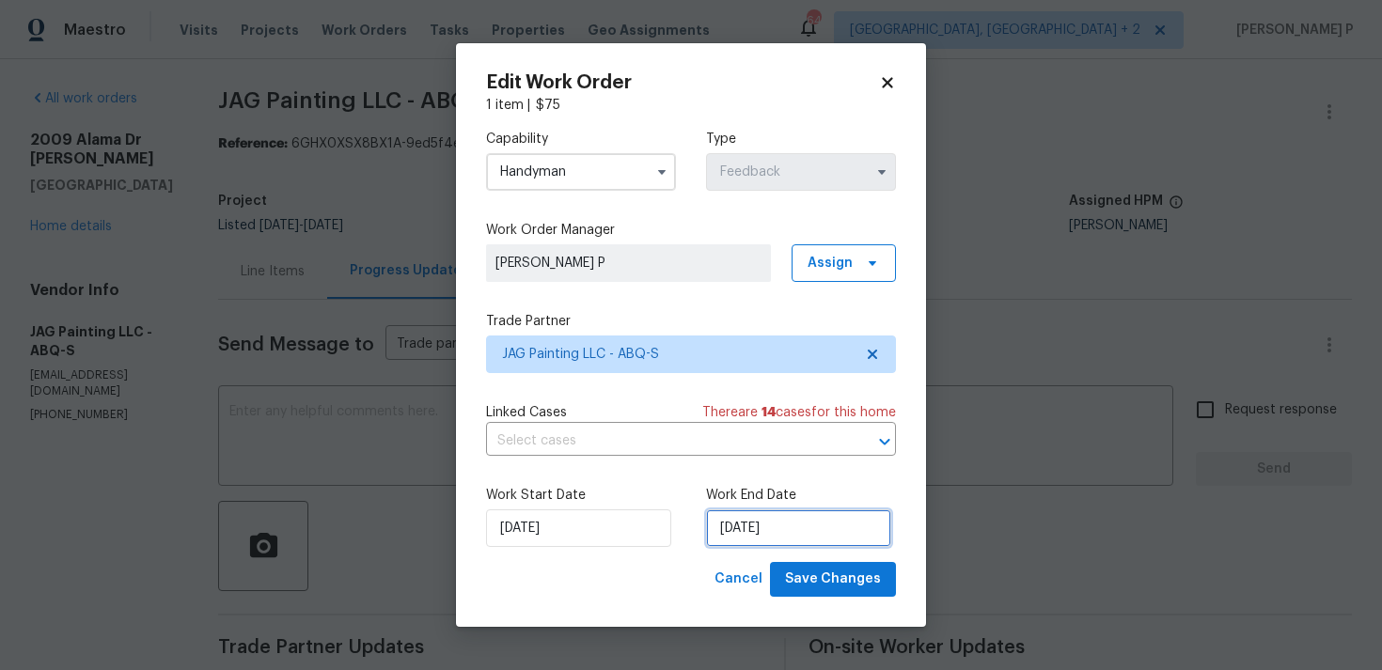
click at [760, 529] on input "21/08/2025" at bounding box center [798, 529] width 185 height 38
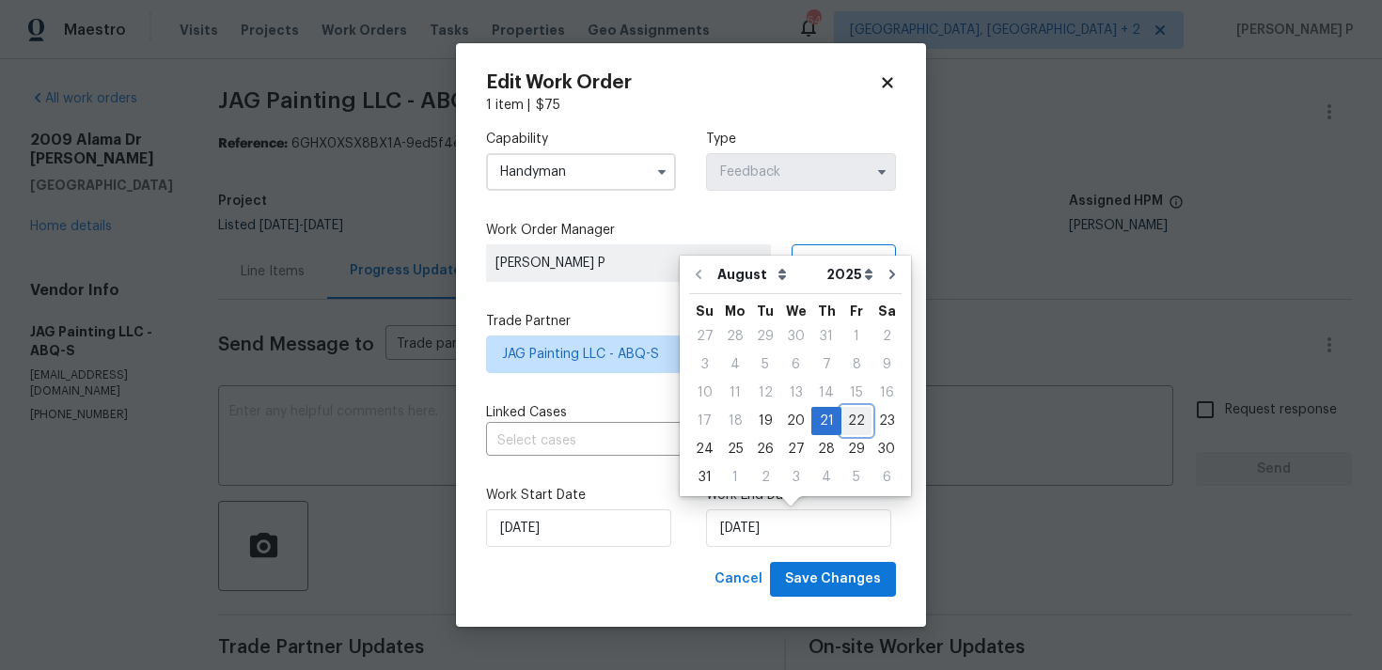
click at [856, 418] on div "22" at bounding box center [856, 421] width 30 height 26
type input "22/08/2025"
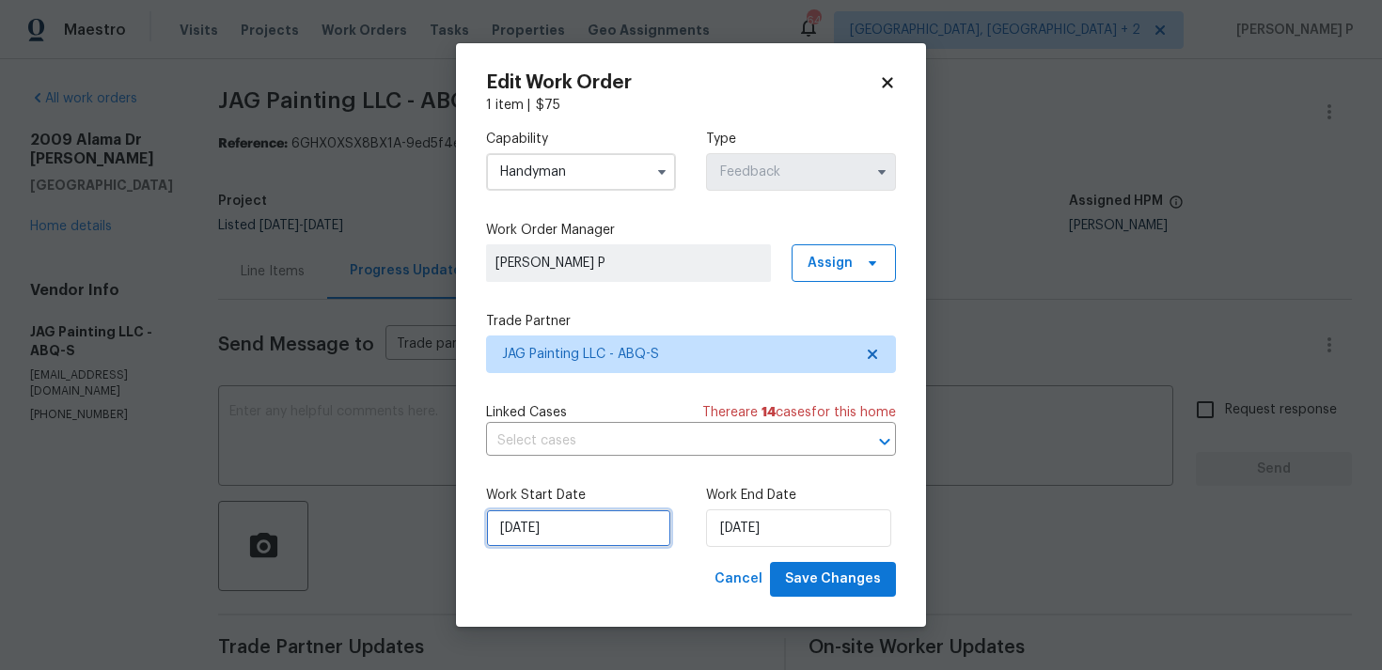
click at [566, 528] on input "19/08/2025" at bounding box center [578, 529] width 185 height 38
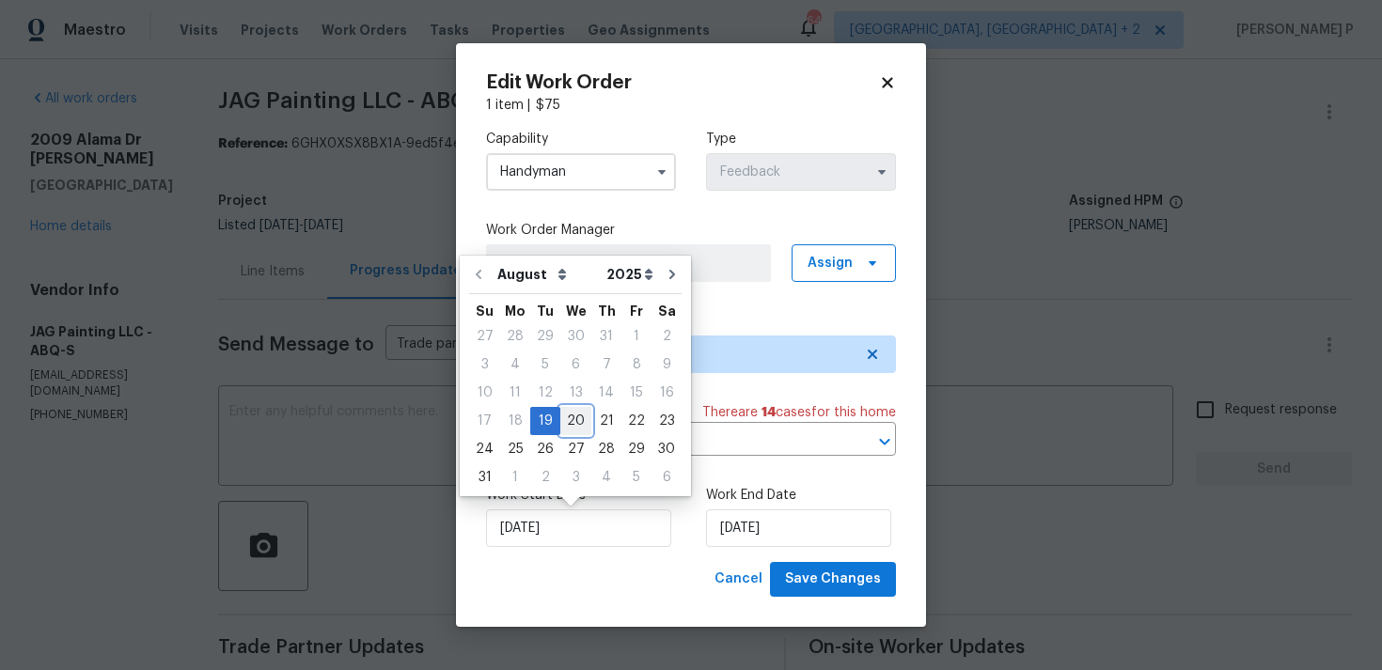
click at [570, 420] on div "20" at bounding box center [575, 421] width 31 height 26
type input "20/08/2025"
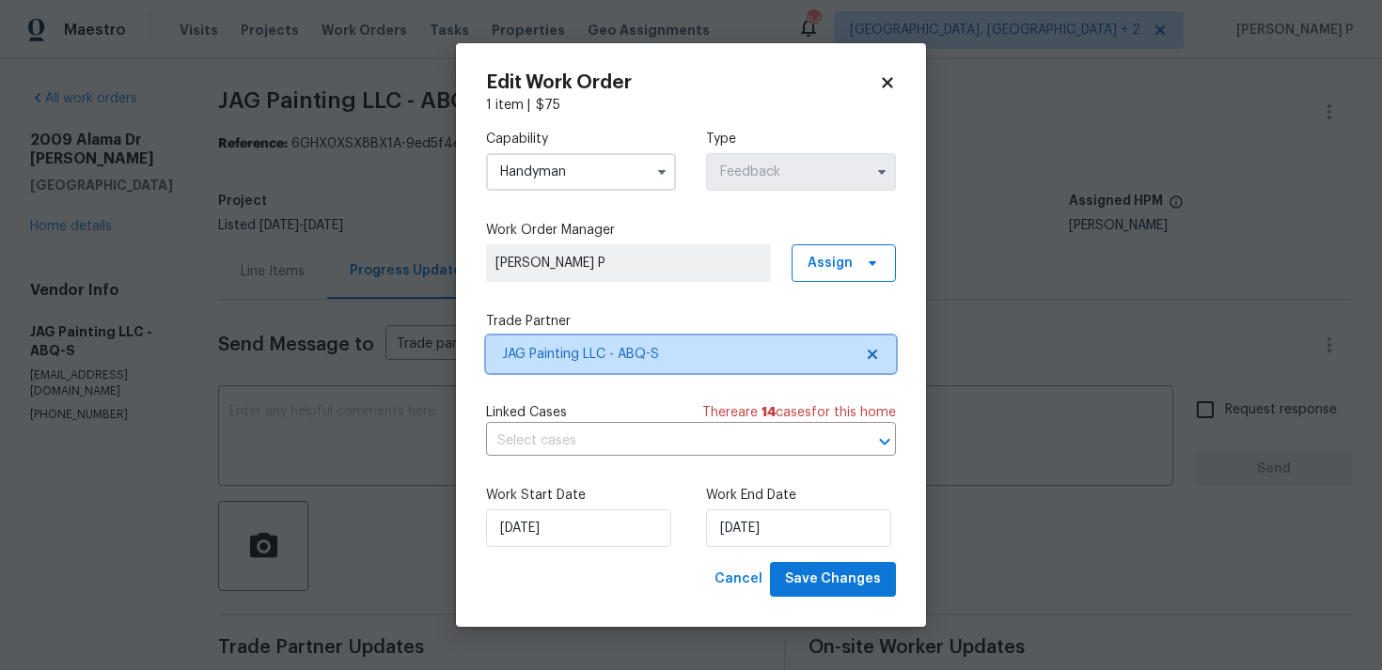
click at [604, 343] on span "JAG Painting LLC - ABQ-S" at bounding box center [691, 355] width 410 height 38
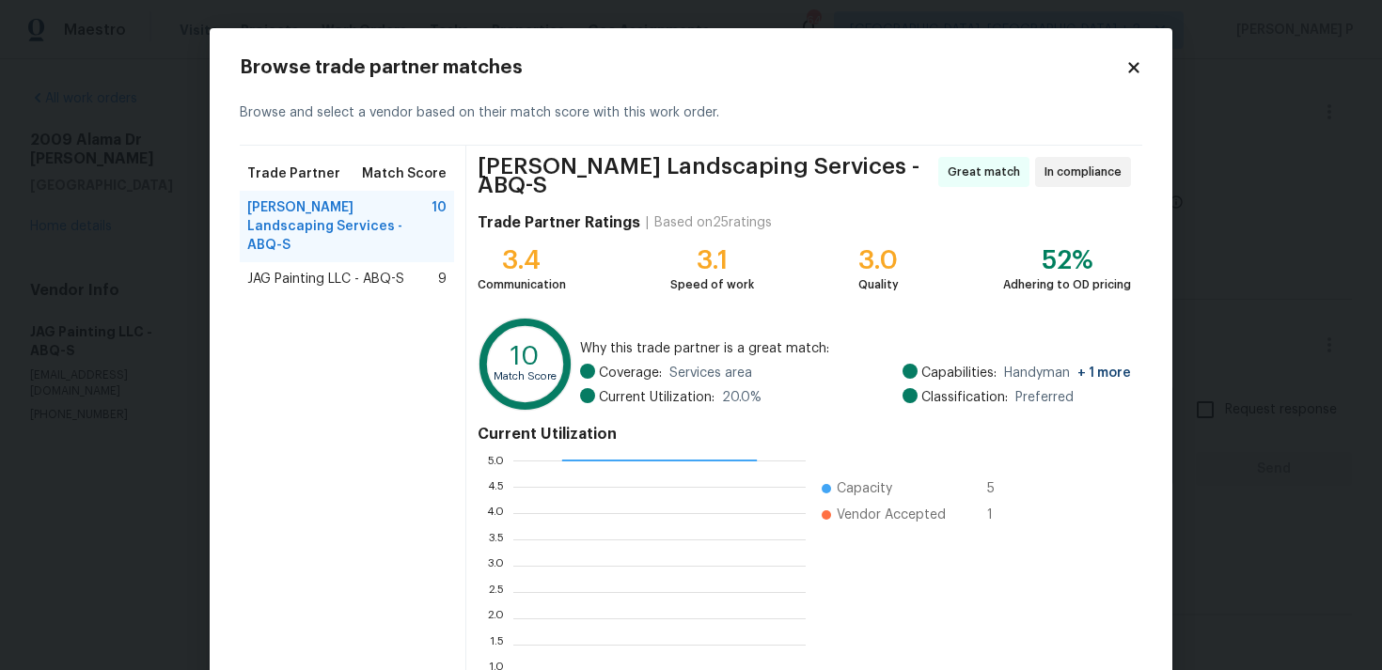
scroll to position [159, 0]
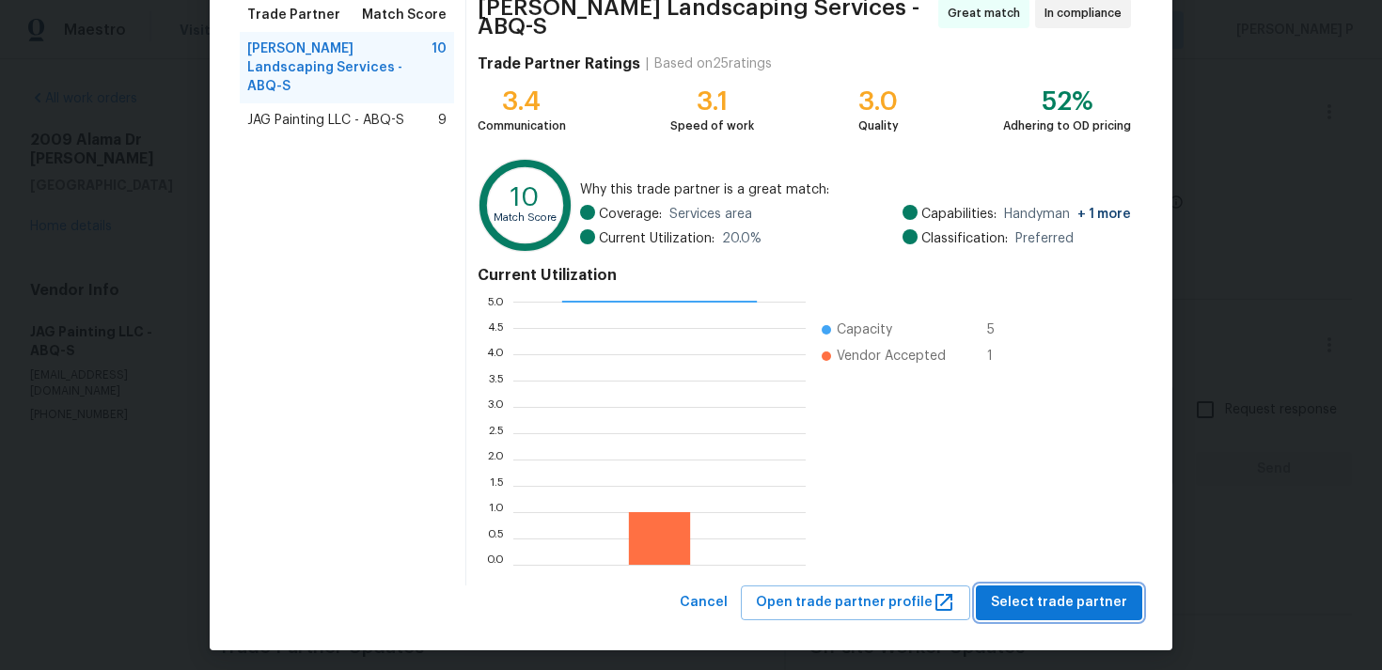
click at [1070, 591] on span "Select trade partner" at bounding box center [1059, 603] width 136 height 24
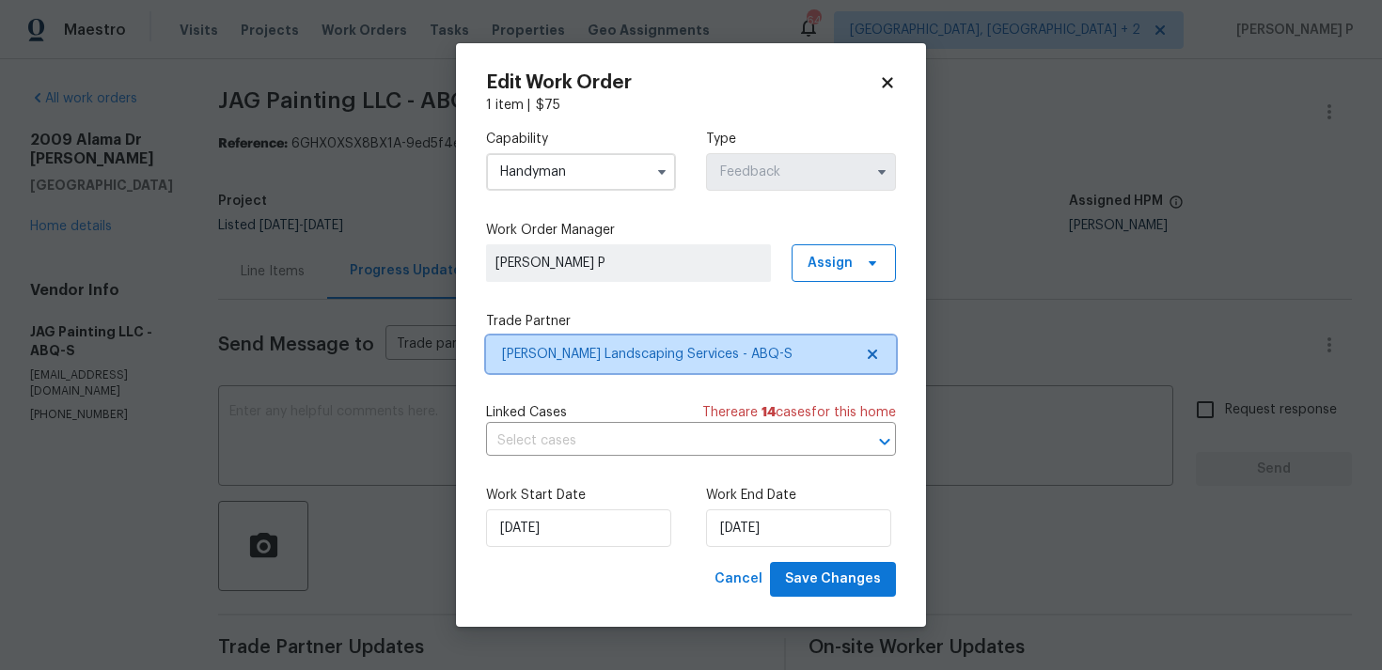
scroll to position [0, 0]
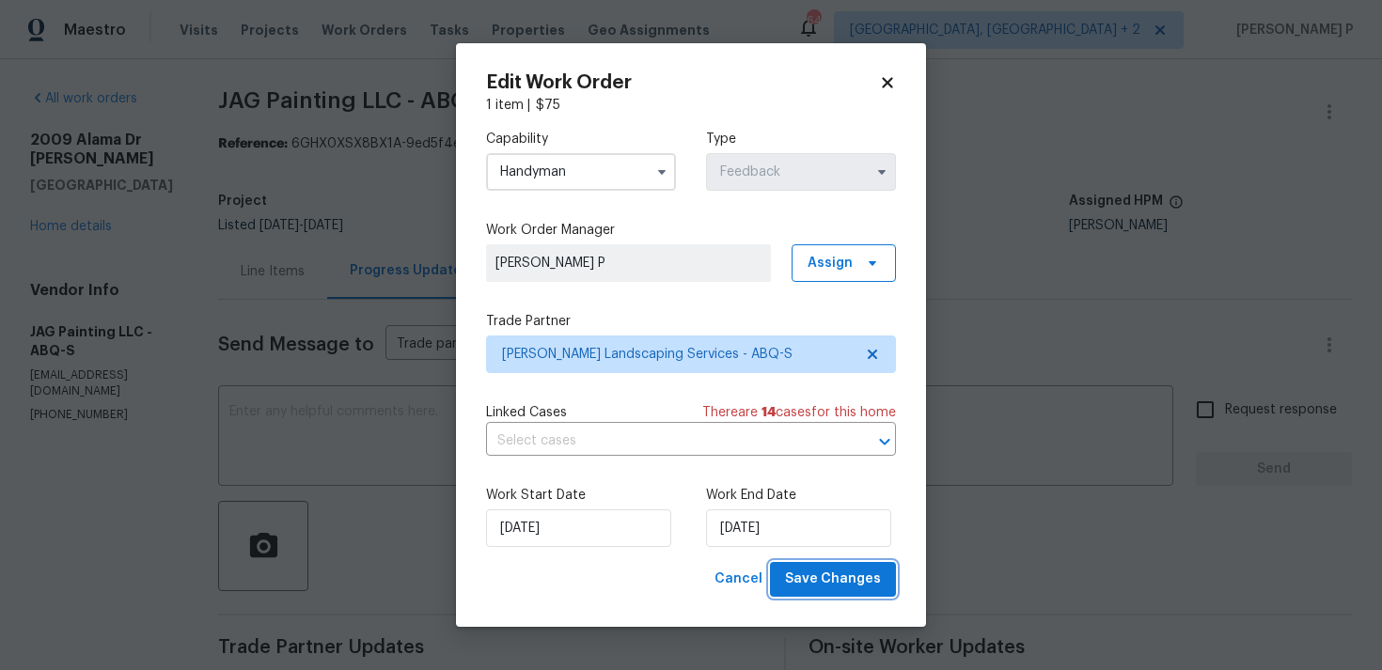
click at [845, 574] on span "Save Changes" at bounding box center [833, 580] width 96 height 24
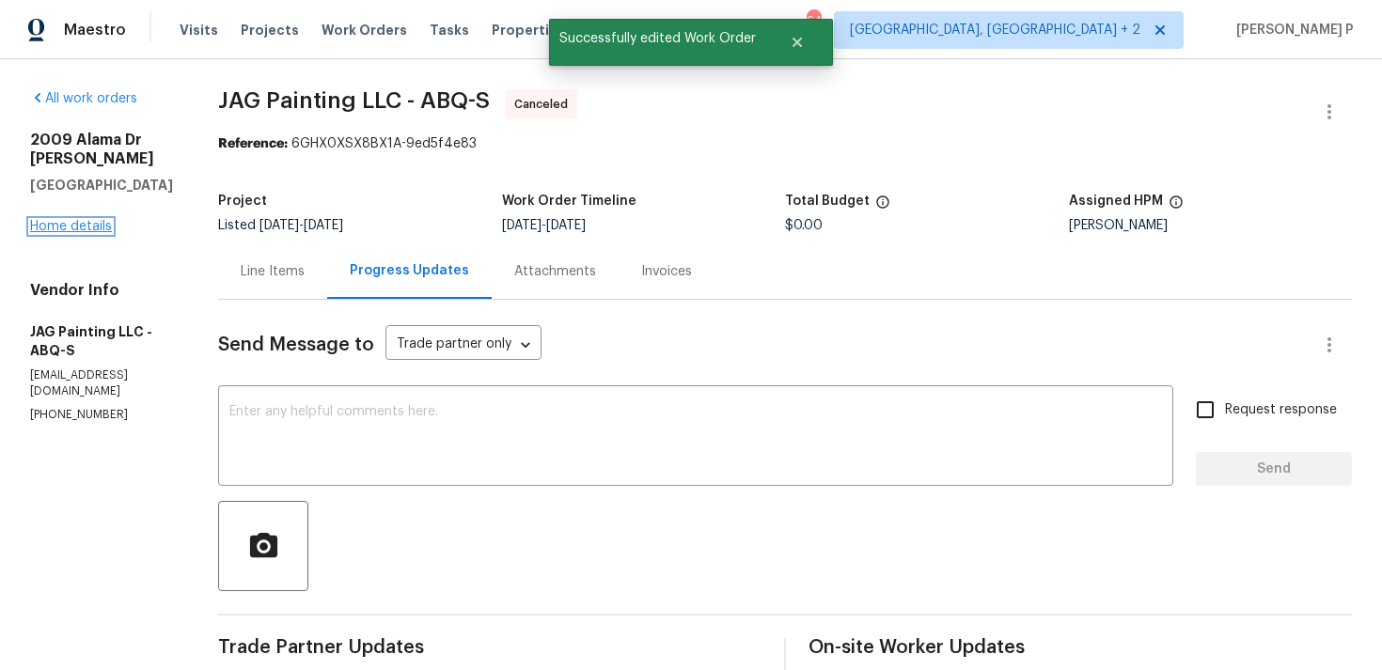
click at [83, 220] on link "Home details" at bounding box center [71, 226] width 82 height 13
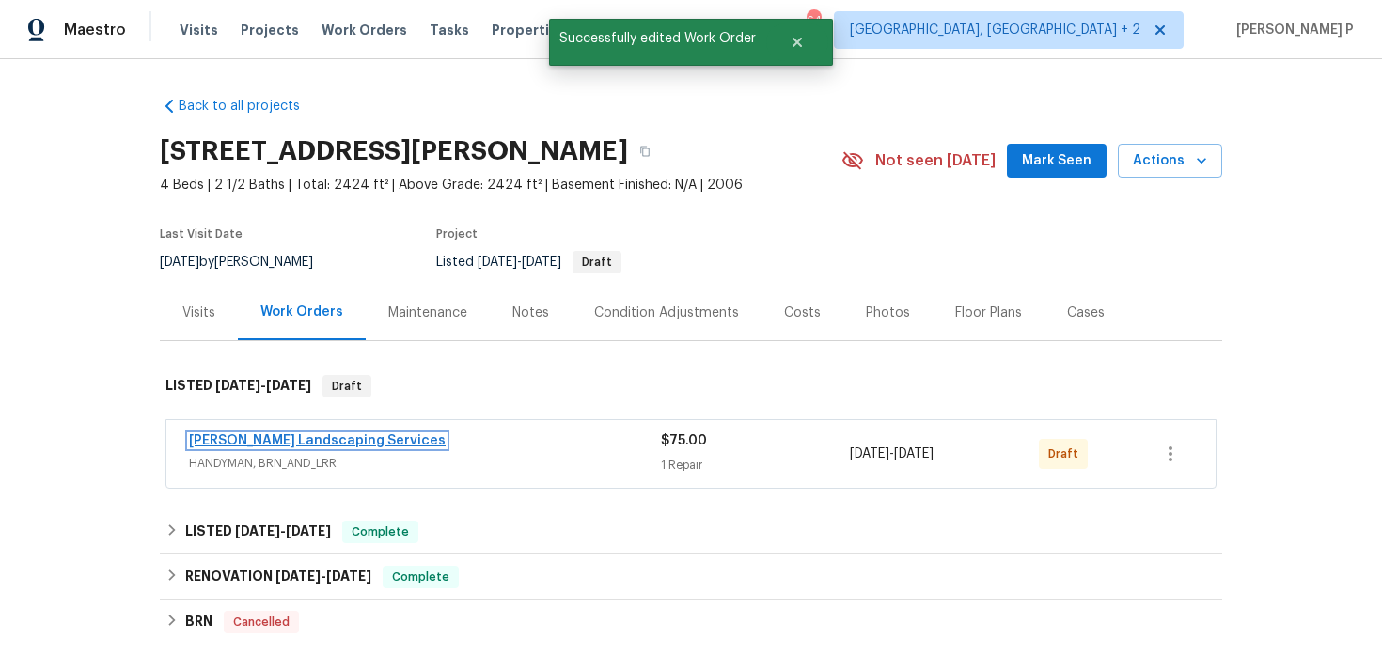
click at [300, 443] on link "Rodriguez Landscaping Services" at bounding box center [317, 440] width 257 height 13
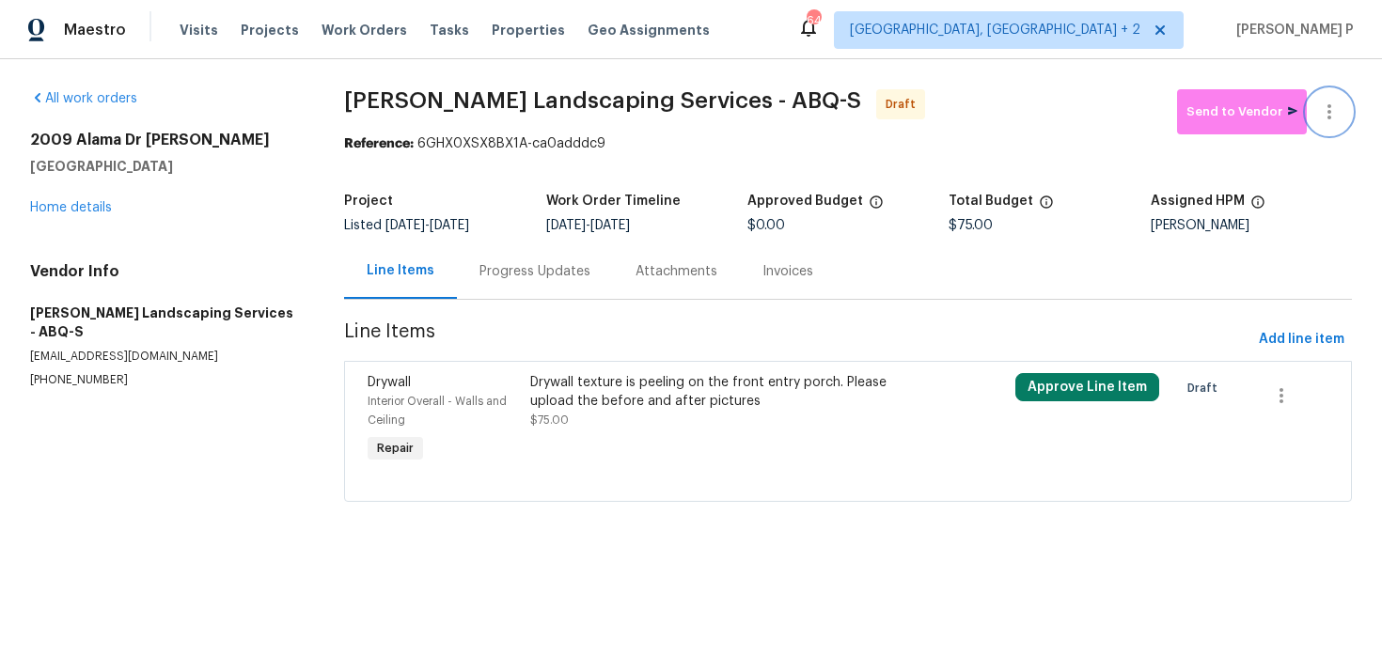
click at [1330, 117] on icon "button" at bounding box center [1329, 111] width 4 height 15
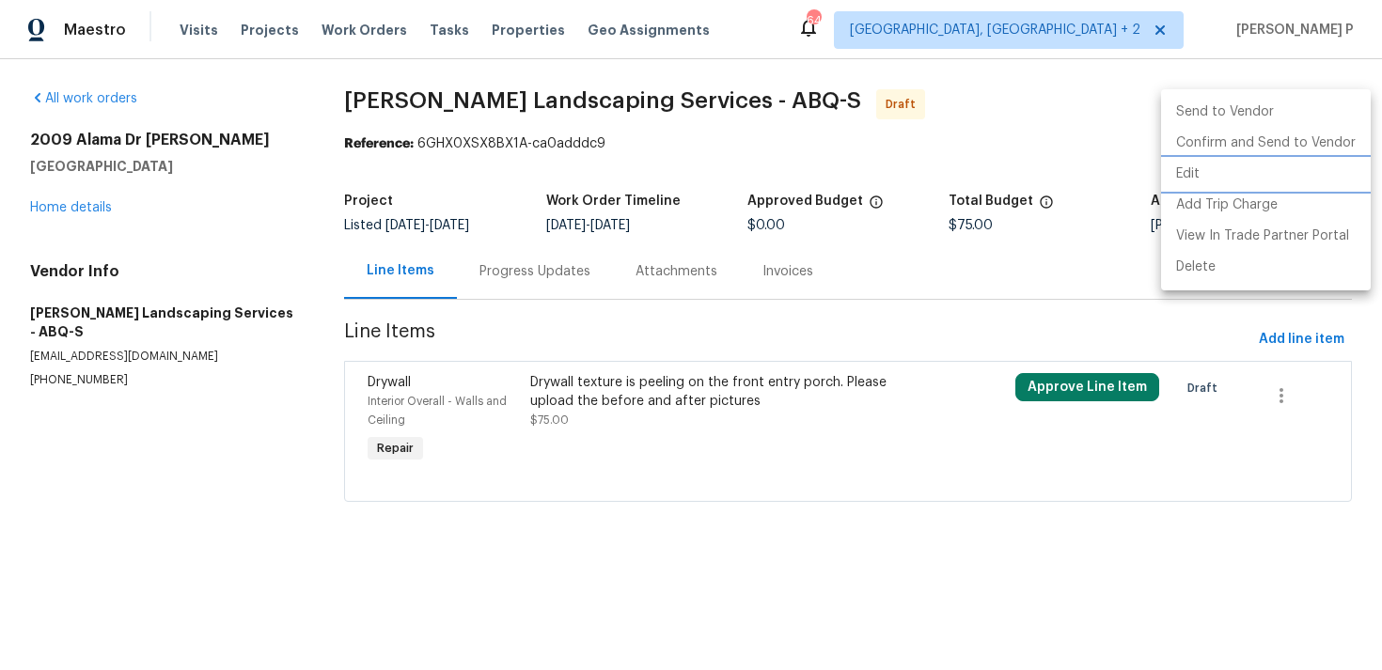
click at [1201, 177] on li "Edit" at bounding box center [1266, 174] width 210 height 31
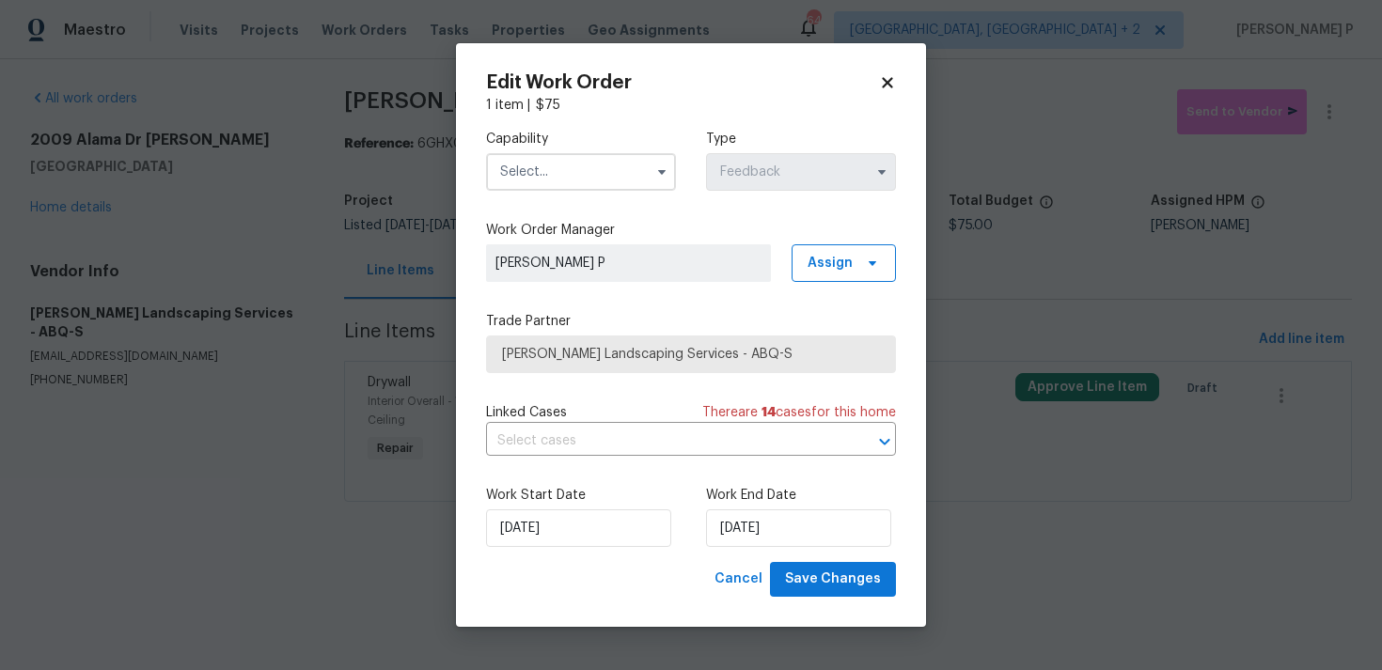
click at [594, 153] on input "text" at bounding box center [581, 172] width 190 height 38
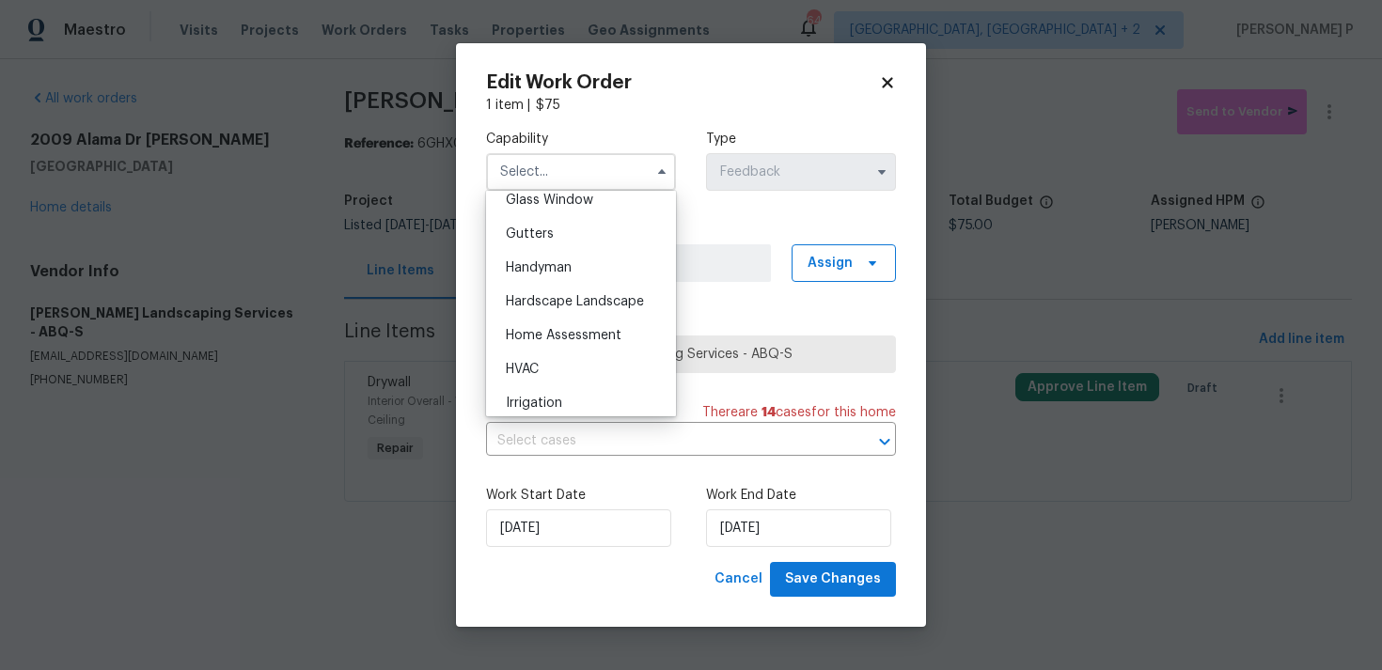
scroll to position [985, 0]
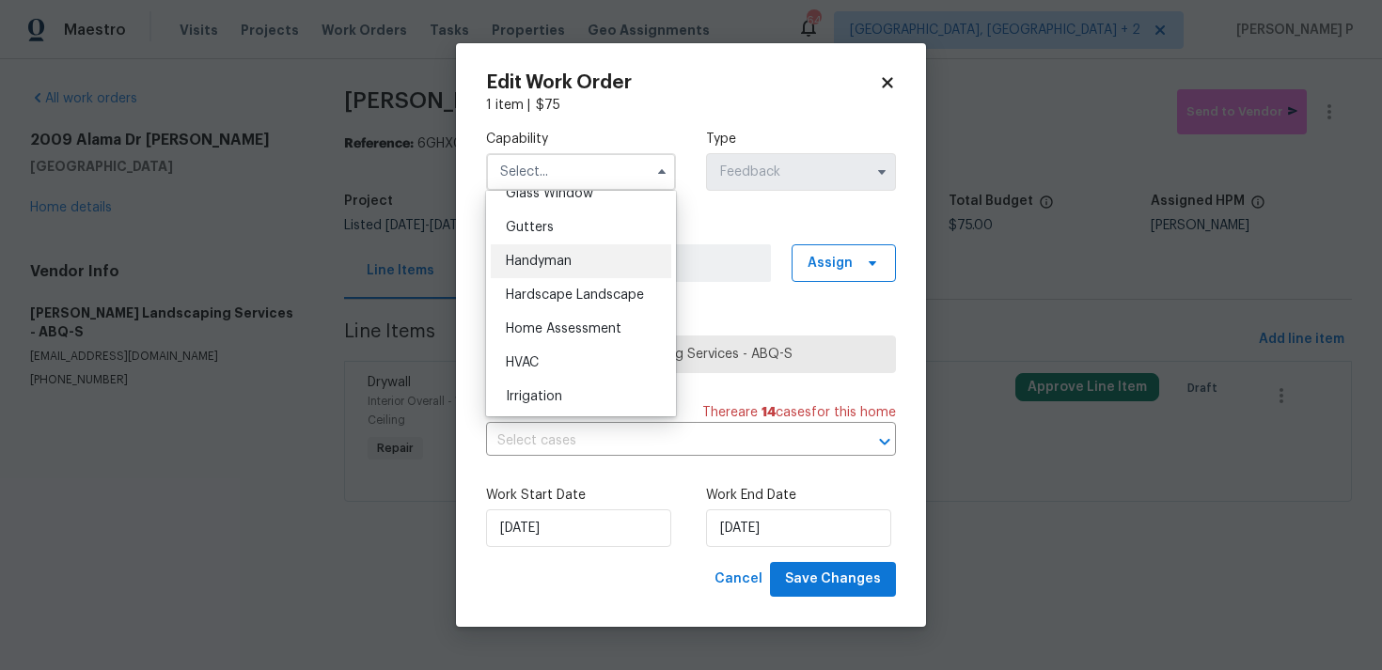
click at [579, 261] on div "Handyman" at bounding box center [581, 261] width 181 height 34
type input "Handyman"
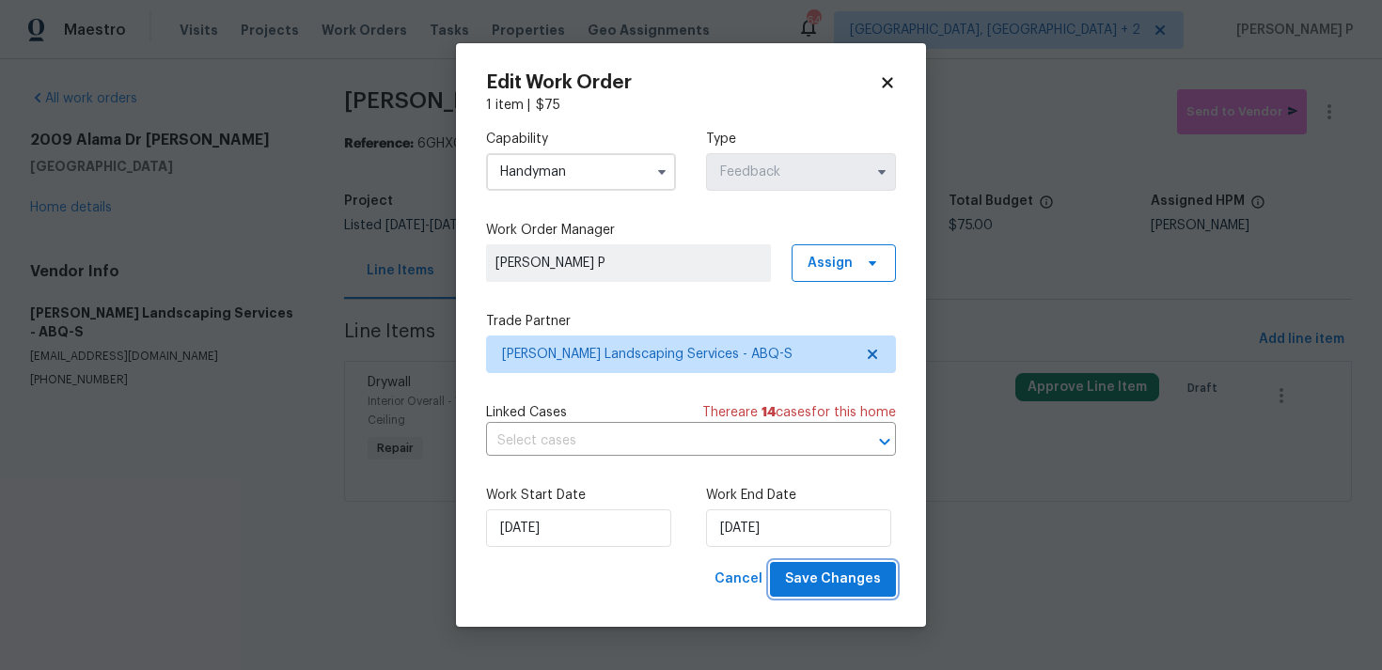
click at [821, 593] on button "Save Changes" at bounding box center [833, 579] width 126 height 35
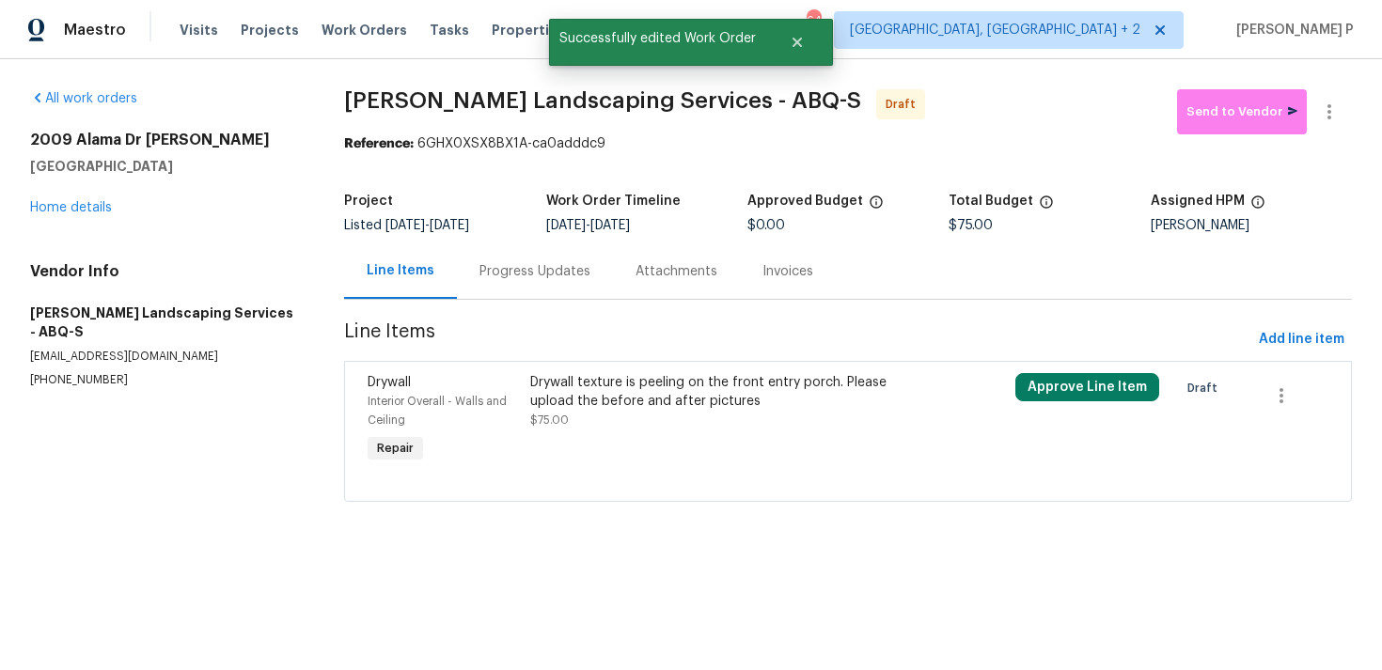
click at [526, 260] on div "Progress Updates" at bounding box center [535, 270] width 156 height 55
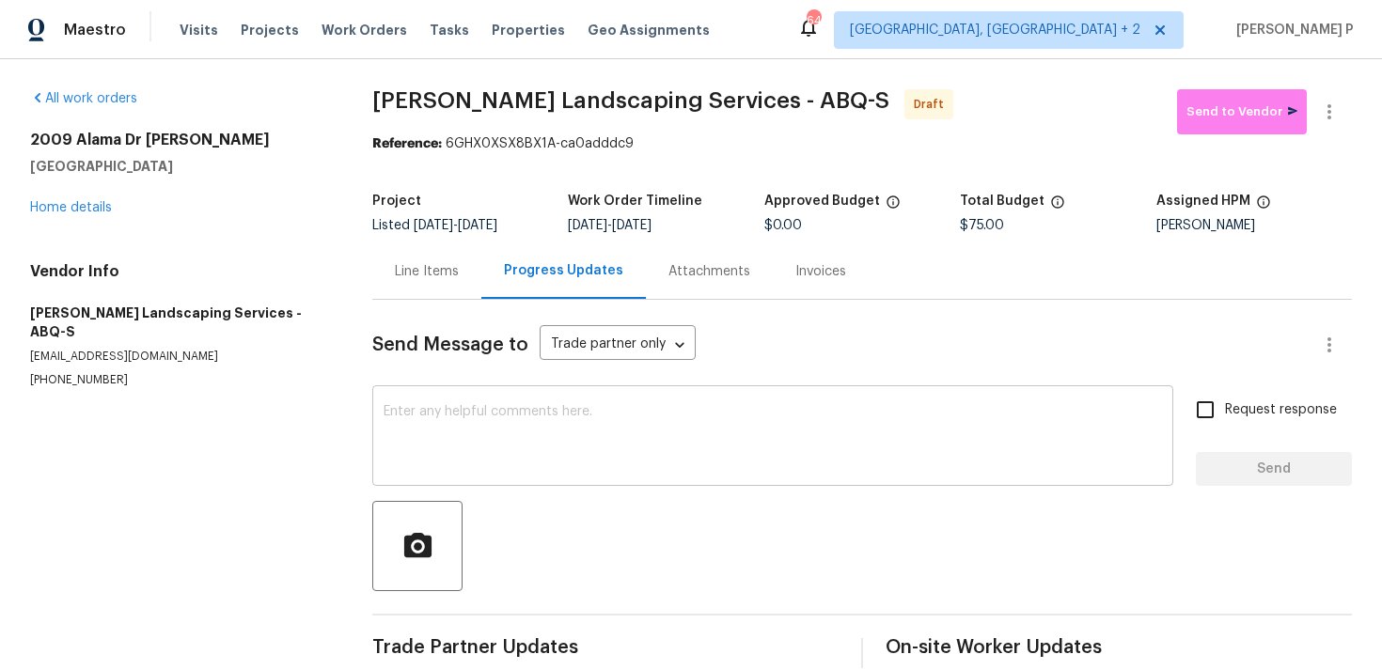
click at [467, 425] on textarea at bounding box center [773, 438] width 778 height 66
paste textarea "Hi, this is Ramyasri with Opendoor. I’m confirming you received the WO for the …"
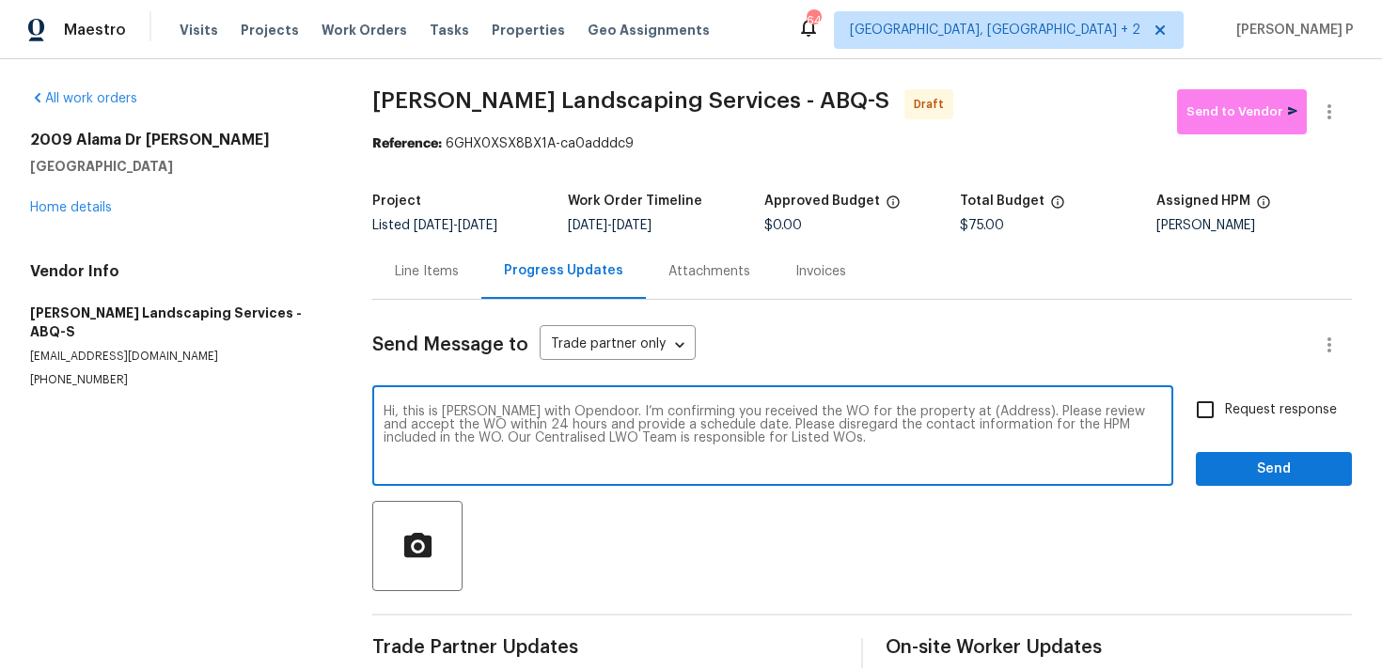
drag, startPoint x: 943, startPoint y: 412, endPoint x: 999, endPoint y: 412, distance: 56.4
click at [999, 412] on textarea "Hi, this is Ramyasri with Opendoor. I’m confirming you received the WO for the …" at bounding box center [773, 438] width 778 height 66
paste textarea "2009 Alama Dr NE, Rio Rancho, NM 87124"
type textarea "Hi, this is Ramyasri with Opendoor. I’m confirming you received the WO for the …"
click at [1234, 413] on span "Request response" at bounding box center [1281, 410] width 112 height 20
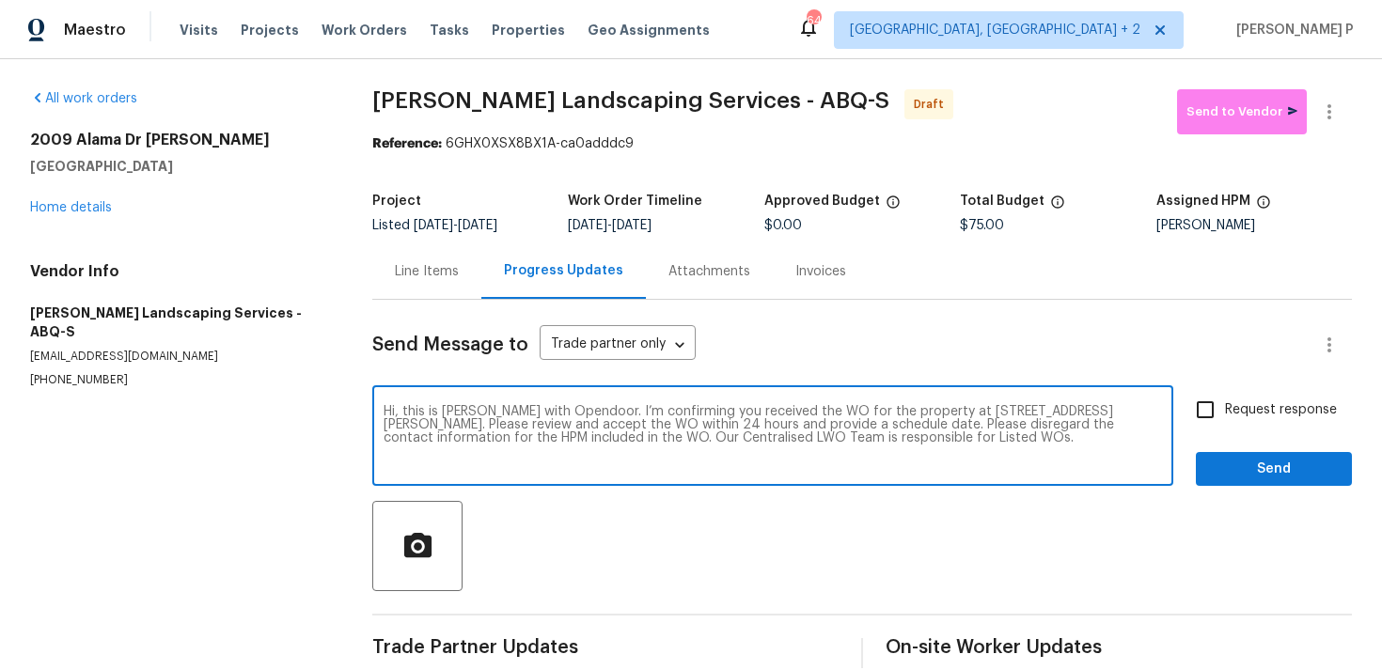
click at [1225, 413] on input "Request response" at bounding box center [1204, 409] width 39 height 39
checkbox input "true"
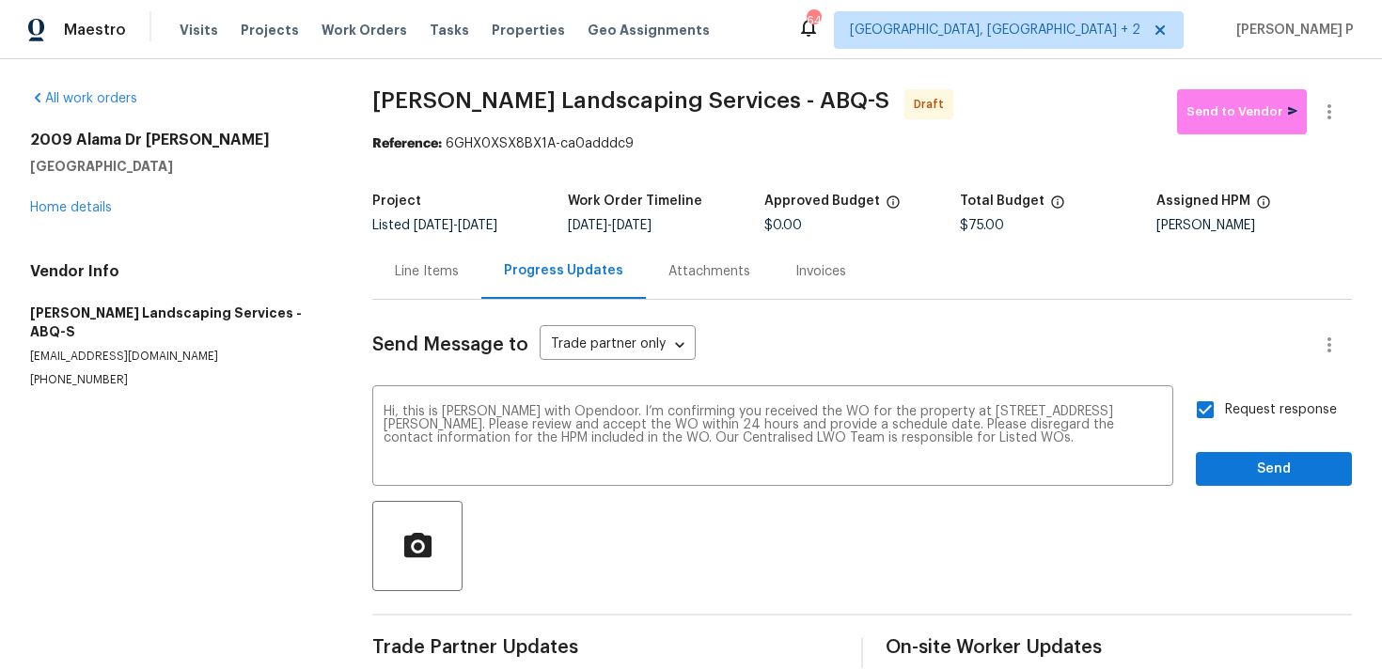
click at [1233, 488] on div "Send Message to Trade partner only Trade partner only ​ Hi, this is Ramyasri wi…" at bounding box center [862, 484] width 980 height 369
click at [1235, 465] on span "Send" at bounding box center [1274, 470] width 126 height 24
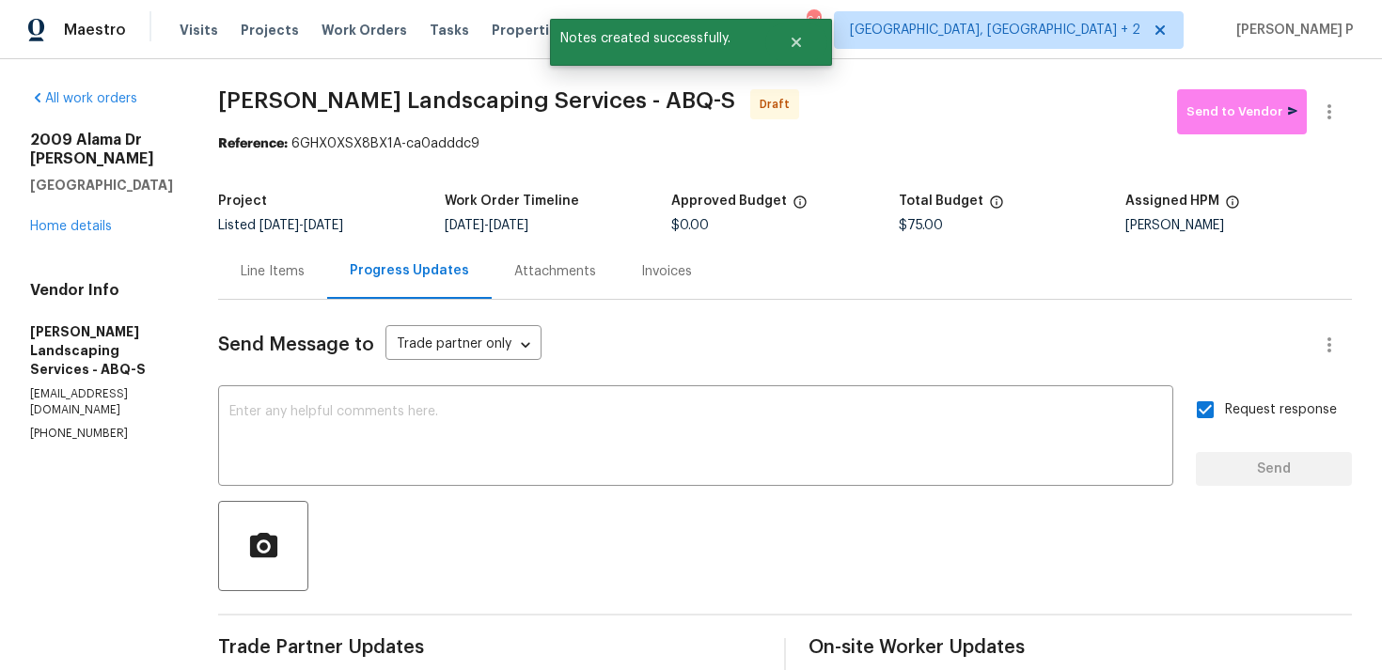
click at [580, 557] on div at bounding box center [785, 546] width 1134 height 90
click at [1326, 118] on icon "button" at bounding box center [1329, 112] width 23 height 23
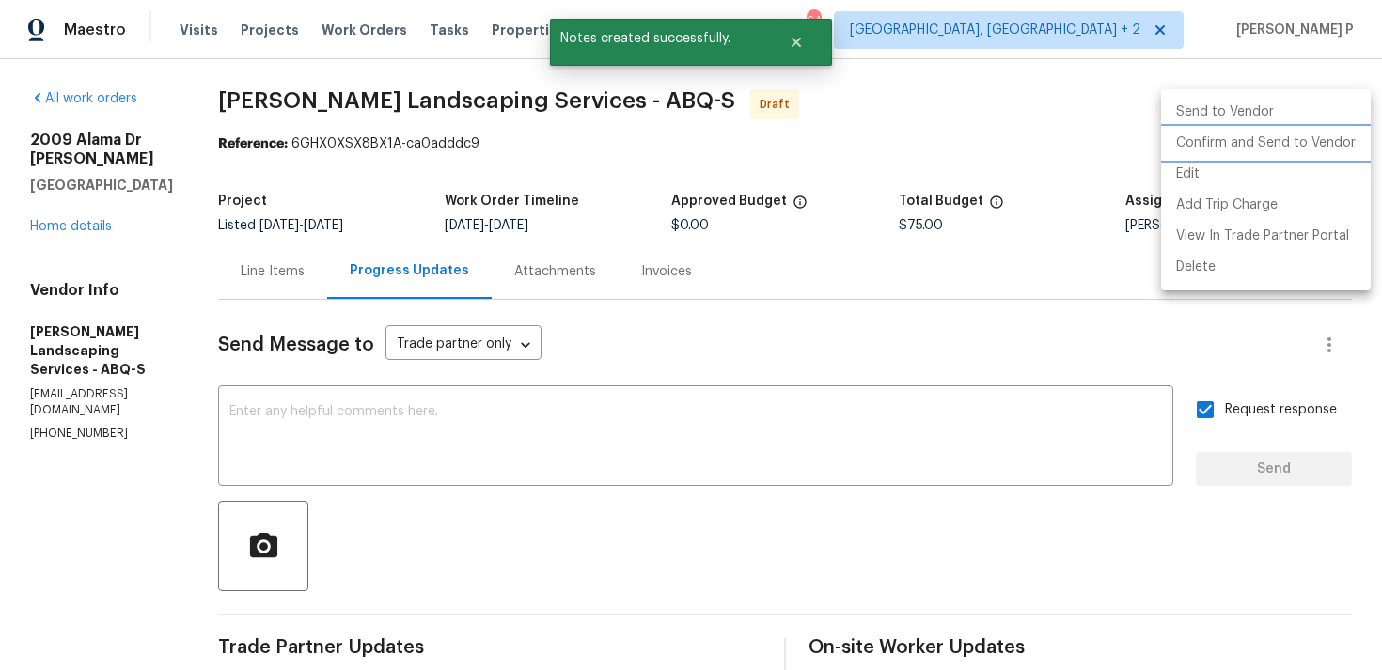
click at [1273, 147] on li "Confirm and Send to Vendor" at bounding box center [1266, 143] width 210 height 31
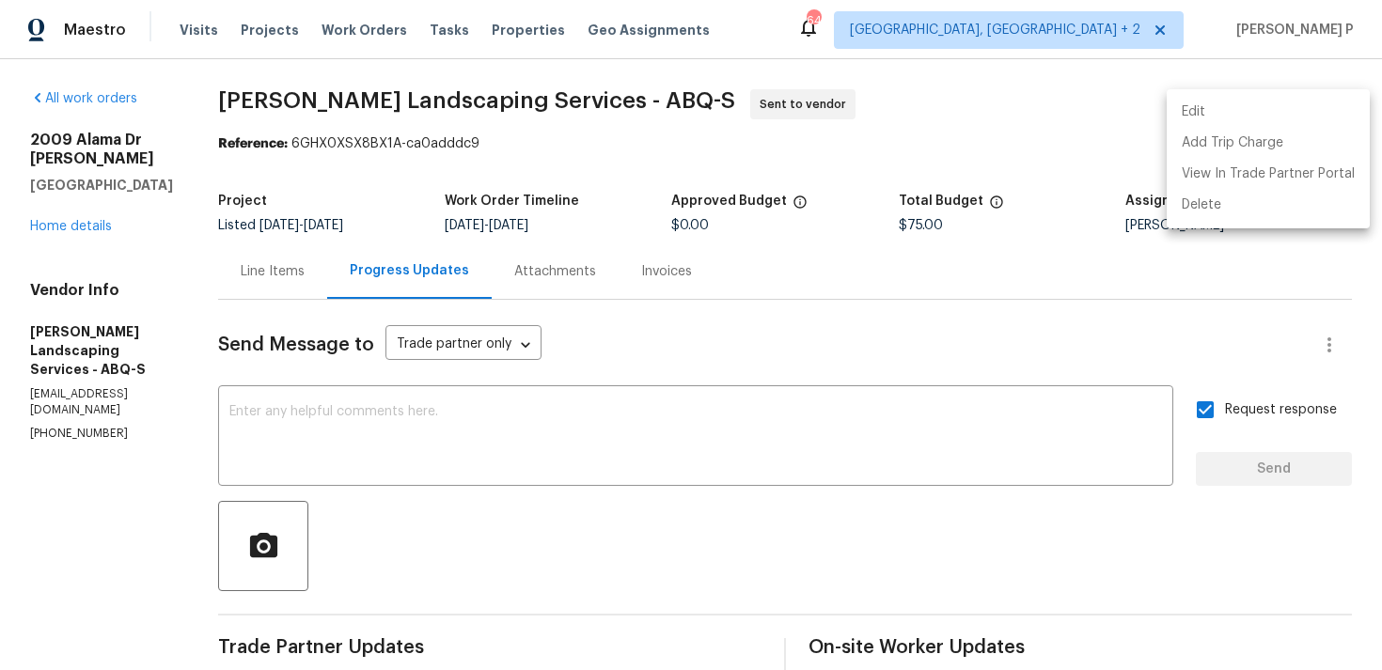
click at [622, 501] on div at bounding box center [691, 335] width 1382 height 670
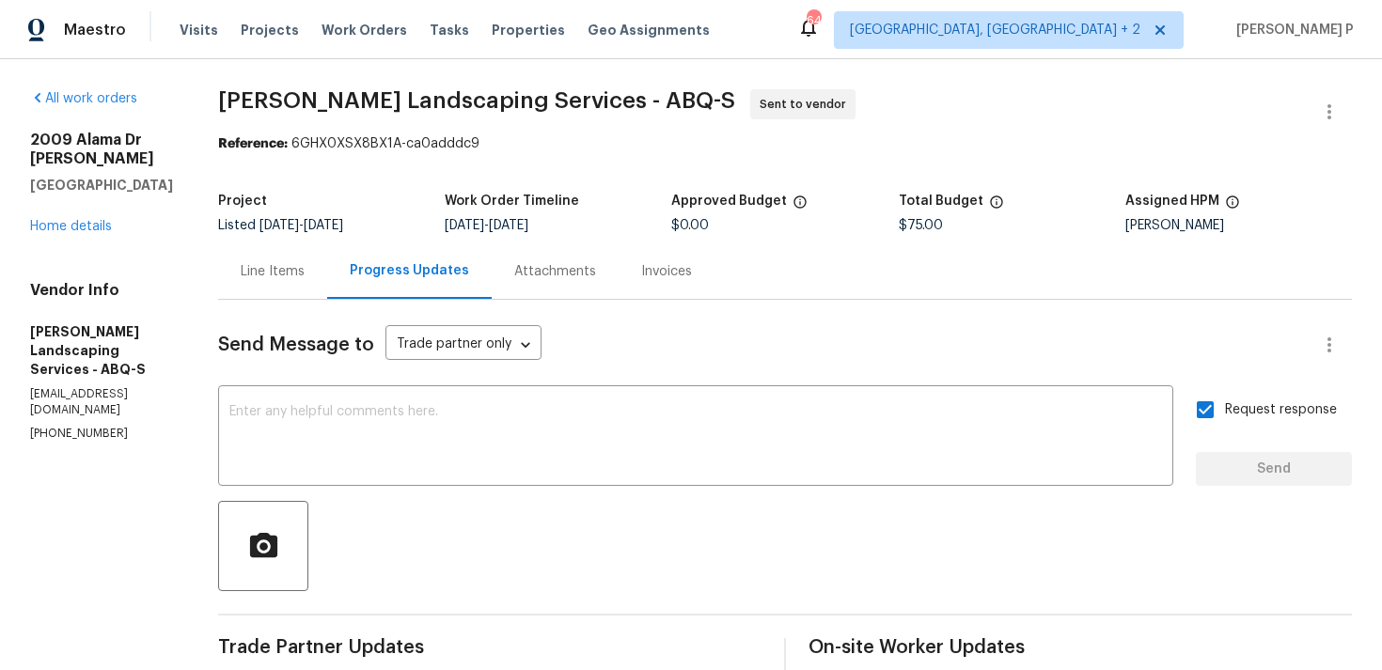
click at [305, 264] on div "Line Items" at bounding box center [273, 271] width 64 height 19
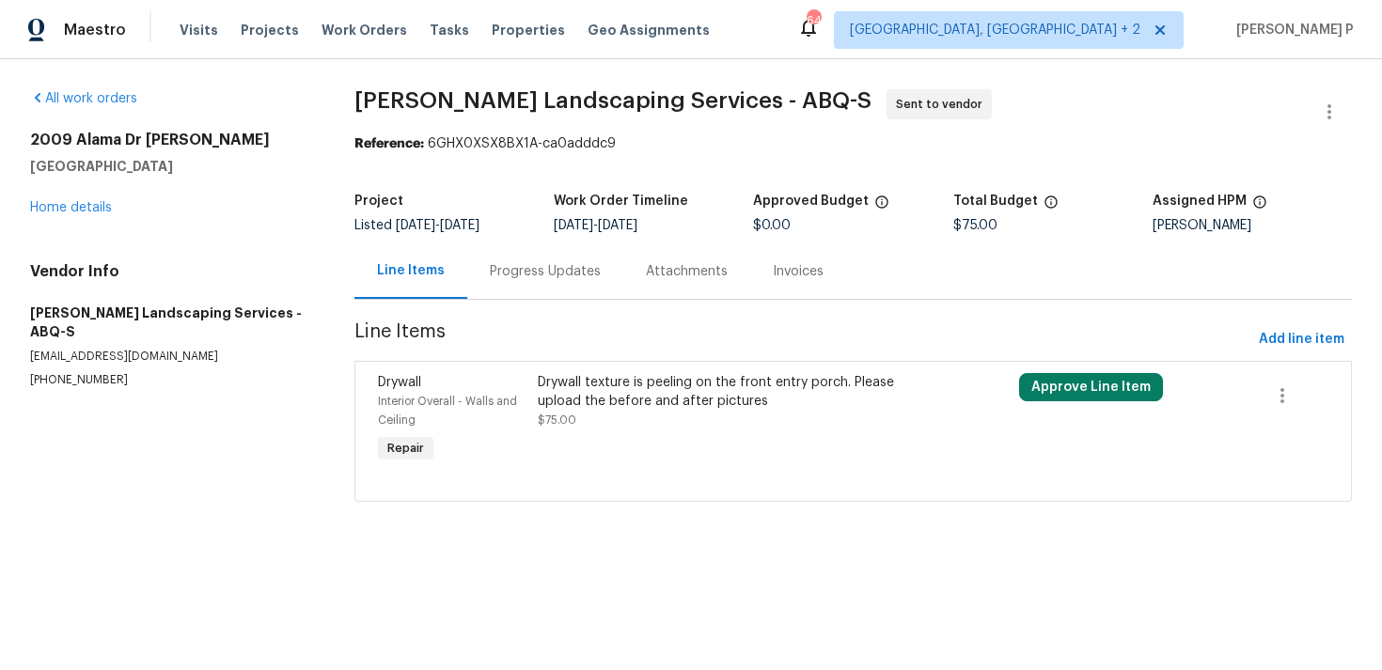
click at [542, 268] on div "Progress Updates" at bounding box center [545, 271] width 111 height 19
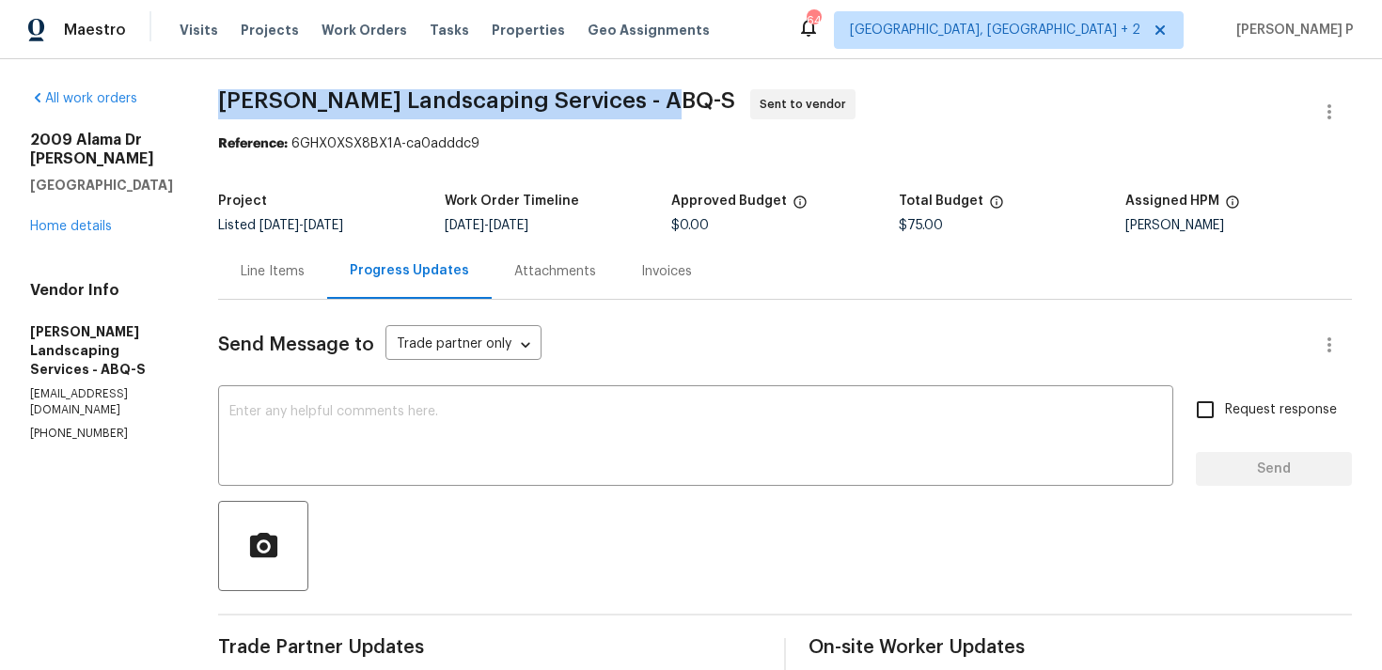
drag, startPoint x: 265, startPoint y: 98, endPoint x: 707, endPoint y: 103, distance: 441.9
click at [707, 103] on span "Rodriguez Landscaping Services - ABQ-S Sent to vendor" at bounding box center [762, 111] width 1089 height 45
copy span "Rodriguez Landscaping Services - ABQ-S"
click at [518, 199] on h5 "Work Order Timeline" at bounding box center [512, 201] width 134 height 13
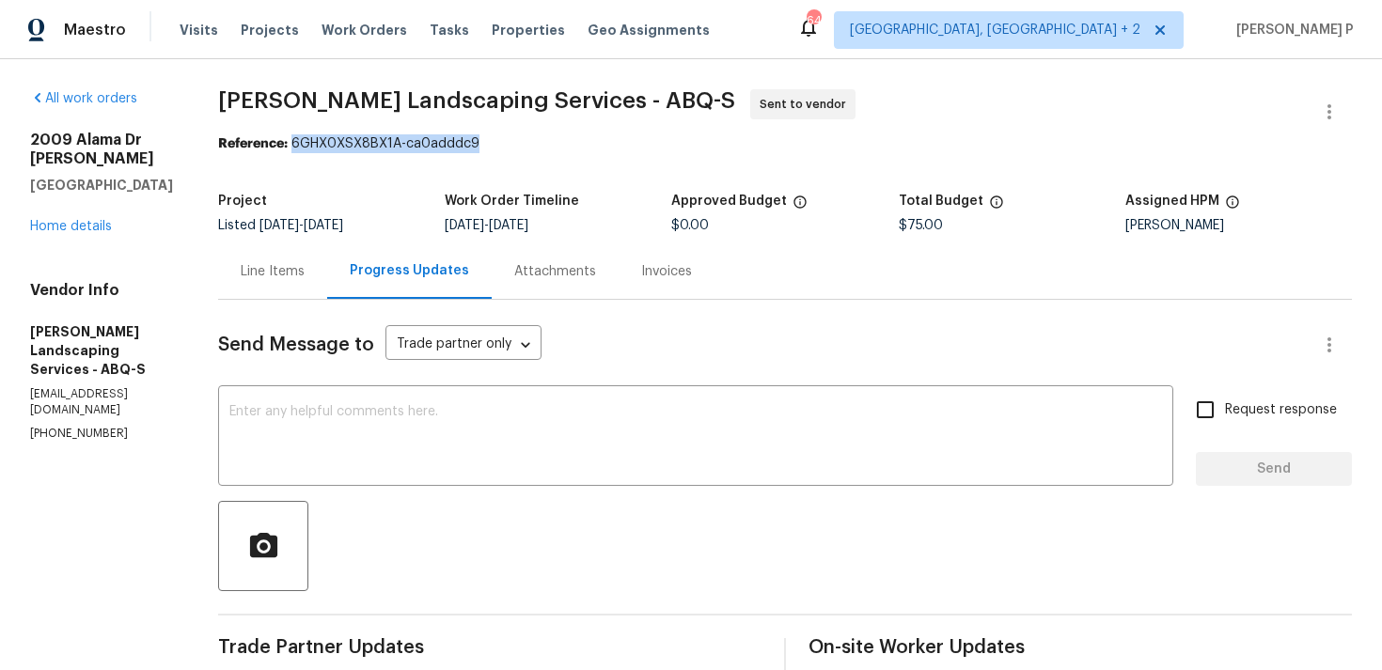
drag, startPoint x: 341, startPoint y: 144, endPoint x: 696, endPoint y: 144, distance: 354.4
click at [696, 144] on div "Reference: 6GHX0XSX8BX1A-ca0adddc9" at bounding box center [785, 143] width 1134 height 19
copy div "6GHX0XSX8BX1A-ca0adddc9"
click at [60, 659] on section "All work orders 2009 Alama Dr NE Rio Rancho, NM 87124 Home details Vendor Info …" at bounding box center [101, 453] width 143 height 728
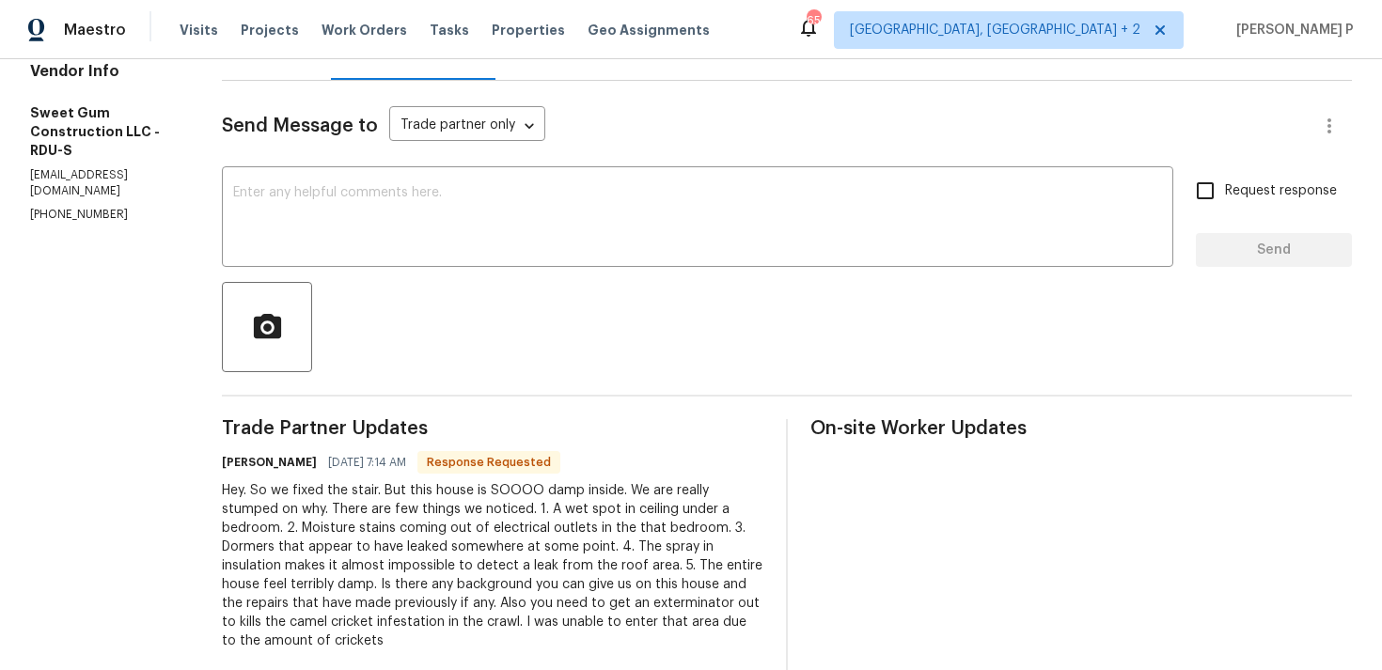
scroll to position [147, 0]
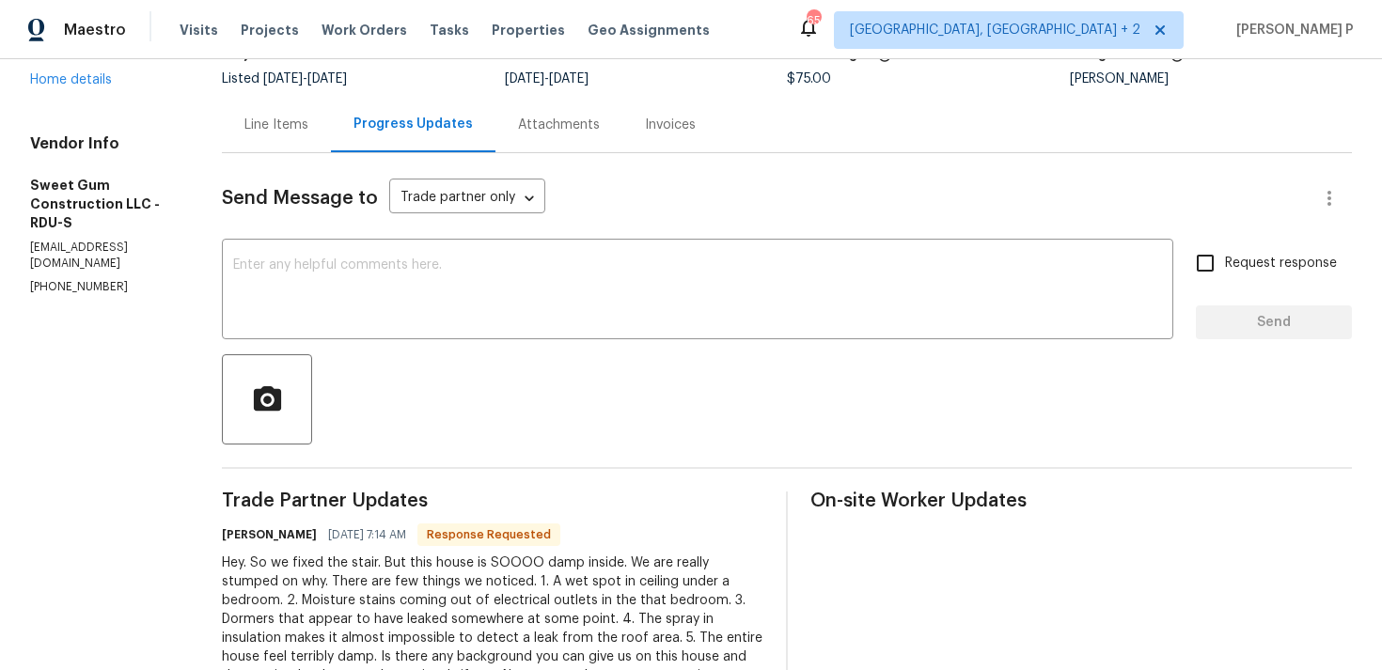
click at [308, 129] on div "Line Items" at bounding box center [276, 125] width 64 height 19
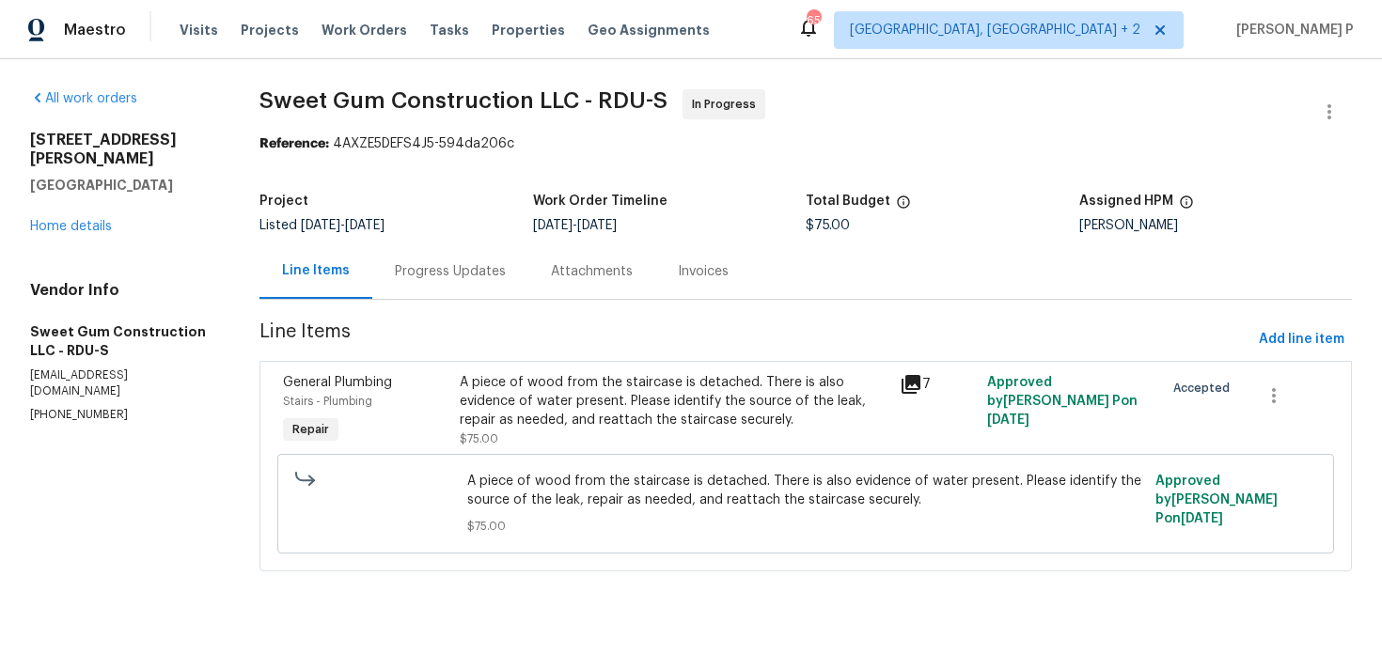
click at [604, 420] on div "A piece of wood from the staircase is detached. There is also evidence of water…" at bounding box center [674, 401] width 429 height 56
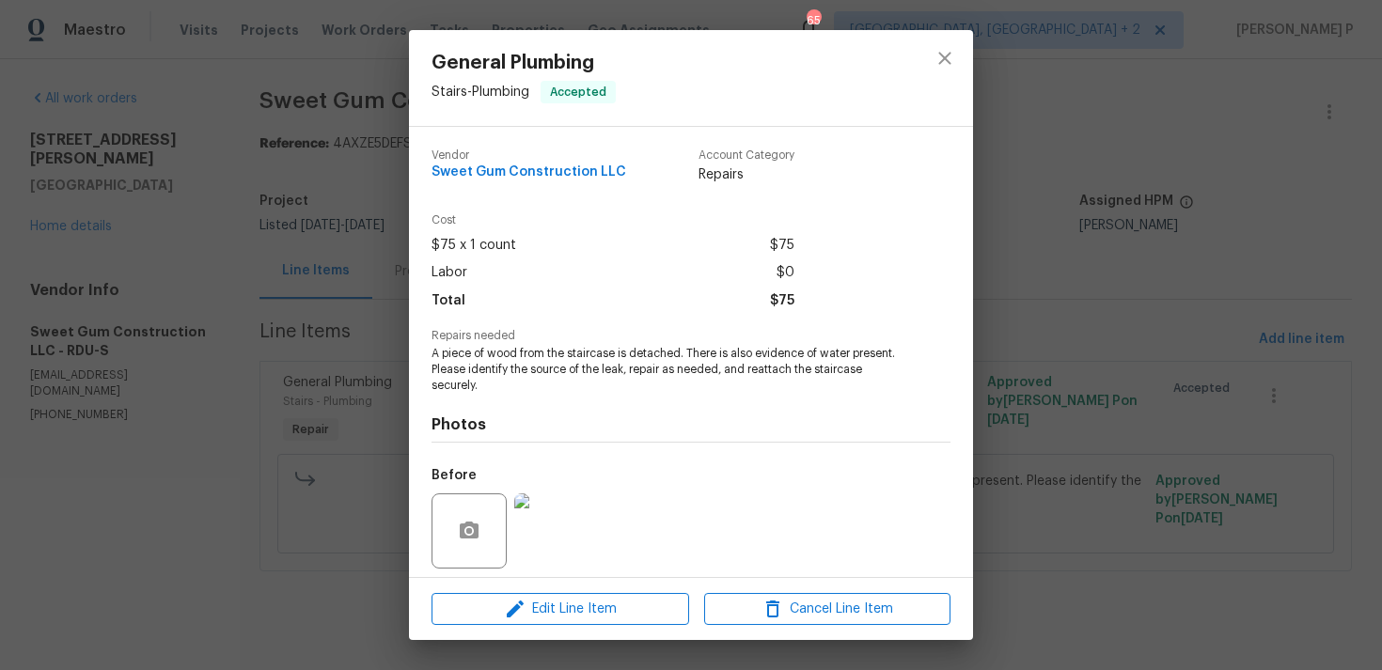
scroll to position [133, 0]
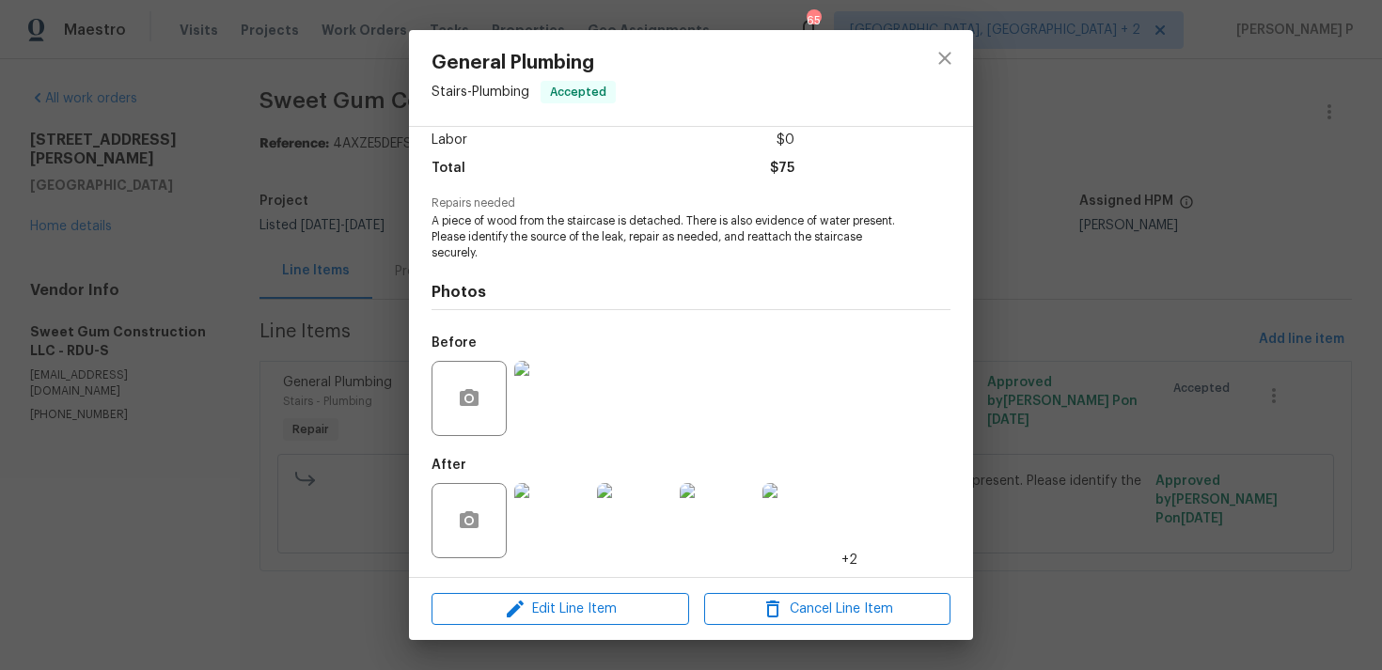
click at [558, 411] on img at bounding box center [551, 398] width 75 height 75
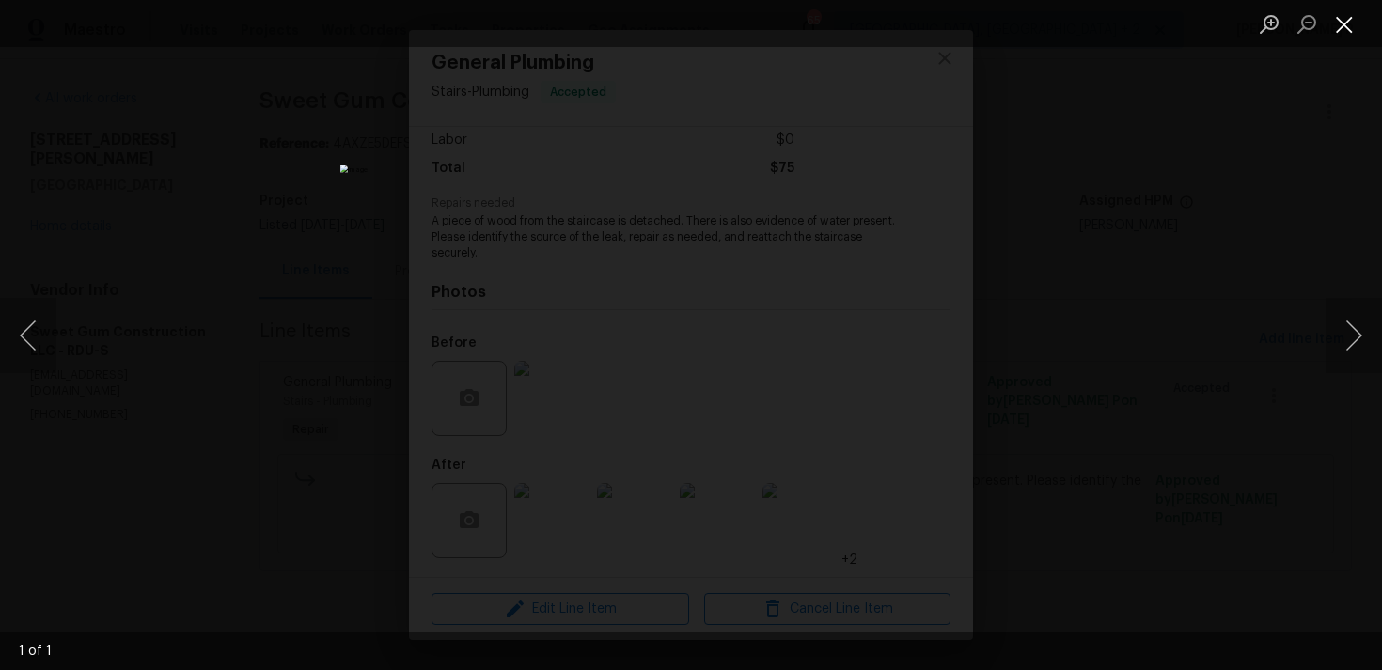
click at [1345, 26] on button "Close lightbox" at bounding box center [1345, 24] width 38 height 33
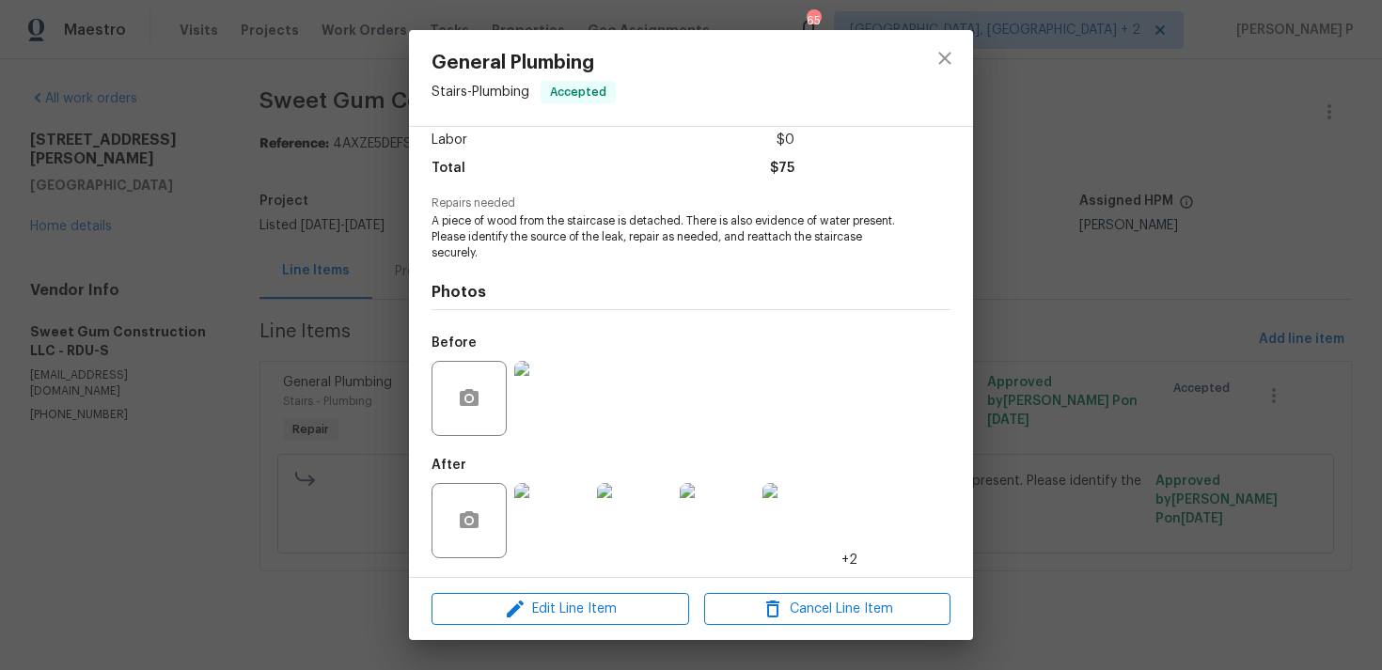
click at [563, 499] on img at bounding box center [551, 520] width 75 height 75
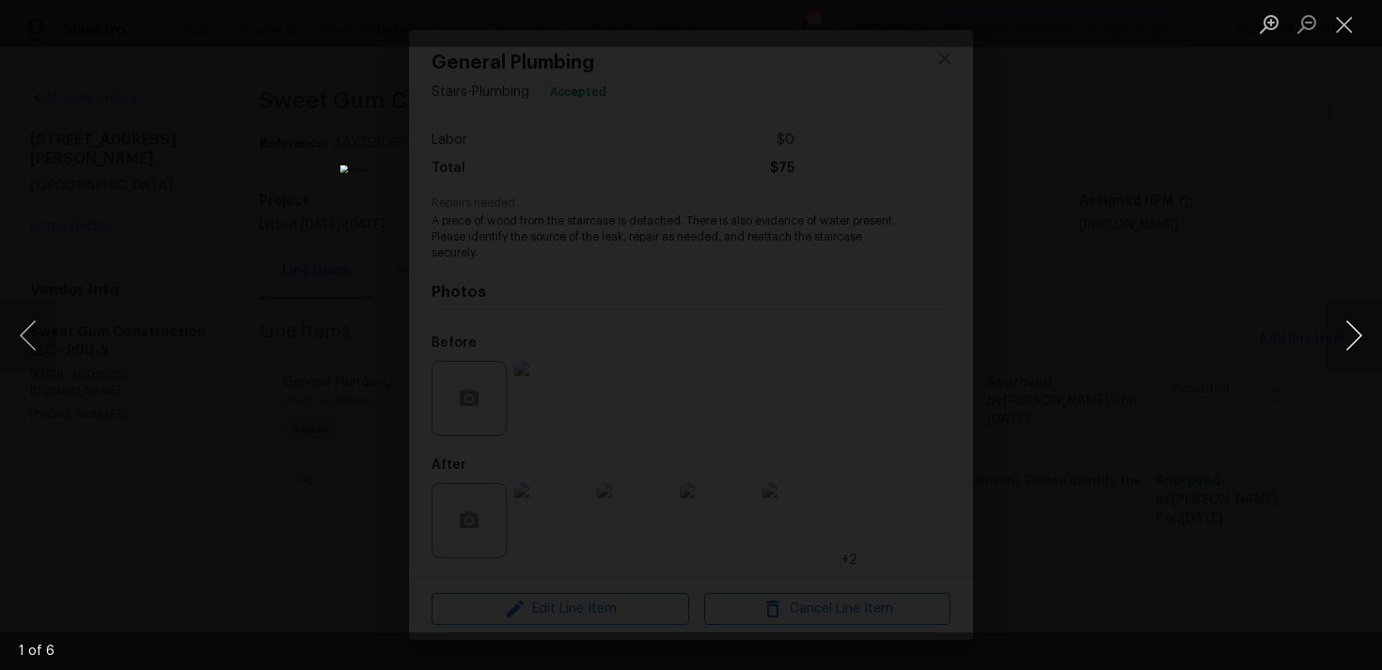
click at [1358, 324] on button "Next image" at bounding box center [1354, 335] width 56 height 75
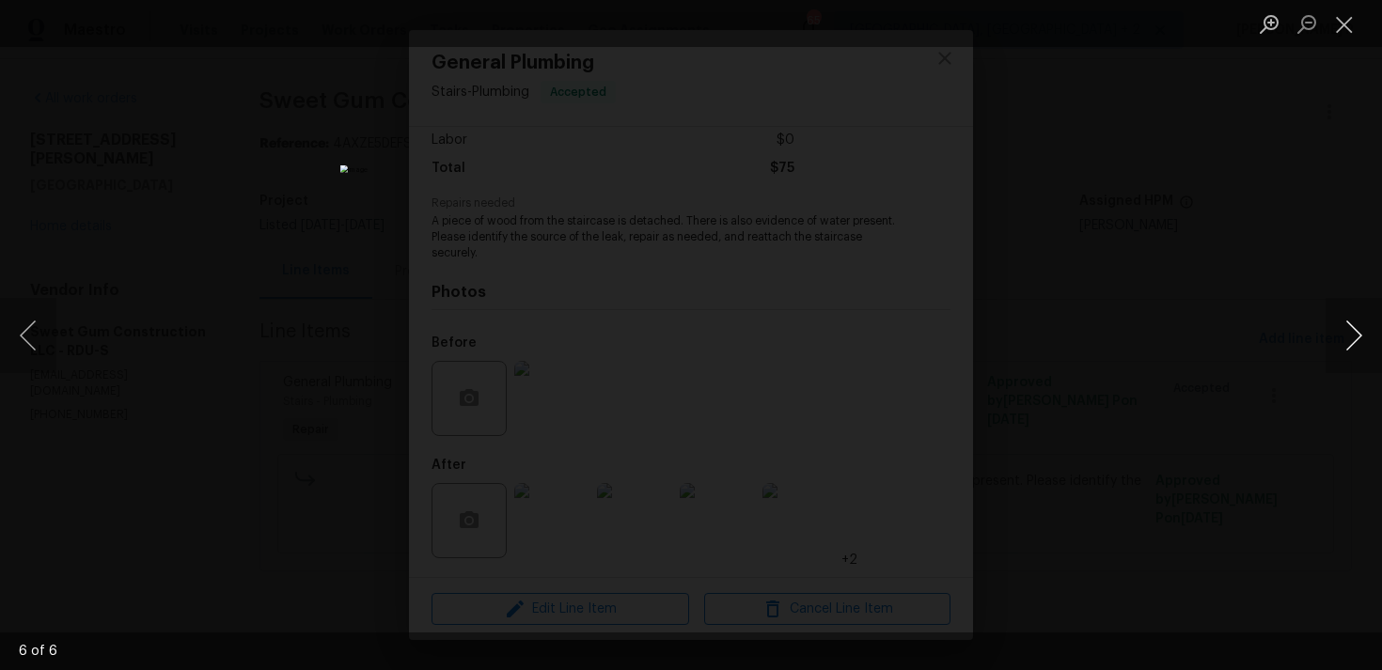
click at [1358, 324] on button "Next image" at bounding box center [1354, 335] width 56 height 75
click at [1347, 16] on button "Close lightbox" at bounding box center [1345, 24] width 38 height 33
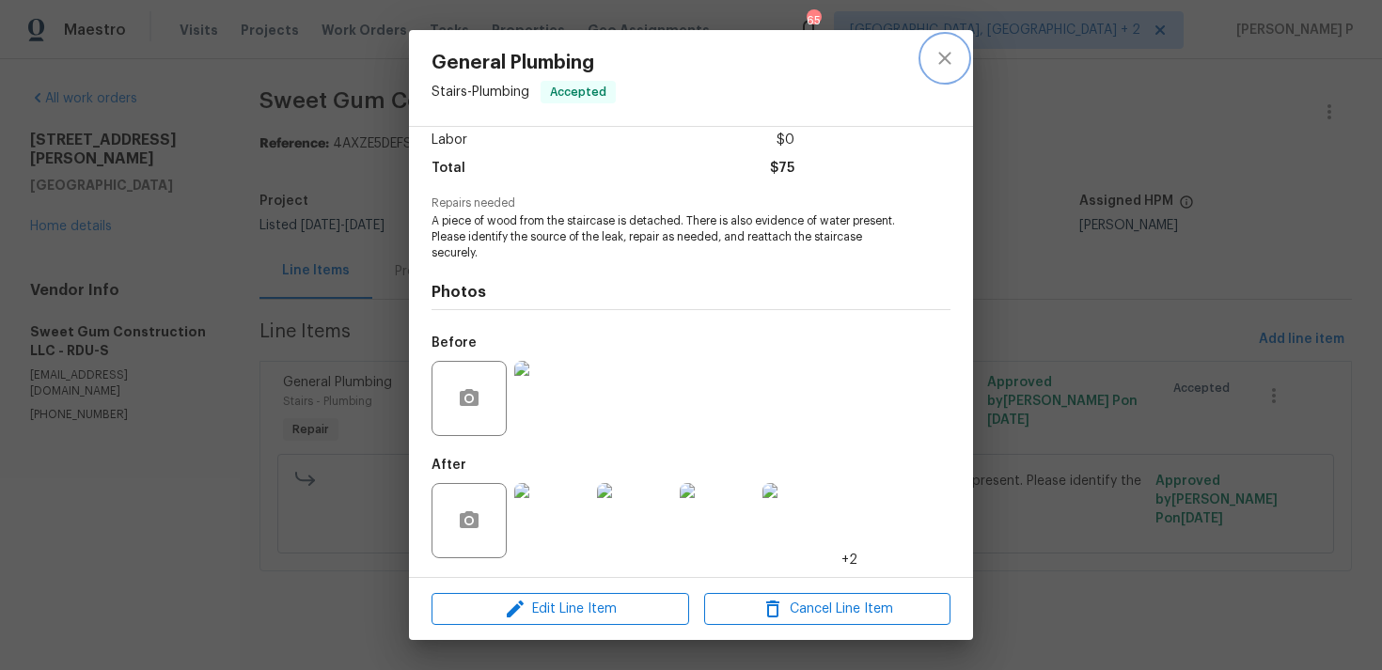
click at [950, 60] on icon "close" at bounding box center [945, 58] width 23 height 23
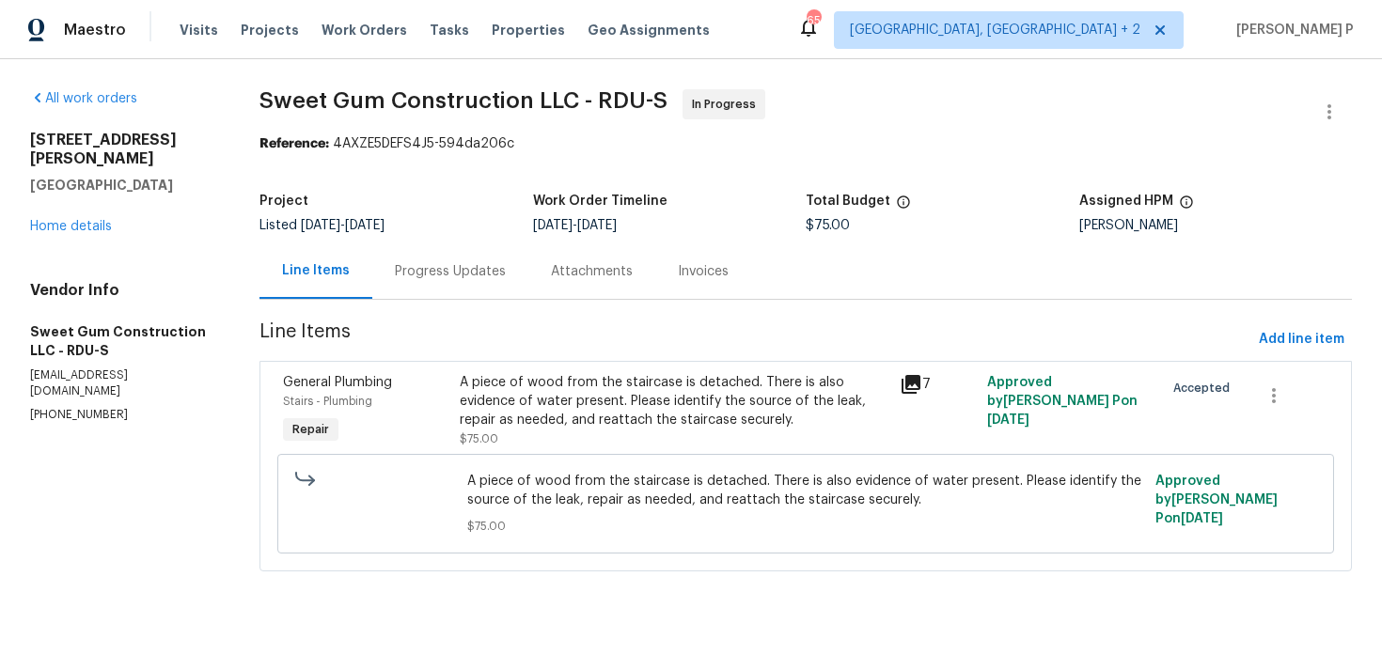
click at [457, 270] on div "Progress Updates" at bounding box center [450, 271] width 111 height 19
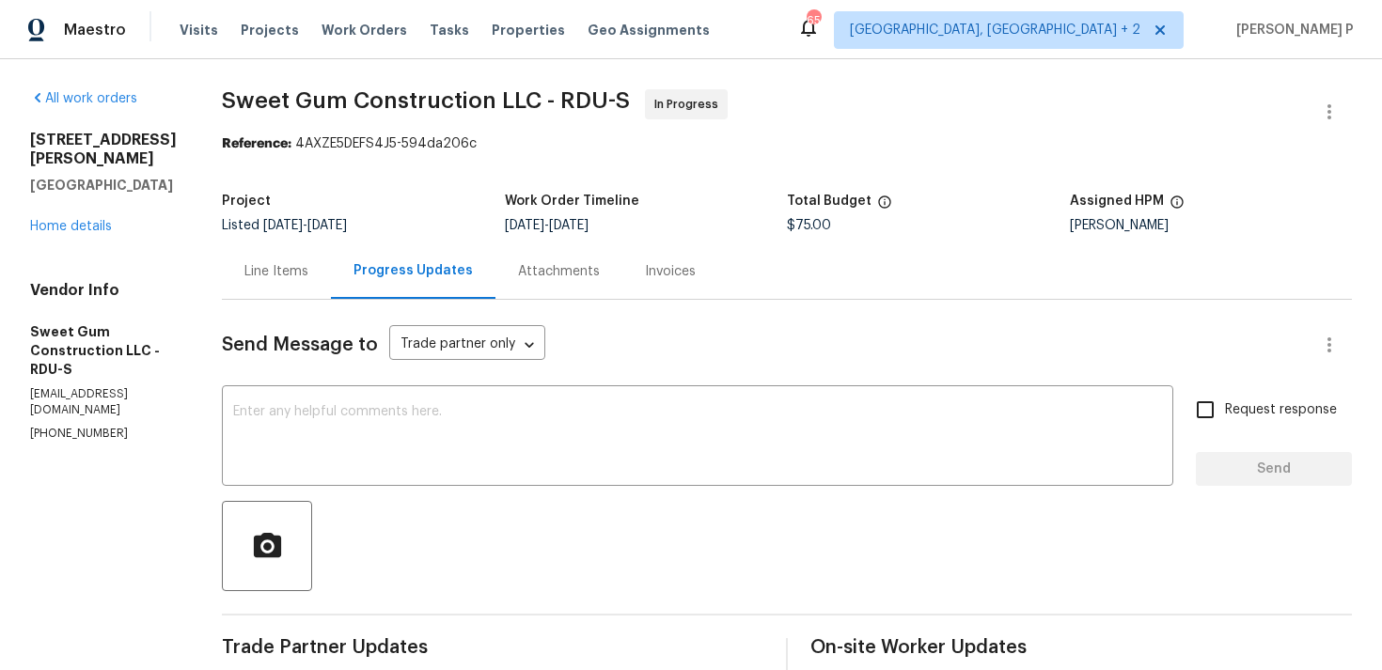
click at [308, 272] on div "Line Items" at bounding box center [276, 271] width 64 height 19
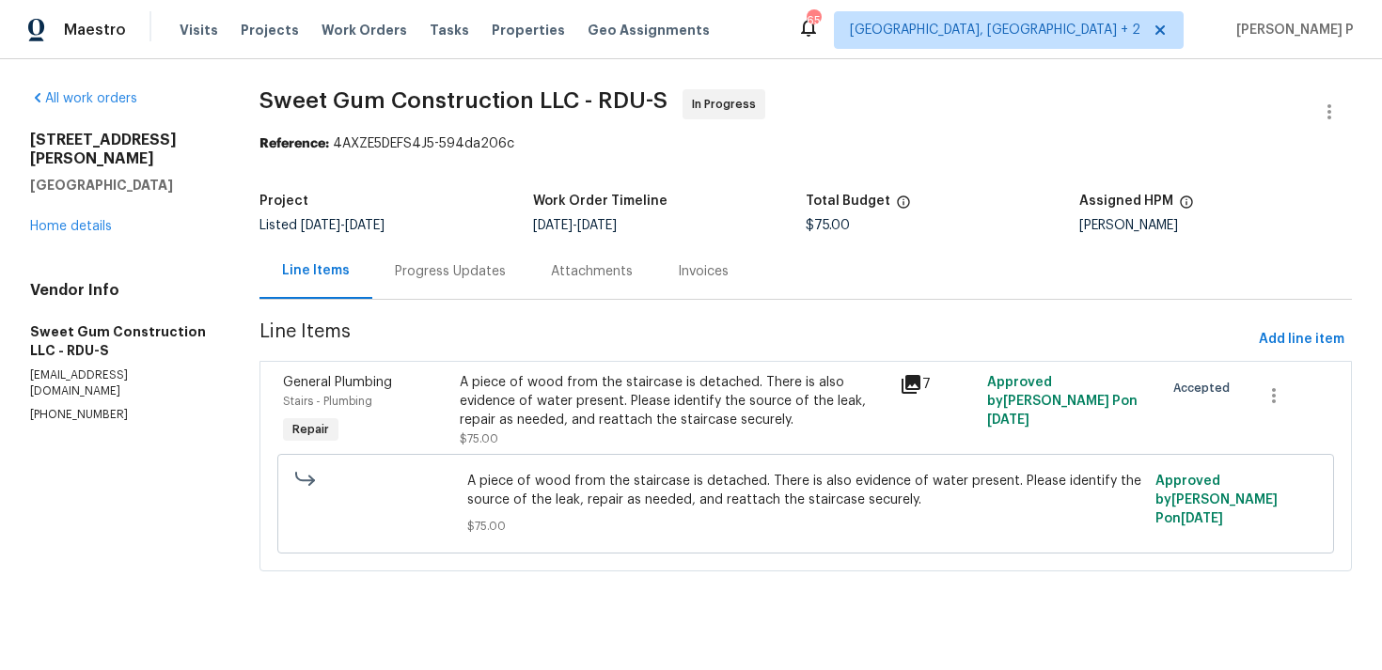
click at [651, 402] on div "A piece of wood from the staircase is detached. There is also evidence of water…" at bounding box center [674, 401] width 429 height 56
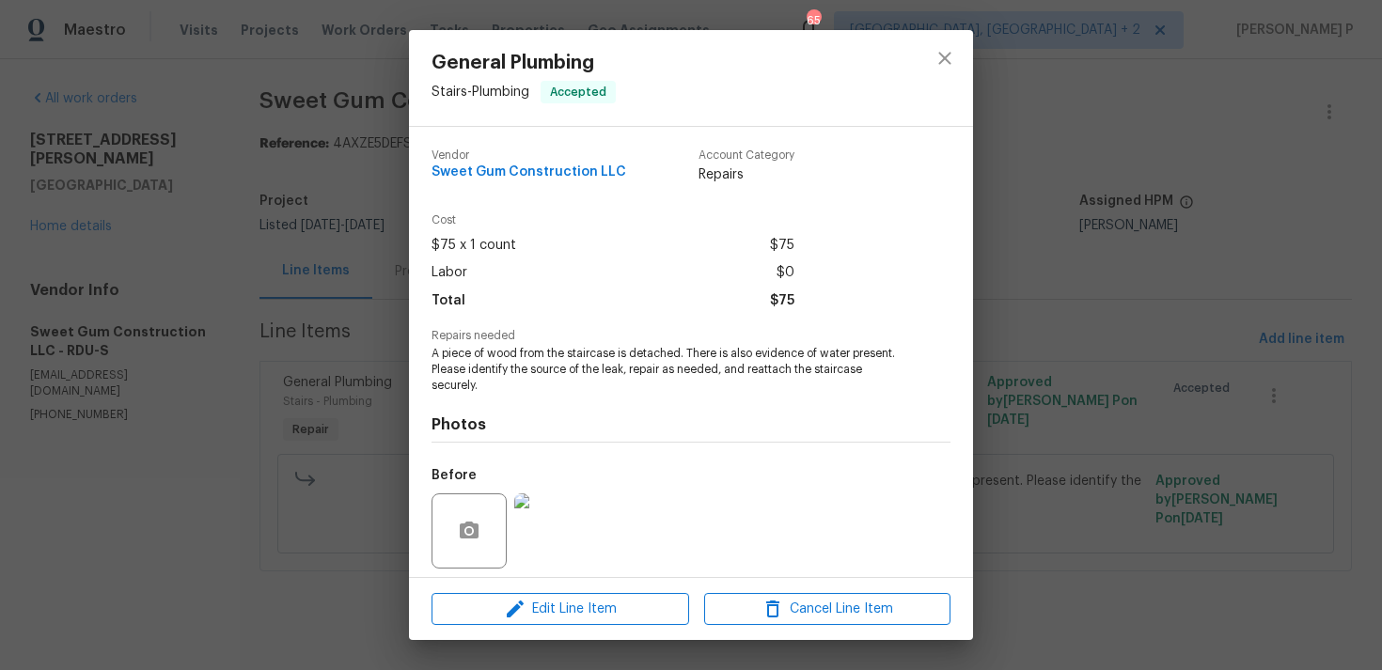
scroll to position [133, 0]
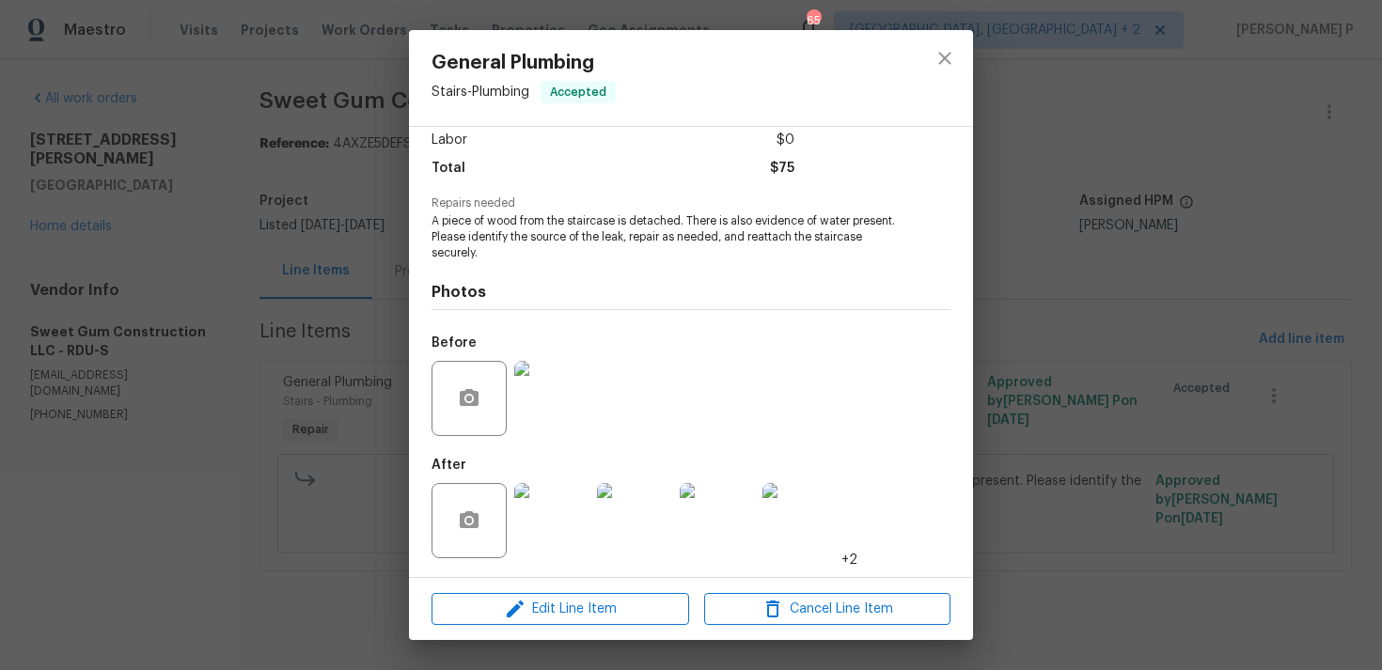
click at [554, 398] on img at bounding box center [551, 398] width 75 height 75
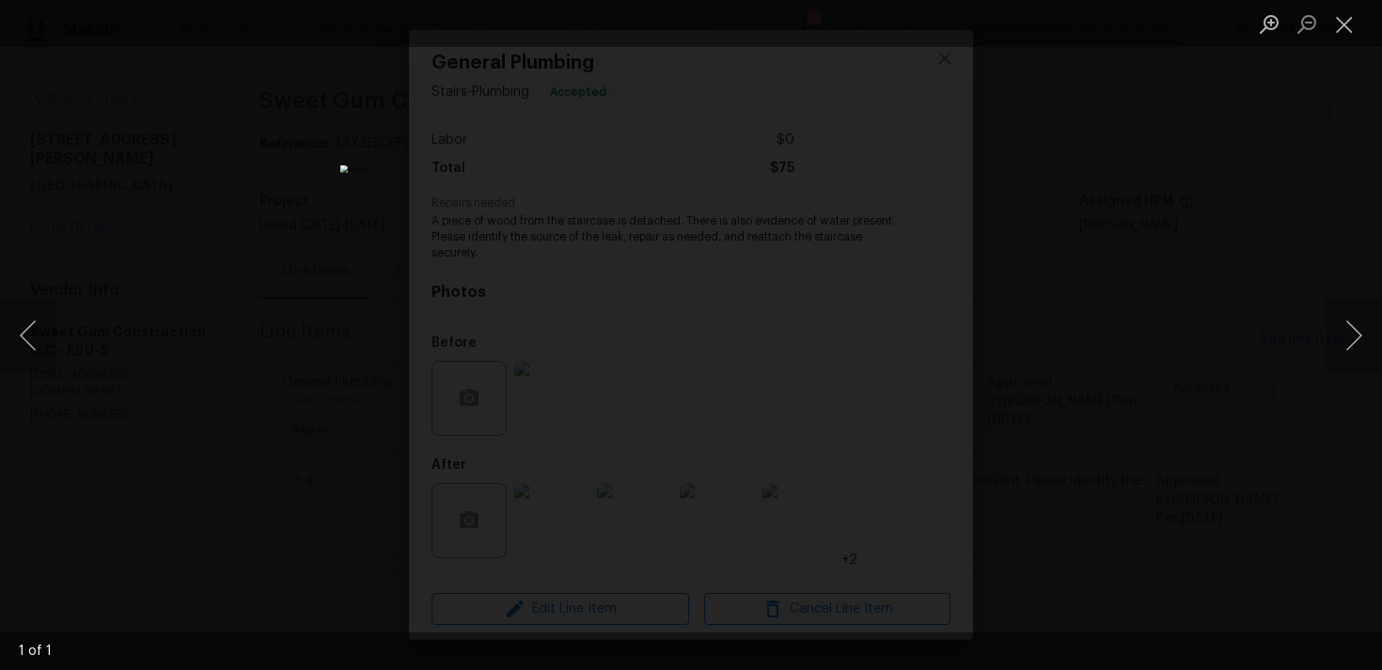
click at [657, 305] on img "Lightbox" at bounding box center [690, 335] width 701 height 340
click at [1357, 19] on button "Close lightbox" at bounding box center [1345, 24] width 38 height 33
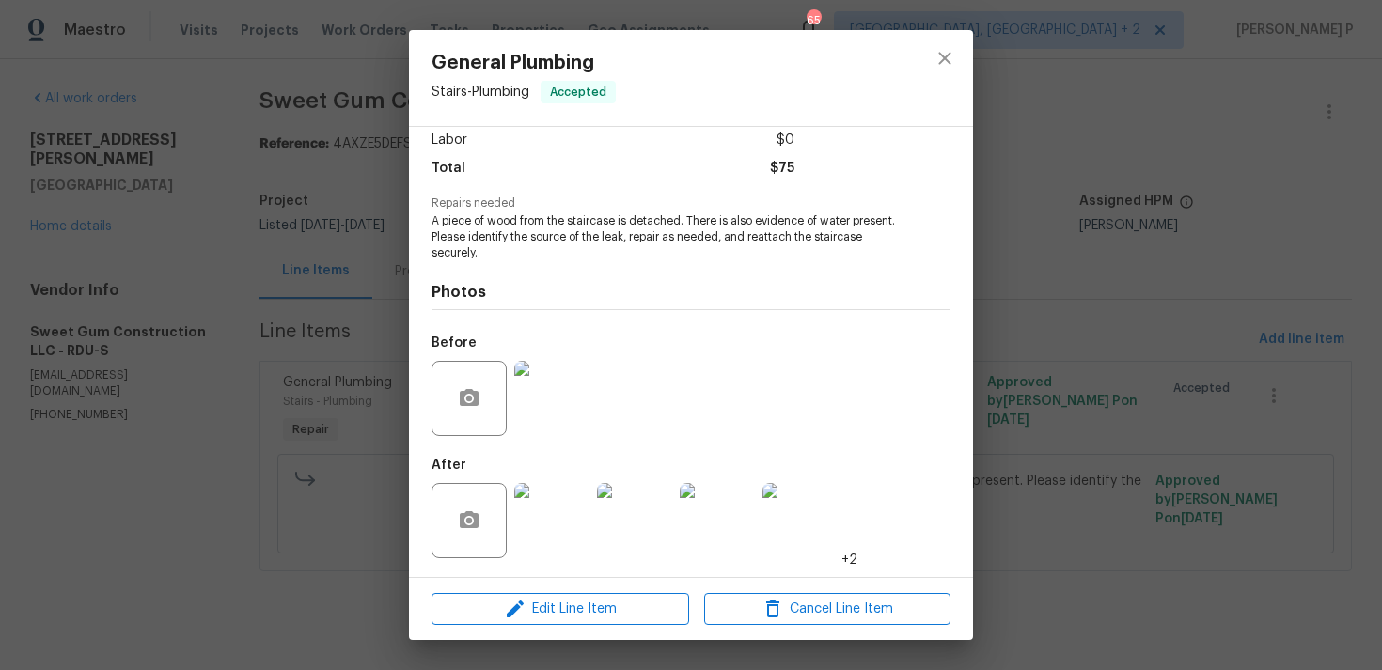
click at [550, 541] on img at bounding box center [551, 520] width 75 height 75
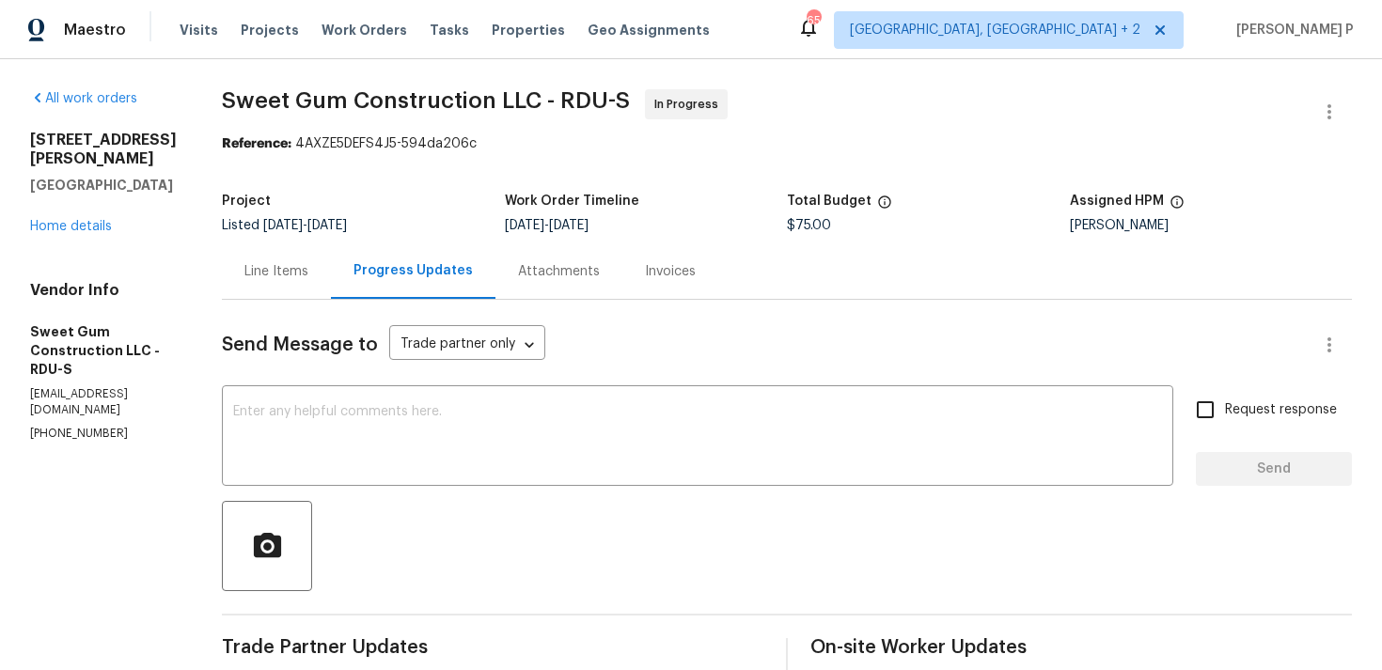
click at [301, 268] on div "Line Items" at bounding box center [276, 271] width 64 height 19
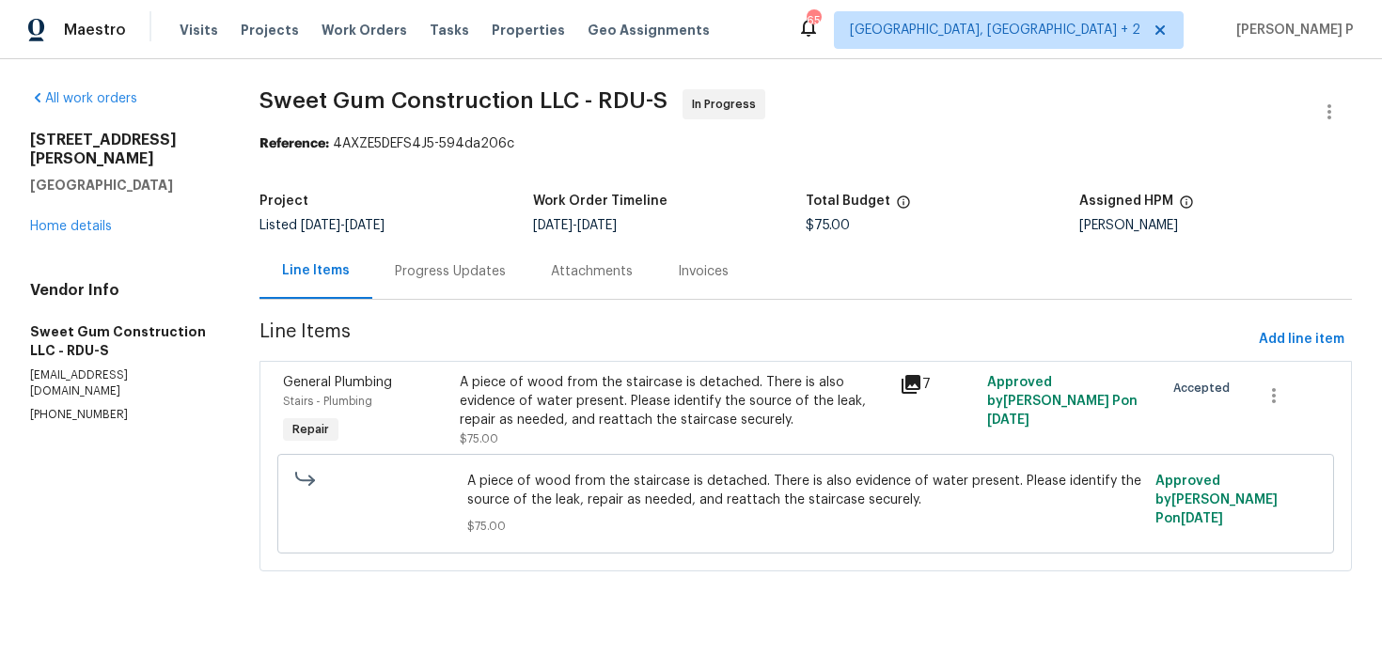
click at [609, 414] on div "A piece of wood from the staircase is detached. There is also evidence of water…" at bounding box center [674, 401] width 429 height 56
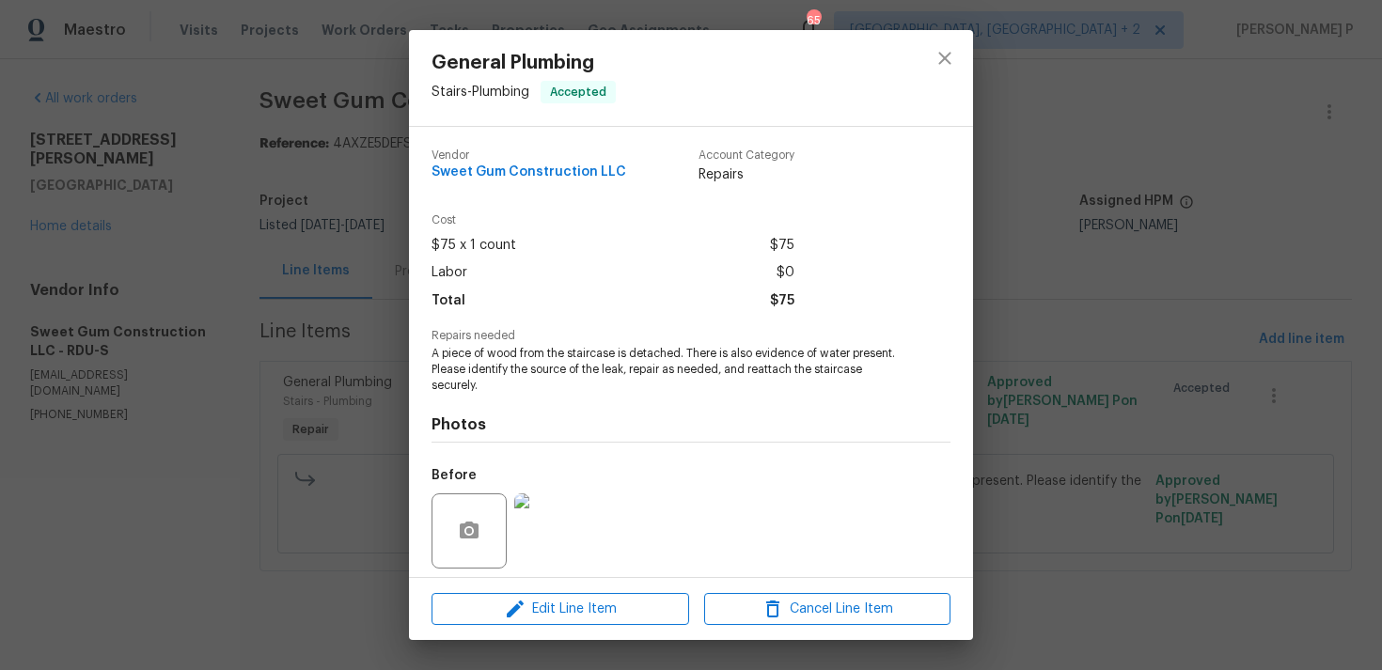
scroll to position [133, 0]
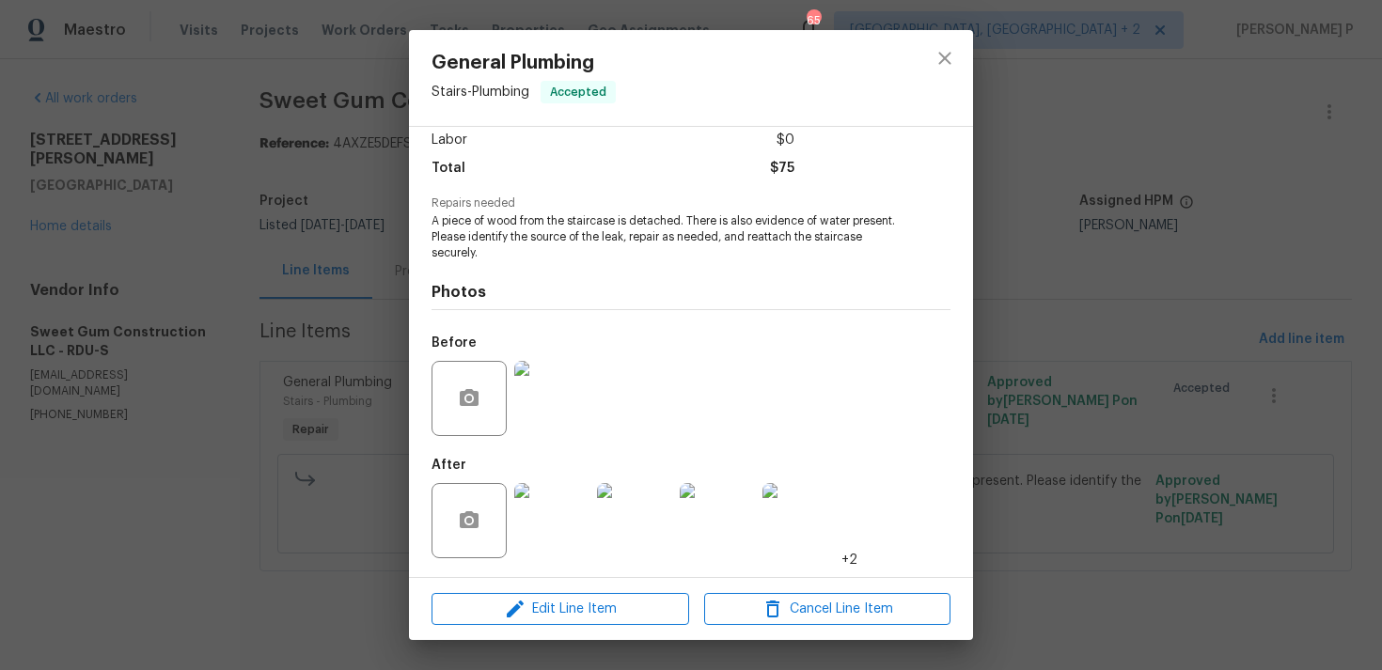
click at [530, 501] on img at bounding box center [551, 520] width 75 height 75
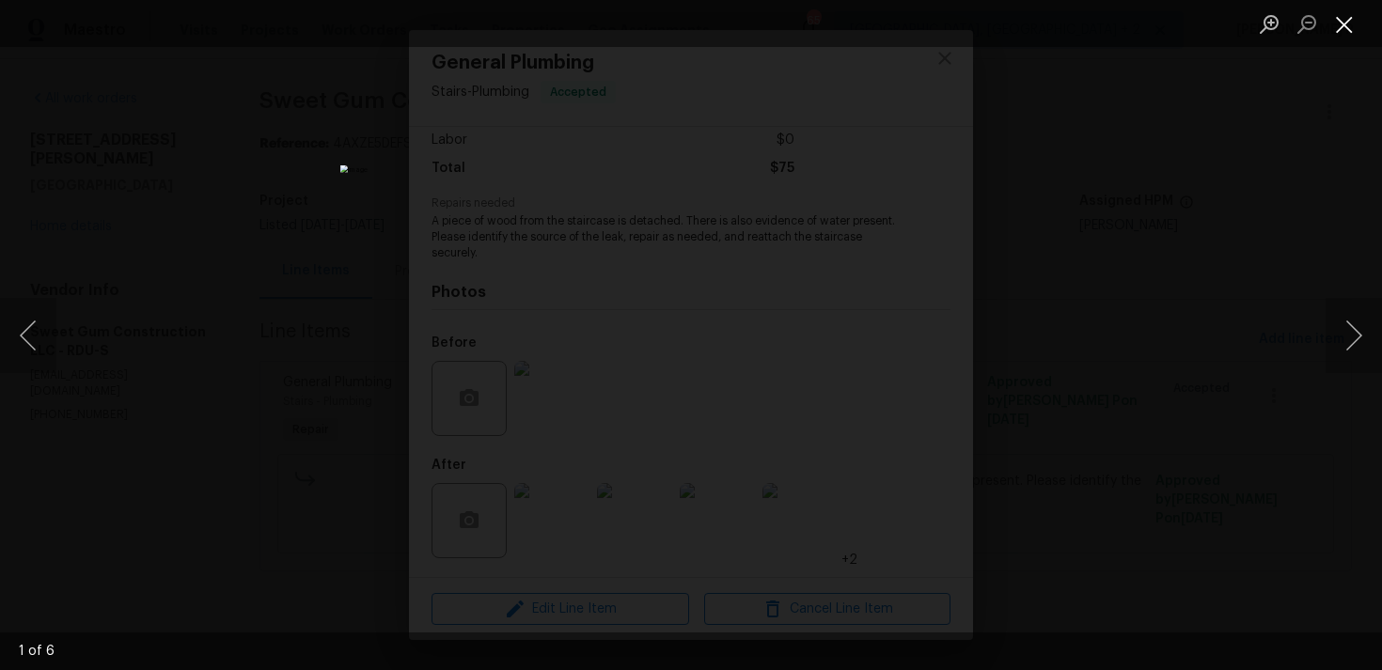
click at [1335, 11] on button "Close lightbox" at bounding box center [1345, 24] width 38 height 33
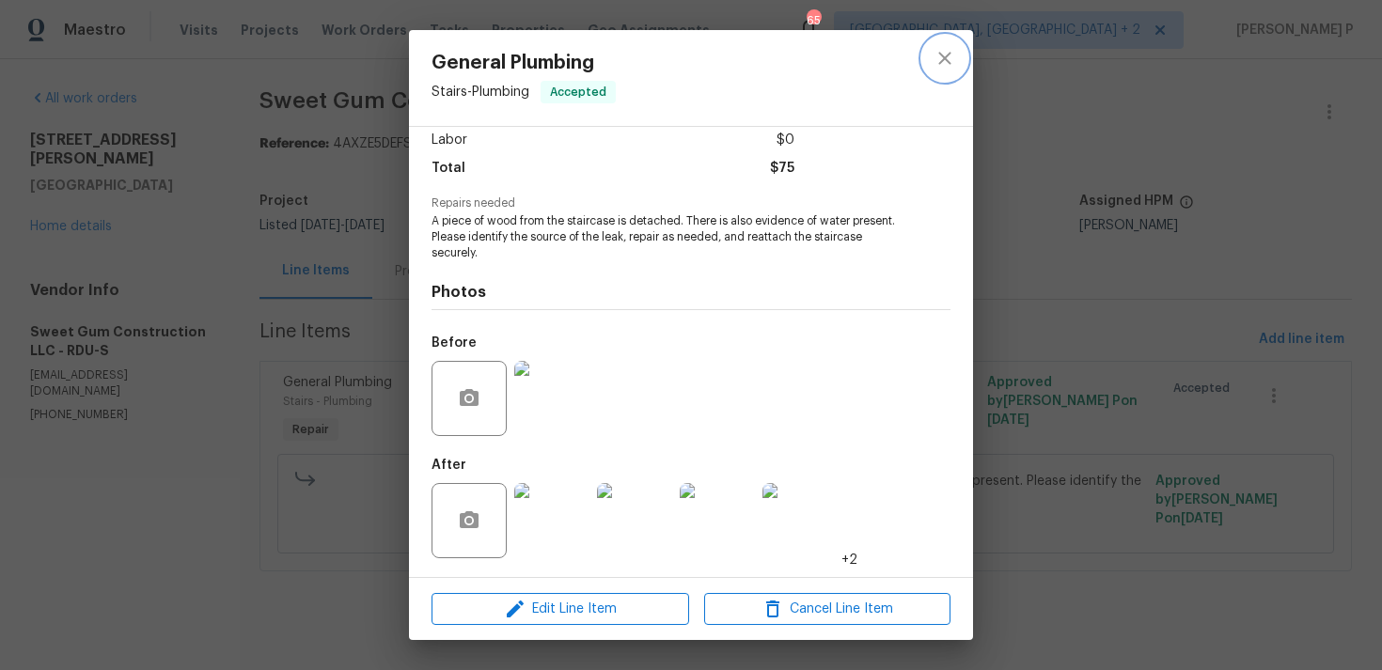
click at [935, 56] on icon "close" at bounding box center [945, 58] width 23 height 23
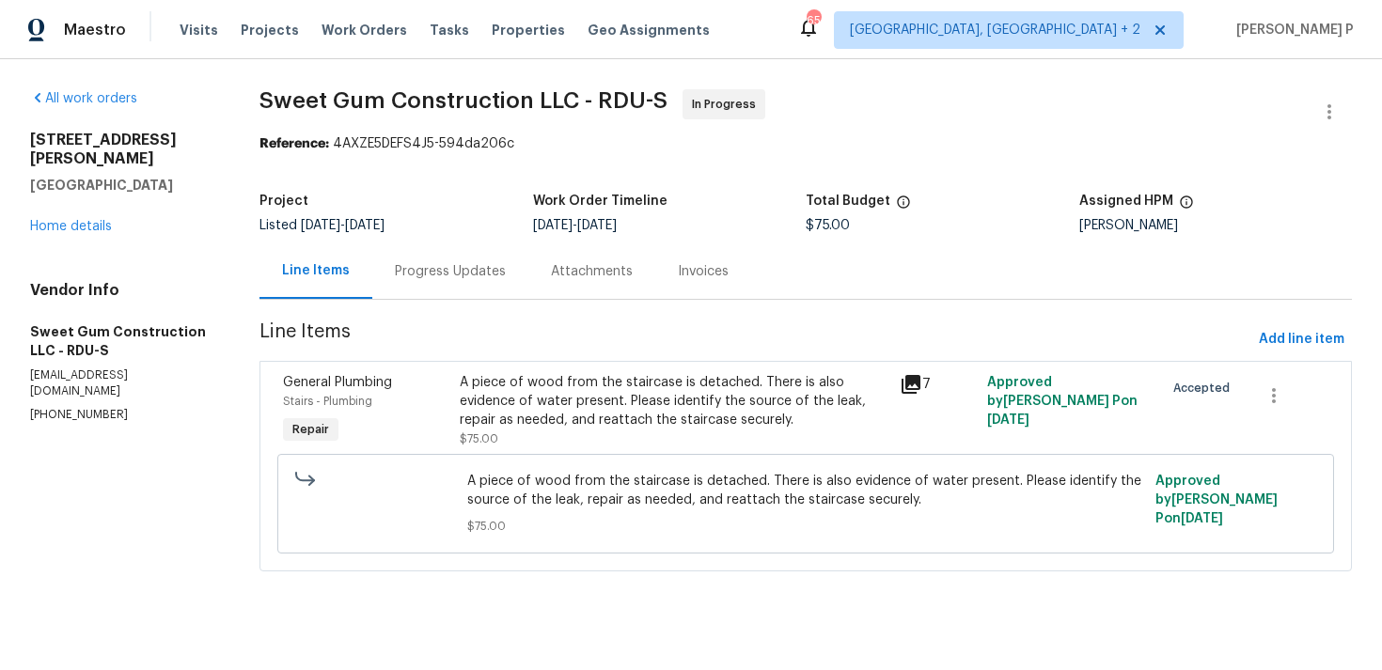
click at [514, 289] on div "Progress Updates" at bounding box center [450, 270] width 156 height 55
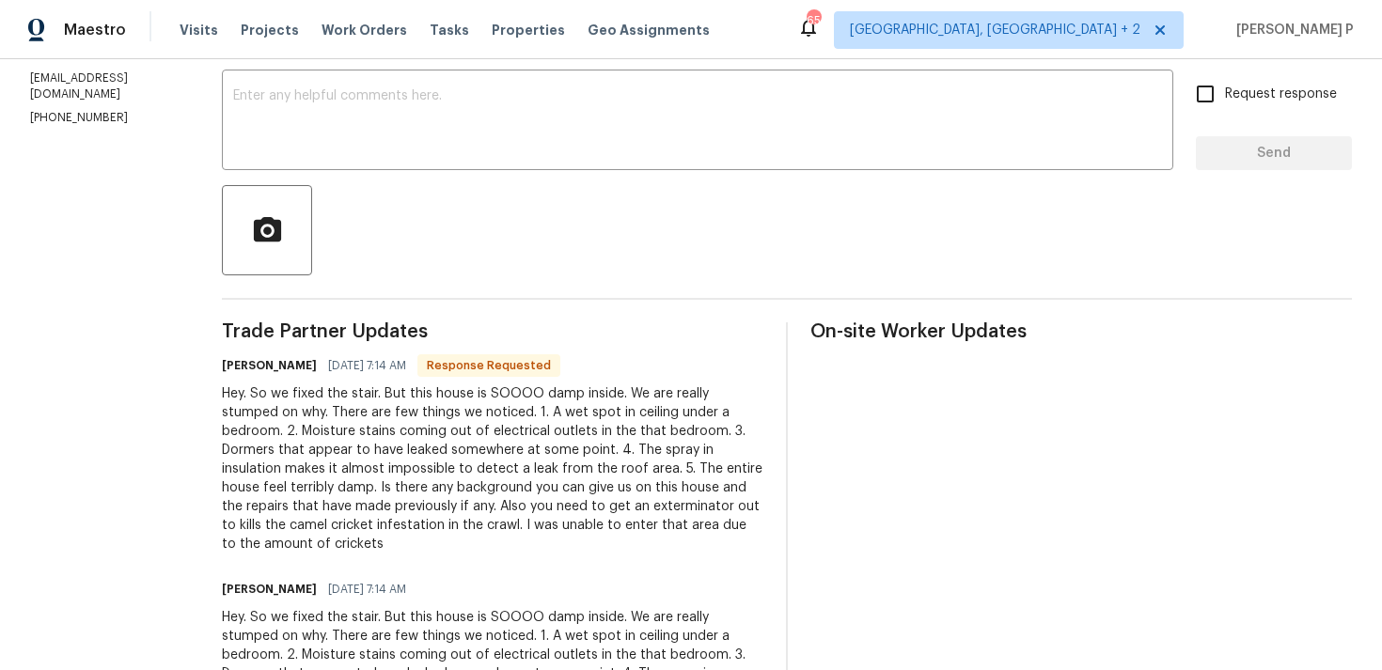
scroll to position [322, 0]
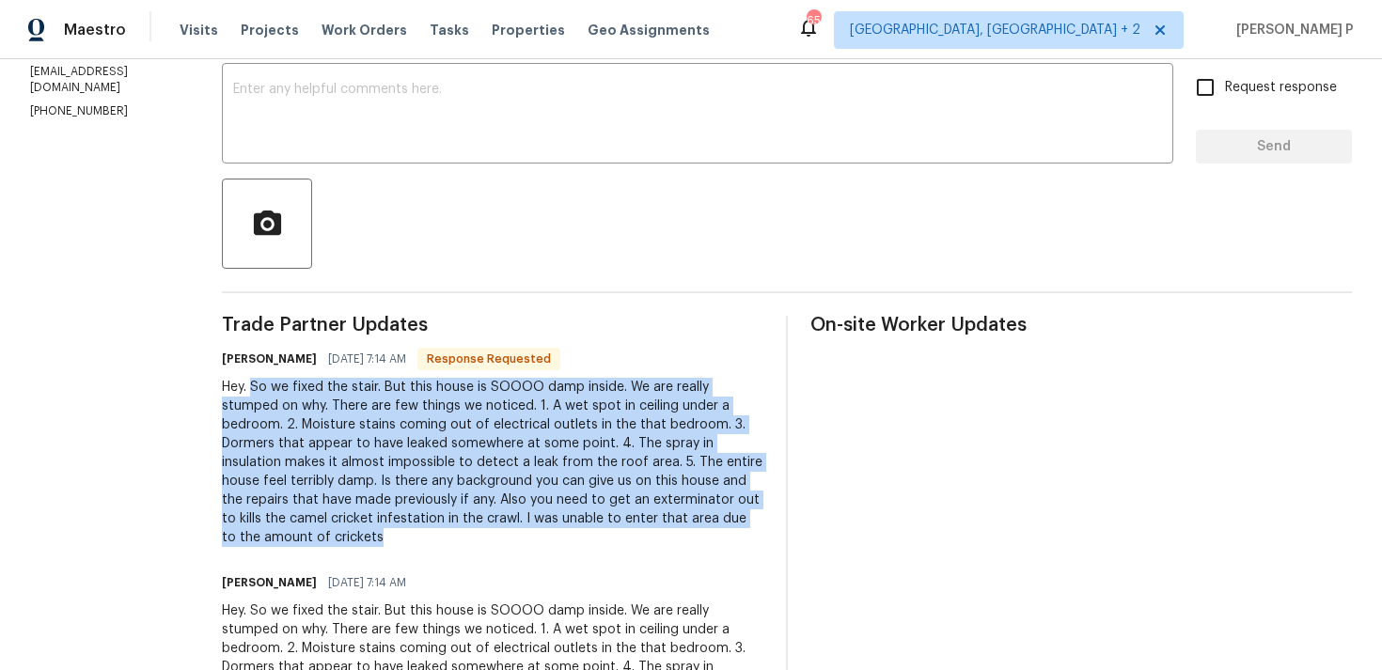
drag, startPoint x: 293, startPoint y: 386, endPoint x: 561, endPoint y: 532, distance: 305.0
click at [561, 532] on div "Hey. So we fixed the stair. But this house is SOOOO damp inside. We are really …" at bounding box center [493, 462] width 542 height 169
copy div "So we fixed the stair. But this house is SOOOO damp inside. We are really stump…"
click at [432, 157] on div "x ​" at bounding box center [697, 116] width 951 height 96
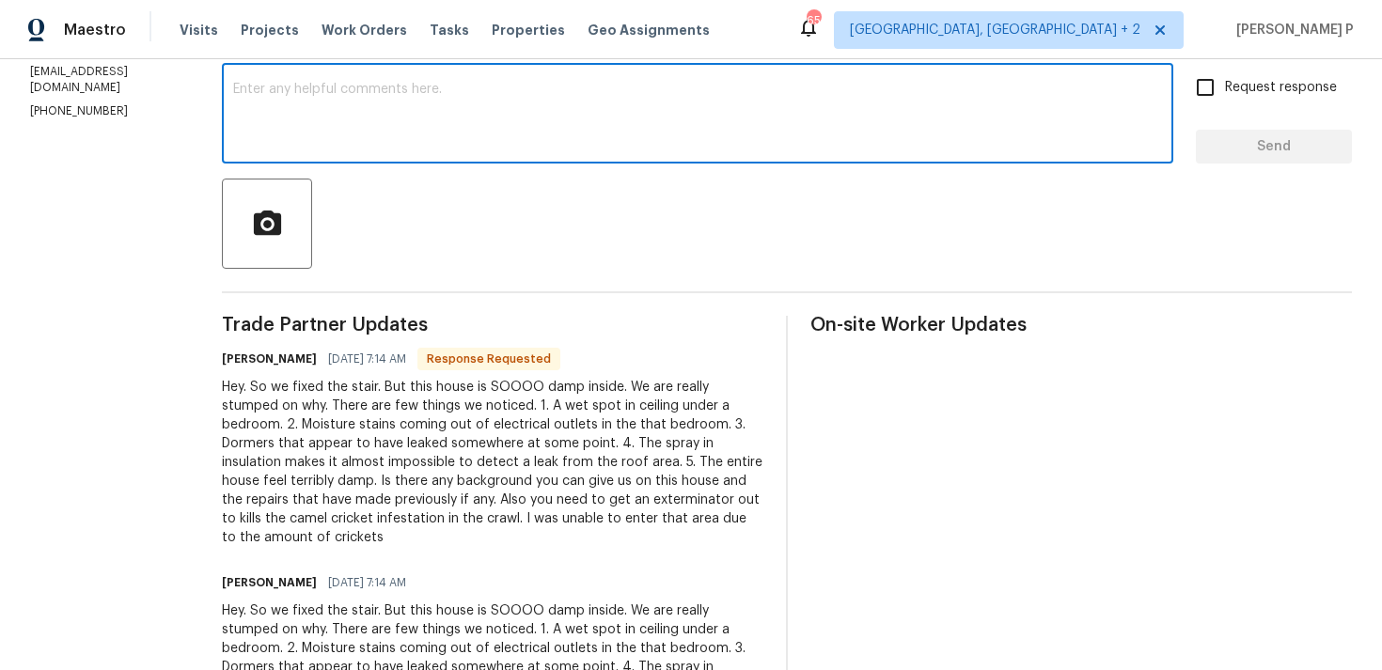
scroll to position [232, 0]
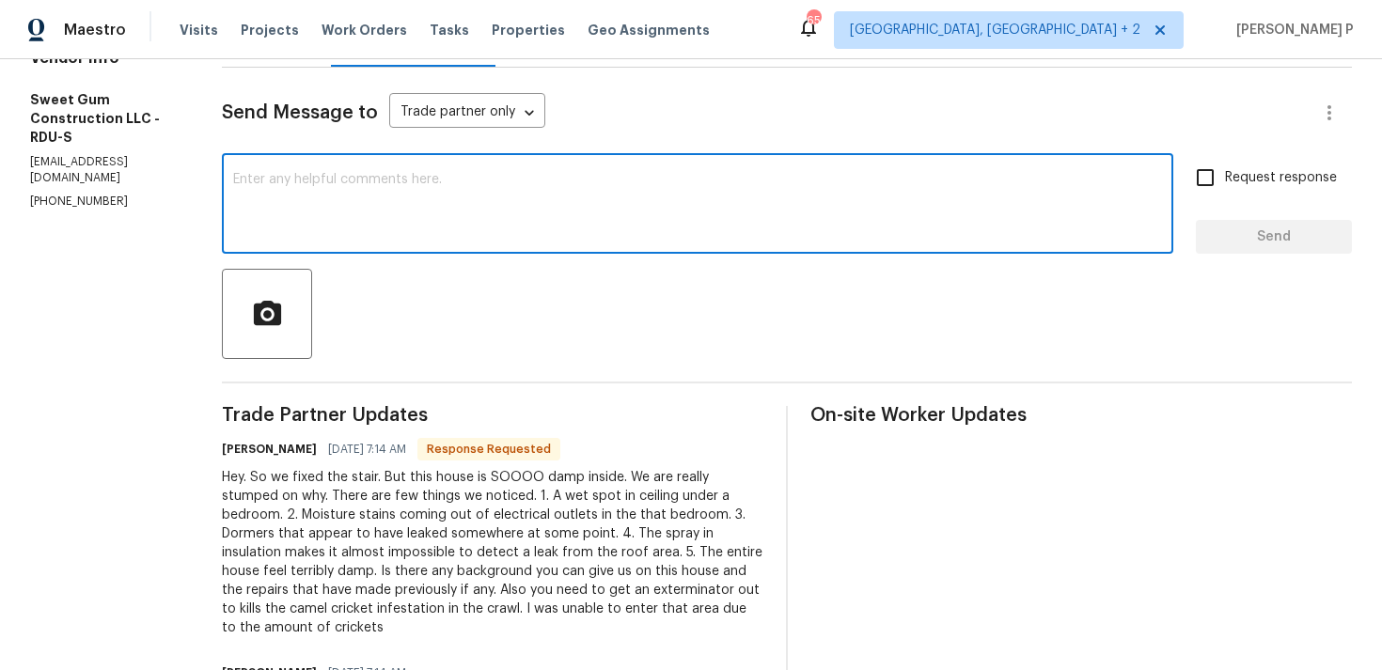
click at [430, 198] on textarea at bounding box center [697, 206] width 929 height 66
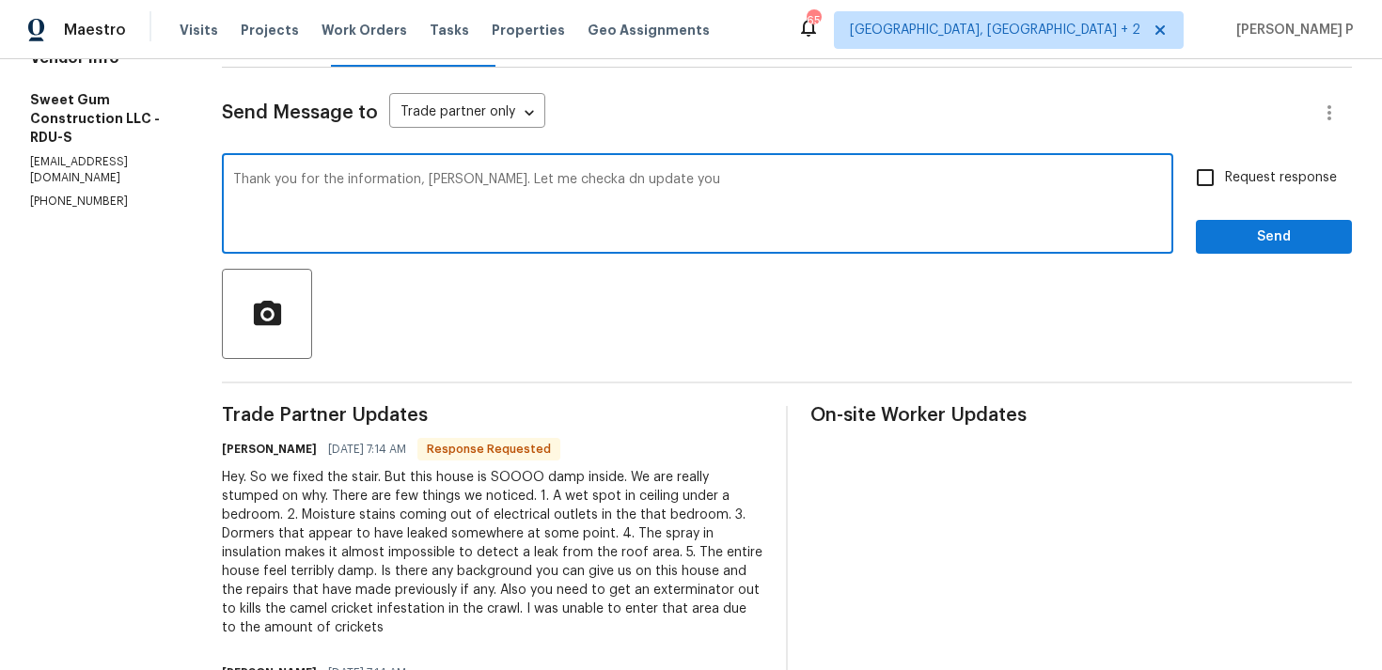
click at [617, 184] on textarea "Thank you for the information, Stacey. Let me checka dn update you" at bounding box center [697, 206] width 929 height 66
click at [594, 181] on textarea "Thank you for the information, Stacey. Let me checka dn update you" at bounding box center [697, 206] width 929 height 66
click at [618, 181] on textarea "Thank you for the information, Stacey. Let me check a dn update you" at bounding box center [697, 206] width 929 height 66
click at [855, 205] on textarea "Thank you for the information, Stacey. Let me check and update you" at bounding box center [697, 206] width 929 height 66
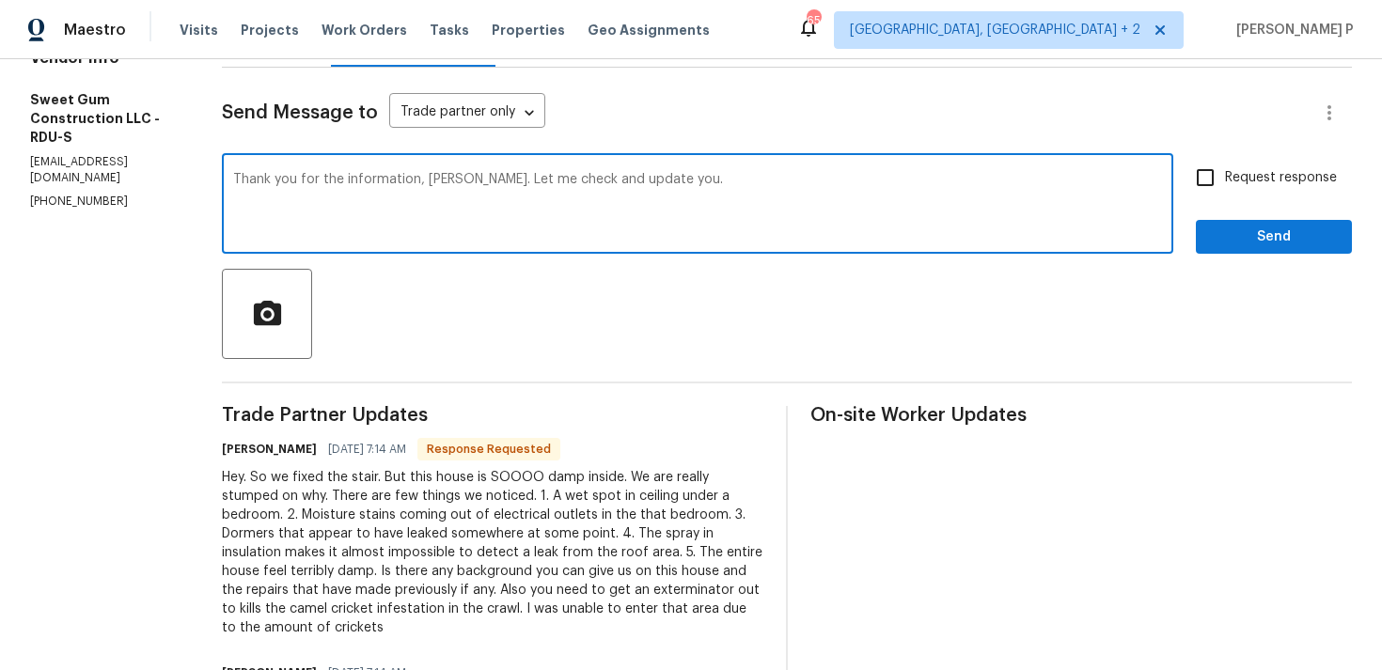
type textarea "Thank you for the information, Stacey. Let me check and update you."
click at [1264, 236] on span "Send" at bounding box center [1274, 238] width 126 height 24
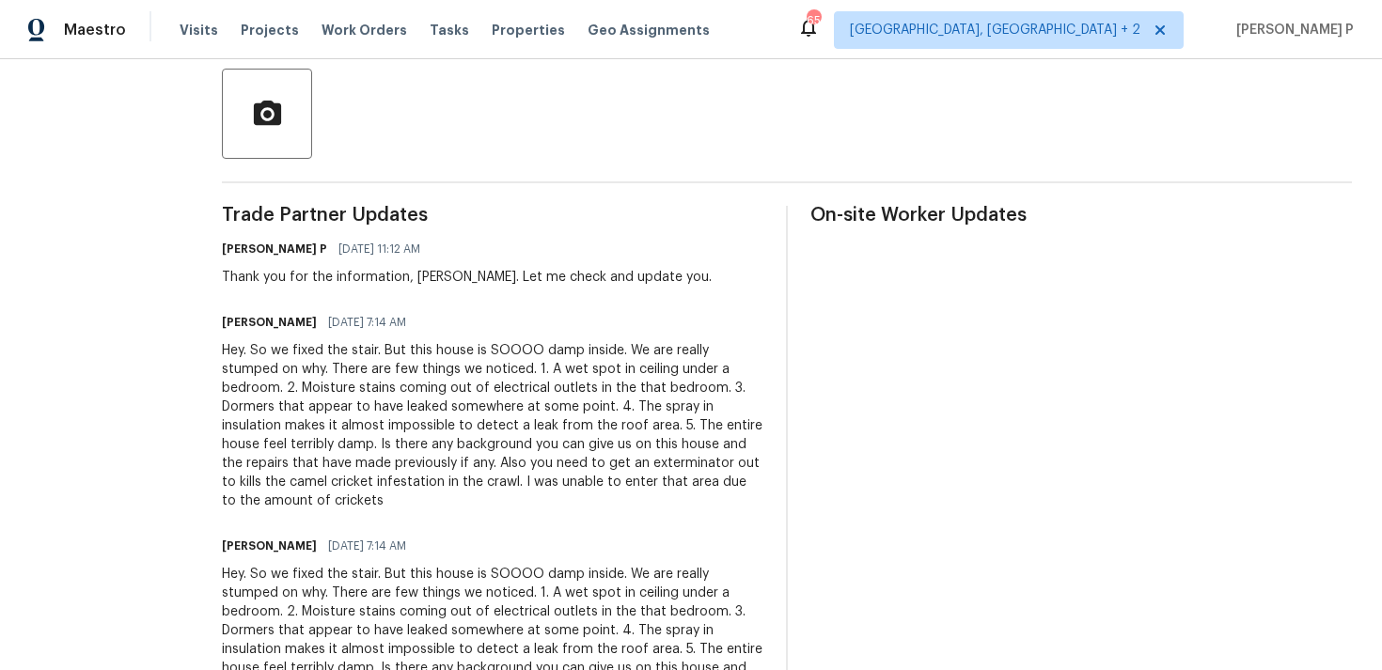
scroll to position [447, 0]
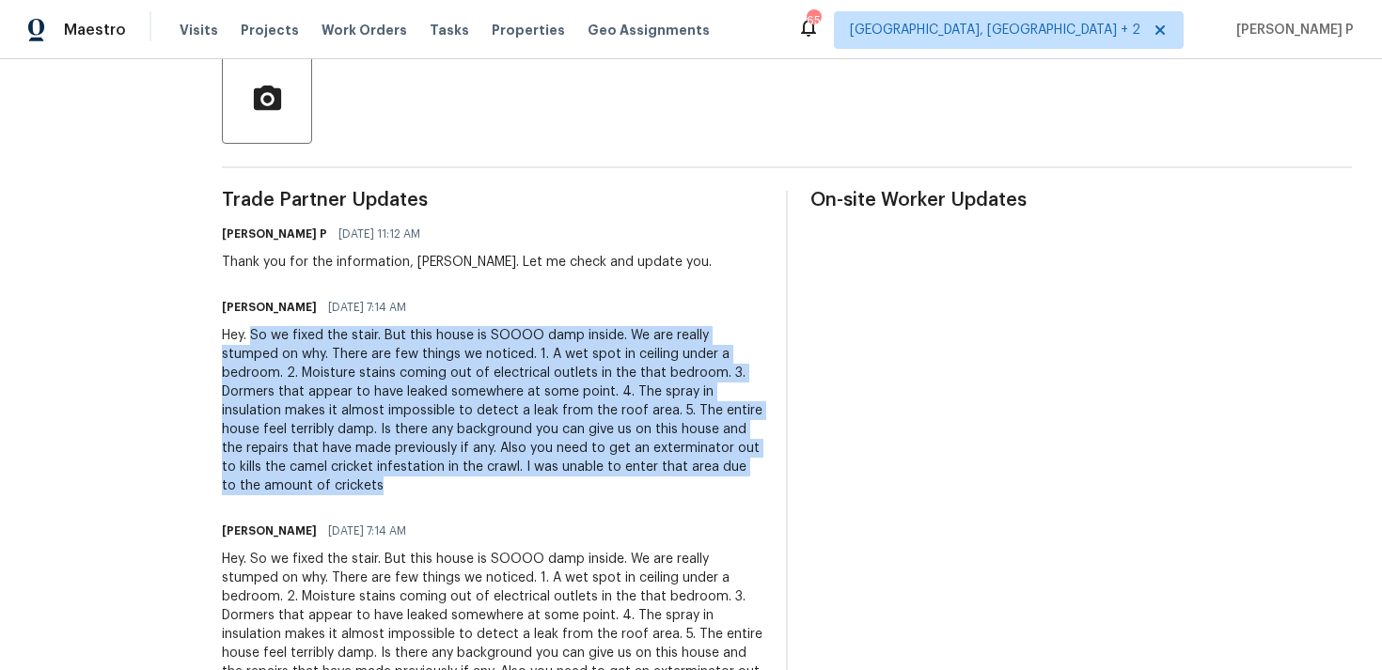
drag, startPoint x: 294, startPoint y: 335, endPoint x: 544, endPoint y: 486, distance: 292.3
click at [544, 486] on div "Hey. So we fixed the stair. But this house is SOOOO damp inside. We are really …" at bounding box center [493, 410] width 542 height 169
copy div "So we fixed the stair. But this house is SOOOO damp inside. We are really stump…"
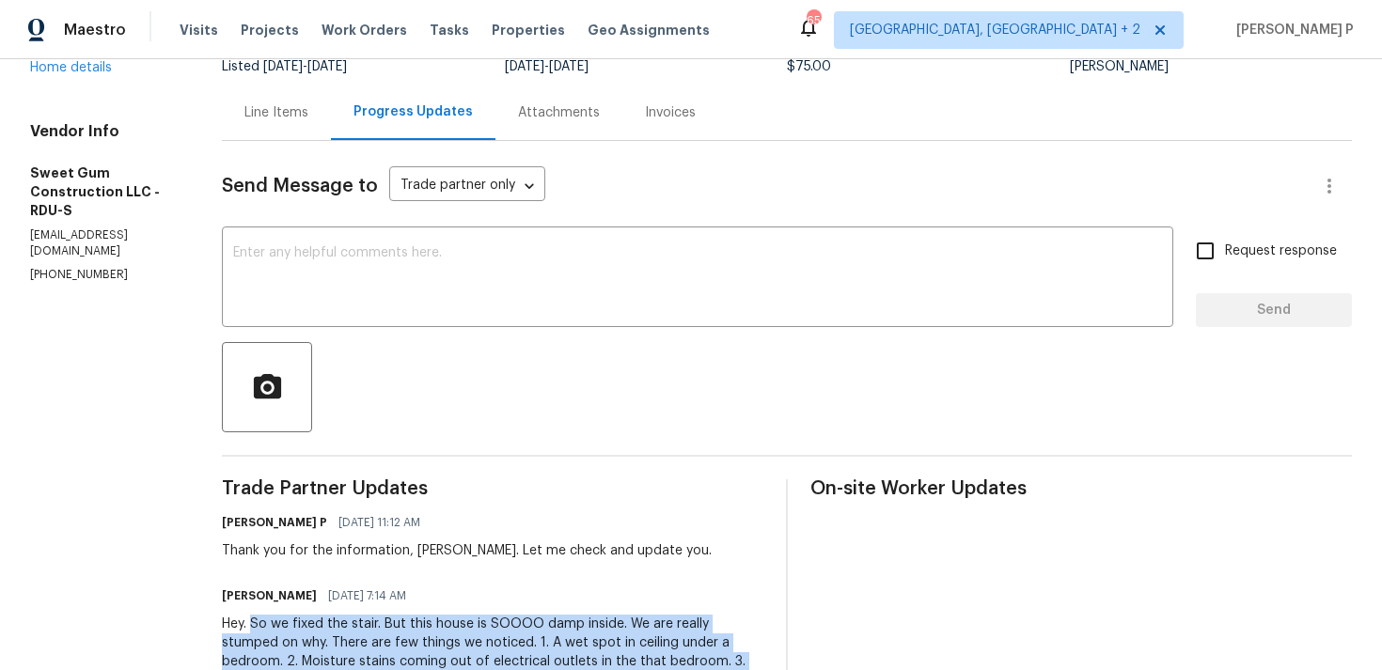
scroll to position [0, 0]
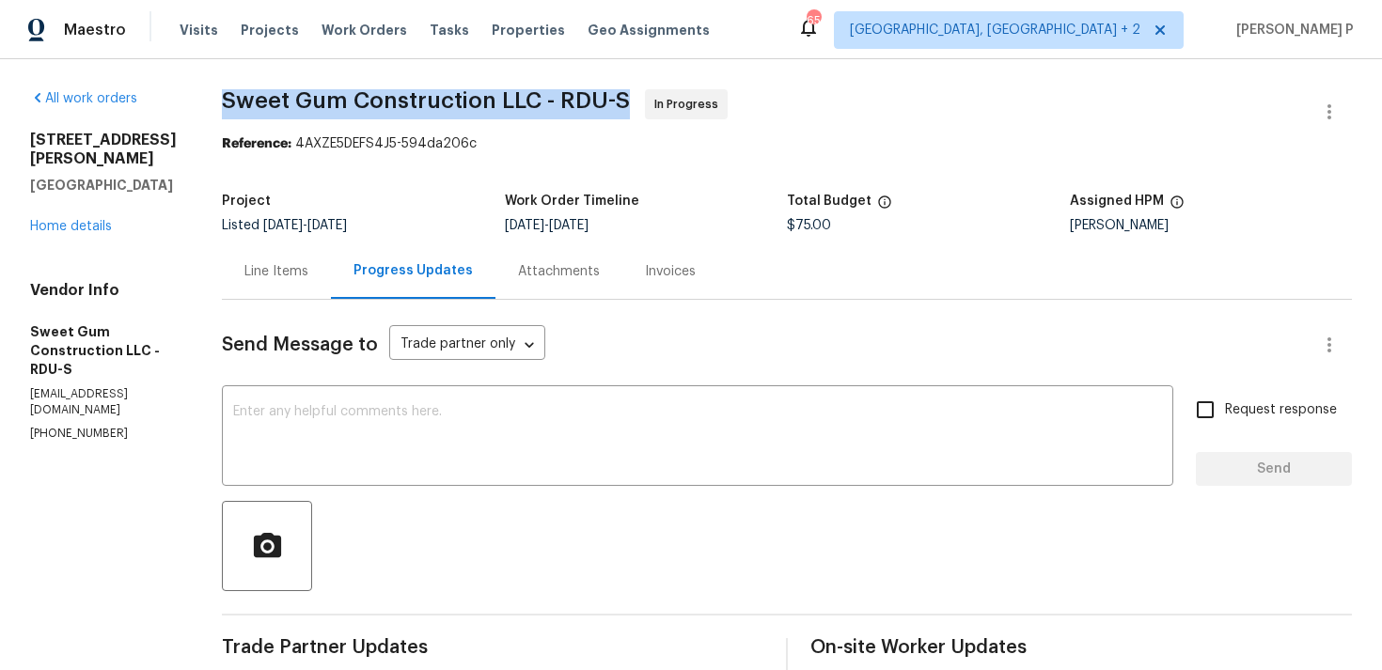
drag, startPoint x: 264, startPoint y: 97, endPoint x: 667, endPoint y: 97, distance: 402.4
click at [630, 97] on span "Sweet Gum Construction LLC - RDU-S" at bounding box center [426, 100] width 408 height 23
copy span "Sweet Gum Construction LLC - RDU-S"
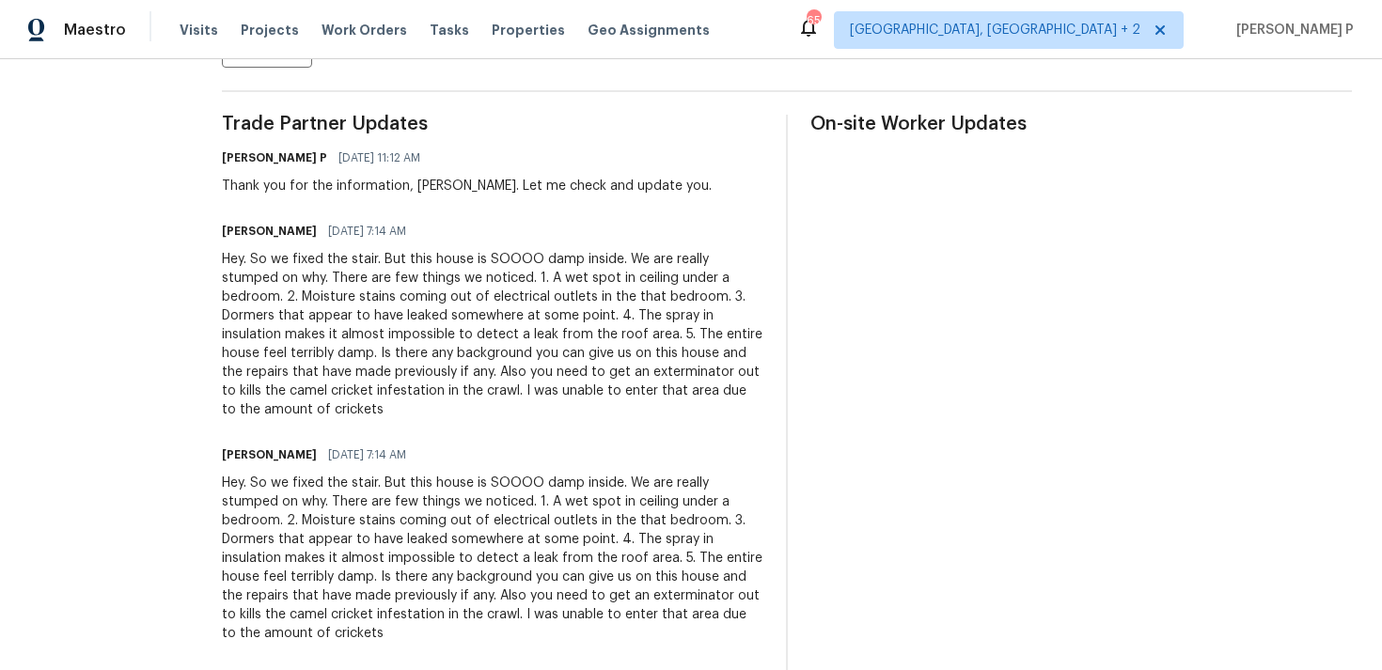
scroll to position [554, 0]
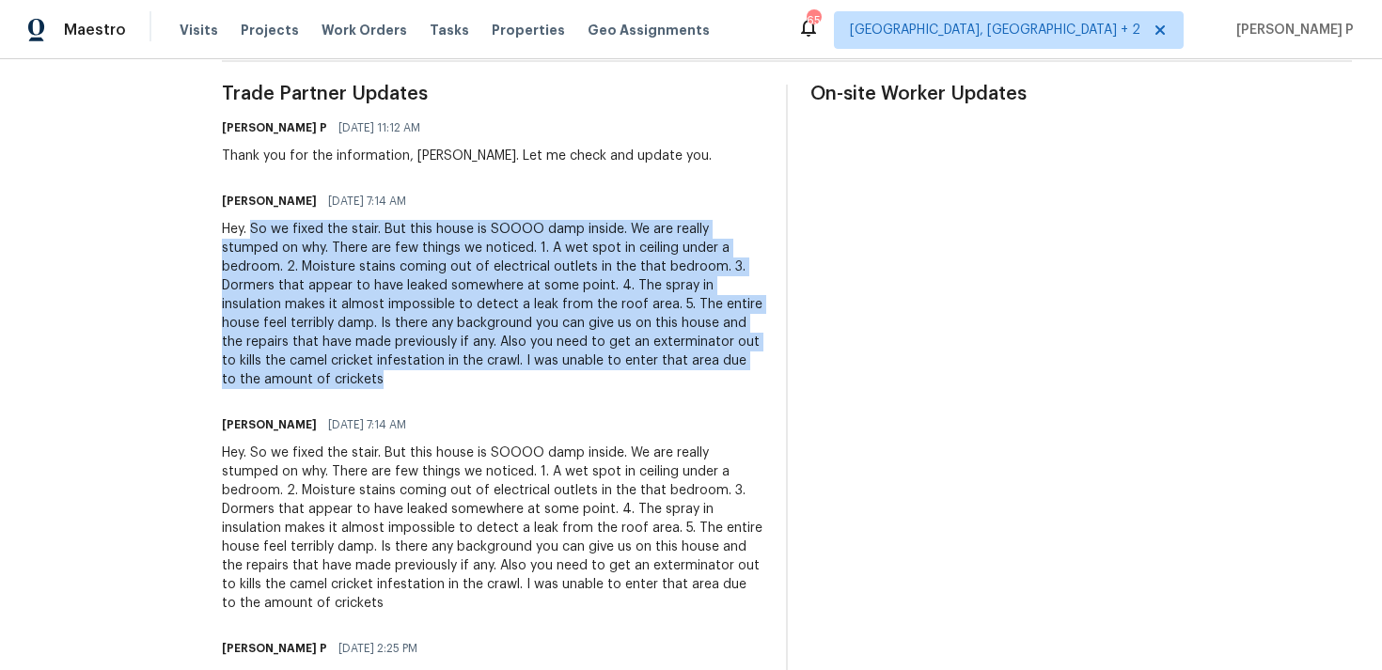
drag, startPoint x: 296, startPoint y: 229, endPoint x: 560, endPoint y: 373, distance: 300.8
click at [560, 373] on div "Hey. So we fixed the stair. But this house is SOOOO damp inside. We are really …" at bounding box center [493, 304] width 542 height 169
copy div "So we fixed the stair. But this house is SOOOO damp inside. We are really stump…"
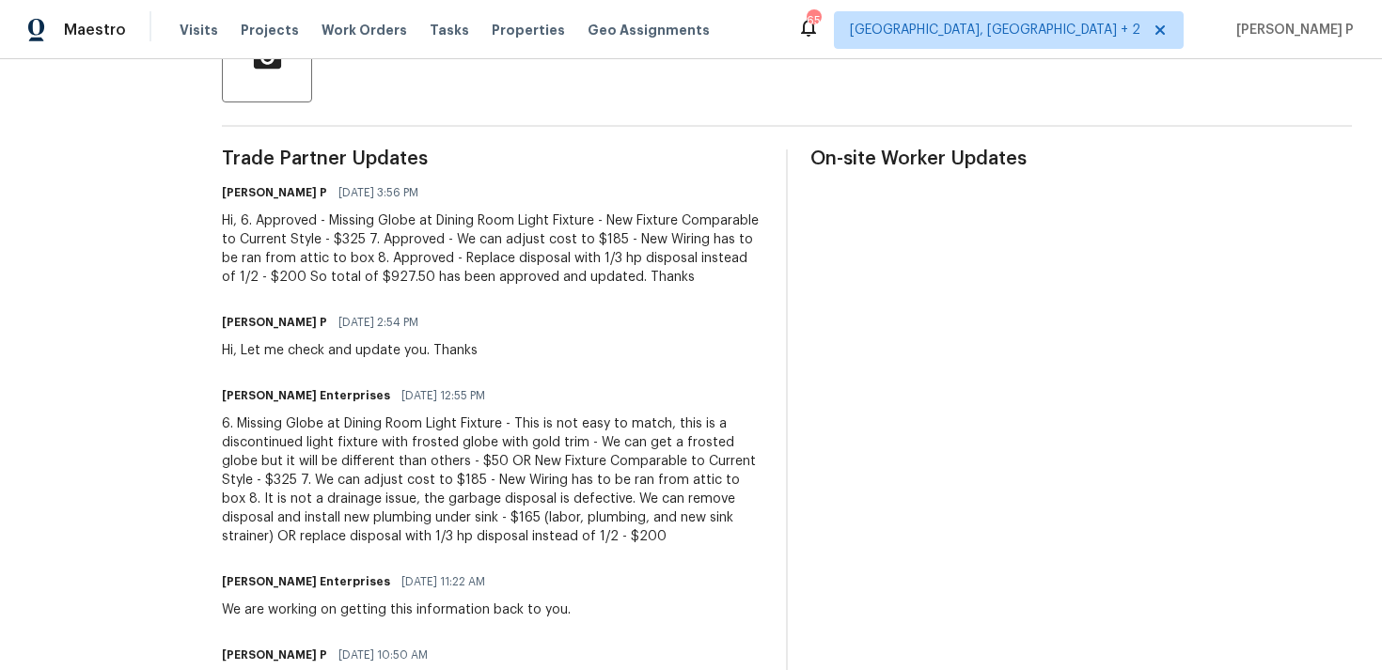
scroll to position [229, 0]
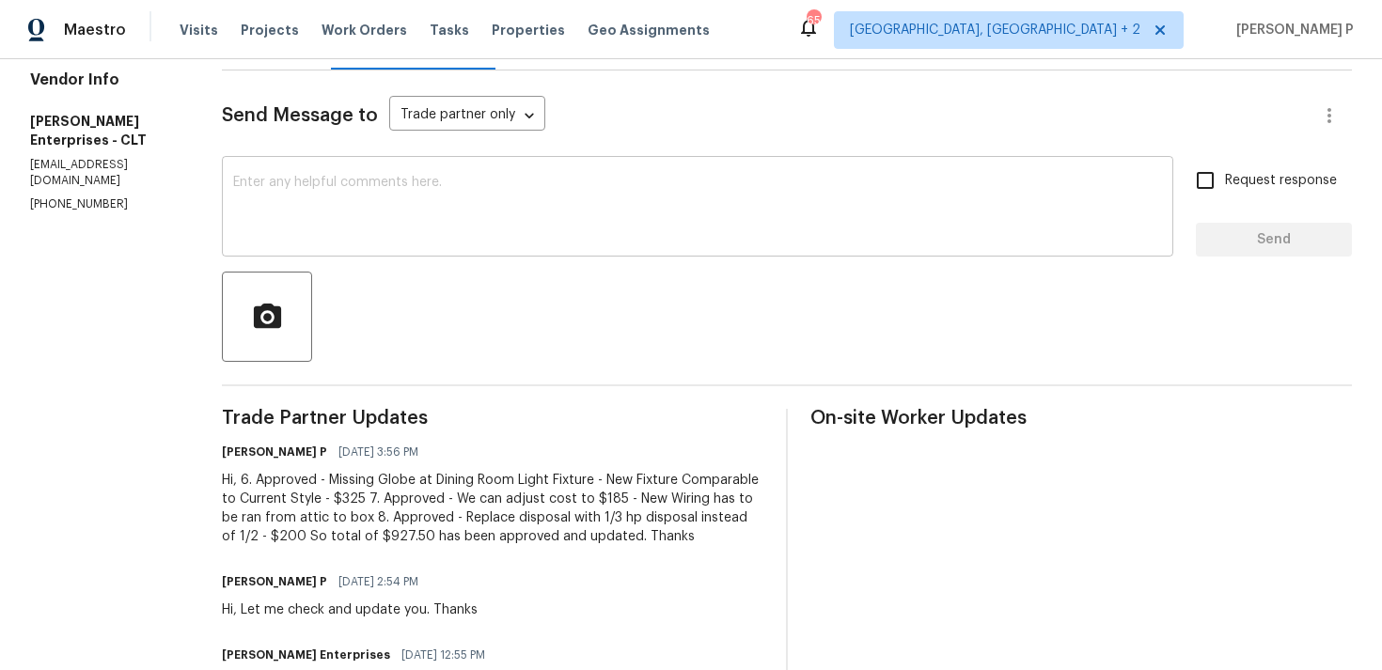
click at [328, 228] on textarea at bounding box center [697, 209] width 929 height 66
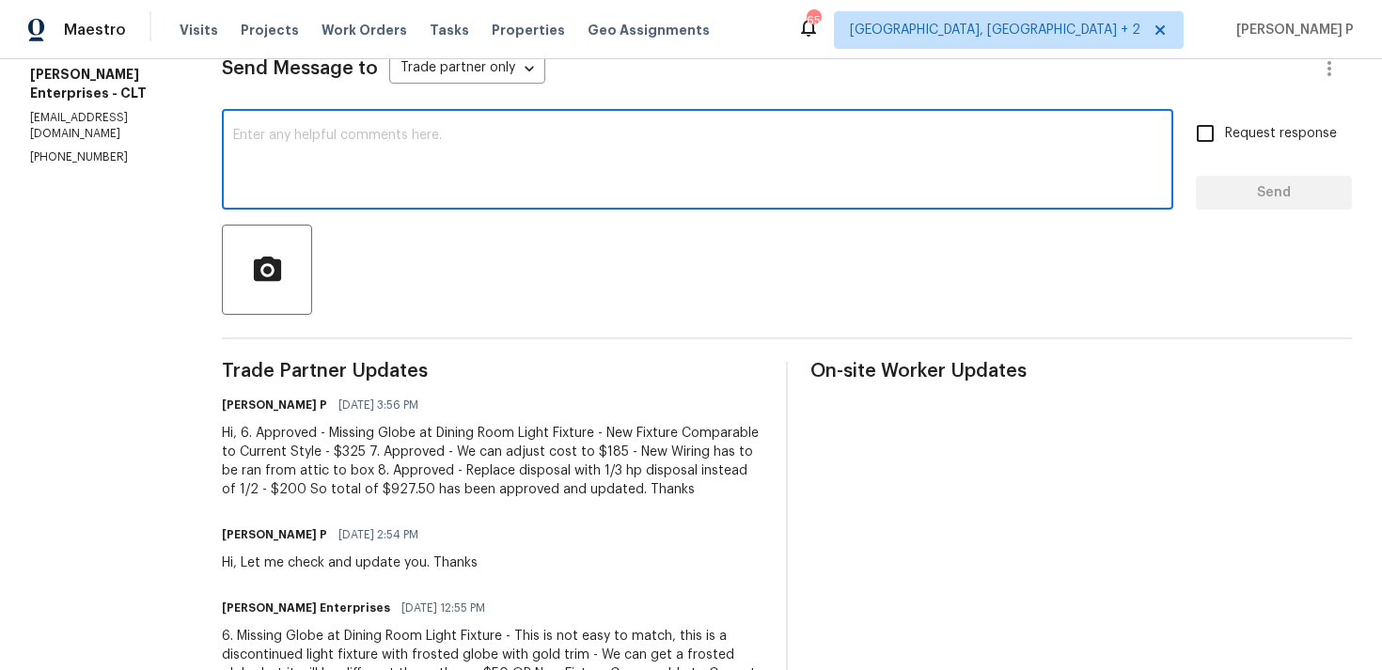
scroll to position [210, 0]
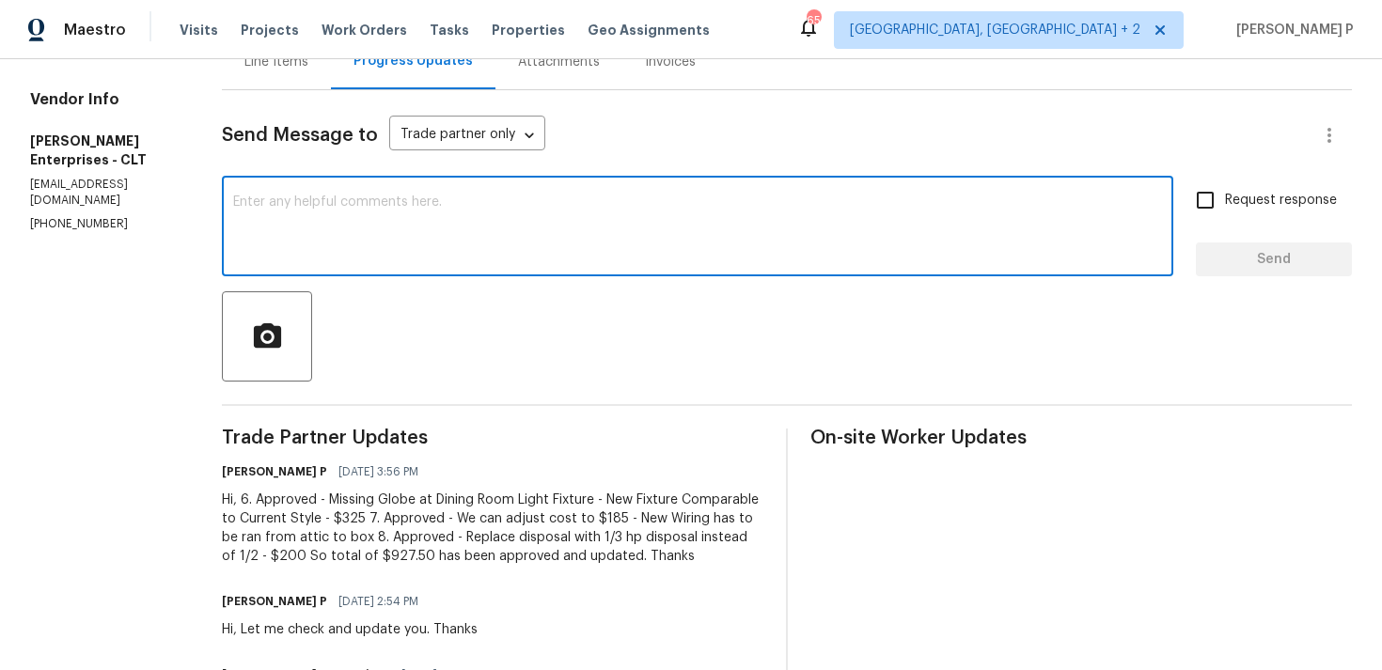
click at [335, 243] on textarea at bounding box center [697, 229] width 929 height 66
paste textarea "Could you please provide us with an update on the status of the work order?"
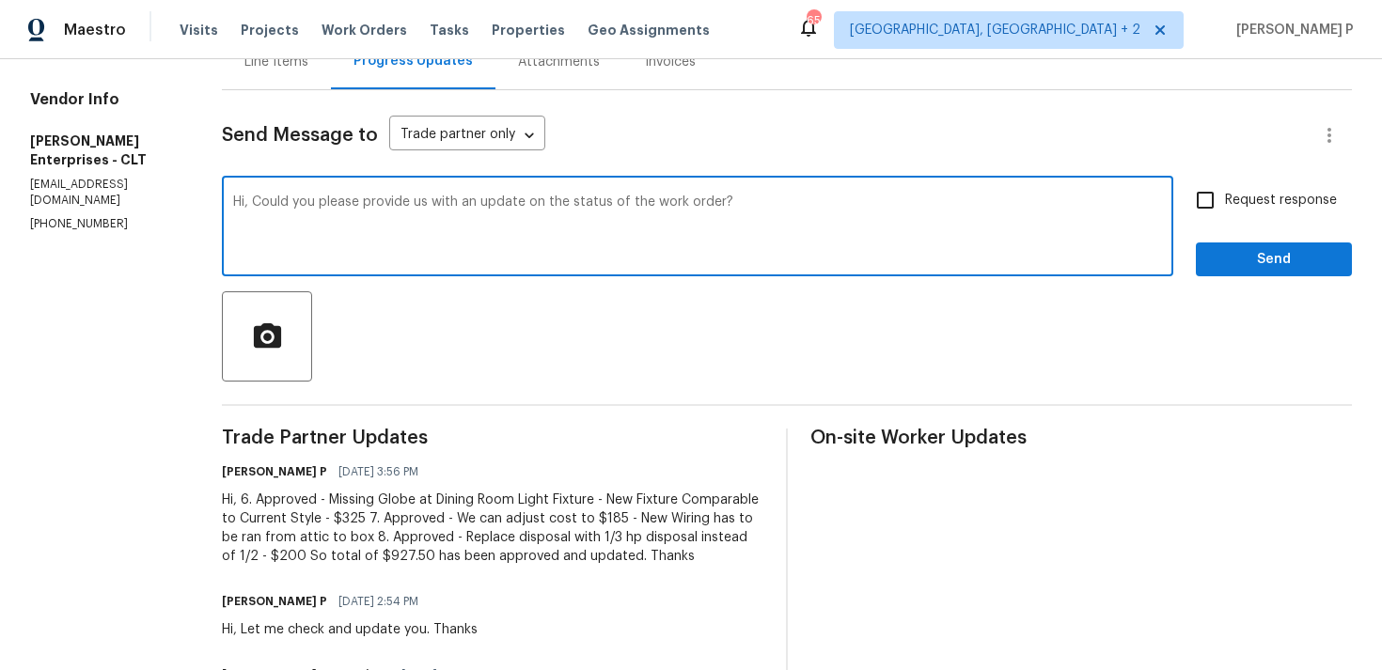
type textarea "Hi, Could you please provide us with an update on the status of the work order?"
click at [1221, 210] on input "Request response" at bounding box center [1204, 200] width 39 height 39
checkbox input "true"
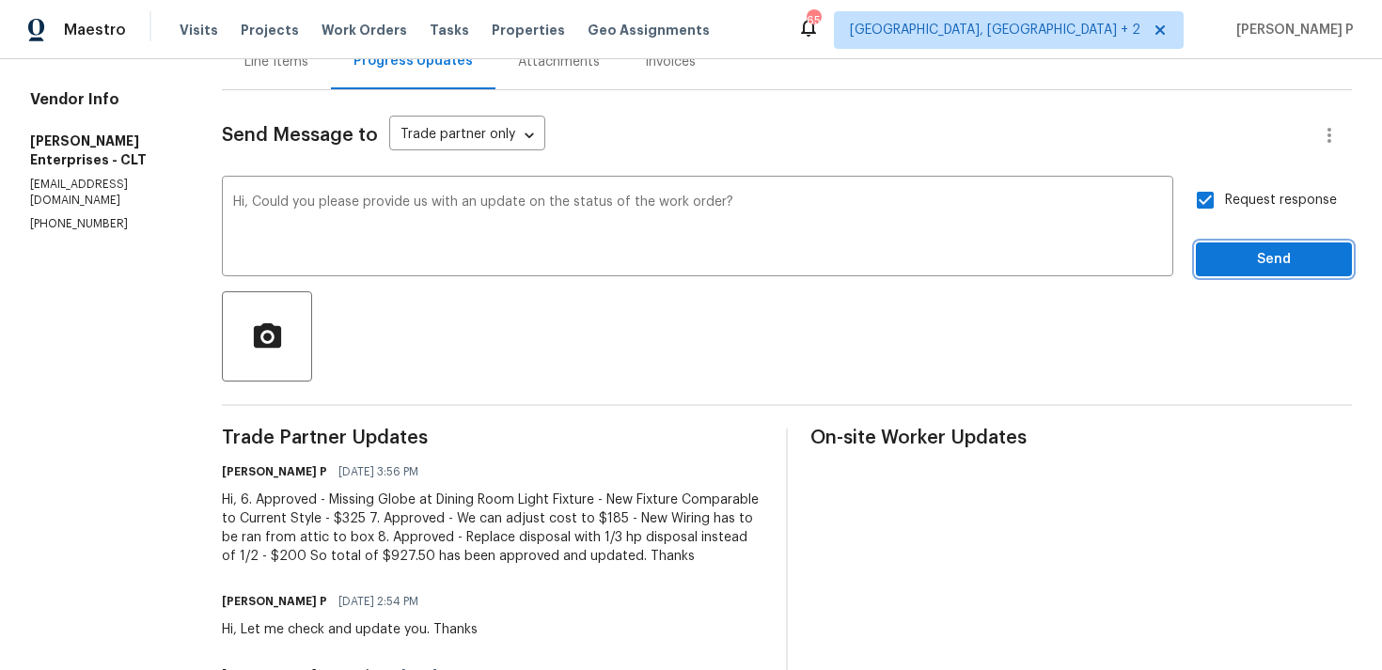
click at [1227, 262] on span "Send" at bounding box center [1274, 260] width 126 height 24
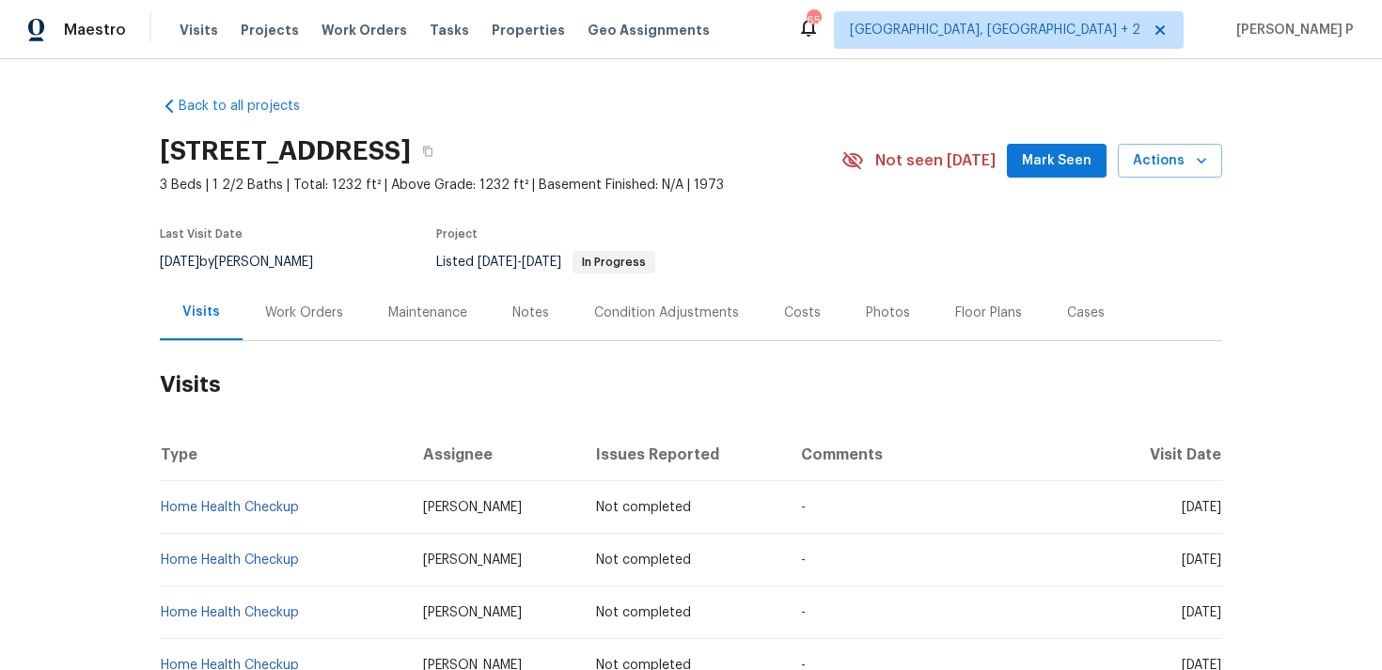
click at [291, 322] on div "Work Orders" at bounding box center [304, 312] width 123 height 55
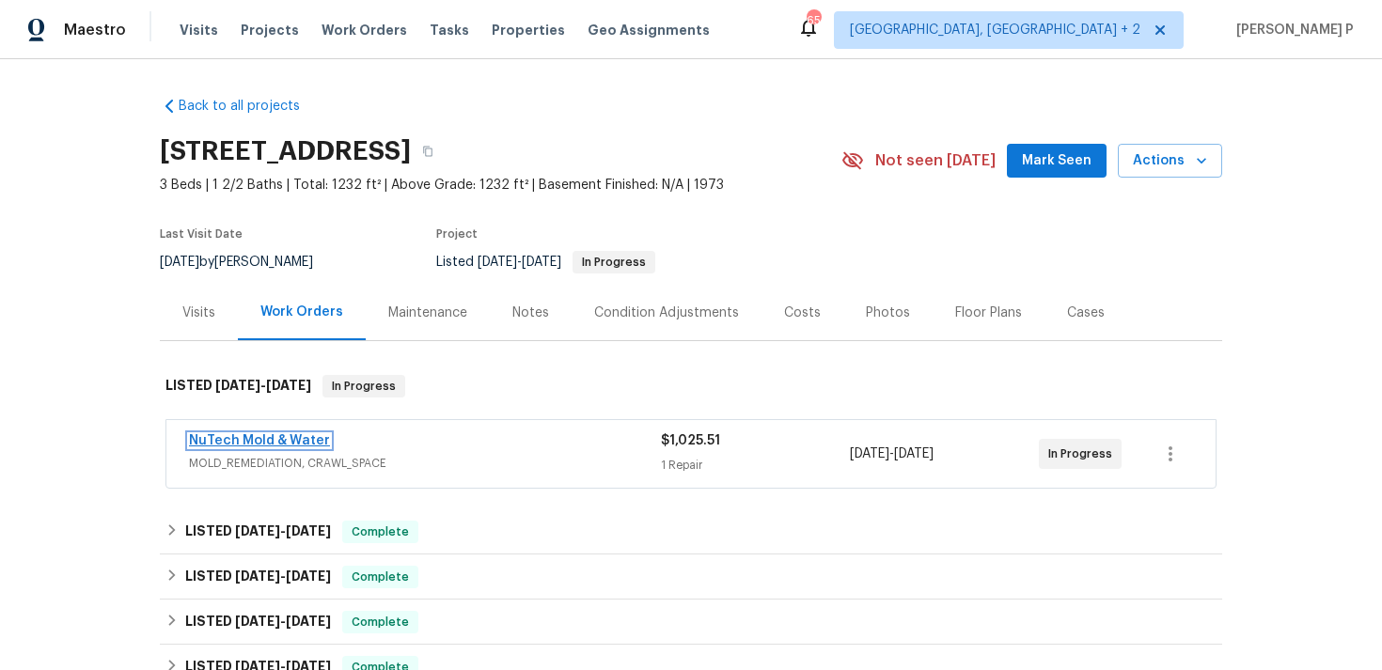
click at [256, 439] on link "NuTech Mold & Water" at bounding box center [259, 440] width 141 height 13
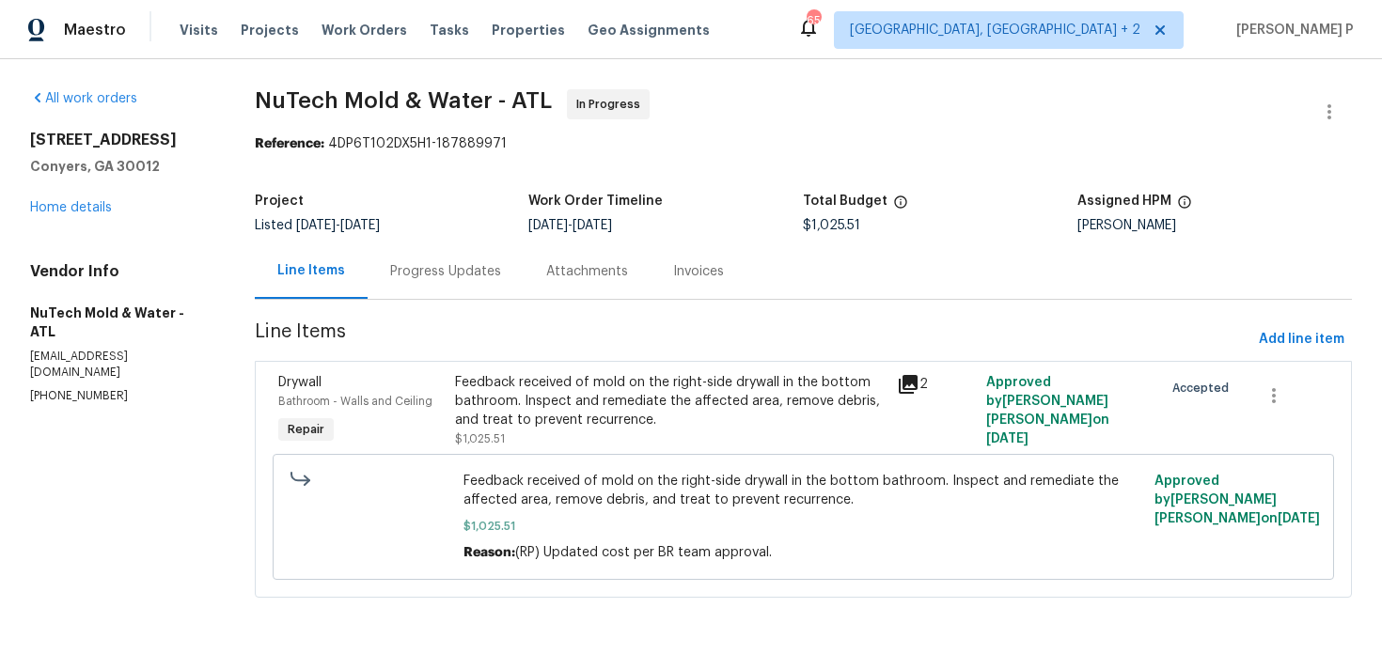
click at [432, 270] on div "Progress Updates" at bounding box center [445, 271] width 111 height 19
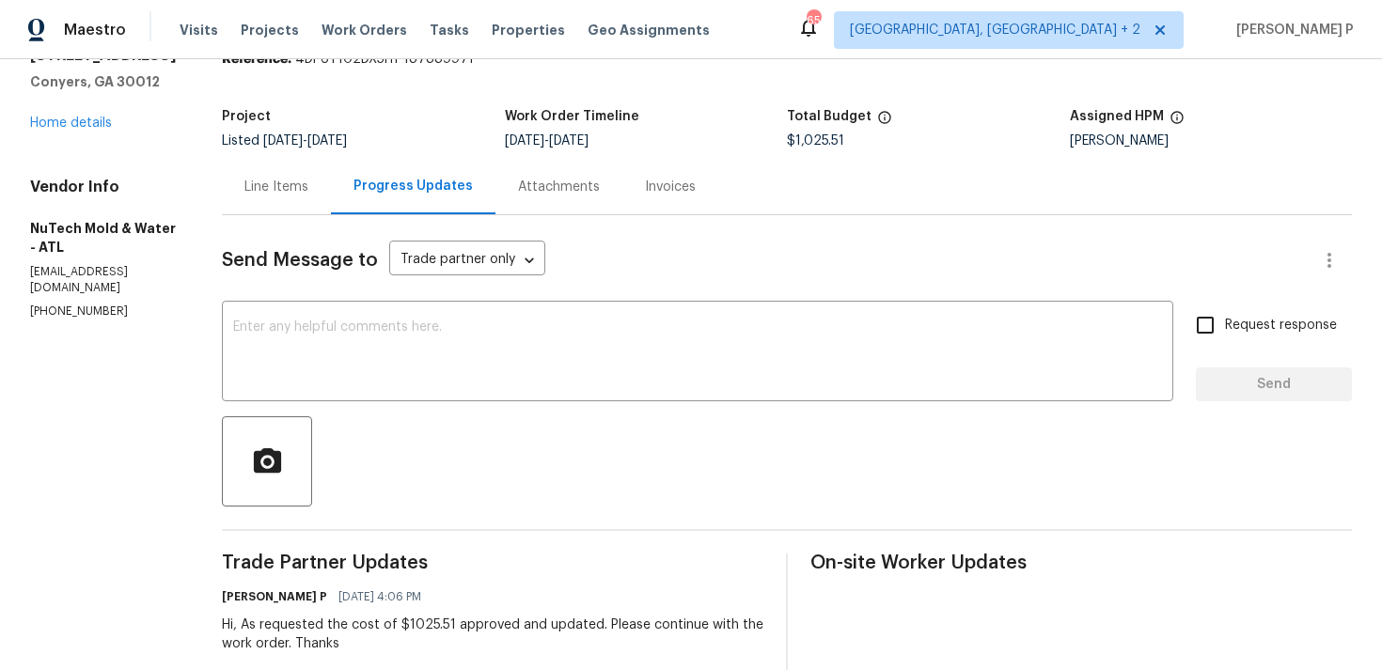
scroll to position [56, 0]
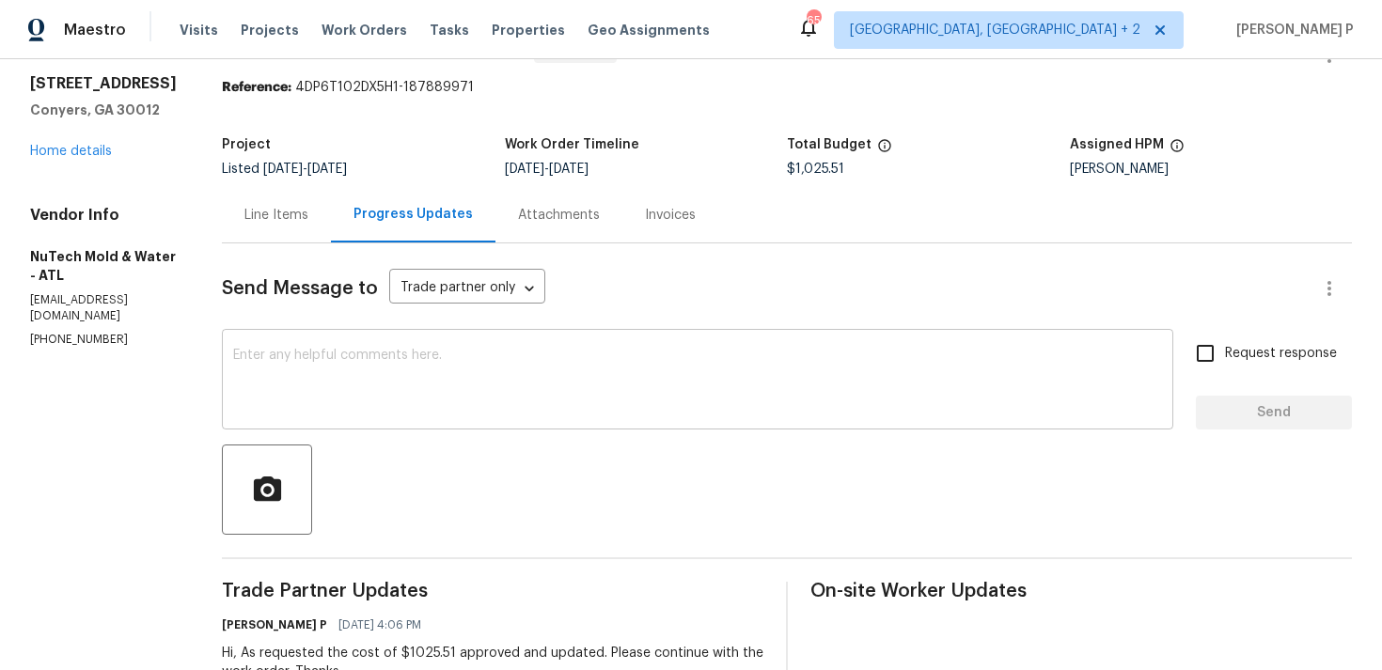
click at [318, 349] on textarea at bounding box center [697, 382] width 929 height 66
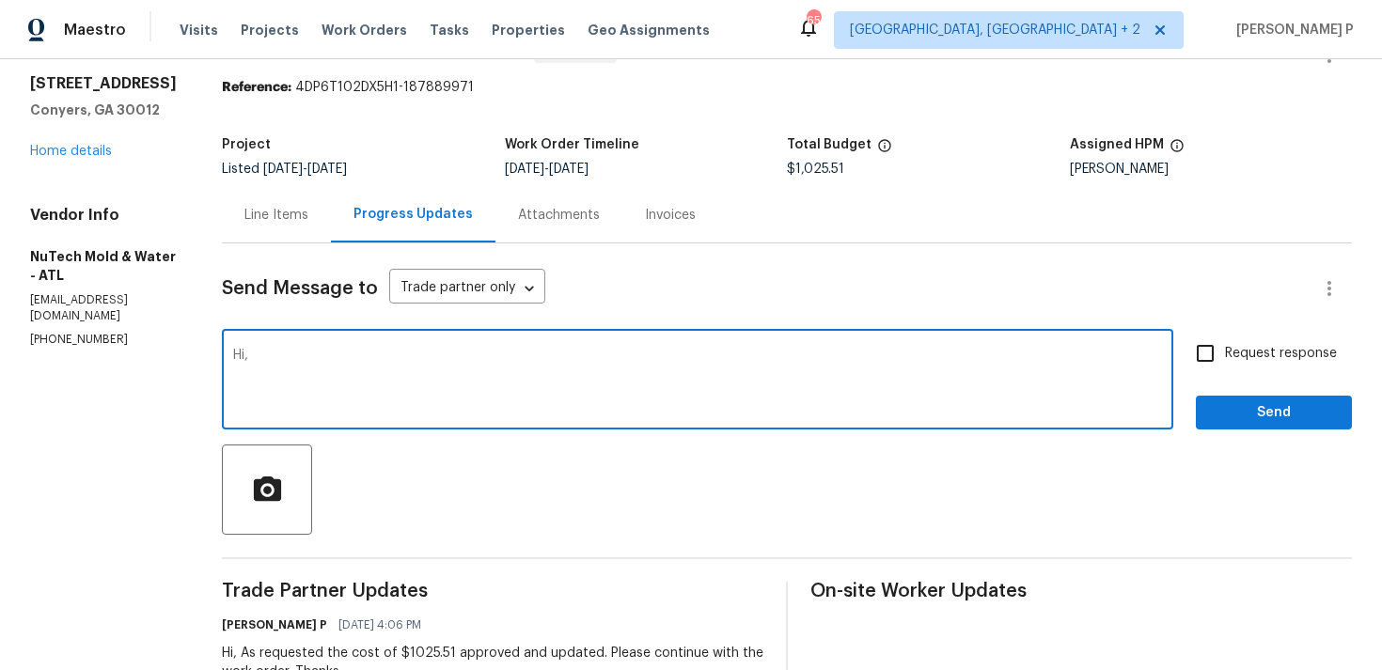
paste textarea "Could you please provide us with an update on the scheduled date?"
type textarea "Hi, Could you please provide us with an update on the scheduled date?"
click at [1244, 371] on label "Request response" at bounding box center [1260, 353] width 151 height 39
click at [1225, 371] on input "Request response" at bounding box center [1204, 353] width 39 height 39
checkbox input "true"
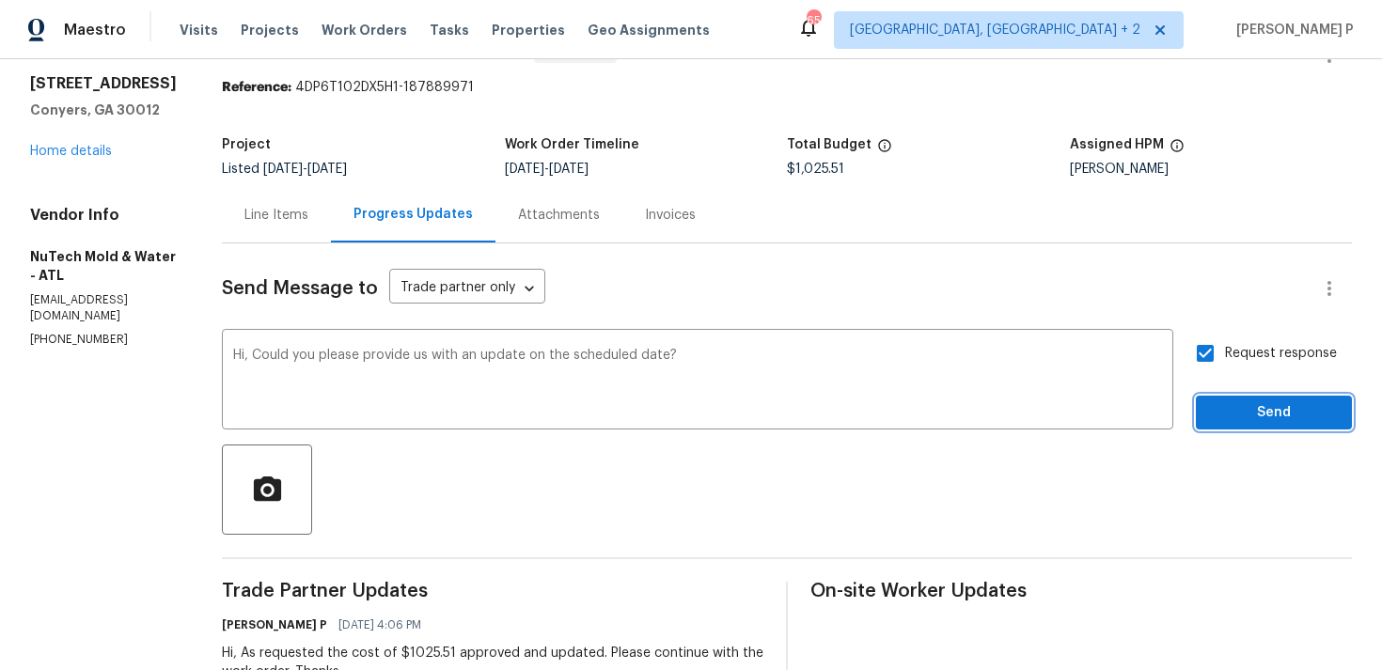
click at [1240, 406] on span "Send" at bounding box center [1274, 413] width 126 height 24
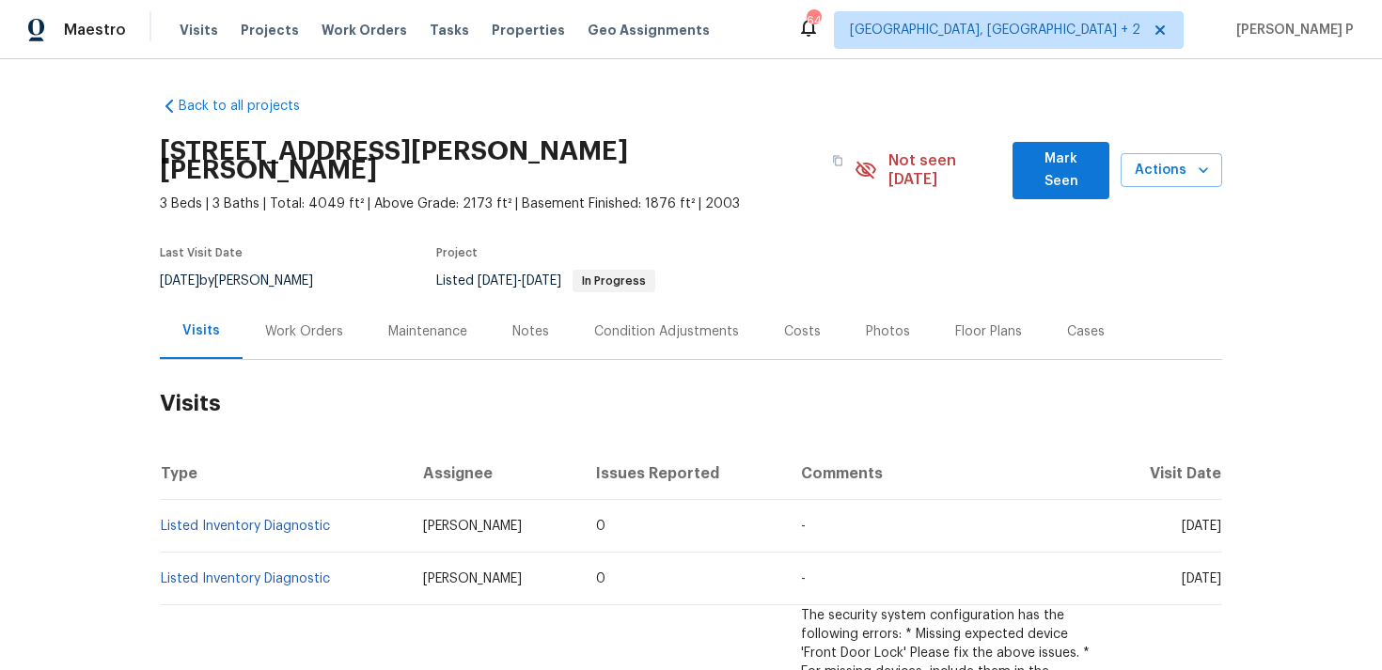
click at [308, 324] on div "Work Orders" at bounding box center [304, 331] width 123 height 55
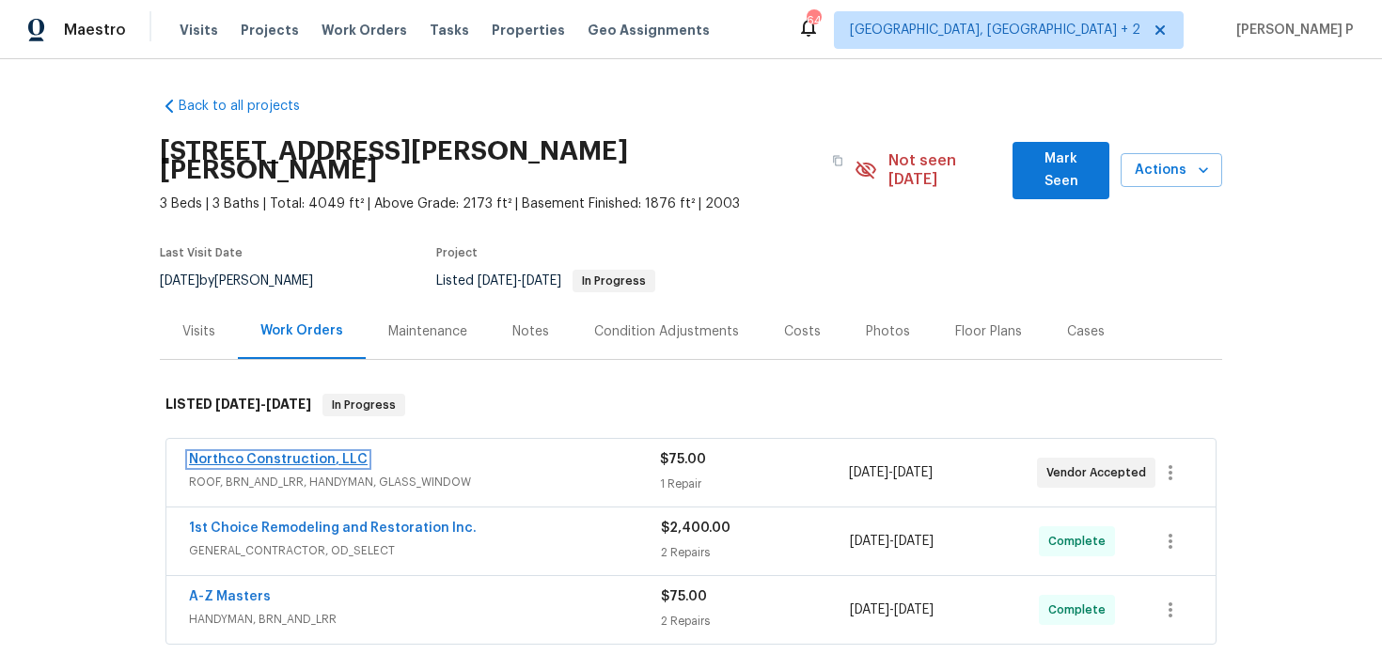
click at [291, 453] on link "Northco Construction, LLC" at bounding box center [278, 459] width 179 height 13
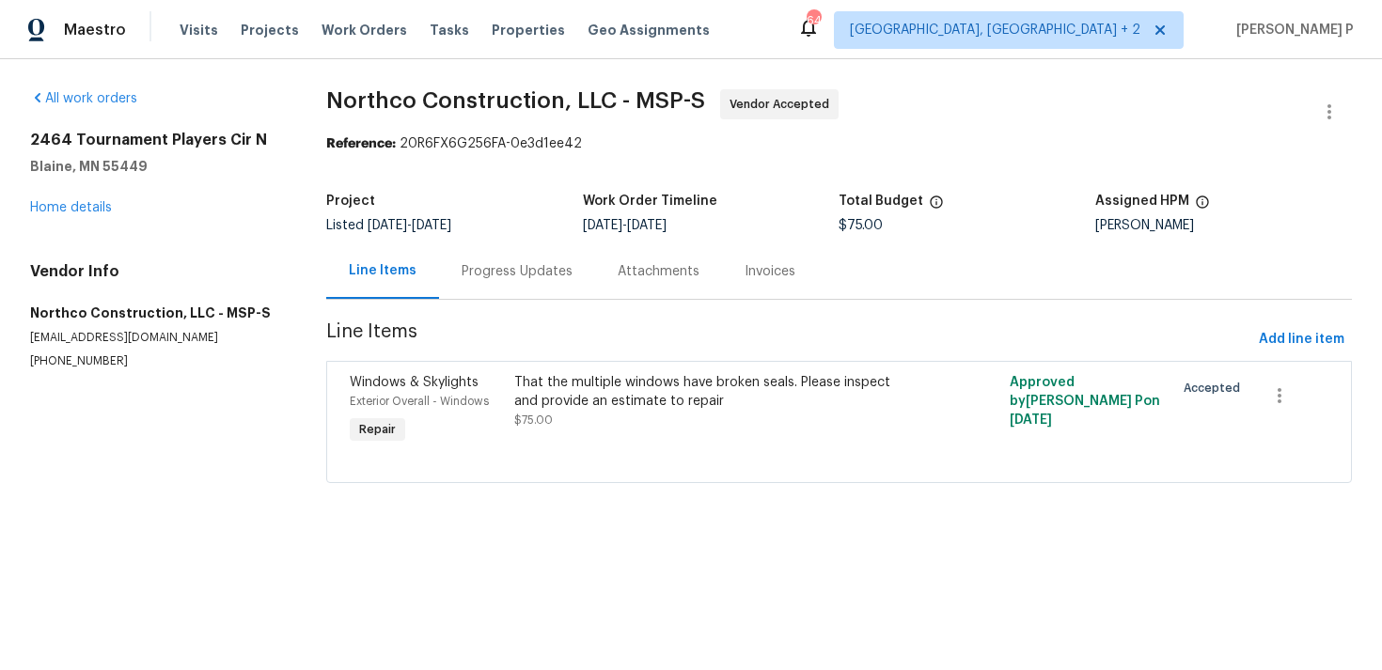
click at [543, 275] on div "Progress Updates" at bounding box center [517, 271] width 111 height 19
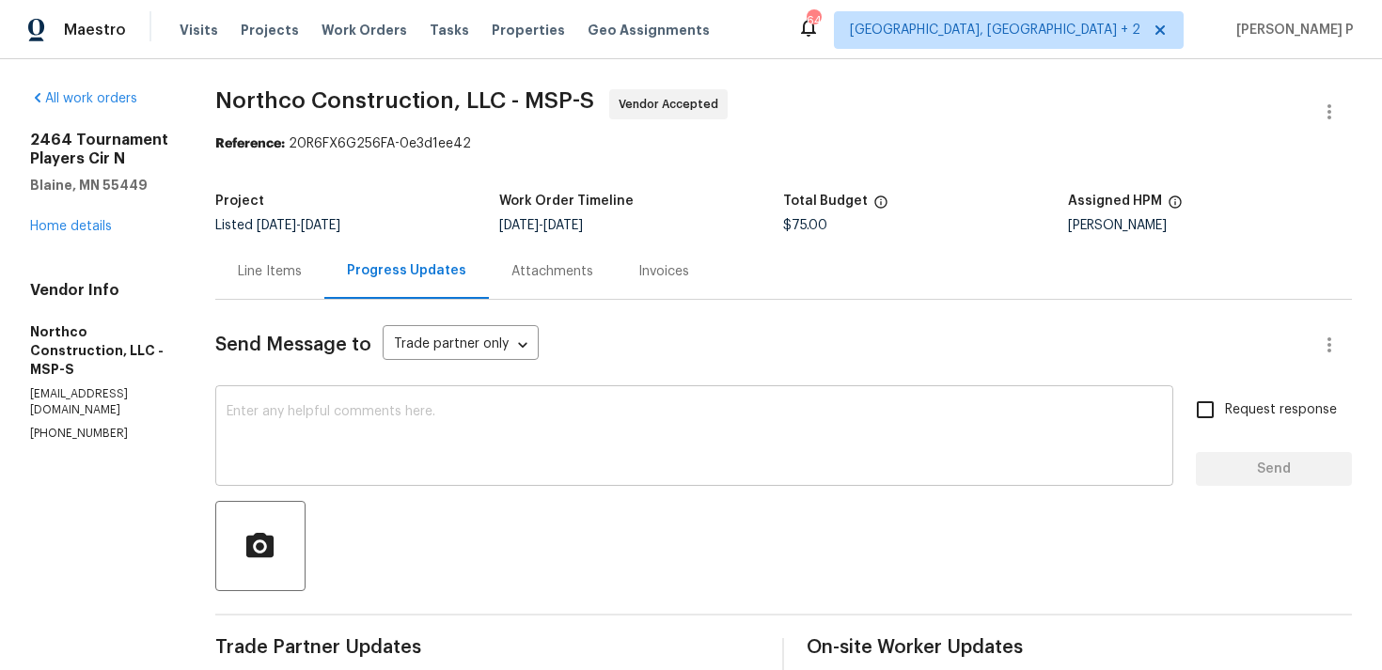
click at [259, 448] on textarea at bounding box center [694, 438] width 935 height 66
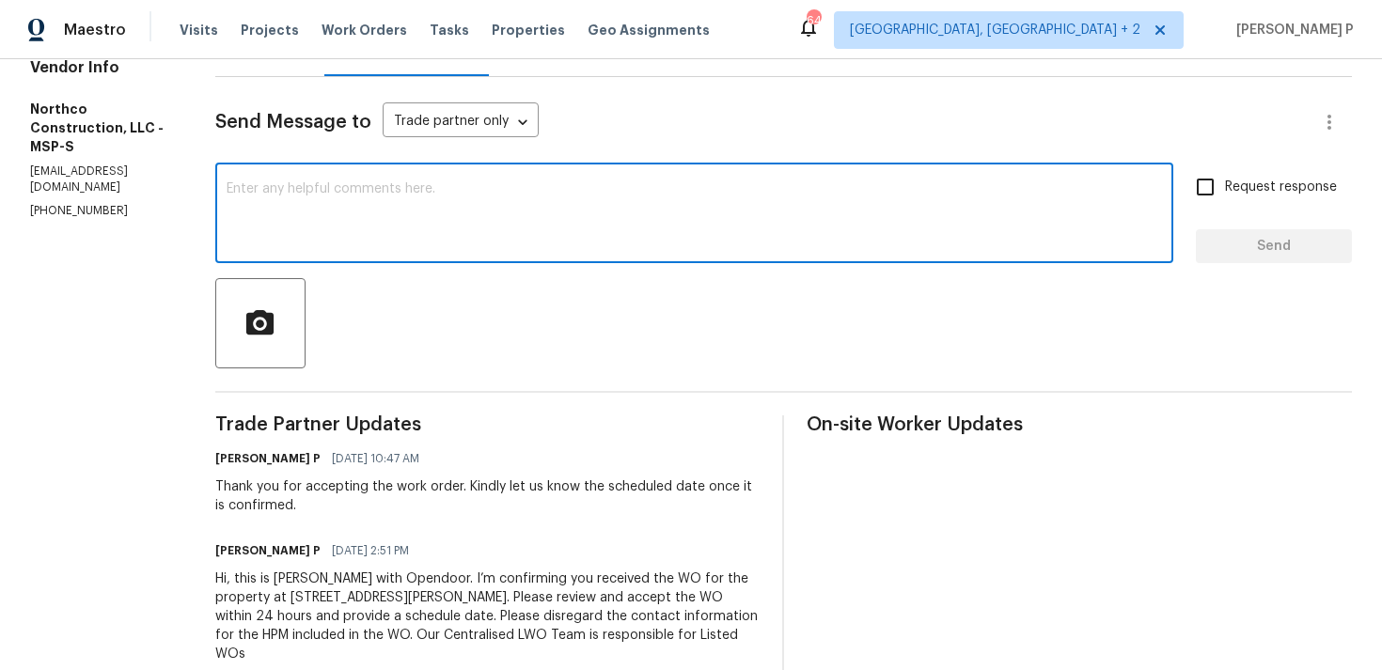
scroll to position [269, 0]
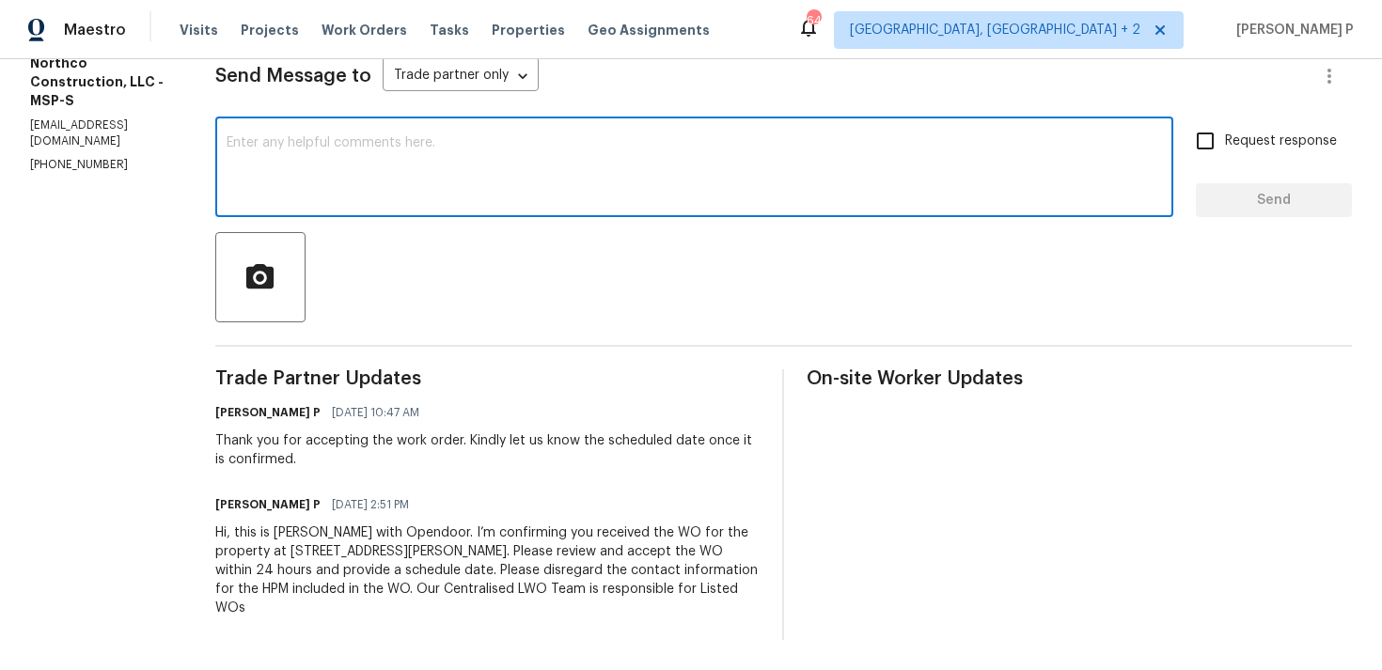
click at [292, 160] on textarea at bounding box center [694, 169] width 935 height 66
paste textarea "Could you please provide us with an update on the scheduled date?"
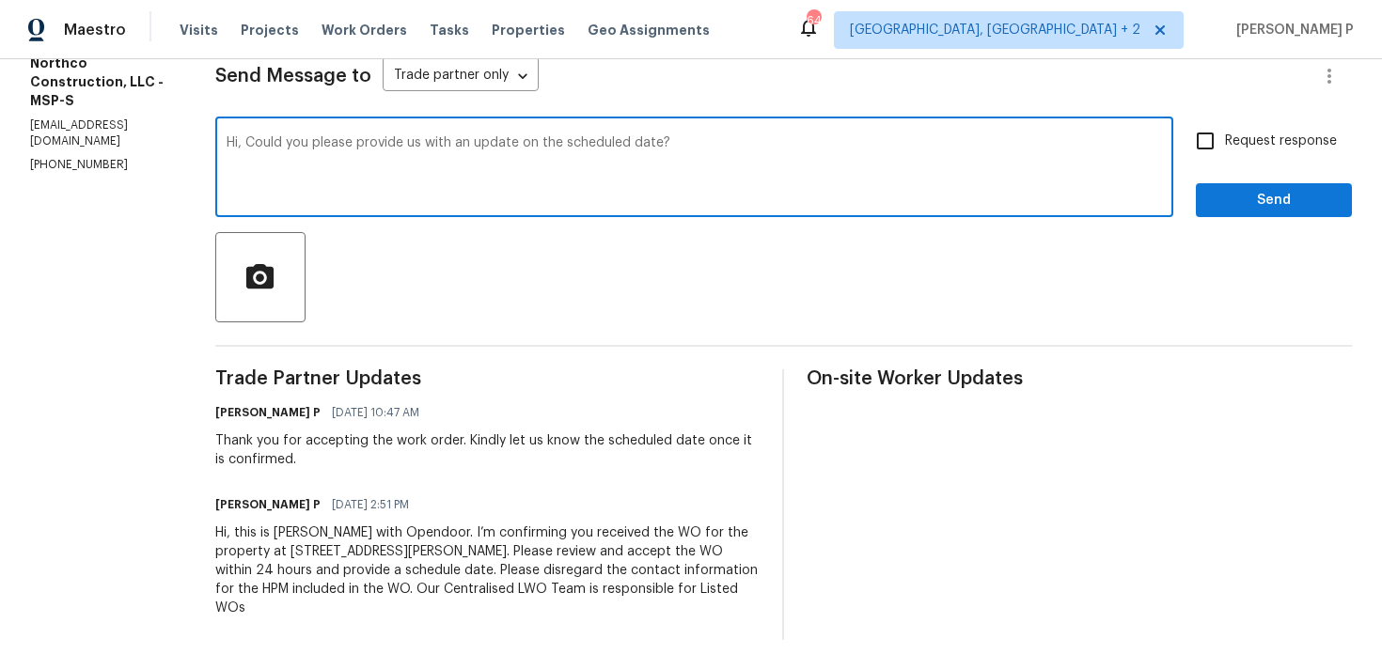
type textarea "Hi, Could you please provide us with an update on the scheduled date?"
click at [1216, 143] on input "Request response" at bounding box center [1204, 140] width 39 height 39
checkbox input "true"
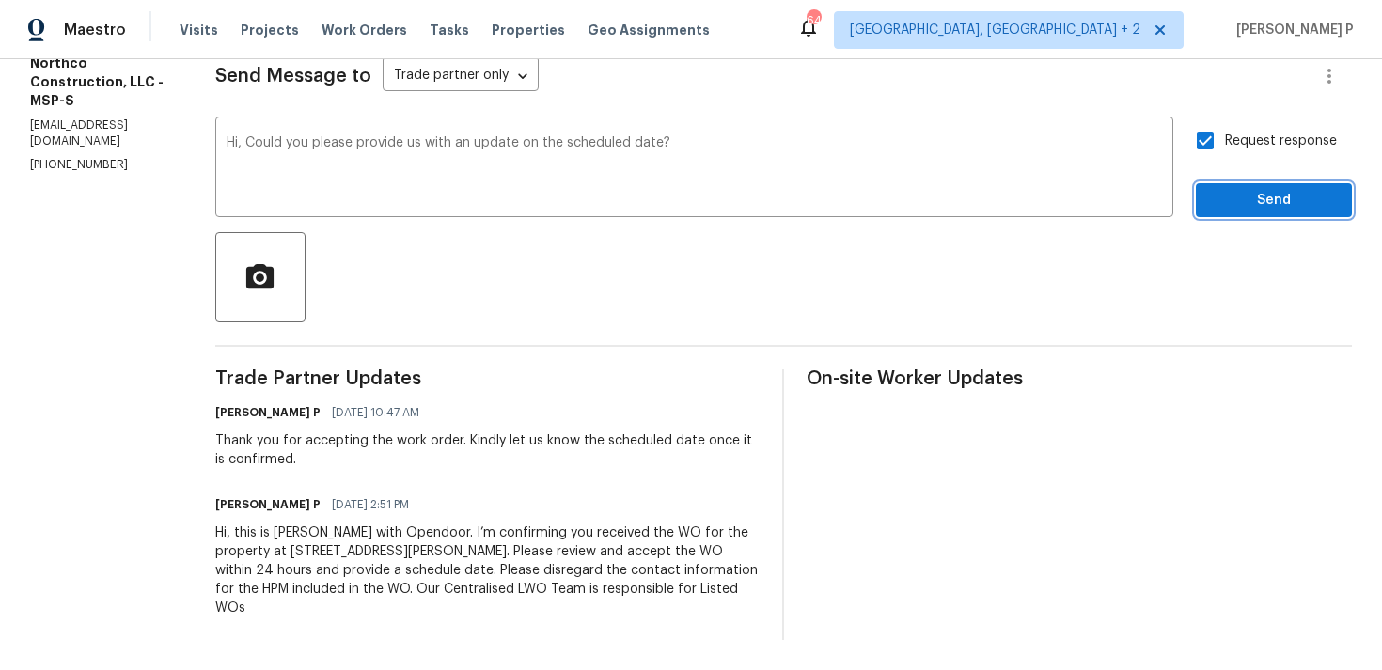
click at [1234, 204] on span "Send" at bounding box center [1274, 201] width 126 height 24
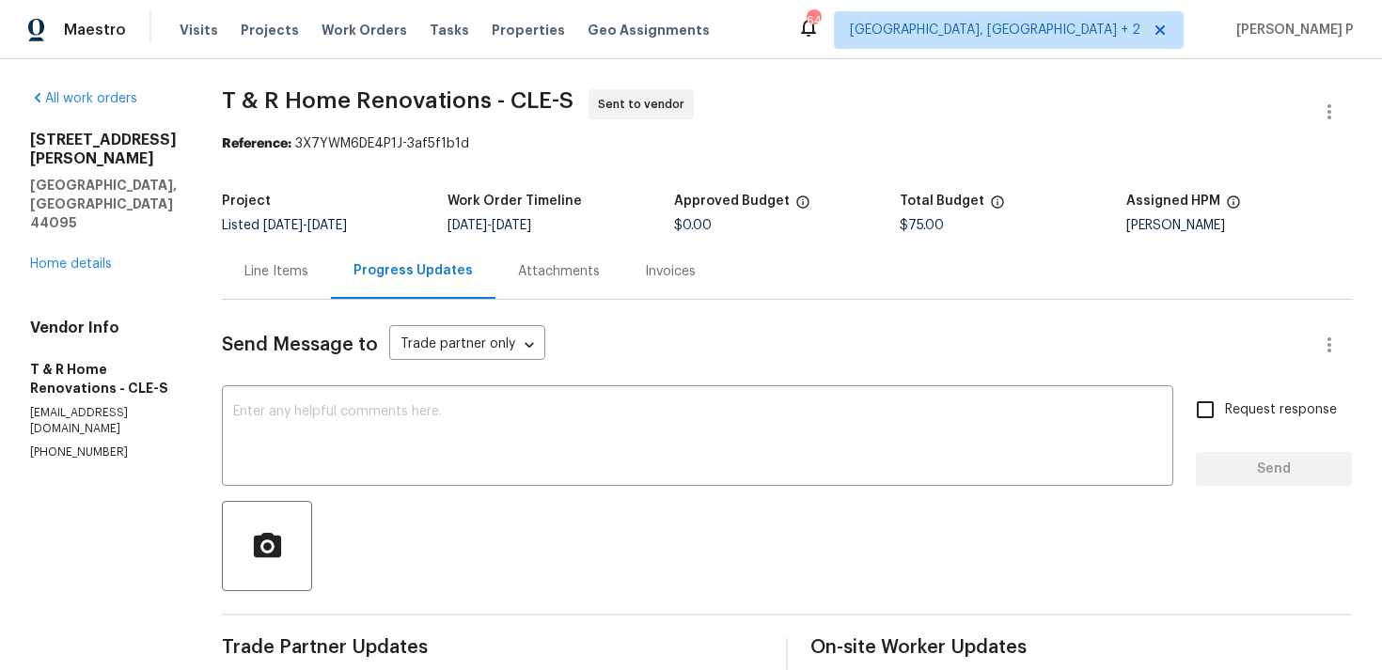
click at [308, 273] on div "Line Items" at bounding box center [276, 271] width 64 height 19
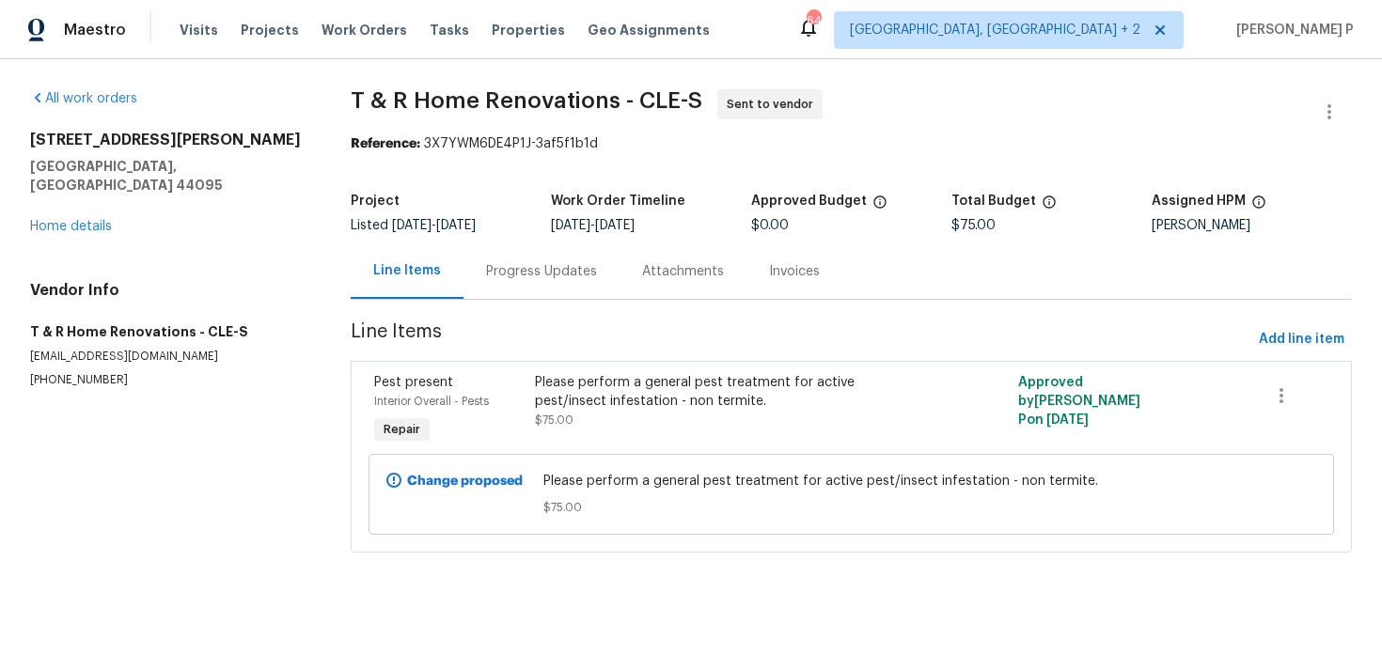
click at [509, 274] on div "Progress Updates" at bounding box center [541, 271] width 111 height 19
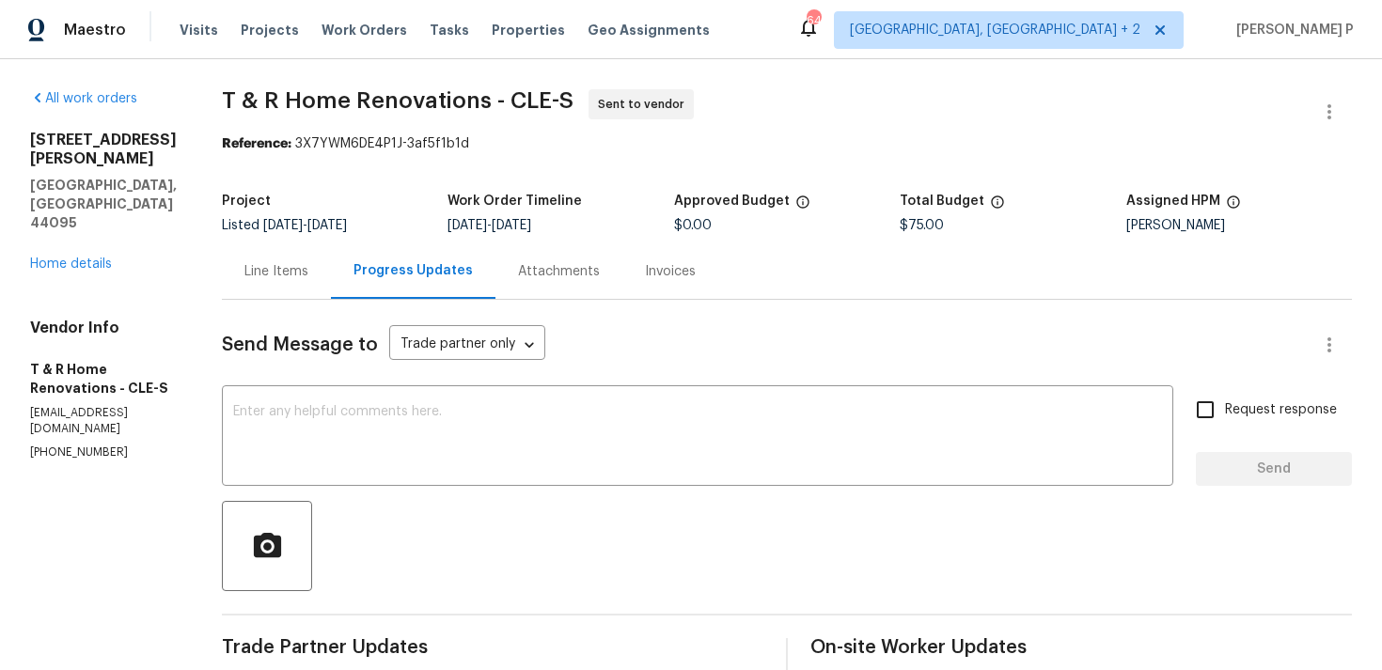
click at [308, 275] on div "Line Items" at bounding box center [276, 271] width 64 height 19
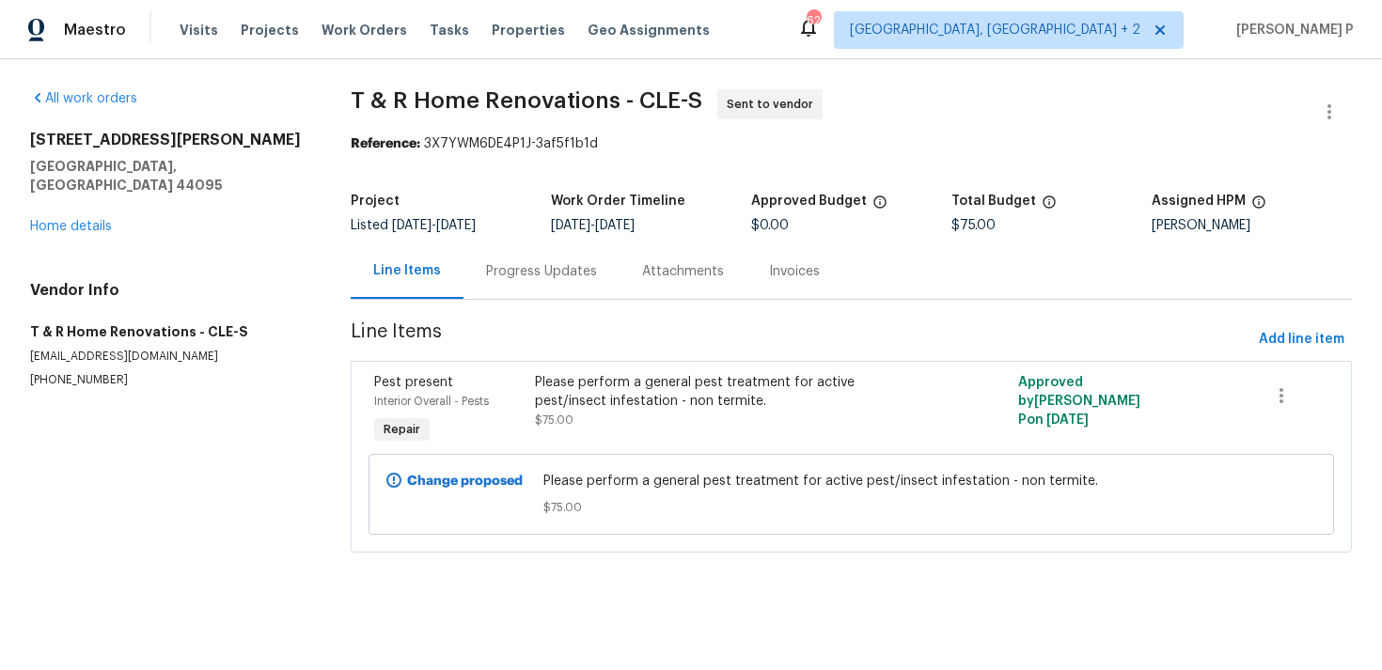
click at [559, 263] on div "Progress Updates" at bounding box center [541, 271] width 111 height 19
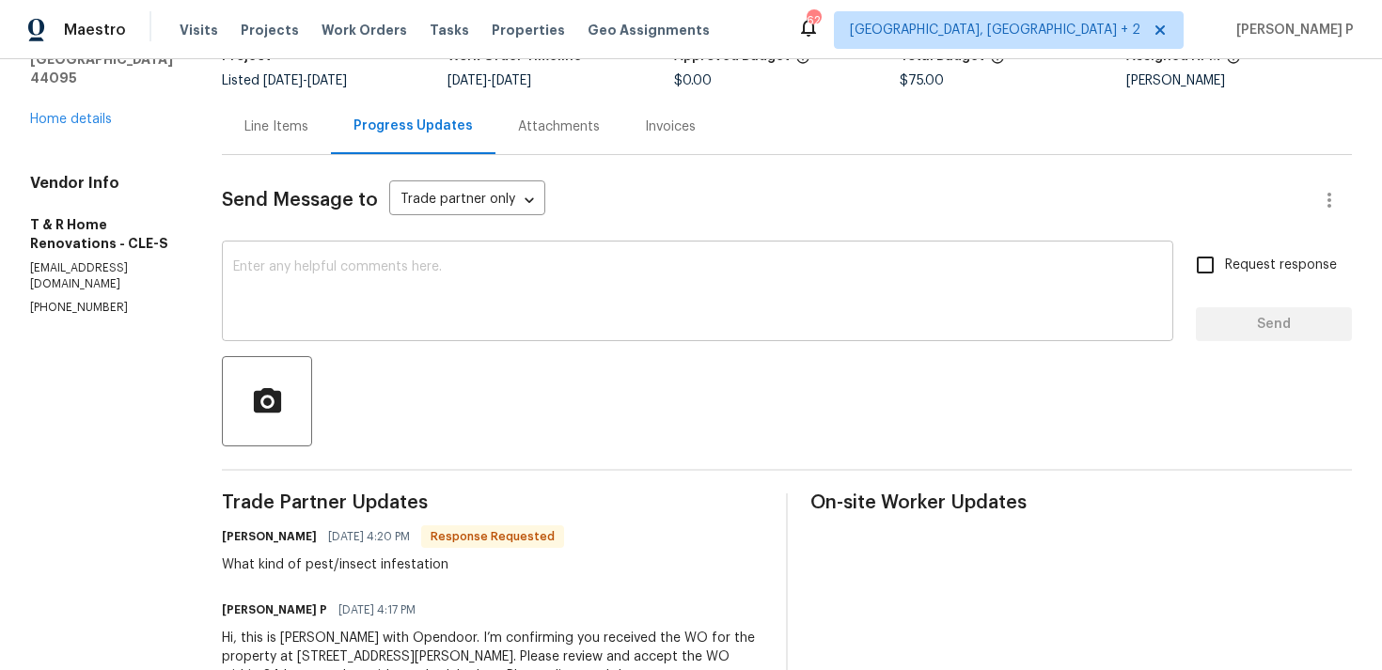
scroll to position [73, 0]
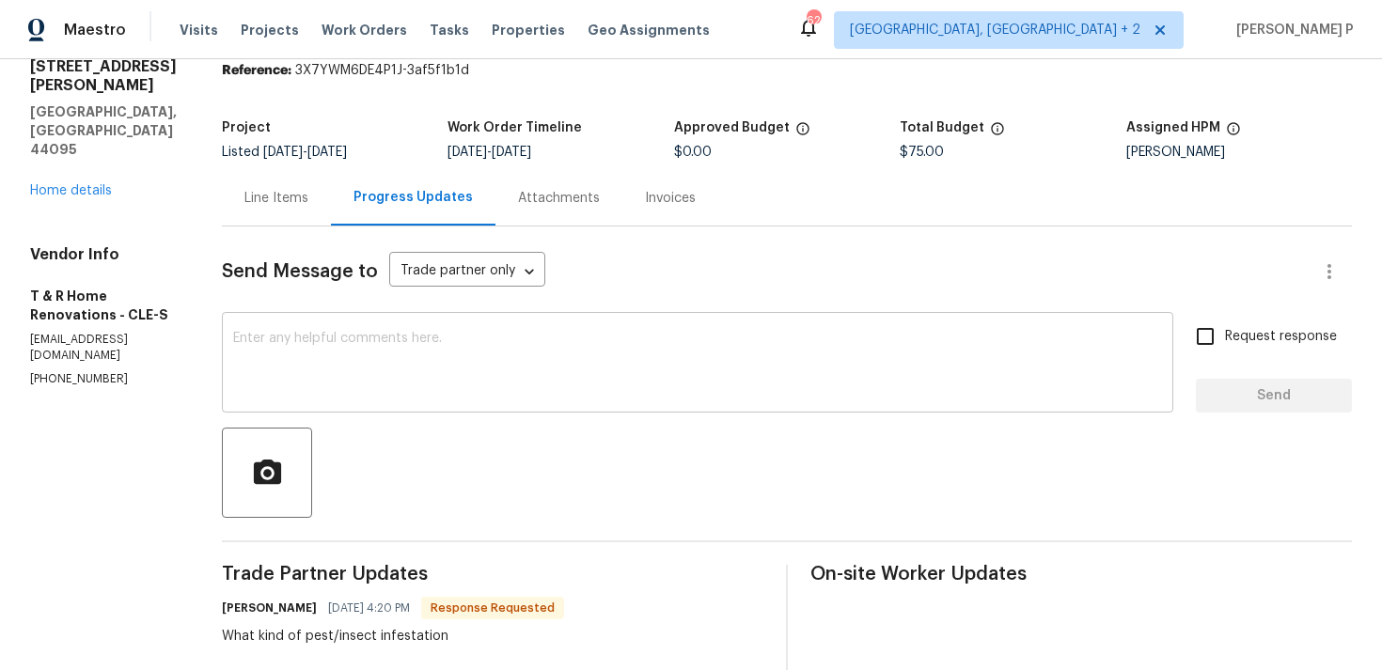
click at [550, 341] on textarea at bounding box center [697, 365] width 929 height 66
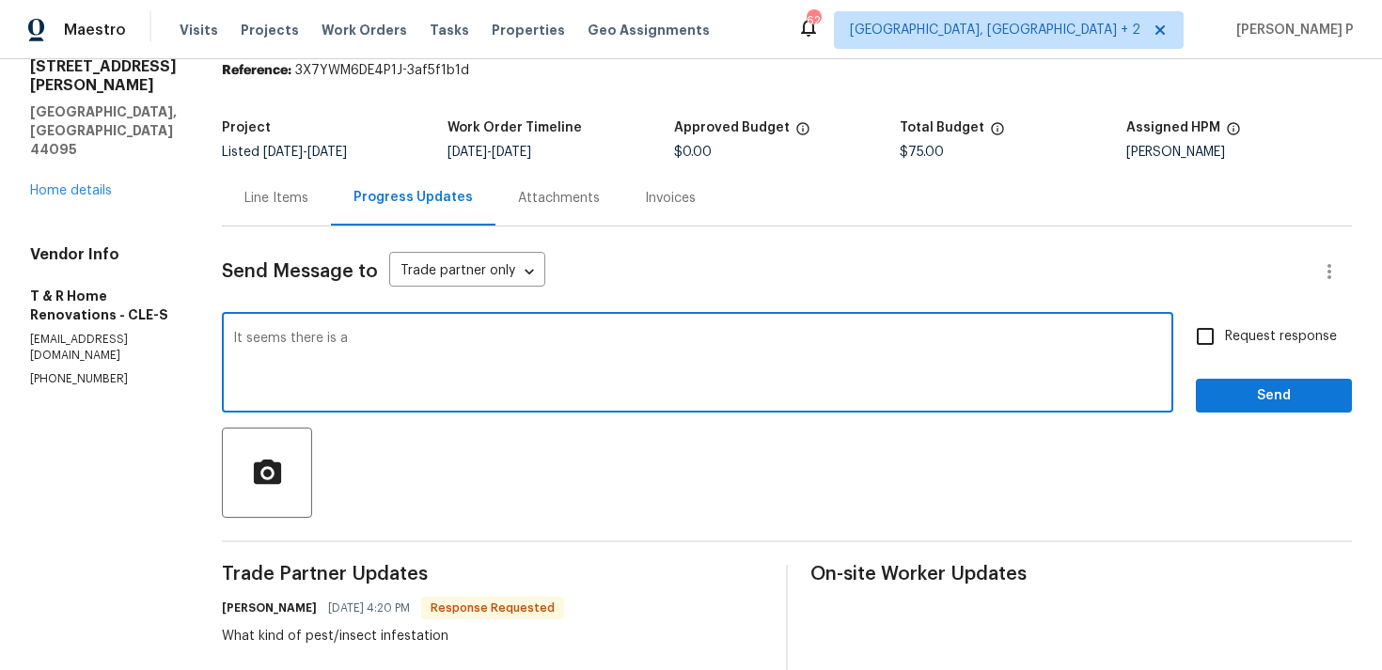
paste textarea "Black bugs in tub. Looked like maggots so not sure"
click at [394, 337] on textarea "It seems there is a Black bugs in tub. Looked like maggots so not sure" at bounding box center [697, 365] width 929 height 66
click at [430, 349] on textarea "It seems there is a black bugs in tub. Looked like maggots so not sure" at bounding box center [697, 365] width 929 height 66
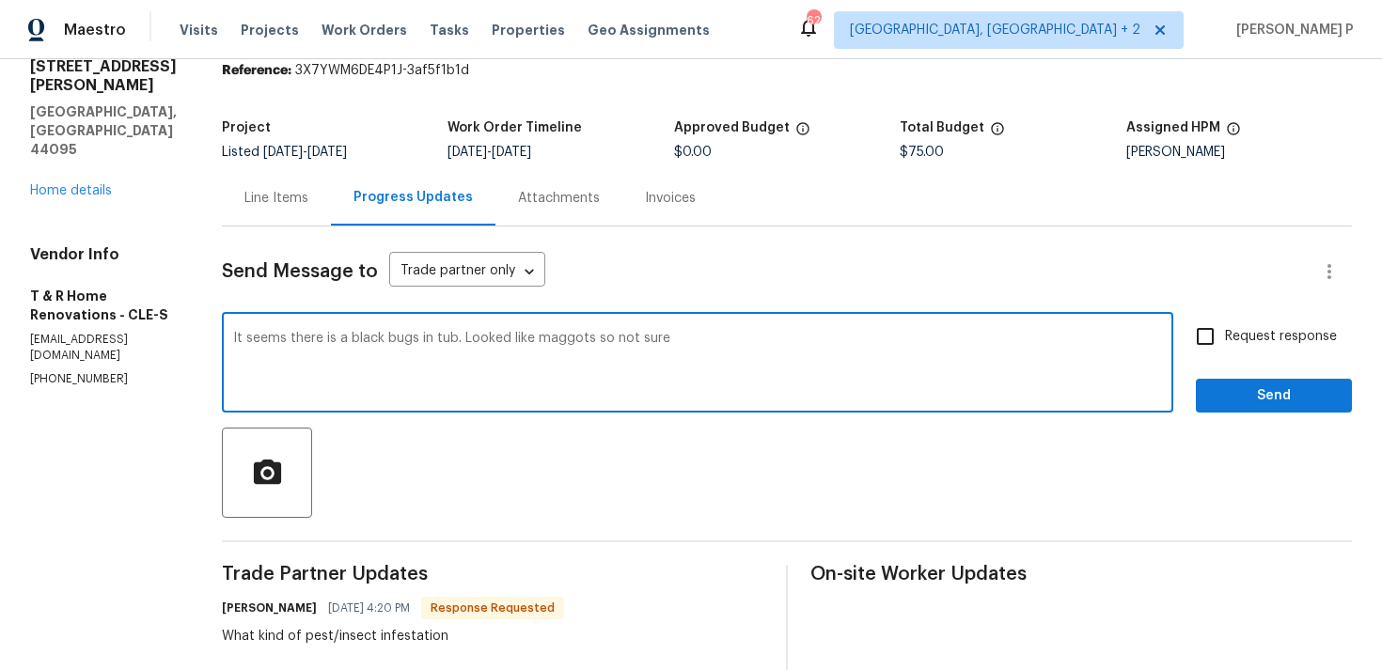
paste textarea "appears there are small black bugs in the tub, which look like maggots, but I’m…"
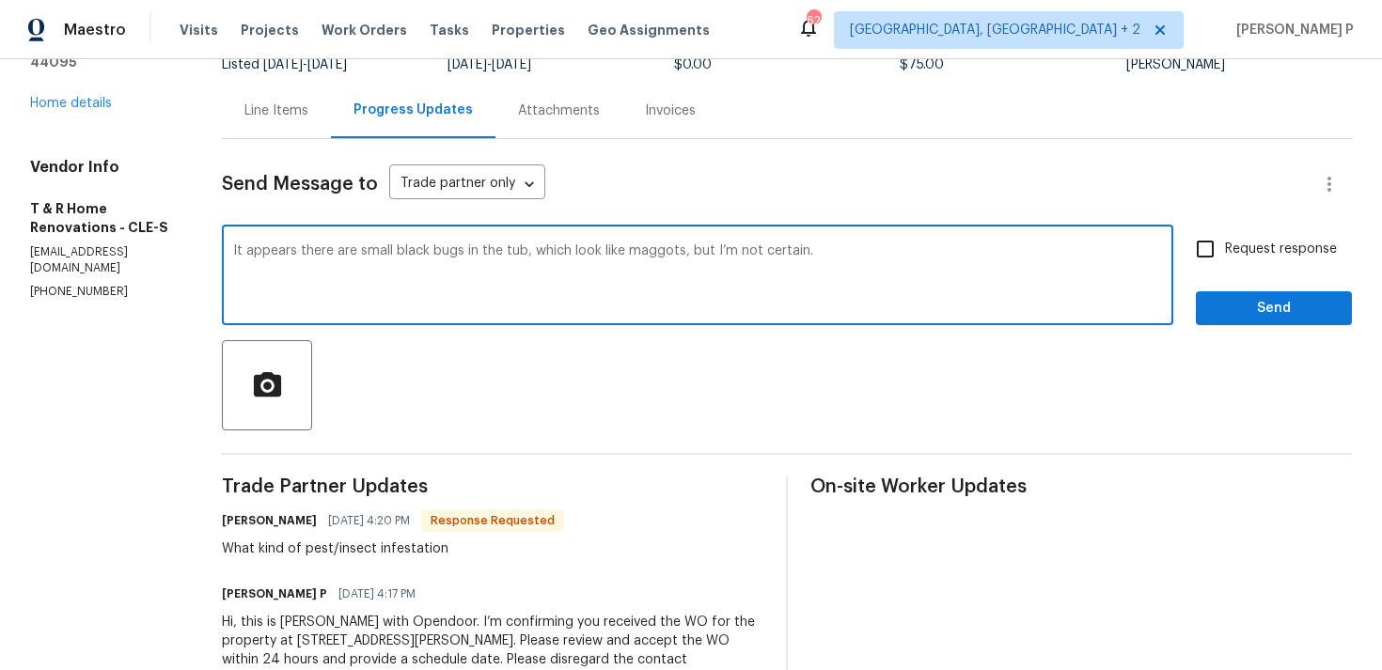
scroll to position [176, 0]
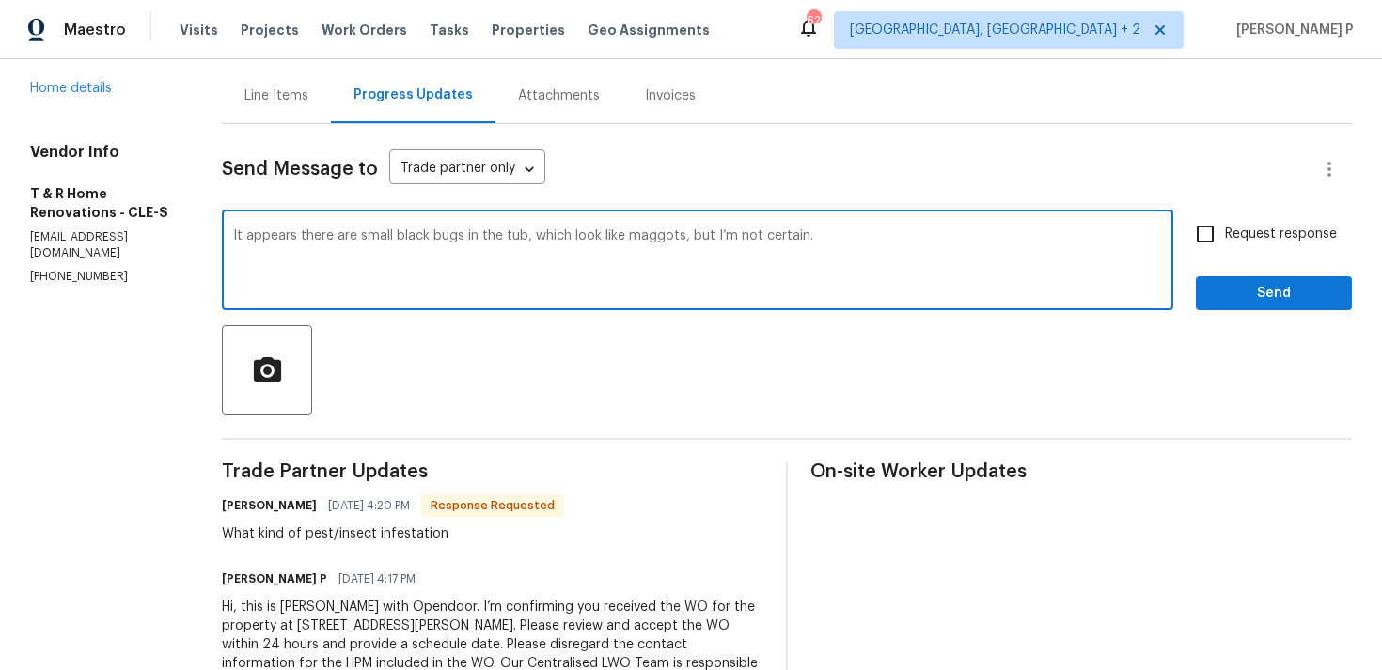
click at [272, 234] on div "It appears there are small black bugs in the tub, which look like maggots, but …" at bounding box center [697, 262] width 951 height 96
click at [274, 234] on textarea "It appears there are small black bugs in the tub, which look like maggots, but …" at bounding box center [697, 262] width 929 height 66
click at [974, 244] on textarea "Hi Tena, It appears there are small black bugs in the tub, which look like magg…" at bounding box center [697, 262] width 929 height 66
type textarea "Hi Tena, It appears there are small black bugs in the tub, which look like magg…"
click at [1225, 239] on input "Request response" at bounding box center [1204, 233] width 39 height 39
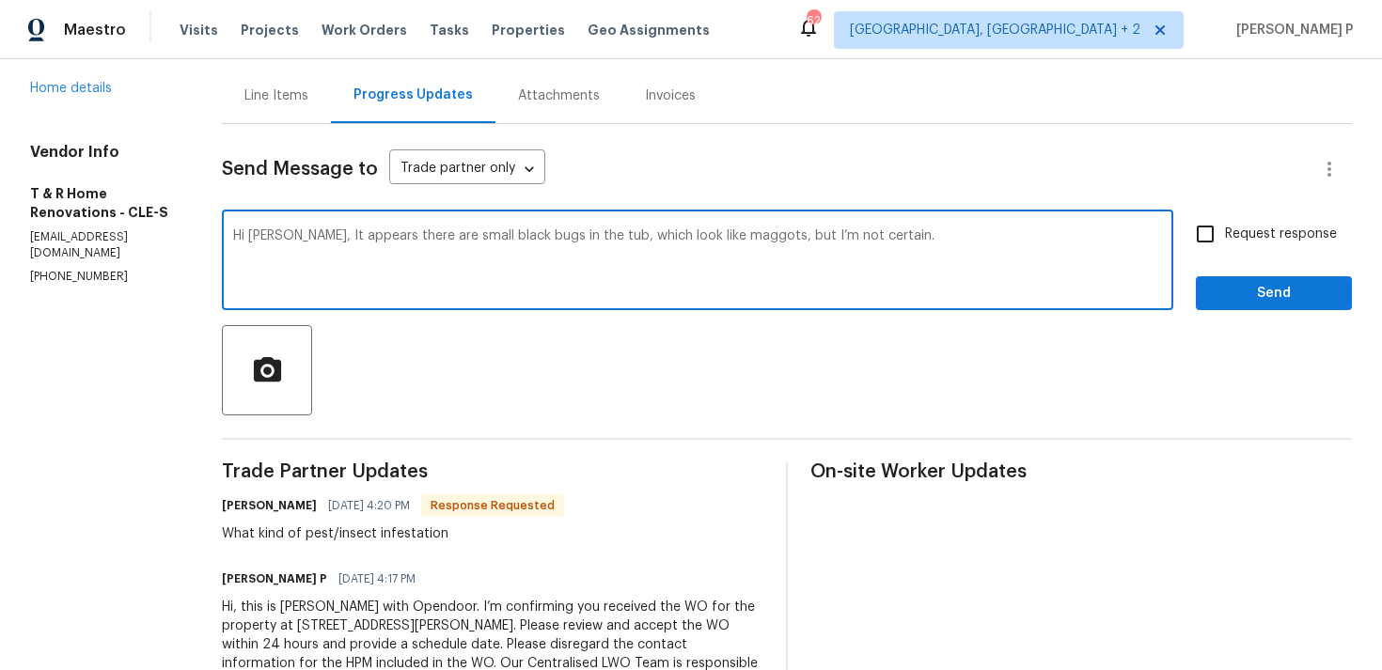
checkbox input "true"
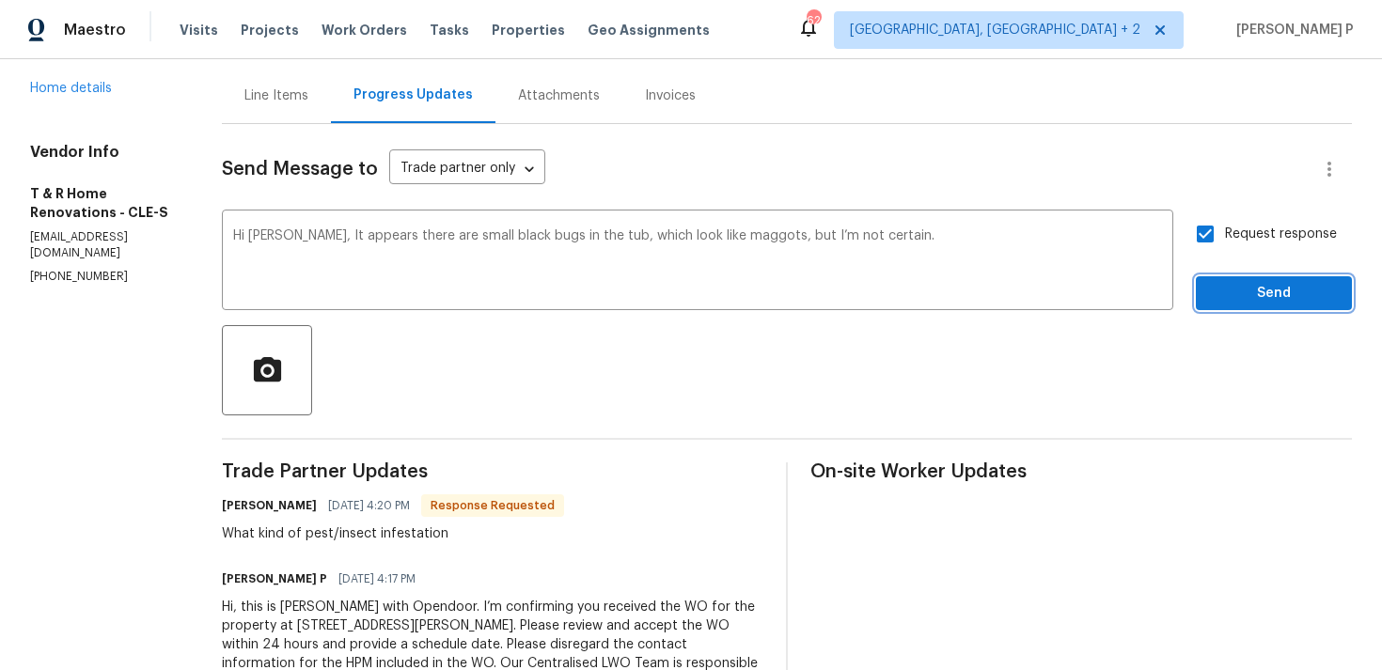
click at [1232, 296] on span "Send" at bounding box center [1274, 294] width 126 height 24
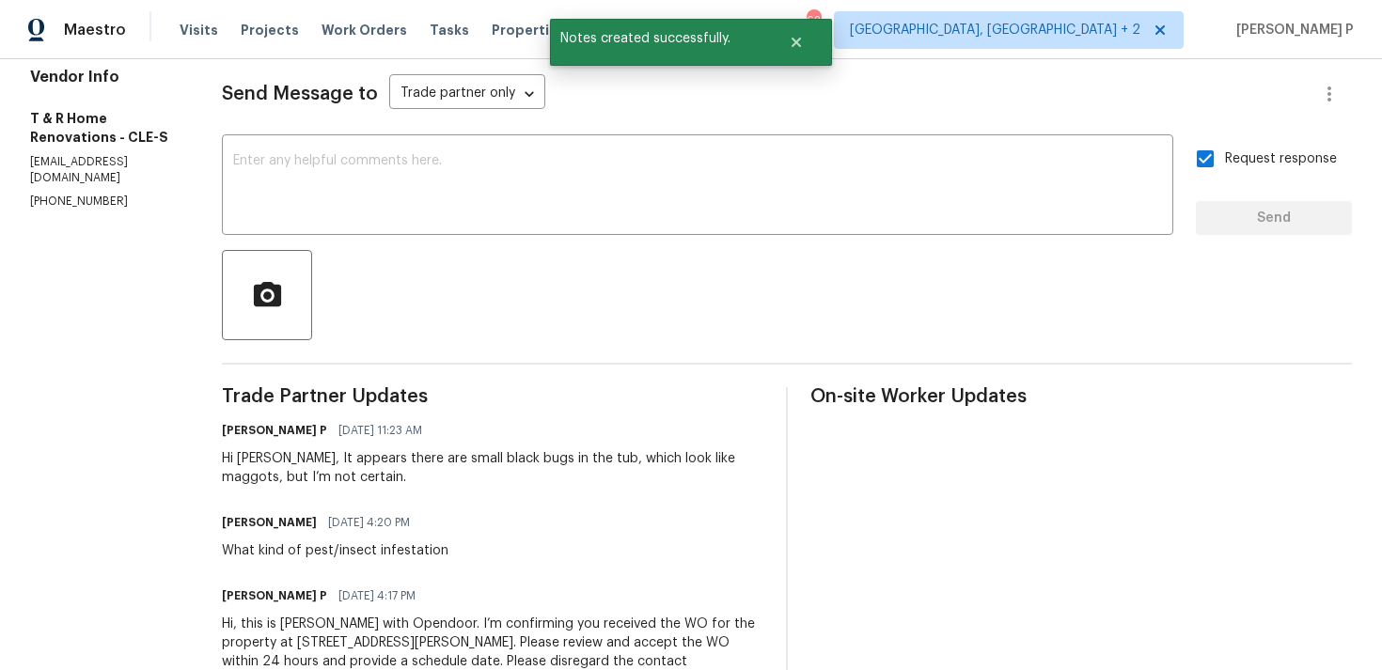
scroll to position [342, 0]
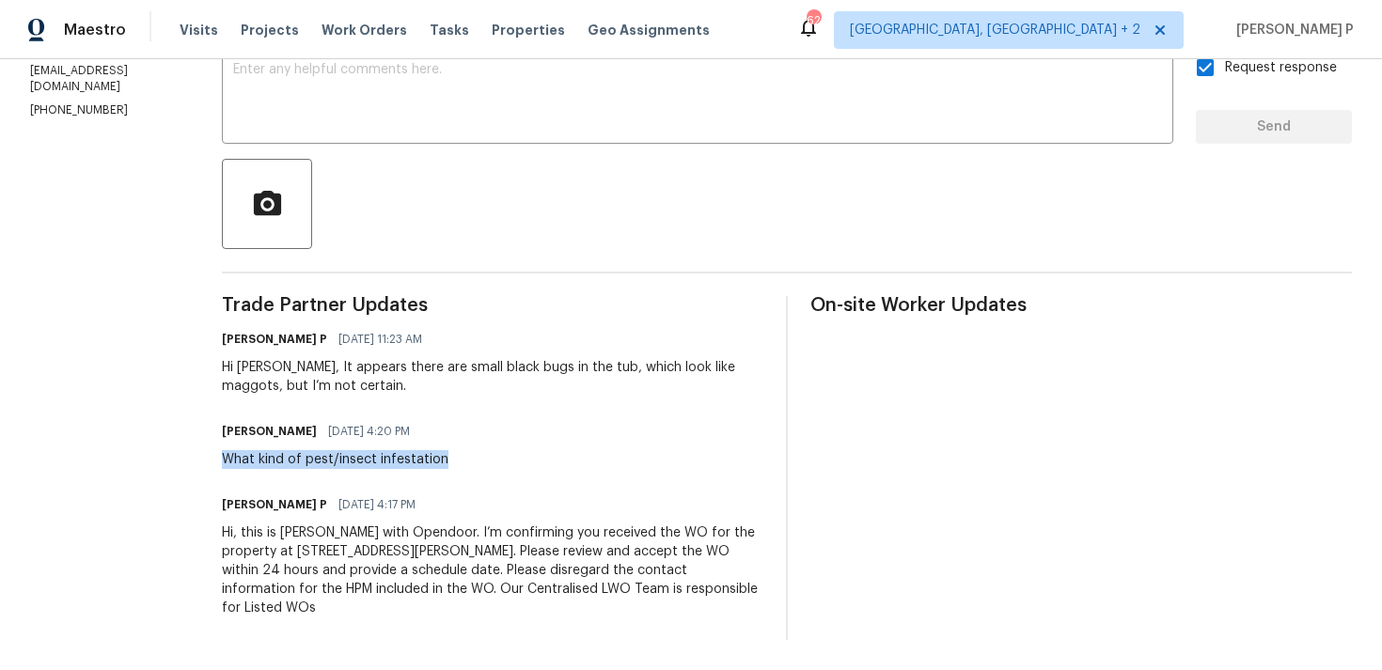
drag, startPoint x: 264, startPoint y: 457, endPoint x: 594, endPoint y: 457, distance: 330.0
click at [594, 457] on div "Tena Brown 08/19/2025 4:20 PM What kind of pest/insect infestation" at bounding box center [493, 443] width 542 height 51
copy div "What kind of pest/insect infestation"
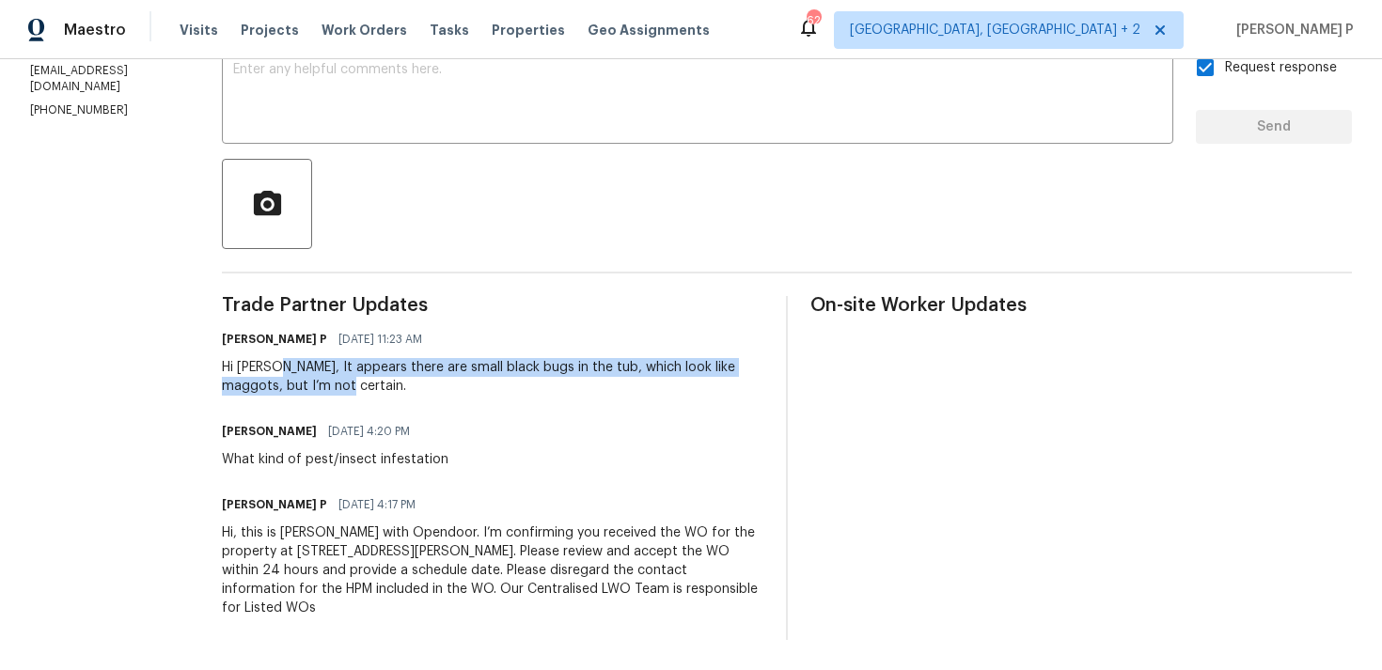
drag, startPoint x: 313, startPoint y: 364, endPoint x: 384, endPoint y: 392, distance: 75.9
click at [384, 392] on div "Hi Tena, It appears there are small black bugs in the tub, which look like magg…" at bounding box center [493, 377] width 542 height 38
copy div "It appears there are small black bugs in the tub, which look like maggots, but …"
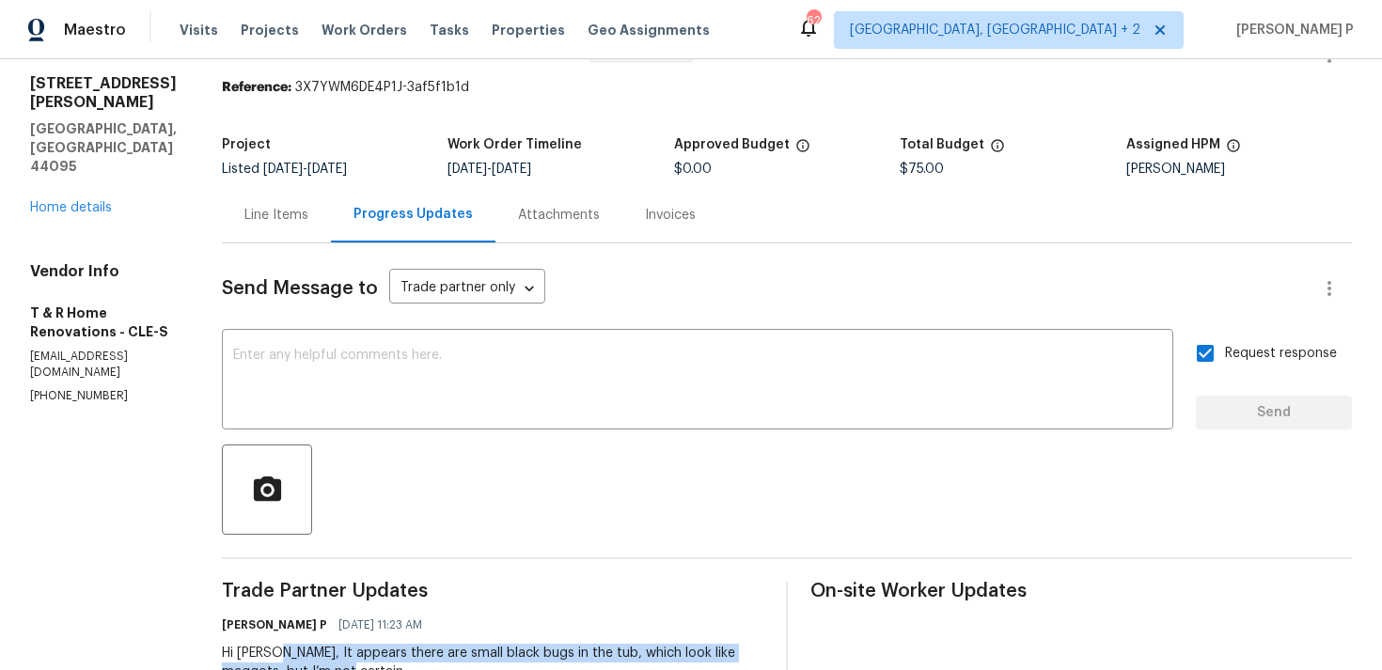
scroll to position [0, 0]
